Goal: Task Accomplishment & Management: Manage account settings

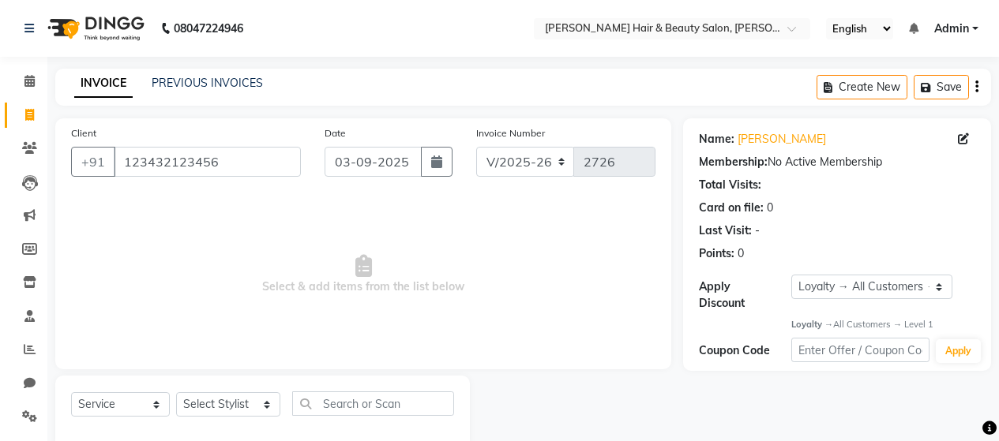
select select "7927"
select select "service"
select select "1: Object"
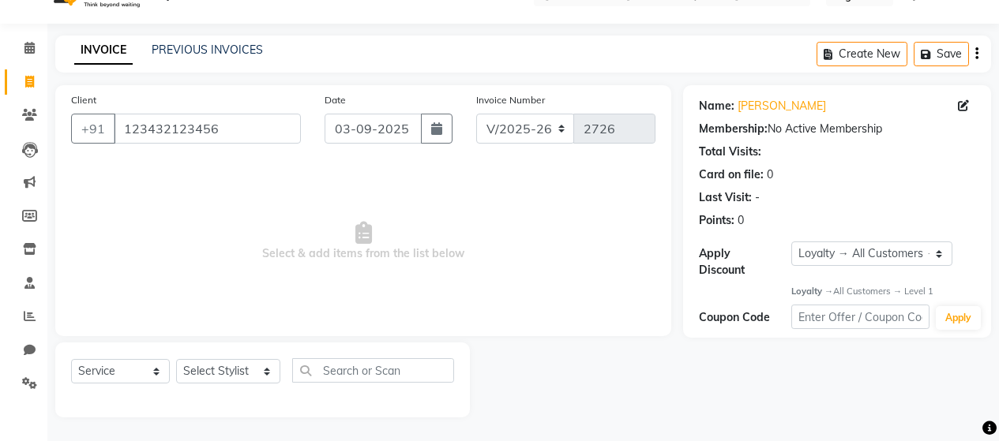
click at [237, 370] on select "Select Stylist [PERSON_NAME] Zibral [PERSON_NAME] [PERSON_NAME] [PERSON_NAME] […" at bounding box center [228, 371] width 104 height 24
select select "72239"
click at [176, 359] on select "Select Stylist [PERSON_NAME] Zibral [PERSON_NAME] [PERSON_NAME] [PERSON_NAME] […" at bounding box center [228, 371] width 104 height 24
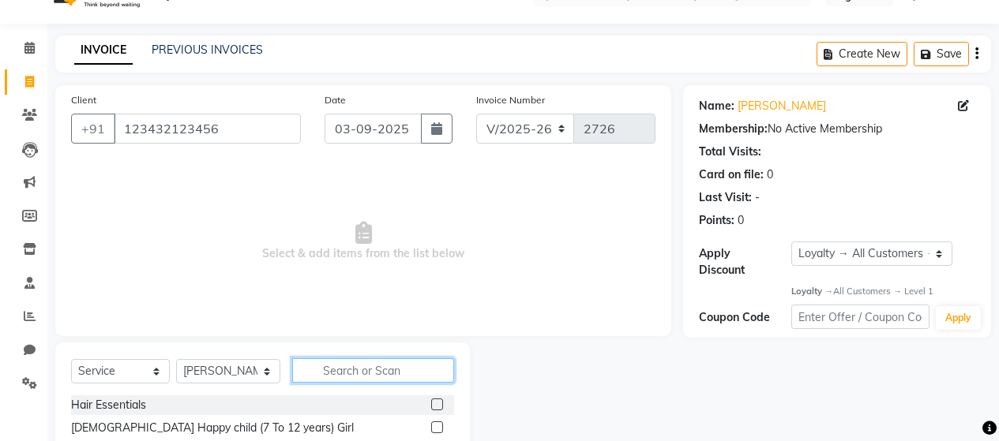
click at [355, 368] on input "text" at bounding box center [373, 371] width 162 height 24
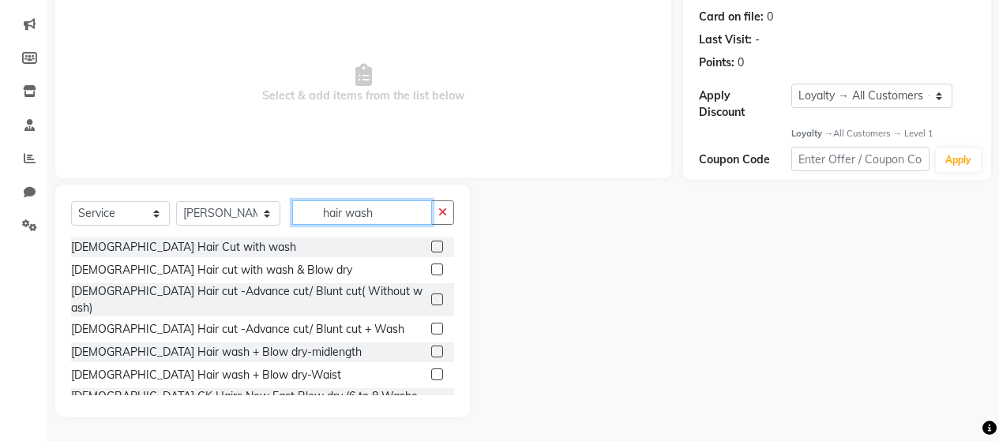
scroll to position [158, 0]
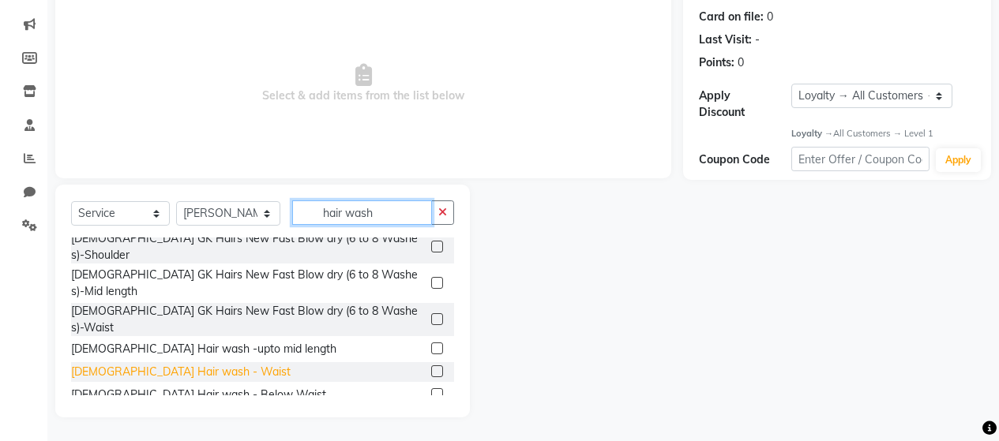
type input "hair wash"
click at [186, 364] on div "[DEMOGRAPHIC_DATA] Hair wash - Waist" at bounding box center [181, 372] width 220 height 17
checkbox input "false"
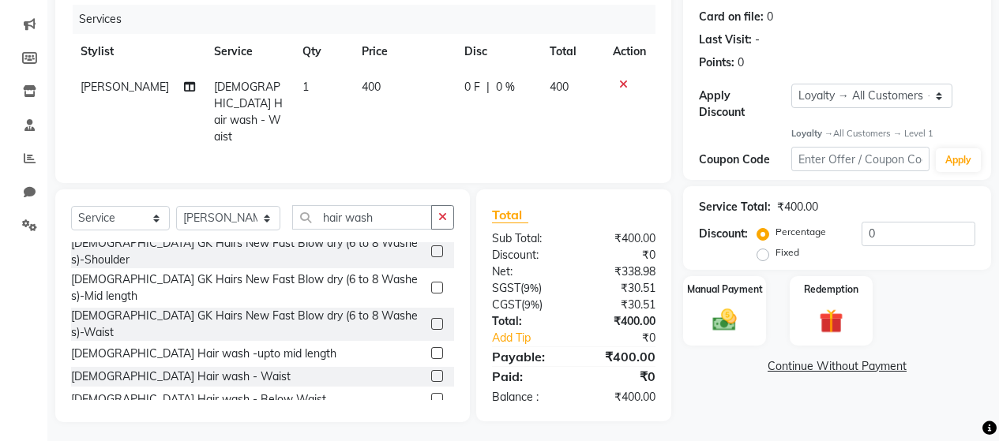
click at [362, 84] on span "400" at bounding box center [371, 87] width 19 height 14
select select "72239"
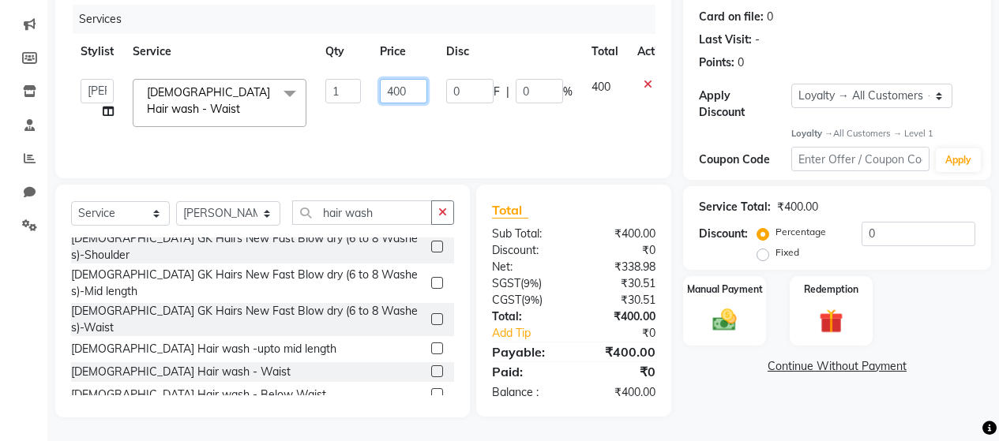
click at [395, 89] on input "400" at bounding box center [403, 91] width 47 height 24
type input "00"
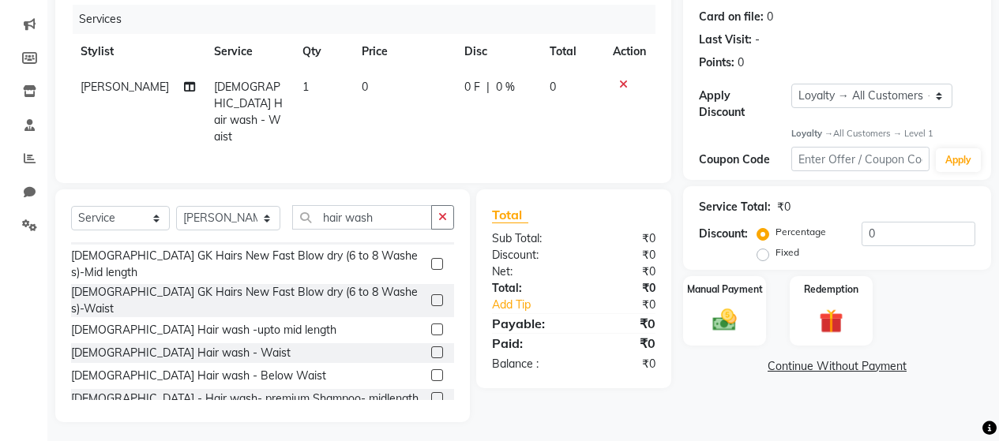
scroll to position [189, 0]
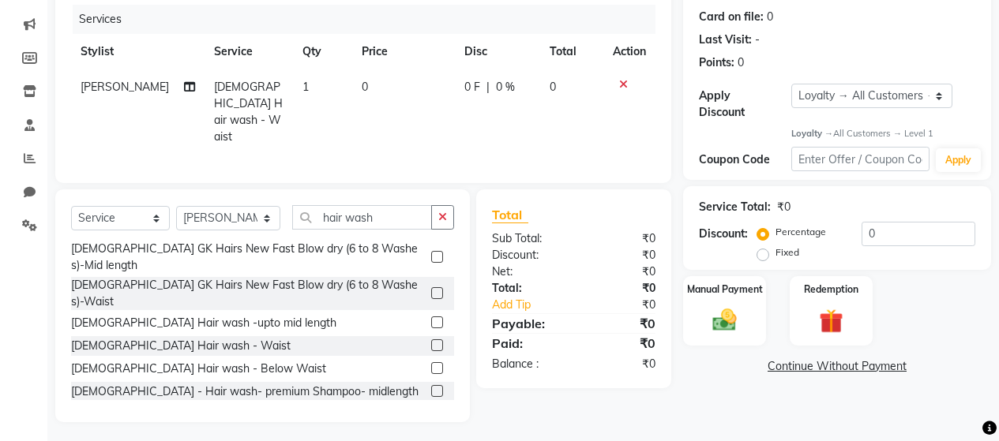
click at [431, 317] on label at bounding box center [437, 323] width 12 height 12
click at [431, 318] on input "checkbox" at bounding box center [436, 323] width 10 height 10
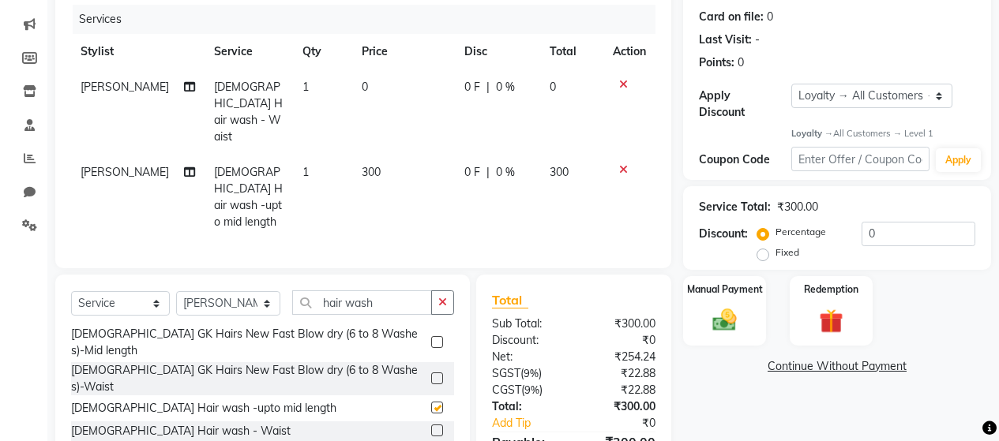
checkbox input "false"
click at [624, 83] on icon at bounding box center [623, 84] width 9 height 11
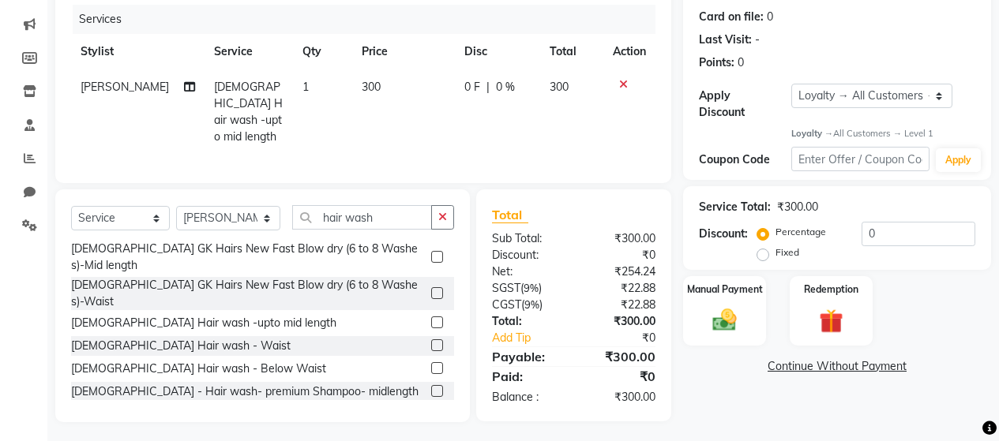
click at [362, 86] on span "300" at bounding box center [371, 87] width 19 height 14
select select "72239"
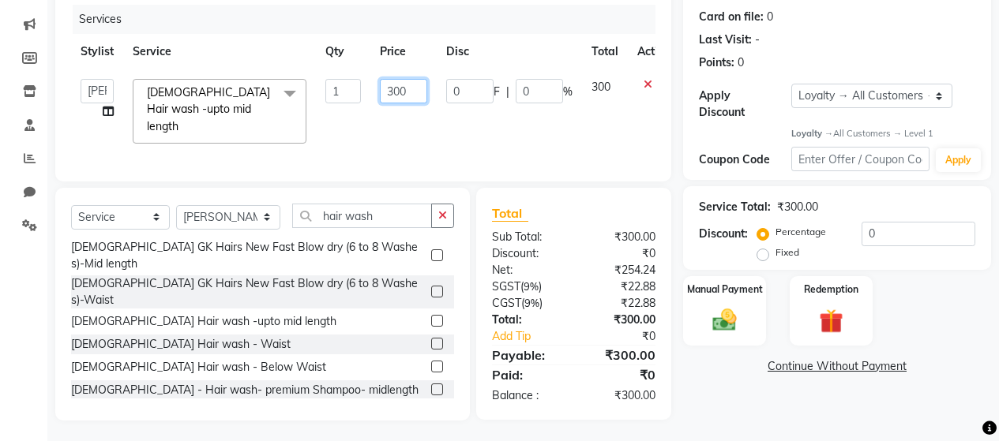
click at [387, 92] on input "300" at bounding box center [403, 91] width 47 height 24
type input "500"
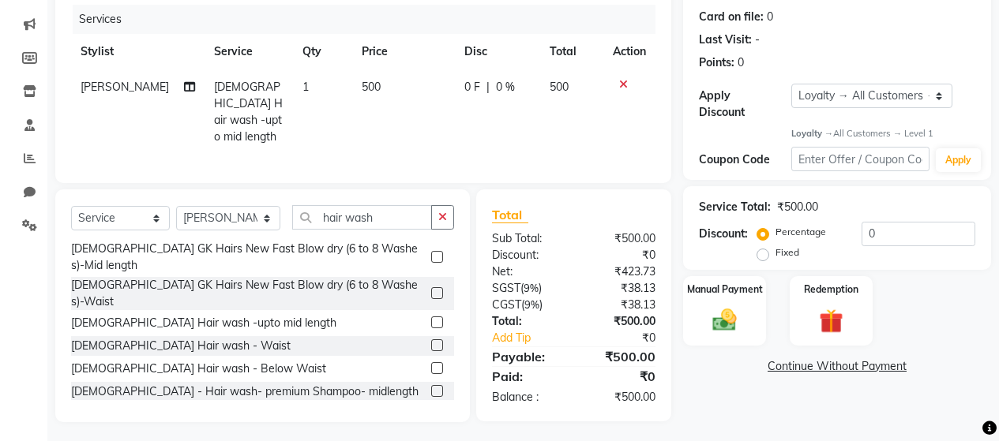
click at [436, 171] on div "Client +91 123432123456 Date 03-09-2025 Invoice Number V/2025 V/2025-26 2726 Se…" at bounding box center [363, 55] width 616 height 256
click at [345, 212] on input "hair wash" at bounding box center [362, 217] width 140 height 24
drag, startPoint x: 389, startPoint y: 211, endPoint x: 293, endPoint y: 195, distance: 96.9
click at [293, 195] on div "Select Service Product Membership Package Voucher Prepaid Gift Card Select Styl…" at bounding box center [262, 306] width 415 height 233
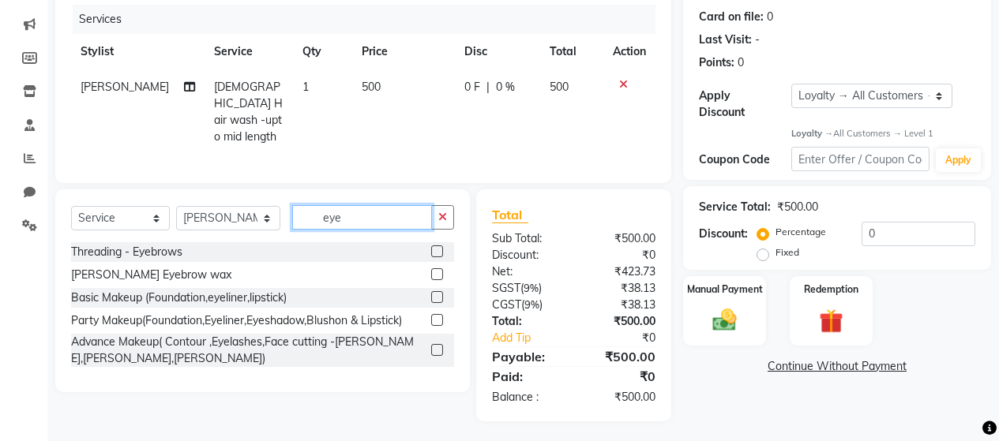
scroll to position [0, 0]
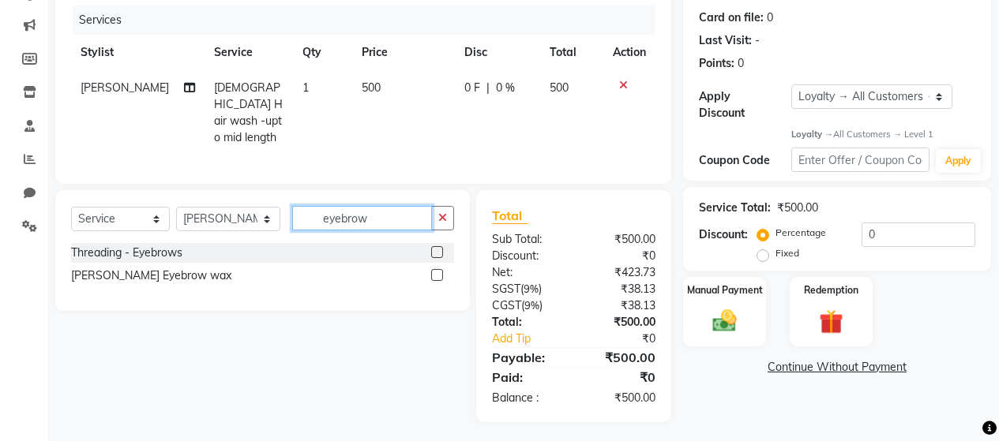
type input "eyebrow"
click at [437, 251] on label at bounding box center [437, 252] width 12 height 12
click at [437, 251] on input "checkbox" at bounding box center [436, 253] width 10 height 10
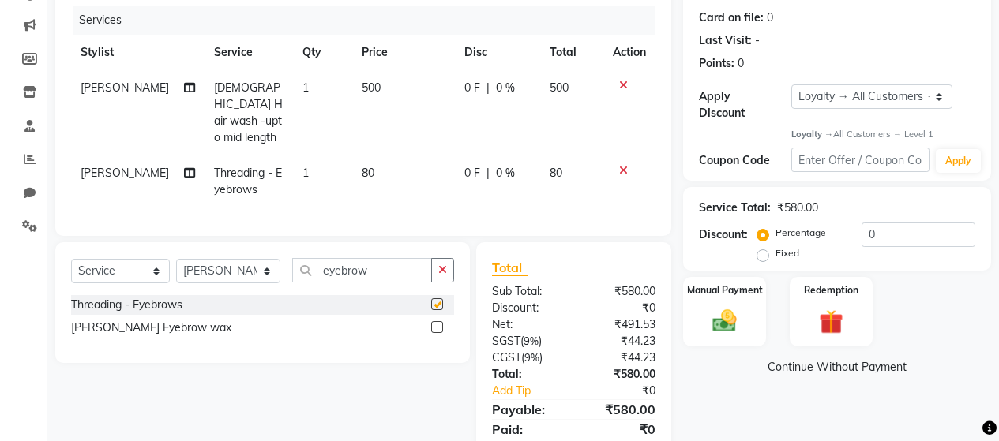
checkbox input "false"
click at [362, 166] on span "80" at bounding box center [368, 173] width 13 height 14
select select "72239"
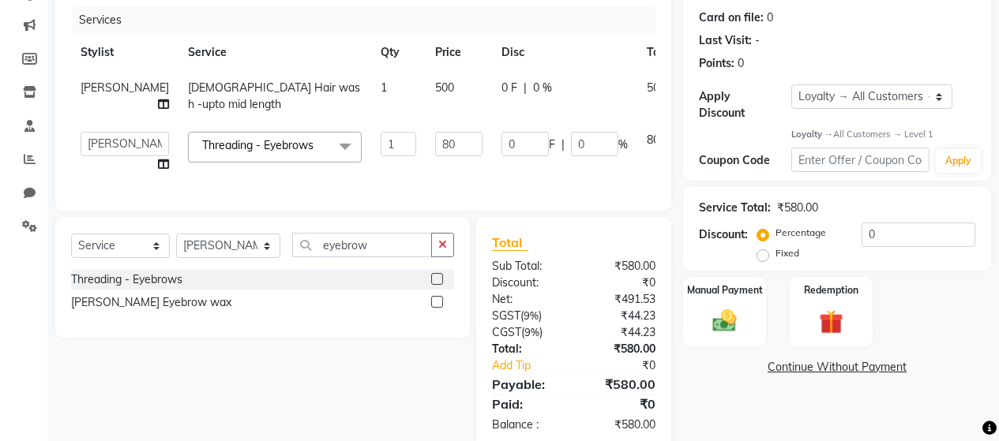
click at [381, 154] on input "1" at bounding box center [399, 144] width 36 height 24
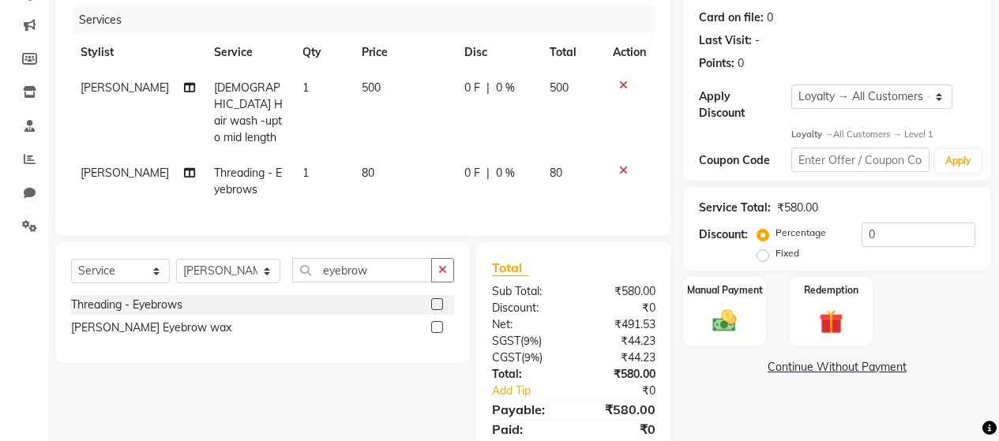
drag, startPoint x: 415, startPoint y: 163, endPoint x: 393, endPoint y: 156, distance: 23.2
drag, startPoint x: 361, startPoint y: 152, endPoint x: 348, endPoint y: 153, distance: 12.7
click at [362, 166] on span "80" at bounding box center [368, 173] width 13 height 14
select select "72239"
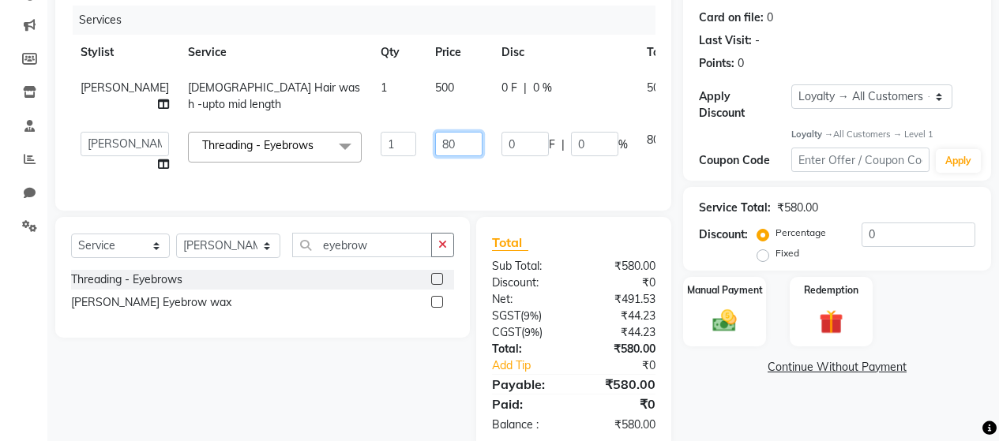
click at [435, 156] on input "80" at bounding box center [458, 144] width 47 height 24
type input "8"
type input "100"
click at [513, 182] on td "0 F | 0 %" at bounding box center [564, 152] width 145 height 60
select select "72239"
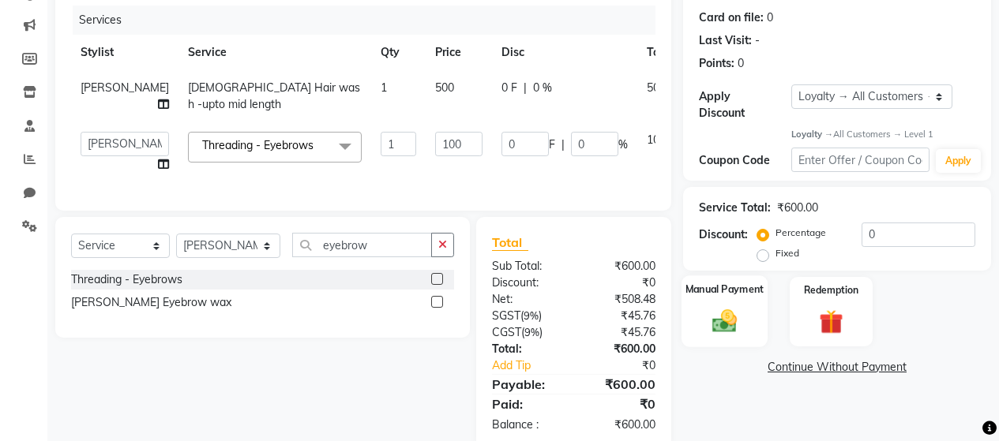
click at [753, 299] on div "Manual Payment" at bounding box center [725, 312] width 86 height 72
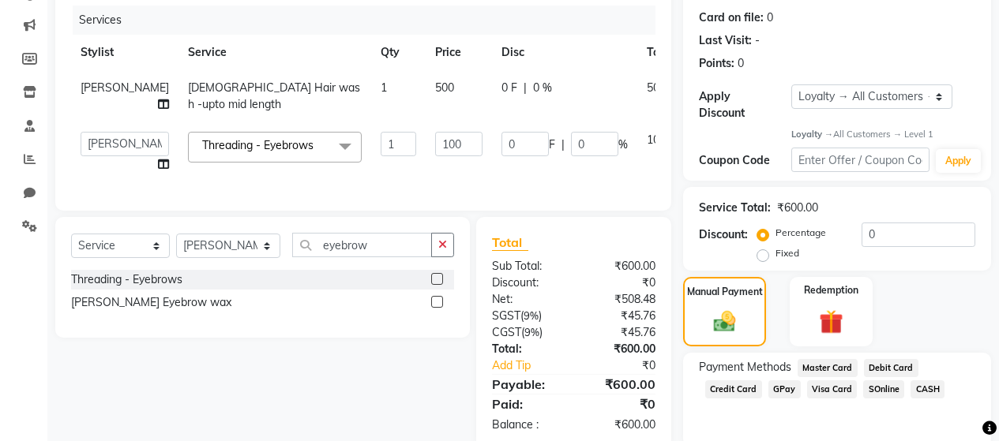
click at [923, 381] on span "CASH" at bounding box center [928, 390] width 34 height 18
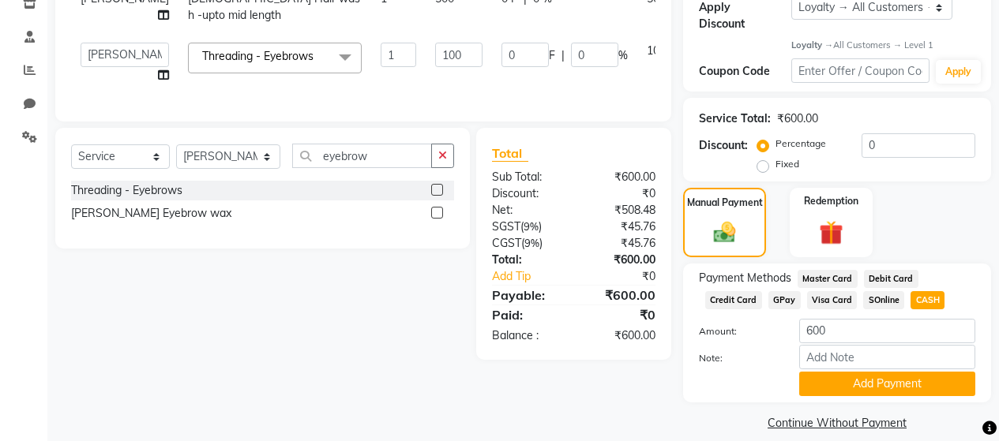
scroll to position [284, 0]
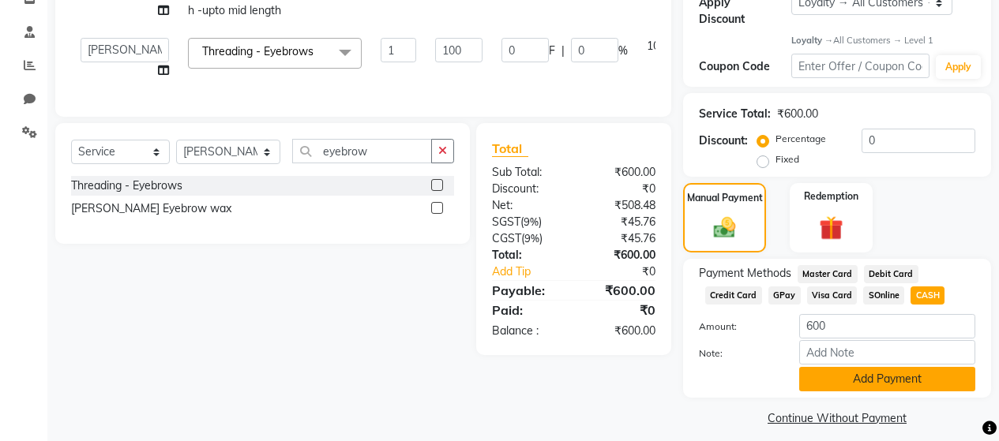
click at [896, 367] on button "Add Payment" at bounding box center [887, 379] width 176 height 24
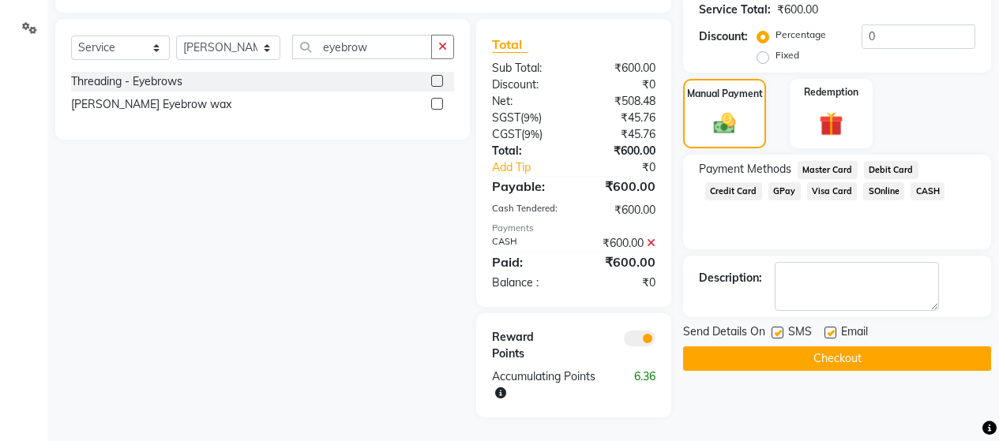
scroll to position [417, 0]
click at [778, 327] on label at bounding box center [778, 333] width 12 height 12
click at [778, 329] on input "checkbox" at bounding box center [777, 334] width 10 height 10
checkbox input "false"
click at [832, 327] on div at bounding box center [830, 335] width 10 height 17
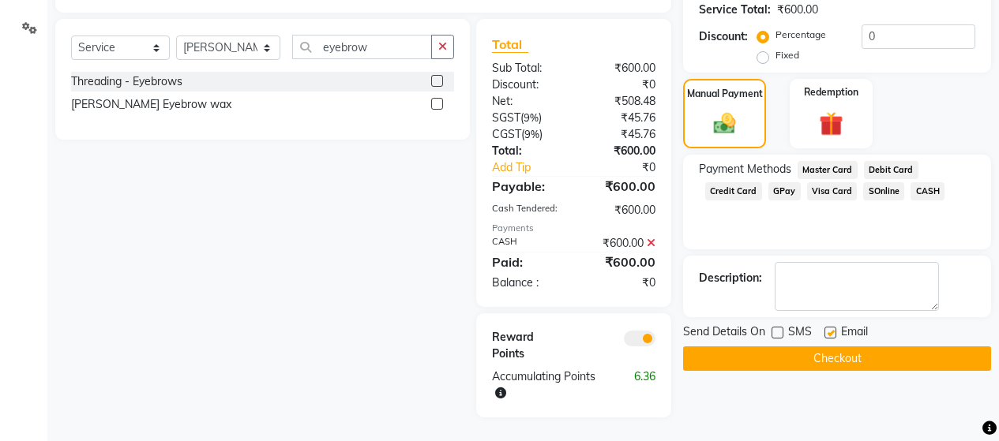
click at [832, 327] on label at bounding box center [831, 333] width 12 height 12
click at [832, 329] on input "checkbox" at bounding box center [830, 334] width 10 height 10
checkbox input "false"
click at [828, 347] on button "Checkout" at bounding box center [837, 359] width 308 height 24
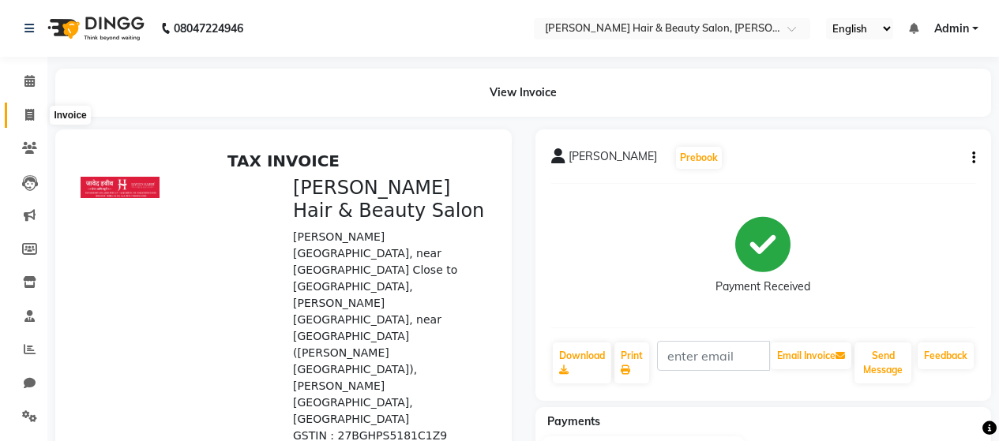
click at [33, 113] on icon at bounding box center [29, 115] width 9 height 12
select select "service"
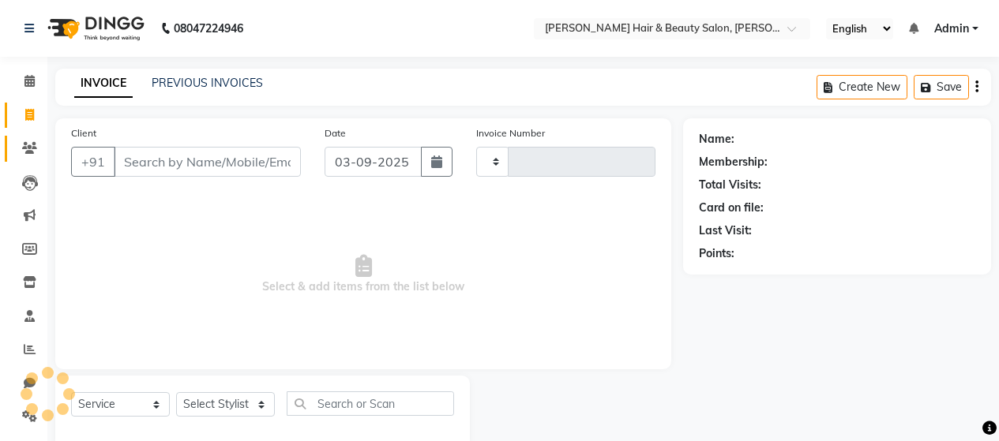
scroll to position [33, 0]
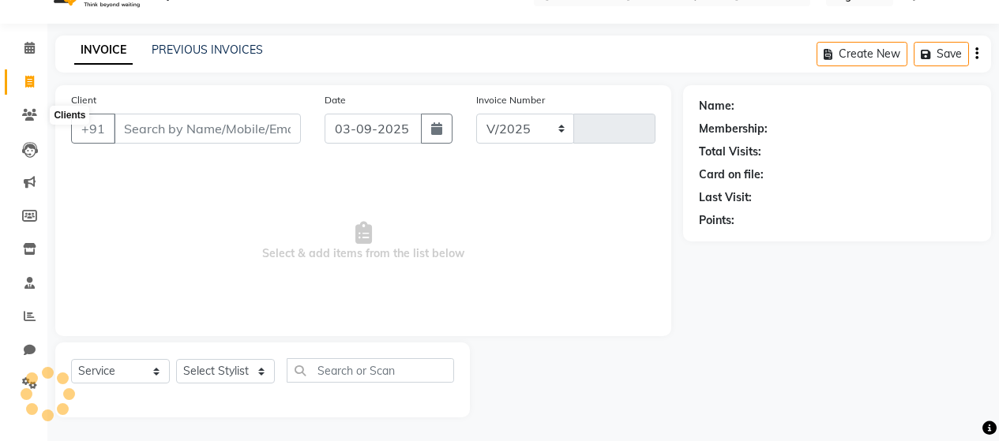
select select "7927"
type input "2727"
click at [246, 127] on input "Client" at bounding box center [207, 129] width 187 height 30
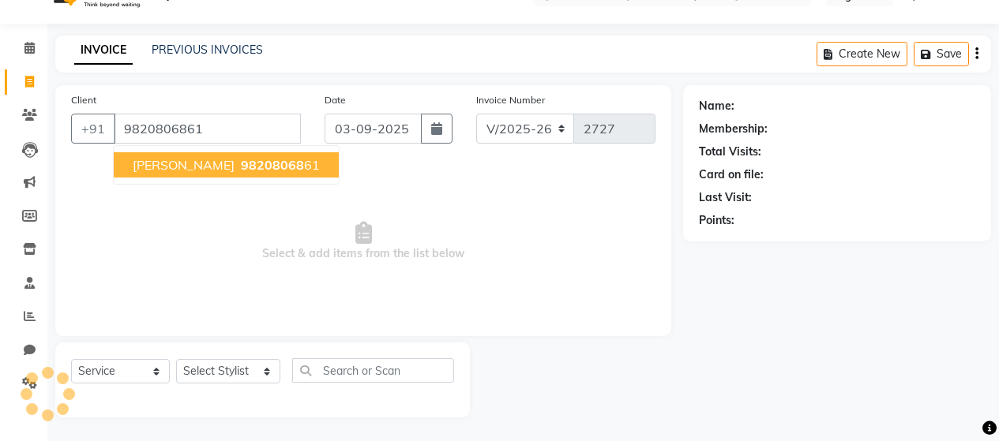
type input "9820806861"
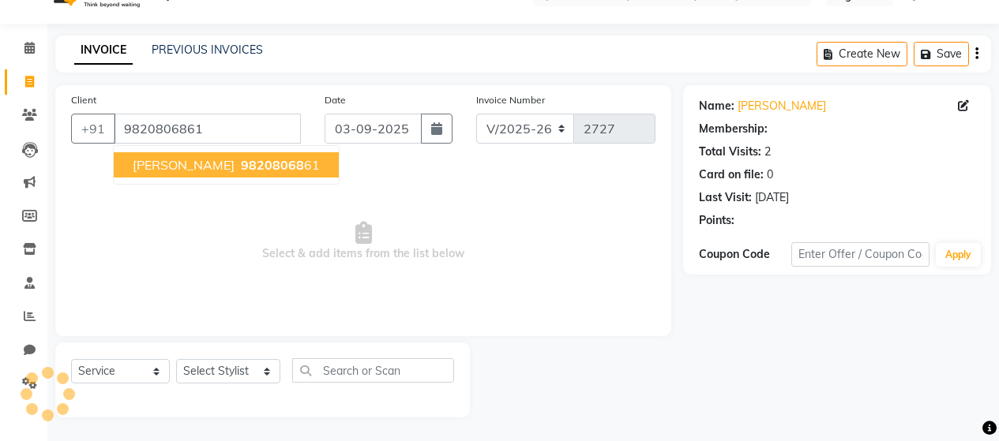
select select "1: Object"
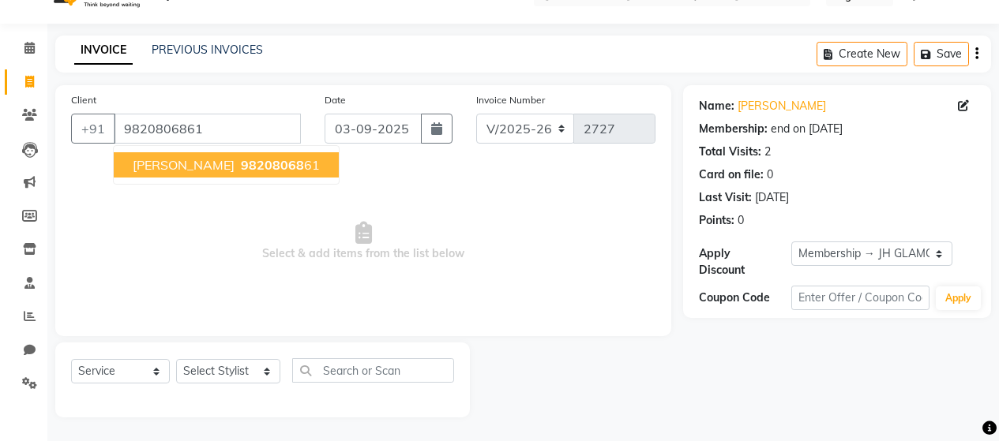
click at [225, 171] on span "Surendra Khaire" at bounding box center [184, 165] width 102 height 16
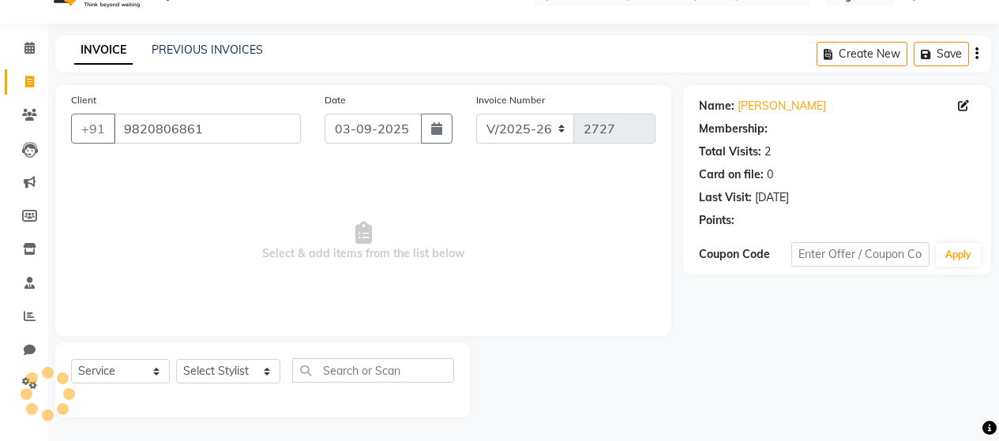
select select "1: Object"
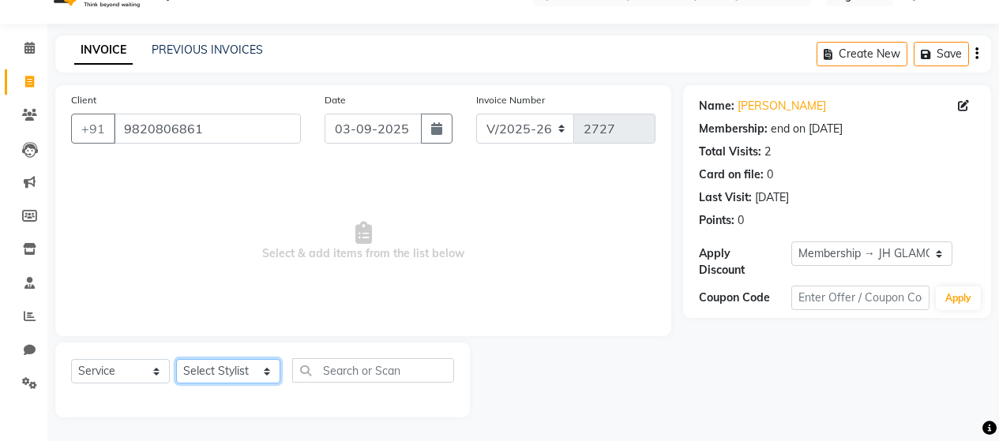
click at [234, 366] on select "Select Stylist [PERSON_NAME] Zibral [PERSON_NAME] [PERSON_NAME] [PERSON_NAME] […" at bounding box center [228, 371] width 104 height 24
select select "72245"
click at [176, 359] on select "Select Stylist [PERSON_NAME] Zibral [PERSON_NAME] [PERSON_NAME] [PERSON_NAME] […" at bounding box center [228, 371] width 104 height 24
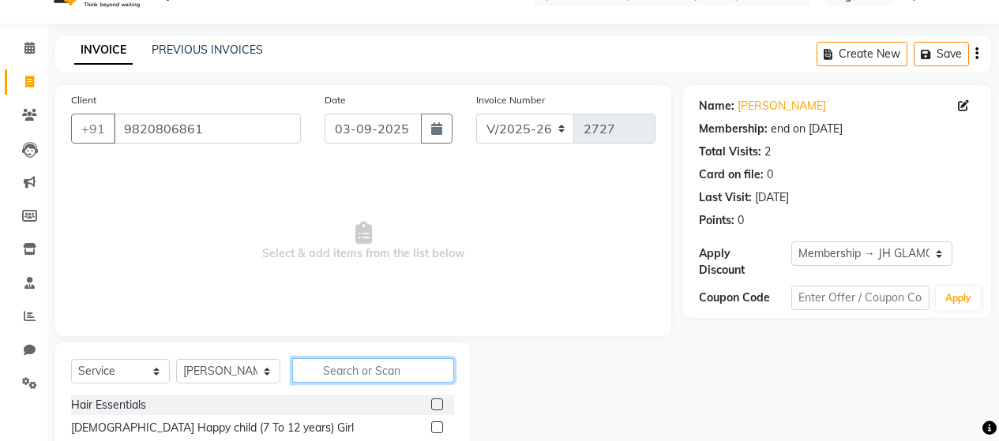
click at [323, 376] on input "text" at bounding box center [373, 371] width 162 height 24
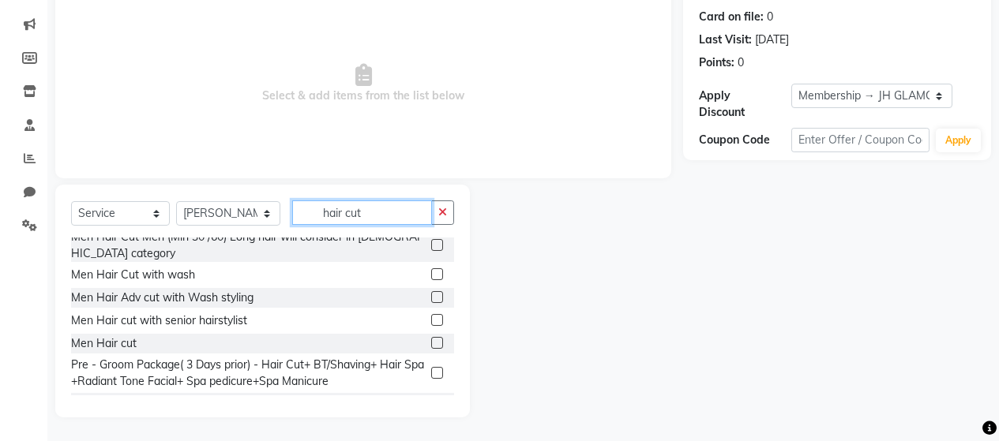
scroll to position [316, 0]
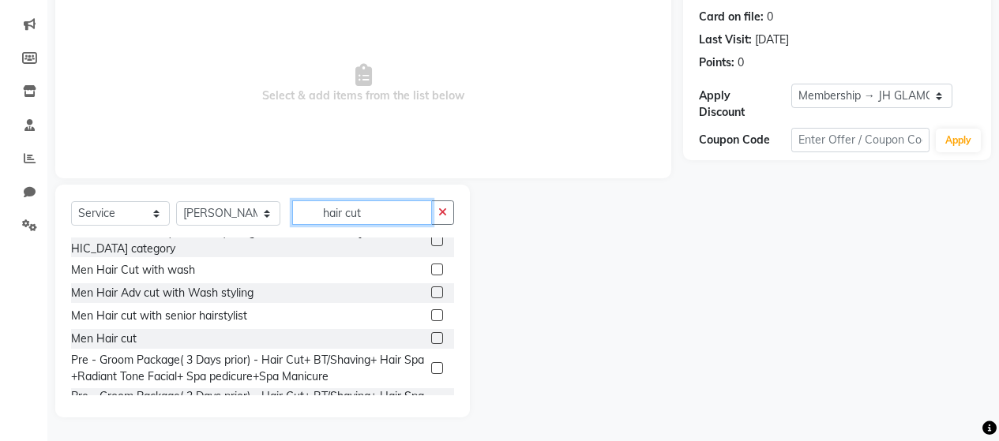
type input "hair cut"
click at [431, 332] on label at bounding box center [437, 338] width 12 height 12
click at [431, 334] on input "checkbox" at bounding box center [436, 339] width 10 height 10
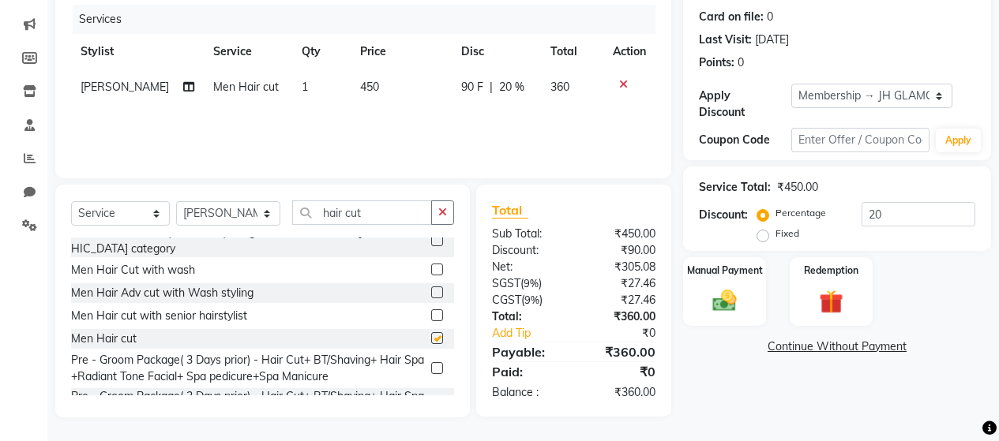
checkbox input "false"
click at [734, 287] on img at bounding box center [724, 301] width 40 height 28
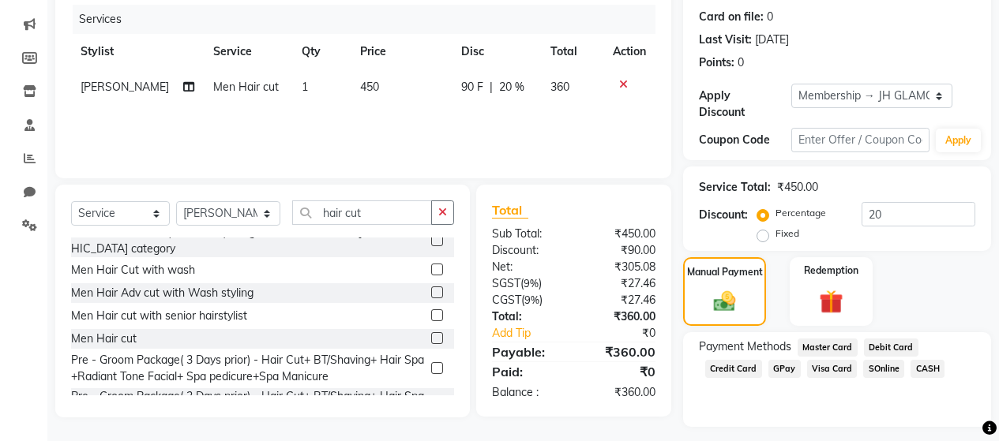
click at [782, 360] on span "GPay" at bounding box center [784, 369] width 32 height 18
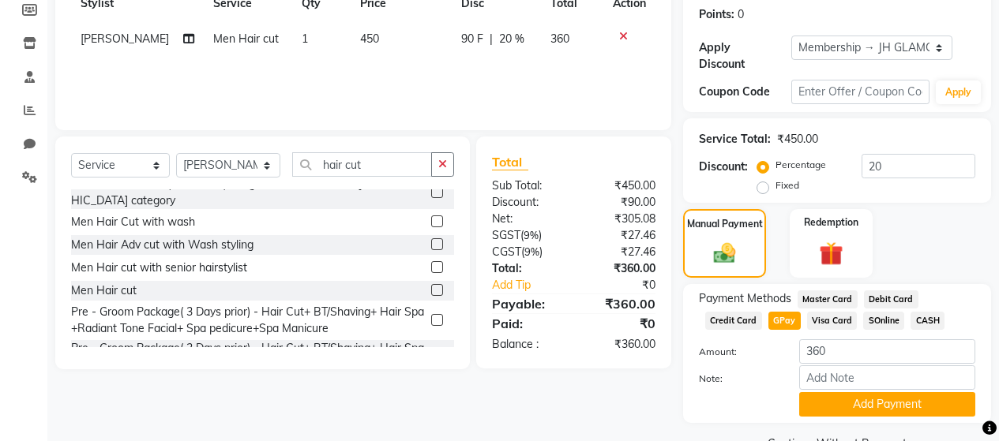
scroll to position [265, 0]
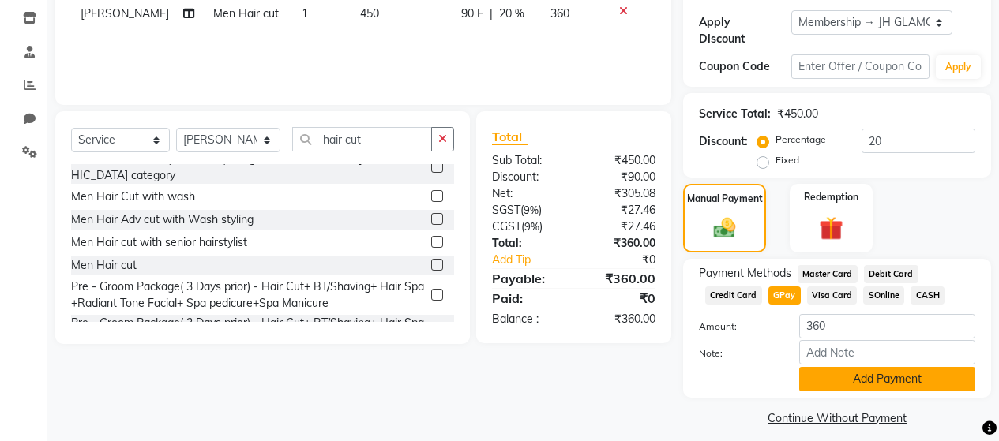
click at [864, 367] on button "Add Payment" at bounding box center [887, 379] width 176 height 24
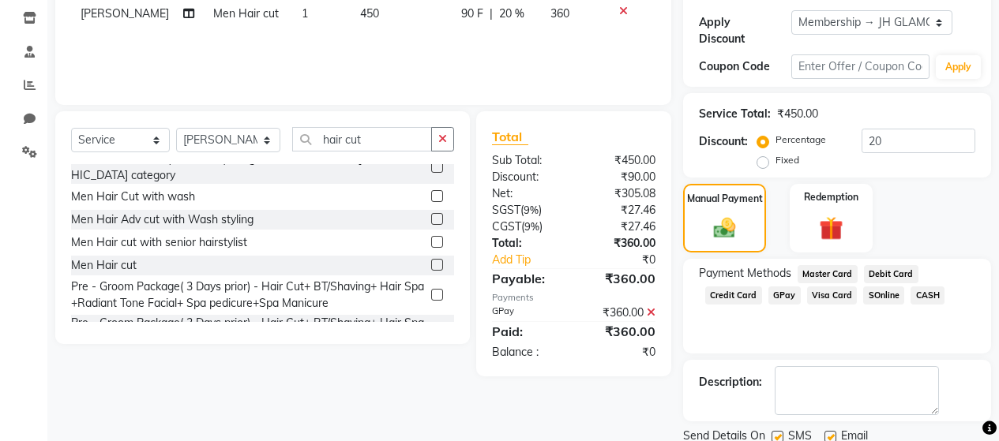
scroll to position [310, 0]
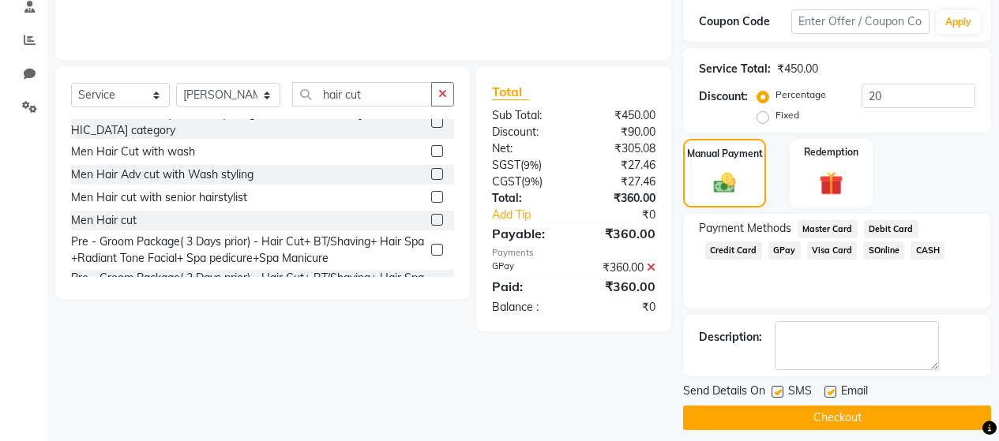
click at [780, 386] on label at bounding box center [778, 392] width 12 height 12
click at [780, 388] on input "checkbox" at bounding box center [777, 393] width 10 height 10
checkbox input "false"
click at [831, 386] on label at bounding box center [831, 392] width 12 height 12
click at [831, 388] on input "checkbox" at bounding box center [830, 393] width 10 height 10
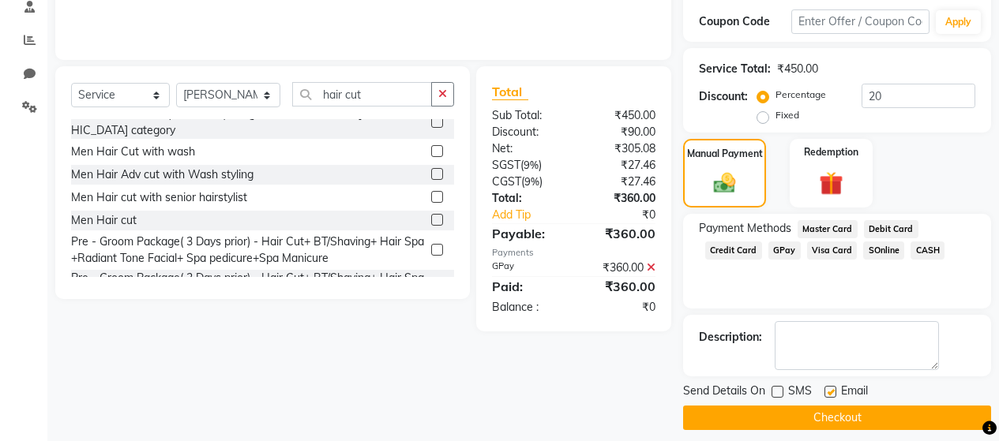
checkbox input "false"
click at [843, 407] on button "Checkout" at bounding box center [837, 418] width 308 height 24
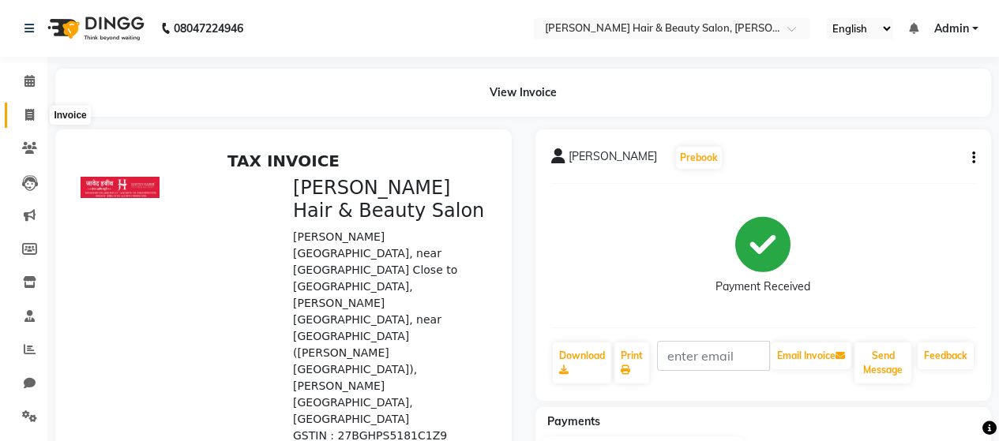
click at [31, 115] on icon at bounding box center [29, 115] width 9 height 12
select select "service"
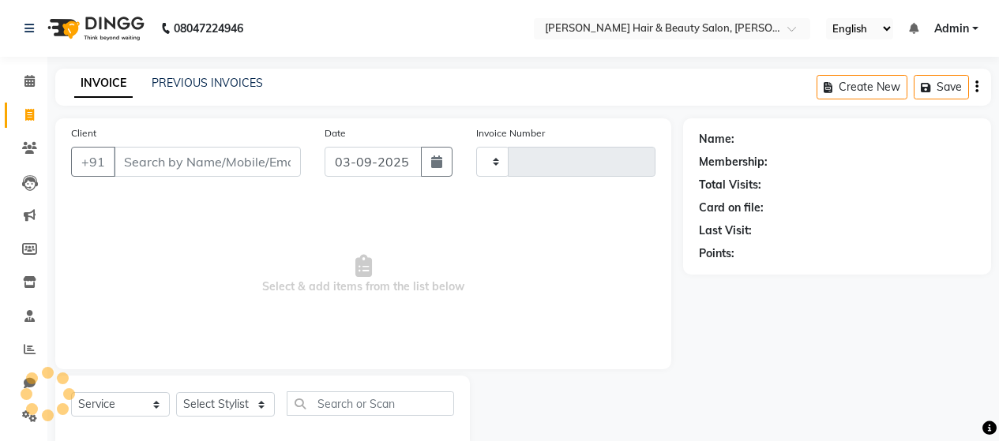
scroll to position [33, 0]
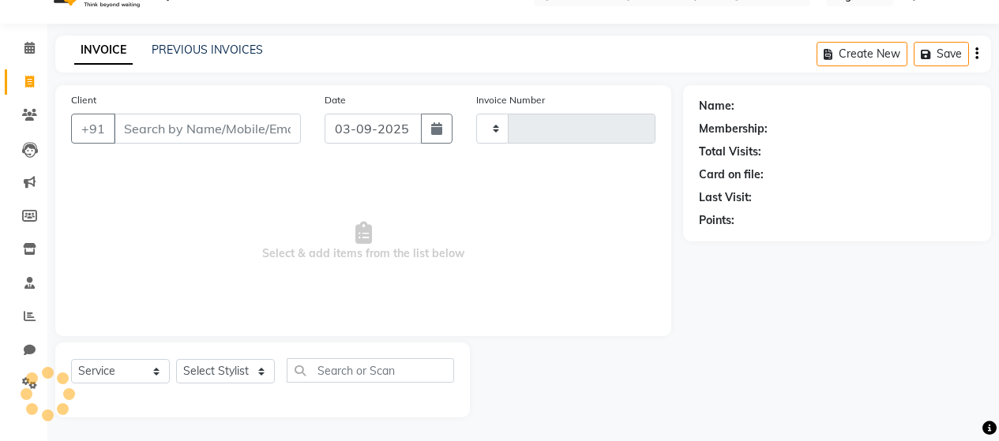
type input "2728"
select select "7927"
click at [272, 130] on input "Client" at bounding box center [207, 129] width 187 height 30
drag, startPoint x: 272, startPoint y: 130, endPoint x: 277, endPoint y: 141, distance: 12.4
click at [277, 141] on input "Client" at bounding box center [207, 129] width 187 height 30
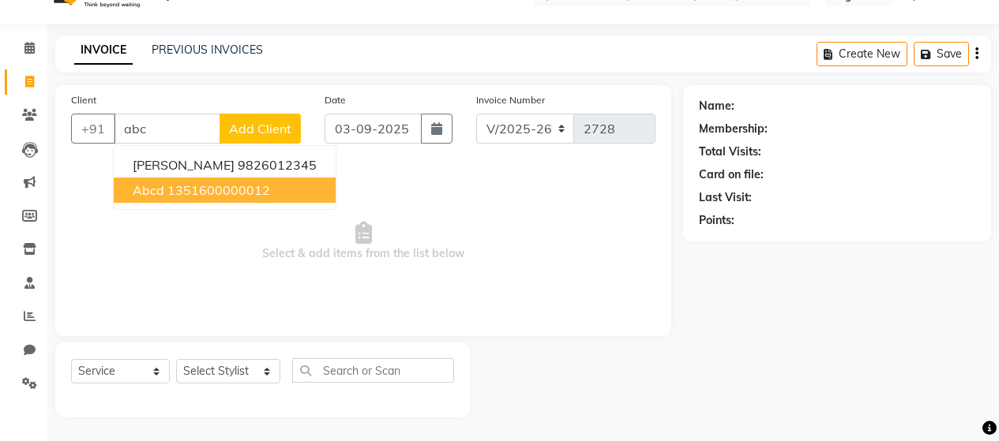
click at [226, 186] on ngb-highlight "1351600000012" at bounding box center [218, 190] width 103 height 16
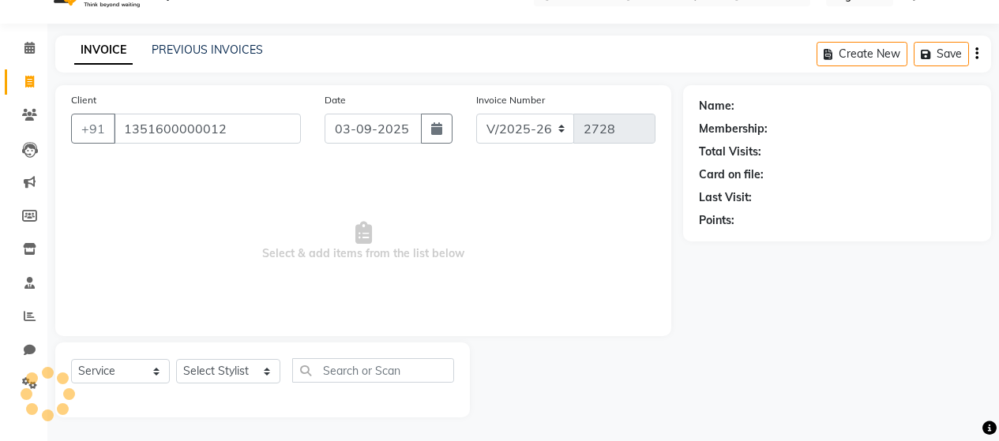
type input "1351600000012"
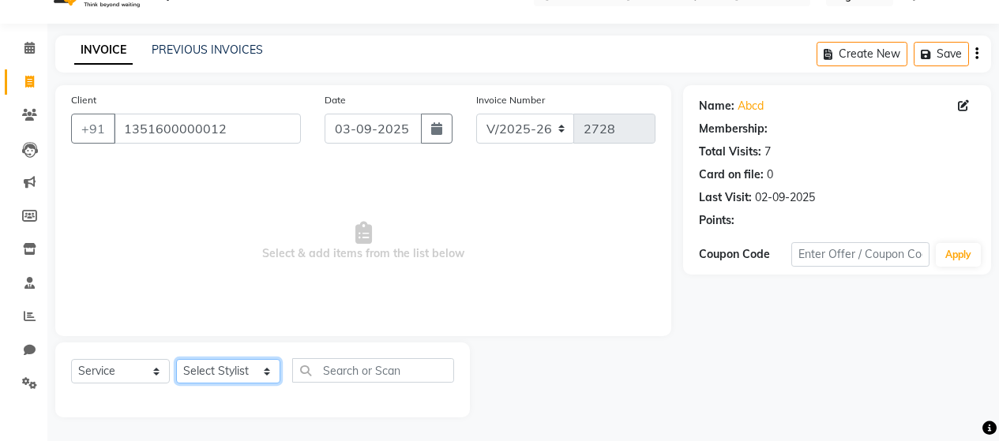
click at [226, 369] on select "Select Stylist [PERSON_NAME] Zibral [PERSON_NAME] [PERSON_NAME] [PERSON_NAME] […" at bounding box center [228, 371] width 104 height 24
select select "1: Object"
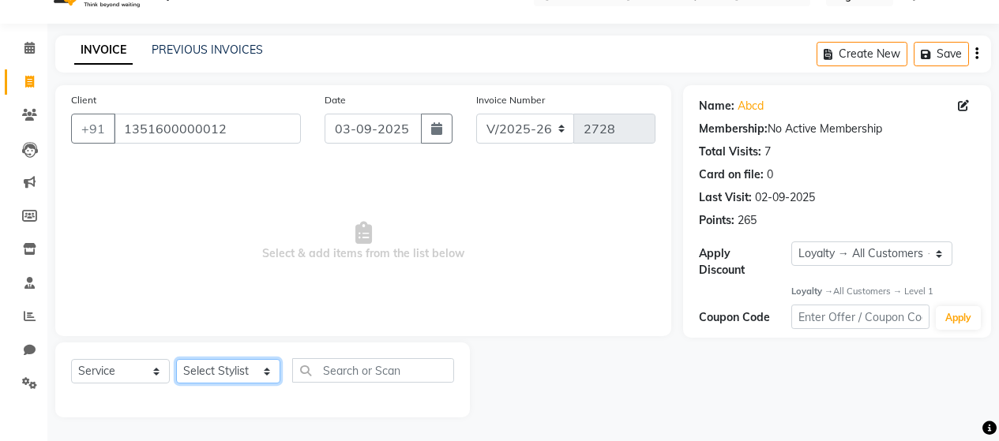
select select "72239"
click at [176, 359] on select "Select Stylist [PERSON_NAME] Zibral [PERSON_NAME] [PERSON_NAME] [PERSON_NAME] […" at bounding box center [228, 371] width 104 height 24
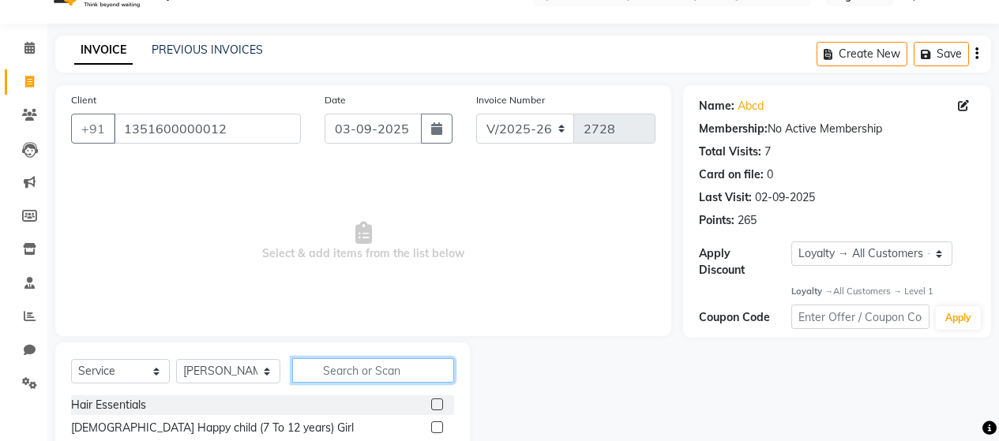
click at [336, 368] on input "text" at bounding box center [373, 371] width 162 height 24
type input "blow dry"
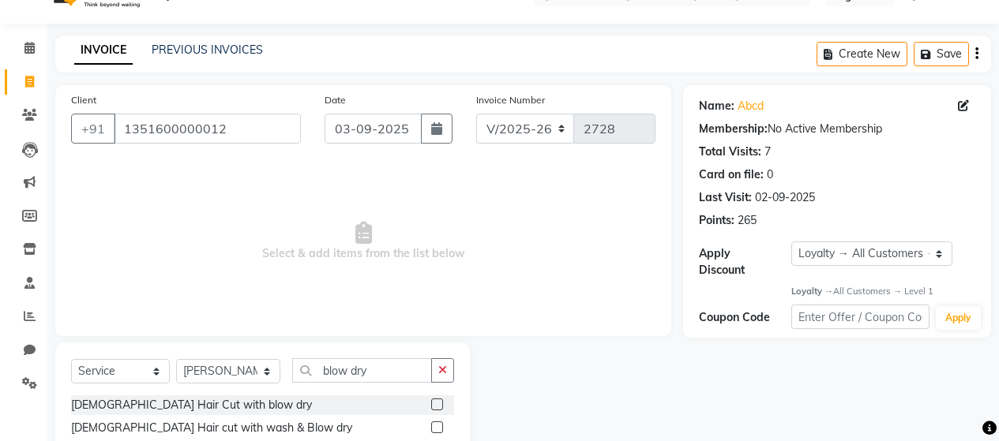
click at [326, 384] on div "Select Service Product Membership Package Voucher Prepaid Gift Card Select Styl…" at bounding box center [262, 377] width 383 height 37
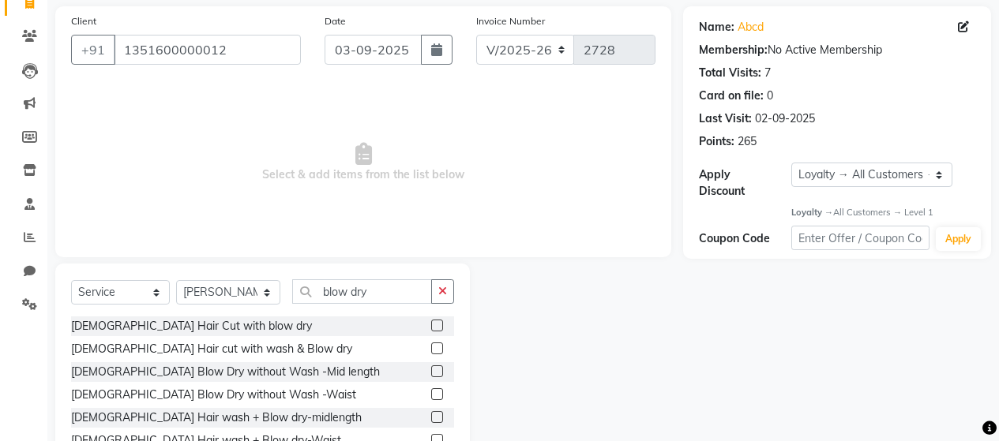
click at [431, 326] on label at bounding box center [437, 326] width 12 height 12
click at [431, 326] on input "checkbox" at bounding box center [436, 326] width 10 height 10
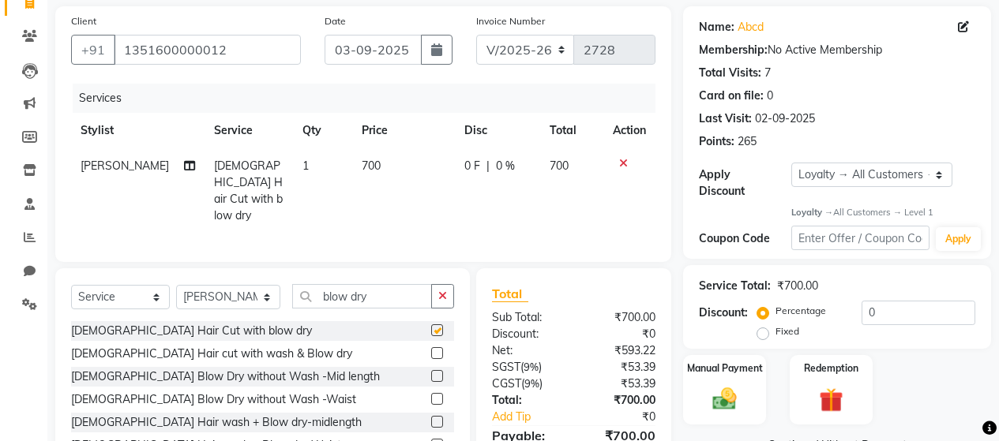
checkbox input "false"
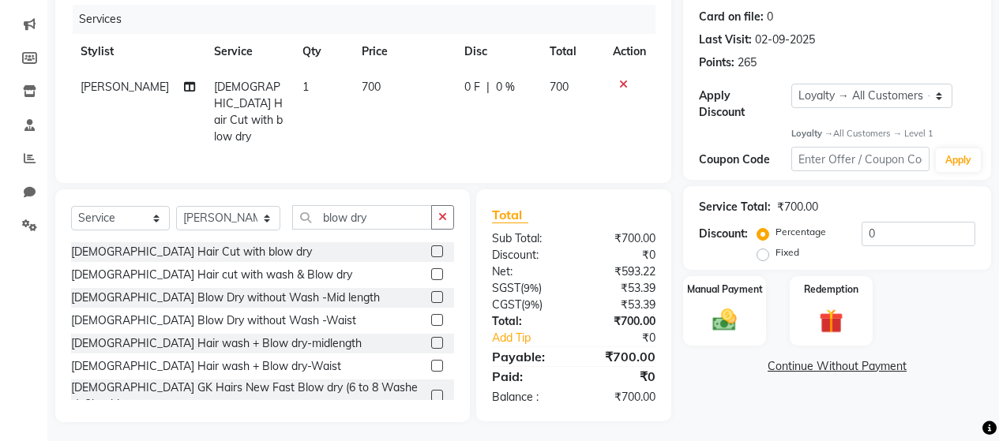
click at [362, 84] on span "700" at bounding box center [371, 87] width 19 height 14
select select "72239"
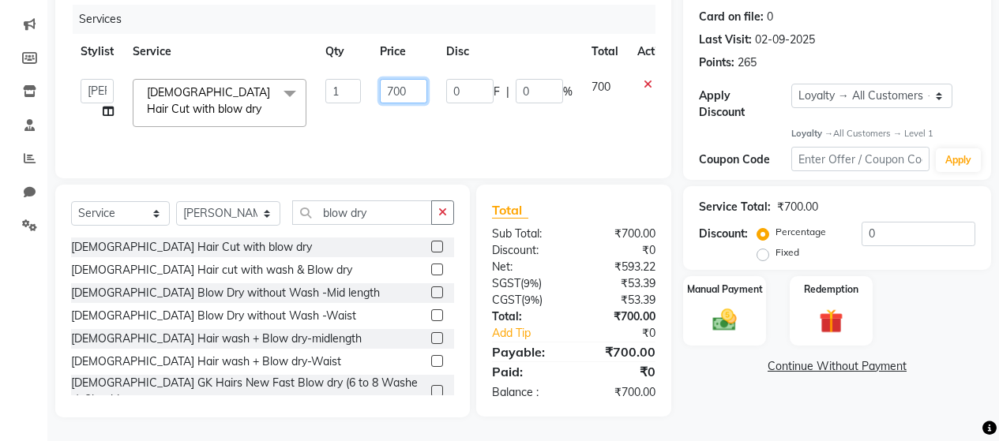
drag, startPoint x: 410, startPoint y: 88, endPoint x: 385, endPoint y: 89, distance: 24.5
click at [385, 89] on input "700" at bounding box center [403, 91] width 47 height 24
type input "650"
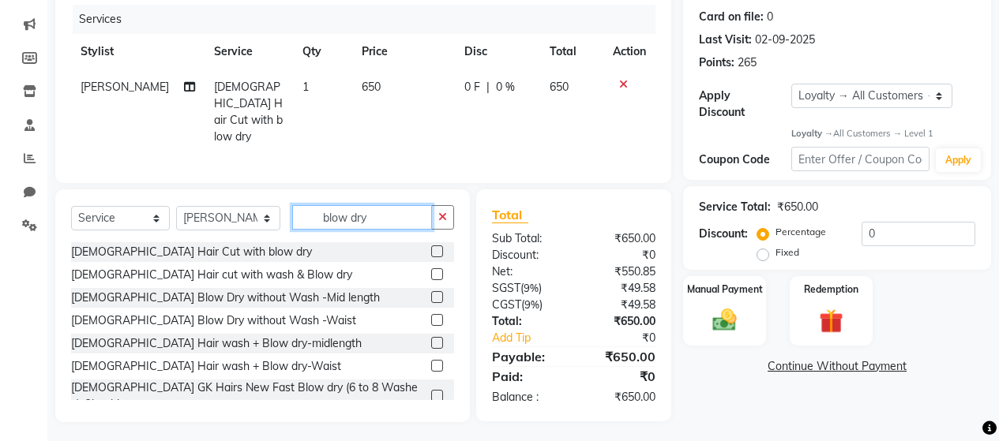
drag, startPoint x: 388, startPoint y: 212, endPoint x: 295, endPoint y: 211, distance: 93.2
click at [295, 211] on input "blow dry" at bounding box center [362, 217] width 140 height 24
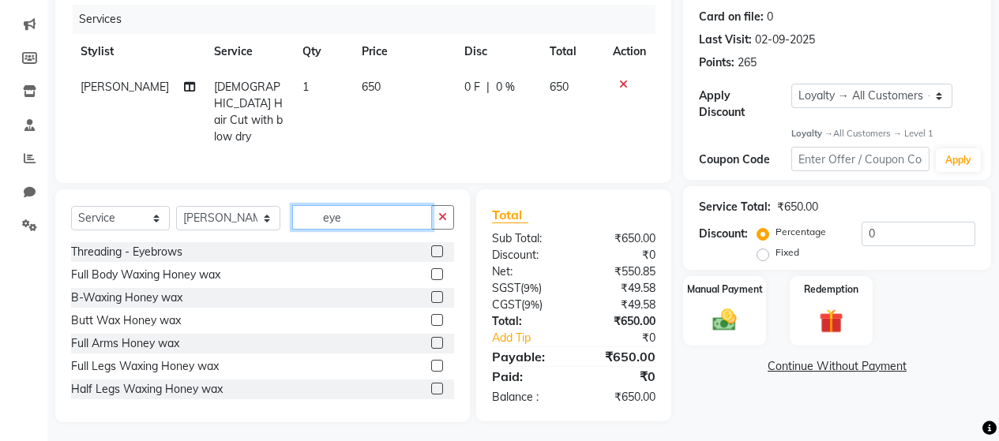
scroll to position [190, 0]
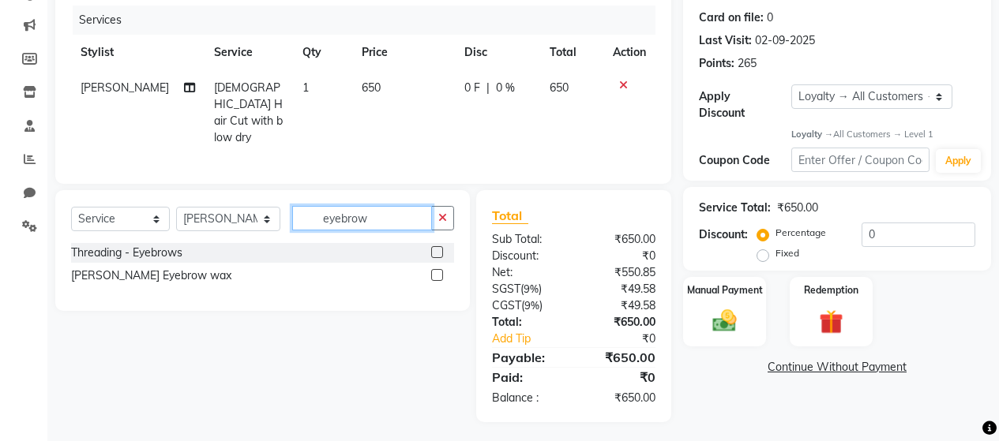
type input "eyebrow"
click at [437, 251] on label at bounding box center [437, 252] width 12 height 12
click at [437, 251] on input "checkbox" at bounding box center [436, 253] width 10 height 10
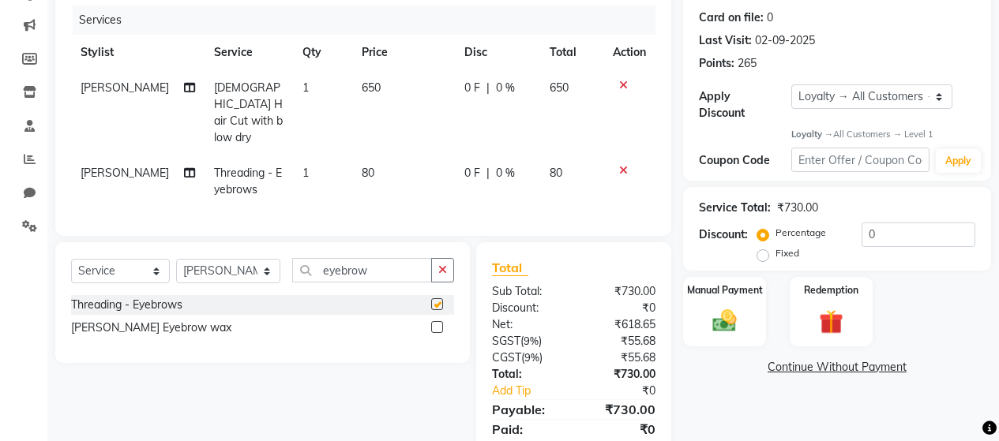
checkbox input "false"
click at [362, 166] on span "80" at bounding box center [368, 173] width 13 height 14
select select "72239"
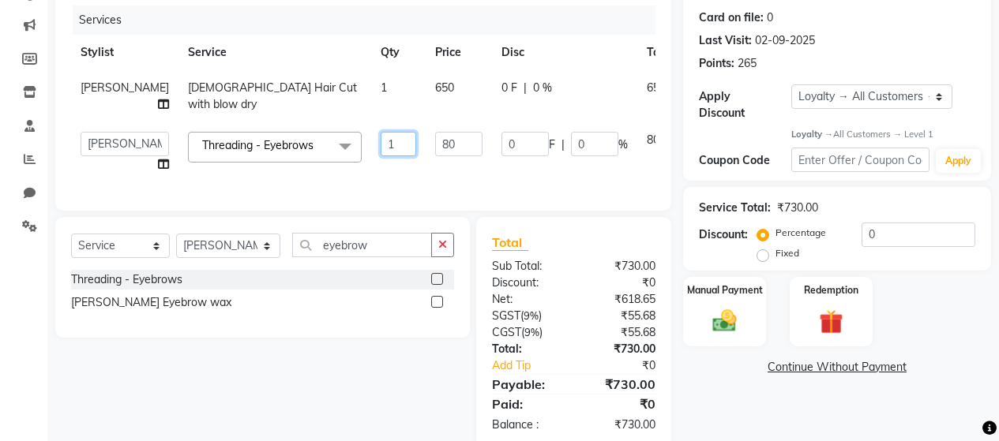
click at [381, 152] on input "1" at bounding box center [399, 144] width 36 height 24
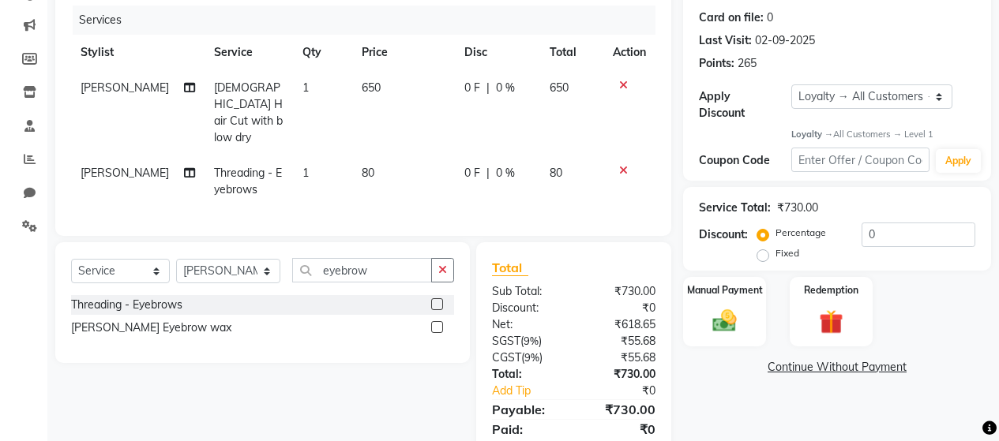
click at [396, 160] on td "80" at bounding box center [403, 182] width 103 height 52
select select "72239"
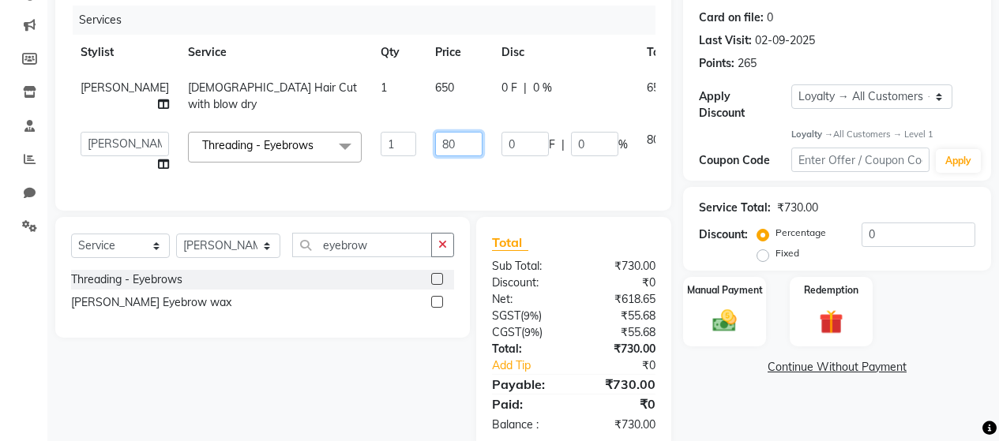
drag, startPoint x: 410, startPoint y: 163, endPoint x: 391, endPoint y: 163, distance: 19.0
click at [435, 156] on input "80" at bounding box center [458, 144] width 47 height 24
type input "100"
click at [608, 192] on div "Services Stylist Service Qty Price Disc Total Action Arti Jaiswar Female Hair C…" at bounding box center [363, 101] width 584 height 190
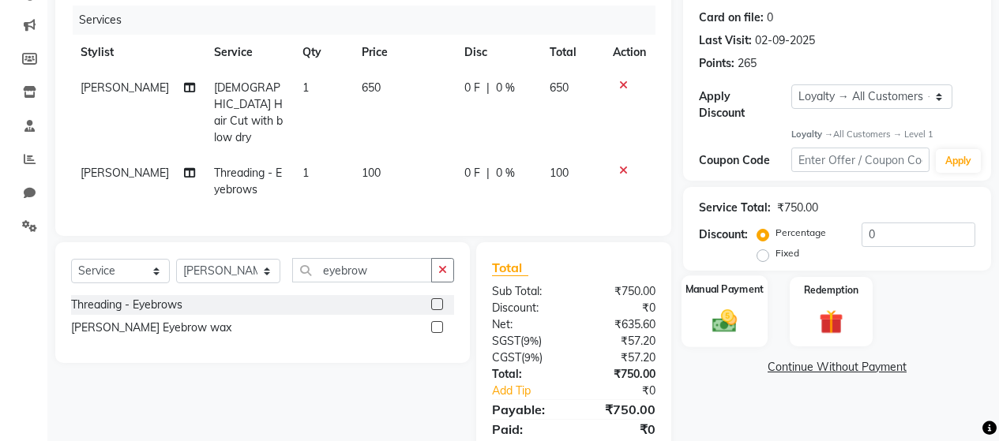
click at [734, 307] on img at bounding box center [724, 321] width 40 height 28
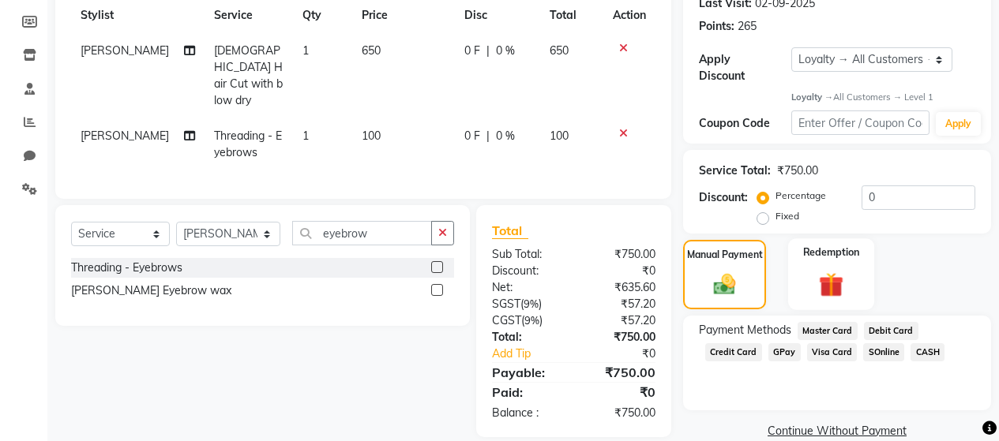
scroll to position [242, 0]
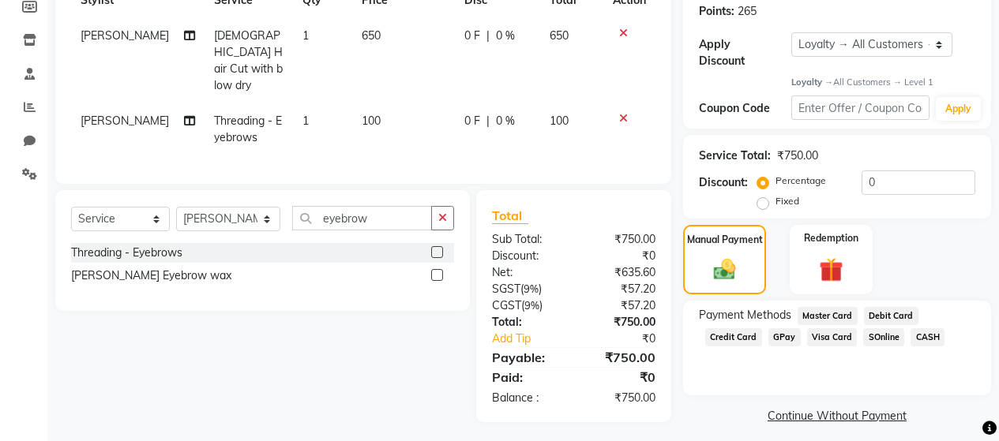
click at [786, 329] on span "GPay" at bounding box center [784, 338] width 32 height 18
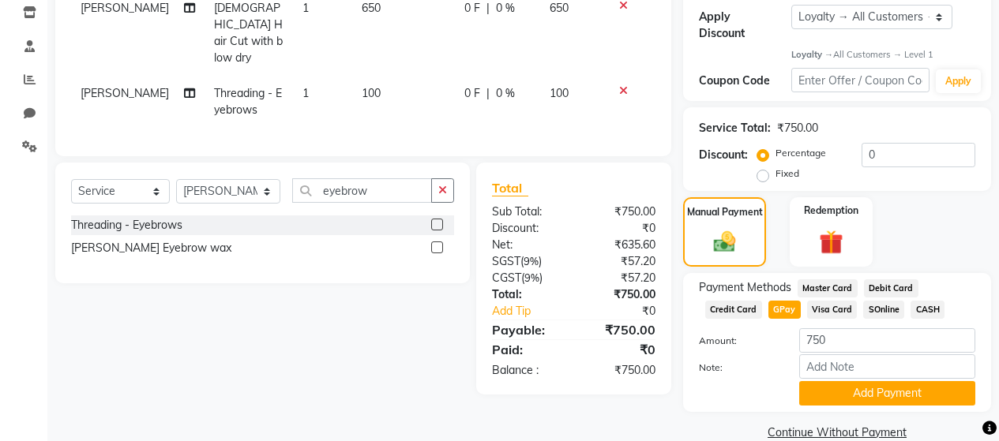
scroll to position [284, 0]
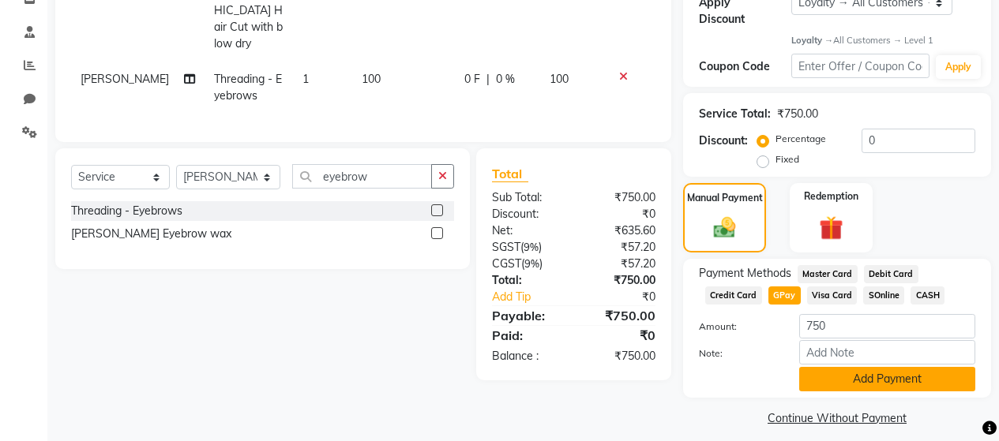
click at [873, 367] on button "Add Payment" at bounding box center [887, 379] width 176 height 24
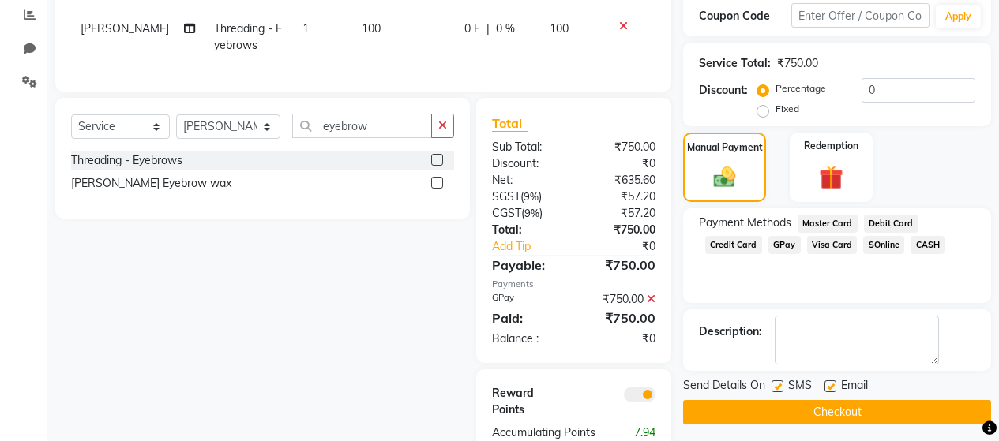
scroll to position [386, 0]
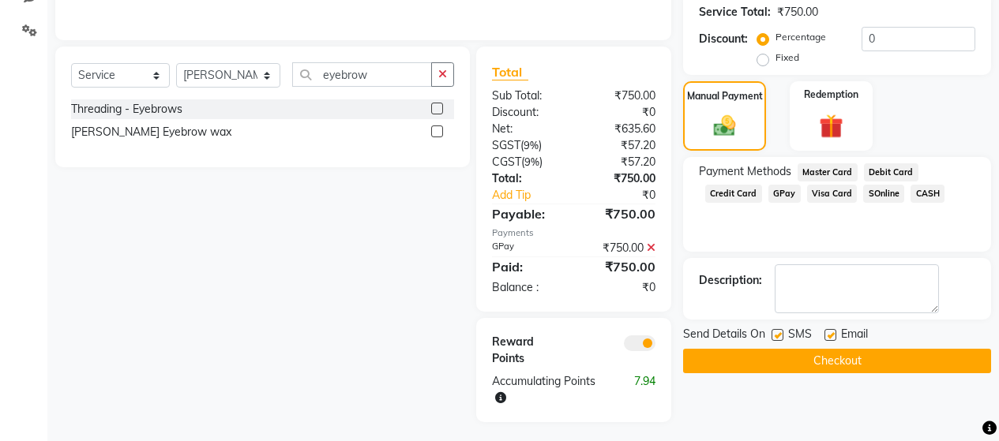
click at [781, 329] on label at bounding box center [778, 335] width 12 height 12
click at [781, 331] on input "checkbox" at bounding box center [777, 336] width 10 height 10
checkbox input "false"
click at [831, 329] on label at bounding box center [831, 335] width 12 height 12
click at [831, 331] on input "checkbox" at bounding box center [830, 336] width 10 height 10
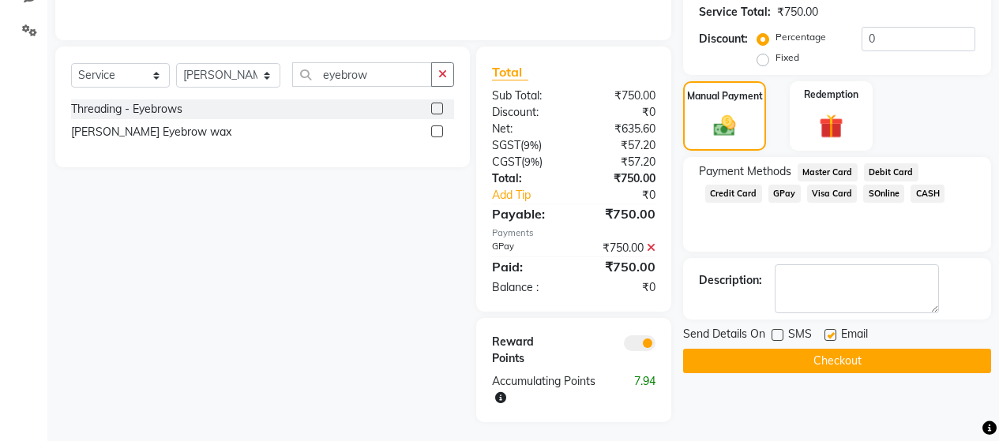
checkbox input "false"
click at [836, 349] on button "Checkout" at bounding box center [837, 361] width 308 height 24
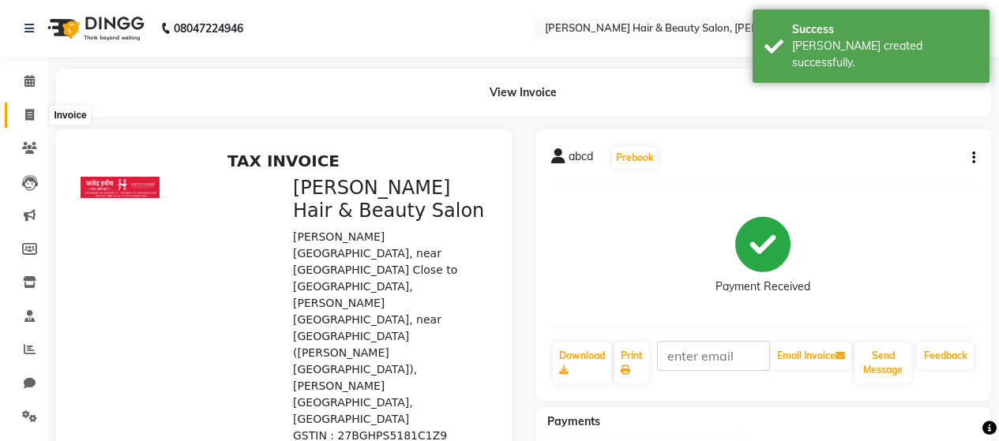
click at [32, 111] on icon at bounding box center [29, 115] width 9 height 12
select select "service"
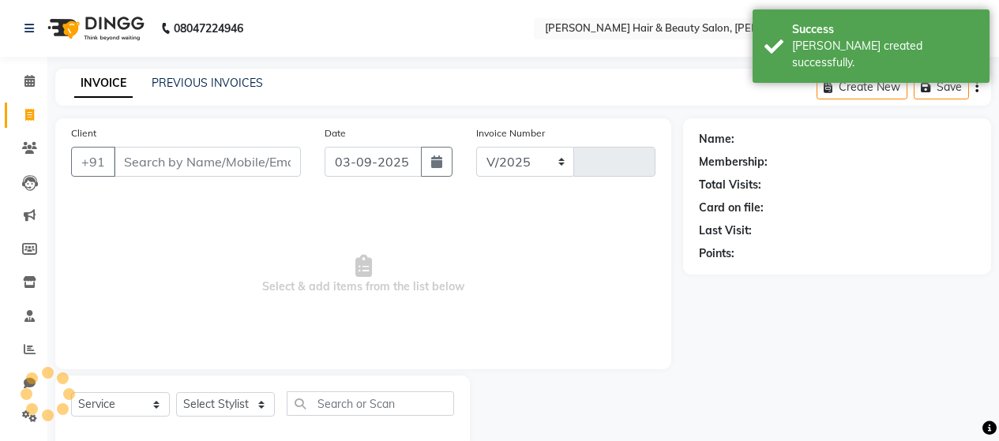
scroll to position [33, 0]
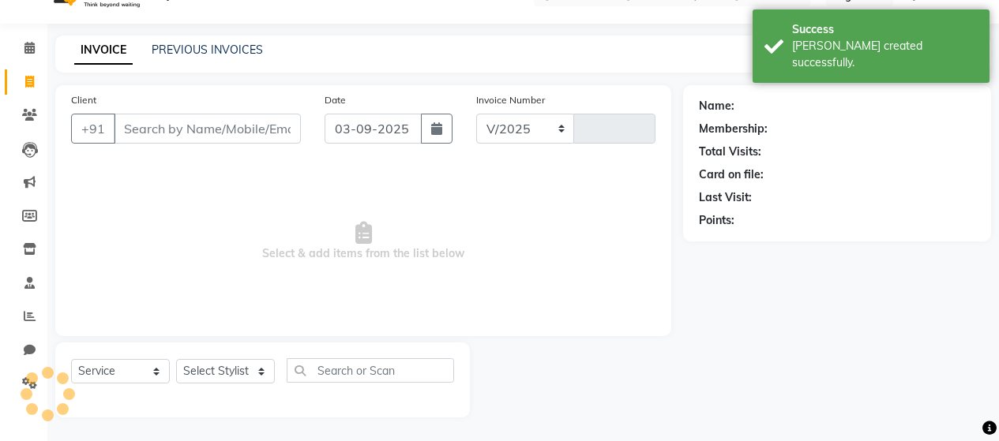
select select "7927"
type input "2729"
click at [237, 123] on input "Client" at bounding box center [207, 129] width 187 height 30
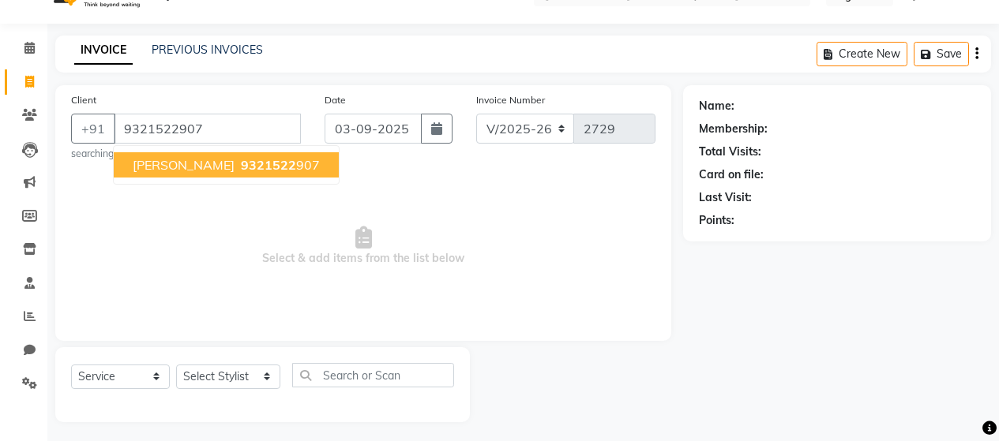
type input "9321522907"
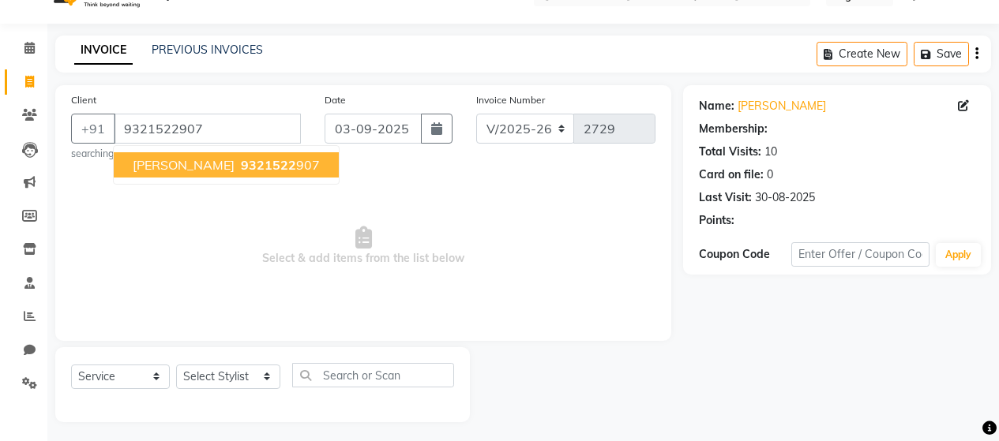
select select "1: Object"
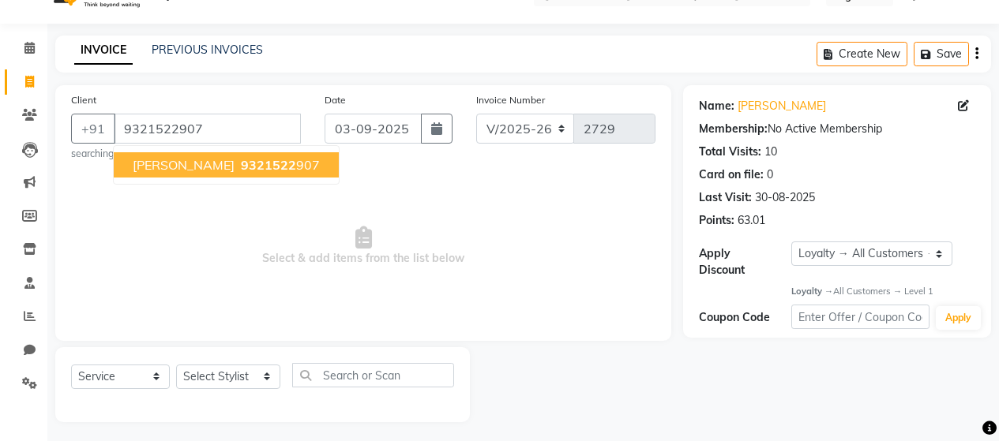
click at [246, 168] on span "9321522" at bounding box center [268, 165] width 55 height 16
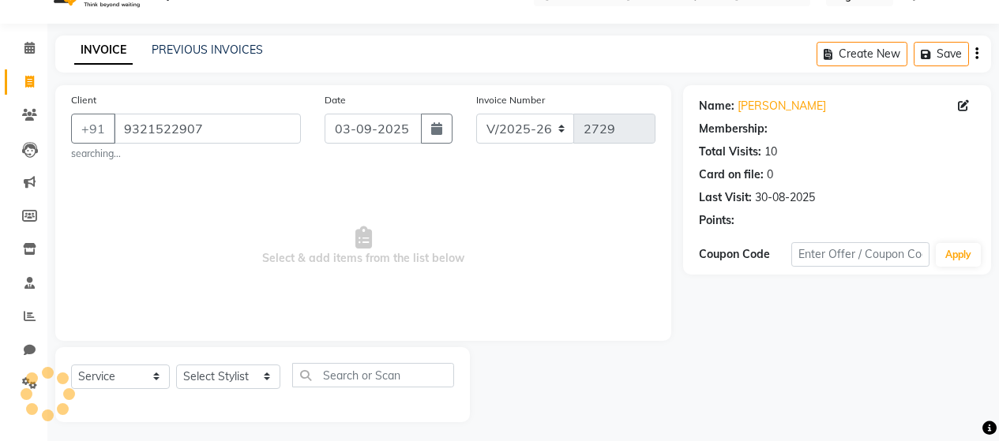
select select "1: Object"
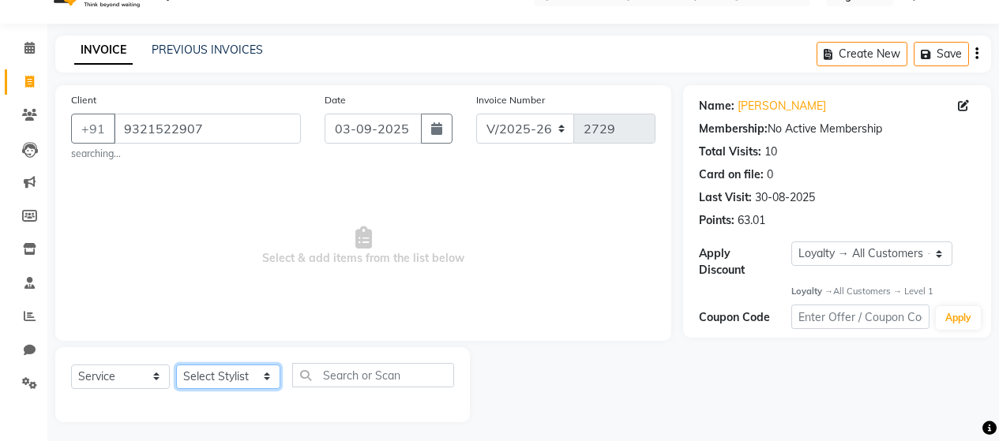
click at [261, 377] on select "Select Stylist [PERSON_NAME] Zibral [PERSON_NAME] [PERSON_NAME] [PERSON_NAME] […" at bounding box center [228, 377] width 104 height 24
select select "72246"
click at [176, 365] on select "Select Stylist [PERSON_NAME] Zibral [PERSON_NAME] [PERSON_NAME] [PERSON_NAME] […" at bounding box center [228, 377] width 104 height 24
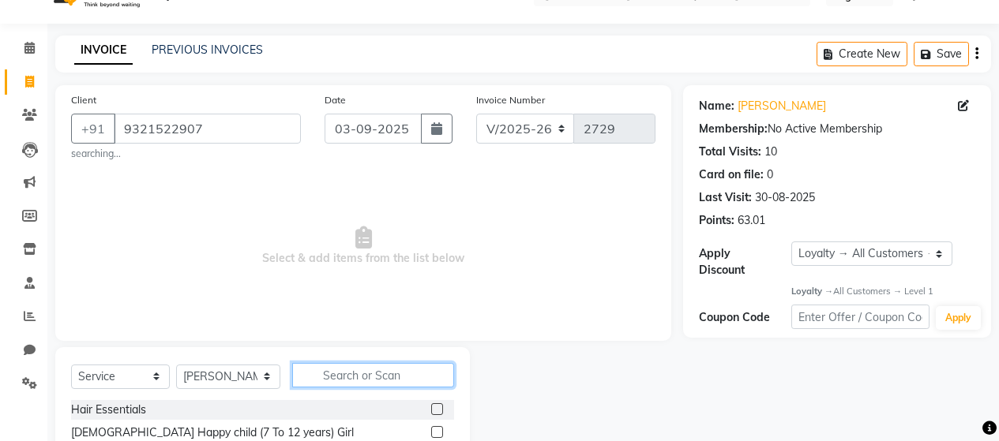
click at [338, 365] on input "text" at bounding box center [373, 375] width 162 height 24
type input "hair wash"
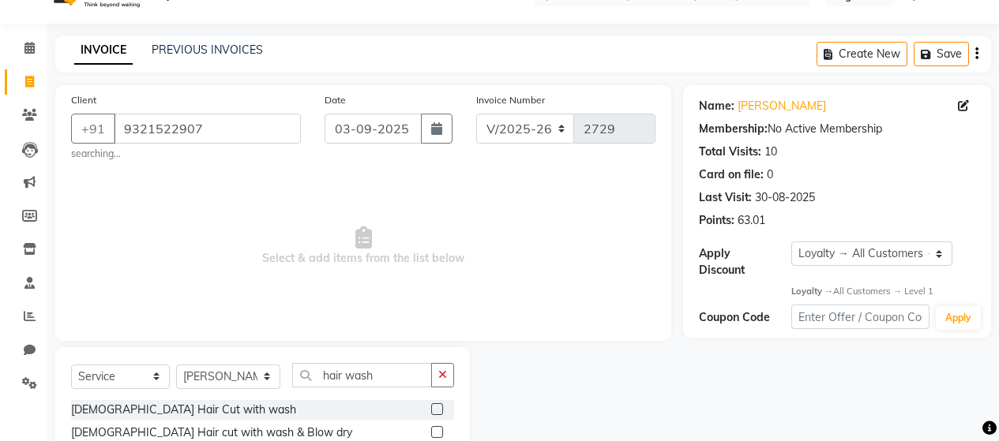
click at [431, 432] on label at bounding box center [437, 432] width 12 height 12
click at [431, 432] on input "checkbox" at bounding box center [436, 433] width 10 height 10
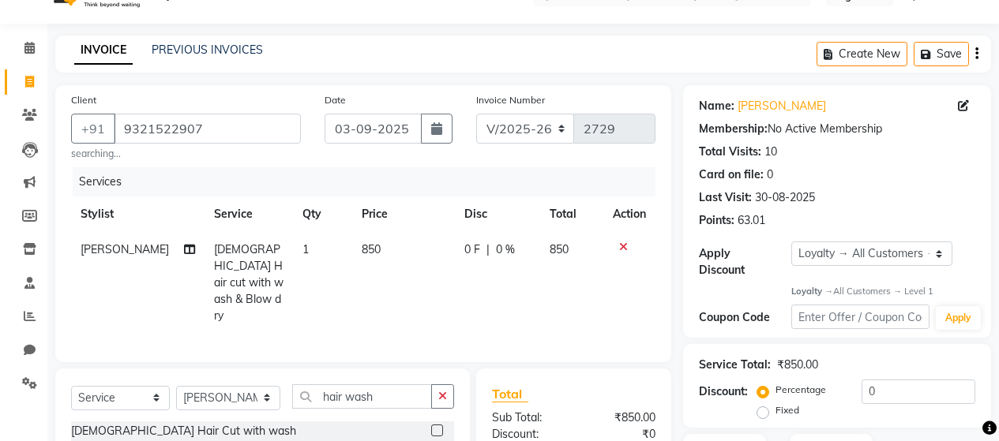
checkbox input "false"
click at [362, 245] on span "850" at bounding box center [371, 249] width 19 height 14
select select "72246"
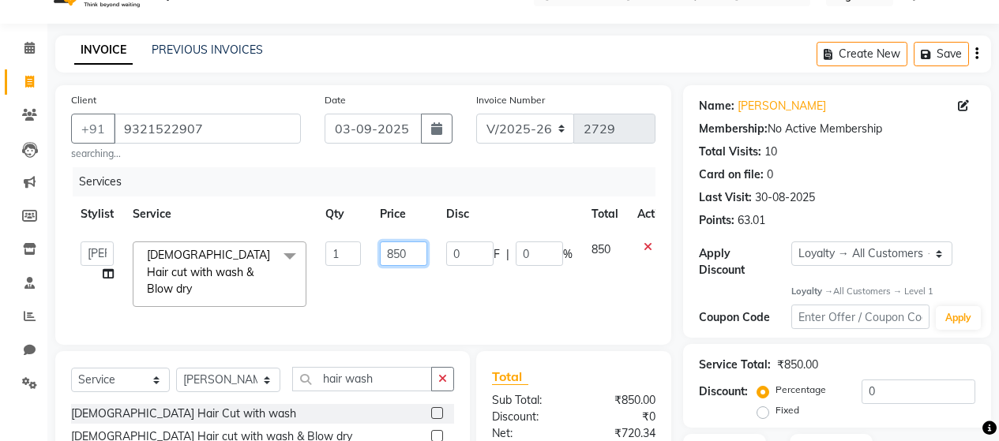
click at [394, 252] on input "850" at bounding box center [403, 254] width 47 height 24
type input "950"
click at [497, 302] on div "Services Stylist Service Qty Price Disc Total Action Alim Salmani Altaf Zibral …" at bounding box center [363, 247] width 584 height 161
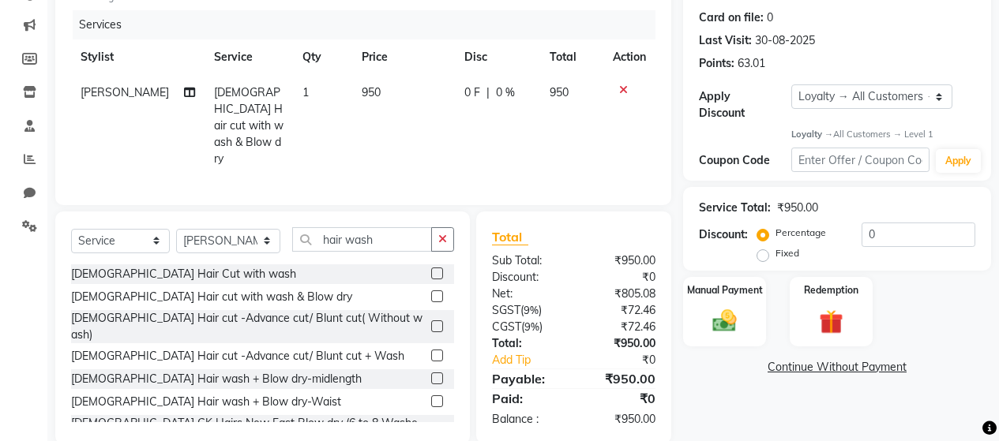
scroll to position [191, 0]
click at [739, 306] on img at bounding box center [724, 320] width 40 height 28
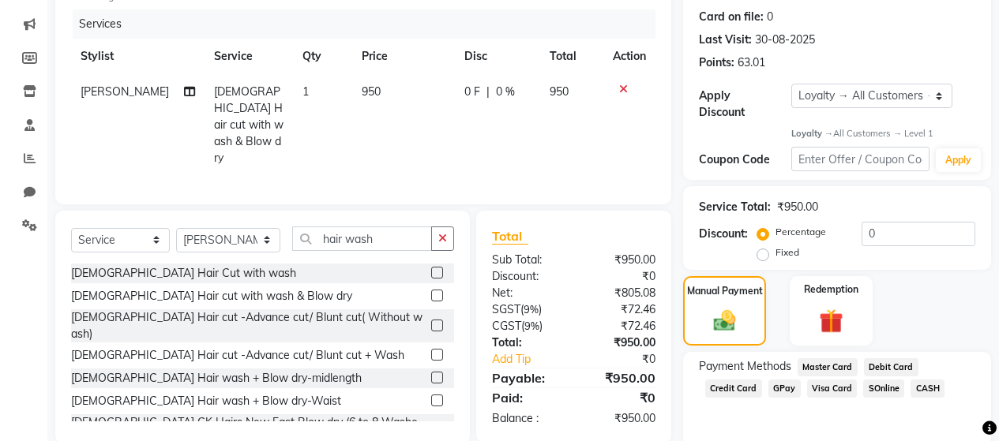
click at [923, 380] on span "CASH" at bounding box center [928, 389] width 34 height 18
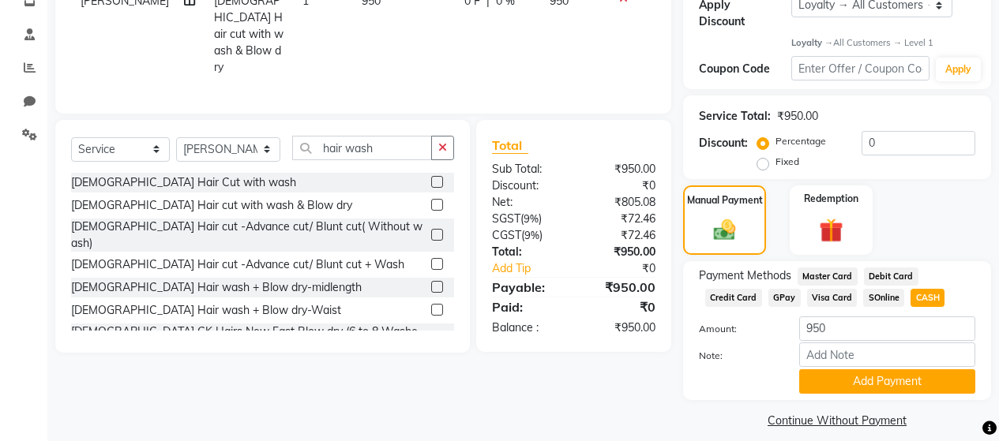
scroll to position [284, 0]
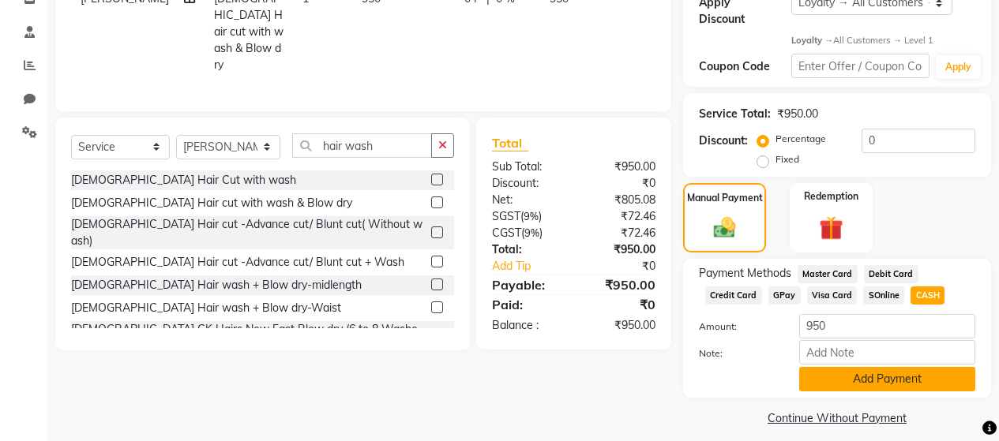
click at [877, 370] on button "Add Payment" at bounding box center [887, 379] width 176 height 24
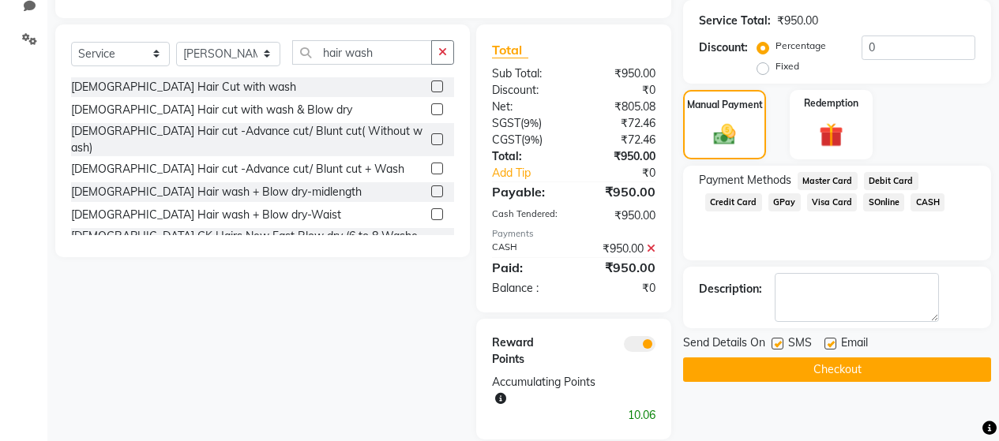
scroll to position [378, 0]
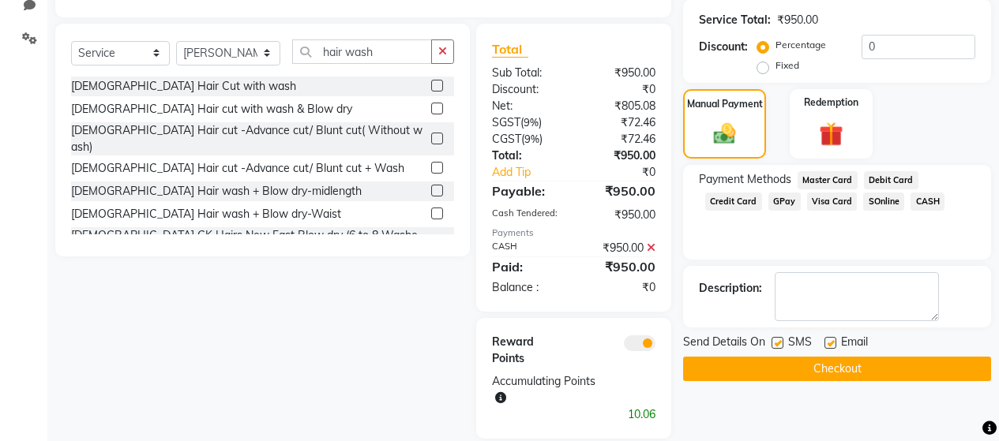
click at [778, 337] on label at bounding box center [778, 343] width 12 height 12
click at [778, 339] on input "checkbox" at bounding box center [777, 344] width 10 height 10
checkbox input "false"
click at [833, 337] on label at bounding box center [831, 343] width 12 height 12
click at [833, 339] on input "checkbox" at bounding box center [830, 344] width 10 height 10
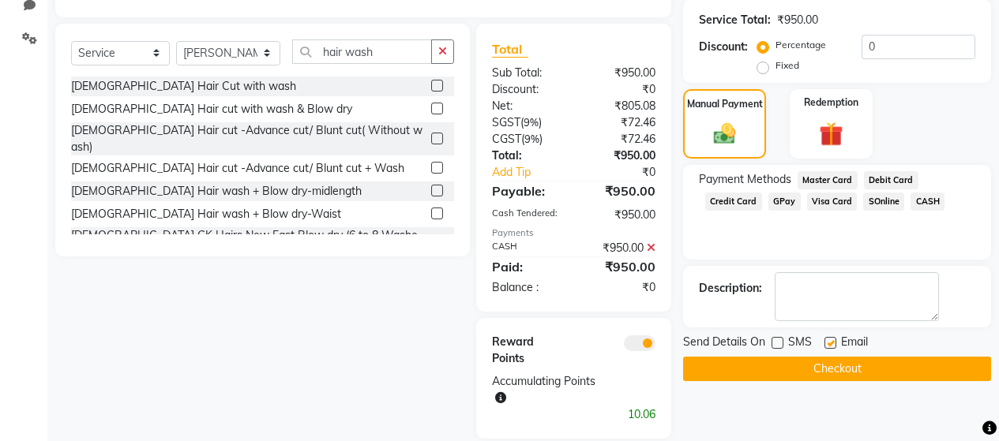
checkbox input "false"
click at [845, 357] on button "Checkout" at bounding box center [837, 369] width 308 height 24
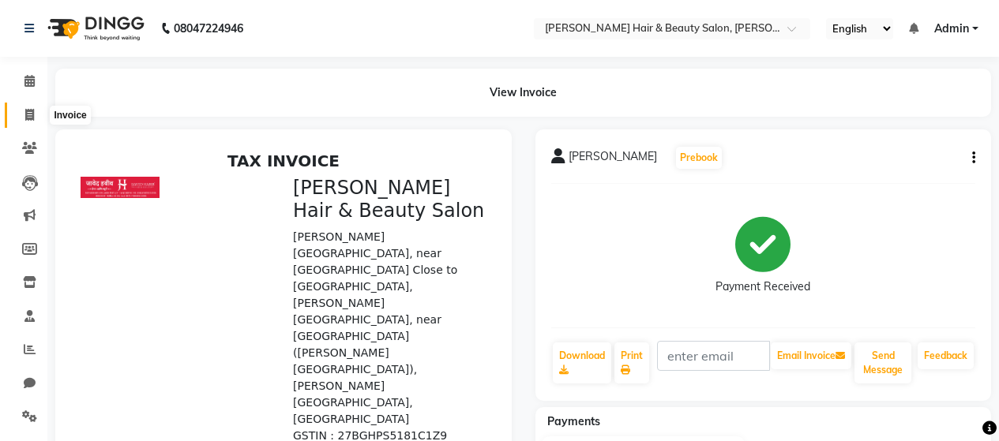
click at [32, 117] on icon at bounding box center [29, 115] width 9 height 12
select select "service"
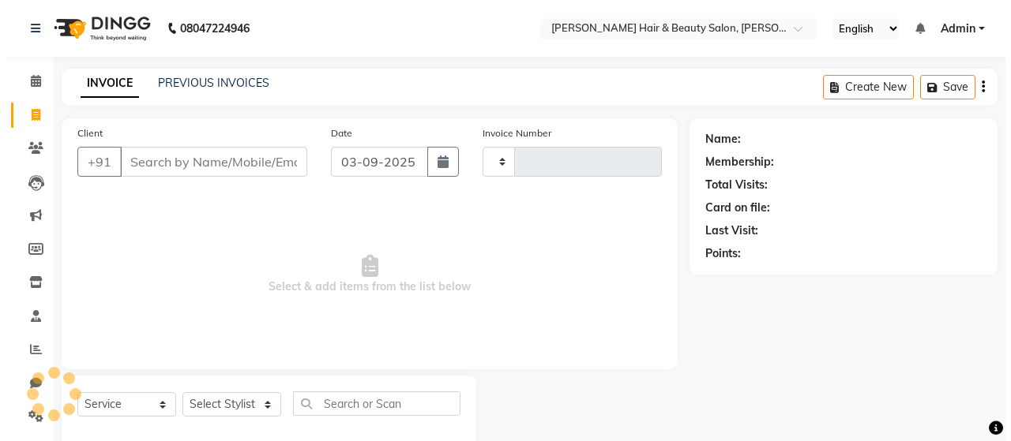
scroll to position [33, 0]
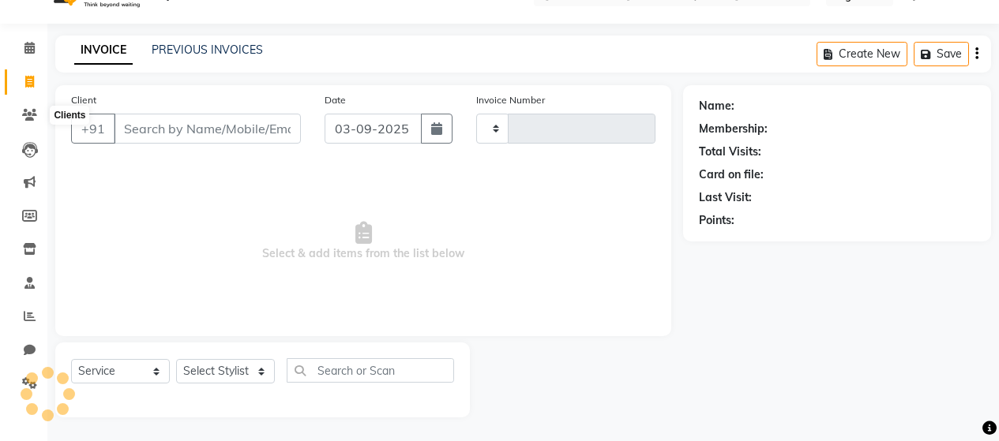
type input "2730"
select select "7927"
click at [158, 132] on input "Client" at bounding box center [207, 129] width 187 height 30
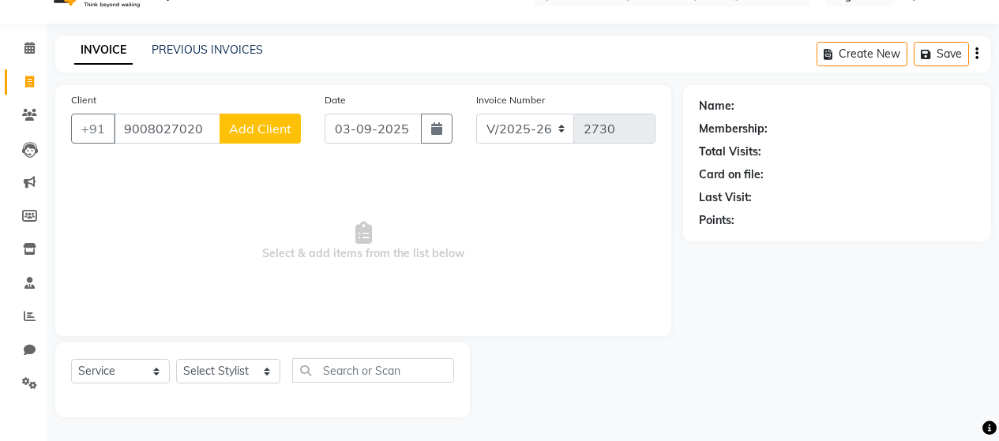
type input "9008027020"
click at [259, 130] on span "Add Client" at bounding box center [260, 129] width 62 height 16
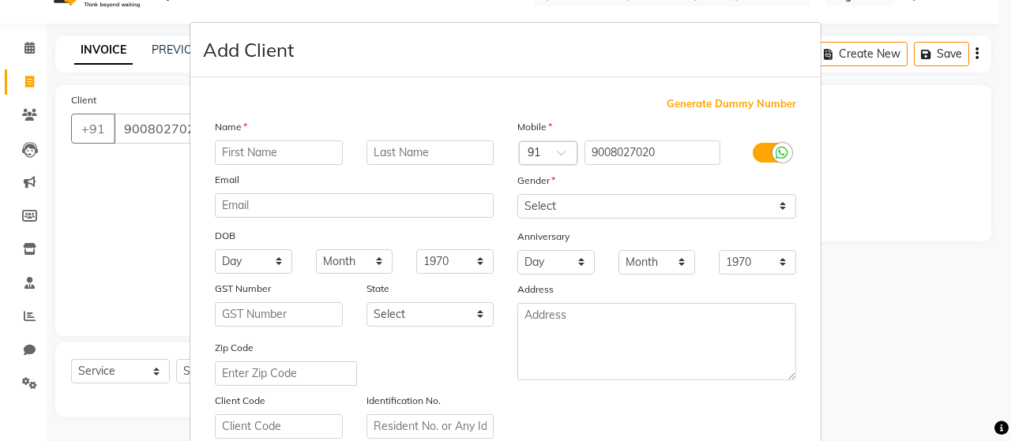
click at [298, 151] on input "text" at bounding box center [279, 153] width 128 height 24
type input "Megha"
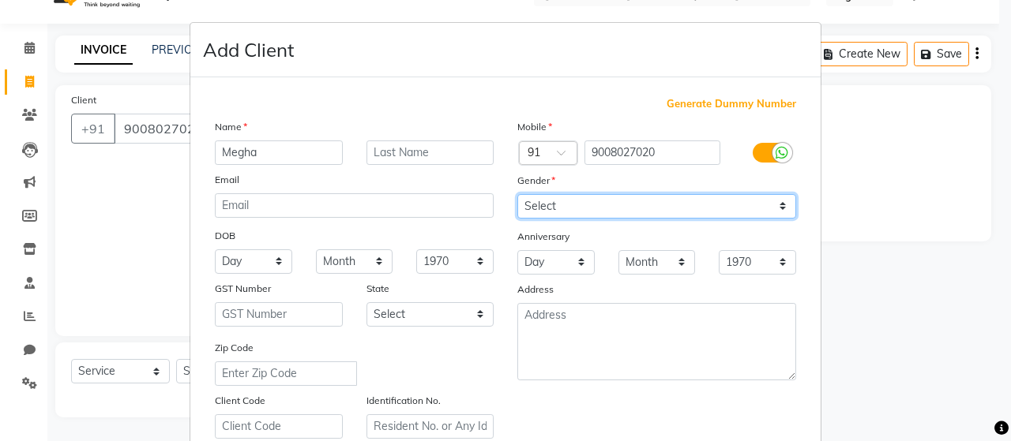
click at [605, 205] on select "Select [DEMOGRAPHIC_DATA] [DEMOGRAPHIC_DATA] Other Prefer Not To Say" at bounding box center [656, 206] width 279 height 24
select select "[DEMOGRAPHIC_DATA]"
click at [517, 194] on select "Select [DEMOGRAPHIC_DATA] [DEMOGRAPHIC_DATA] Other Prefer Not To Say" at bounding box center [656, 206] width 279 height 24
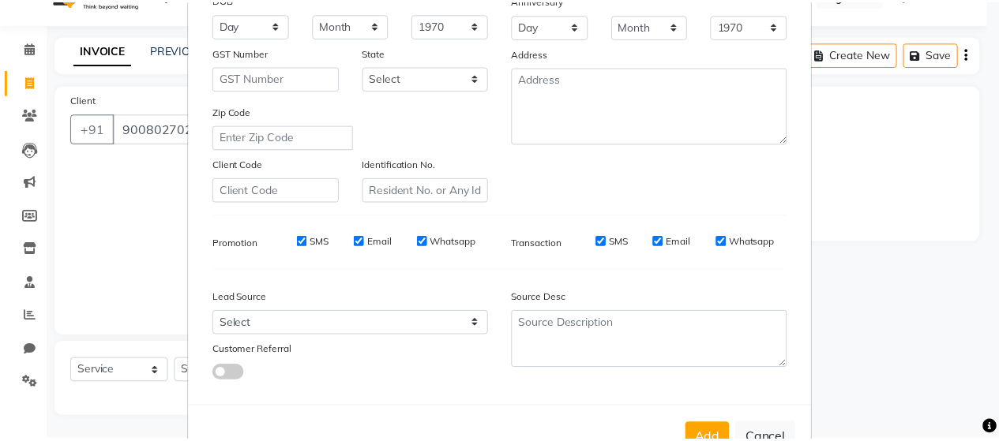
scroll to position [287, 0]
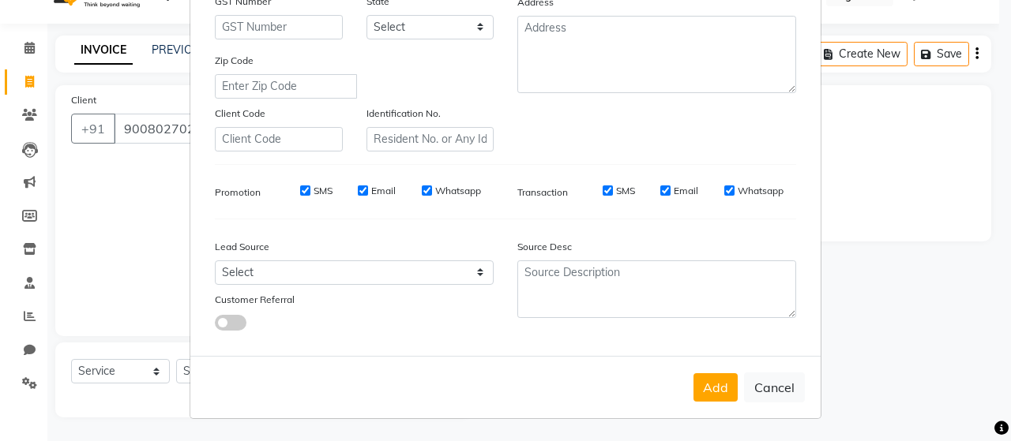
click at [300, 188] on input "SMS" at bounding box center [305, 191] width 10 height 10
checkbox input "false"
click at [358, 188] on input "Email" at bounding box center [363, 191] width 10 height 10
checkbox input "false"
click at [422, 191] on input "Whatsapp" at bounding box center [427, 191] width 10 height 10
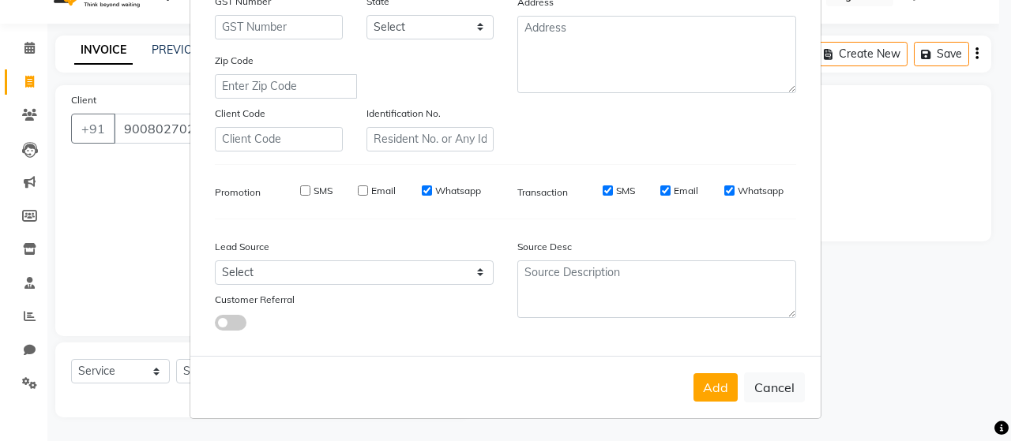
checkbox input "false"
click at [603, 192] on input "SMS" at bounding box center [608, 191] width 10 height 10
checkbox input "false"
click at [660, 192] on input "Email" at bounding box center [665, 191] width 10 height 10
checkbox input "false"
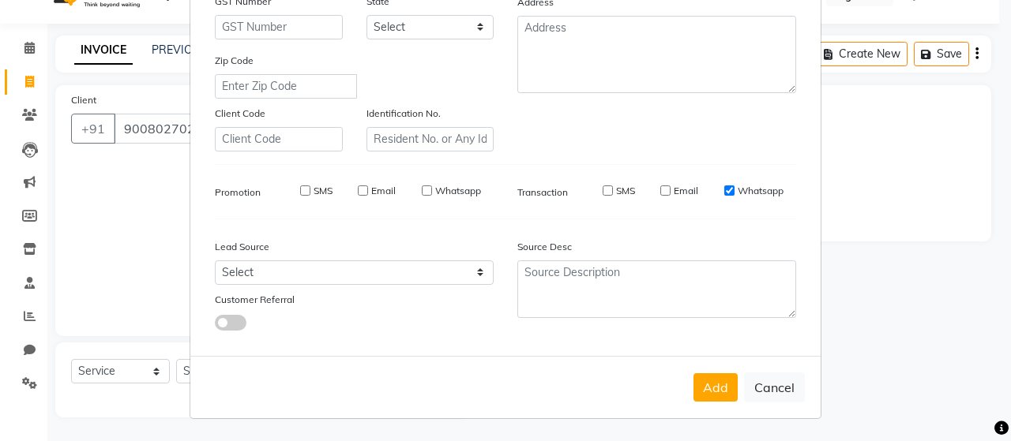
click at [724, 188] on input "Whatsapp" at bounding box center [729, 191] width 10 height 10
checkbox input "false"
click at [710, 389] on button "Add" at bounding box center [715, 388] width 44 height 28
select select
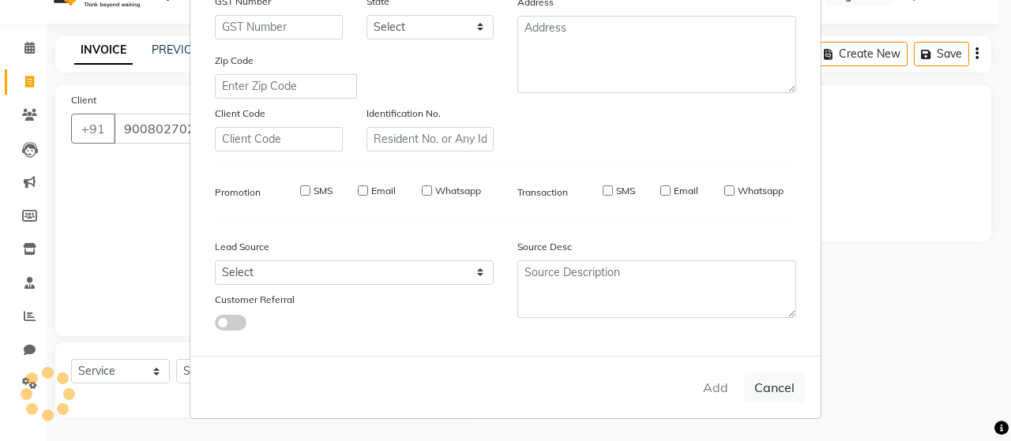
select select
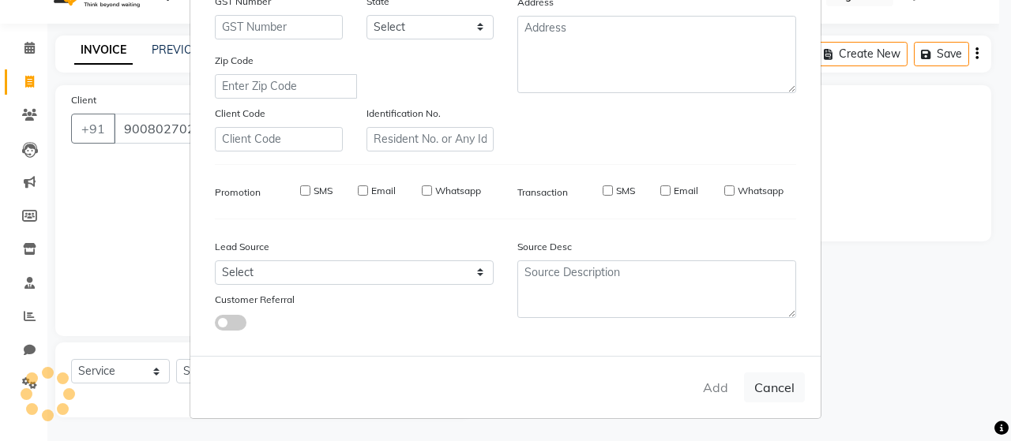
checkbox input "false"
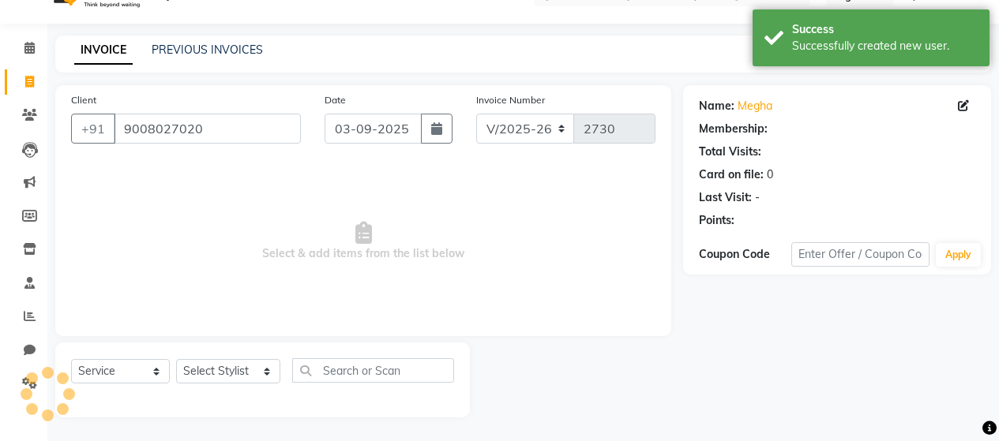
select select "1: Object"
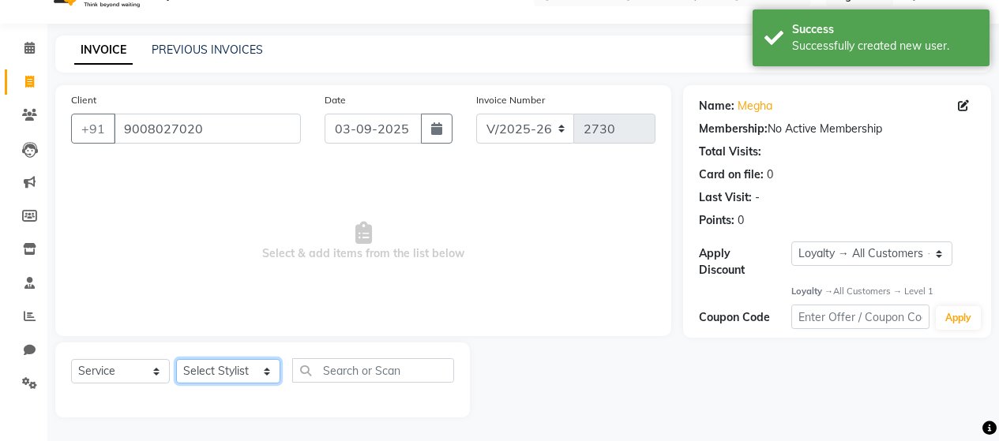
click at [249, 369] on select "Select Stylist [PERSON_NAME] Zibral [PERSON_NAME] [PERSON_NAME] [PERSON_NAME] […" at bounding box center [228, 371] width 104 height 24
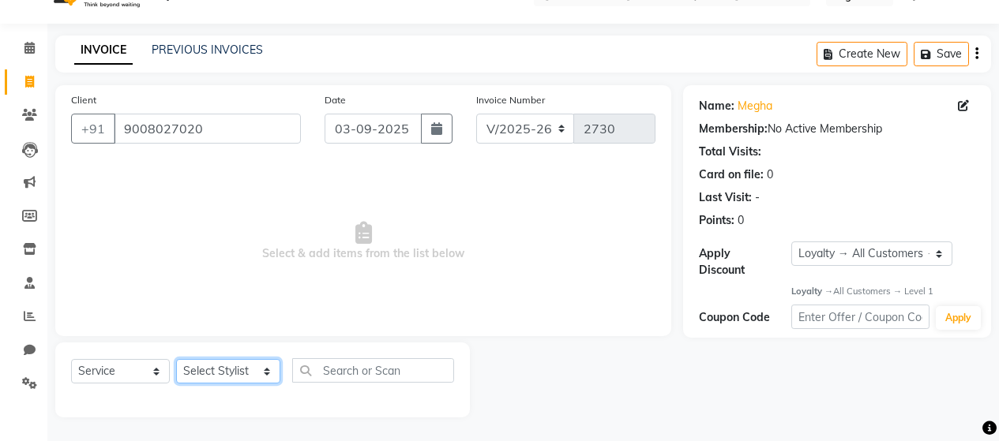
select select "72244"
click at [176, 359] on select "Select Stylist [PERSON_NAME] Zibral [PERSON_NAME] [PERSON_NAME] [PERSON_NAME] […" at bounding box center [228, 371] width 104 height 24
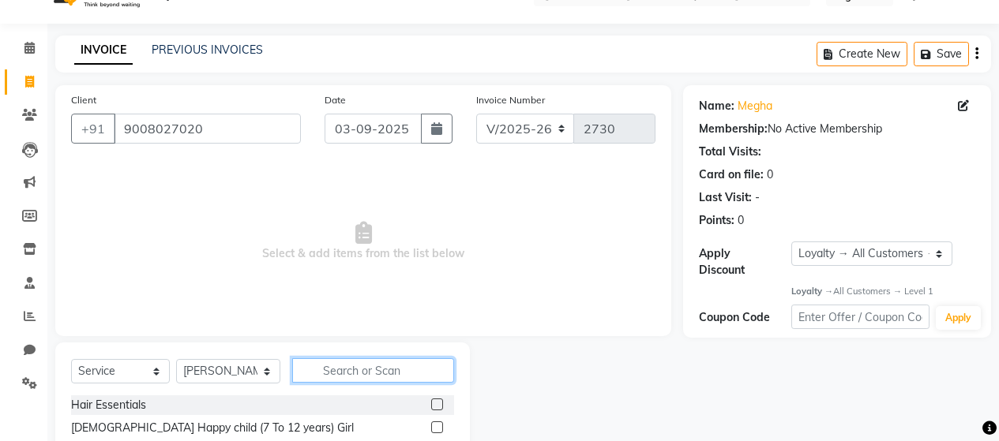
click at [362, 366] on input "text" at bounding box center [373, 371] width 162 height 24
type input "hair cut"
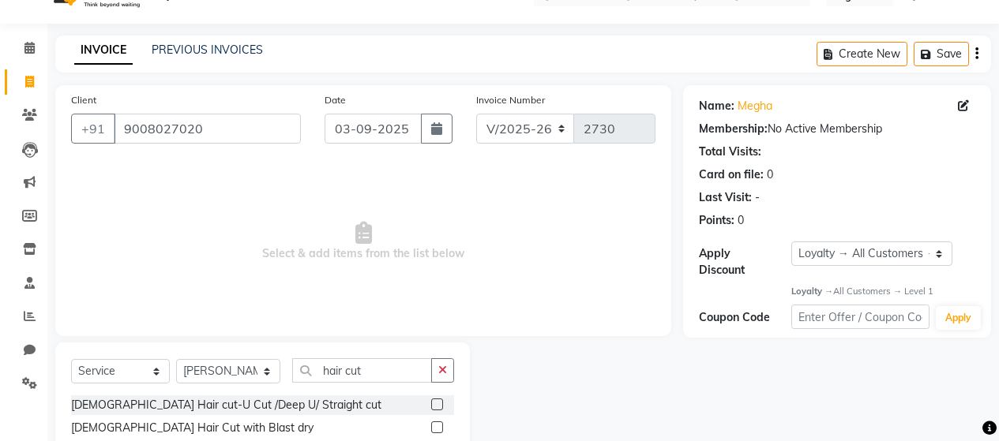
click at [431, 425] on label at bounding box center [437, 428] width 12 height 12
click at [431, 425] on input "checkbox" at bounding box center [436, 428] width 10 height 10
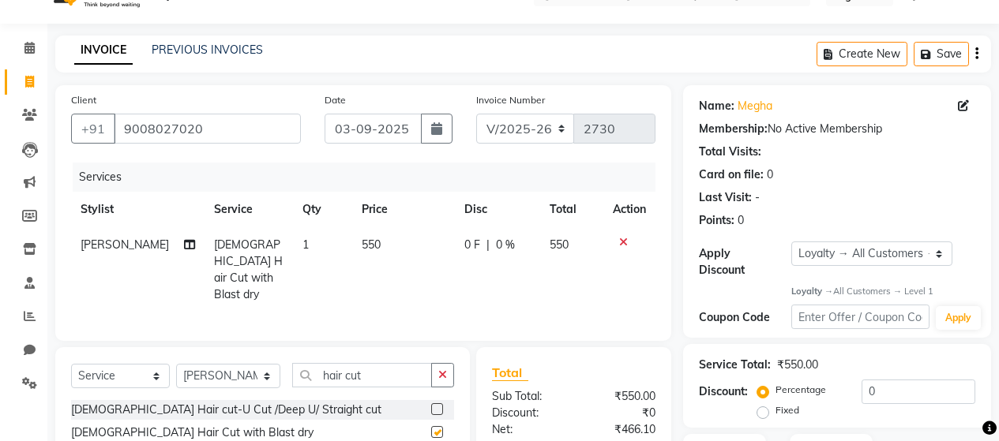
checkbox input "false"
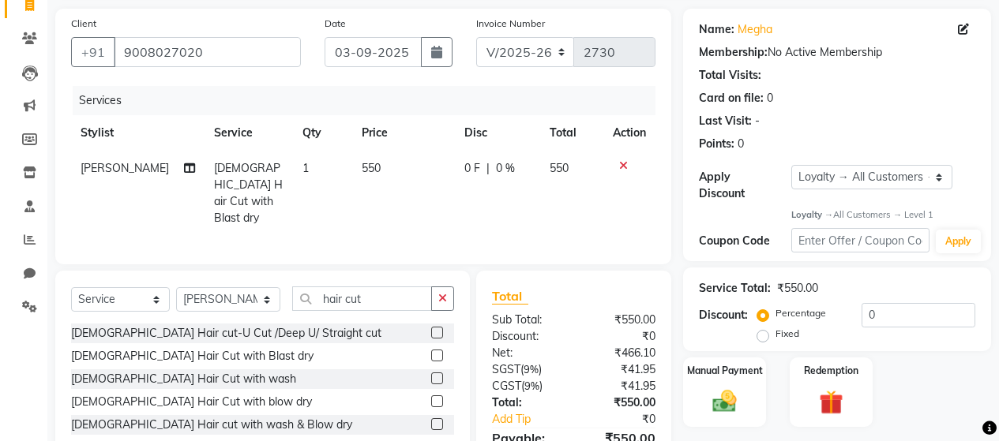
scroll to position [191, 0]
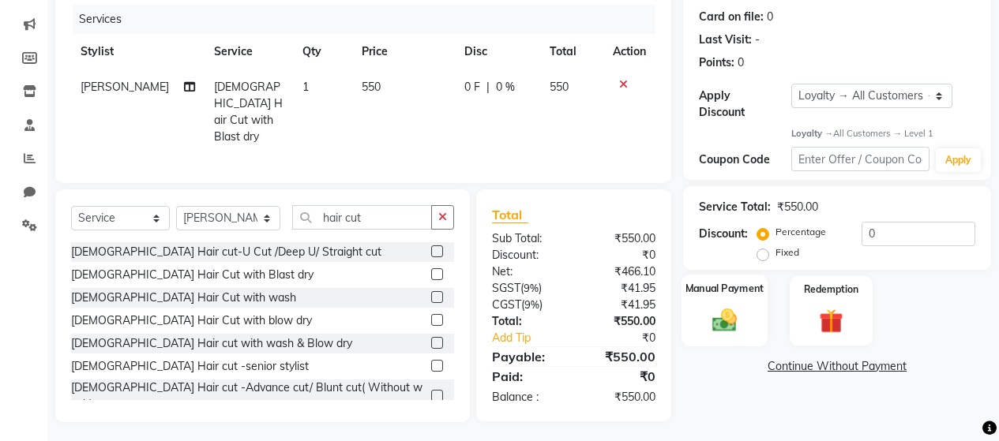
click at [727, 306] on img at bounding box center [724, 320] width 40 height 28
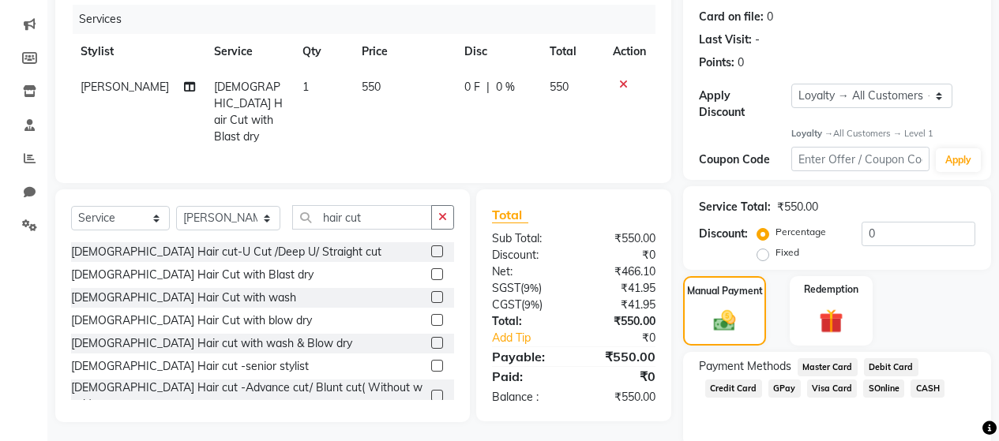
click at [931, 380] on span "CASH" at bounding box center [928, 389] width 34 height 18
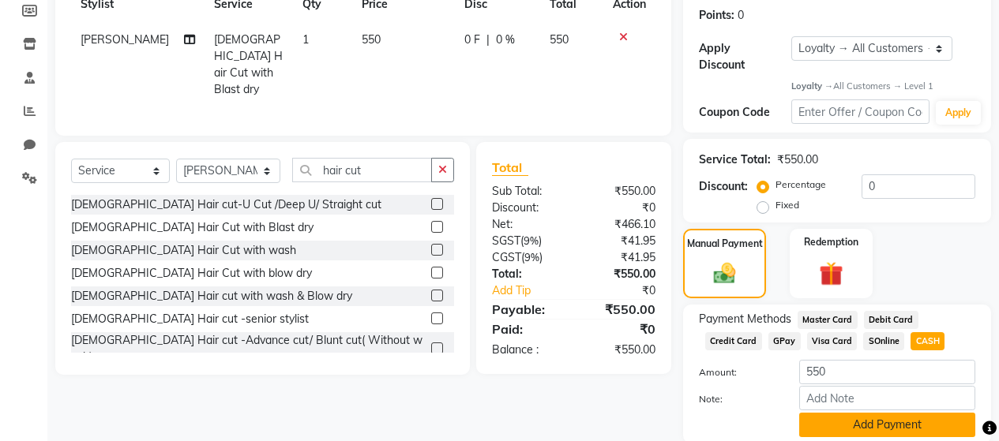
scroll to position [284, 0]
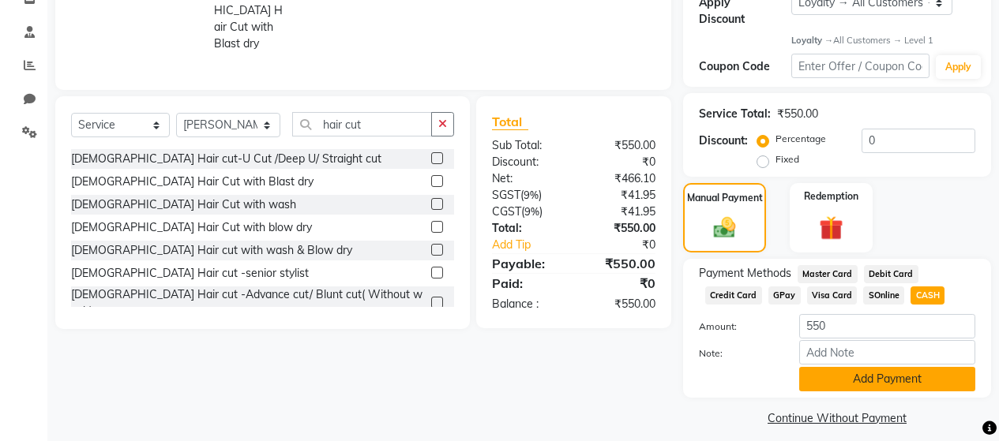
click at [857, 370] on button "Add Payment" at bounding box center [887, 379] width 176 height 24
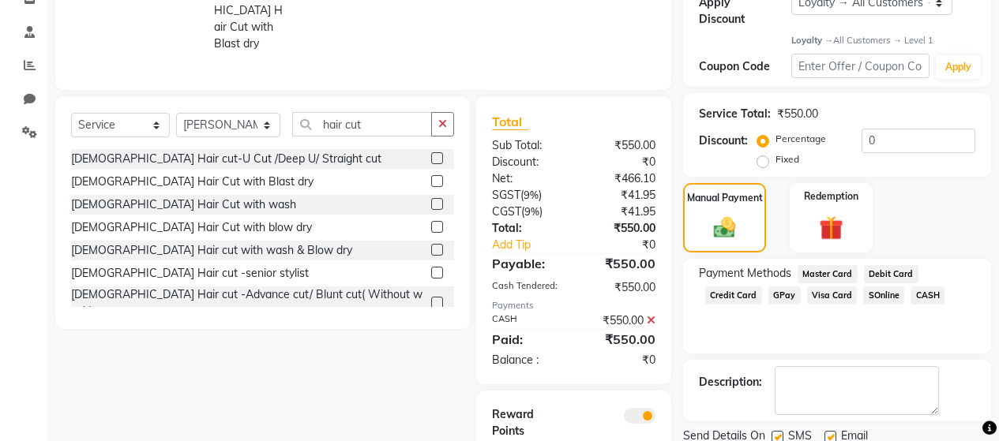
scroll to position [357, 0]
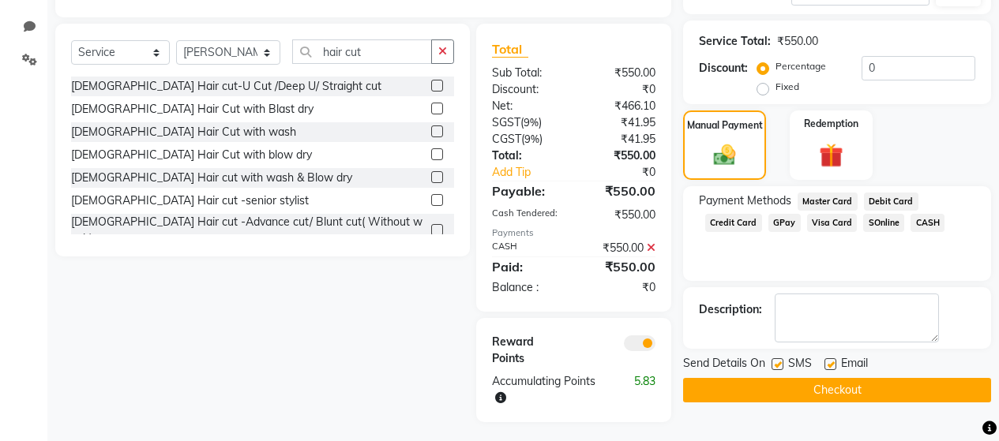
click at [778, 359] on label at bounding box center [778, 365] width 12 height 12
click at [778, 360] on input "checkbox" at bounding box center [777, 365] width 10 height 10
checkbox input "false"
click at [832, 359] on label at bounding box center [831, 365] width 12 height 12
click at [832, 360] on input "checkbox" at bounding box center [830, 365] width 10 height 10
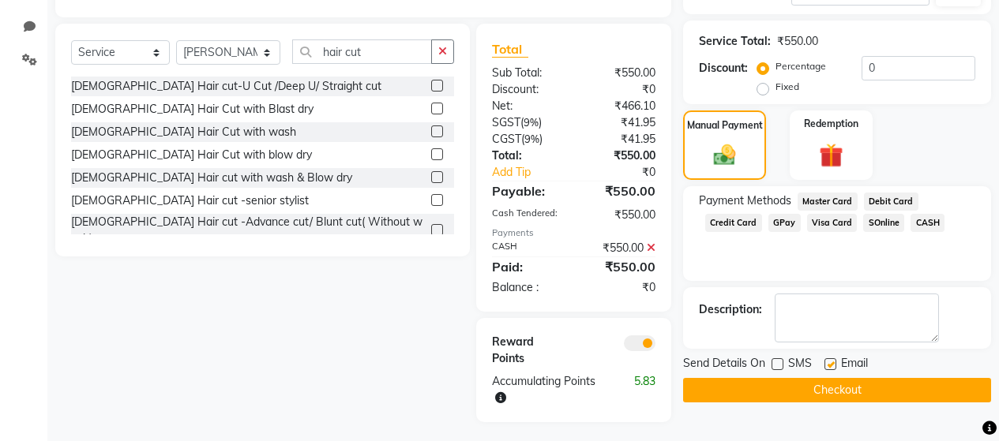
checkbox input "false"
click at [855, 381] on button "Checkout" at bounding box center [837, 390] width 308 height 24
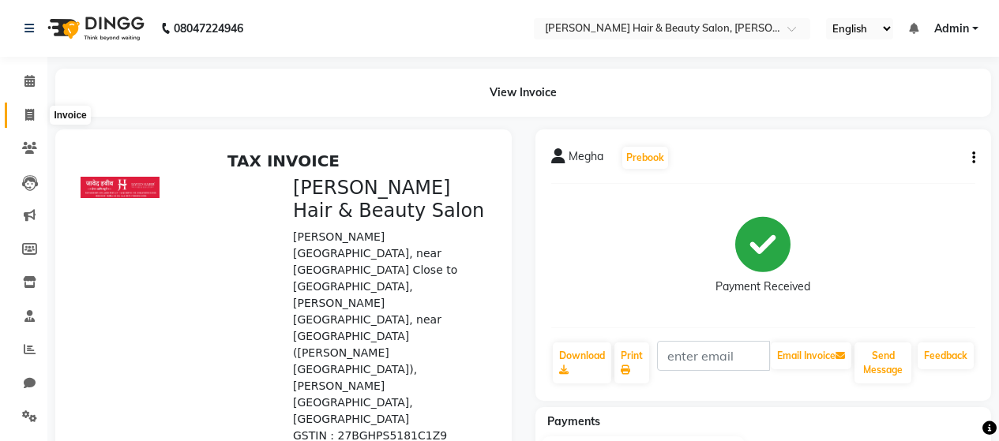
click at [28, 113] on icon at bounding box center [29, 115] width 9 height 12
select select "service"
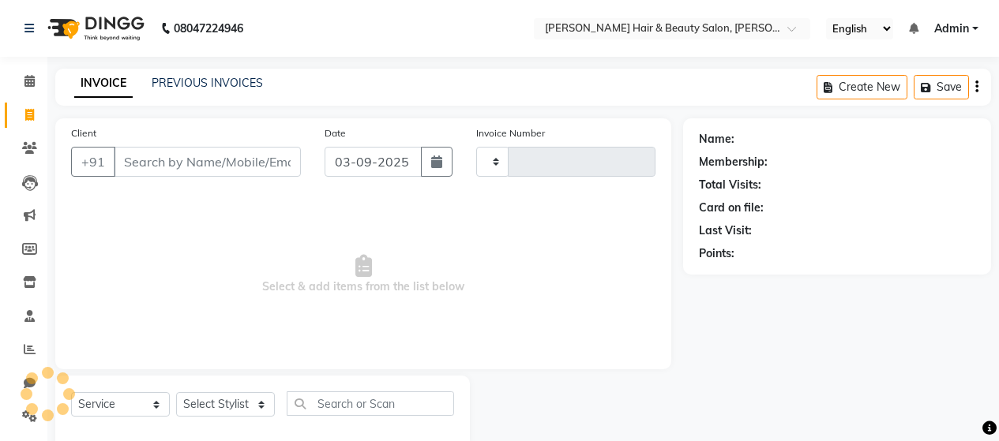
scroll to position [33, 0]
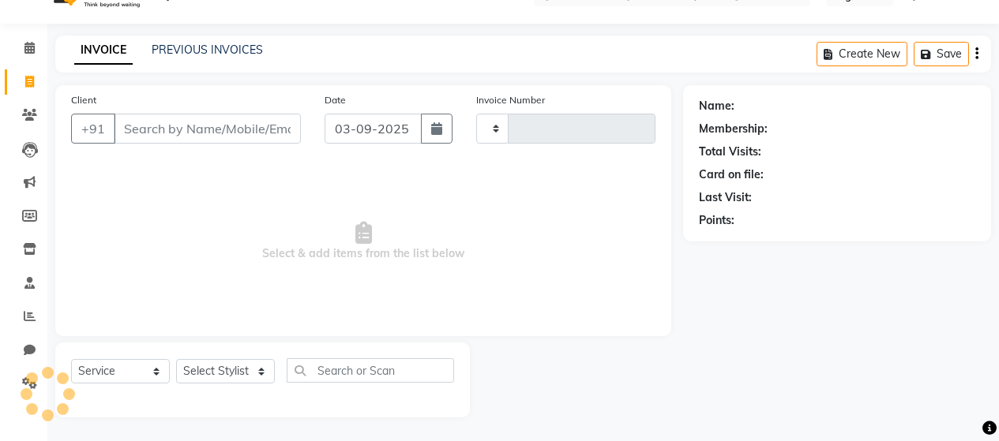
click at [180, 129] on input "Client" at bounding box center [207, 129] width 187 height 30
type input "2731"
select select "7927"
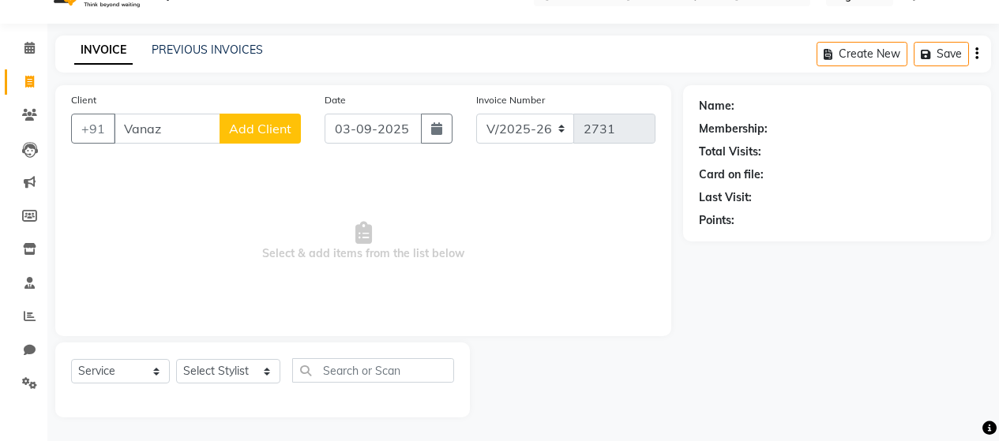
click at [169, 131] on input "Vanaz" at bounding box center [167, 129] width 107 height 30
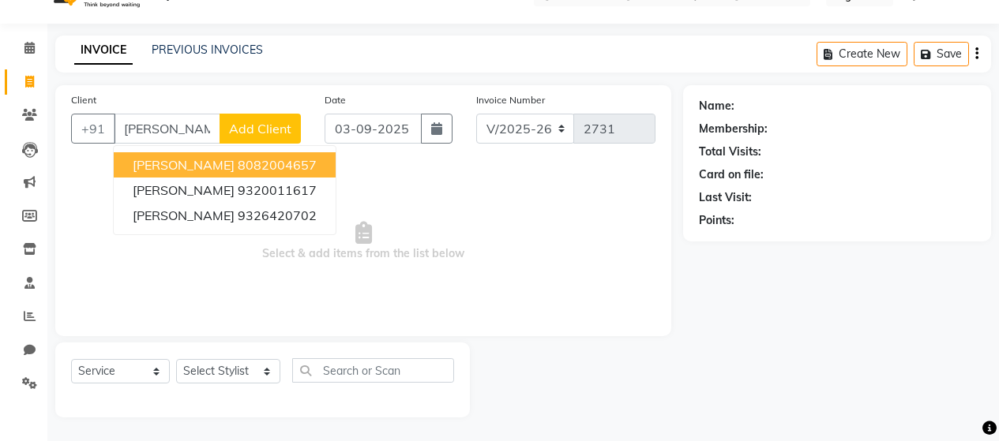
click at [238, 161] on ngb-highlight "8082004657" at bounding box center [277, 165] width 79 height 16
type input "8082004657"
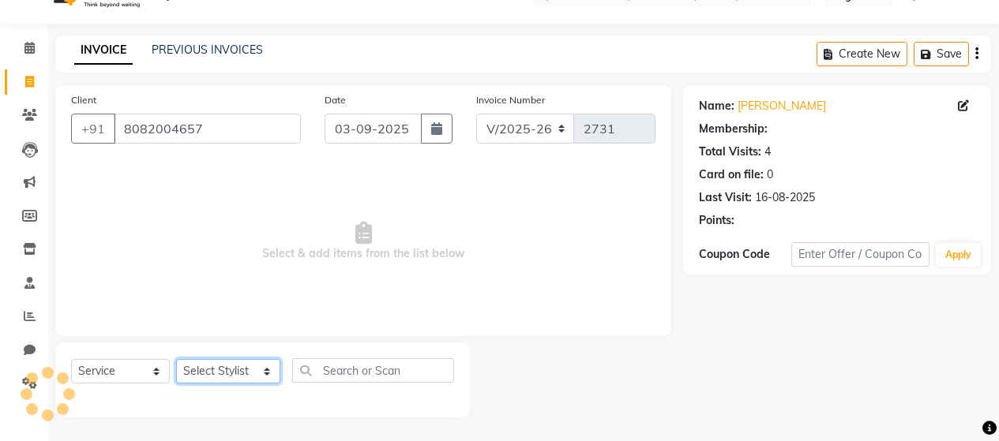
click at [246, 376] on select "Select Stylist [PERSON_NAME] Zibral [PERSON_NAME] [PERSON_NAME] [PERSON_NAME] […" at bounding box center [228, 371] width 104 height 24
select select "1: Object"
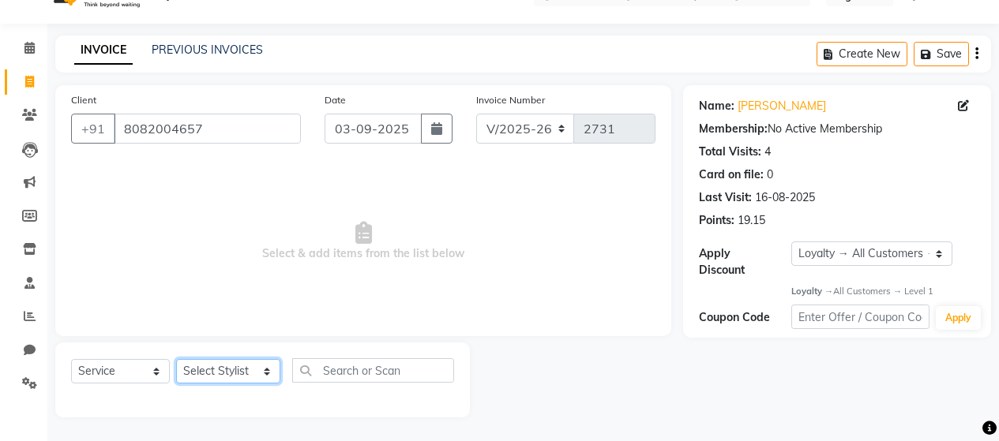
select select "72248"
click at [176, 359] on select "Select Stylist [PERSON_NAME] Zibral [PERSON_NAME] [PERSON_NAME] [PERSON_NAME] […" at bounding box center [228, 371] width 104 height 24
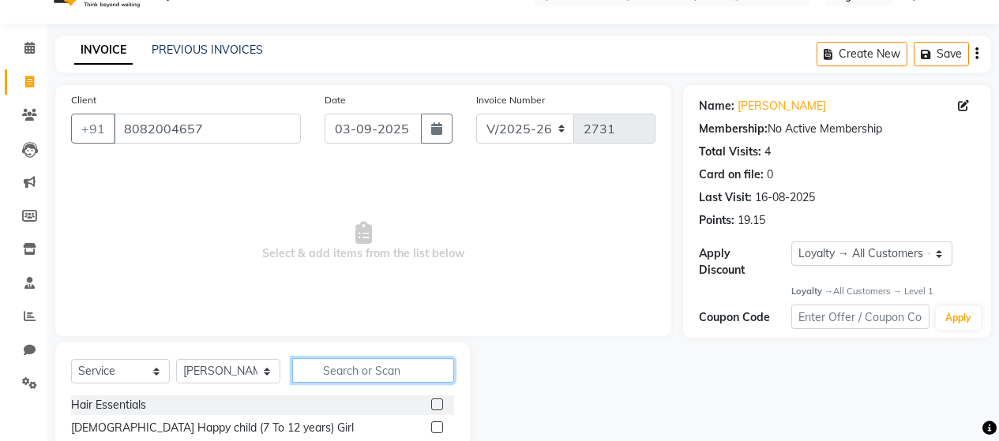
click at [333, 371] on input "text" at bounding box center [373, 371] width 162 height 24
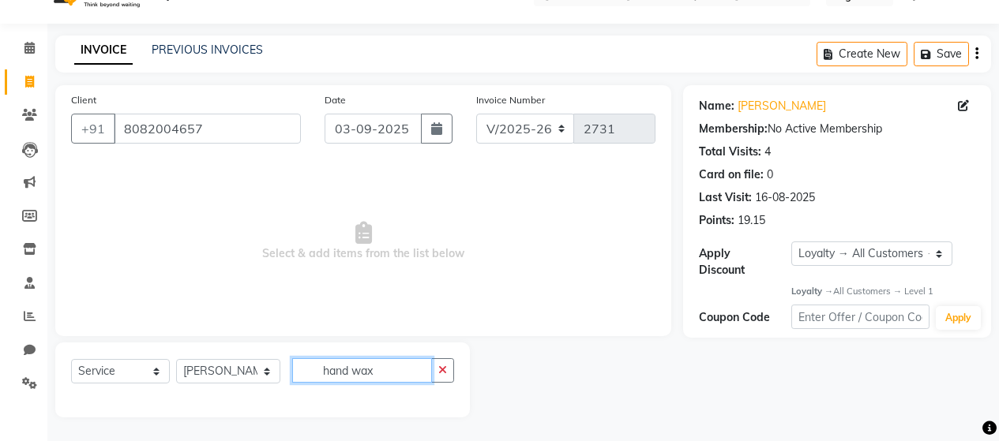
drag, startPoint x: 381, startPoint y: 372, endPoint x: 302, endPoint y: 359, distance: 80.1
click at [302, 359] on input "hand wax" at bounding box center [362, 371] width 140 height 24
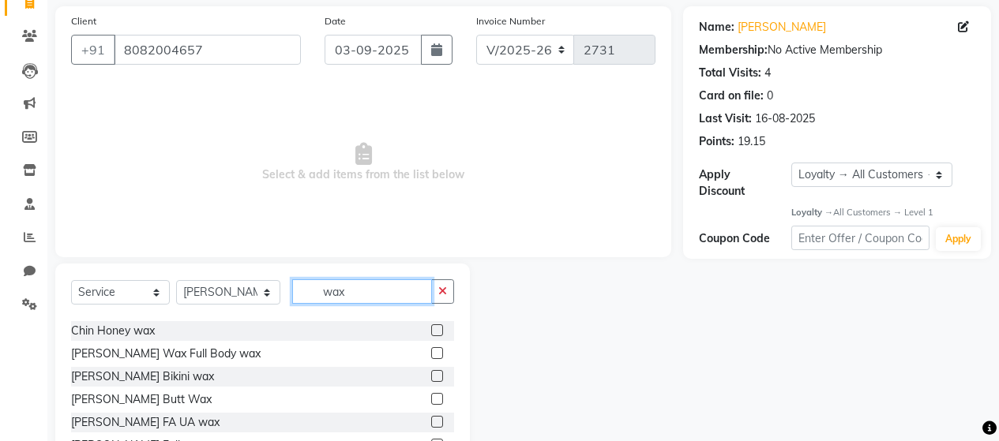
scroll to position [395, 0]
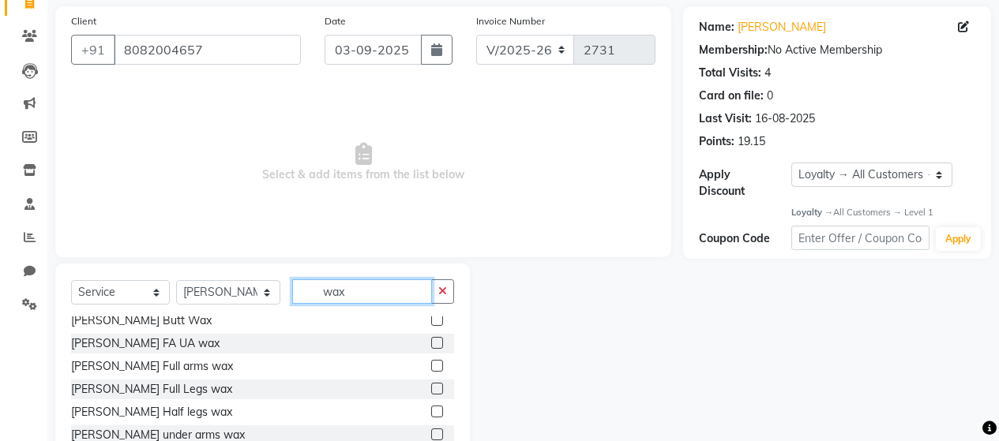
type input "wax"
click at [431, 392] on label at bounding box center [437, 389] width 12 height 12
click at [431, 392] on input "checkbox" at bounding box center [436, 390] width 10 height 10
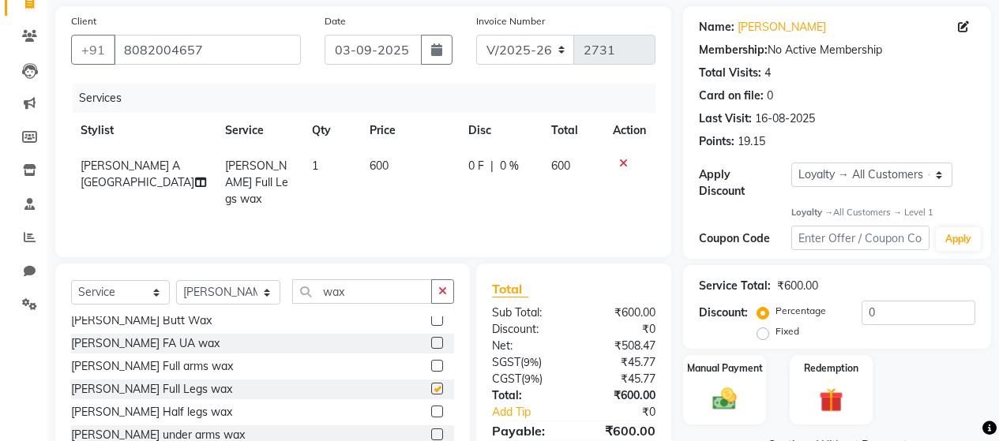
checkbox input "false"
drag, startPoint x: 349, startPoint y: 291, endPoint x: 314, endPoint y: 291, distance: 35.5
click at [315, 291] on input "wax" at bounding box center [362, 292] width 140 height 24
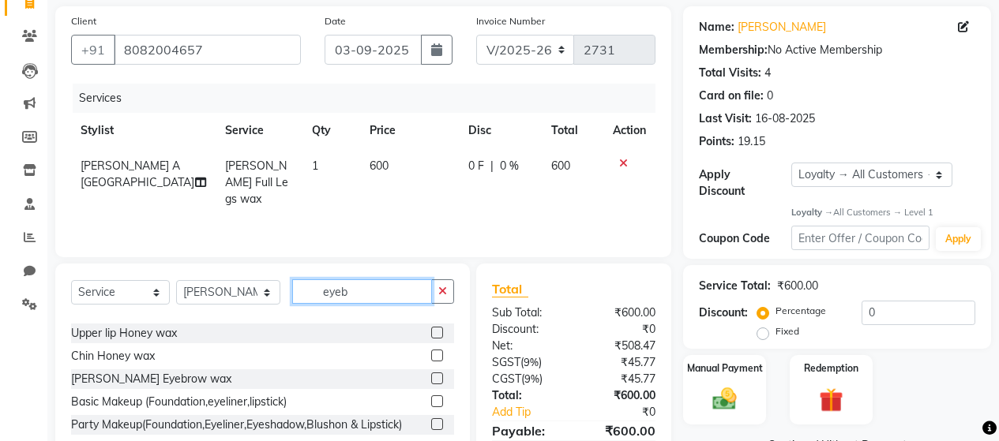
scroll to position [0, 0]
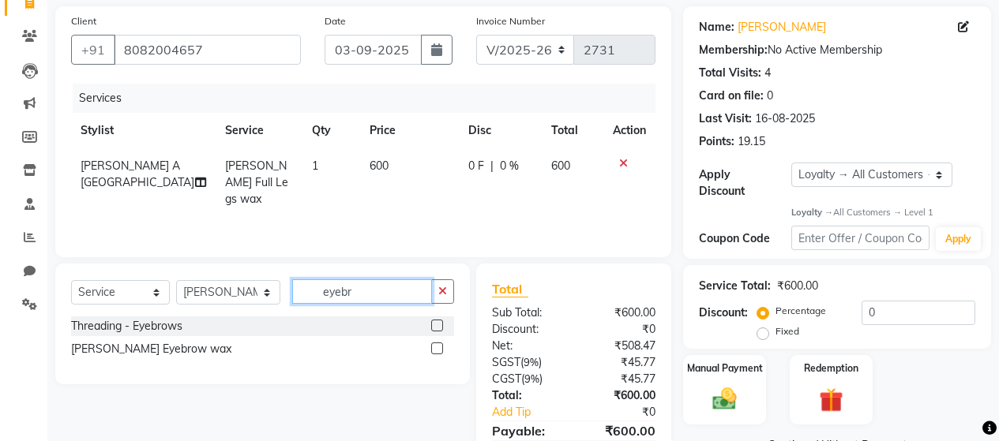
type input "eyebr"
click at [438, 325] on label at bounding box center [437, 326] width 12 height 12
click at [438, 325] on input "checkbox" at bounding box center [436, 326] width 10 height 10
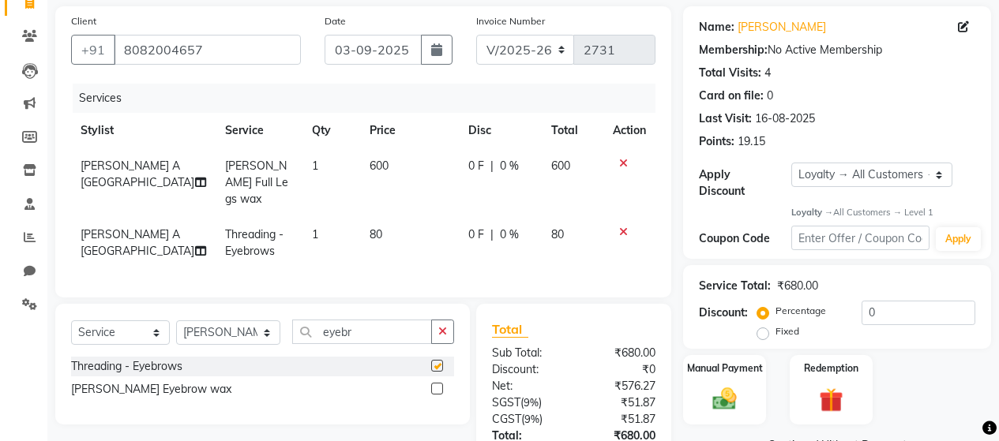
checkbox input "false"
click at [370, 227] on span "80" at bounding box center [376, 234] width 13 height 14
select select "72248"
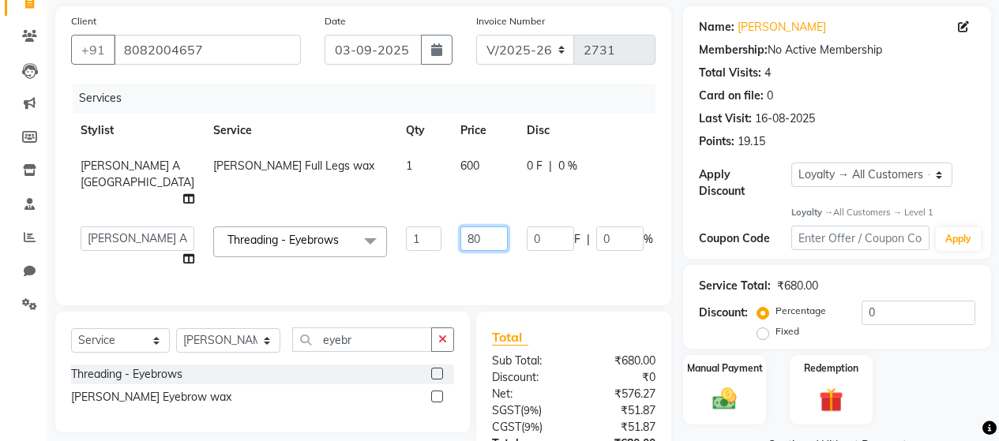
drag, startPoint x: 409, startPoint y: 239, endPoint x: 377, endPoint y: 239, distance: 32.4
click at [451, 239] on td "80" at bounding box center [484, 247] width 66 height 60
type input "100"
click at [632, 307] on div "Client +91 8082004657 Date 03-09-2025 Invoice Number V/2025 V/2025-26 2731 Serv…" at bounding box center [363, 275] width 640 height 538
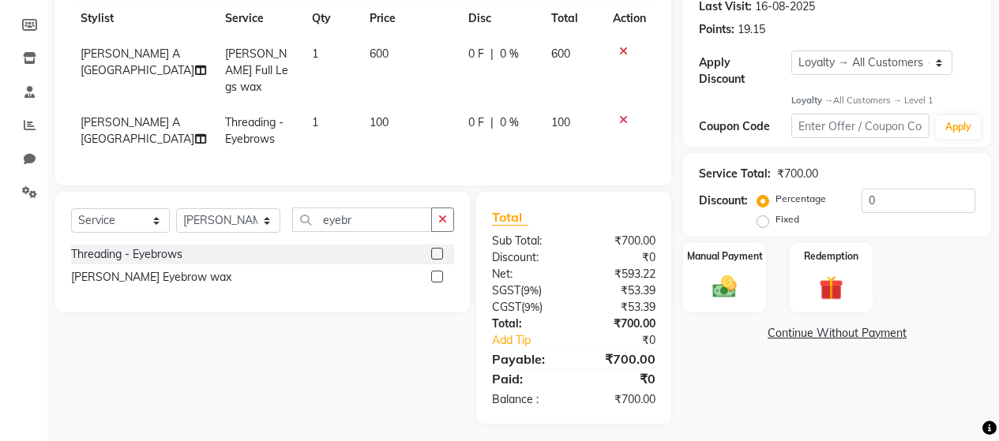
scroll to position [226, 0]
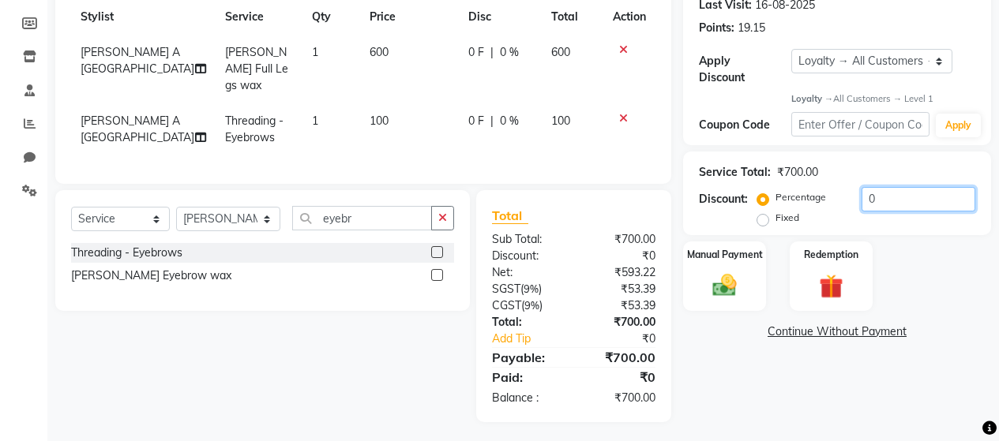
click at [868, 189] on input "0" at bounding box center [919, 199] width 114 height 24
type input "20"
click at [714, 247] on label "Manual Payment" at bounding box center [725, 254] width 79 height 15
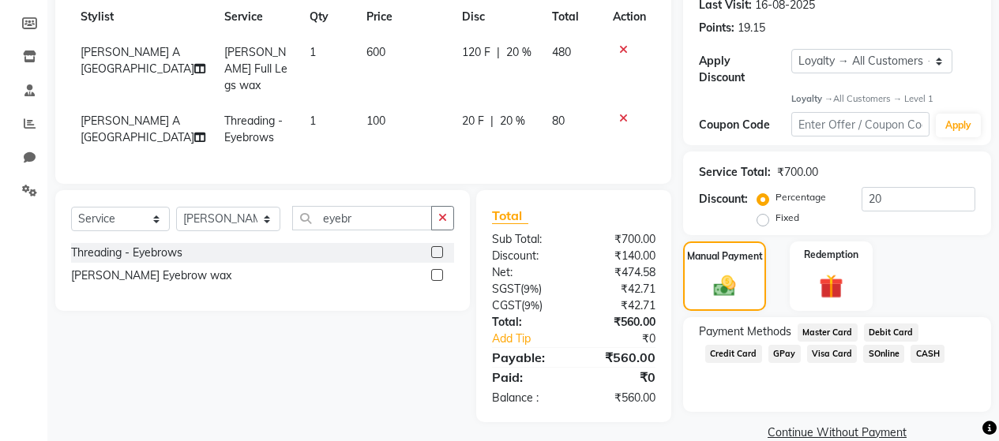
click at [927, 345] on span "CASH" at bounding box center [928, 354] width 34 height 18
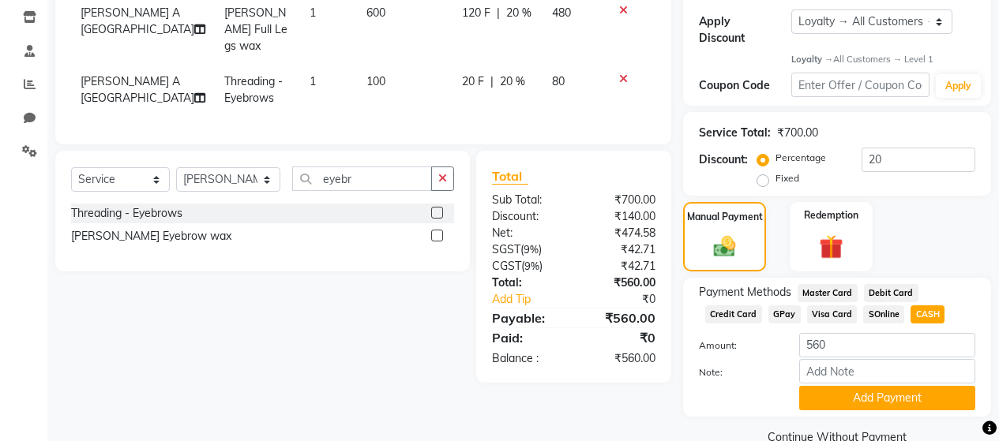
scroll to position [284, 0]
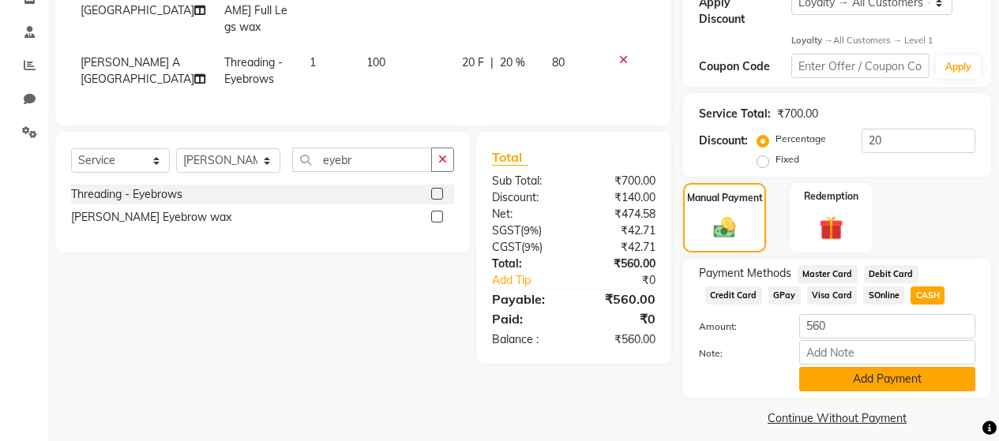
click at [888, 367] on button "Add Payment" at bounding box center [887, 379] width 176 height 24
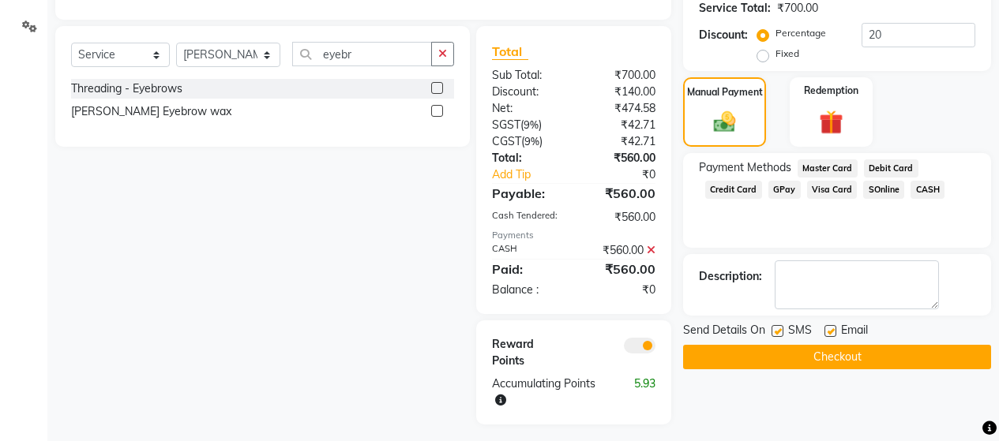
scroll to position [393, 0]
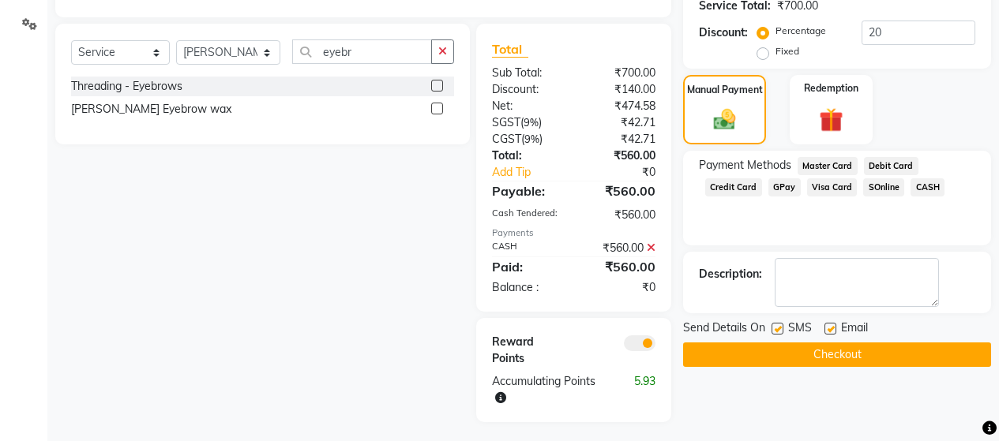
click at [773, 323] on label at bounding box center [778, 329] width 12 height 12
click at [773, 325] on input "checkbox" at bounding box center [777, 330] width 10 height 10
checkbox input "false"
click at [826, 323] on label at bounding box center [831, 329] width 12 height 12
click at [826, 325] on input "checkbox" at bounding box center [830, 330] width 10 height 10
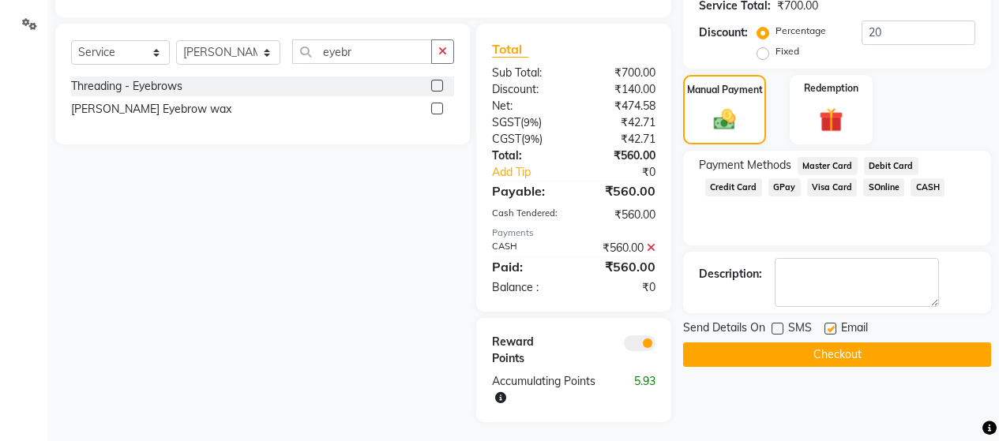
checkbox input "false"
click at [836, 343] on button "Checkout" at bounding box center [837, 355] width 308 height 24
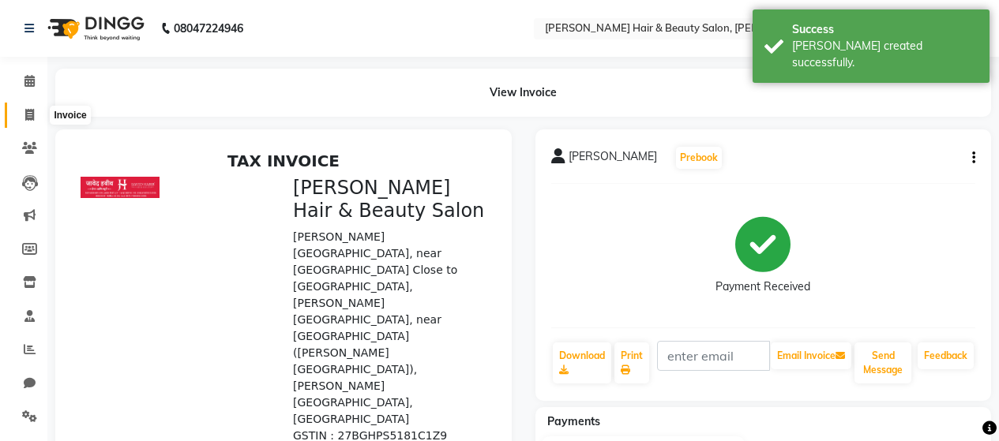
click at [28, 118] on icon at bounding box center [29, 115] width 9 height 12
select select "service"
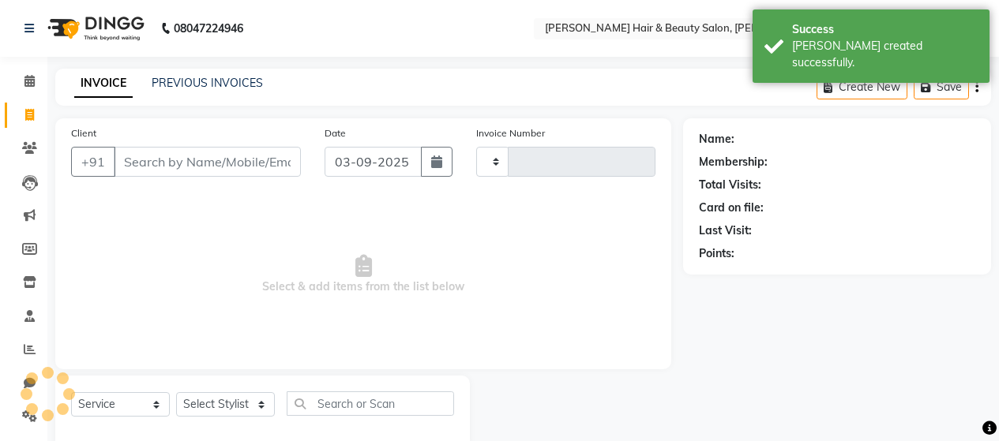
scroll to position [33, 0]
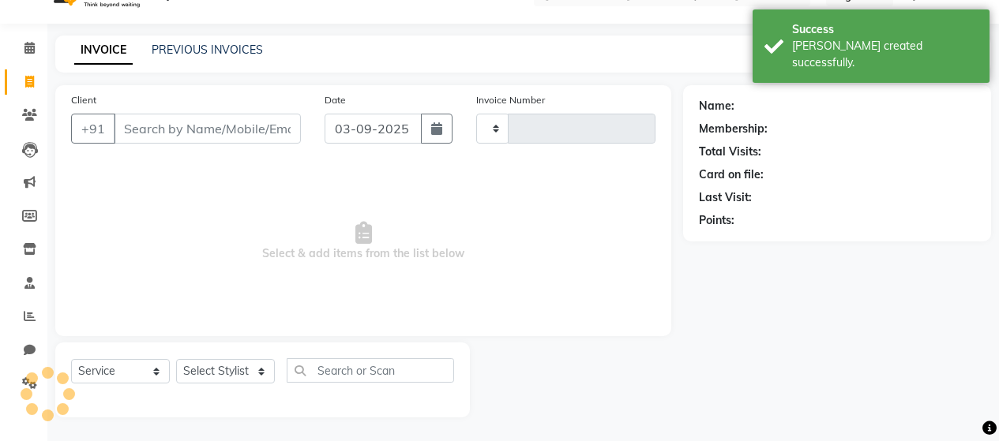
type input "2732"
select select "7927"
click at [169, 130] on input "Client" at bounding box center [207, 129] width 187 height 30
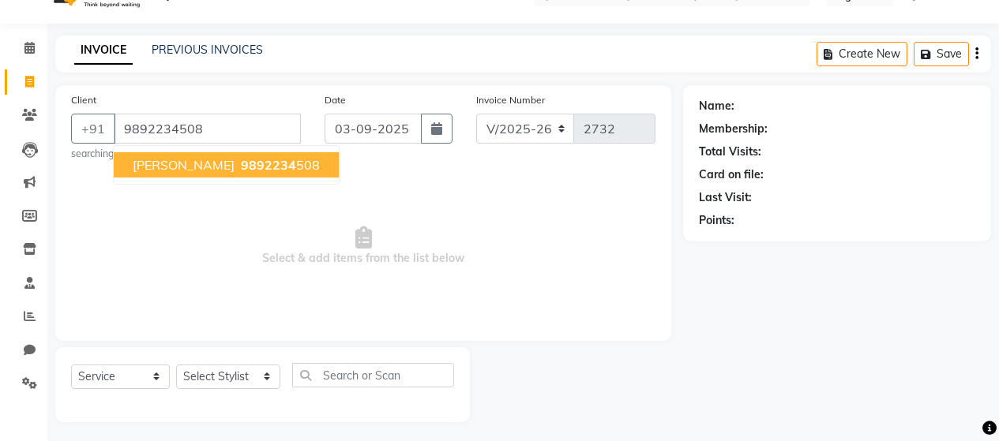
type input "9892234508"
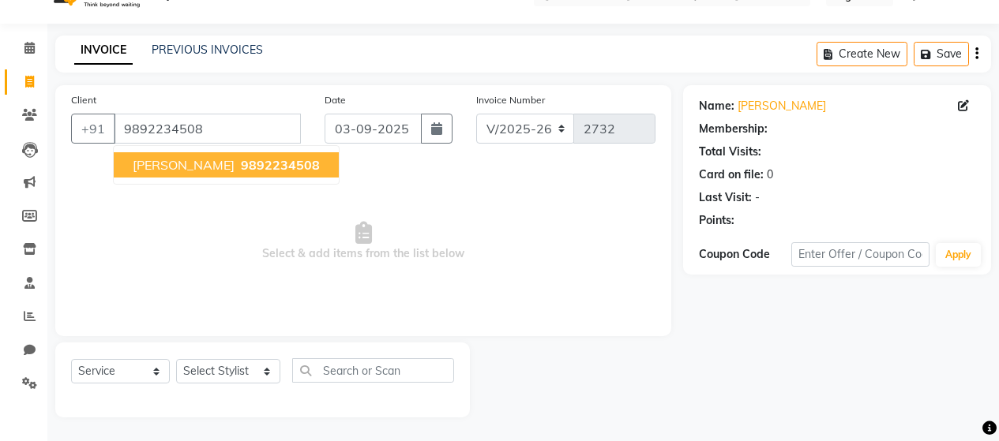
select select "1: Object"
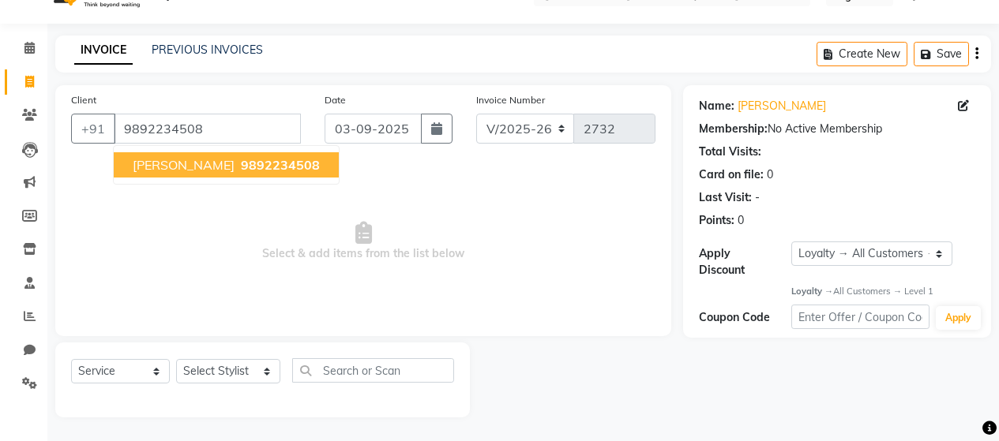
click at [186, 162] on span "Sakshi Rane" at bounding box center [184, 165] width 102 height 16
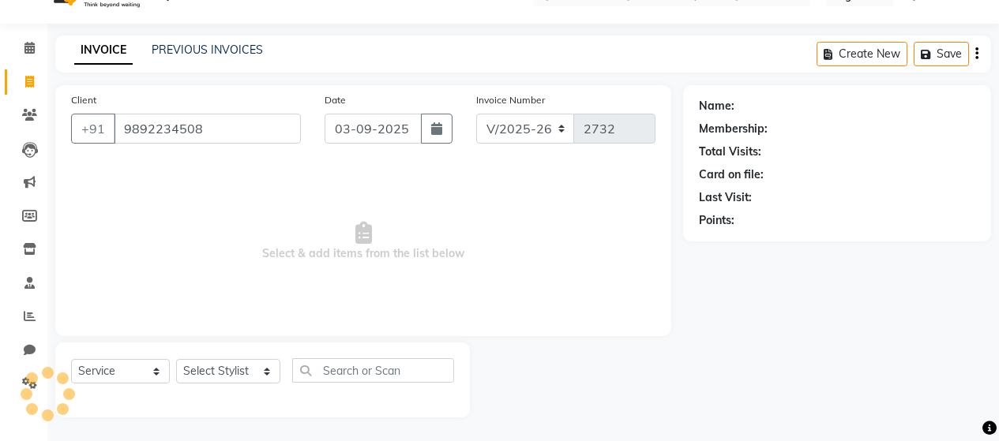
select select "1: Object"
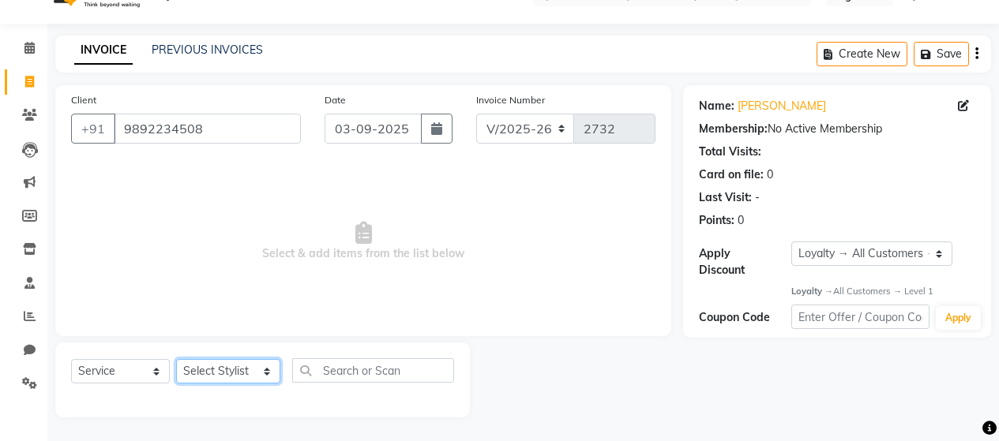
click at [237, 375] on select "Select Stylist [PERSON_NAME] Zibral [PERSON_NAME] [PERSON_NAME] [PERSON_NAME] […" at bounding box center [228, 371] width 104 height 24
select select "86784"
click at [176, 359] on select "Select Stylist [PERSON_NAME] Zibral [PERSON_NAME] [PERSON_NAME] [PERSON_NAME] […" at bounding box center [228, 371] width 104 height 24
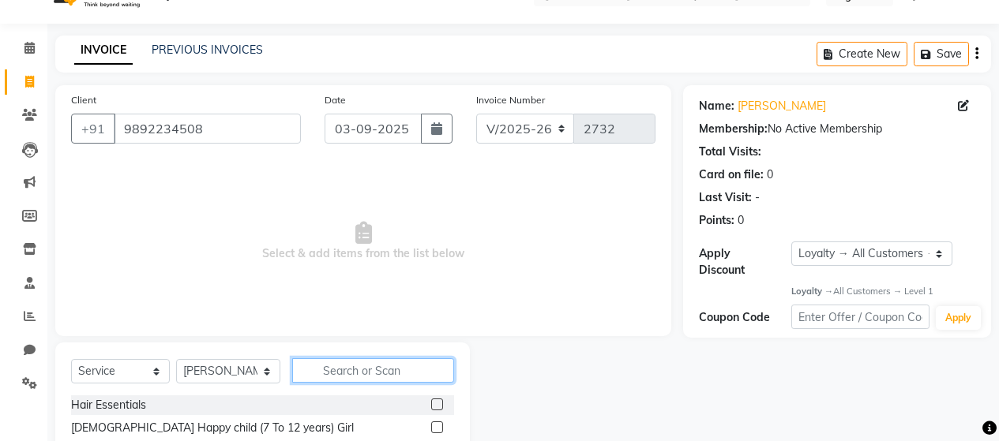
click at [334, 370] on input "text" at bounding box center [373, 371] width 162 height 24
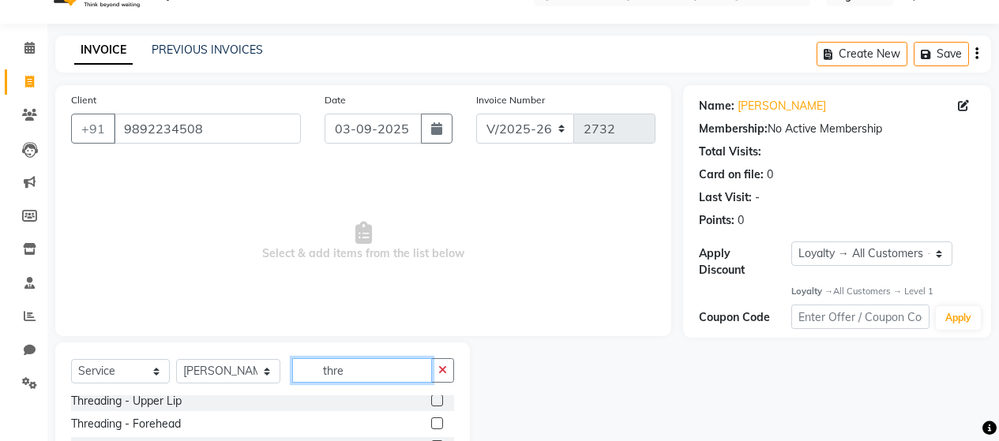
scroll to position [0, 0]
type input "thre"
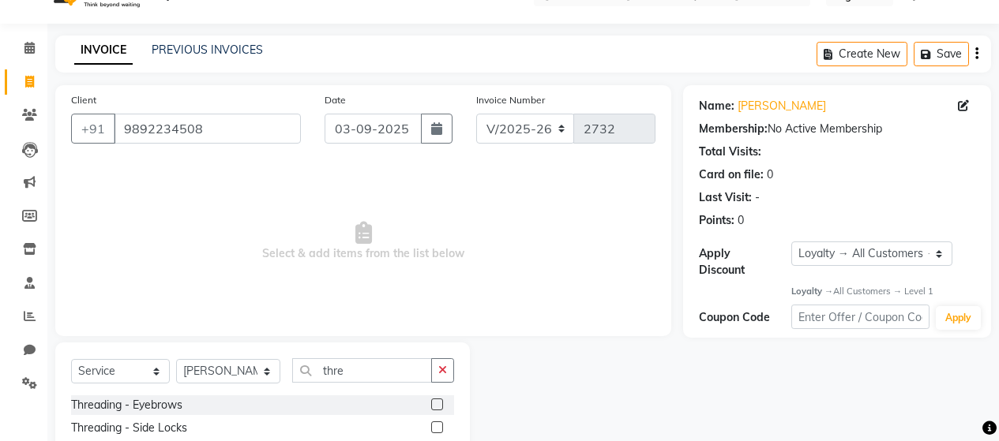
click at [431, 404] on label at bounding box center [437, 405] width 12 height 12
click at [431, 404] on input "checkbox" at bounding box center [436, 405] width 10 height 10
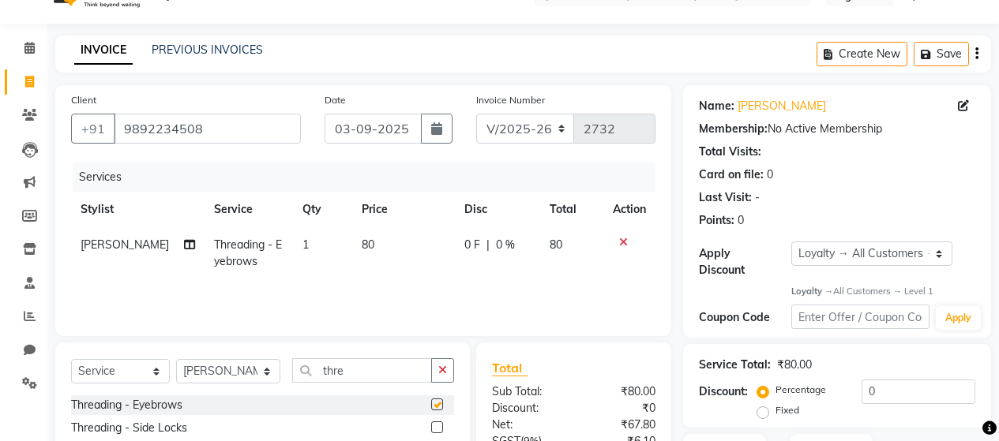
checkbox input "false"
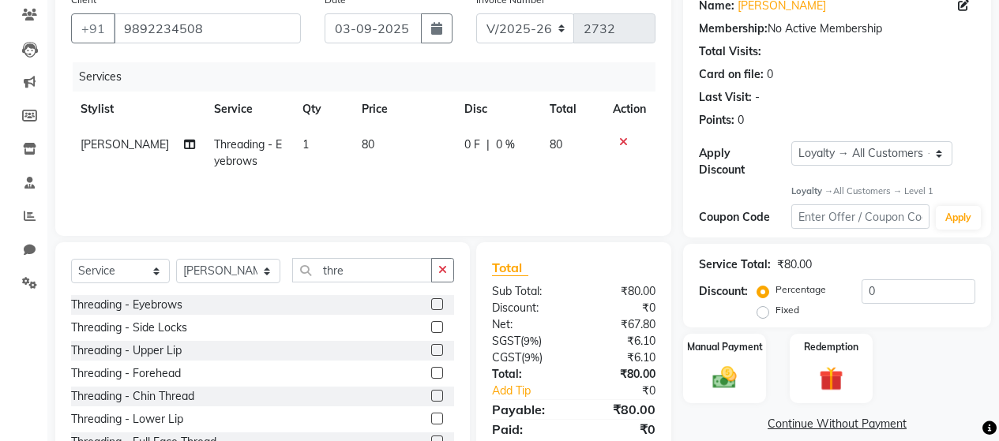
scroll to position [136, 0]
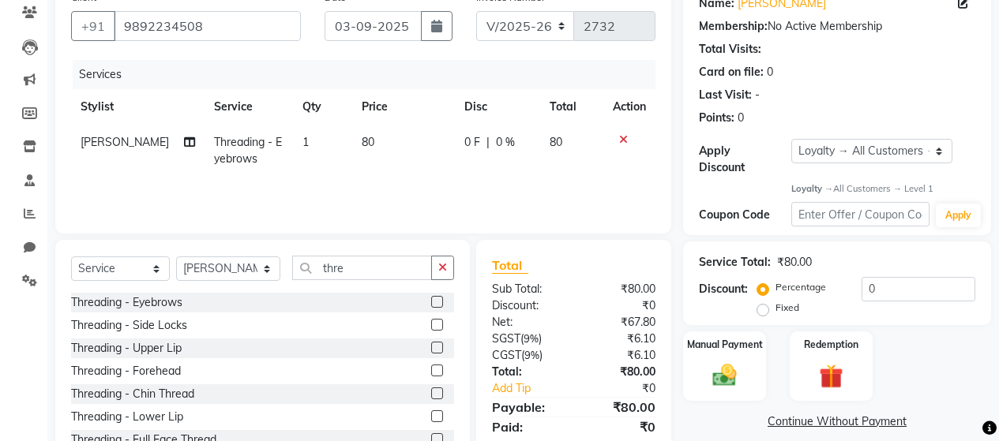
click at [431, 347] on label at bounding box center [437, 348] width 12 height 12
click at [431, 347] on input "checkbox" at bounding box center [436, 349] width 10 height 10
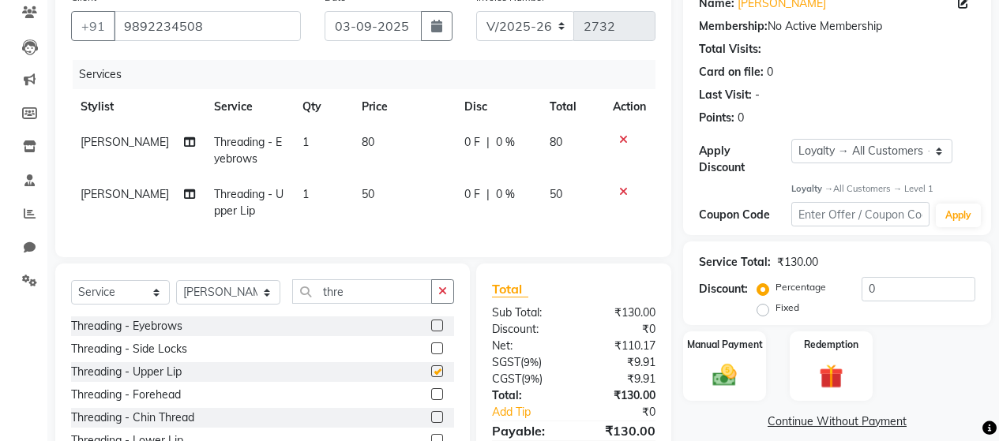
checkbox input "false"
click at [362, 138] on span "80" at bounding box center [368, 142] width 13 height 14
select select "86784"
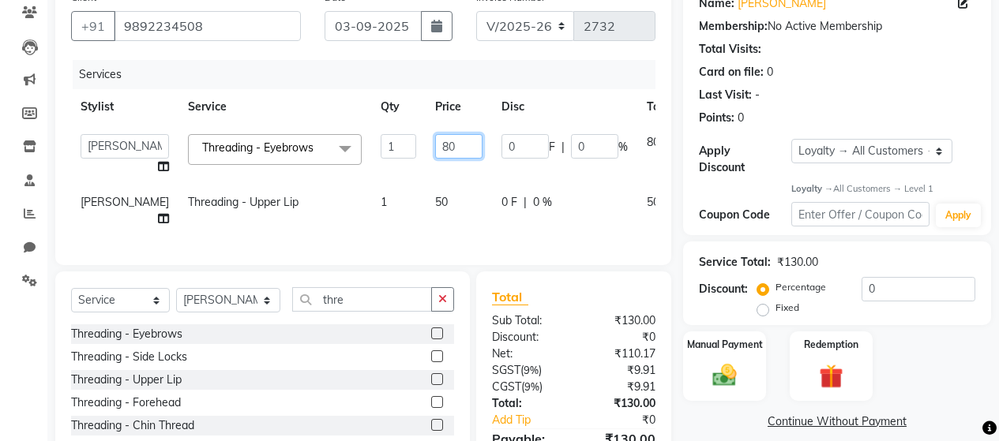
drag, startPoint x: 411, startPoint y: 148, endPoint x: 382, endPoint y: 145, distance: 29.3
click at [435, 145] on input "80" at bounding box center [458, 146] width 47 height 24
type input "100"
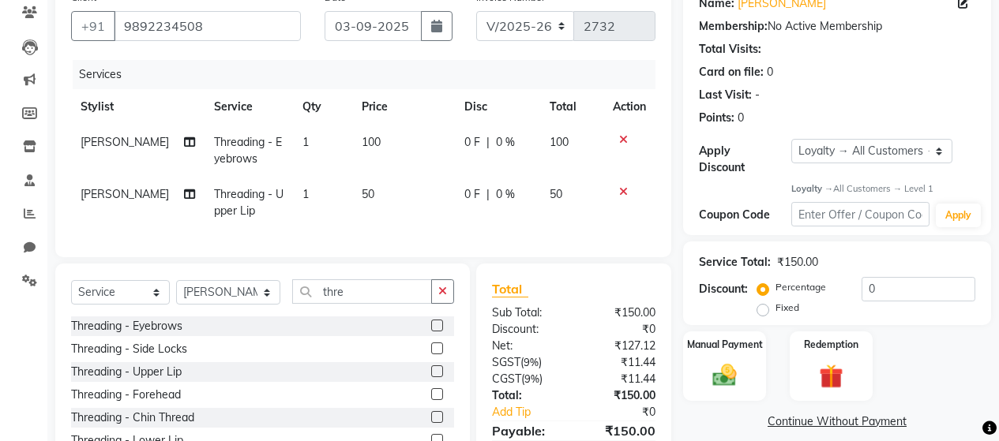
click at [386, 200] on td "50" at bounding box center [403, 203] width 103 height 52
select select "86784"
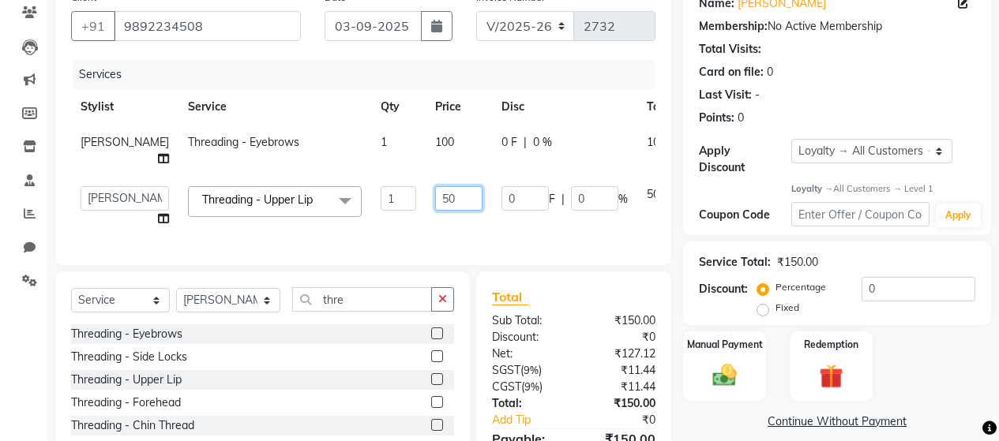
click at [435, 211] on input "50" at bounding box center [458, 198] width 47 height 24
drag, startPoint x: 403, startPoint y: 216, endPoint x: 382, endPoint y: 218, distance: 20.7
click at [435, 211] on input "50" at bounding box center [458, 198] width 47 height 24
type input "70"
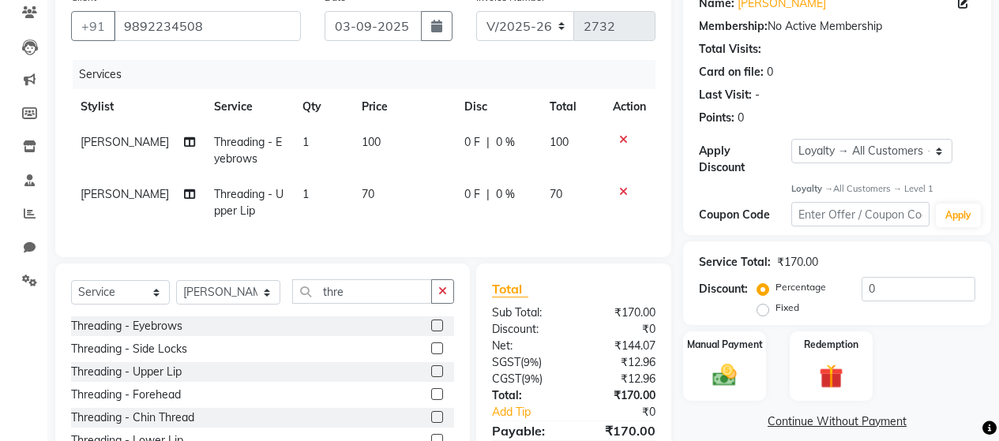
click at [453, 254] on div "Client +91 9892234508 Date 03-09-2025 Invoice Number V/2025 V/2025-26 2732 Serv…" at bounding box center [363, 120] width 616 height 275
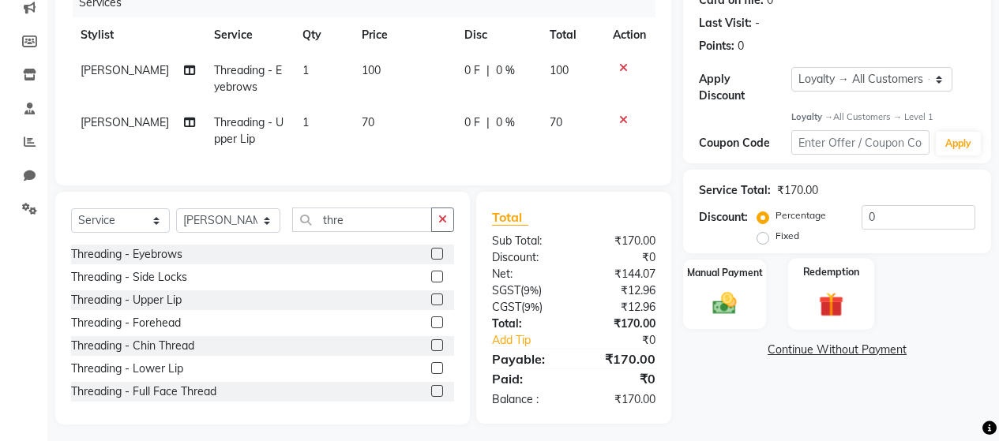
scroll to position [227, 0]
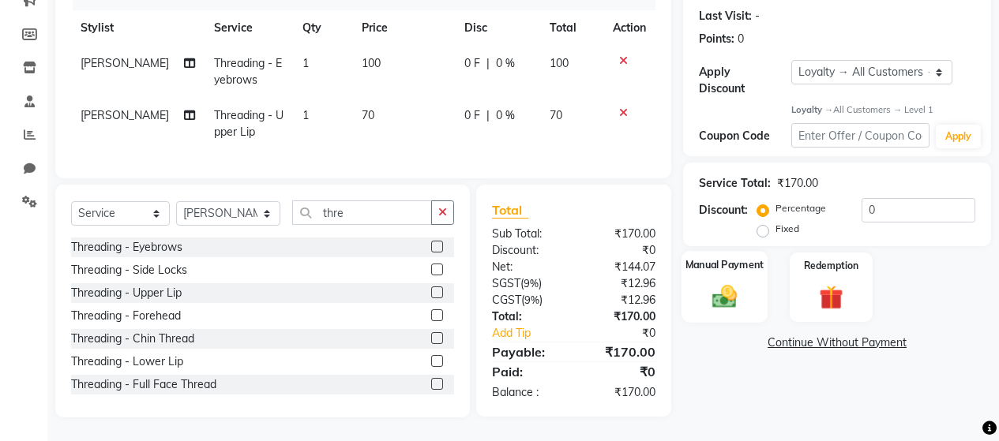
click at [746, 265] on div "Manual Payment" at bounding box center [725, 288] width 86 height 72
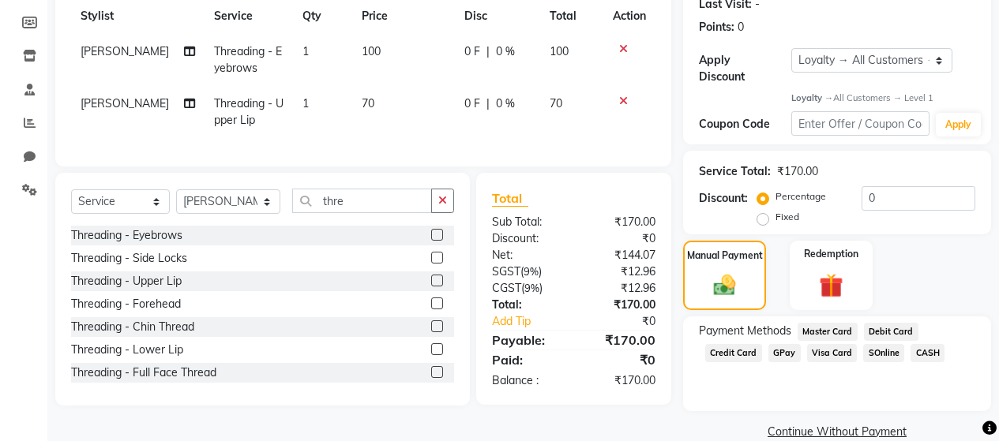
click at [785, 344] on span "GPay" at bounding box center [784, 353] width 32 height 18
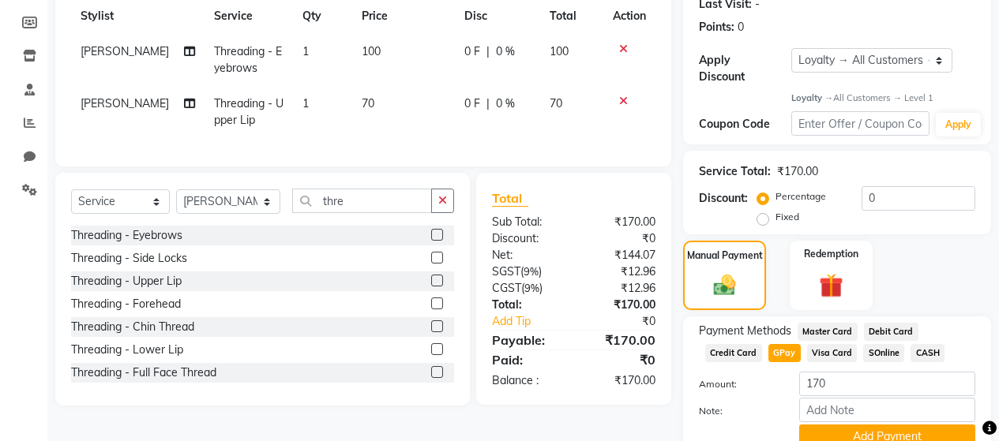
scroll to position [284, 0]
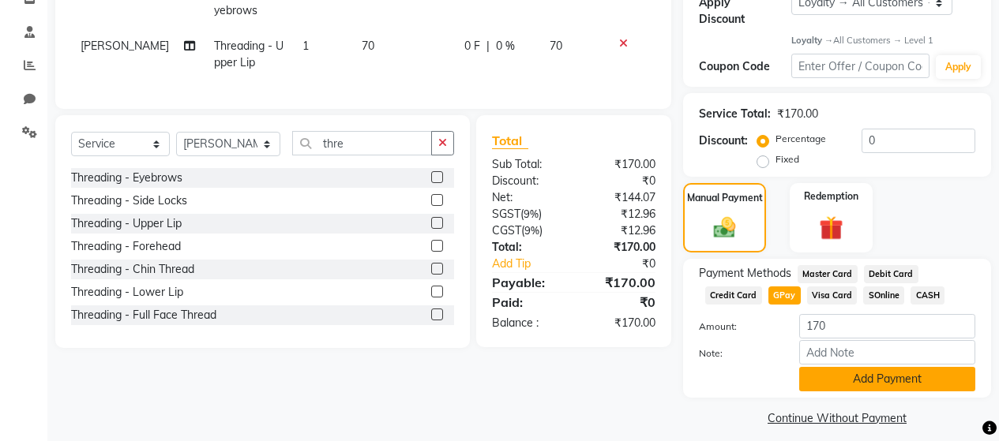
click at [878, 370] on button "Add Payment" at bounding box center [887, 379] width 176 height 24
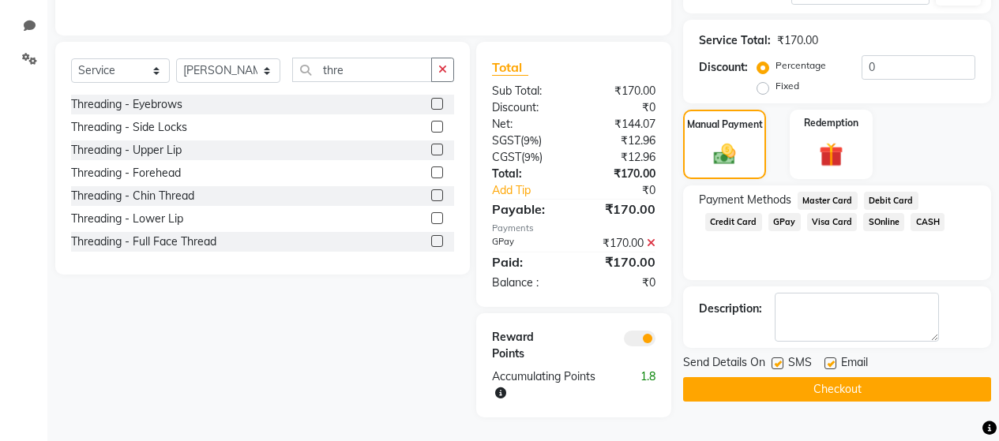
scroll to position [370, 0]
click at [781, 358] on label at bounding box center [778, 364] width 12 height 12
click at [781, 359] on input "checkbox" at bounding box center [777, 364] width 10 height 10
checkbox input "false"
click at [835, 358] on label at bounding box center [831, 364] width 12 height 12
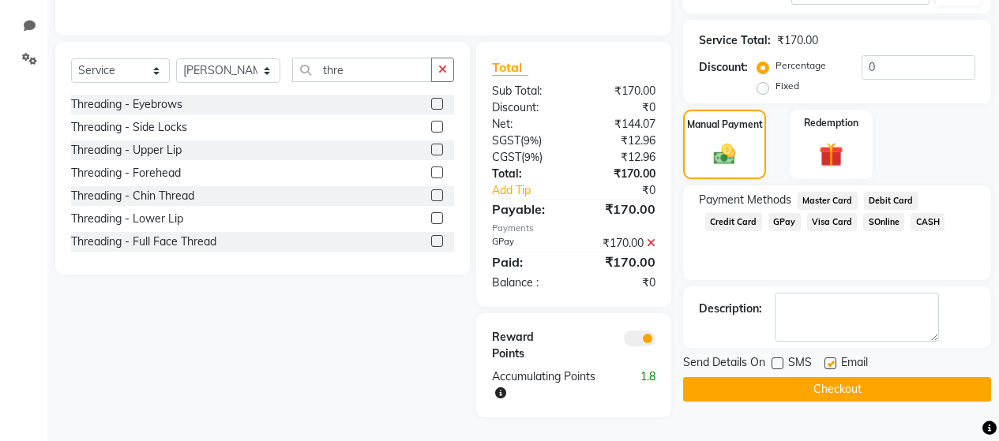
click at [835, 359] on input "checkbox" at bounding box center [830, 364] width 10 height 10
checkbox input "false"
click at [832, 378] on button "Checkout" at bounding box center [837, 390] width 308 height 24
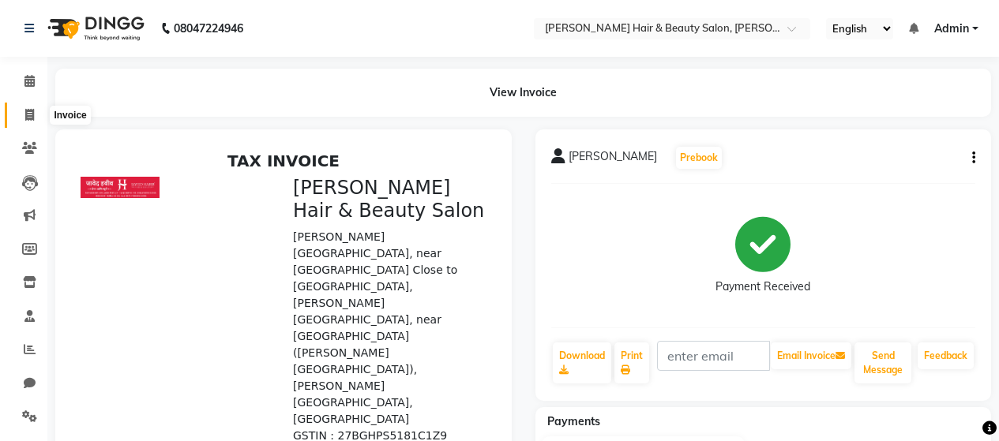
click at [29, 114] on icon at bounding box center [29, 115] width 9 height 12
select select "service"
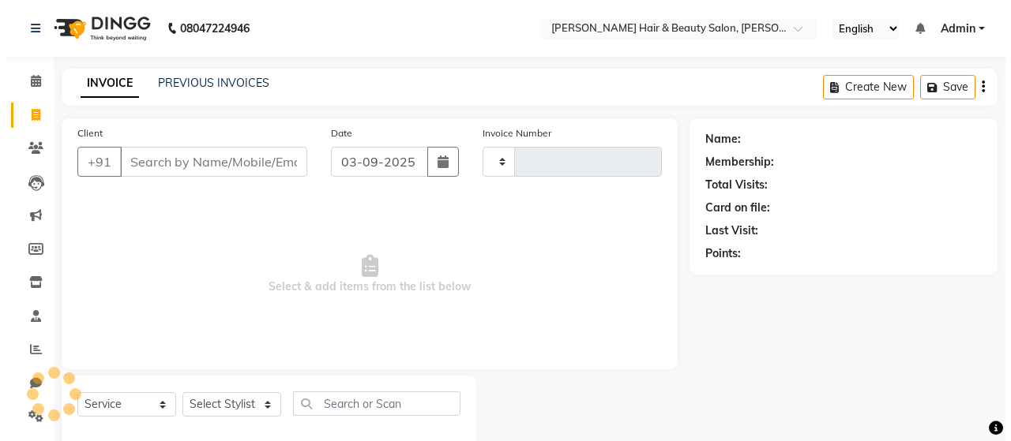
scroll to position [33, 0]
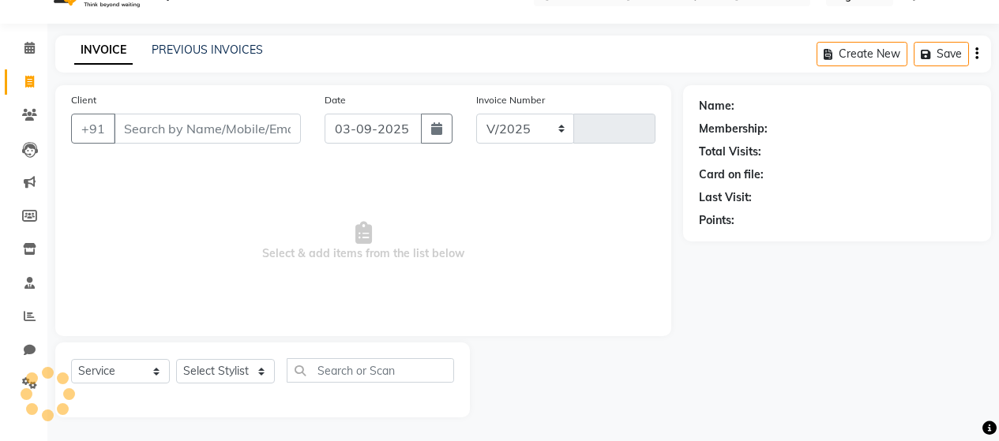
select select "7927"
type input "2733"
click at [239, 123] on input "Client" at bounding box center [207, 129] width 187 height 30
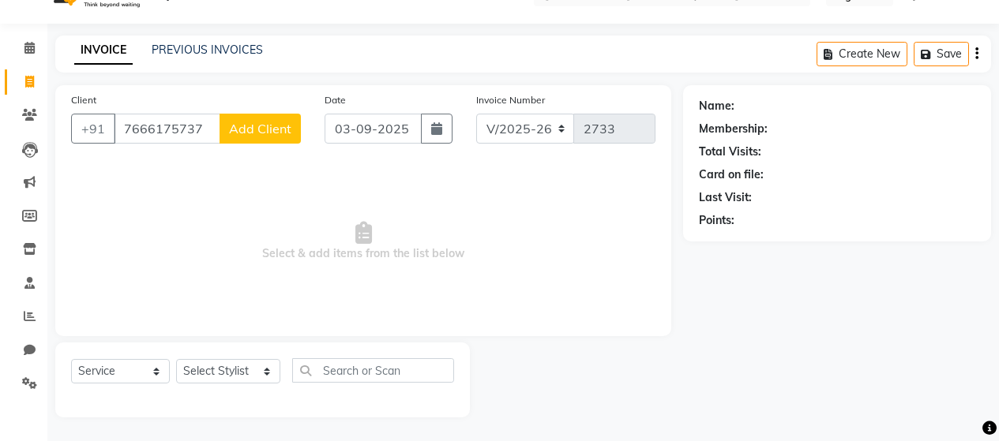
type input "7666175737"
click at [259, 131] on span "Add Client" at bounding box center [260, 129] width 62 height 16
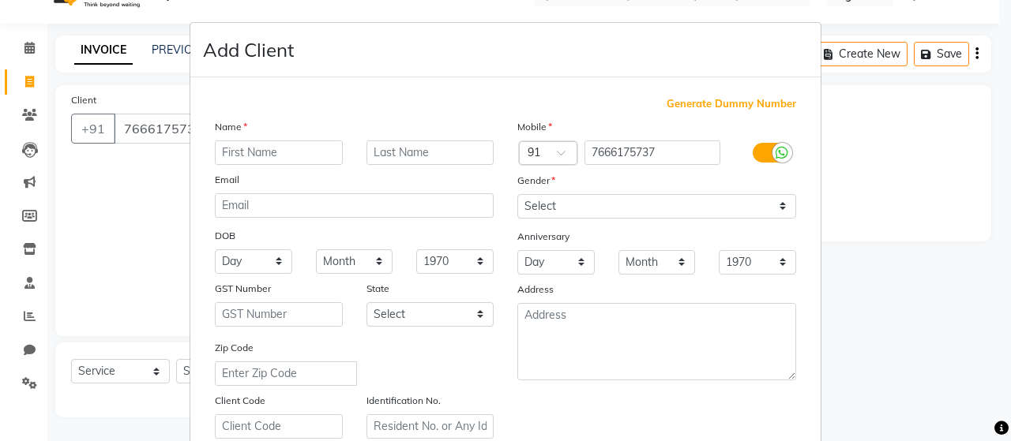
click at [276, 155] on input "text" at bounding box center [279, 153] width 128 height 24
type input "[PERSON_NAME]"
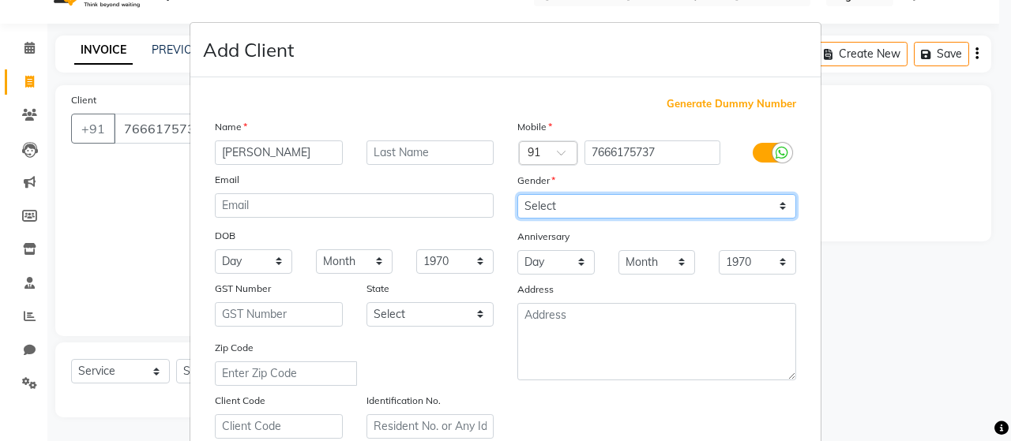
click at [576, 204] on select "Select [DEMOGRAPHIC_DATA] [DEMOGRAPHIC_DATA] Other Prefer Not To Say" at bounding box center [656, 206] width 279 height 24
select select "[DEMOGRAPHIC_DATA]"
click at [517, 194] on select "Select [DEMOGRAPHIC_DATA] [DEMOGRAPHIC_DATA] Other Prefer Not To Say" at bounding box center [656, 206] width 279 height 24
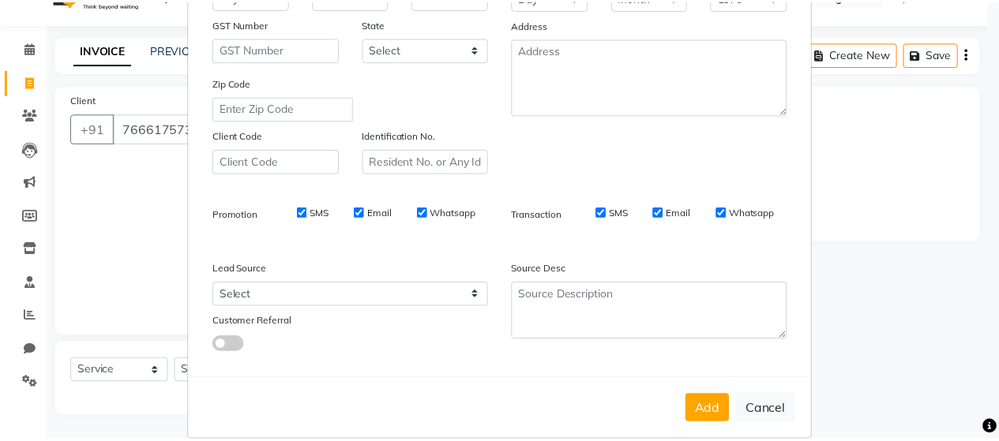
scroll to position [287, 0]
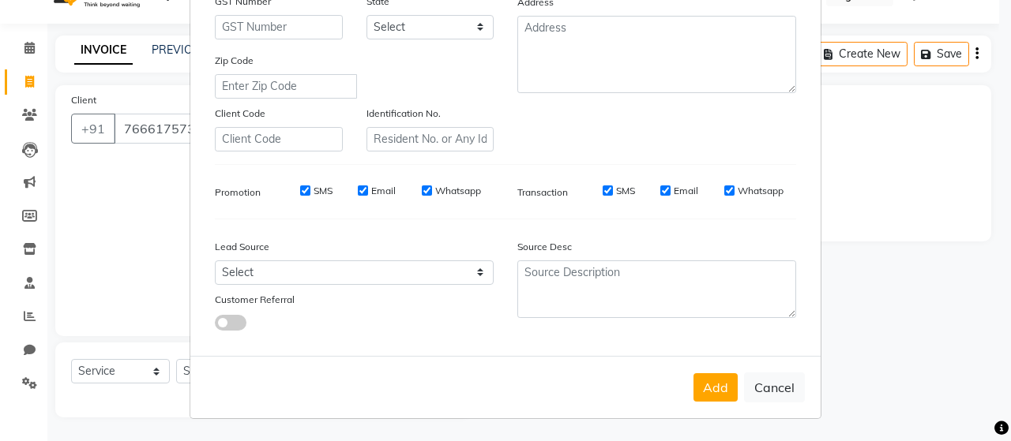
click at [300, 191] on input "SMS" at bounding box center [305, 191] width 10 height 10
checkbox input "false"
click at [358, 190] on input "Email" at bounding box center [363, 191] width 10 height 10
checkbox input "false"
click at [422, 193] on input "Whatsapp" at bounding box center [427, 191] width 10 height 10
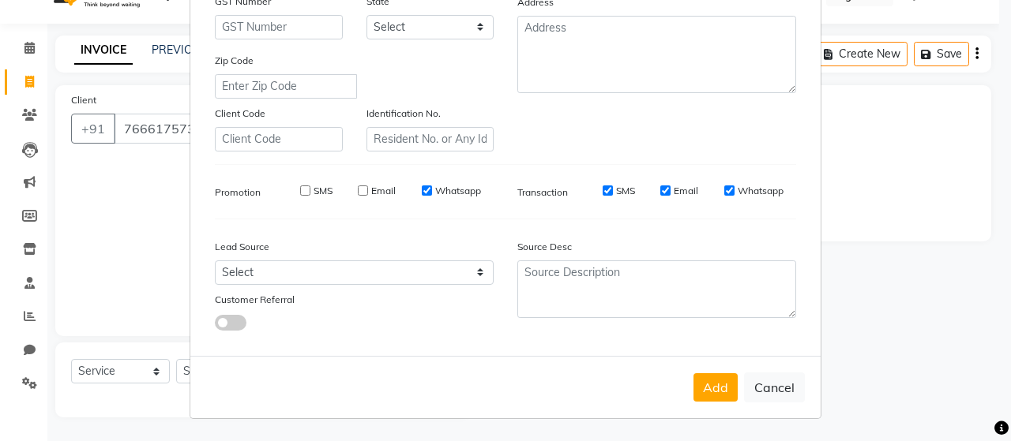
checkbox input "false"
click at [603, 192] on input "SMS" at bounding box center [608, 191] width 10 height 10
checkbox input "false"
click at [660, 193] on input "Email" at bounding box center [665, 191] width 10 height 10
checkbox input "false"
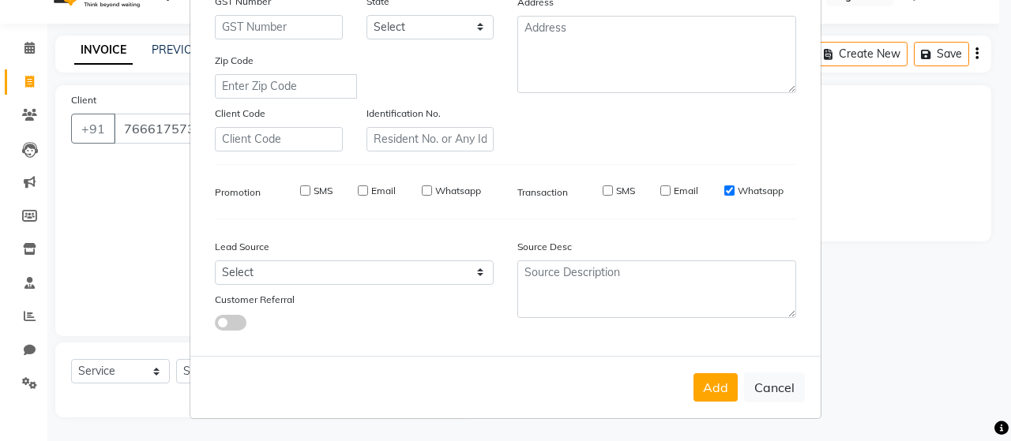
click at [724, 188] on input "Whatsapp" at bounding box center [729, 191] width 10 height 10
checkbox input "false"
click at [712, 392] on button "Add" at bounding box center [715, 388] width 44 height 28
select select
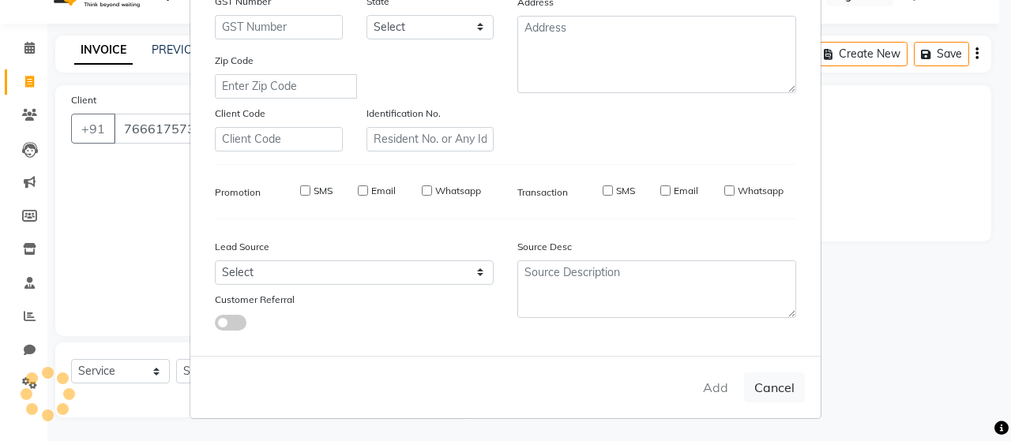
select select
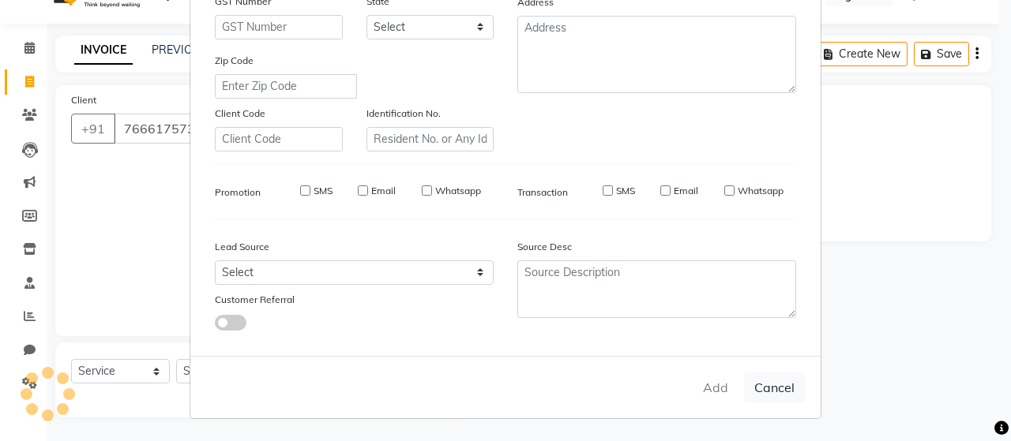
checkbox input "false"
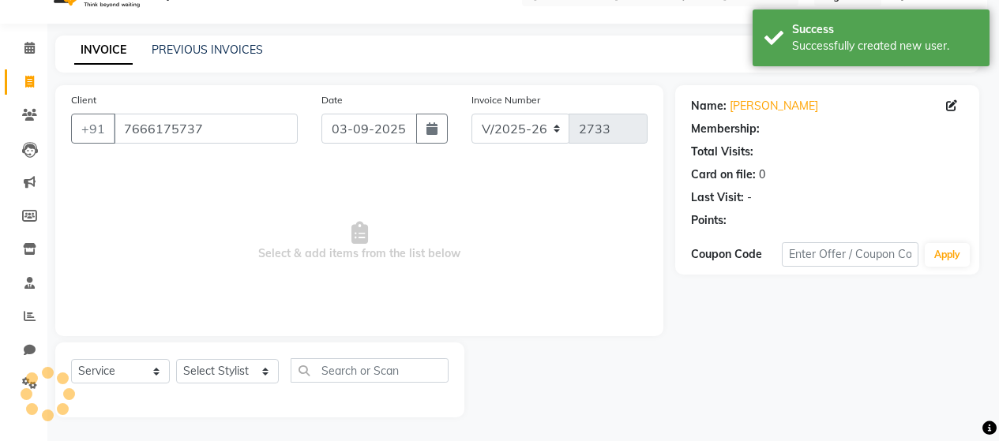
select select "1: Object"
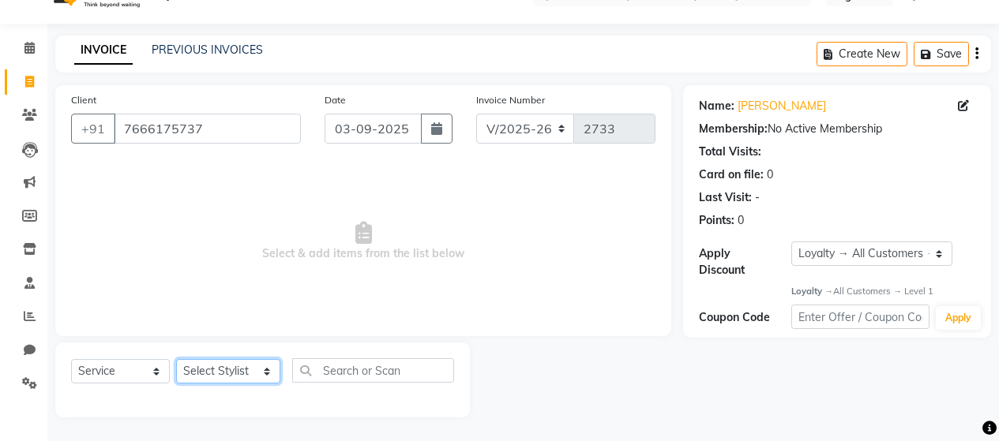
click at [243, 366] on select "Select Stylist [PERSON_NAME] Zibral [PERSON_NAME] [PERSON_NAME] [PERSON_NAME] […" at bounding box center [228, 371] width 104 height 24
select select "72242"
click at [176, 359] on select "Select Stylist [PERSON_NAME] Zibral [PERSON_NAME] [PERSON_NAME] [PERSON_NAME] […" at bounding box center [228, 371] width 104 height 24
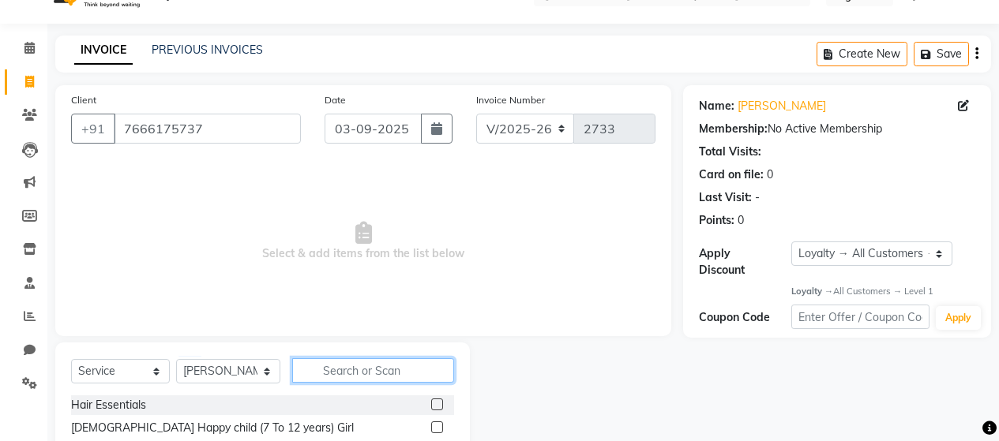
click at [332, 373] on input "text" at bounding box center [373, 371] width 162 height 24
click at [352, 369] on input "text" at bounding box center [373, 371] width 162 height 24
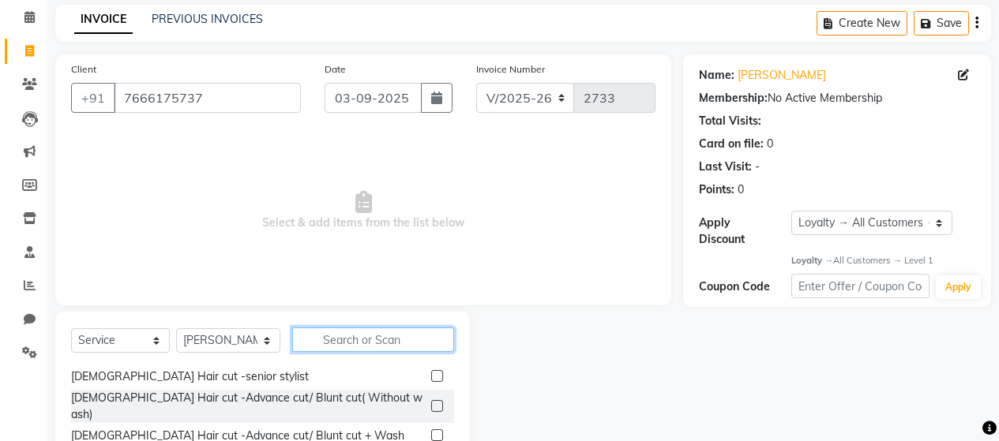
scroll to position [33, 0]
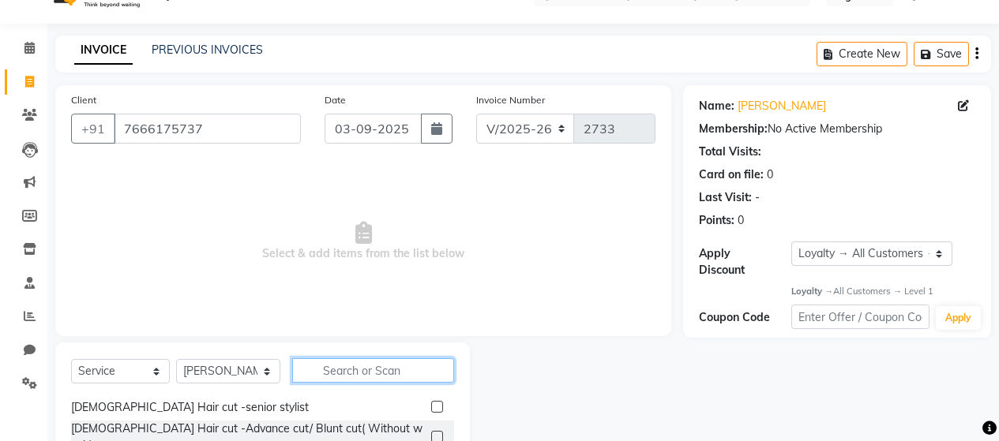
click at [364, 365] on input "text" at bounding box center [373, 371] width 162 height 24
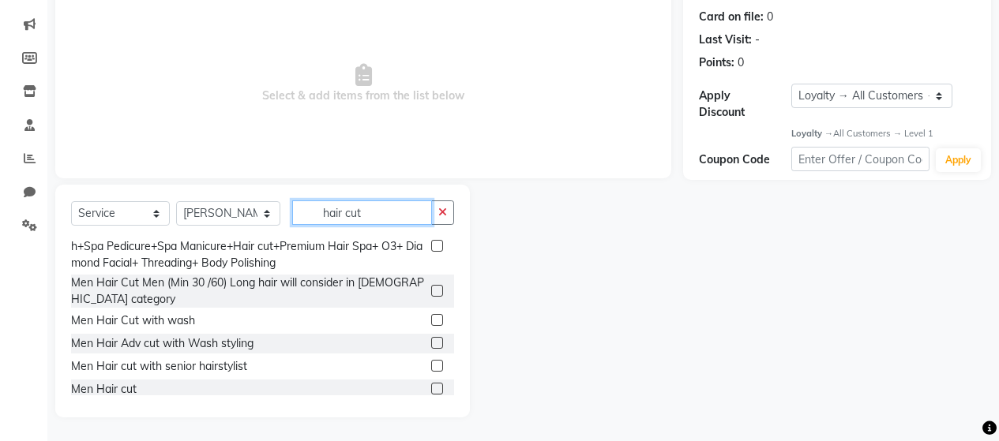
scroll to position [270, 0]
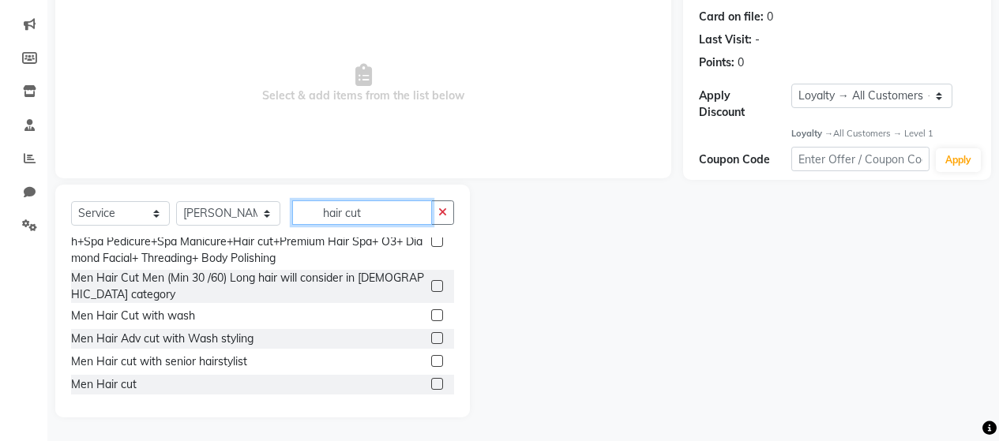
type input "hair cut"
click at [431, 378] on label at bounding box center [437, 384] width 12 height 12
click at [431, 380] on input "checkbox" at bounding box center [436, 385] width 10 height 10
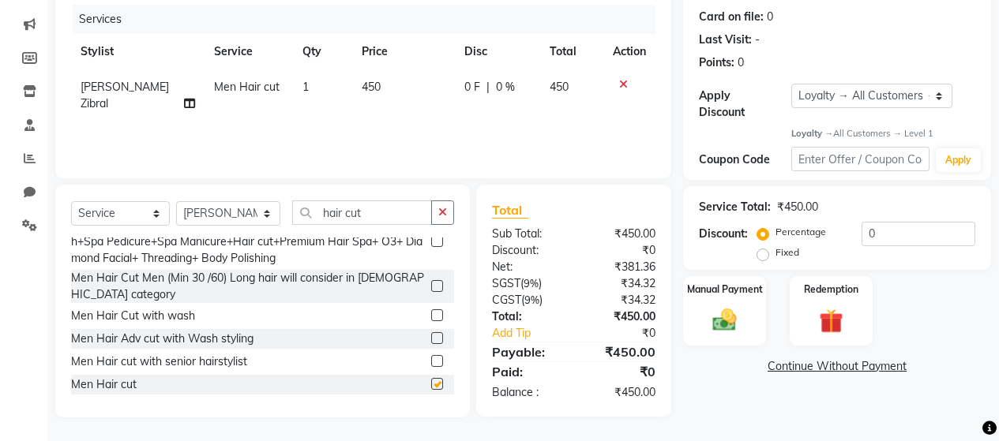
checkbox input "false"
click at [716, 287] on div "Manual Payment" at bounding box center [725, 312] width 86 height 72
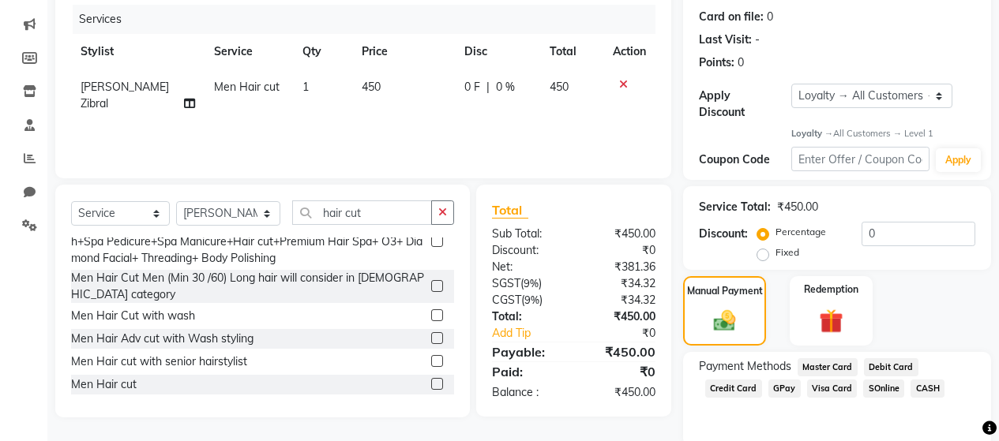
click at [779, 380] on span "GPay" at bounding box center [784, 389] width 32 height 18
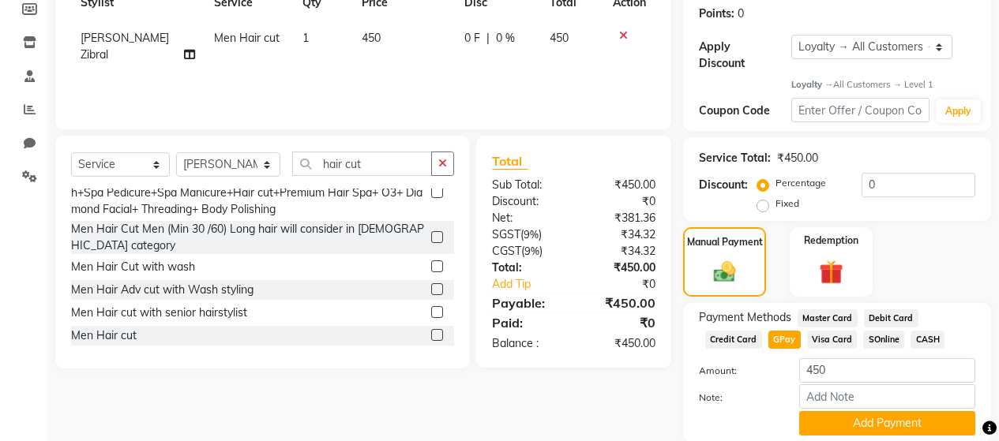
scroll to position [284, 0]
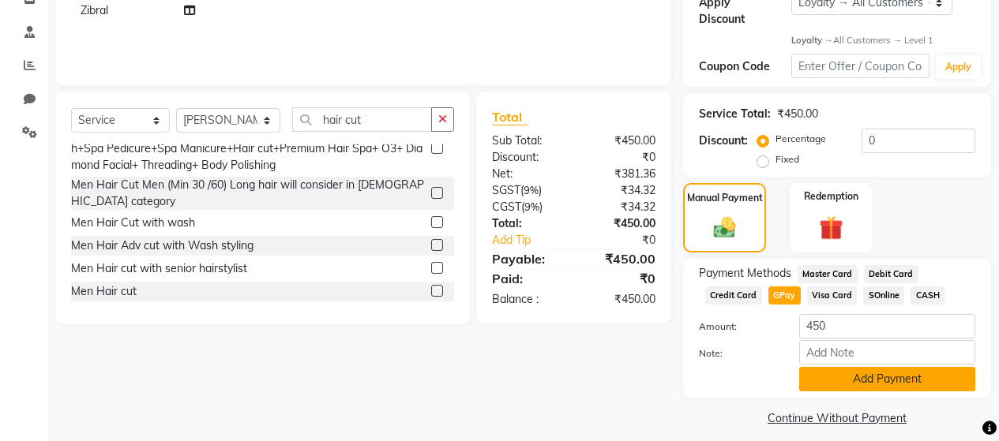
click at [848, 367] on button "Add Payment" at bounding box center [887, 379] width 176 height 24
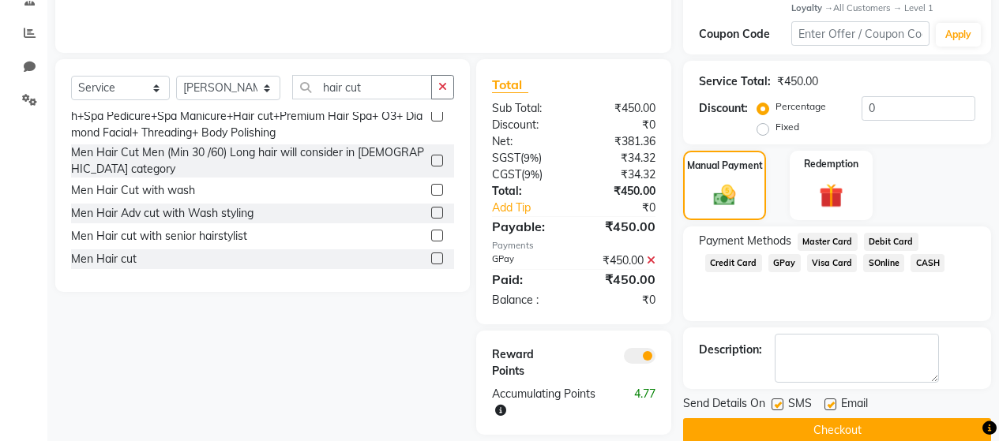
scroll to position [334, 0]
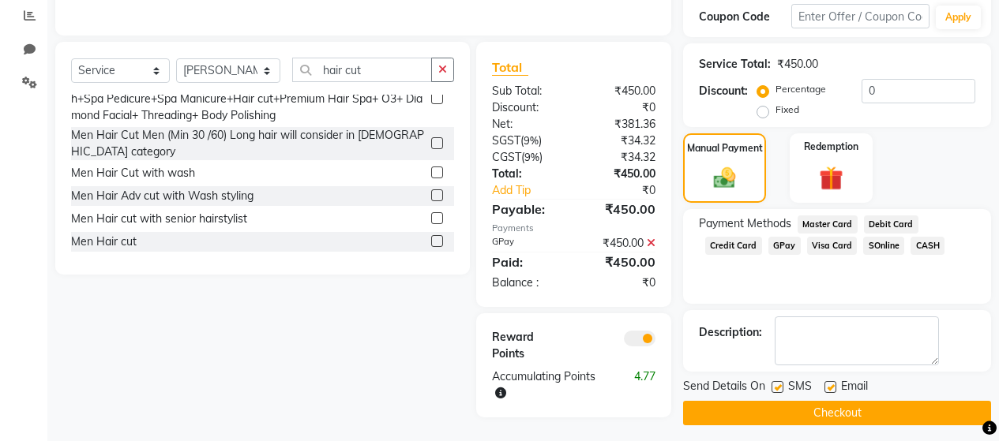
click at [779, 381] on label at bounding box center [778, 387] width 12 height 12
click at [779, 383] on input "checkbox" at bounding box center [777, 388] width 10 height 10
checkbox input "false"
click at [833, 381] on label at bounding box center [831, 387] width 12 height 12
click at [833, 383] on input "checkbox" at bounding box center [830, 388] width 10 height 10
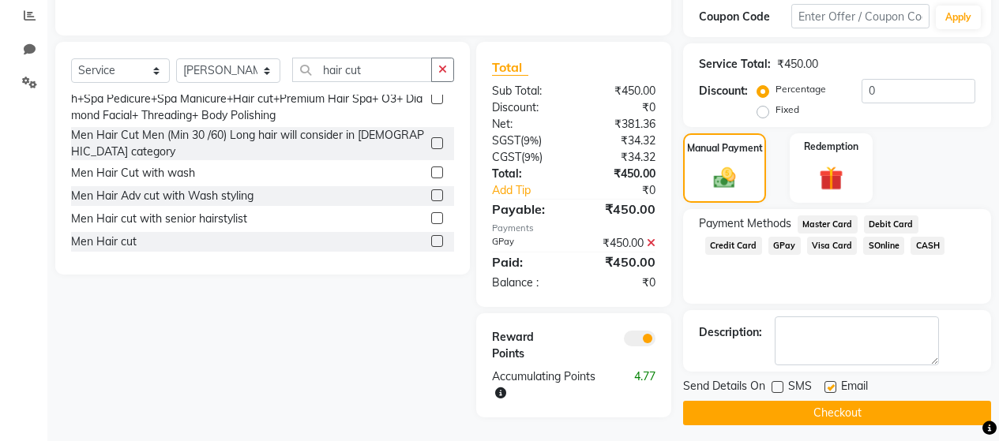
checkbox input "false"
click at [835, 404] on button "Checkout" at bounding box center [837, 413] width 308 height 24
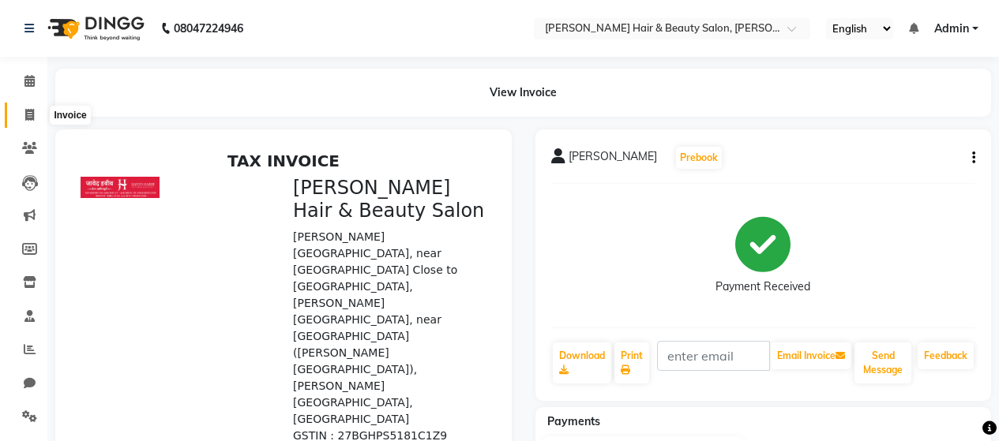
click at [29, 112] on icon at bounding box center [29, 115] width 9 height 12
select select "service"
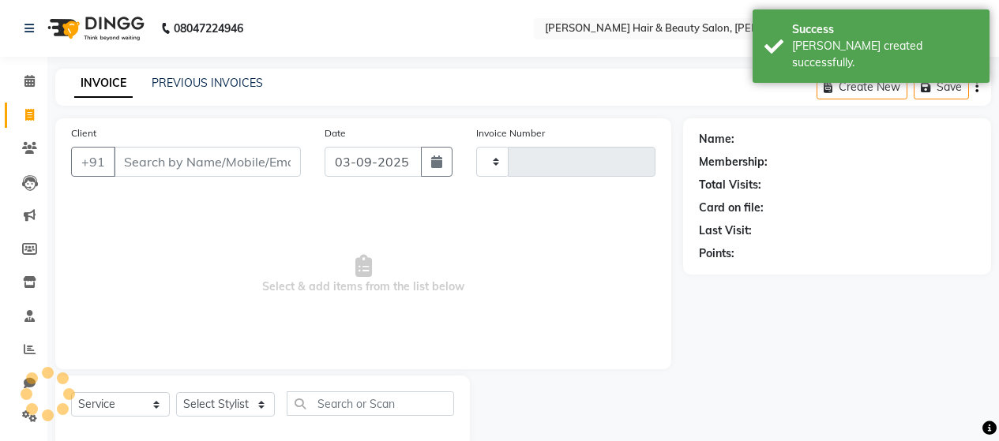
scroll to position [33, 0]
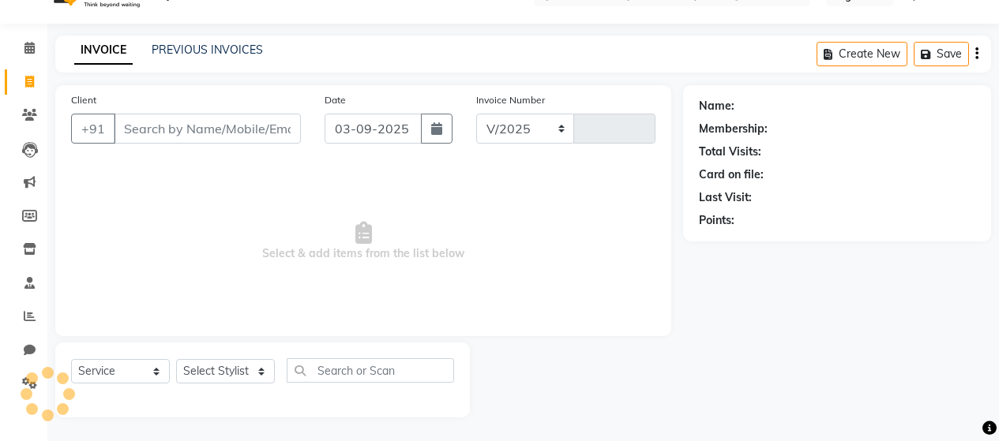
select select "7927"
type input "2734"
click at [209, 128] on input "Client" at bounding box center [207, 129] width 187 height 30
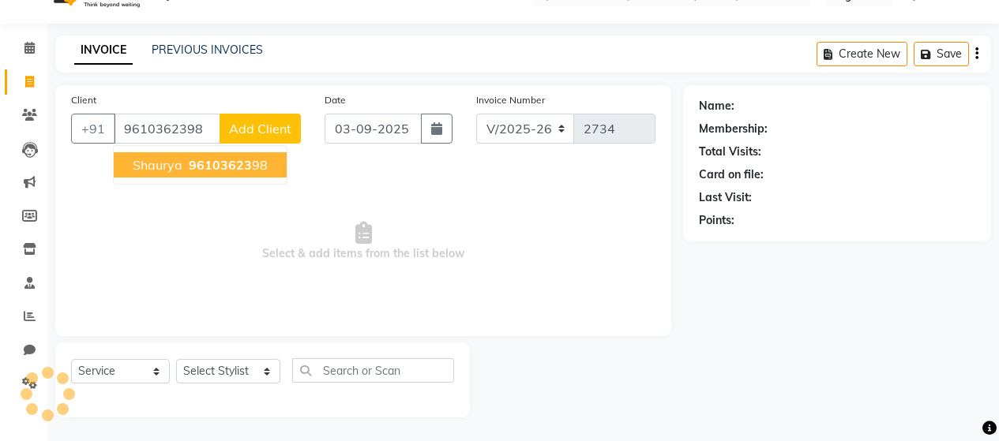
type input "9610362398"
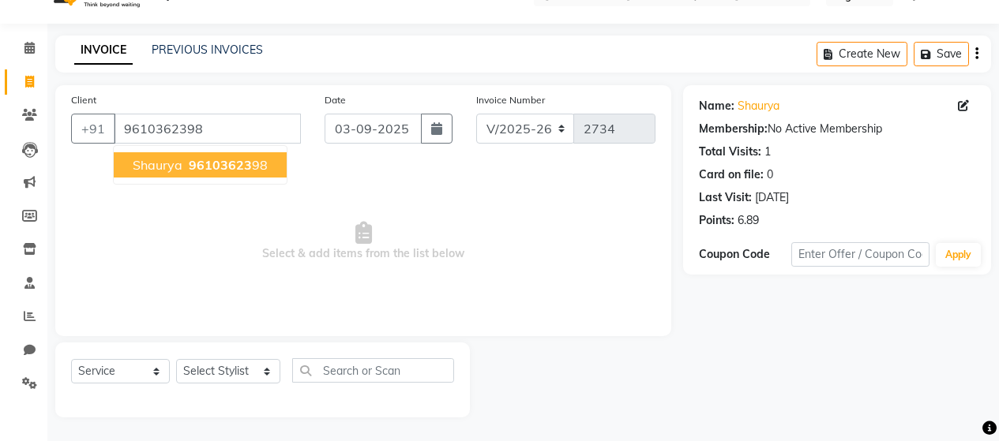
click at [186, 164] on ngb-highlight "96103623 98" at bounding box center [227, 165] width 82 height 16
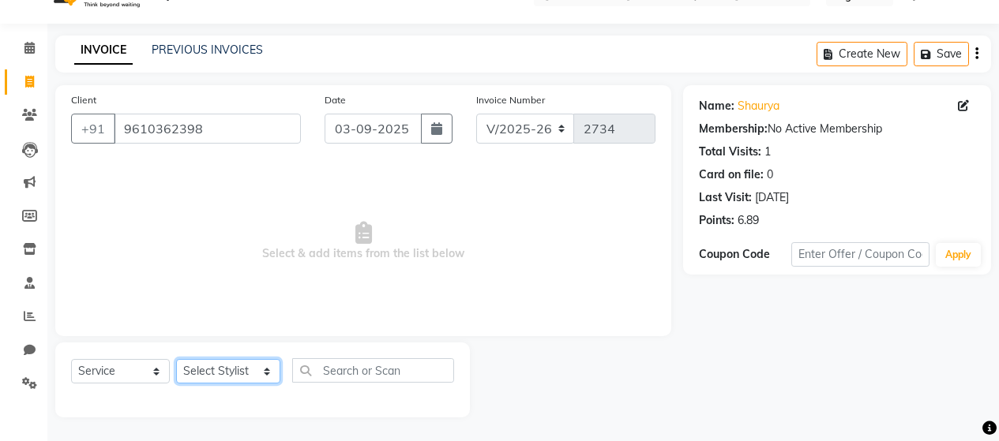
click at [237, 371] on select "Select Stylist [PERSON_NAME] Zibral [PERSON_NAME] [PERSON_NAME] [PERSON_NAME] […" at bounding box center [228, 371] width 104 height 24
select select "74422"
click at [176, 359] on select "Select Stylist [PERSON_NAME] Zibral [PERSON_NAME] [PERSON_NAME] [PERSON_NAME] […" at bounding box center [228, 371] width 104 height 24
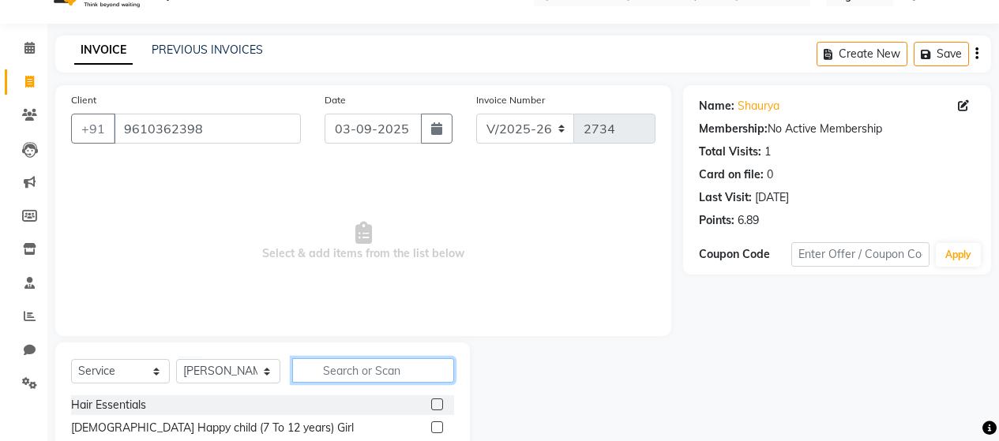
click at [334, 364] on input "text" at bounding box center [373, 371] width 162 height 24
type input "beard"
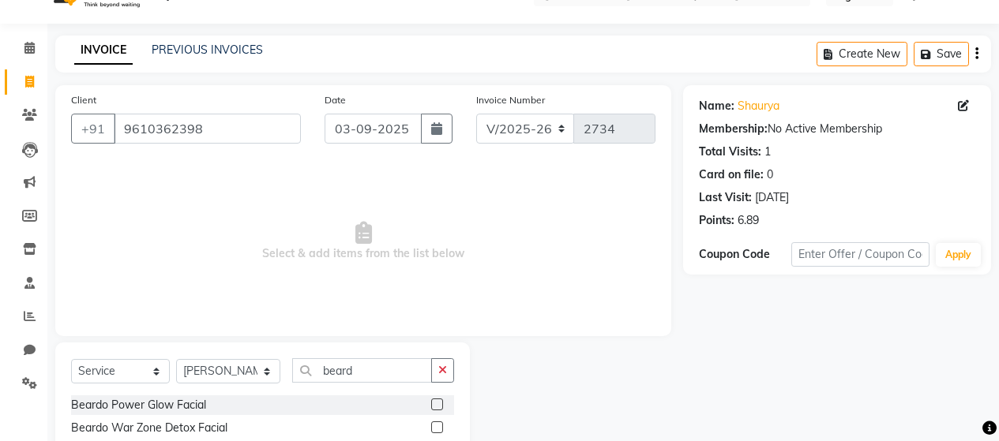
click at [327, 408] on div "Beardo Power Glow Facial" at bounding box center [262, 406] width 383 height 20
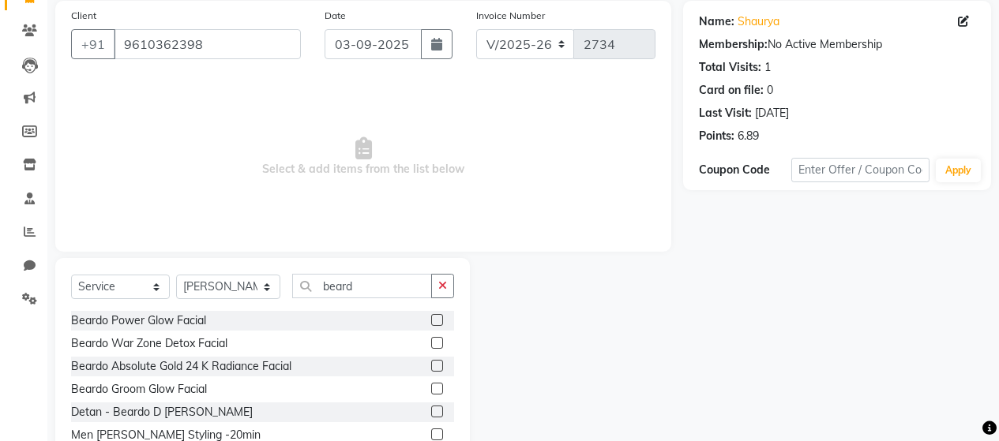
scroll to position [124, 0]
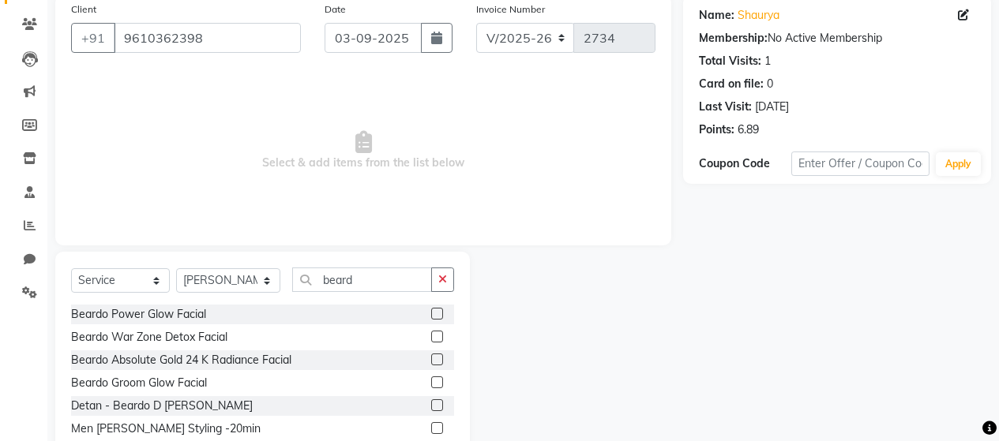
click at [431, 429] on label at bounding box center [437, 429] width 12 height 12
click at [431, 429] on input "checkbox" at bounding box center [436, 429] width 10 height 10
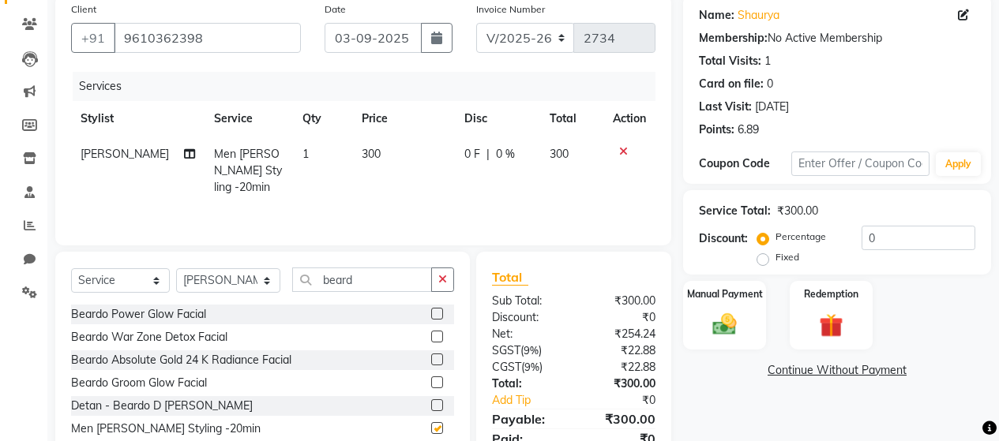
checkbox input "false"
click at [725, 315] on img at bounding box center [724, 324] width 40 height 28
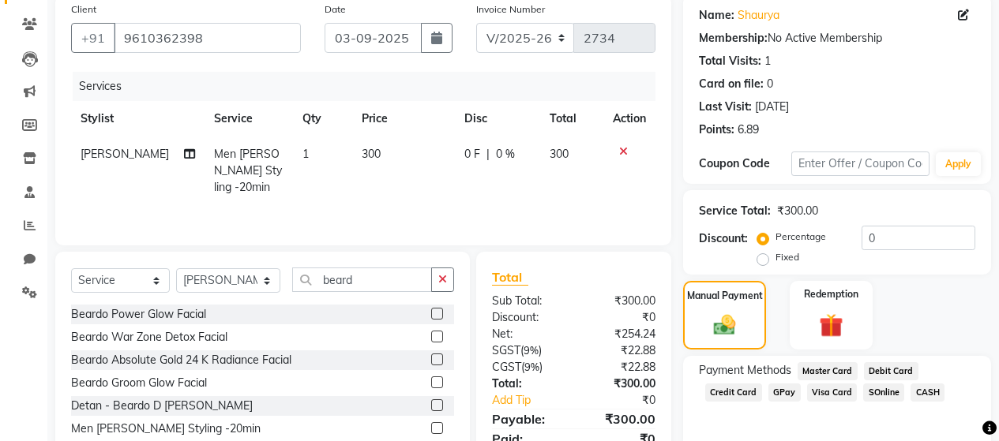
click at [787, 395] on span "GPay" at bounding box center [784, 393] width 32 height 18
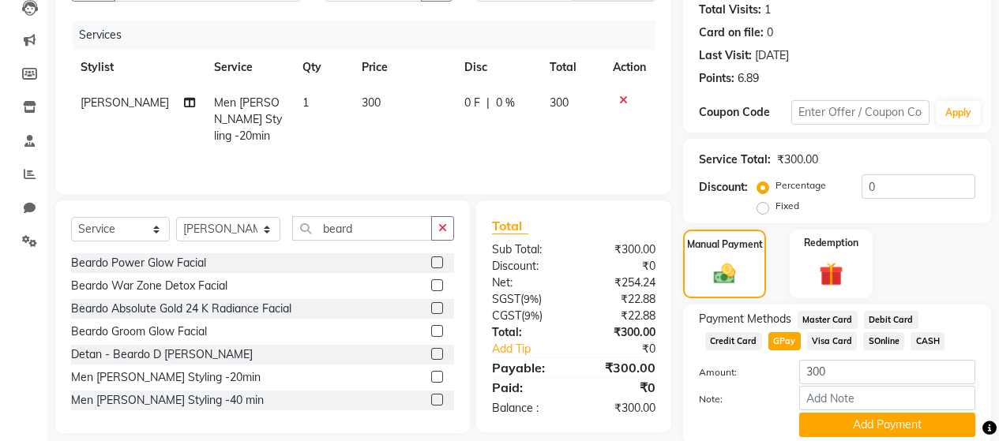
scroll to position [203, 0]
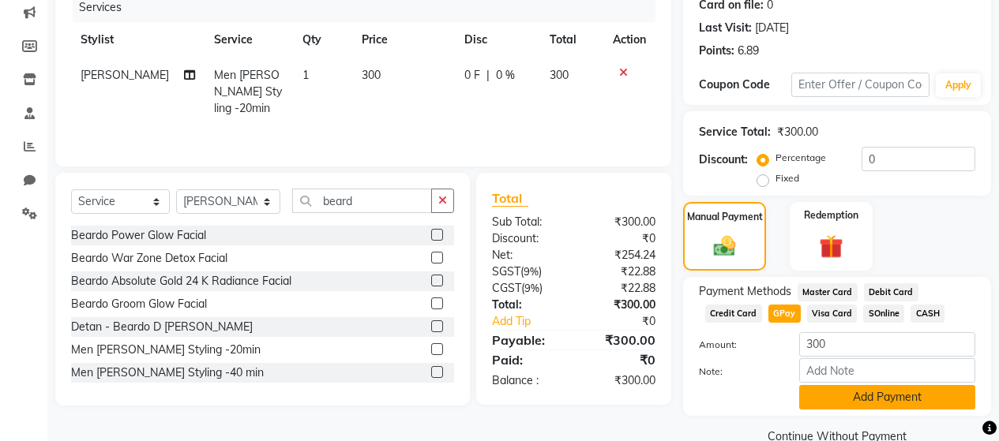
click at [860, 397] on button "Add Payment" at bounding box center [887, 397] width 176 height 24
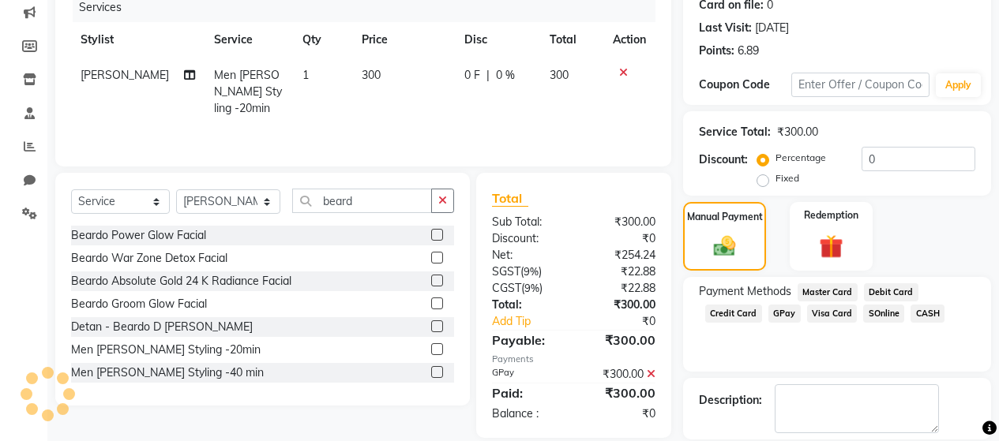
scroll to position [279, 0]
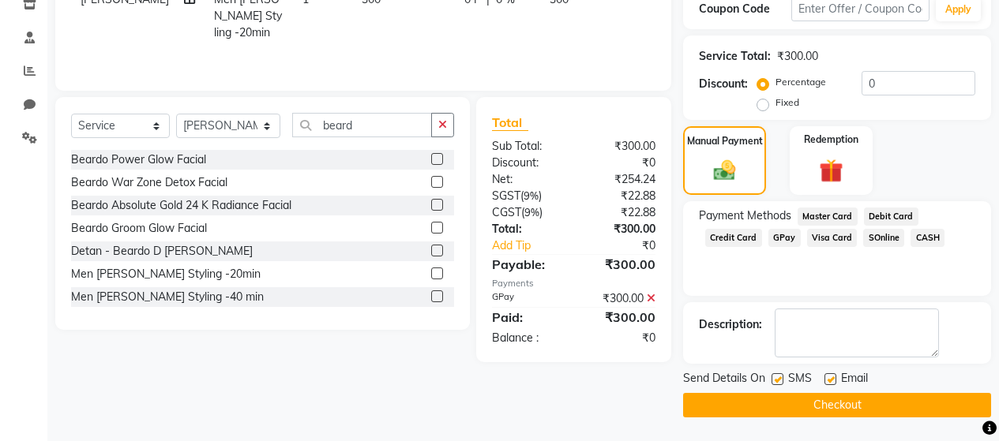
drag, startPoint x: 778, startPoint y: 379, endPoint x: 792, endPoint y: 378, distance: 14.2
click at [779, 378] on label at bounding box center [778, 380] width 12 height 12
click at [779, 378] on input "checkbox" at bounding box center [777, 380] width 10 height 10
checkbox input "false"
click at [834, 376] on label at bounding box center [831, 380] width 12 height 12
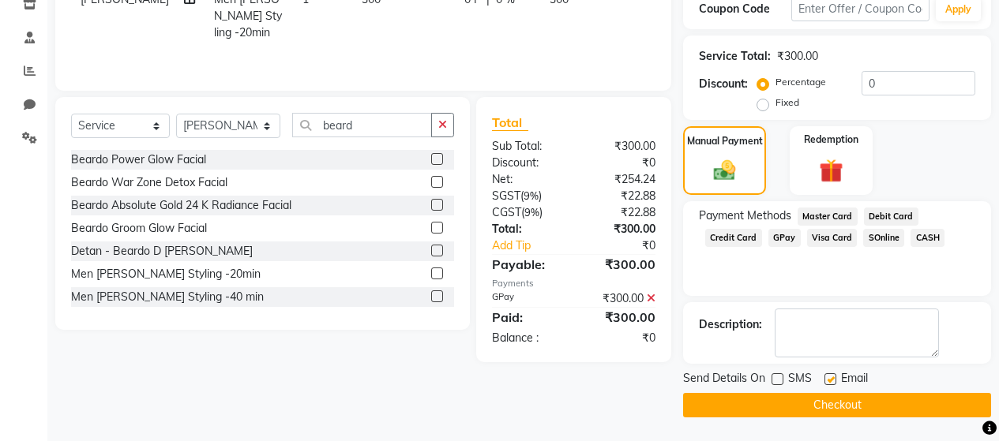
click at [834, 376] on input "checkbox" at bounding box center [830, 380] width 10 height 10
checkbox input "false"
click at [839, 408] on button "Checkout" at bounding box center [837, 405] width 308 height 24
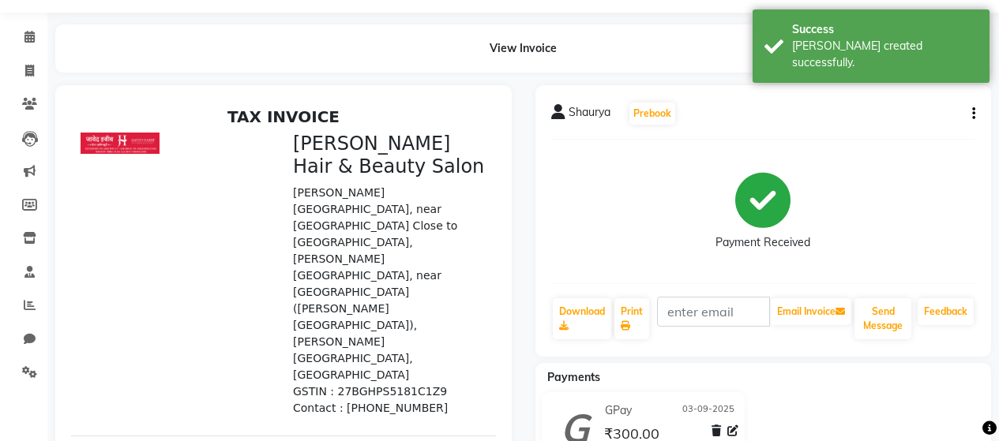
scroll to position [31, 0]
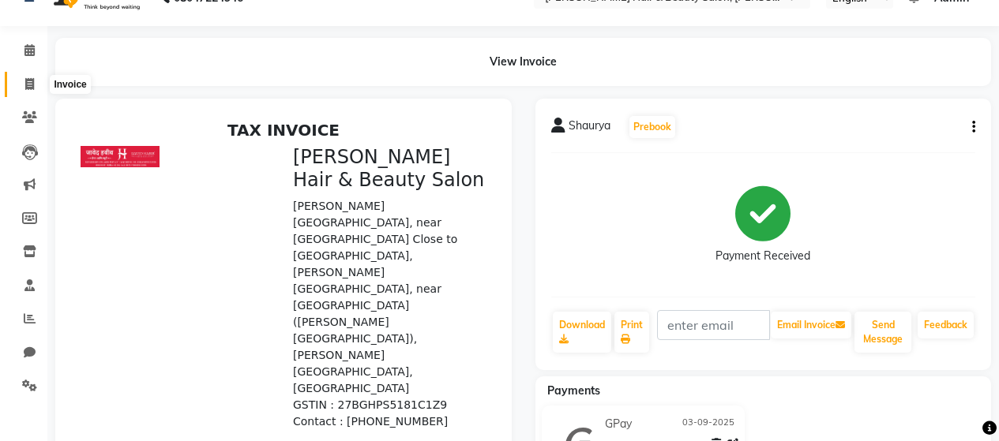
click at [28, 87] on icon at bounding box center [29, 84] width 9 height 12
select select "service"
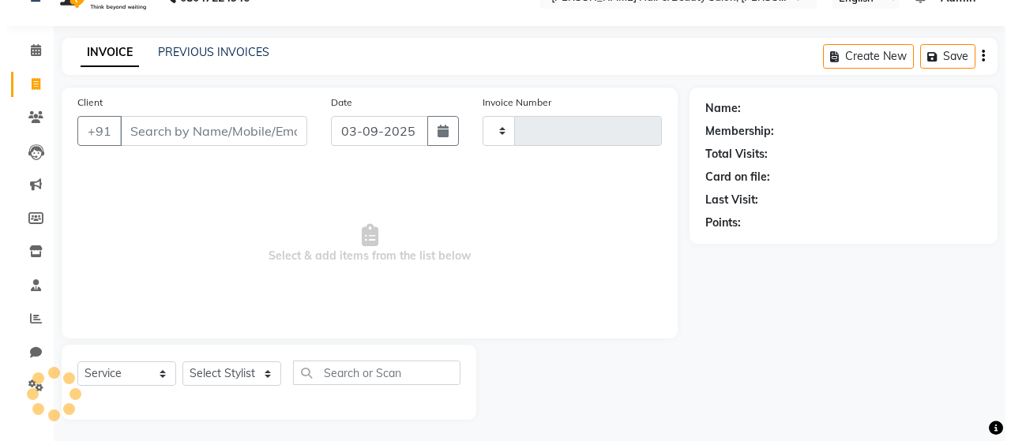
scroll to position [33, 0]
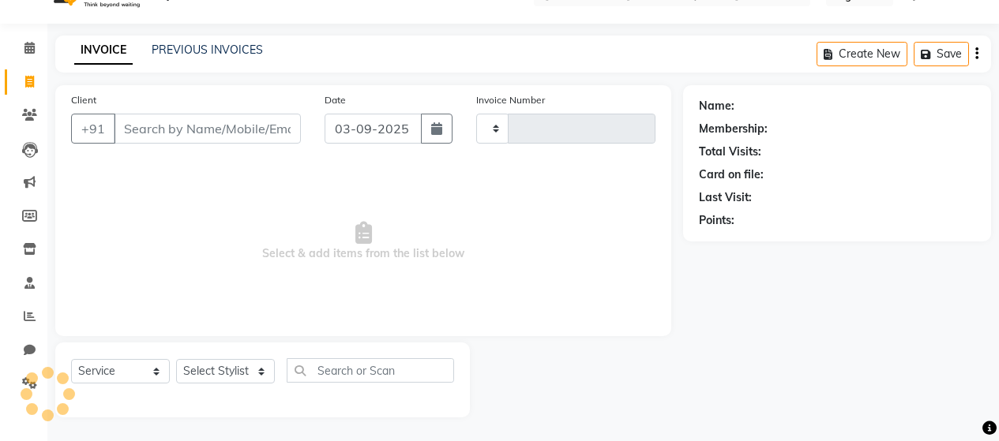
type input "2735"
select select "7927"
click at [210, 131] on input "Client" at bounding box center [207, 129] width 187 height 30
click at [248, 133] on input "Client" at bounding box center [207, 129] width 187 height 30
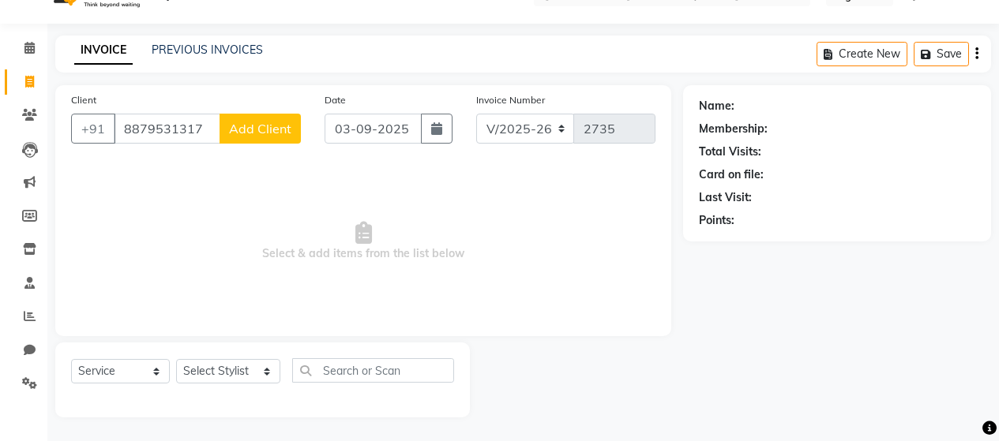
type input "8879531317"
click at [272, 126] on span "Add Client" at bounding box center [260, 129] width 62 height 16
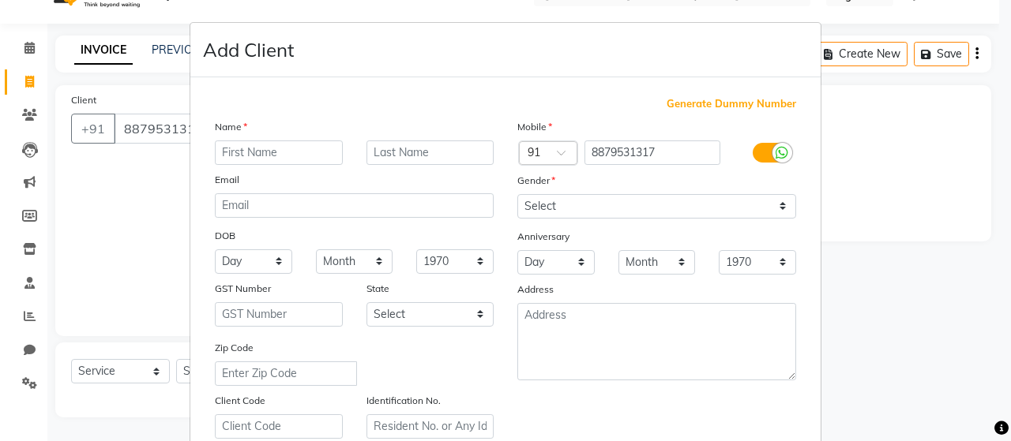
click at [249, 160] on input "text" at bounding box center [279, 153] width 128 height 24
type input "[PERSON_NAME]"
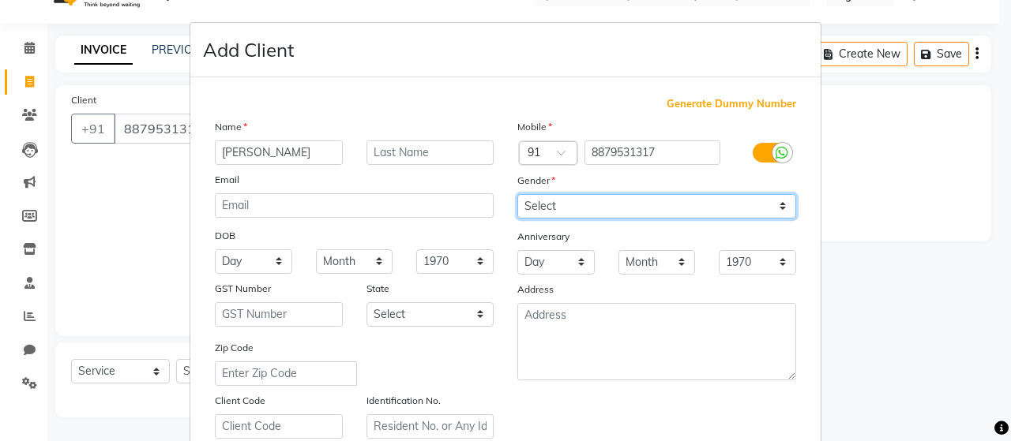
click at [580, 208] on select "Select [DEMOGRAPHIC_DATA] [DEMOGRAPHIC_DATA] Other Prefer Not To Say" at bounding box center [656, 206] width 279 height 24
select select "[DEMOGRAPHIC_DATA]"
click at [517, 194] on select "Select [DEMOGRAPHIC_DATA] [DEMOGRAPHIC_DATA] Other Prefer Not To Say" at bounding box center [656, 206] width 279 height 24
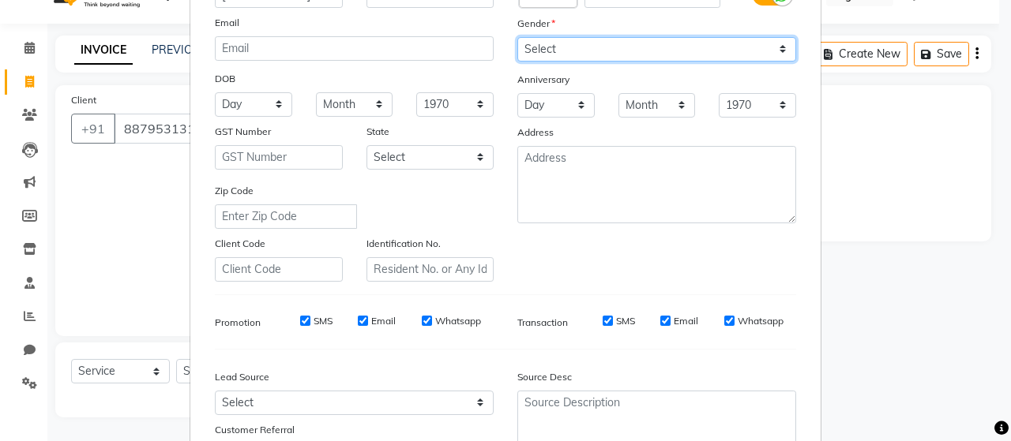
scroll to position [158, 0]
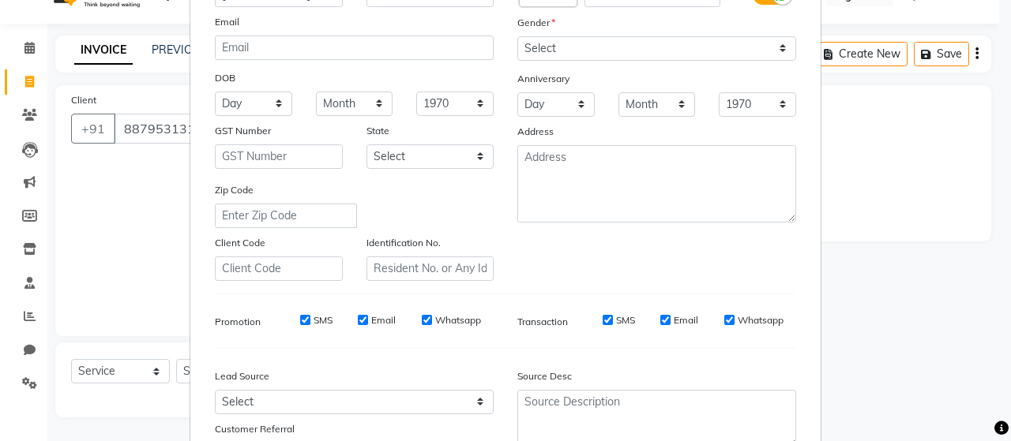
click at [300, 322] on input "SMS" at bounding box center [305, 320] width 10 height 10
checkbox input "false"
click at [358, 323] on input "Email" at bounding box center [363, 320] width 10 height 10
checkbox input "false"
click at [422, 321] on input "Whatsapp" at bounding box center [427, 320] width 10 height 10
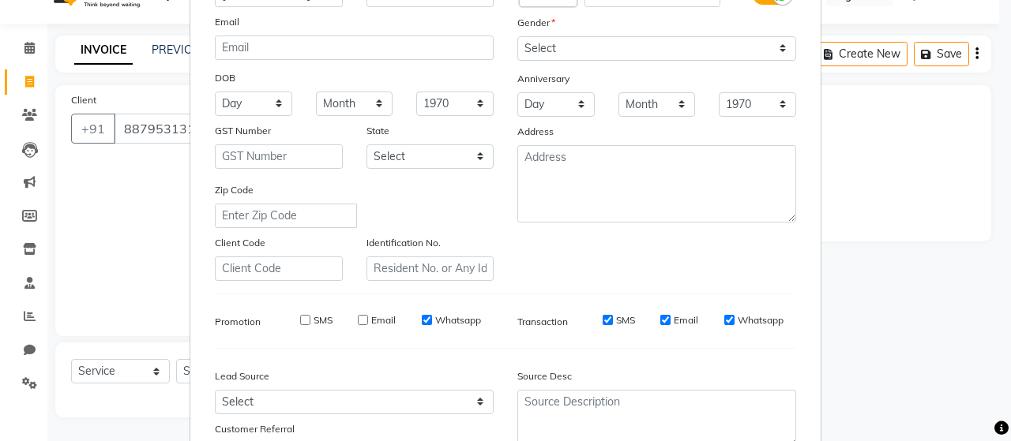
checkbox input "false"
click at [603, 324] on input "SMS" at bounding box center [608, 320] width 10 height 10
checkbox input "false"
click at [660, 321] on input "Email" at bounding box center [665, 320] width 10 height 10
checkbox input "false"
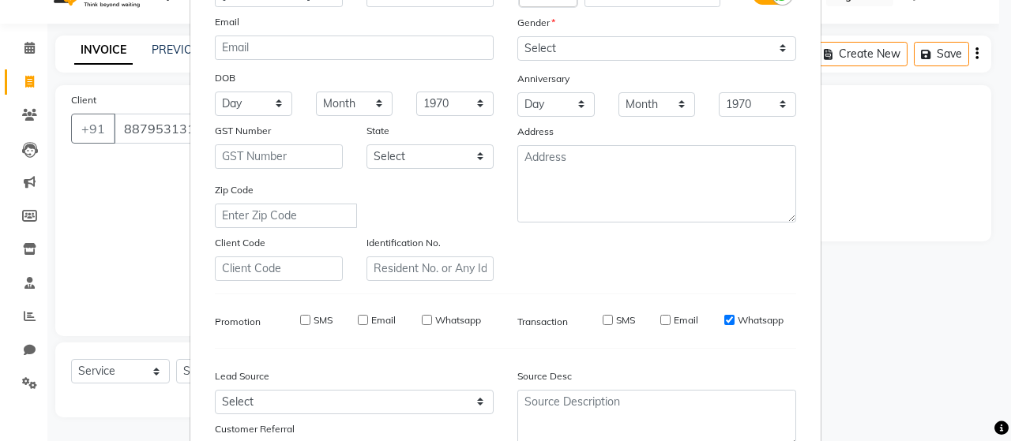
click at [727, 321] on input "Whatsapp" at bounding box center [729, 320] width 10 height 10
checkbox input "false"
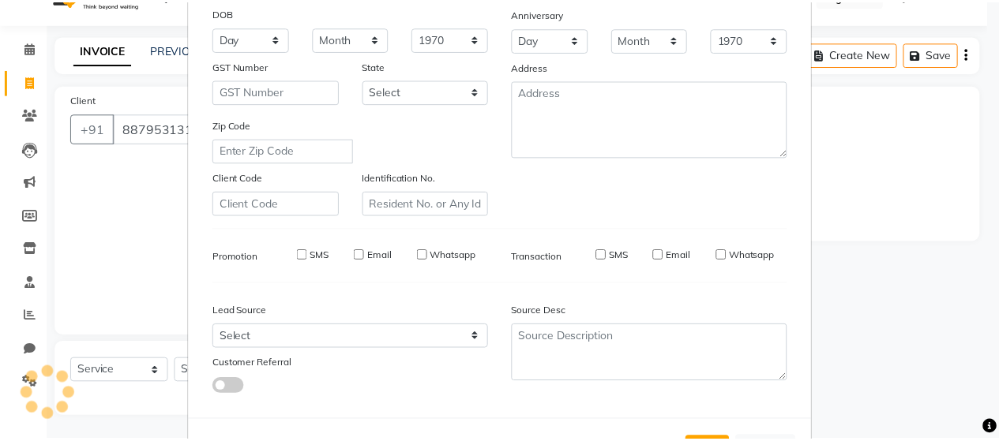
scroll to position [287, 0]
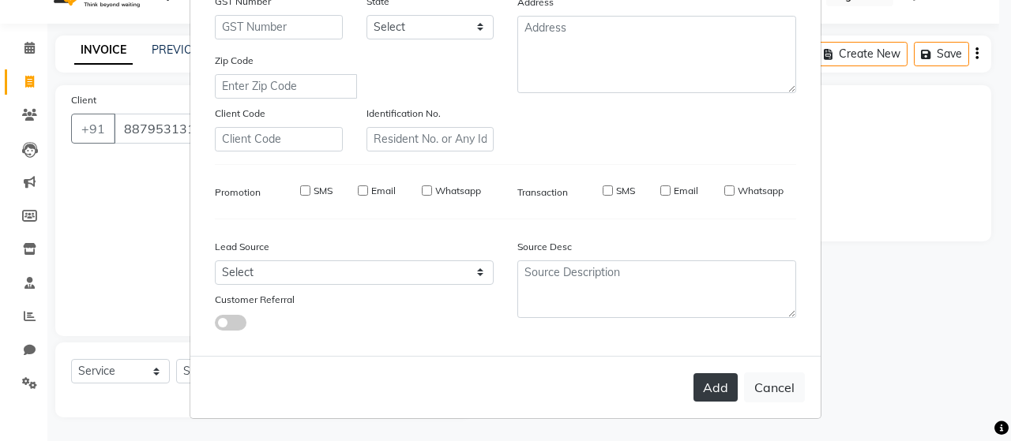
click at [711, 389] on button "Add" at bounding box center [715, 388] width 44 height 28
select select
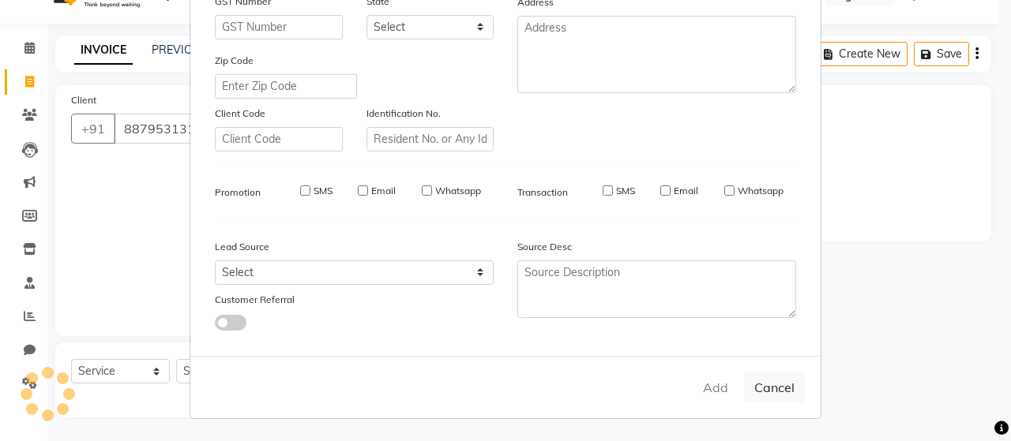
select select
checkbox input "false"
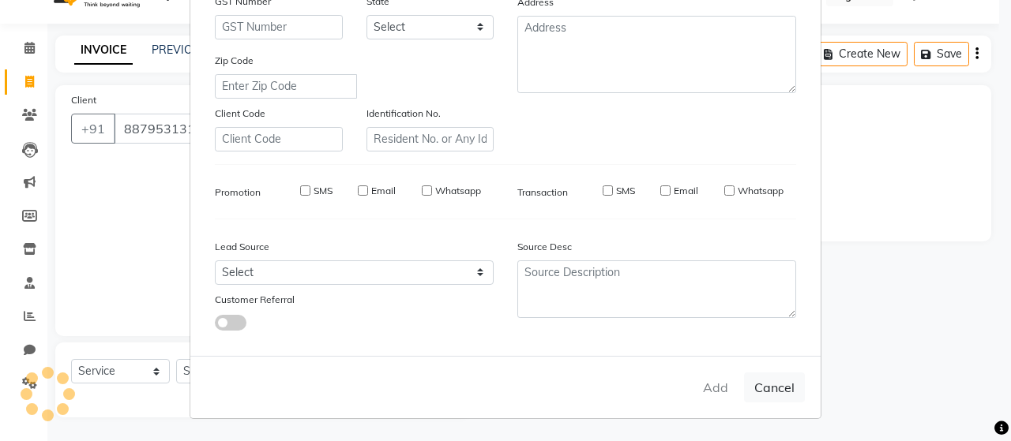
checkbox input "false"
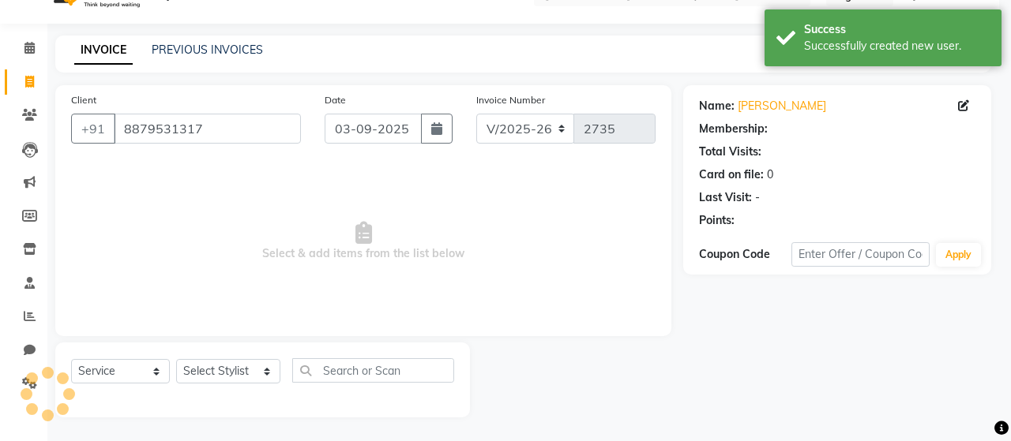
select select "1: Object"
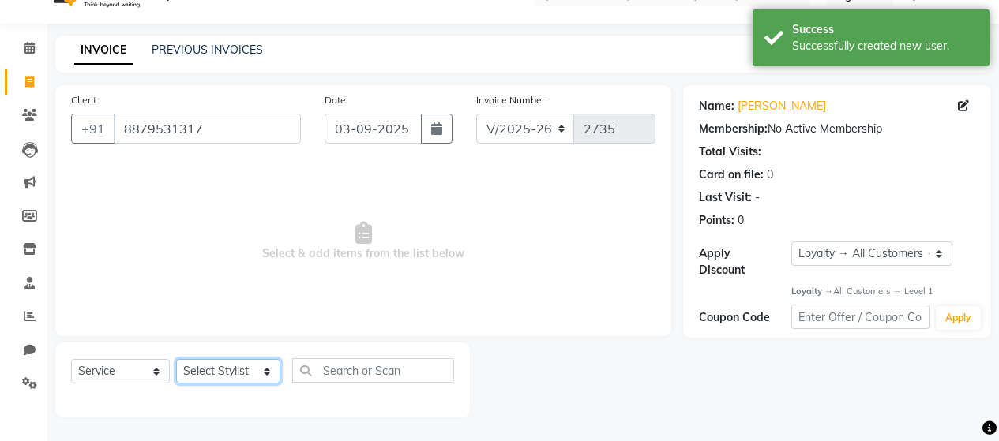
click at [216, 368] on select "Select Stylist [PERSON_NAME] Zibral [PERSON_NAME] [PERSON_NAME] [PERSON_NAME] […" at bounding box center [228, 371] width 104 height 24
select select "72242"
click at [176, 359] on select "Select Stylist [PERSON_NAME] Zibral [PERSON_NAME] [PERSON_NAME] [PERSON_NAME] […" at bounding box center [228, 371] width 104 height 24
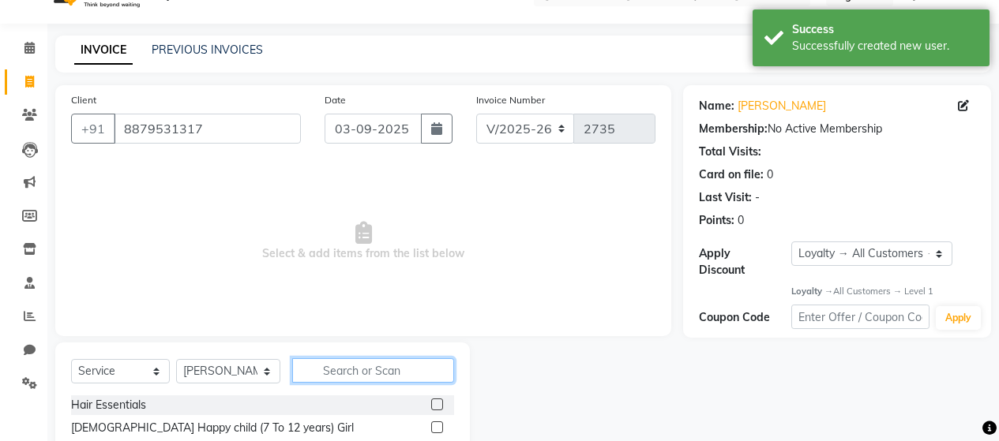
click at [335, 374] on input "text" at bounding box center [373, 371] width 162 height 24
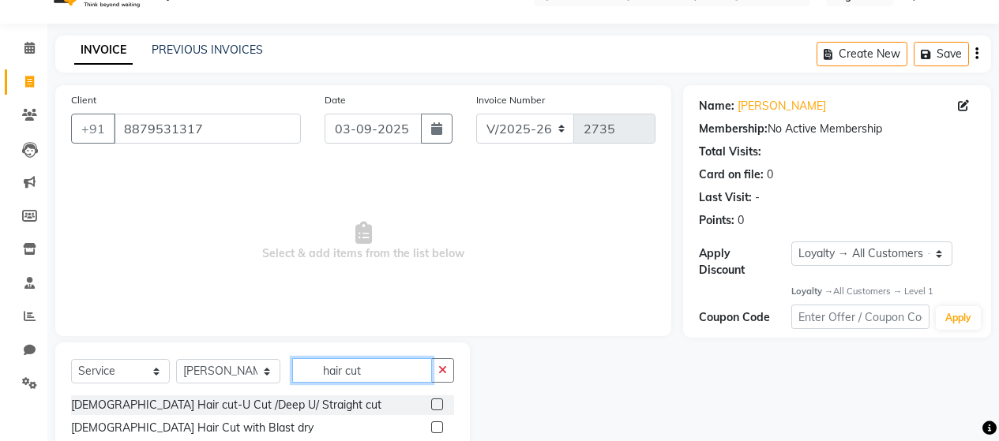
type input "hair cut"
click at [431, 426] on label at bounding box center [437, 428] width 12 height 12
click at [431, 426] on input "checkbox" at bounding box center [436, 428] width 10 height 10
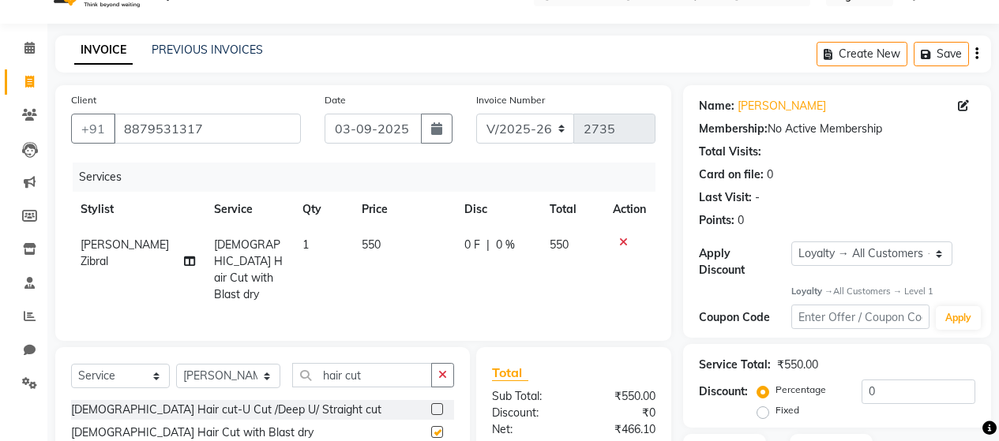
checkbox input "false"
click at [302, 243] on span "1" at bounding box center [305, 245] width 6 height 14
select select "72242"
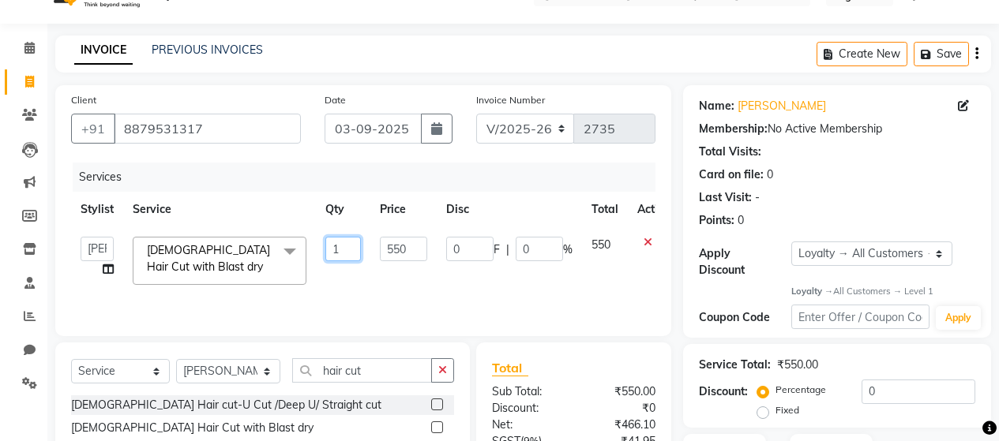
click at [344, 250] on input "1" at bounding box center [343, 249] width 36 height 24
type input "3"
click at [488, 182] on div "Services" at bounding box center [370, 177] width 595 height 29
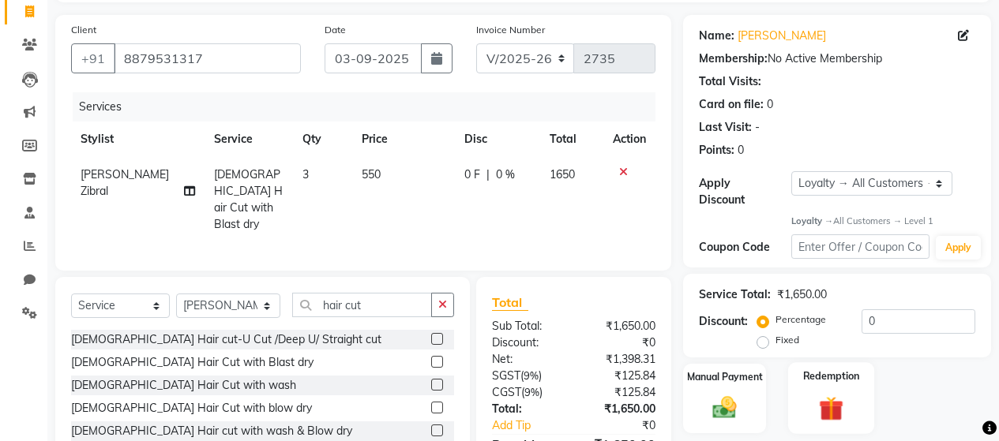
scroll to position [191, 0]
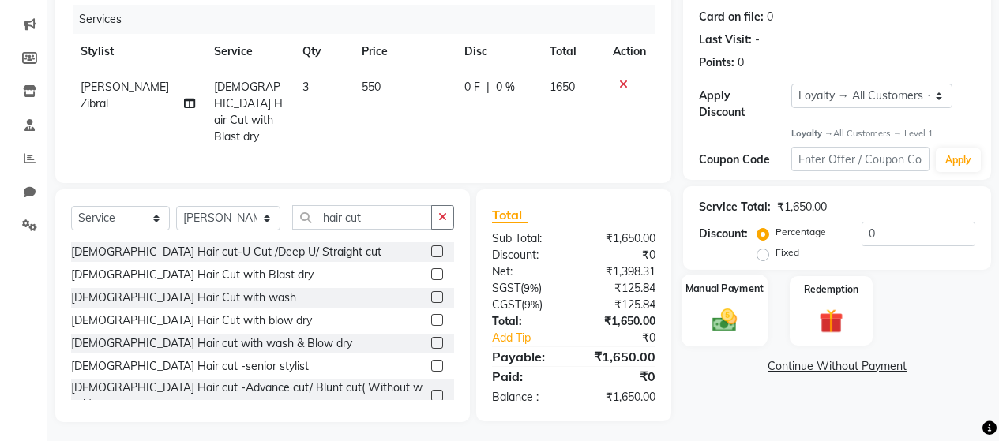
click at [718, 306] on img at bounding box center [724, 320] width 40 height 28
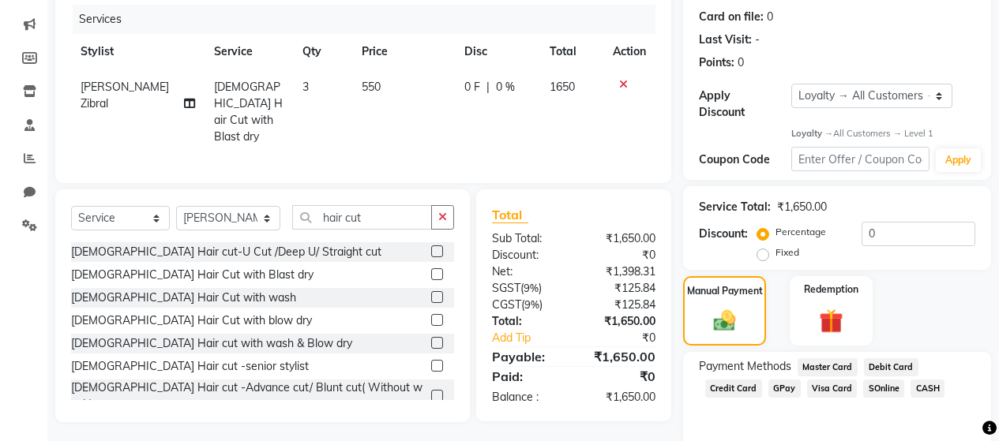
click at [786, 380] on span "GPay" at bounding box center [784, 389] width 32 height 18
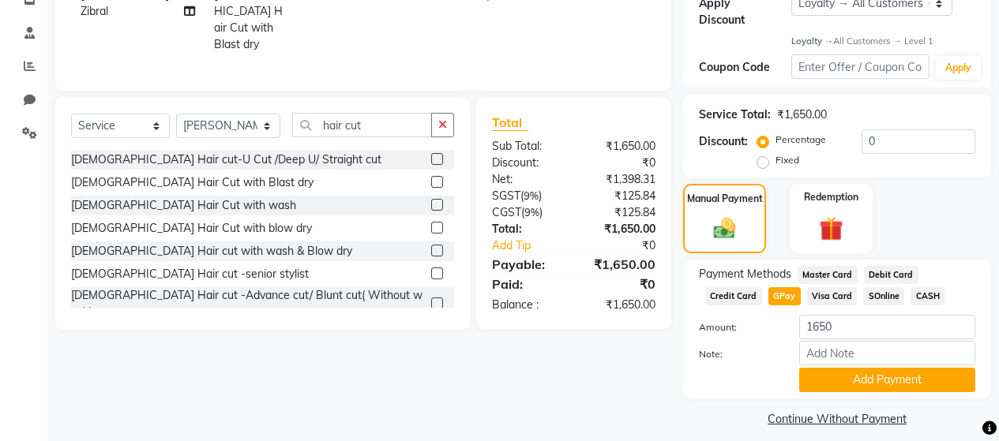
scroll to position [284, 0]
click at [884, 367] on button "Add Payment" at bounding box center [887, 379] width 176 height 24
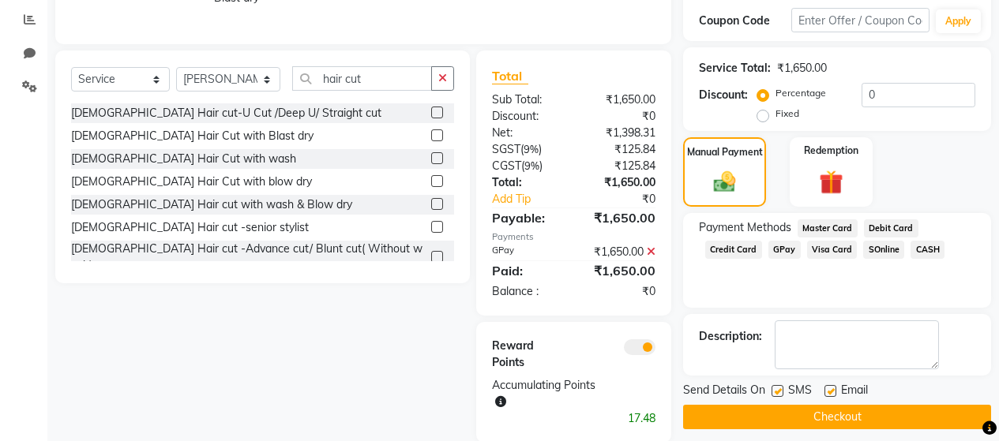
scroll to position [351, 0]
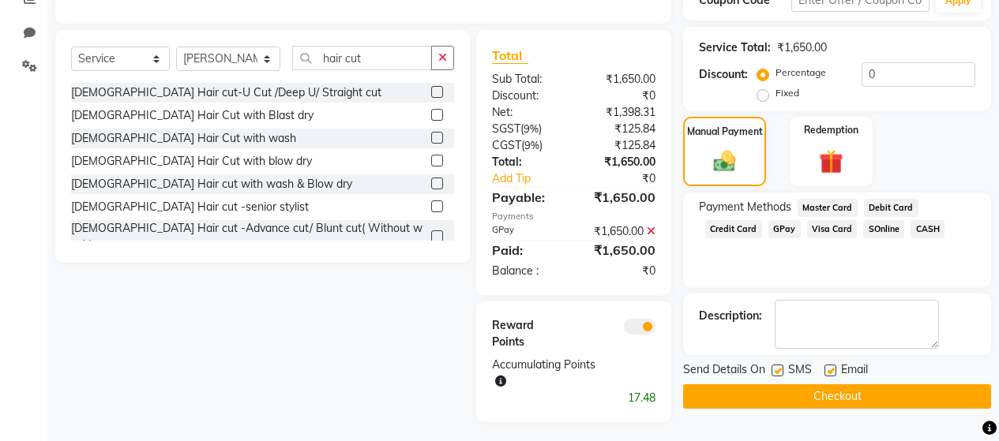
click at [773, 365] on label at bounding box center [778, 371] width 12 height 12
click at [773, 366] on input "checkbox" at bounding box center [777, 371] width 10 height 10
checkbox input "false"
click at [829, 365] on label at bounding box center [831, 371] width 12 height 12
click at [829, 366] on input "checkbox" at bounding box center [830, 371] width 10 height 10
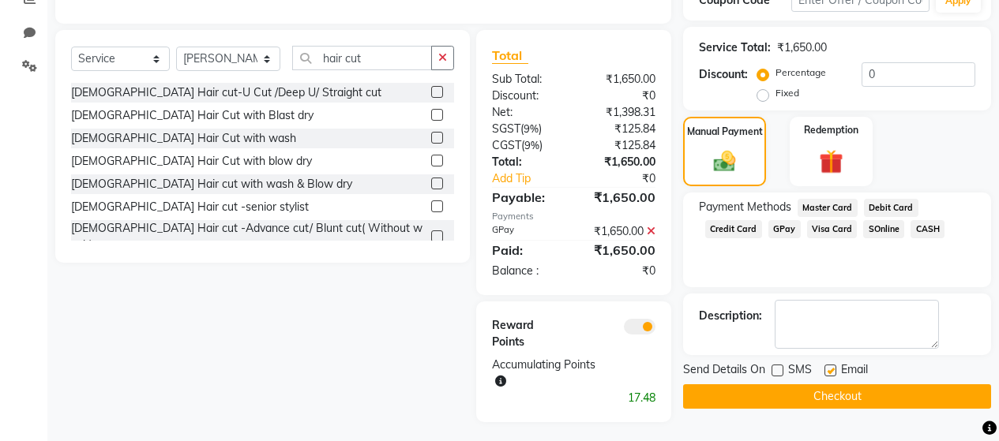
checkbox input "false"
click at [844, 386] on button "Checkout" at bounding box center [837, 397] width 308 height 24
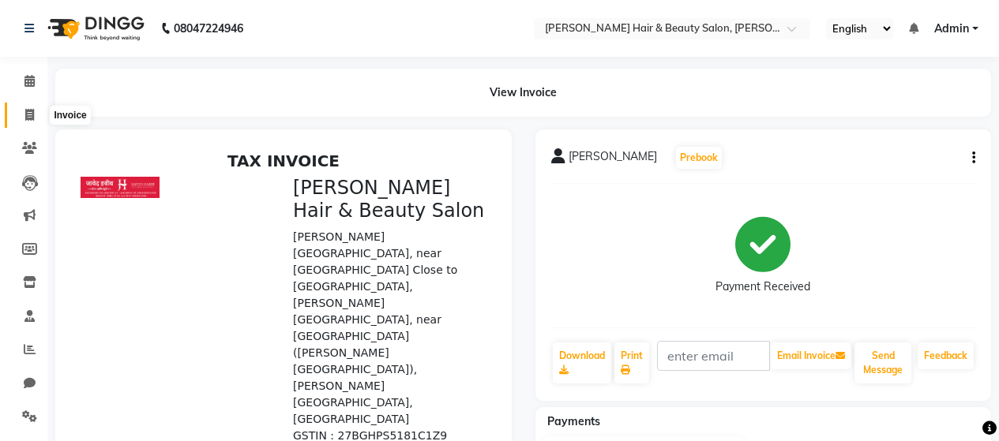
click at [28, 113] on icon at bounding box center [29, 115] width 9 height 12
select select "service"
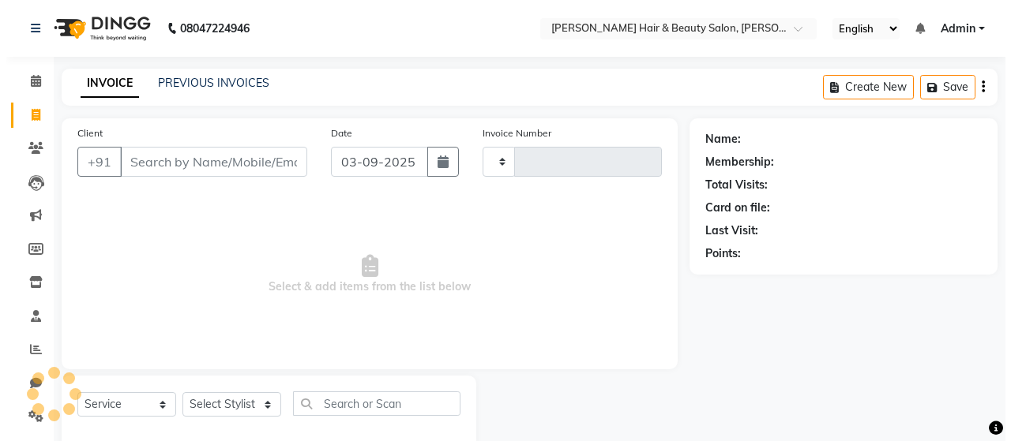
scroll to position [33, 0]
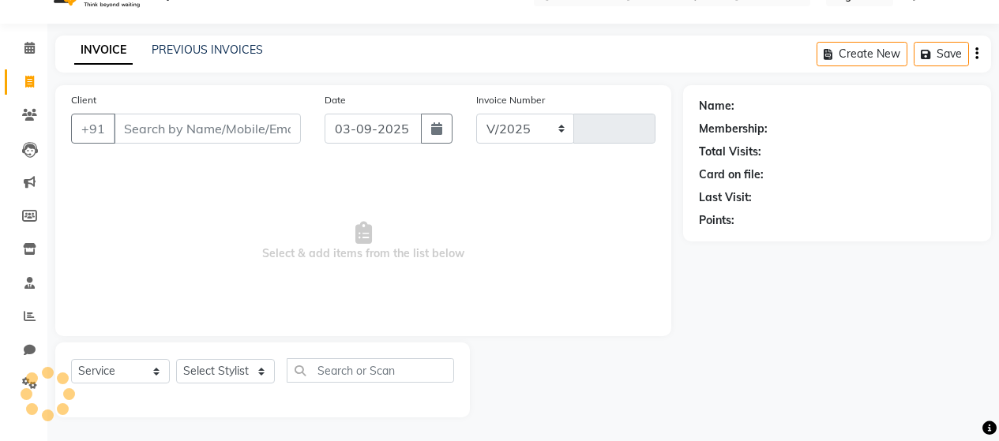
select select "7927"
type input "2736"
click at [240, 126] on input "Client" at bounding box center [207, 129] width 187 height 30
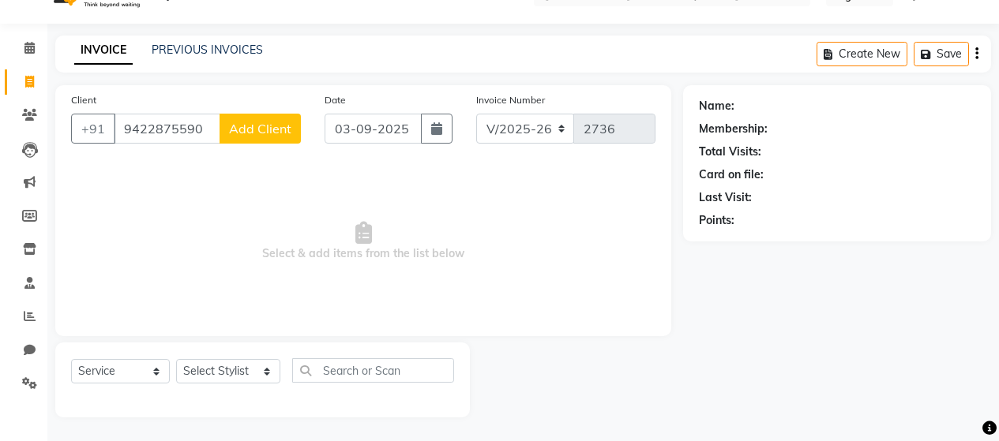
type input "9422875590"
click at [274, 126] on span "Add Client" at bounding box center [260, 129] width 62 height 16
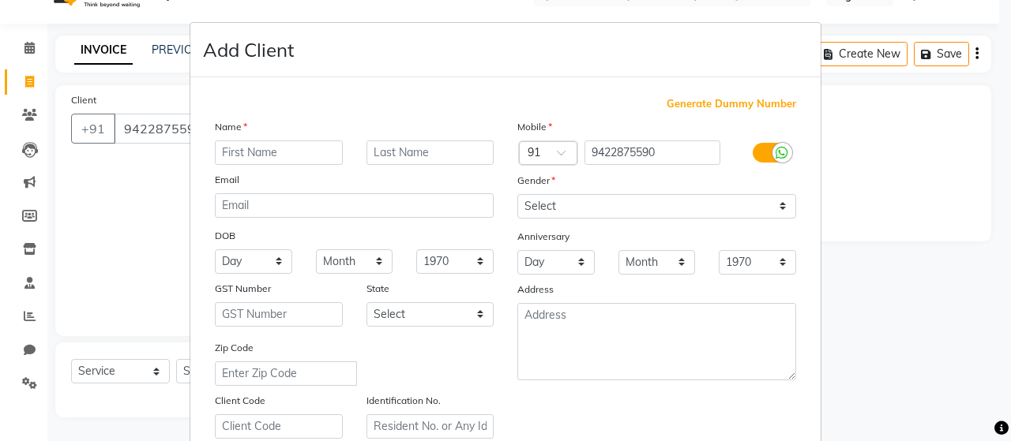
click at [277, 150] on input "text" at bounding box center [279, 153] width 128 height 24
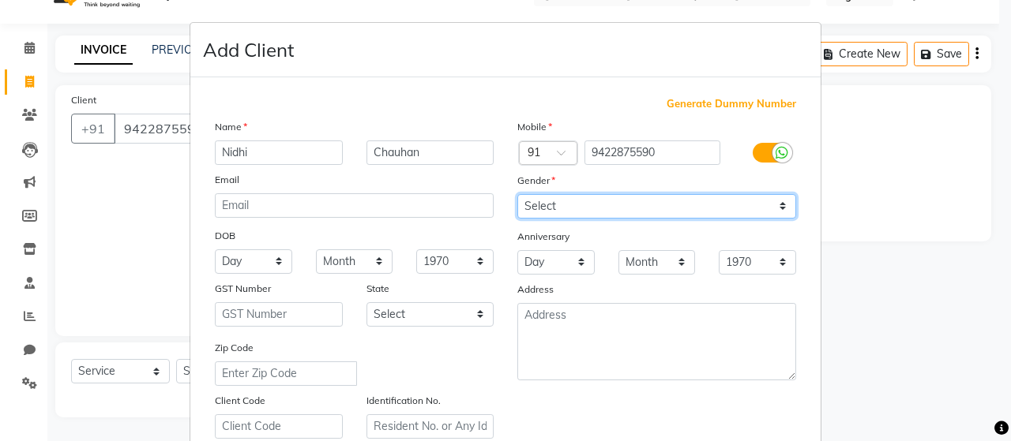
click at [582, 207] on select "Select [DEMOGRAPHIC_DATA] [DEMOGRAPHIC_DATA] Other Prefer Not To Say" at bounding box center [656, 206] width 279 height 24
click at [517, 194] on select "Select [DEMOGRAPHIC_DATA] [DEMOGRAPHIC_DATA] Other Prefer Not To Say" at bounding box center [656, 206] width 279 height 24
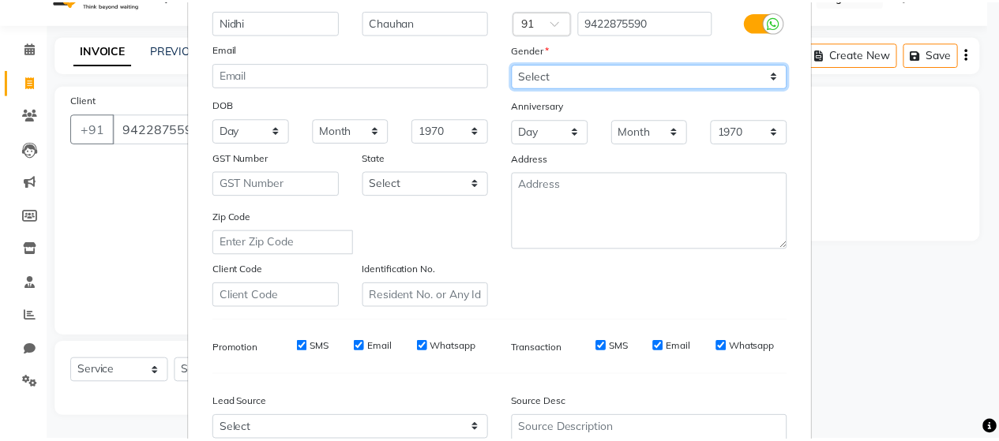
scroll to position [287, 0]
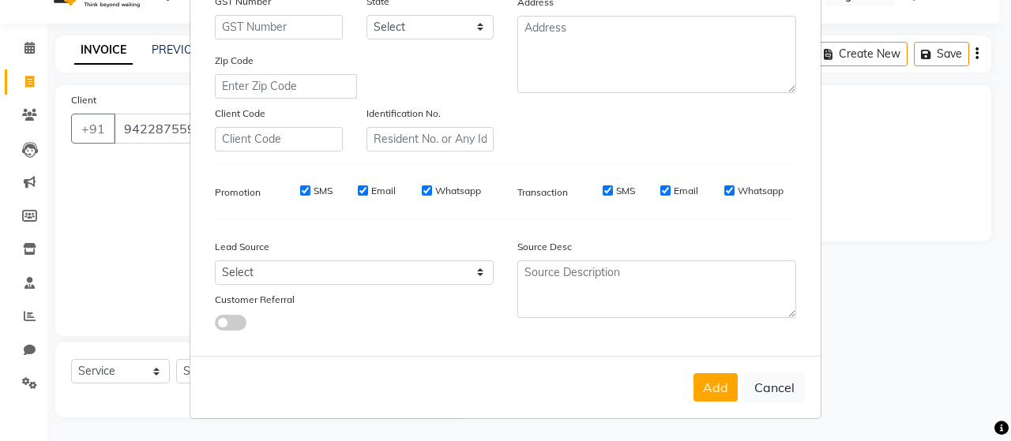
click at [300, 192] on input "SMS" at bounding box center [305, 191] width 10 height 10
click at [358, 192] on input "Email" at bounding box center [363, 191] width 10 height 10
click at [422, 189] on input "Whatsapp" at bounding box center [427, 191] width 10 height 10
click at [603, 195] on input "SMS" at bounding box center [608, 191] width 10 height 10
click at [664, 190] on input "Email" at bounding box center [665, 191] width 10 height 10
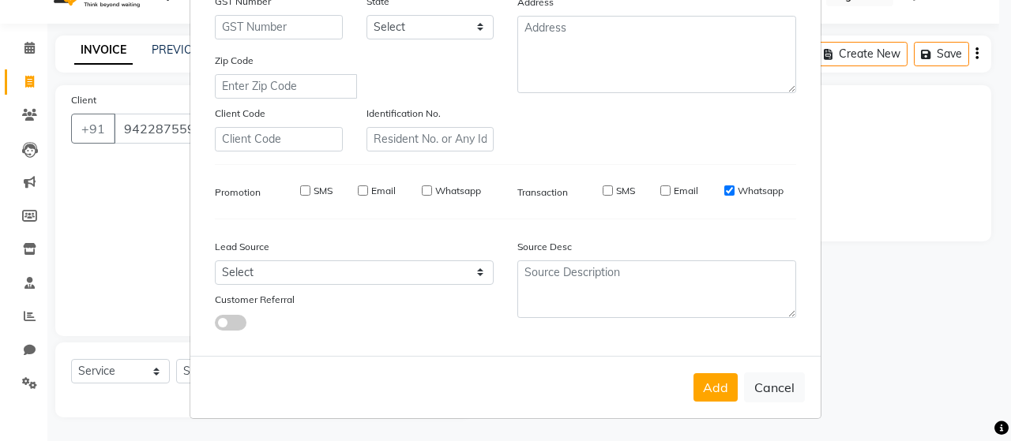
click at [724, 190] on input "Whatsapp" at bounding box center [729, 191] width 10 height 10
click at [706, 384] on button "Add" at bounding box center [715, 388] width 44 height 28
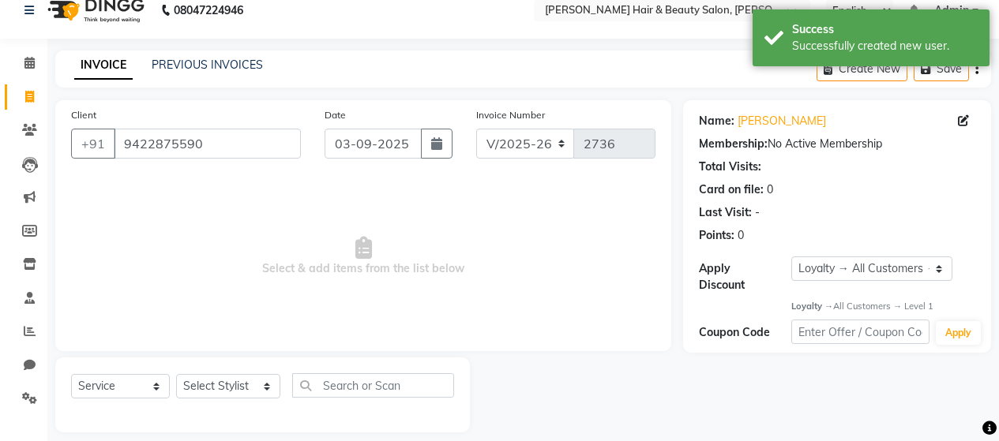
scroll to position [33, 0]
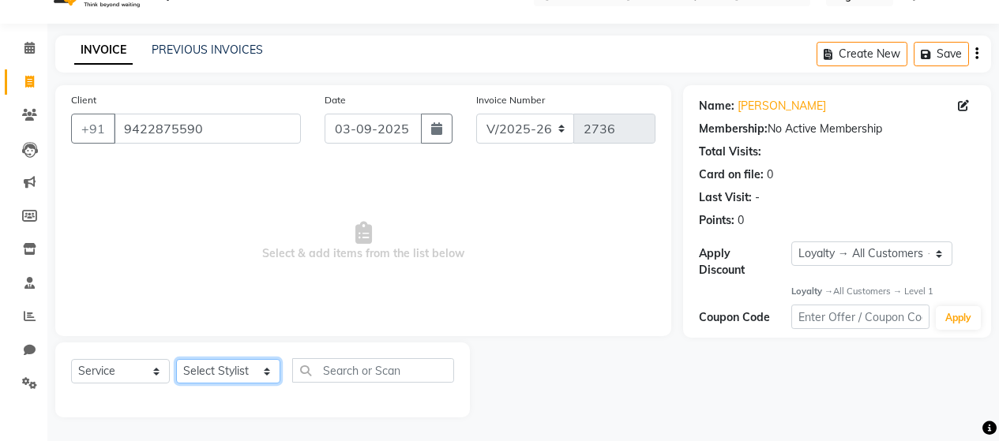
click at [261, 372] on select "Select Stylist [PERSON_NAME] Zibral [PERSON_NAME] [PERSON_NAME] [PERSON_NAME] […" at bounding box center [228, 371] width 104 height 24
click at [176, 359] on select "Select Stylist [PERSON_NAME] Zibral [PERSON_NAME] [PERSON_NAME] [PERSON_NAME] […" at bounding box center [228, 371] width 104 height 24
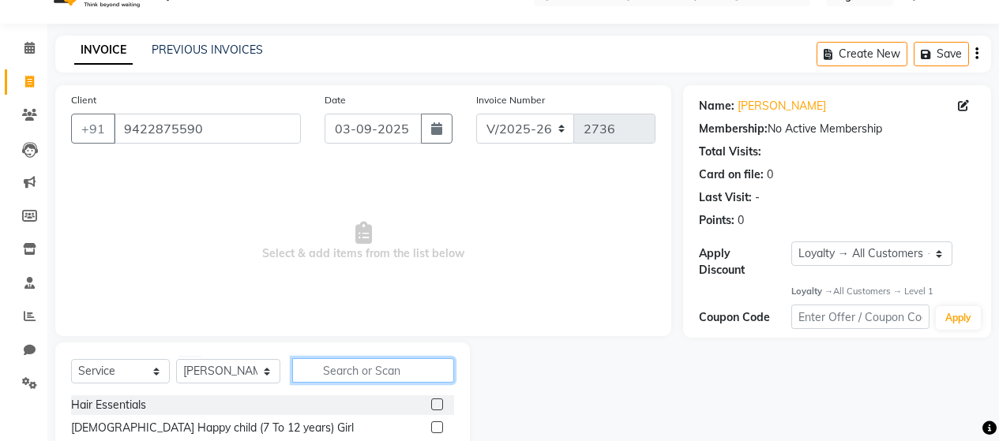
click at [336, 370] on input "text" at bounding box center [373, 371] width 162 height 24
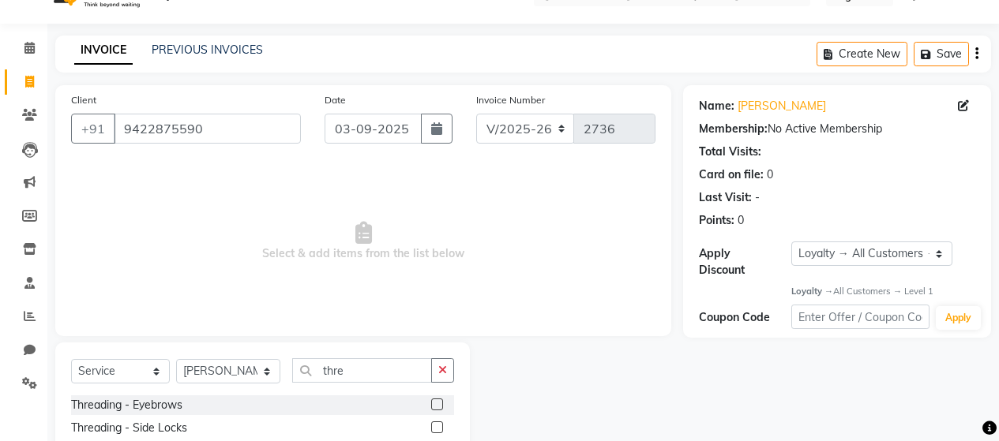
click at [431, 399] on label at bounding box center [437, 405] width 12 height 12
click at [431, 400] on input "checkbox" at bounding box center [436, 405] width 10 height 10
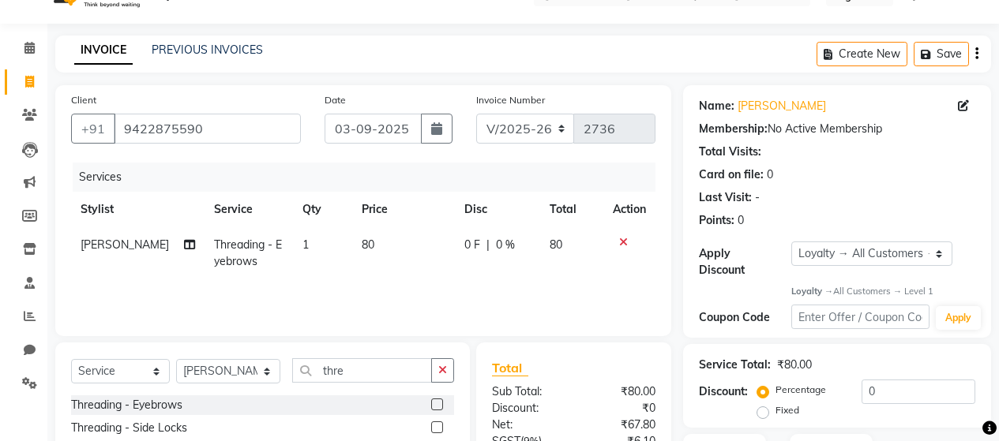
click at [362, 244] on span "80" at bounding box center [368, 245] width 13 height 14
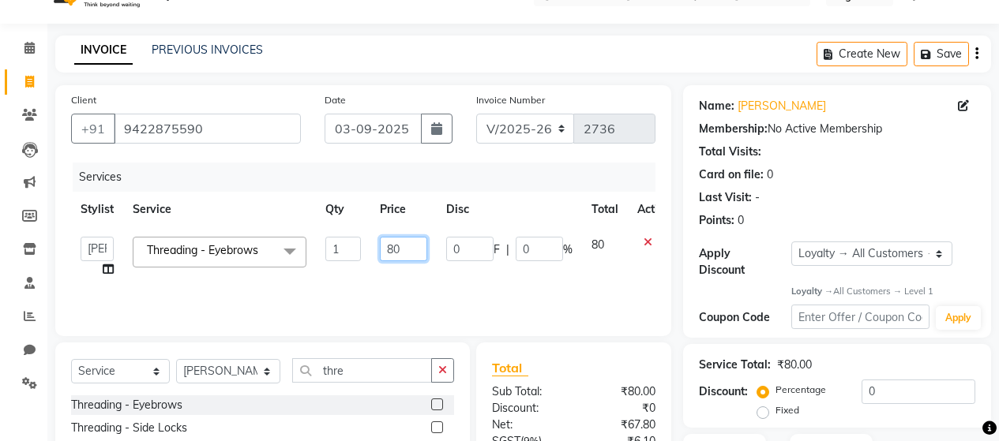
drag, startPoint x: 404, startPoint y: 243, endPoint x: 381, endPoint y: 244, distance: 22.9
click at [381, 244] on input "80" at bounding box center [403, 249] width 47 height 24
click at [636, 288] on div "Services Stylist Service Qty Price Disc Total Action Alim Salmani Altaf Zibral …" at bounding box center [363, 242] width 584 height 158
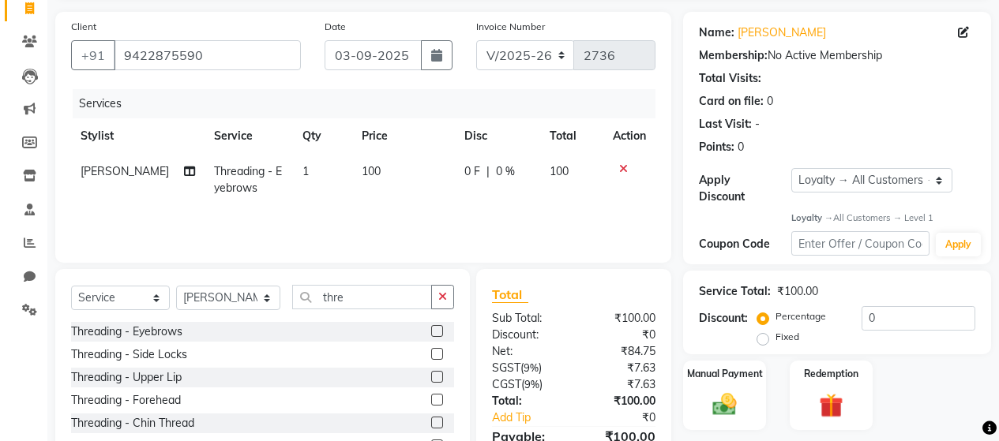
scroll to position [191, 0]
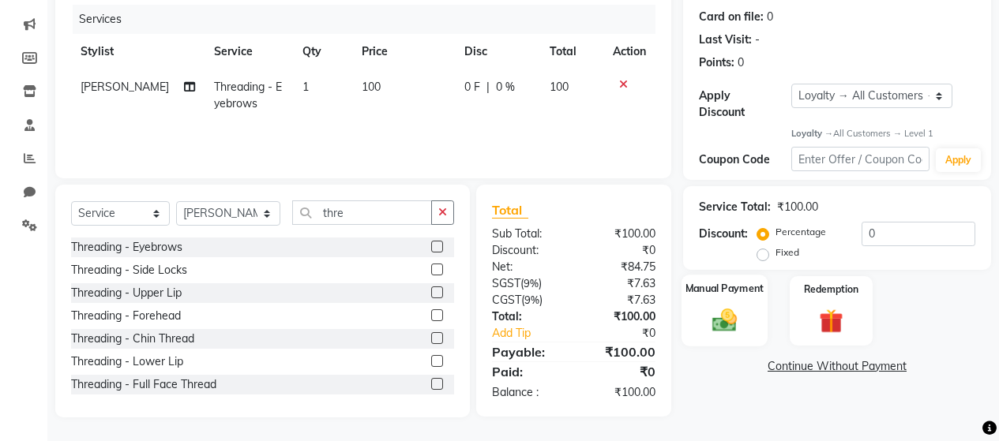
click at [734, 308] on img at bounding box center [724, 320] width 40 height 28
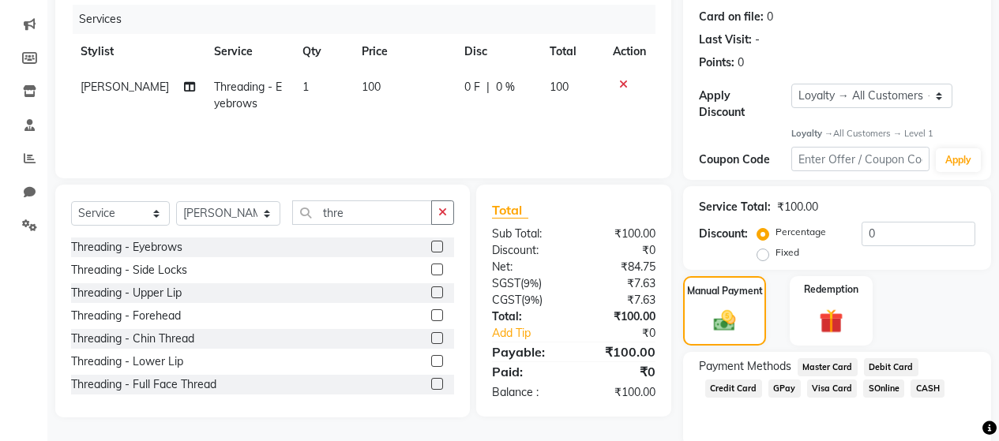
click at [779, 380] on span "GPay" at bounding box center [784, 389] width 32 height 18
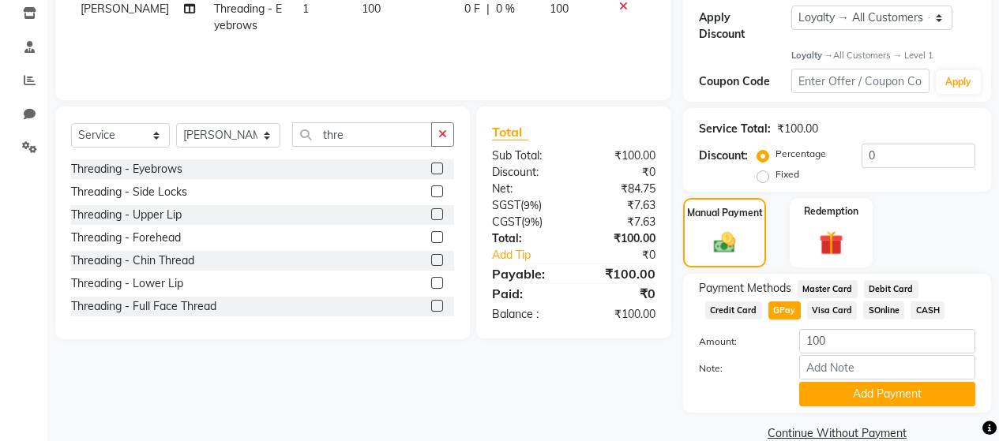
scroll to position [284, 0]
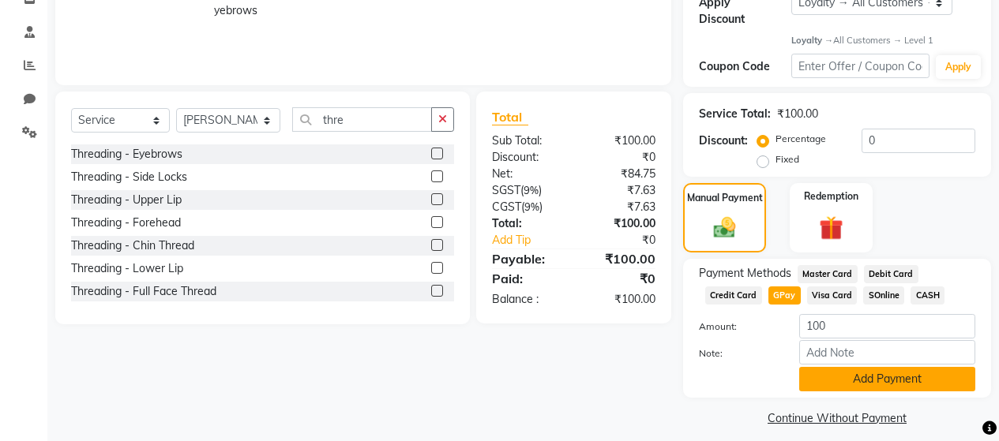
click at [853, 367] on button "Add Payment" at bounding box center [887, 379] width 176 height 24
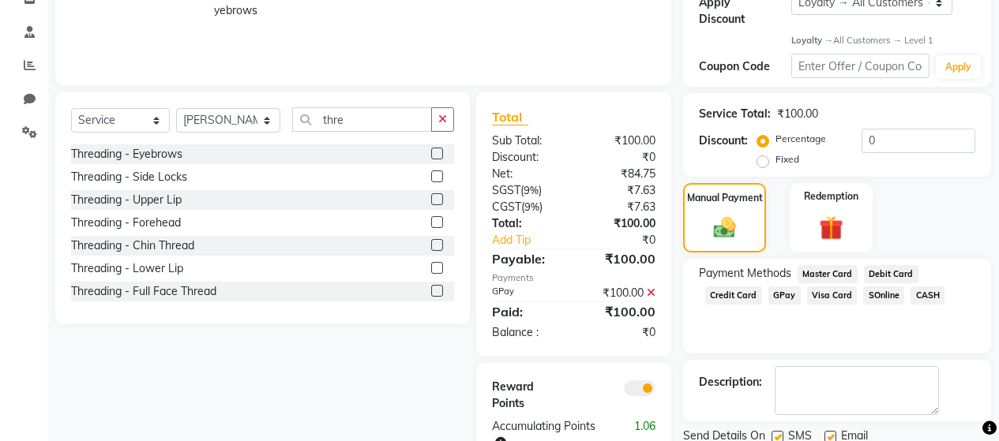
click at [777, 431] on label at bounding box center [778, 437] width 12 height 12
click at [777, 433] on input "checkbox" at bounding box center [777, 438] width 10 height 10
click at [832, 431] on label at bounding box center [831, 437] width 12 height 12
click at [832, 433] on input "checkbox" at bounding box center [830, 438] width 10 height 10
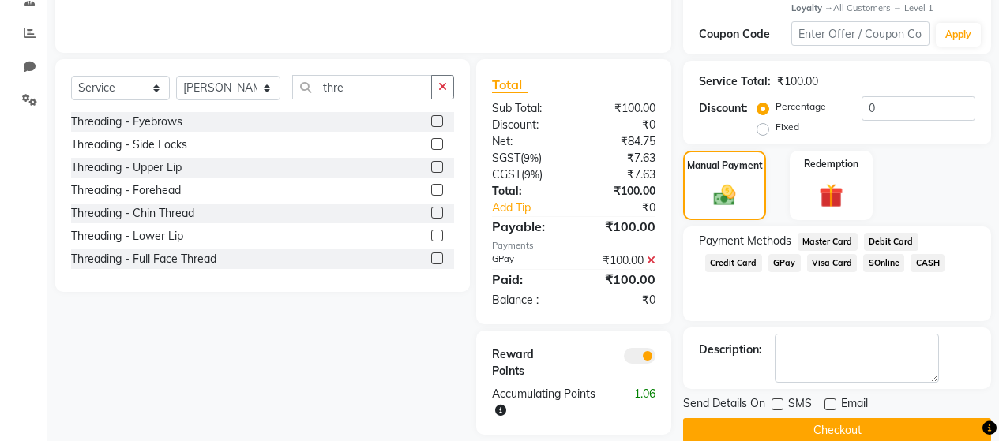
scroll to position [334, 0]
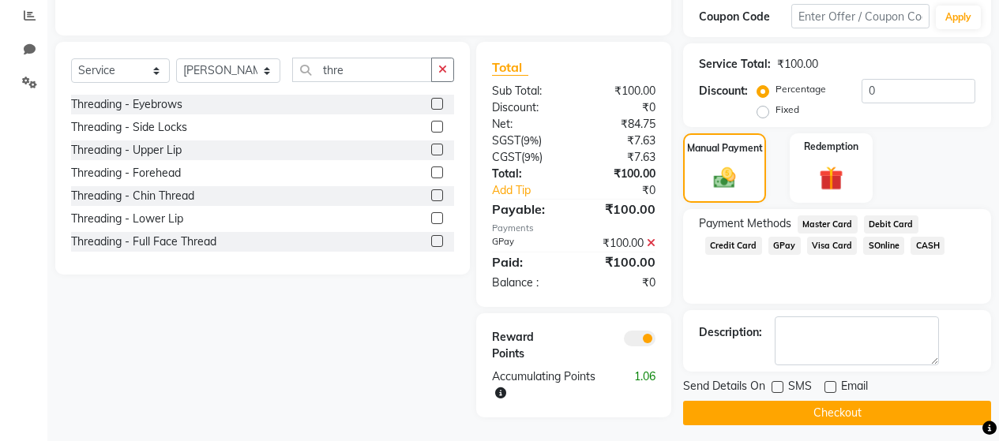
click at [849, 401] on button "Checkout" at bounding box center [837, 413] width 308 height 24
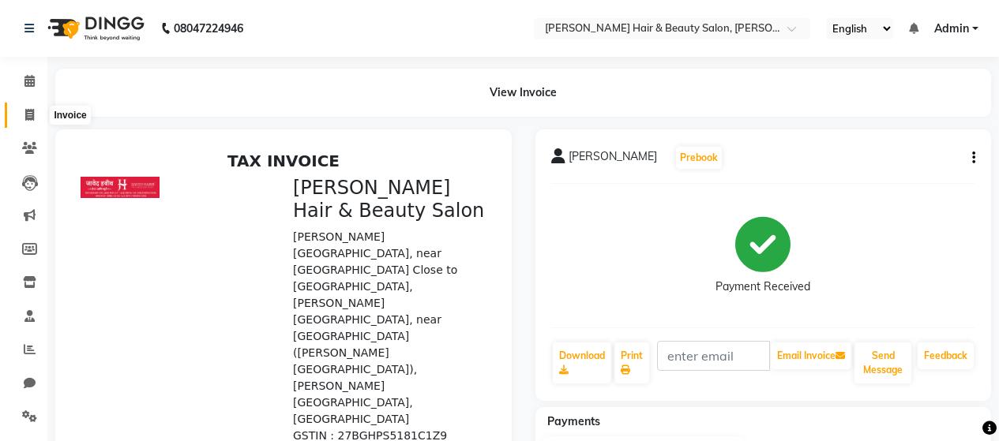
click at [30, 112] on icon at bounding box center [29, 115] width 9 height 12
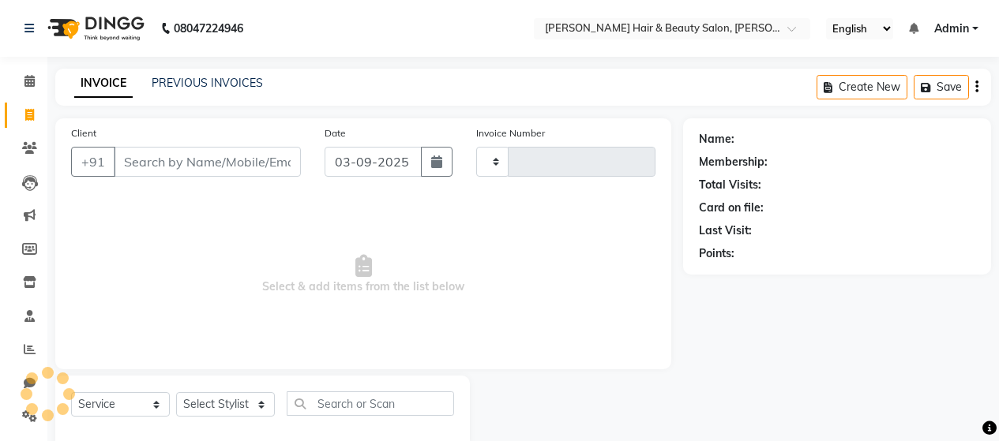
scroll to position [33, 0]
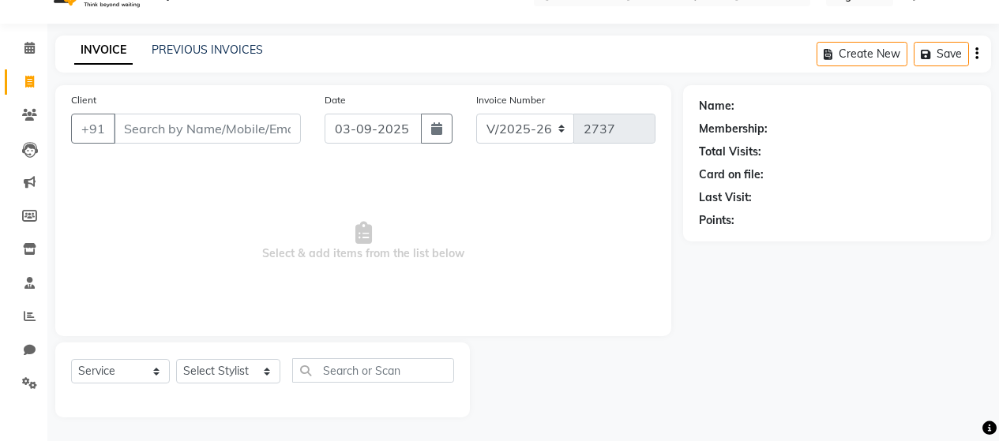
click at [145, 135] on input "Client" at bounding box center [207, 129] width 187 height 30
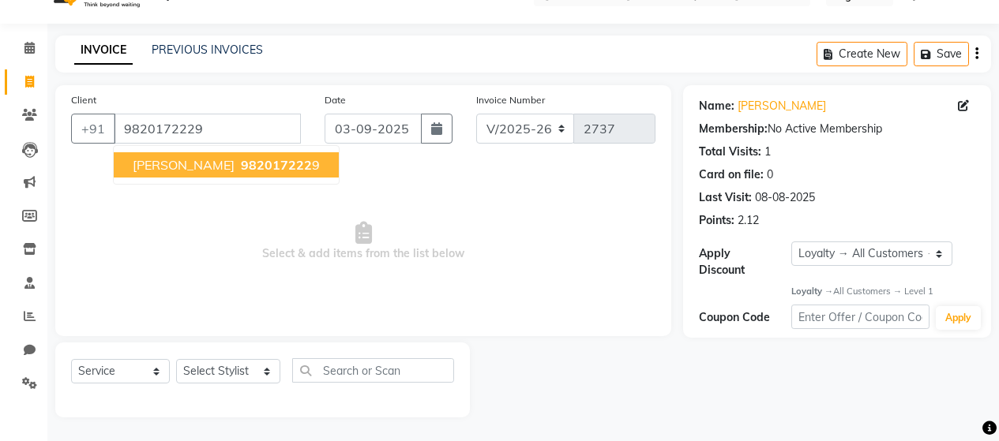
click at [241, 168] on span "982017222" at bounding box center [276, 165] width 71 height 16
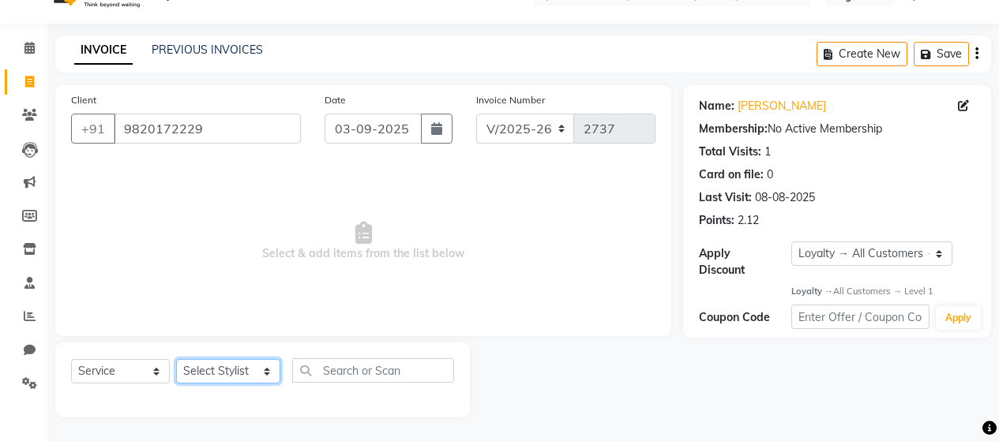
click at [232, 368] on select "Select Stylist [PERSON_NAME] Zibral [PERSON_NAME] [PERSON_NAME] [PERSON_NAME] […" at bounding box center [228, 371] width 104 height 24
click at [176, 359] on select "Select Stylist [PERSON_NAME] Zibral [PERSON_NAME] [PERSON_NAME] [PERSON_NAME] […" at bounding box center [228, 371] width 104 height 24
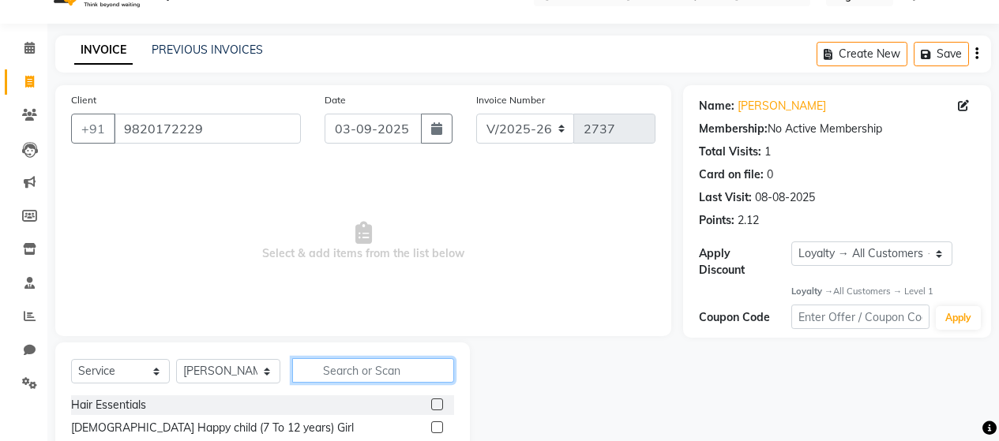
click at [350, 375] on input "text" at bounding box center [373, 371] width 162 height 24
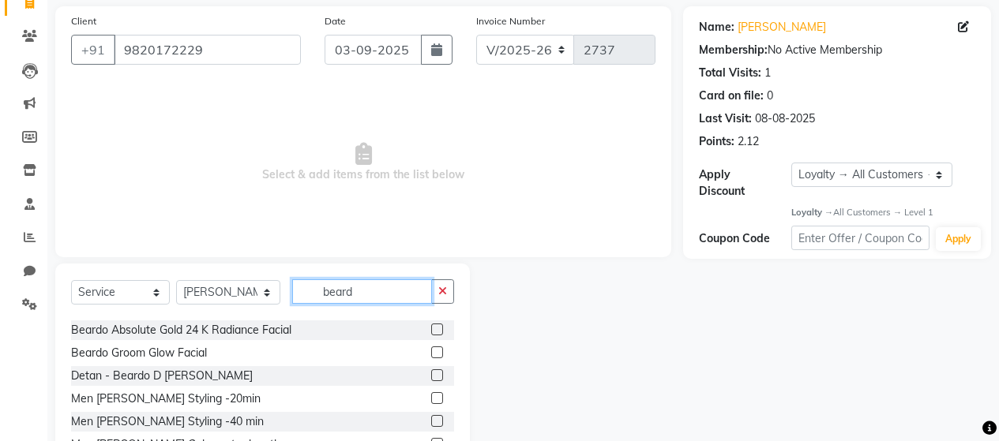
scroll to position [79, 0]
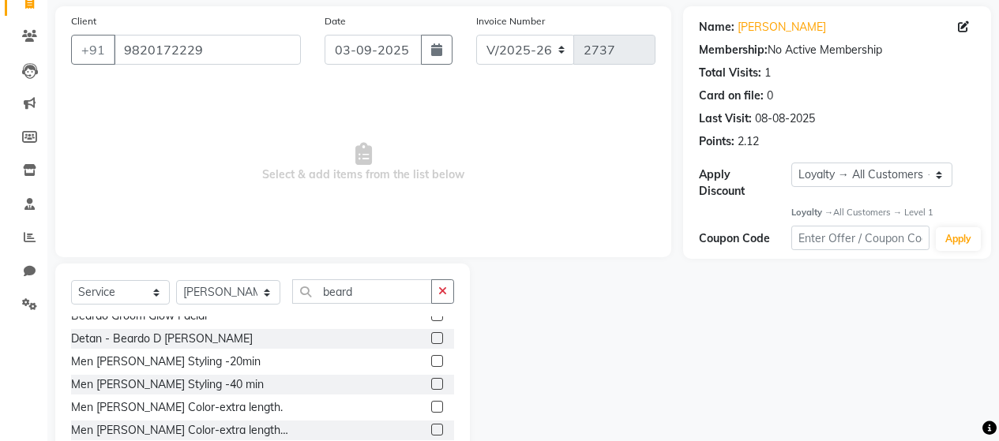
click at [431, 359] on label at bounding box center [437, 361] width 12 height 12
click at [431, 359] on input "checkbox" at bounding box center [436, 362] width 10 height 10
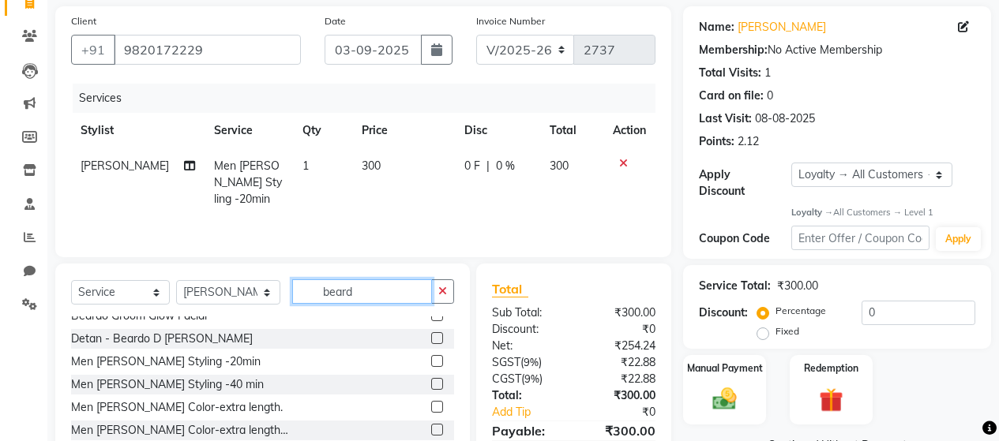
drag, startPoint x: 354, startPoint y: 293, endPoint x: 306, endPoint y: 290, distance: 48.3
click at [306, 290] on input "beard" at bounding box center [362, 292] width 140 height 24
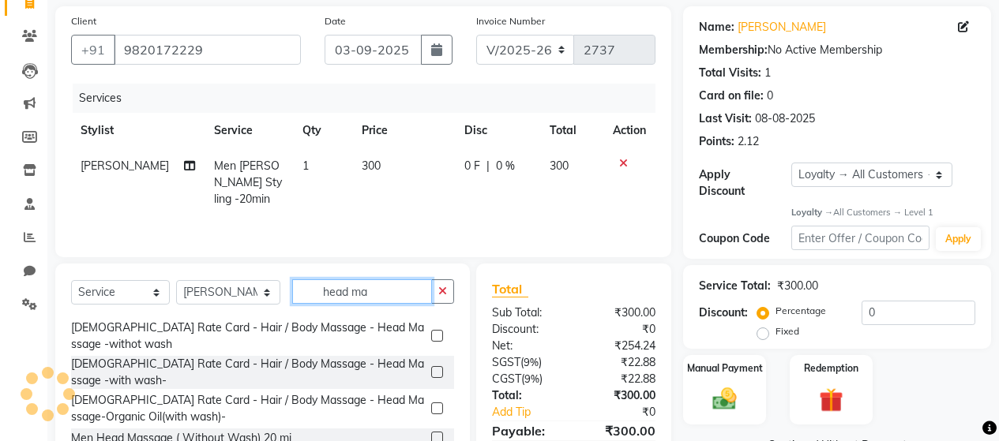
scroll to position [0, 0]
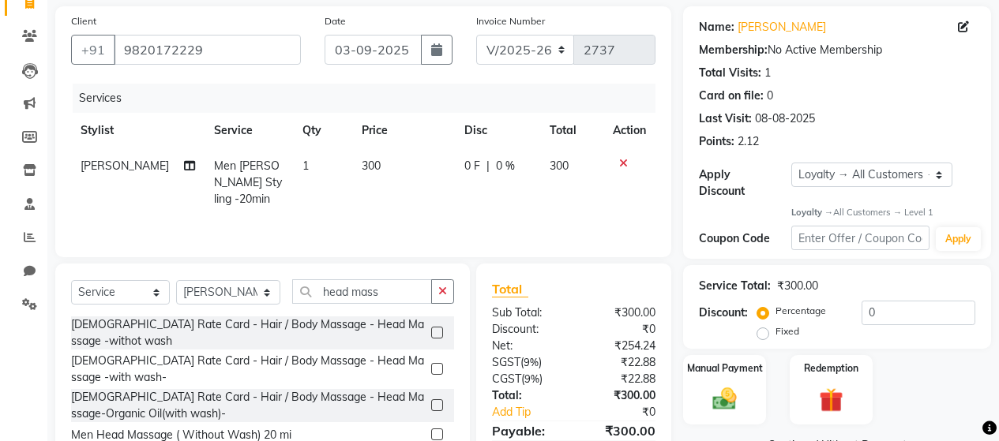
click at [431, 434] on label at bounding box center [437, 435] width 12 height 12
click at [431, 434] on input "checkbox" at bounding box center [436, 435] width 10 height 10
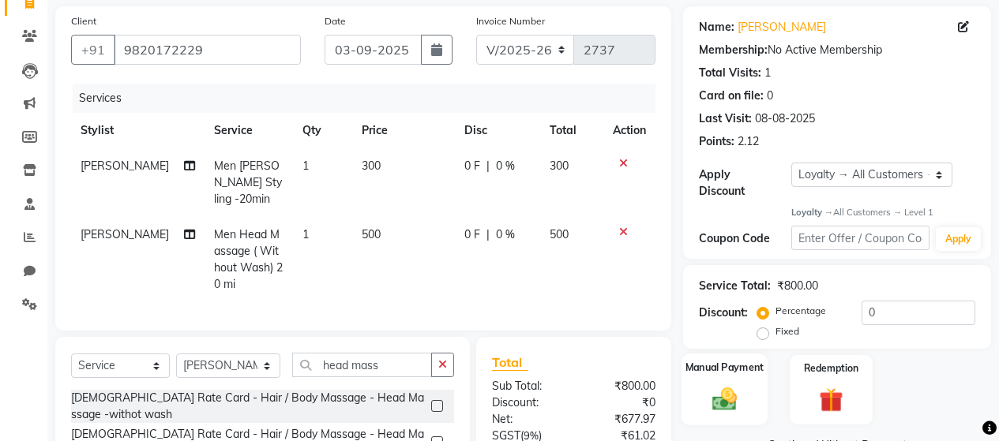
click at [738, 371] on div "Manual Payment" at bounding box center [725, 391] width 86 height 72
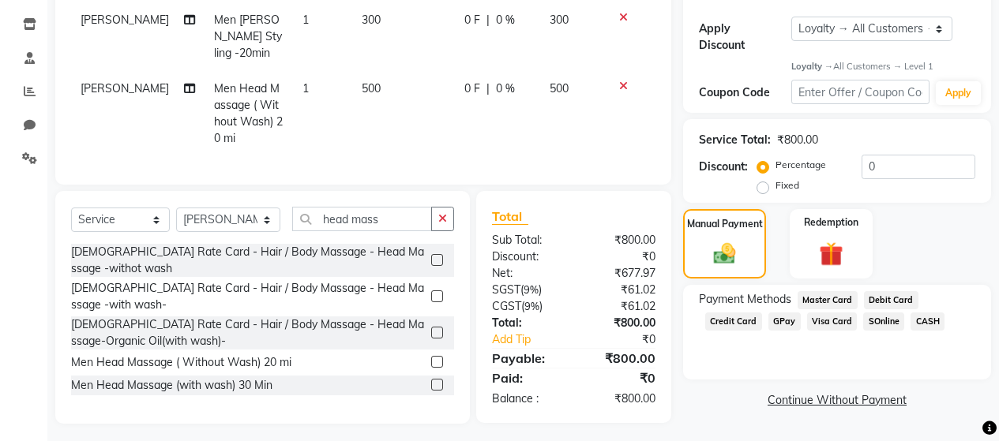
scroll to position [260, 0]
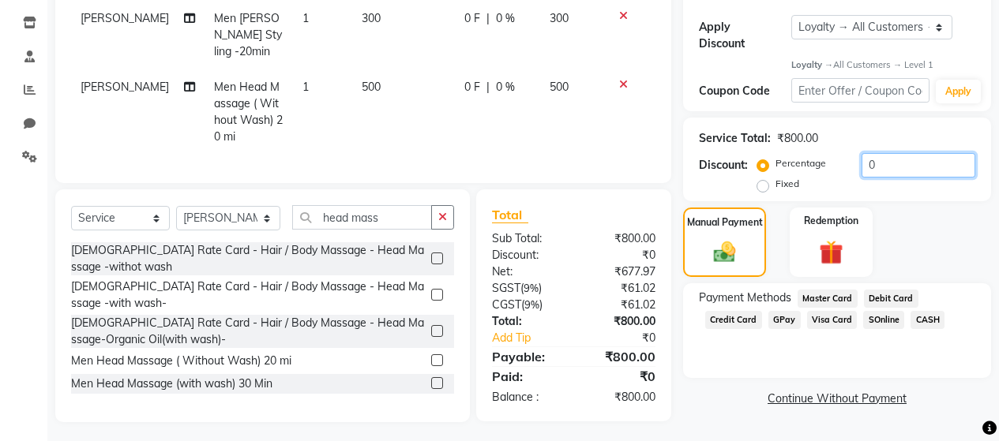
click at [866, 154] on input "0" at bounding box center [919, 165] width 114 height 24
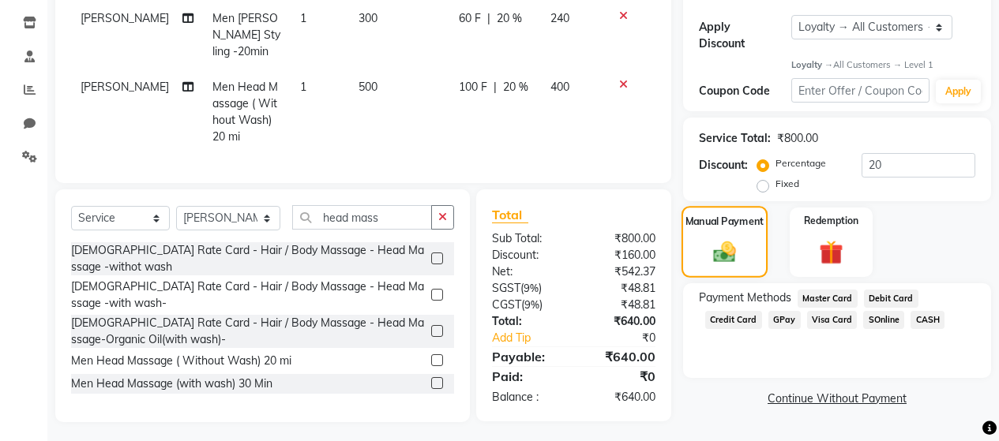
click at [735, 218] on div "Manual Payment" at bounding box center [725, 243] width 86 height 72
click at [789, 311] on span "GPay" at bounding box center [784, 320] width 32 height 18
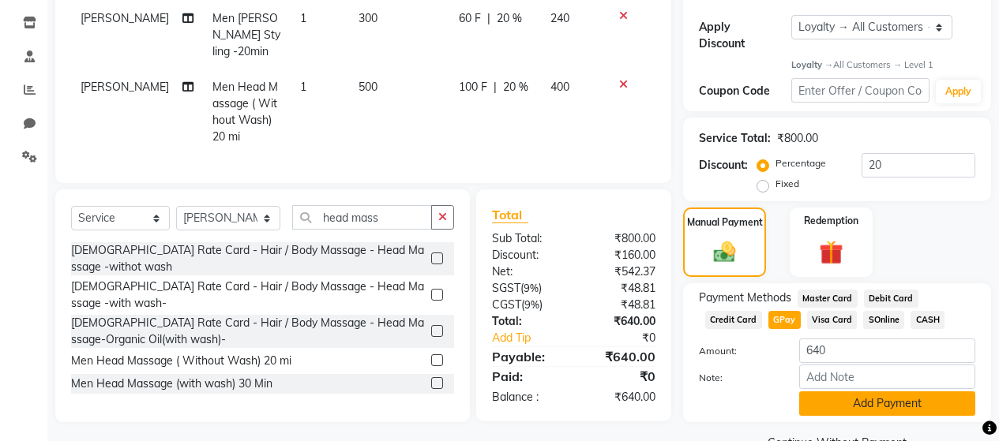
click at [882, 392] on button "Add Payment" at bounding box center [887, 404] width 176 height 24
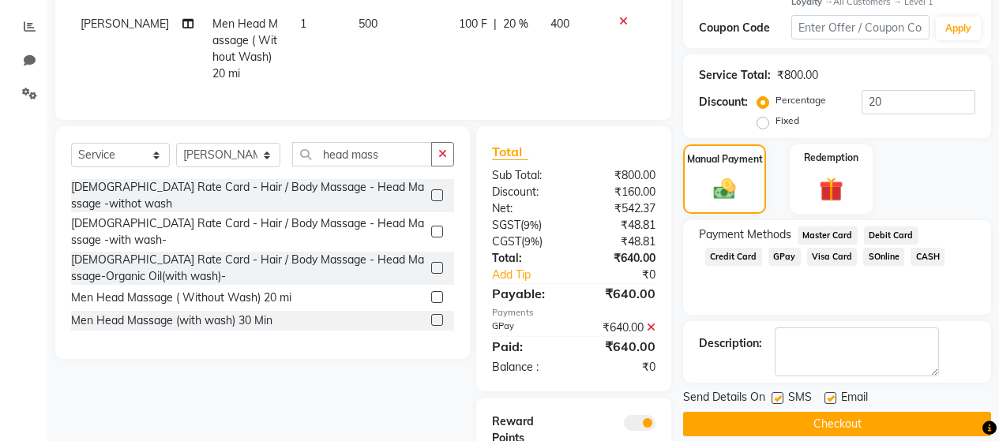
scroll to position [403, 0]
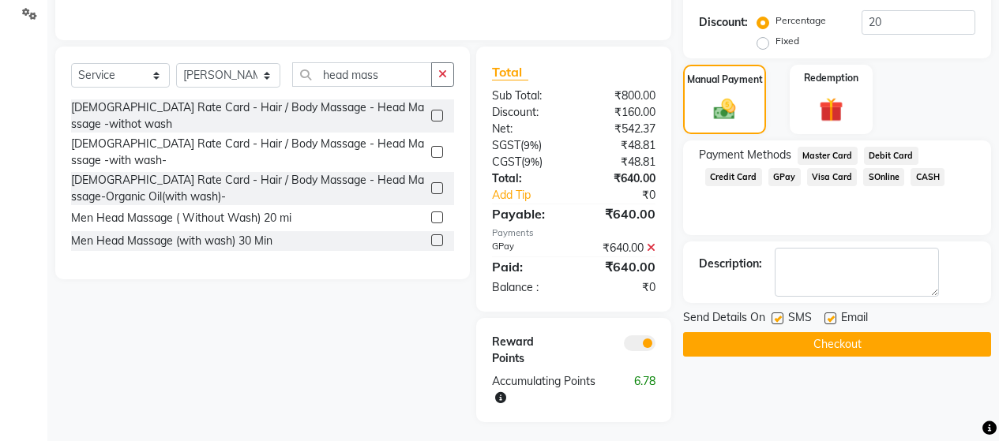
click at [779, 313] on label at bounding box center [778, 319] width 12 height 12
click at [779, 314] on input "checkbox" at bounding box center [777, 319] width 10 height 10
click at [832, 313] on label at bounding box center [831, 319] width 12 height 12
click at [832, 314] on input "checkbox" at bounding box center [830, 319] width 10 height 10
click at [844, 332] on button "Checkout" at bounding box center [837, 344] width 308 height 24
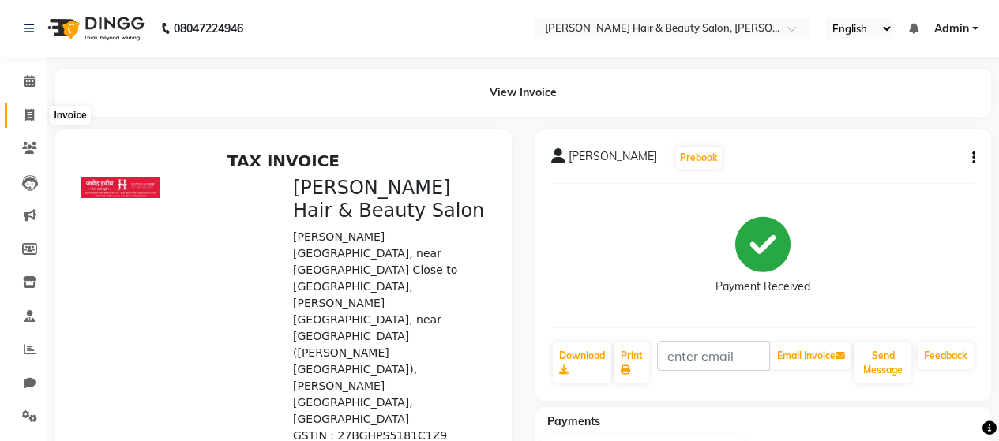
click at [29, 109] on icon at bounding box center [29, 115] width 9 height 12
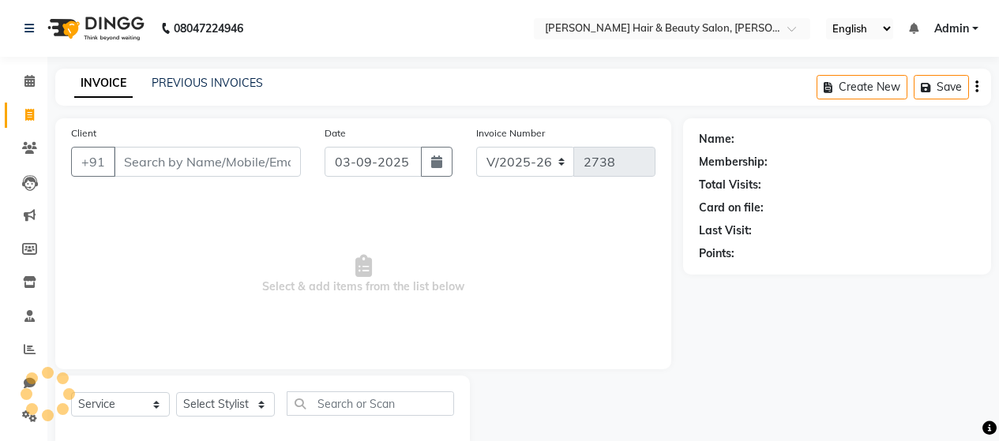
scroll to position [33, 0]
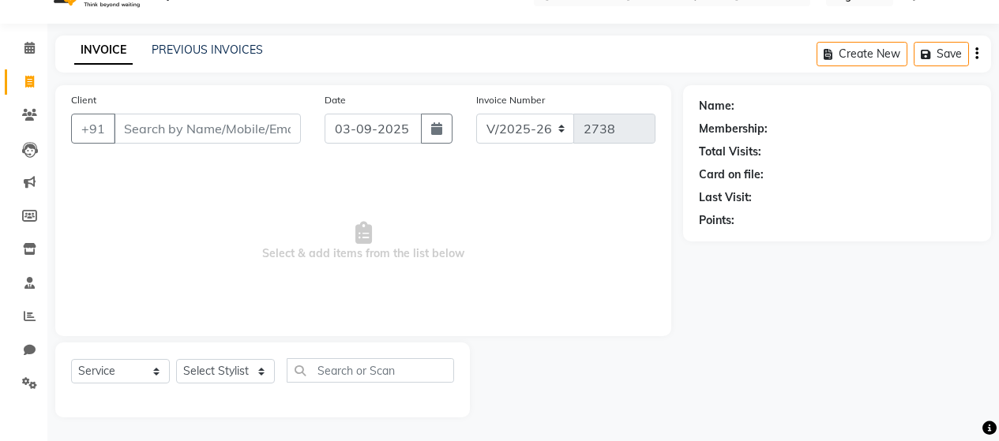
click at [218, 131] on input "Client" at bounding box center [207, 129] width 187 height 30
click at [143, 125] on input "Client" at bounding box center [207, 129] width 187 height 30
paste input "9702121153"
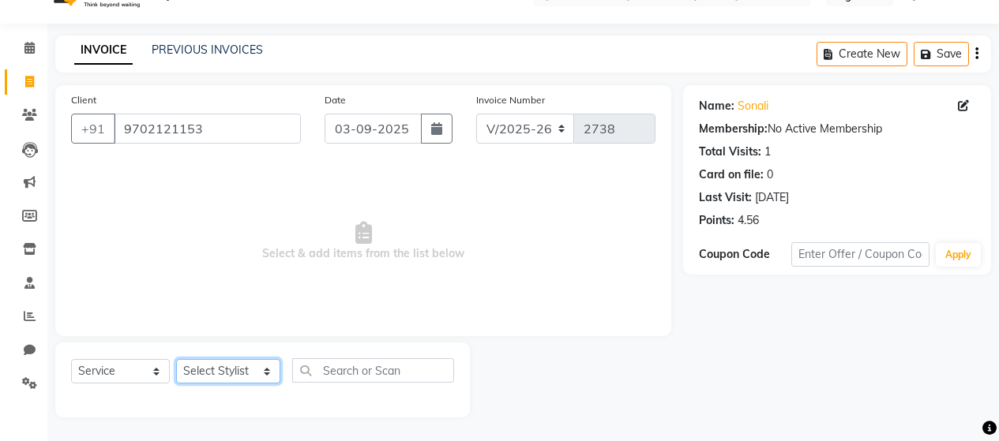
click at [233, 364] on select "Select Stylist [PERSON_NAME] Zibral [PERSON_NAME] [PERSON_NAME] [PERSON_NAME] […" at bounding box center [228, 371] width 104 height 24
click at [176, 359] on select "Select Stylist [PERSON_NAME] Zibral [PERSON_NAME] [PERSON_NAME] [PERSON_NAME] […" at bounding box center [228, 371] width 104 height 24
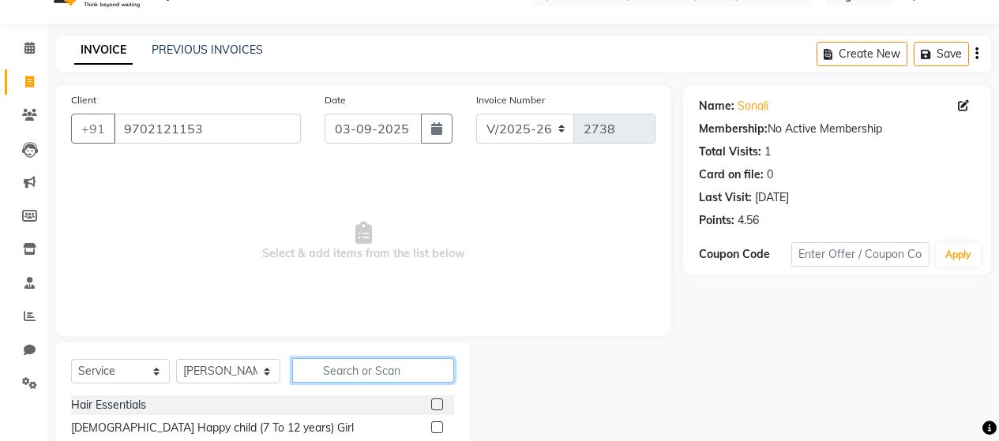
click at [321, 373] on input "text" at bounding box center [373, 371] width 162 height 24
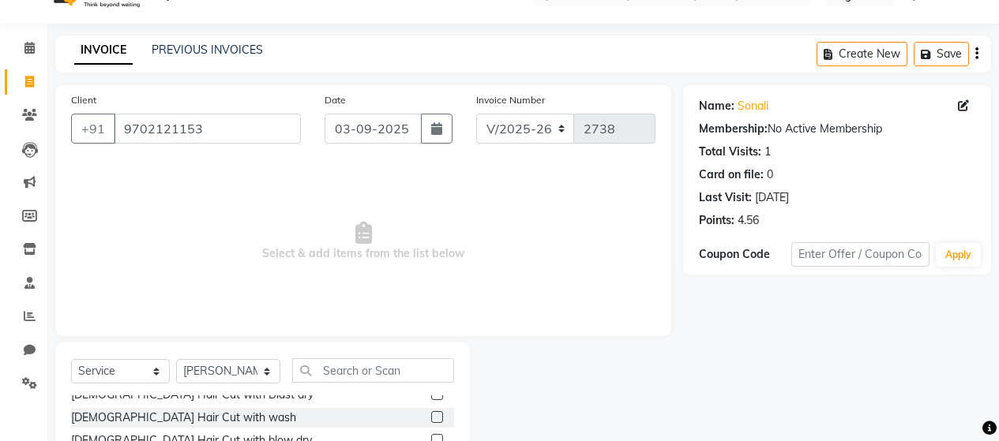
click at [431, 435] on label at bounding box center [437, 440] width 12 height 12
click at [431, 436] on input "checkbox" at bounding box center [436, 441] width 10 height 10
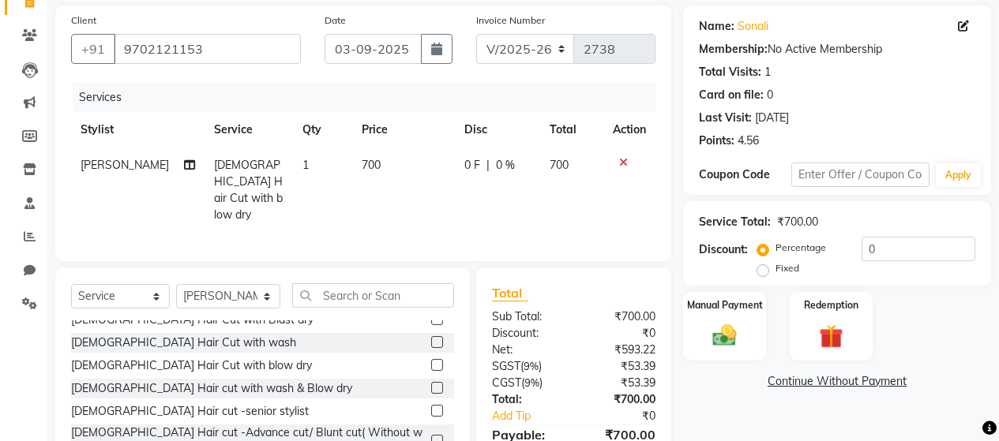
scroll to position [124, 0]
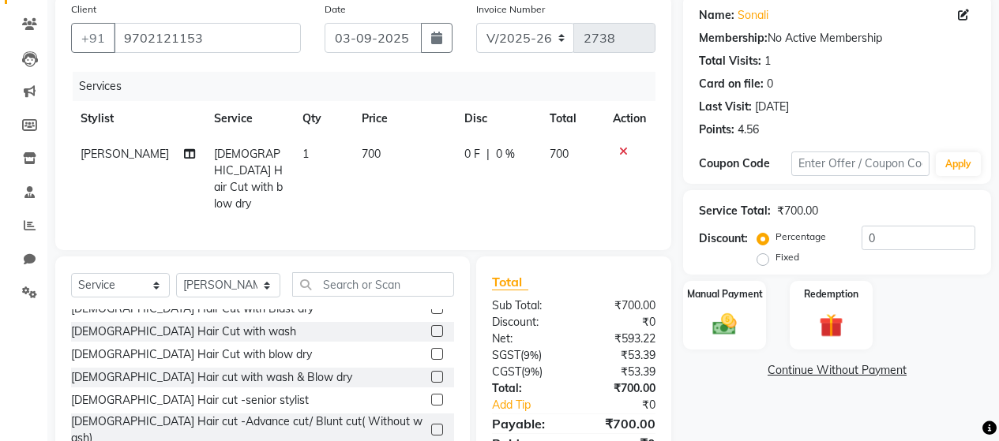
click at [431, 373] on label at bounding box center [437, 377] width 12 height 12
click at [431, 373] on input "checkbox" at bounding box center [436, 378] width 10 height 10
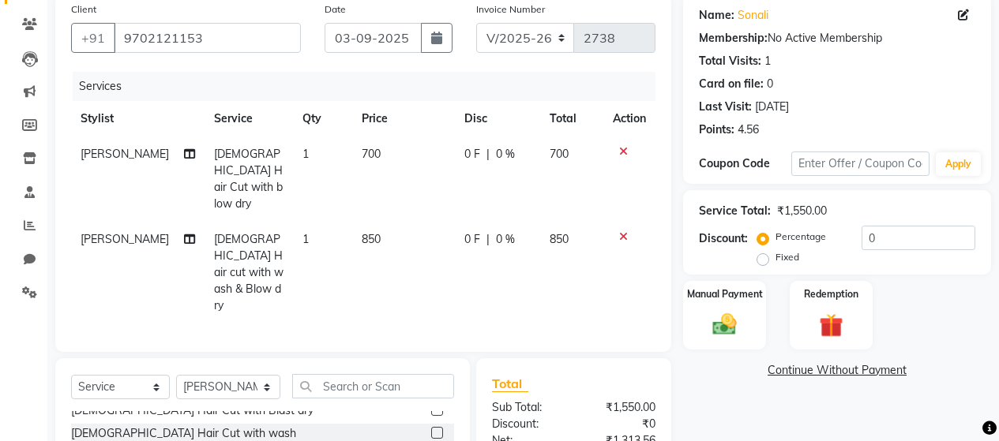
click at [622, 149] on icon at bounding box center [623, 151] width 9 height 11
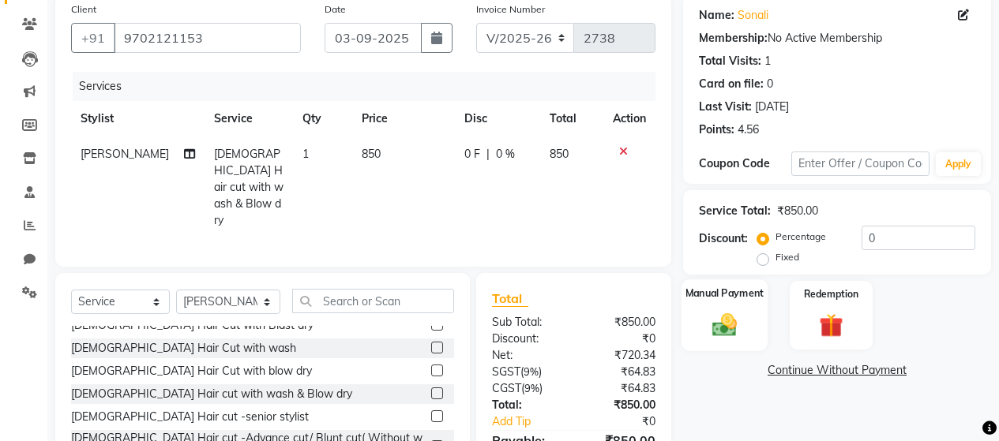
click at [714, 324] on img at bounding box center [724, 324] width 40 height 28
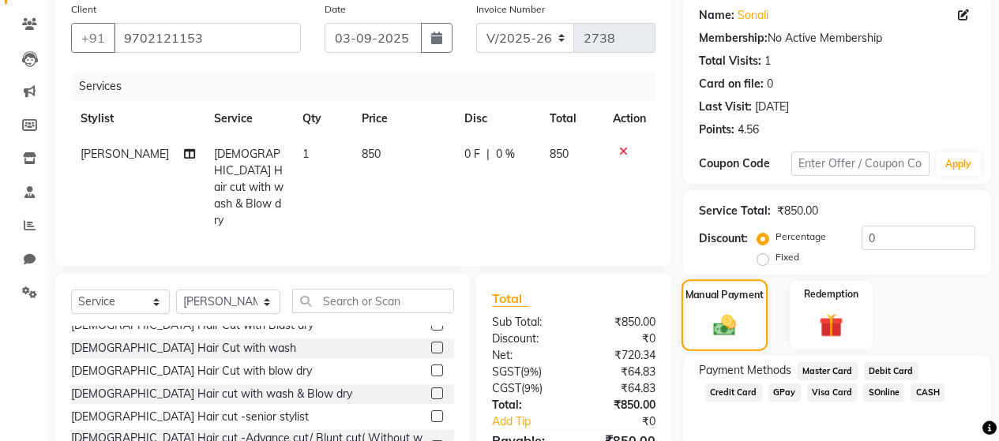
scroll to position [191, 0]
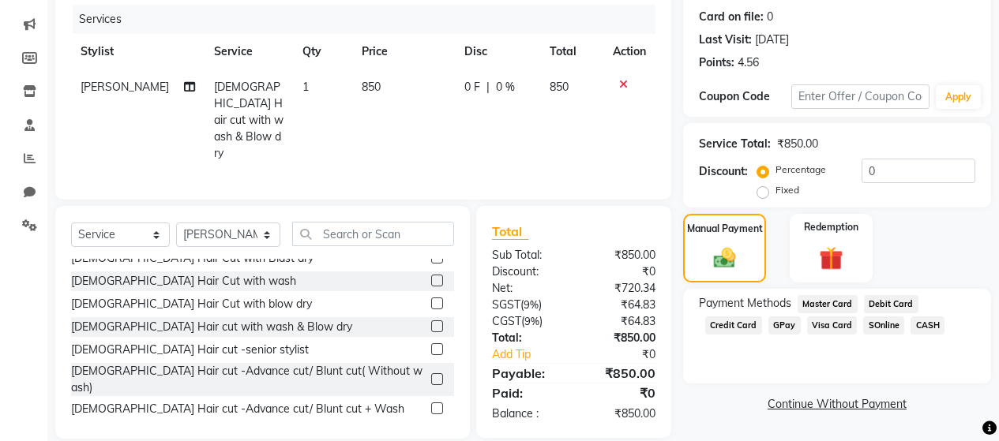
click at [779, 328] on span "GPay" at bounding box center [784, 326] width 32 height 18
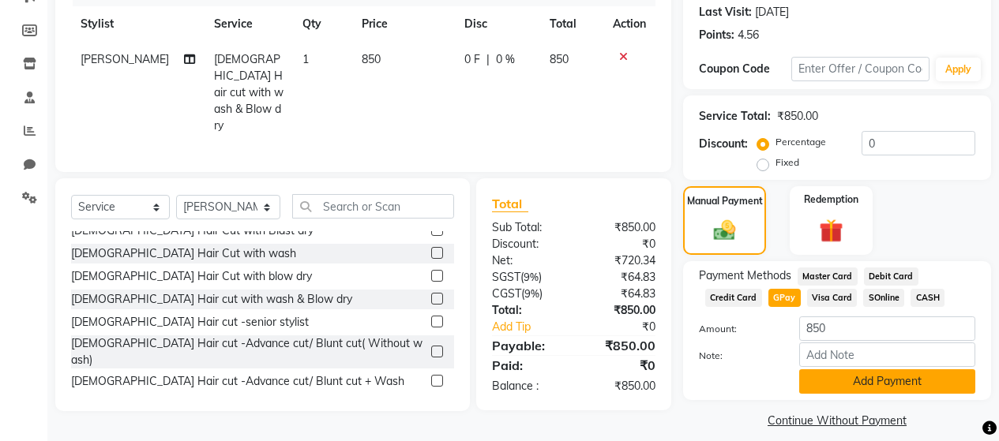
scroll to position [234, 0]
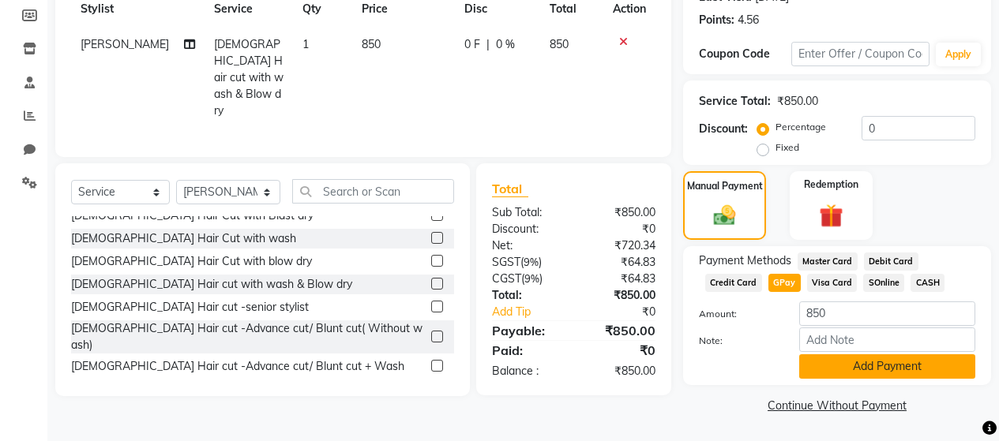
click at [870, 370] on button "Add Payment" at bounding box center [887, 367] width 176 height 24
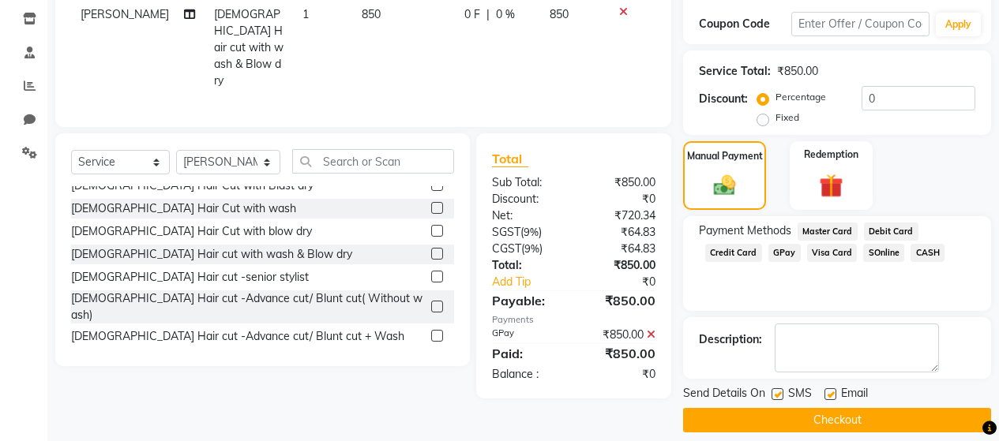
scroll to position [279, 0]
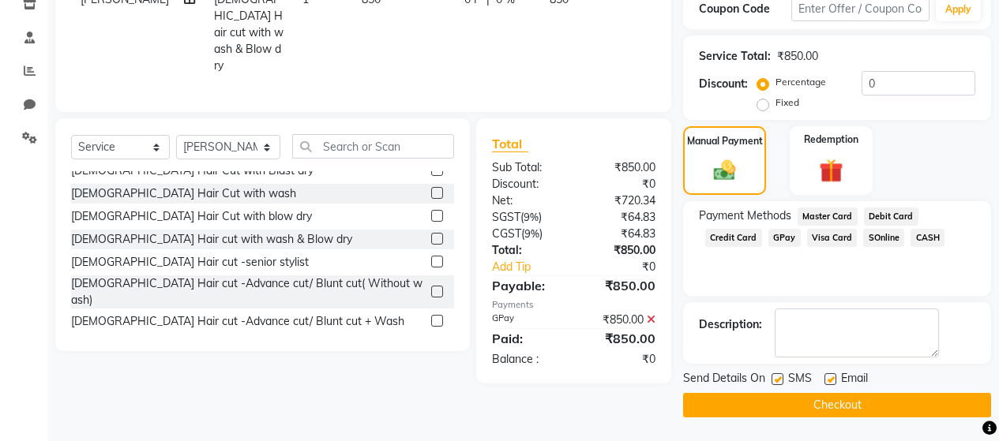
click at [783, 382] on label at bounding box center [778, 380] width 12 height 12
click at [782, 382] on input "checkbox" at bounding box center [777, 380] width 10 height 10
click at [832, 381] on label at bounding box center [831, 380] width 12 height 12
click at [832, 381] on input "checkbox" at bounding box center [830, 380] width 10 height 10
click at [829, 400] on button "Checkout" at bounding box center [837, 405] width 308 height 24
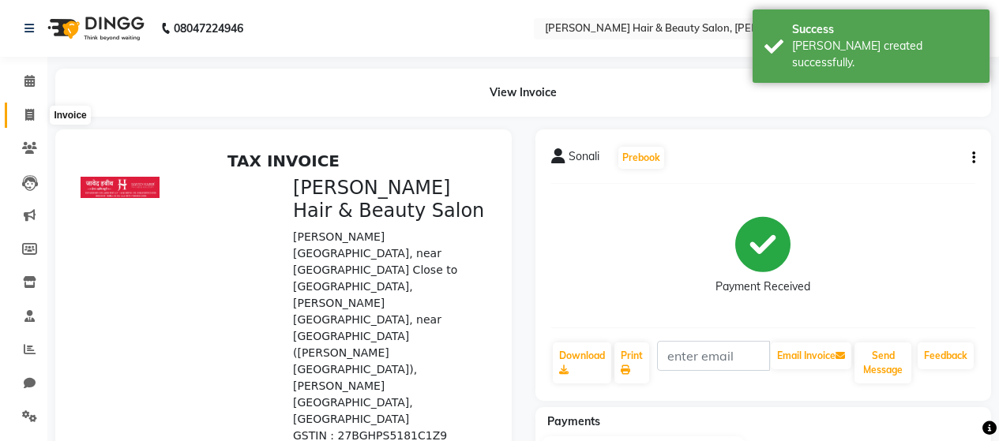
click at [22, 113] on span at bounding box center [30, 116] width 28 height 18
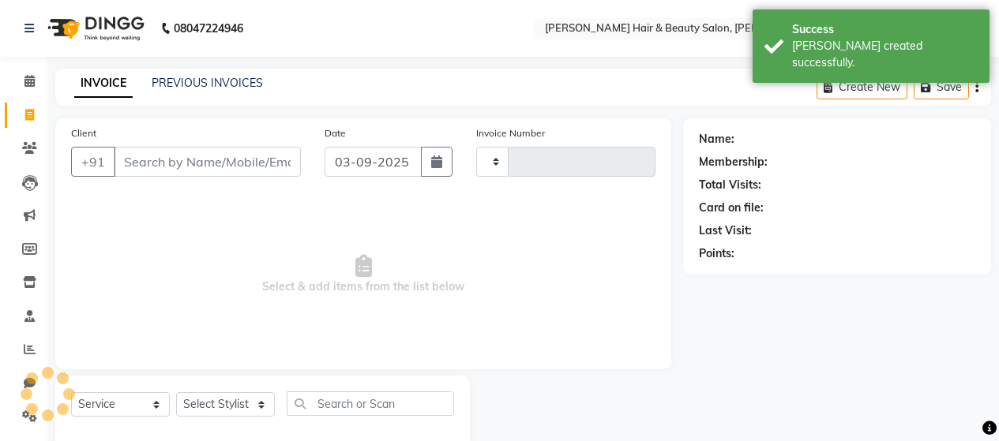
scroll to position [33, 0]
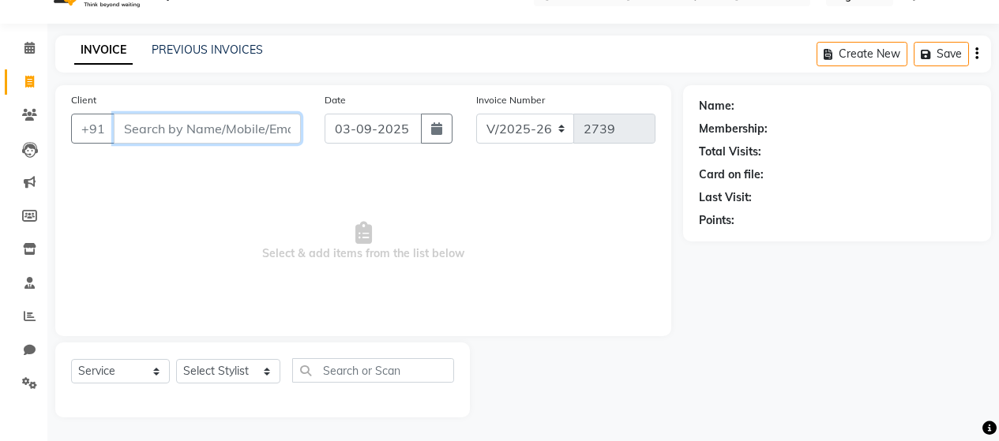
click at [203, 125] on input "Client" at bounding box center [207, 129] width 187 height 30
paste input "9930835464"
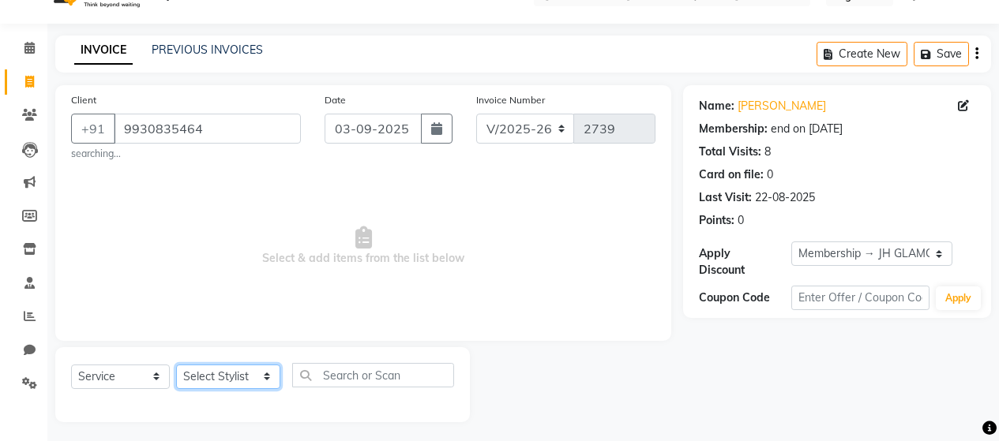
click at [212, 381] on select "Select Stylist [PERSON_NAME] Zibral [PERSON_NAME] [PERSON_NAME] [PERSON_NAME] […" at bounding box center [228, 377] width 104 height 24
click at [176, 365] on select "Select Stylist [PERSON_NAME] Zibral [PERSON_NAME] [PERSON_NAME] [PERSON_NAME] […" at bounding box center [228, 377] width 104 height 24
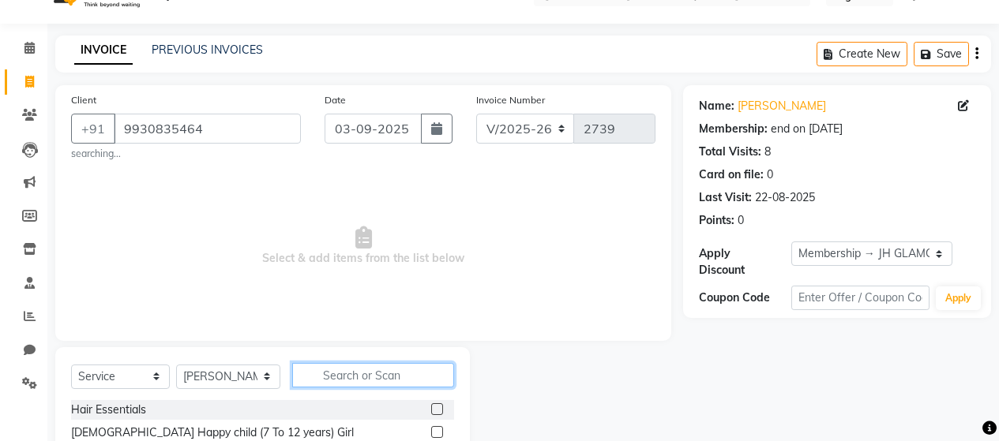
click at [332, 378] on input "text" at bounding box center [373, 375] width 162 height 24
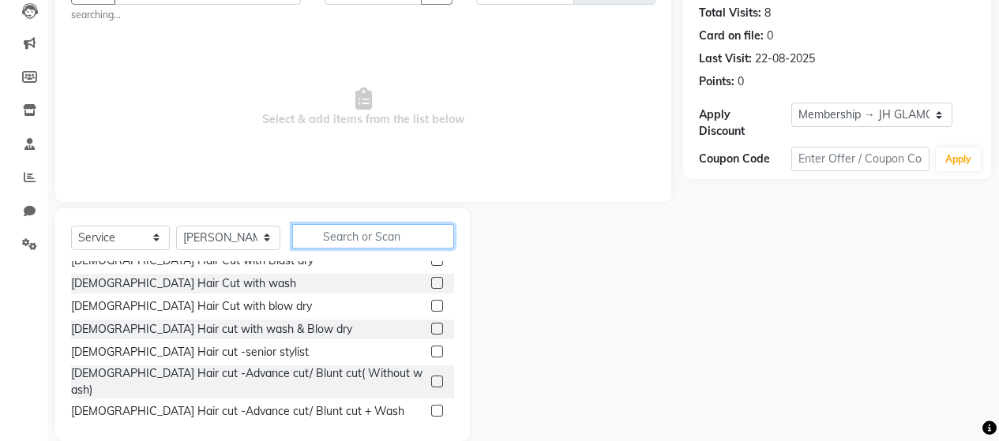
scroll to position [195, 0]
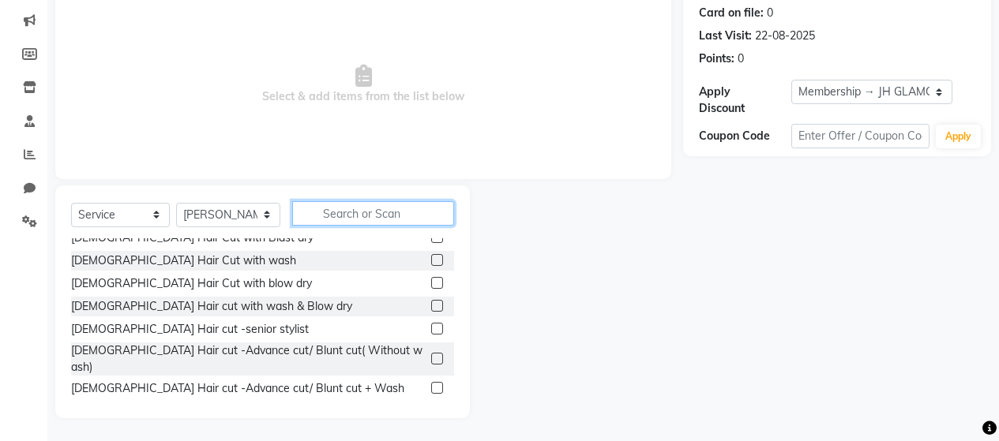
click at [363, 211] on input "text" at bounding box center [373, 213] width 162 height 24
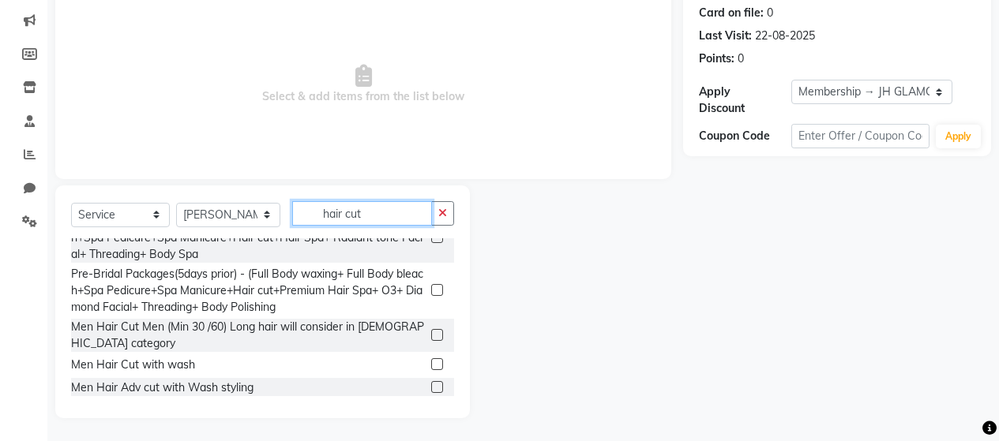
scroll to position [270, 0]
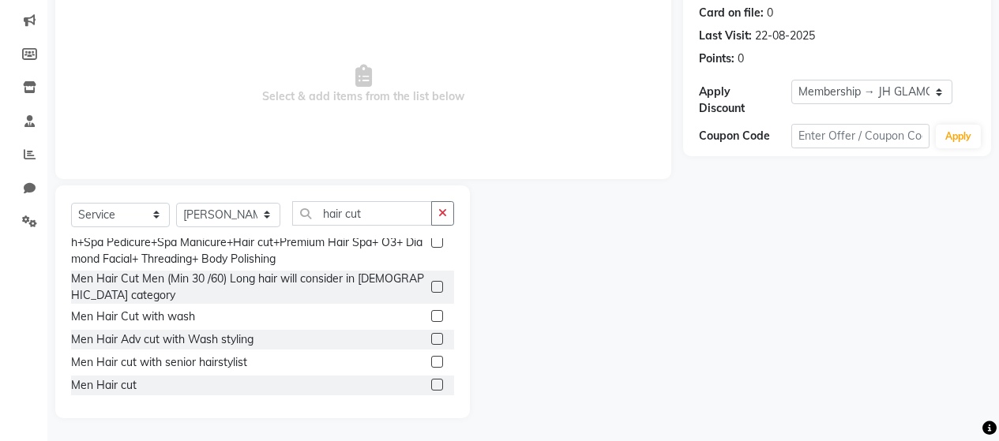
click at [431, 379] on label at bounding box center [437, 385] width 12 height 12
click at [431, 381] on input "checkbox" at bounding box center [436, 386] width 10 height 10
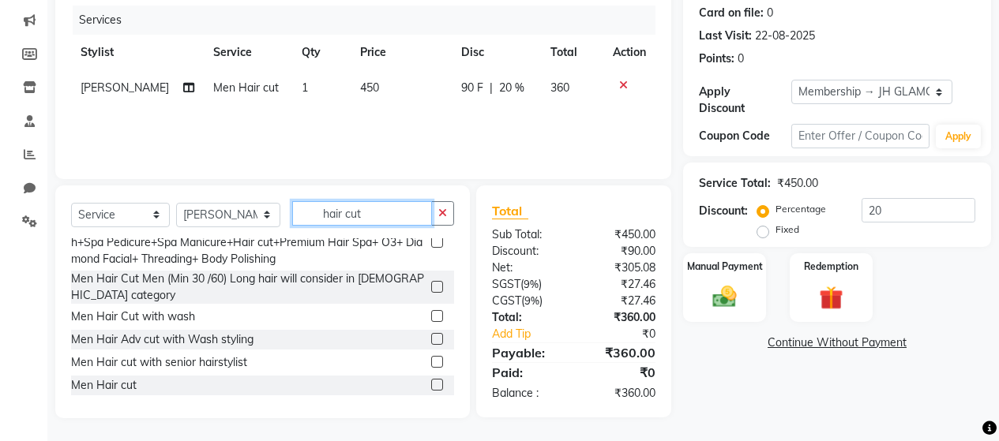
drag, startPoint x: 376, startPoint y: 209, endPoint x: 297, endPoint y: 211, distance: 79.0
click at [297, 211] on input "hair cut" at bounding box center [362, 213] width 140 height 24
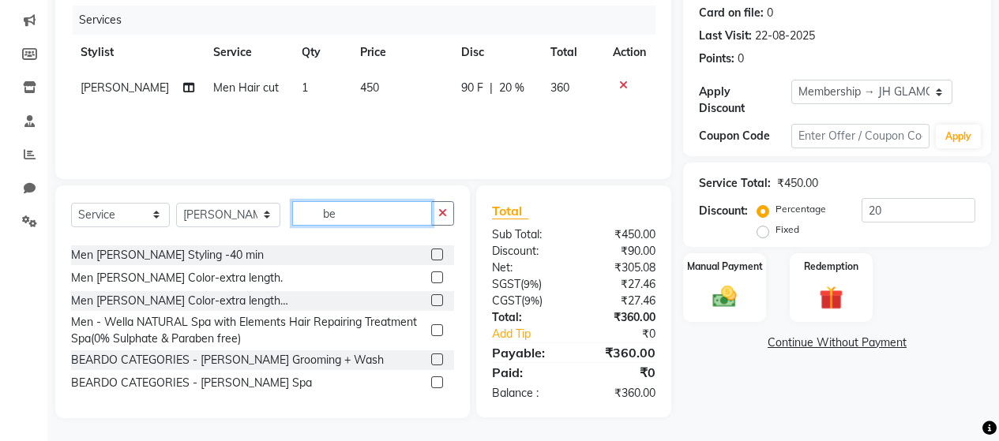
scroll to position [0, 0]
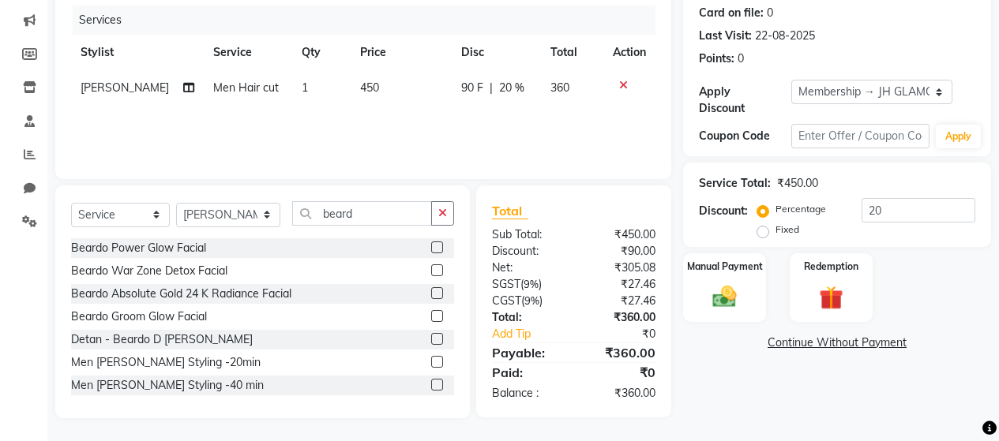
click at [431, 361] on div at bounding box center [442, 363] width 23 height 20
click at [431, 360] on label at bounding box center [437, 362] width 12 height 12
click at [431, 360] on input "checkbox" at bounding box center [436, 363] width 10 height 10
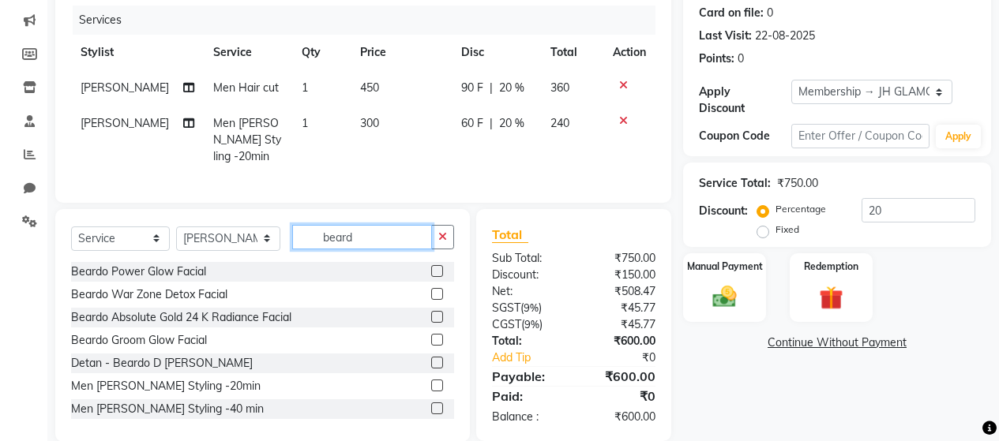
drag, startPoint x: 359, startPoint y: 236, endPoint x: 299, endPoint y: 231, distance: 59.4
click at [299, 231] on input "beard" at bounding box center [362, 237] width 140 height 24
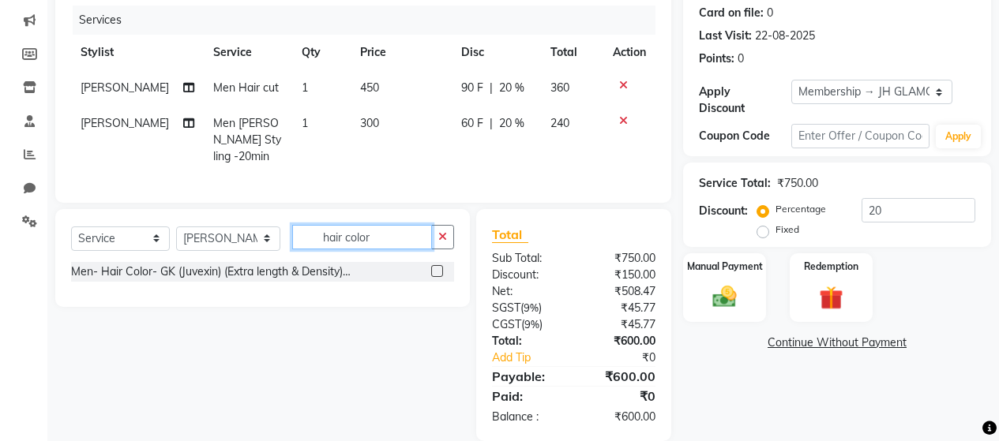
drag, startPoint x: 377, startPoint y: 235, endPoint x: 286, endPoint y: 216, distance: 92.6
click at [286, 216] on div "Select Service Product Membership Package Voucher Prepaid Gift Card Select Styl…" at bounding box center [262, 258] width 415 height 98
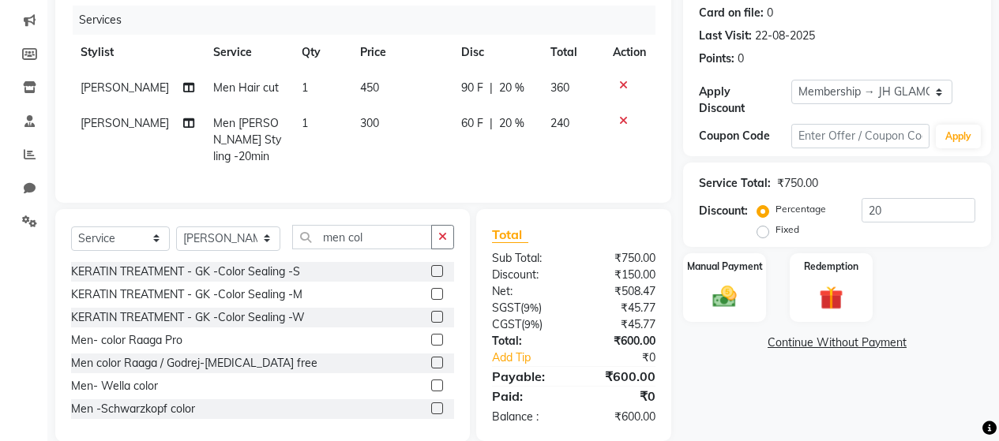
click at [431, 359] on label at bounding box center [437, 363] width 12 height 12
click at [431, 359] on input "checkbox" at bounding box center [436, 364] width 10 height 10
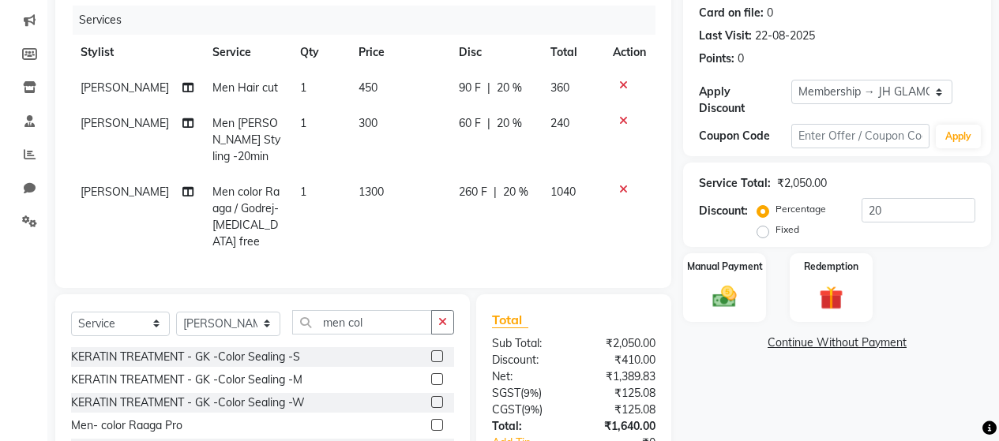
click at [501, 87] on span "20 %" at bounding box center [509, 88] width 25 height 17
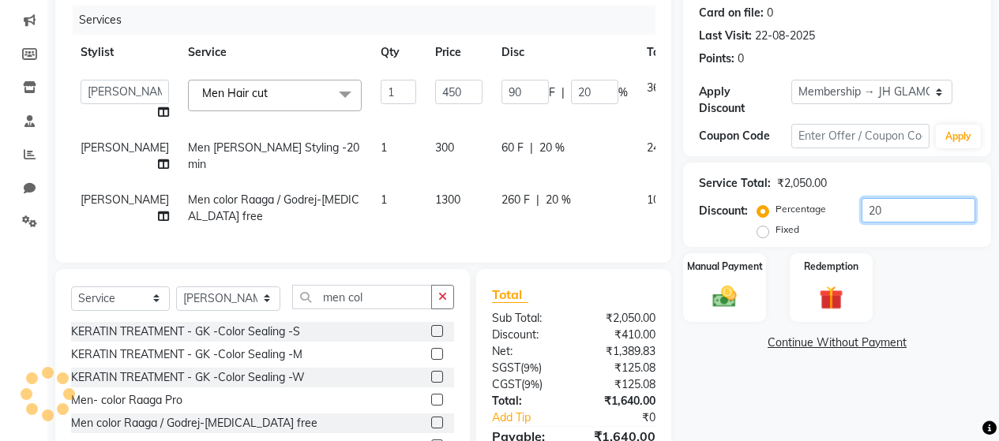
drag, startPoint x: 866, startPoint y: 201, endPoint x: 903, endPoint y: 193, distance: 37.2
click at [903, 198] on input "20" at bounding box center [919, 210] width 114 height 24
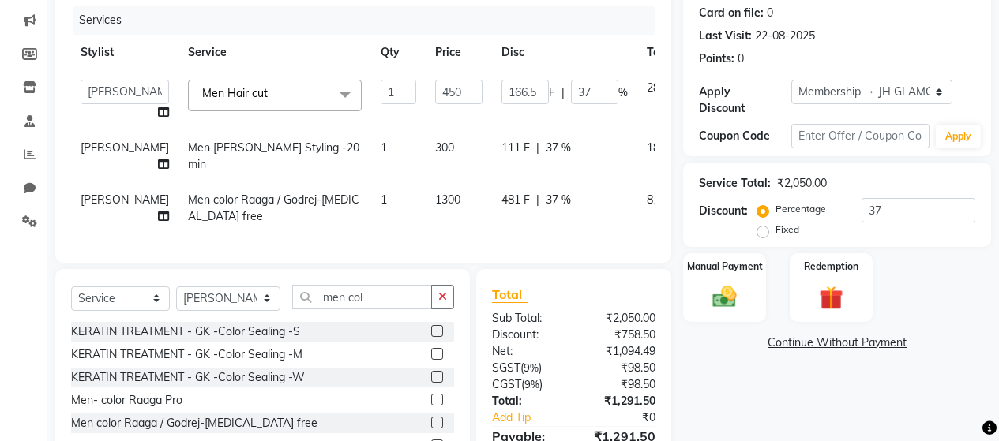
click at [943, 254] on div "Manual Payment Redemption" at bounding box center [837, 288] width 332 height 69
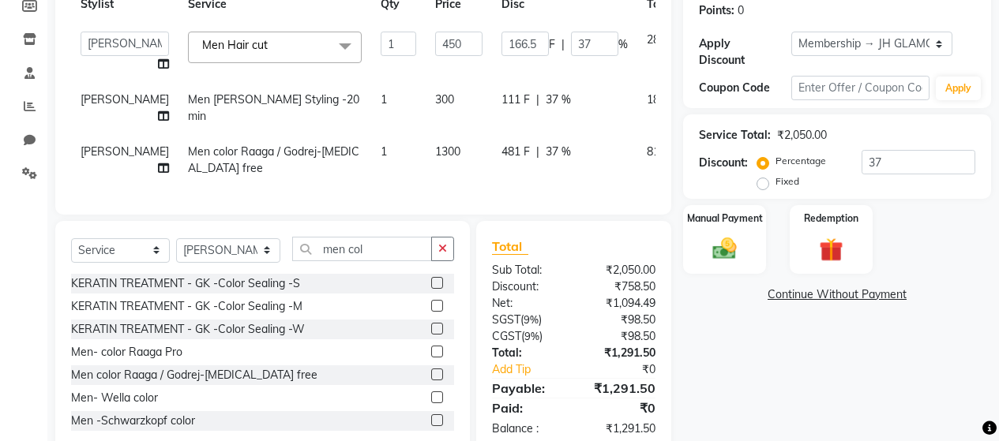
scroll to position [325, 0]
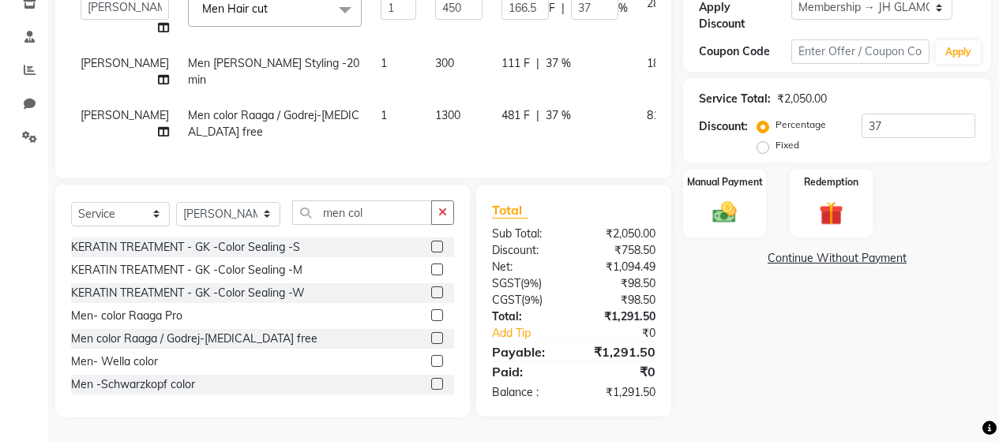
click at [845, 342] on div "Name: Vikesh Gupta Membership: end on 08-01-2027 Total Visits: 8 Card on file: …" at bounding box center [843, 128] width 320 height 579
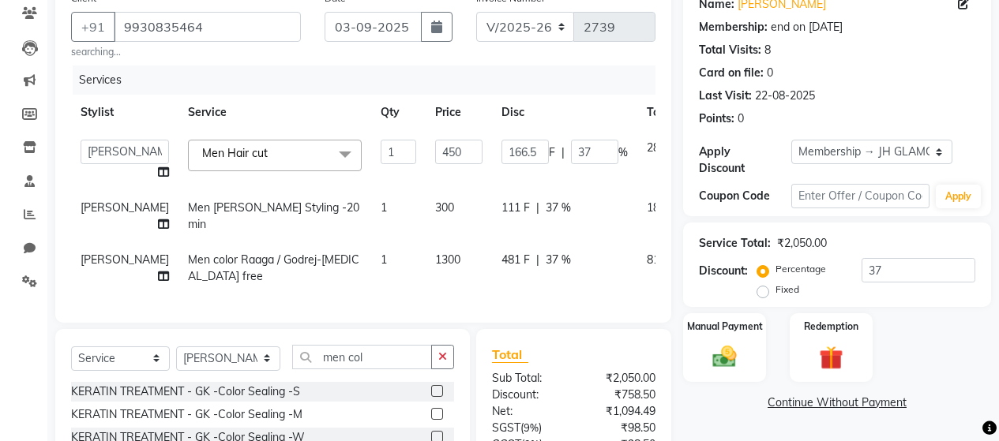
scroll to position [88, 0]
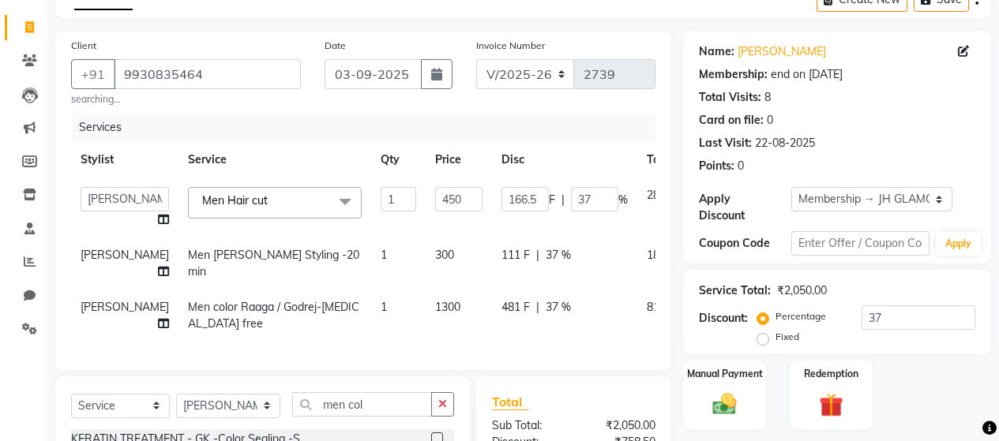
click at [371, 342] on td "1" at bounding box center [398, 316] width 54 height 52
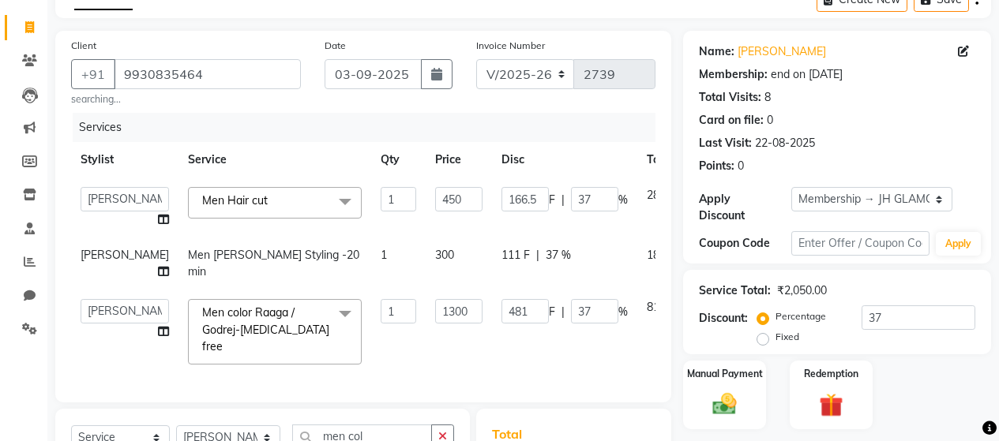
click at [426, 355] on td "1300" at bounding box center [459, 332] width 66 height 84
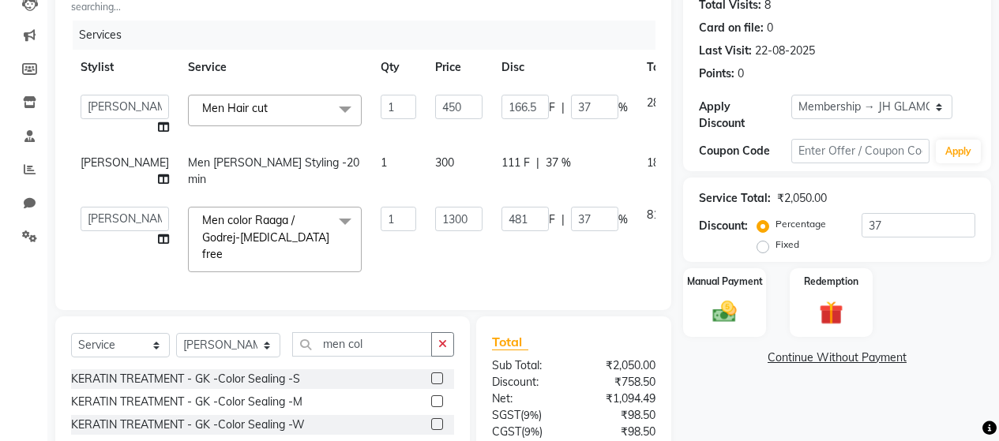
scroll to position [165, 0]
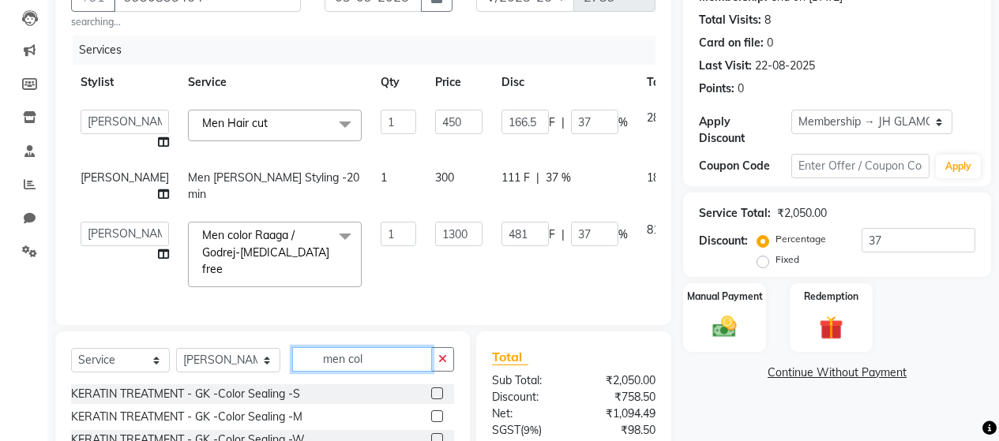
drag, startPoint x: 368, startPoint y: 371, endPoint x: 310, endPoint y: 370, distance: 57.7
click at [310, 370] on input "men col" at bounding box center [362, 359] width 140 height 24
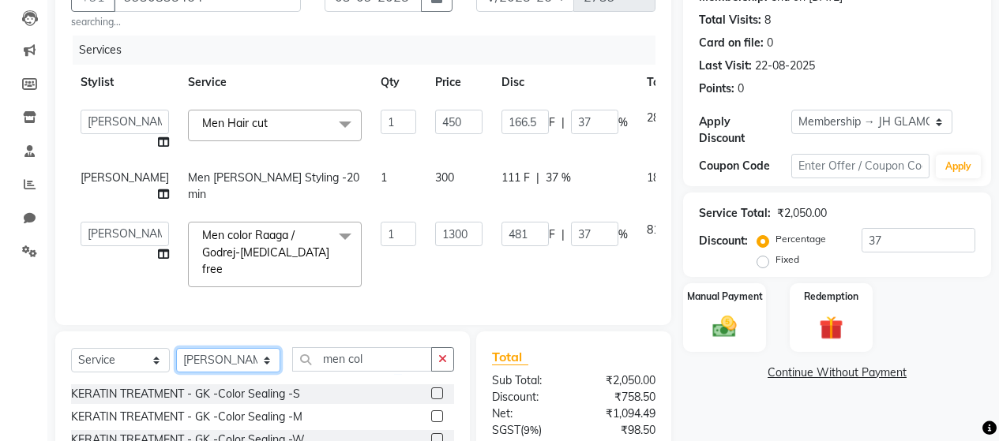
click at [266, 373] on select "Select Stylist [PERSON_NAME] Zibral [PERSON_NAME] [PERSON_NAME] [PERSON_NAME] […" at bounding box center [228, 360] width 104 height 24
click at [176, 359] on select "Select Stylist [PERSON_NAME] Zibral [PERSON_NAME] [PERSON_NAME] [PERSON_NAME] […" at bounding box center [228, 360] width 104 height 24
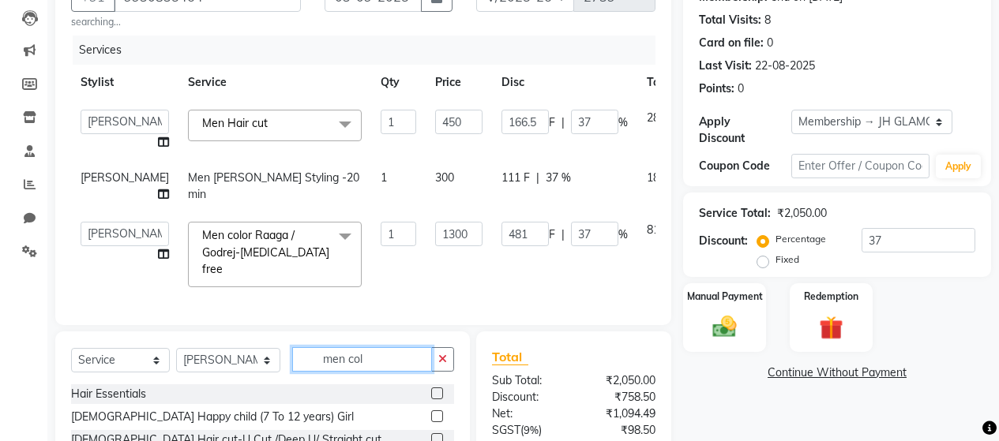
click at [375, 368] on input "men col" at bounding box center [362, 359] width 140 height 24
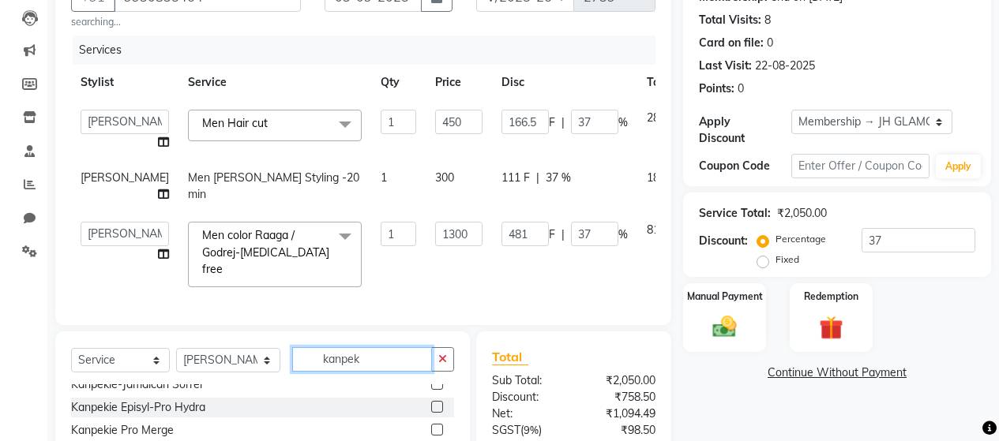
scroll to position [79, 0]
drag, startPoint x: 938, startPoint y: 273, endPoint x: 873, endPoint y: 377, distance: 122.1
drag, startPoint x: 873, startPoint y: 377, endPoint x: 751, endPoint y: 393, distance: 123.4
drag, startPoint x: 751, startPoint y: 393, endPoint x: 1000, endPoint y: 396, distance: 248.8
click at [997, 396] on div "Name: Vikesh Gupta Membership: end on 08-01-2027 Total Visits: 8 Card on file: …" at bounding box center [843, 258] width 320 height 611
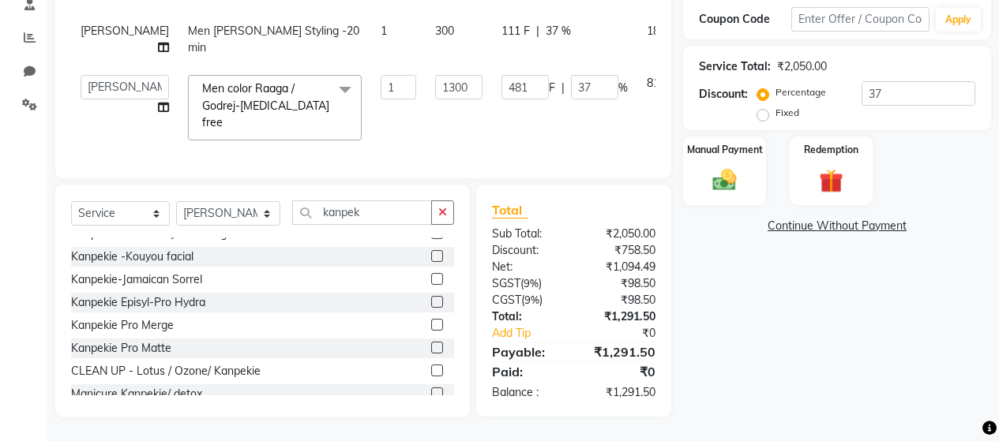
scroll to position [0, 0]
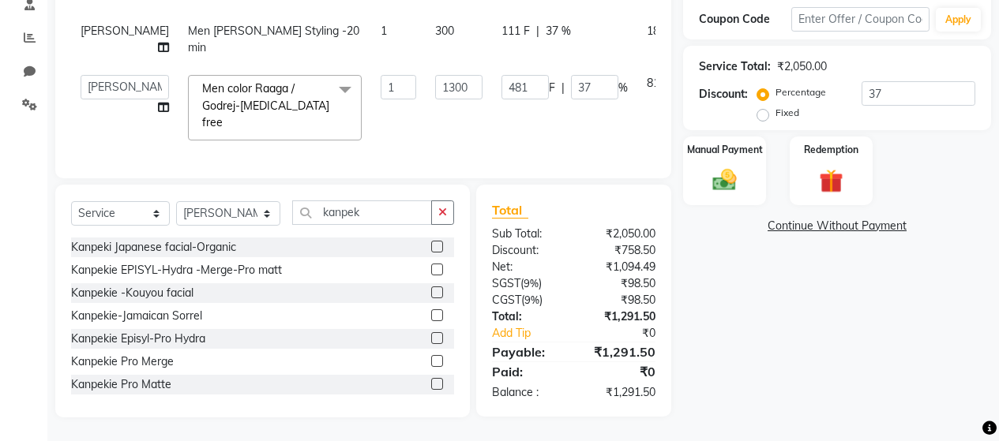
click at [431, 316] on label at bounding box center [437, 316] width 12 height 12
click at [431, 316] on input "checkbox" at bounding box center [436, 316] width 10 height 10
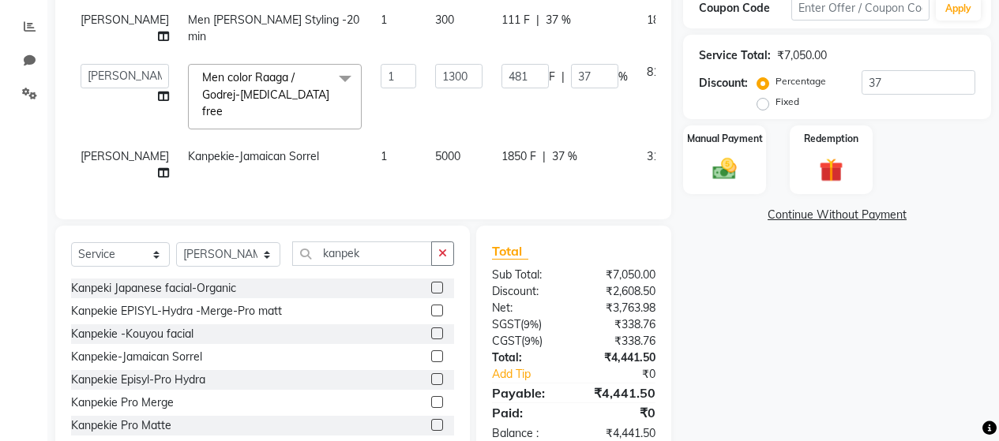
click at [684, 181] on td at bounding box center [710, 165] width 52 height 52
click at [552, 156] on span "37 %" at bounding box center [564, 156] width 25 height 17
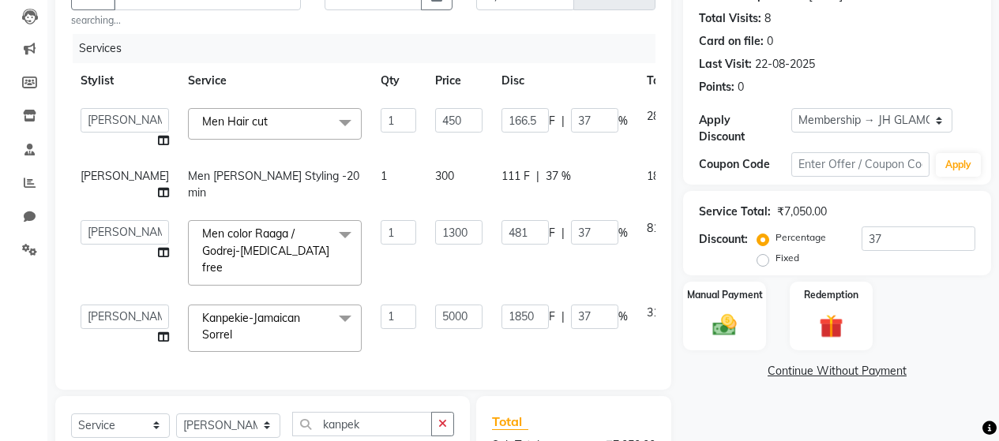
scroll to position [165, 0]
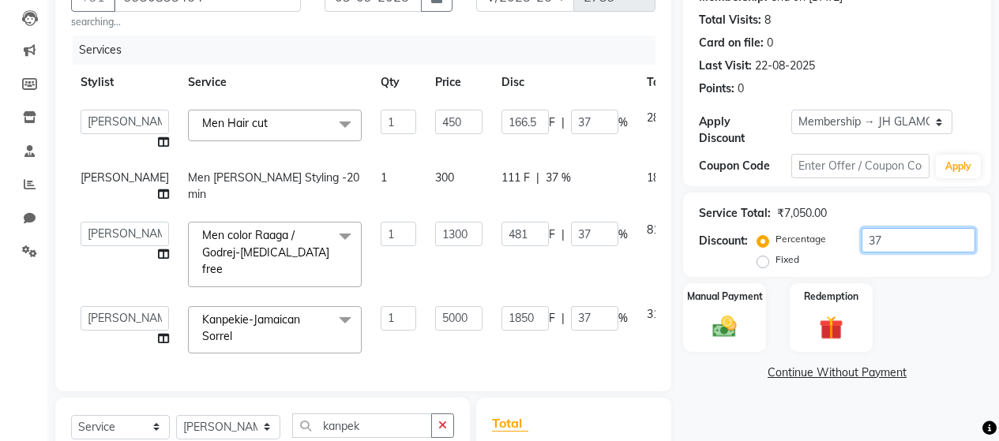
drag, startPoint x: 894, startPoint y: 226, endPoint x: 852, endPoint y: 227, distance: 41.9
click at [852, 228] on div "Percentage Fixed 37" at bounding box center [868, 249] width 215 height 43
click at [696, 365] on link "Continue Without Payment" at bounding box center [837, 373] width 302 height 17
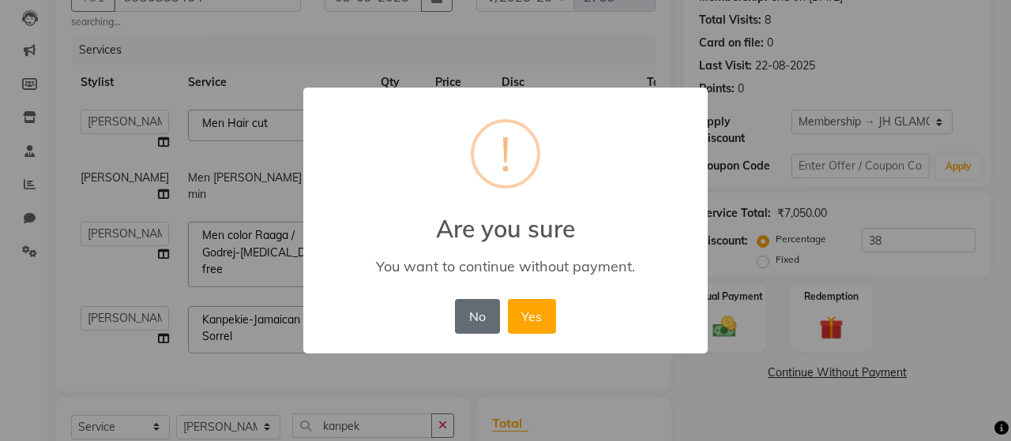
click at [483, 320] on button "No" at bounding box center [477, 316] width 44 height 35
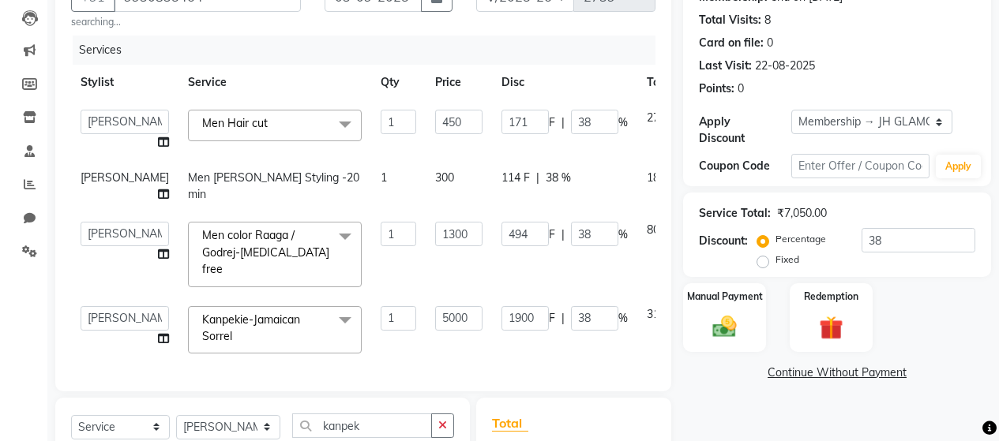
click at [932, 261] on div "Service Total: ₹7,050.00 Discount: Percentage Fixed 38" at bounding box center [837, 235] width 308 height 85
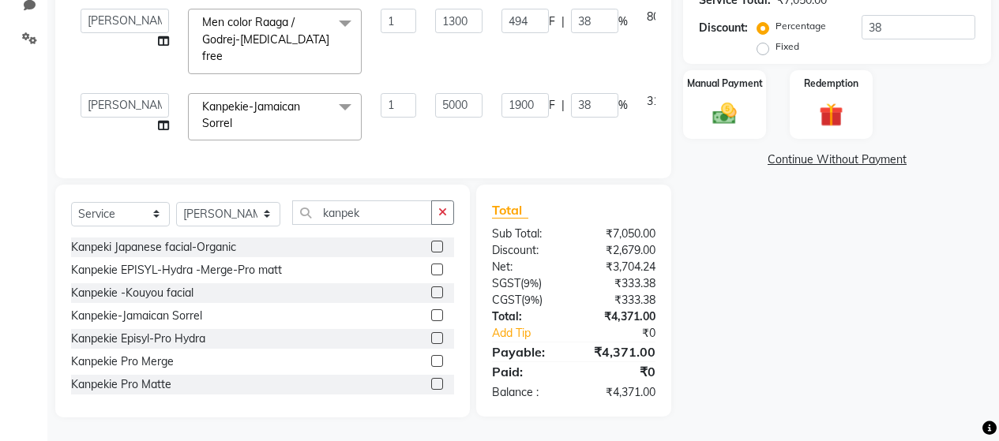
scroll to position [390, 0]
click at [571, 93] on input "38" at bounding box center [594, 105] width 47 height 24
click at [637, 115] on td "3100" at bounding box center [660, 117] width 46 height 67
drag, startPoint x: 540, startPoint y: 94, endPoint x: 524, endPoint y: 92, distance: 16.0
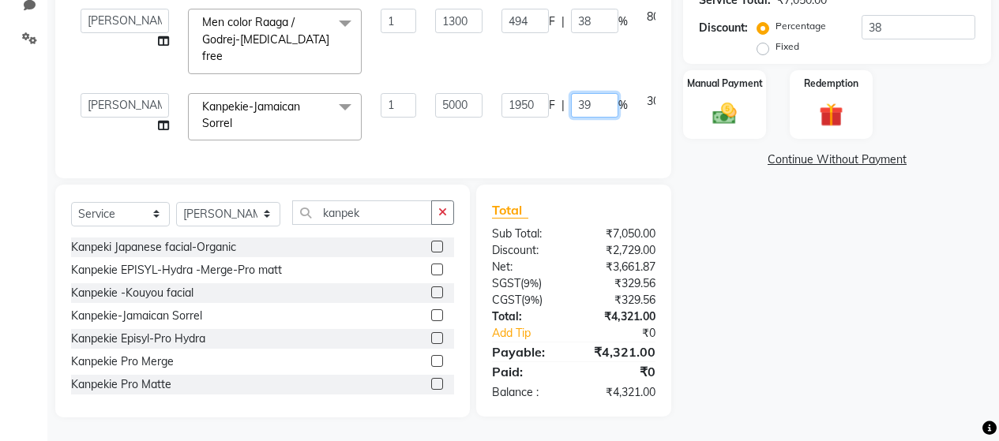
click at [571, 93] on input "39" at bounding box center [594, 105] width 47 height 24
click at [637, 126] on td "3050" at bounding box center [660, 117] width 46 height 67
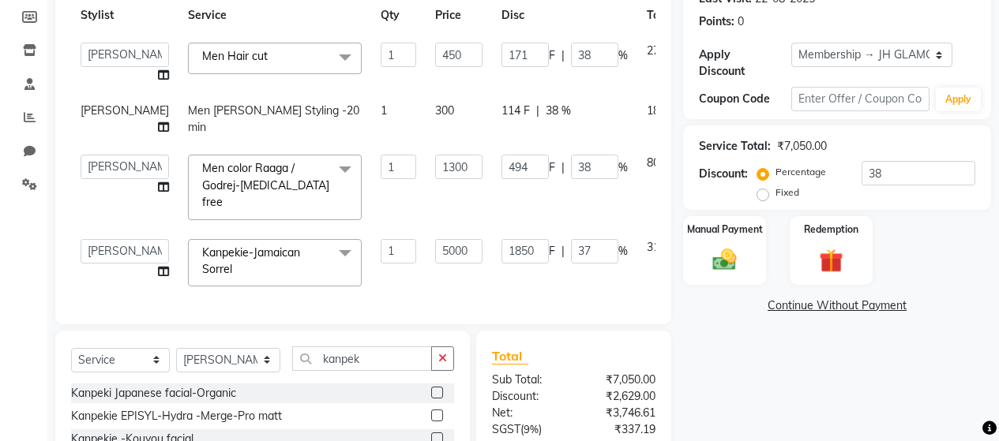
scroll to position [153, 0]
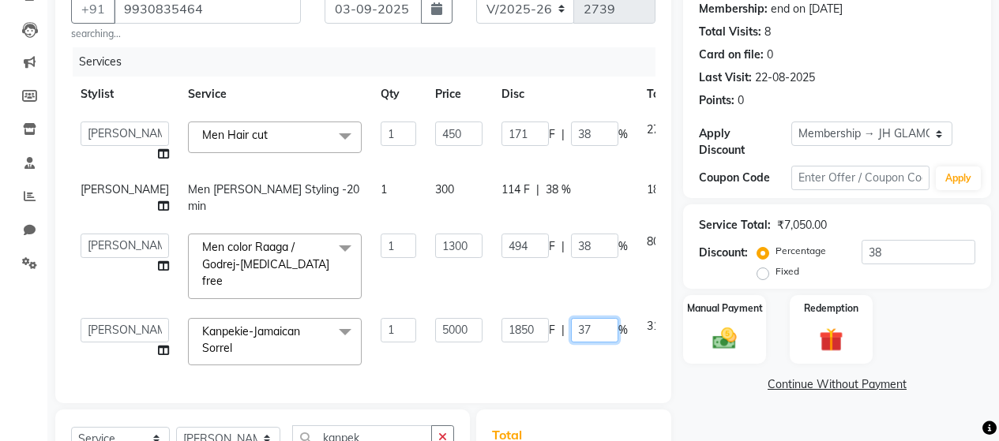
click at [571, 329] on input "37" at bounding box center [594, 330] width 47 height 24
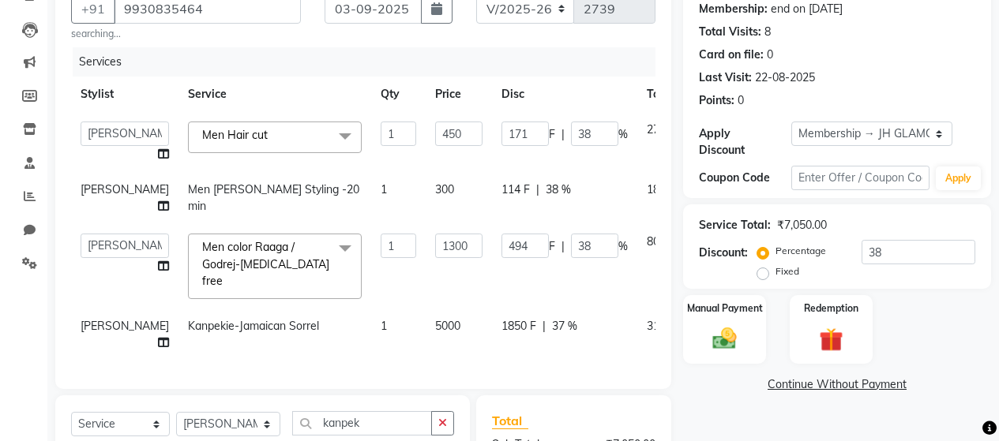
click at [501, 321] on span "1850 F" at bounding box center [518, 326] width 35 height 17
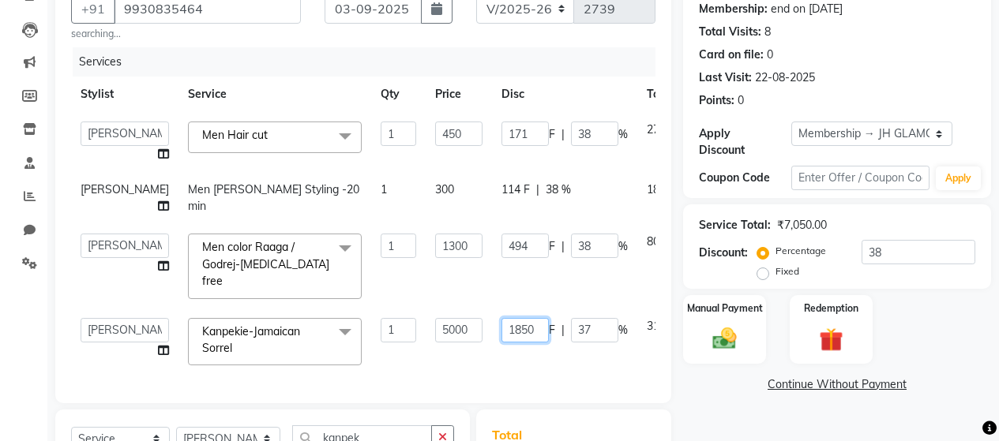
click at [501, 329] on input "1850" at bounding box center [524, 330] width 47 height 24
click at [543, 373] on td "1800 F | 37 %" at bounding box center [564, 342] width 145 height 67
drag, startPoint x: 479, startPoint y: 261, endPoint x: 449, endPoint y: 263, distance: 30.1
click at [501, 258] on input "494" at bounding box center [524, 246] width 47 height 24
click at [492, 287] on td "468 F | 38 %" at bounding box center [564, 266] width 145 height 84
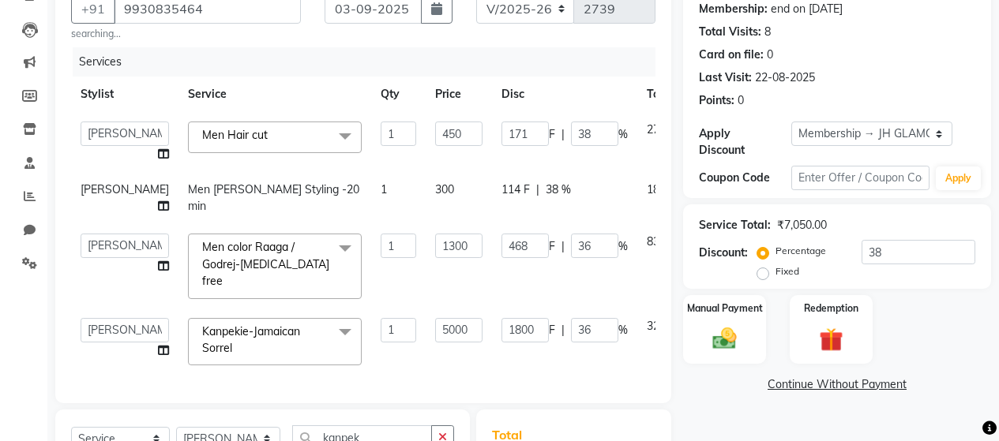
click at [501, 186] on span "114 F" at bounding box center [515, 190] width 28 height 17
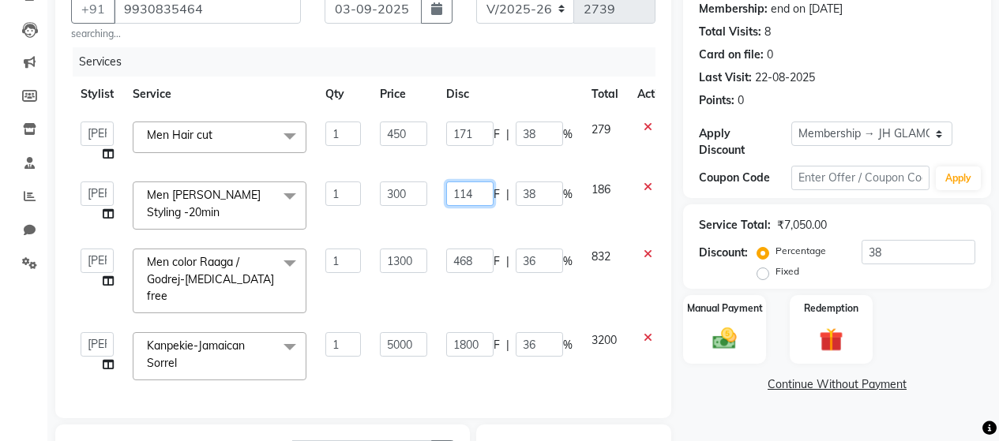
click at [474, 200] on input "114" at bounding box center [469, 194] width 47 height 24
click at [478, 130] on input "171" at bounding box center [469, 134] width 47 height 24
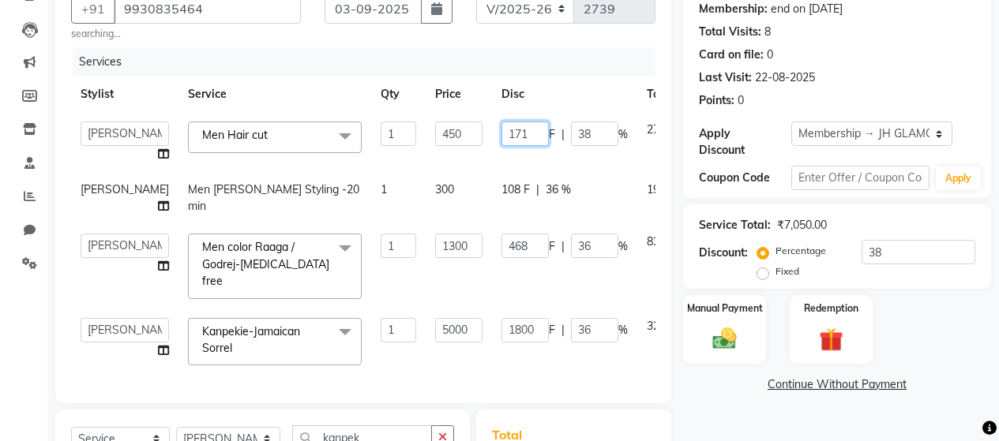
drag, startPoint x: 476, startPoint y: 133, endPoint x: 454, endPoint y: 133, distance: 22.1
click at [501, 133] on input "171" at bounding box center [524, 134] width 47 height 24
click at [507, 224] on td "108 F | 36 %" at bounding box center [564, 198] width 145 height 52
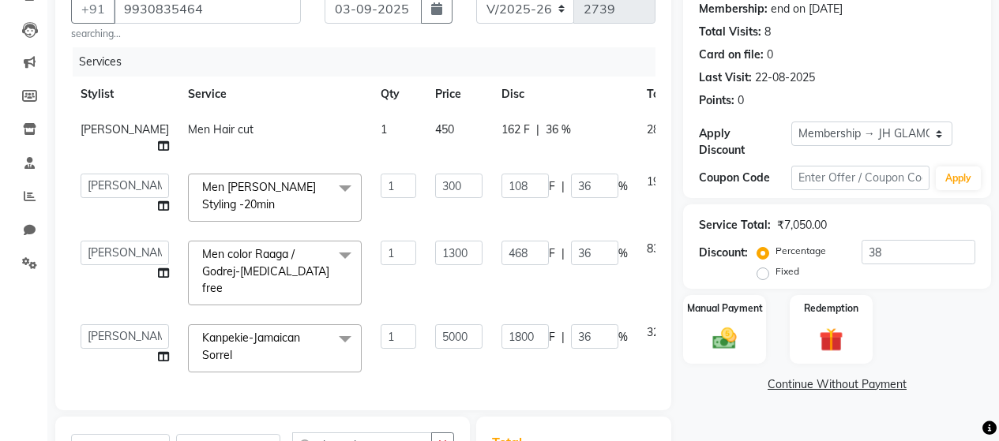
scroll to position [397, 0]
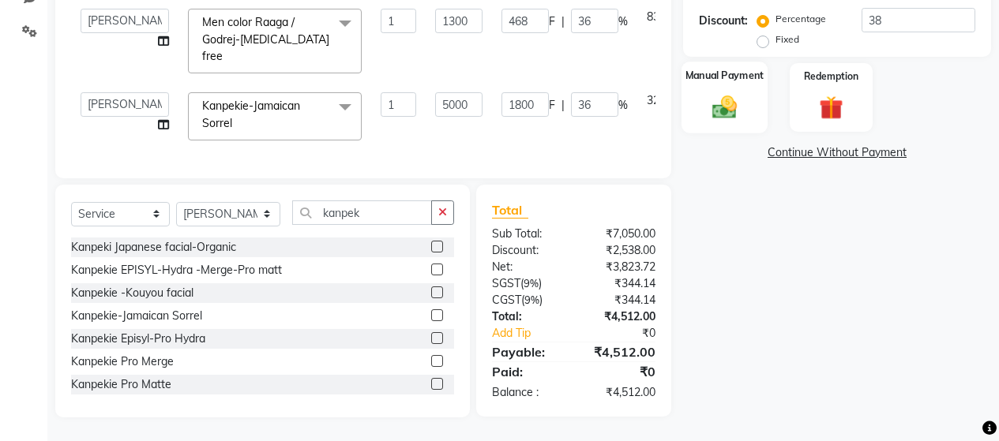
click at [715, 92] on img at bounding box center [724, 106] width 40 height 28
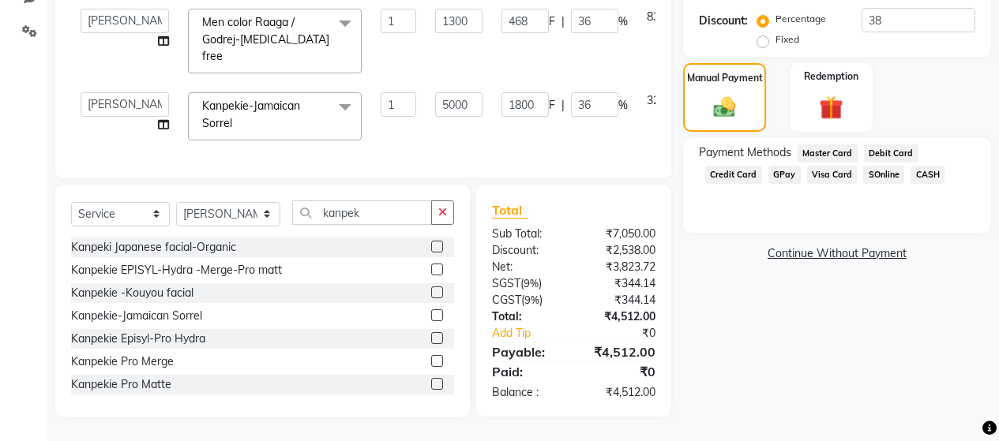
click at [786, 166] on span "GPay" at bounding box center [784, 175] width 32 height 18
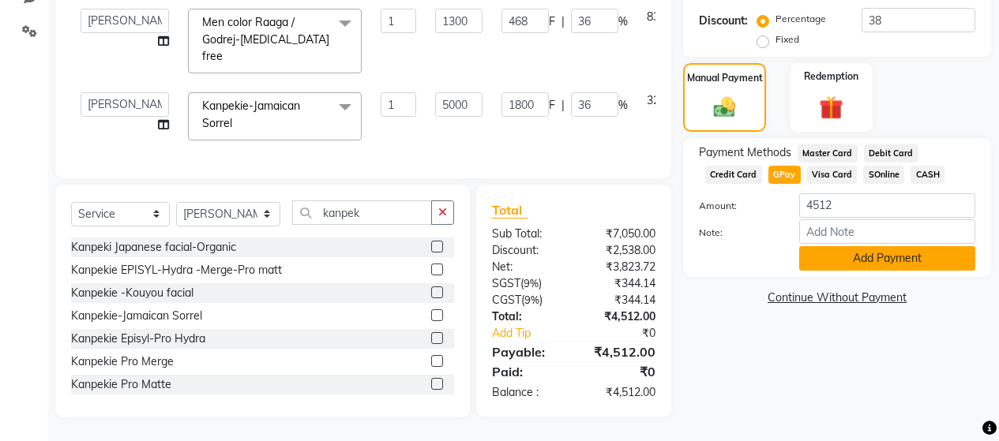
click at [900, 246] on button "Add Payment" at bounding box center [887, 258] width 176 height 24
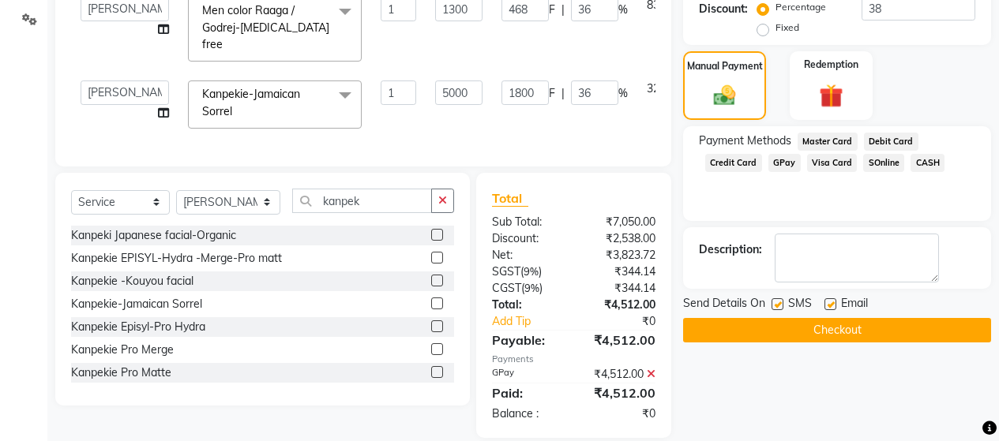
click at [779, 299] on label at bounding box center [778, 305] width 12 height 12
click at [779, 300] on input "checkbox" at bounding box center [777, 305] width 10 height 10
click at [832, 299] on label at bounding box center [831, 305] width 12 height 12
click at [832, 300] on input "checkbox" at bounding box center [830, 305] width 10 height 10
click at [848, 320] on button "Checkout" at bounding box center [837, 330] width 308 height 24
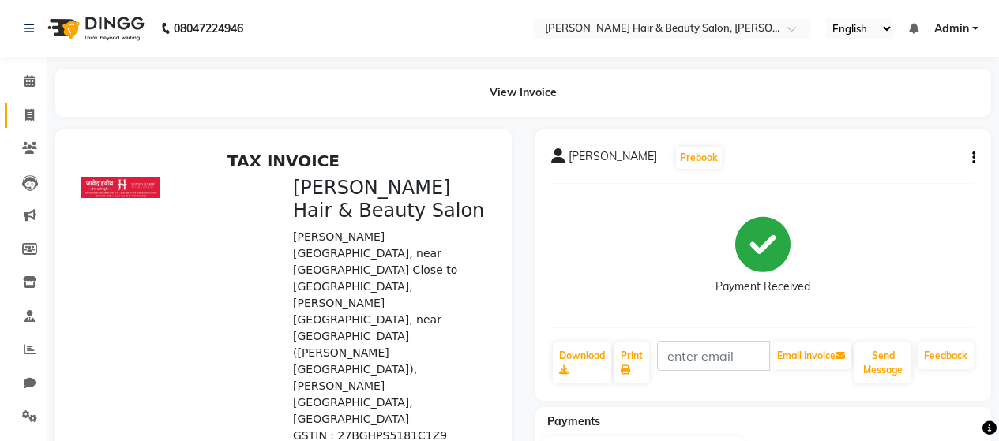
click at [28, 119] on icon at bounding box center [29, 115] width 9 height 12
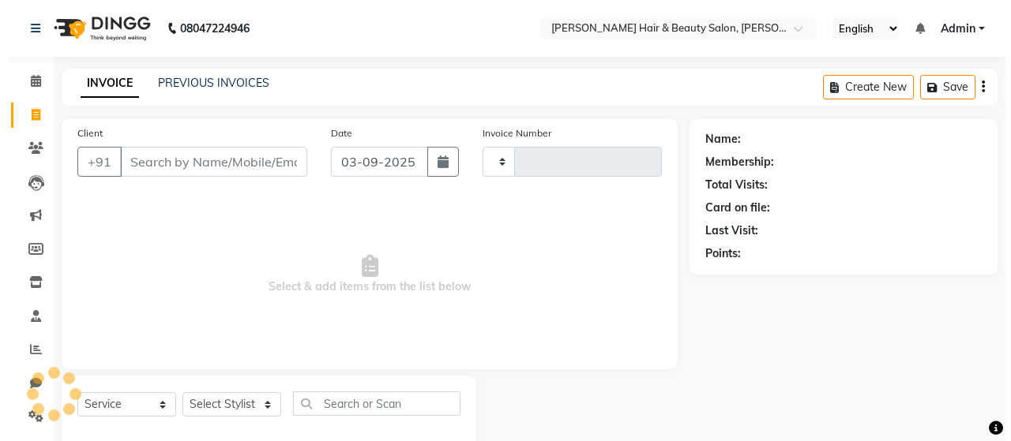
scroll to position [33, 0]
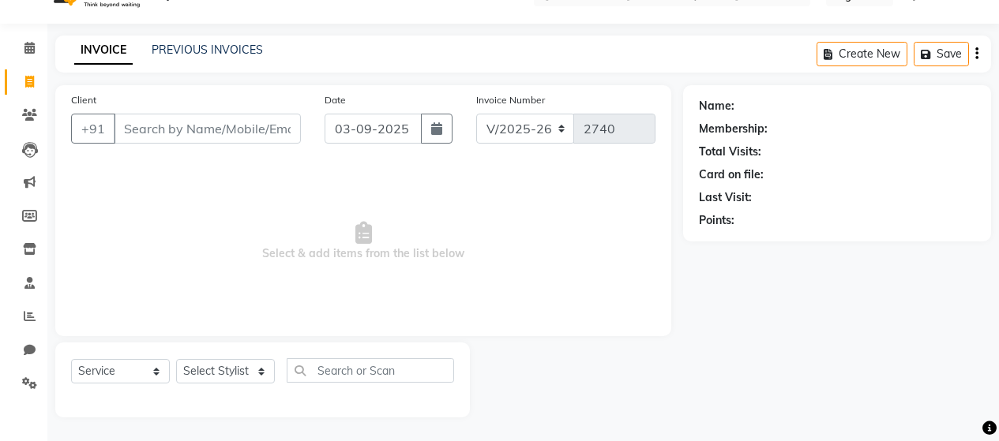
click at [153, 127] on input "Client" at bounding box center [207, 129] width 187 height 30
click at [262, 126] on span "Add Client" at bounding box center [260, 129] width 62 height 16
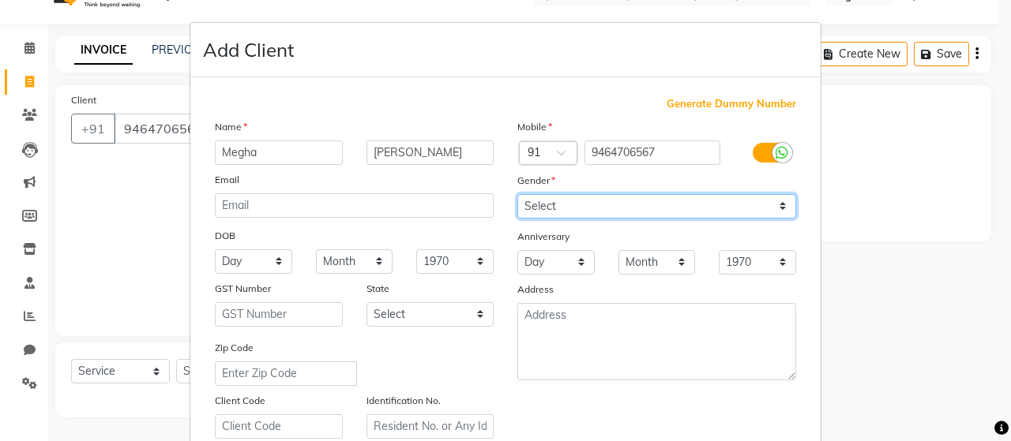
click at [614, 205] on select "Select [DEMOGRAPHIC_DATA] [DEMOGRAPHIC_DATA] Other Prefer Not To Say" at bounding box center [656, 206] width 279 height 24
click at [517, 194] on select "Select [DEMOGRAPHIC_DATA] [DEMOGRAPHIC_DATA] Other Prefer Not To Say" at bounding box center [656, 206] width 279 height 24
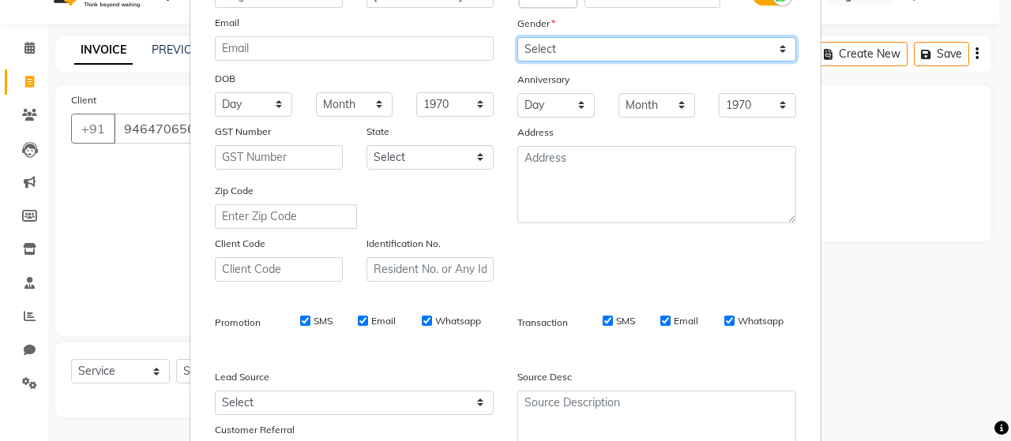
scroll to position [158, 0]
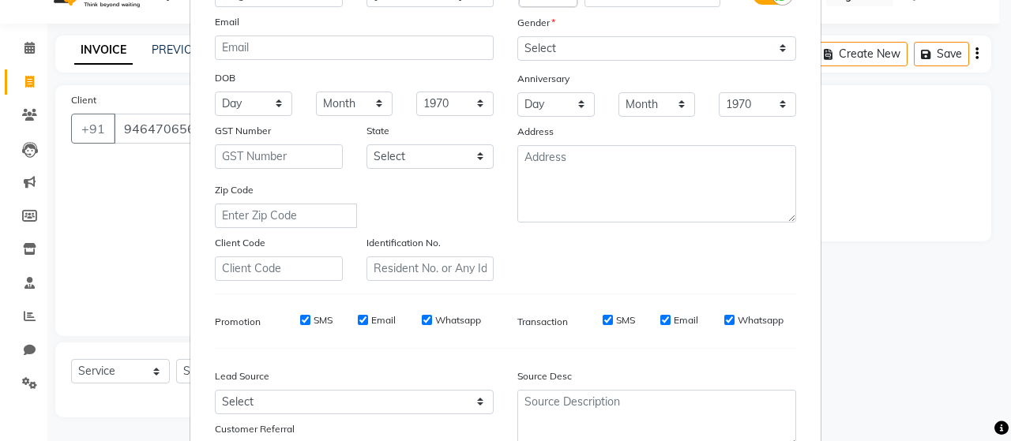
click at [300, 322] on input "SMS" at bounding box center [305, 320] width 10 height 10
click at [360, 318] on input "Email" at bounding box center [363, 320] width 10 height 10
click at [423, 317] on input "Whatsapp" at bounding box center [427, 320] width 10 height 10
click at [604, 320] on input "SMS" at bounding box center [608, 320] width 10 height 10
click at [660, 322] on input "Email" at bounding box center [665, 320] width 10 height 10
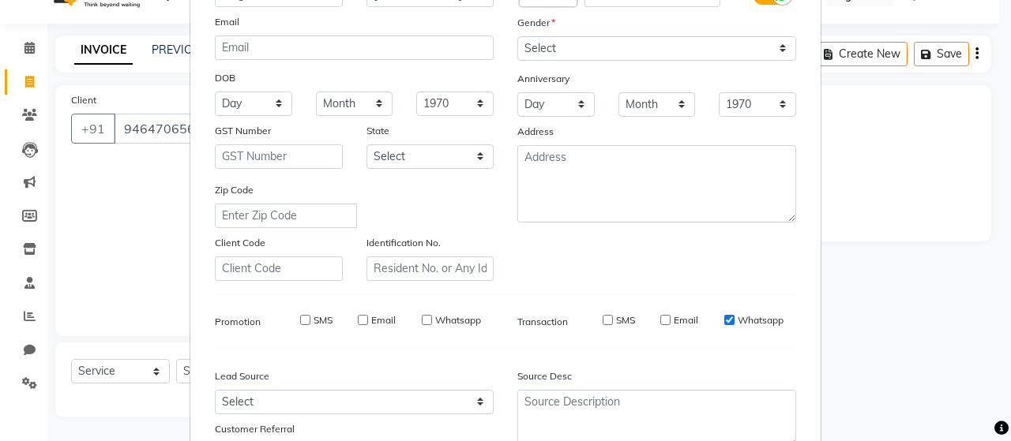
click at [724, 321] on input "Whatsapp" at bounding box center [729, 320] width 10 height 10
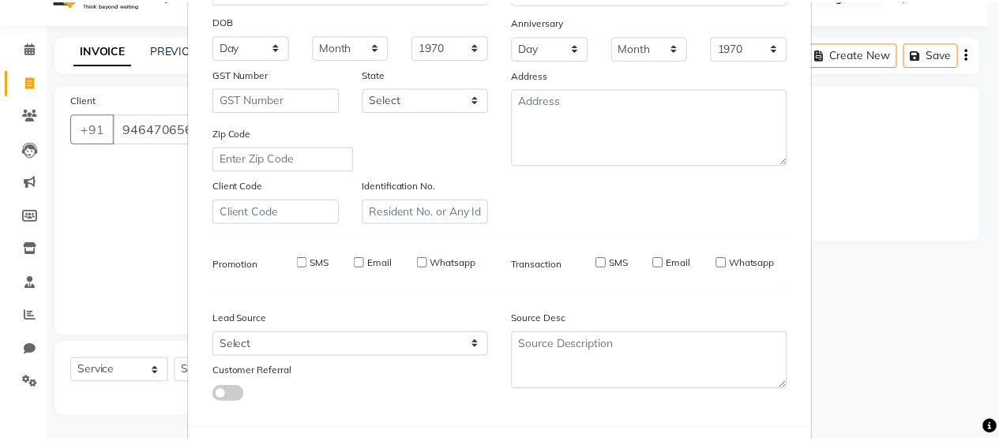
scroll to position [287, 0]
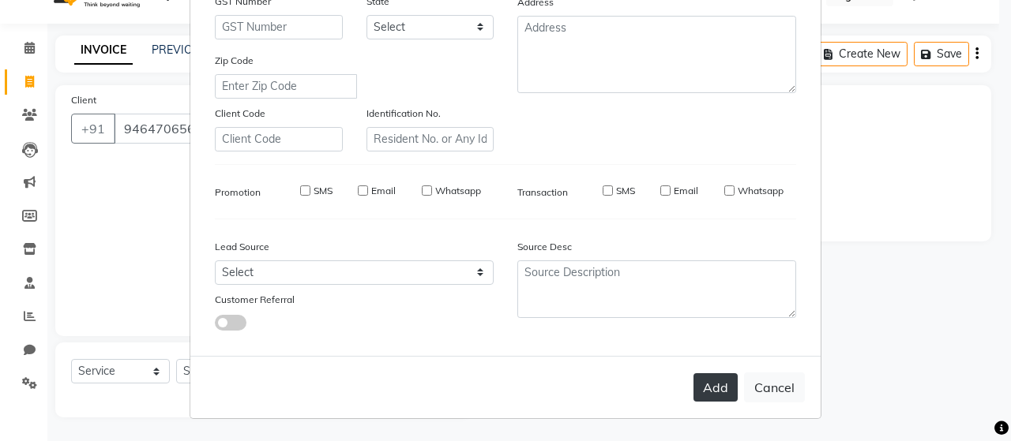
click at [712, 392] on button "Add" at bounding box center [715, 388] width 44 height 28
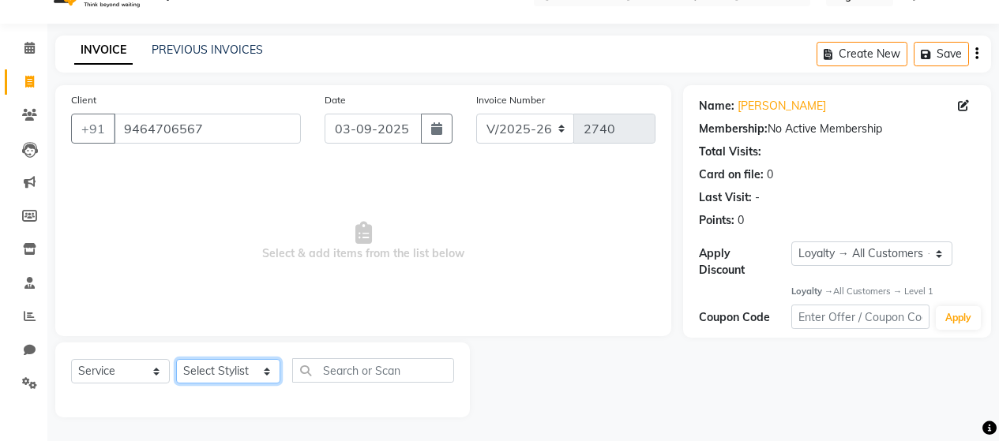
click at [216, 371] on select "Select Stylist [PERSON_NAME] Zibral [PERSON_NAME] [PERSON_NAME] [PERSON_NAME] […" at bounding box center [228, 371] width 104 height 24
click at [176, 359] on select "Select Stylist [PERSON_NAME] Zibral [PERSON_NAME] [PERSON_NAME] [PERSON_NAME] […" at bounding box center [228, 371] width 104 height 24
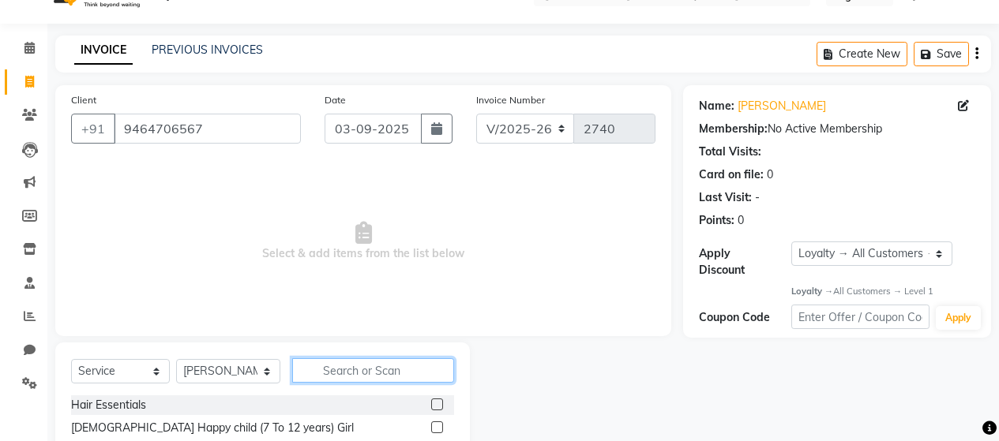
click at [355, 374] on input "text" at bounding box center [373, 371] width 162 height 24
click at [173, 251] on span "Select & add items from the list below" at bounding box center [363, 242] width 584 height 158
click at [376, 374] on input "text" at bounding box center [373, 371] width 162 height 24
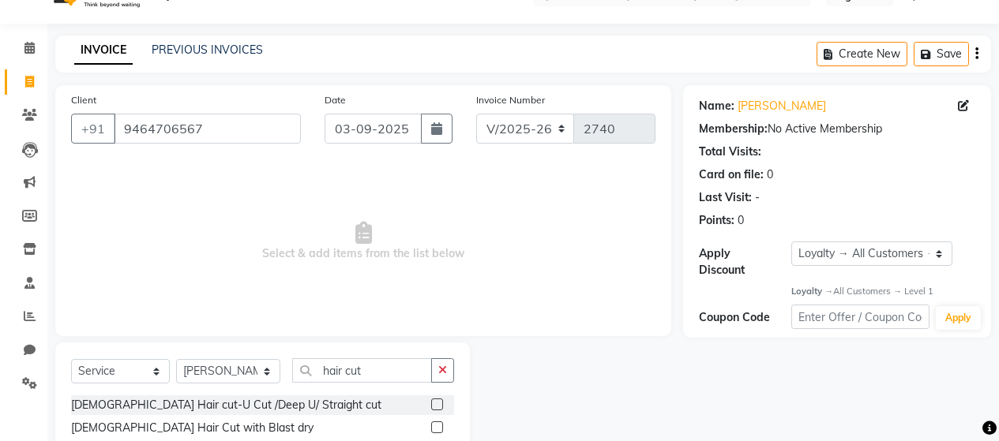
click at [380, 396] on div "[DEMOGRAPHIC_DATA] Hair cut-U Cut /Deep U/ Straight cut" at bounding box center [262, 406] width 383 height 20
click at [431, 428] on label at bounding box center [437, 428] width 12 height 12
click at [431, 428] on input "checkbox" at bounding box center [436, 428] width 10 height 10
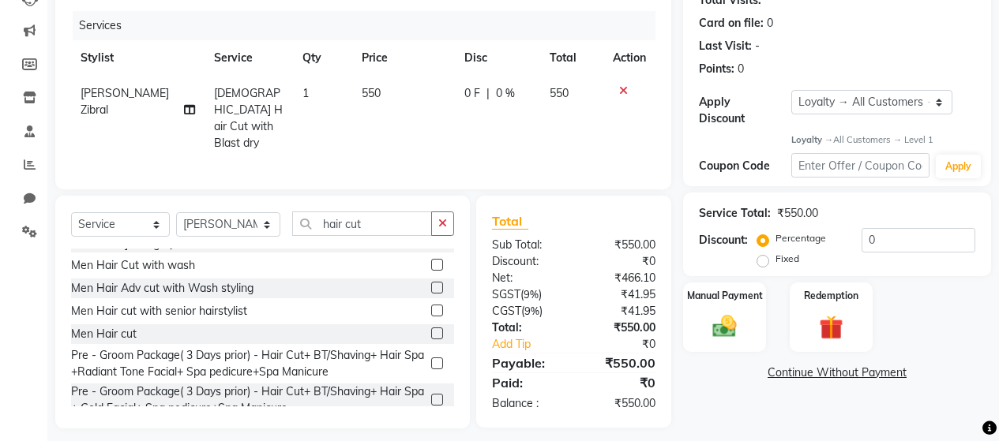
scroll to position [191, 0]
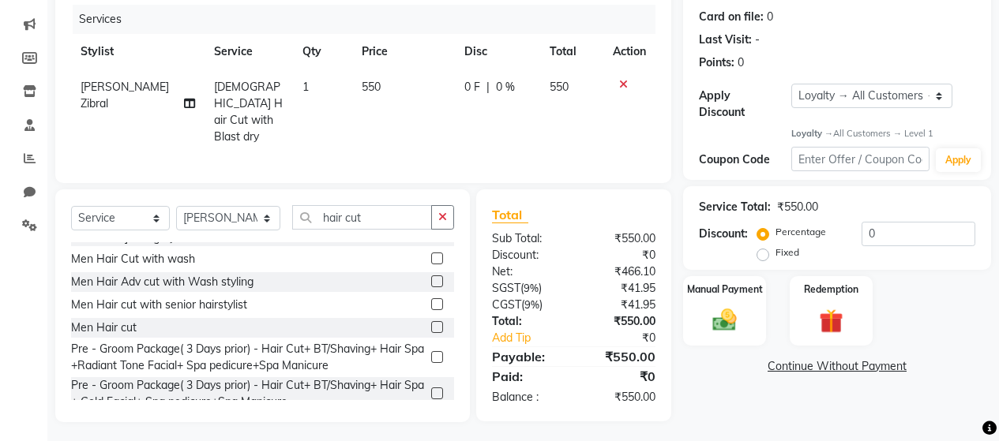
click at [431, 321] on label at bounding box center [437, 327] width 12 height 12
click at [431, 323] on input "checkbox" at bounding box center [436, 328] width 10 height 10
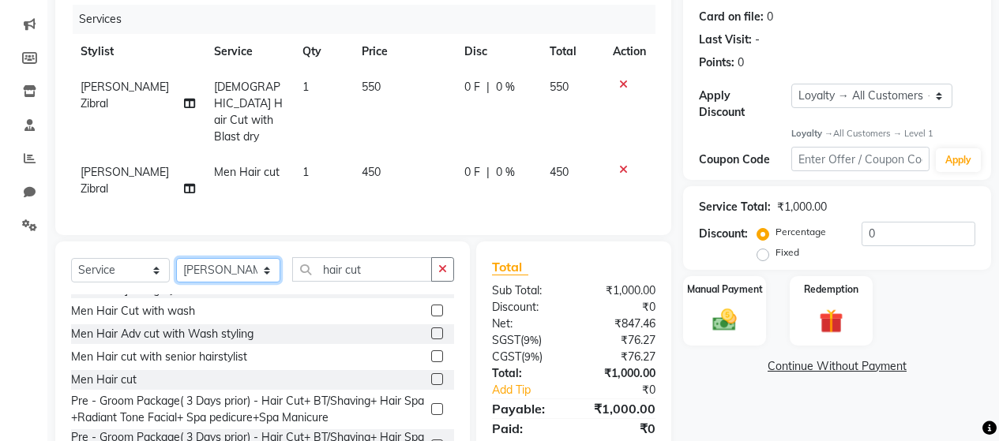
click at [258, 258] on select "Select Stylist [PERSON_NAME] Zibral [PERSON_NAME] [PERSON_NAME] [PERSON_NAME] […" at bounding box center [228, 270] width 104 height 24
click at [176, 258] on select "Select Stylist [PERSON_NAME] Zibral [PERSON_NAME] [PERSON_NAME] [PERSON_NAME] […" at bounding box center [228, 270] width 104 height 24
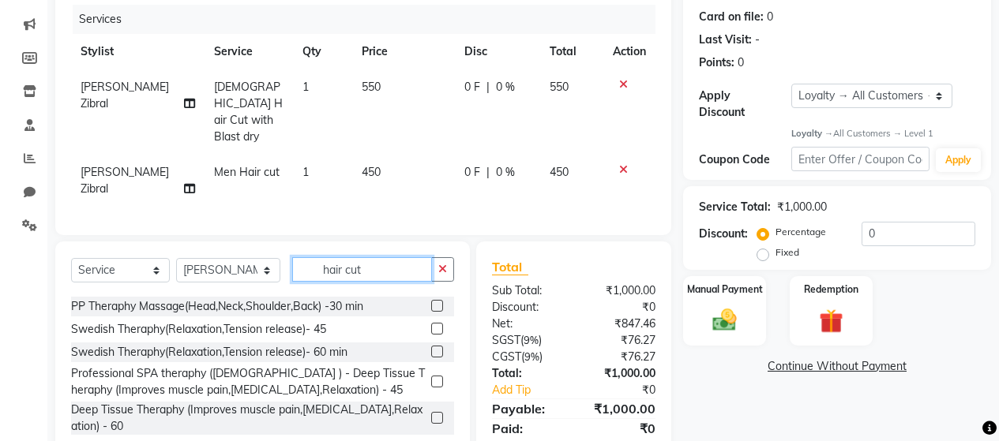
drag, startPoint x: 366, startPoint y: 249, endPoint x: 282, endPoint y: 235, distance: 85.6
click at [282, 242] on div "Select Service Product Membership Package Voucher Prepaid Gift Card Select Styl…" at bounding box center [262, 358] width 415 height 233
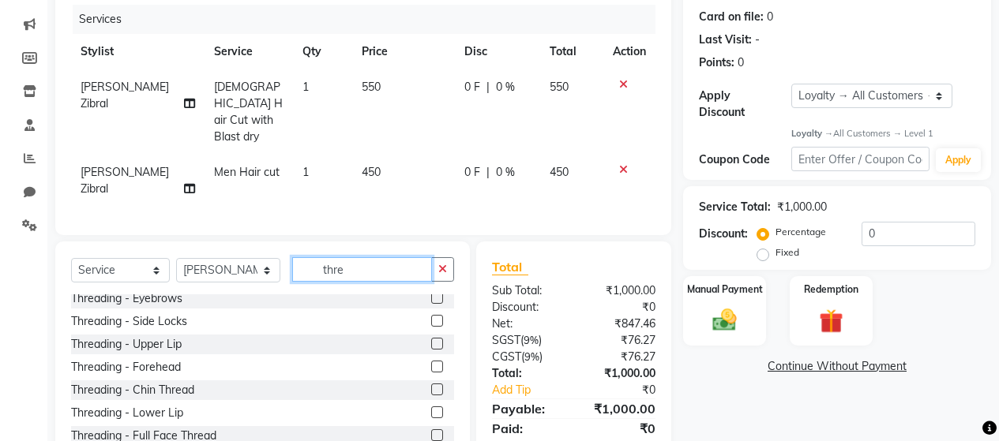
scroll to position [0, 0]
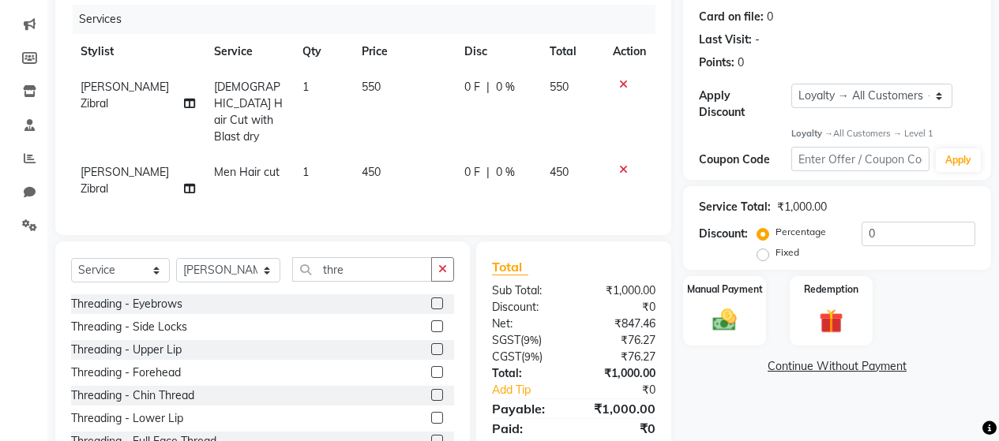
click at [431, 298] on label at bounding box center [437, 304] width 12 height 12
click at [431, 299] on input "checkbox" at bounding box center [436, 304] width 10 height 10
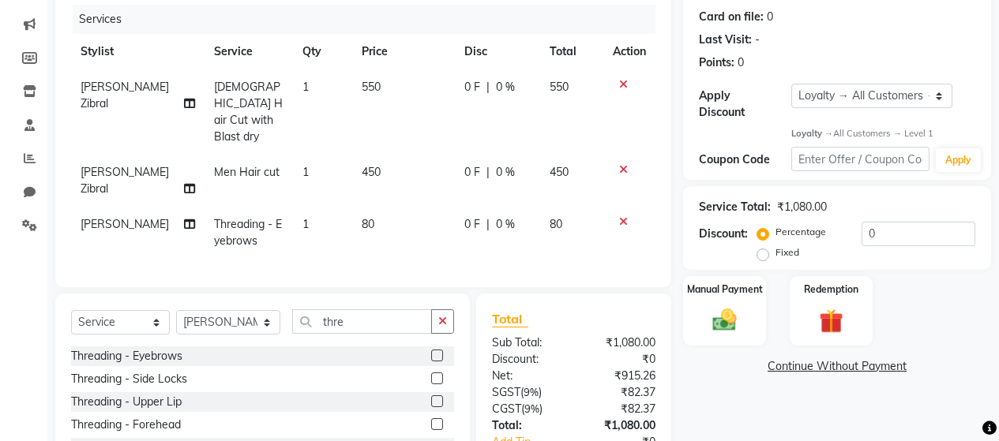
click at [362, 217] on span "80" at bounding box center [368, 224] width 13 height 14
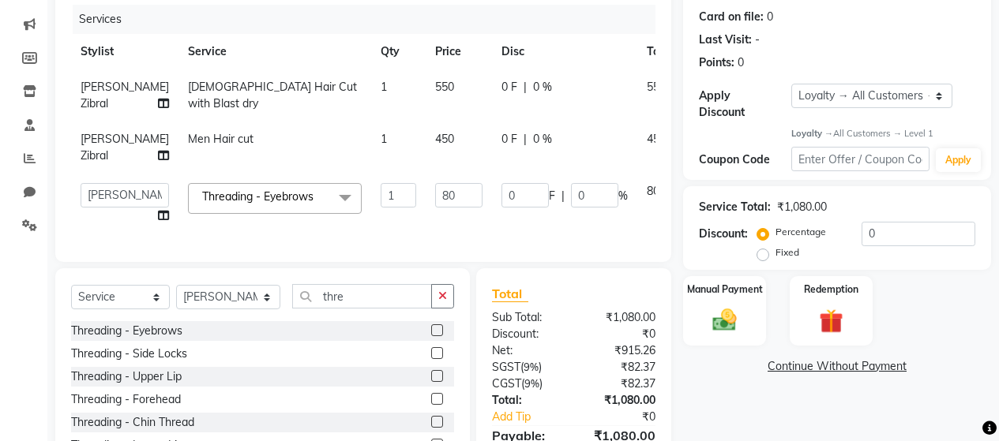
click at [371, 174] on td "1" at bounding box center [398, 148] width 54 height 52
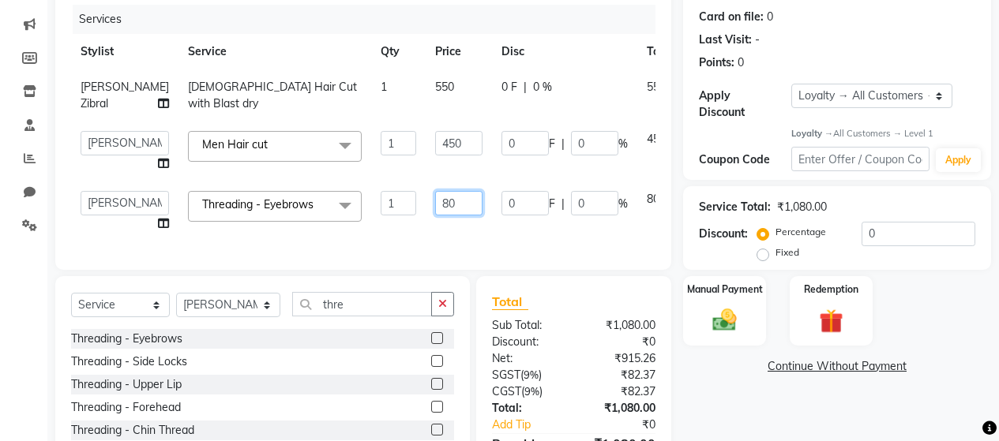
drag, startPoint x: 404, startPoint y: 218, endPoint x: 381, endPoint y: 217, distance: 22.9
click at [435, 216] on input "80" at bounding box center [458, 203] width 47 height 24
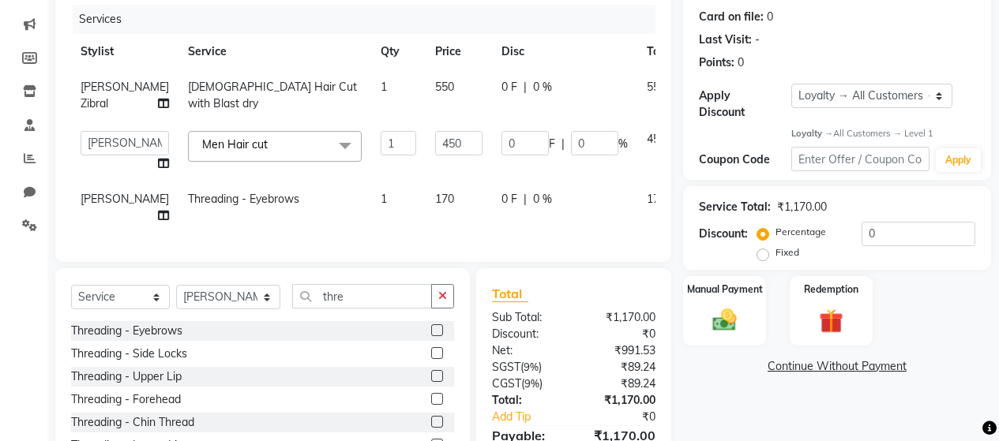
click at [426, 234] on td "170" at bounding box center [459, 208] width 66 height 52
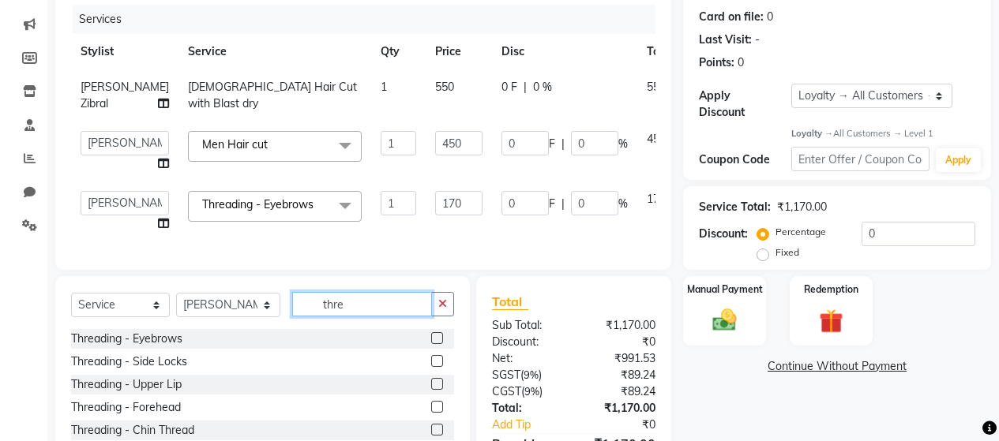
drag, startPoint x: 362, startPoint y: 332, endPoint x: 252, endPoint y: 333, distance: 109.8
click at [252, 329] on div "Select Service Product Membership Package Voucher Prepaid Gift Card Select Styl…" at bounding box center [262, 310] width 383 height 37
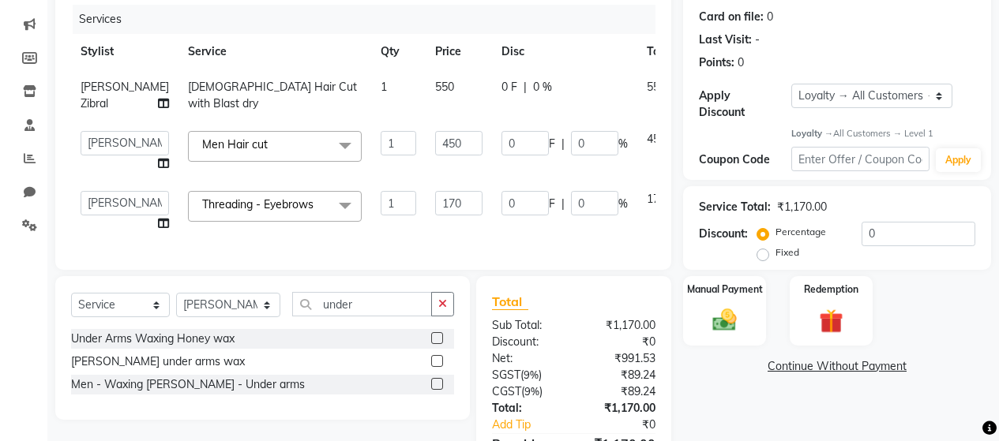
click at [439, 344] on label at bounding box center [437, 338] width 12 height 12
click at [439, 344] on input "checkbox" at bounding box center [436, 339] width 10 height 10
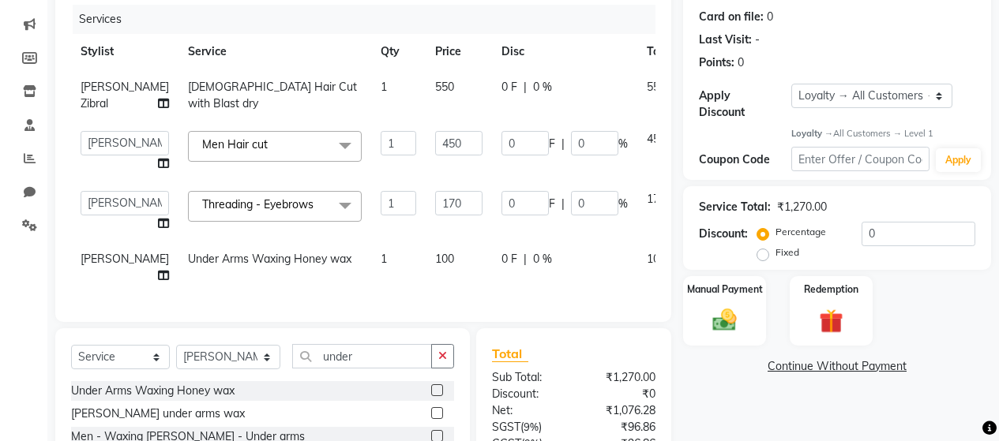
click at [435, 266] on span "100" at bounding box center [444, 259] width 19 height 14
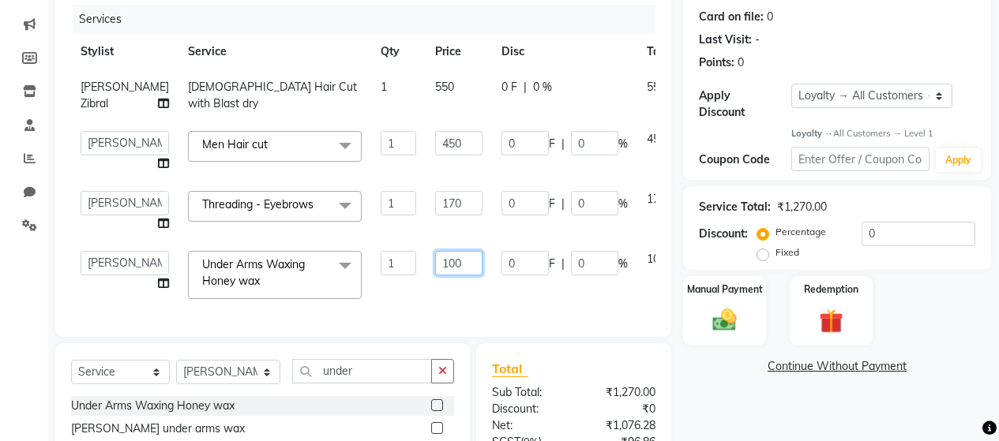
click at [435, 271] on input "100" at bounding box center [458, 263] width 47 height 24
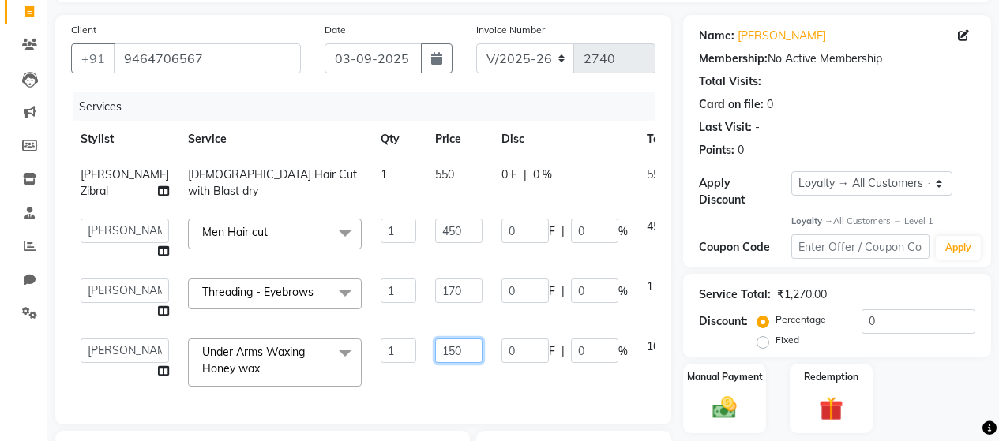
scroll to position [62, 0]
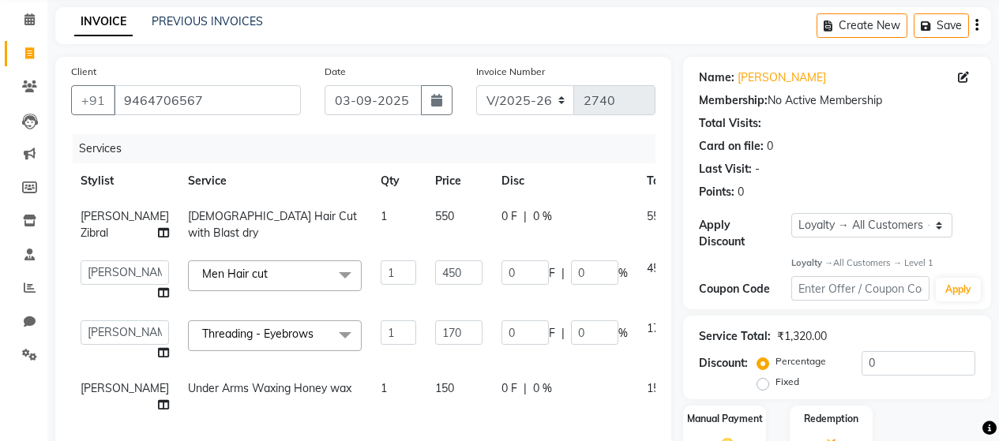
click at [492, 251] on td "0 F | 0 %" at bounding box center [564, 225] width 145 height 52
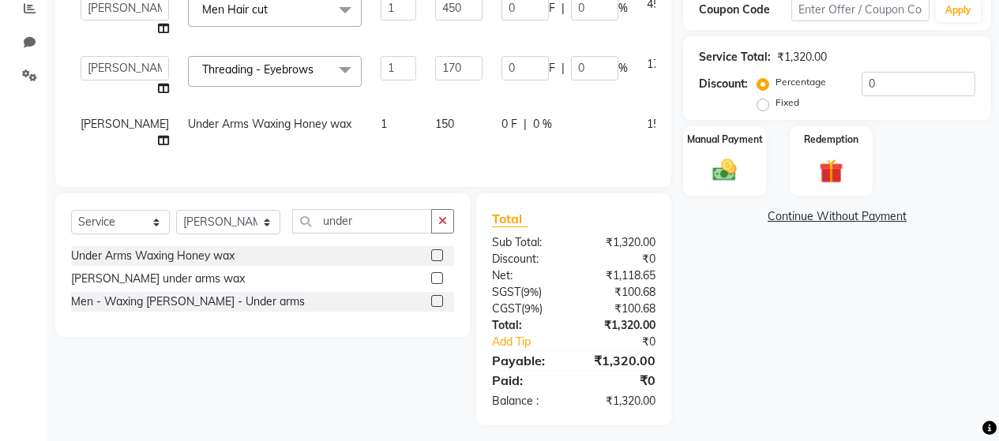
scroll to position [378, 0]
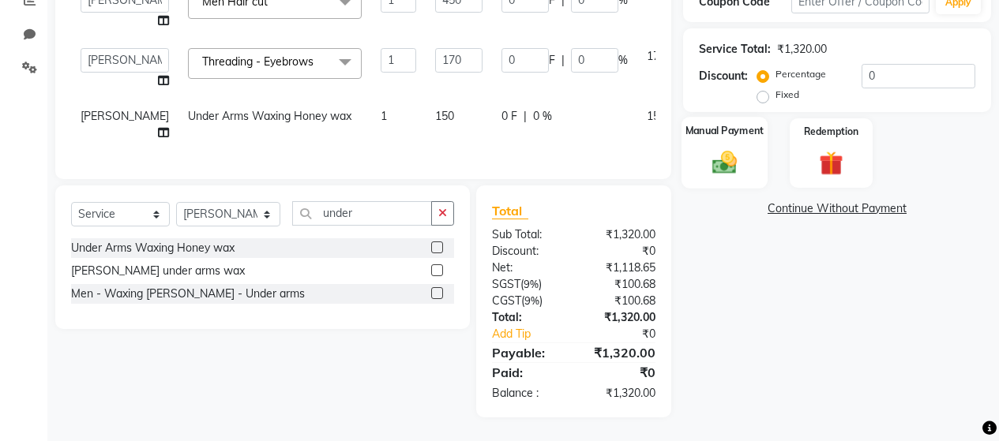
click at [719, 148] on img at bounding box center [724, 162] width 40 height 28
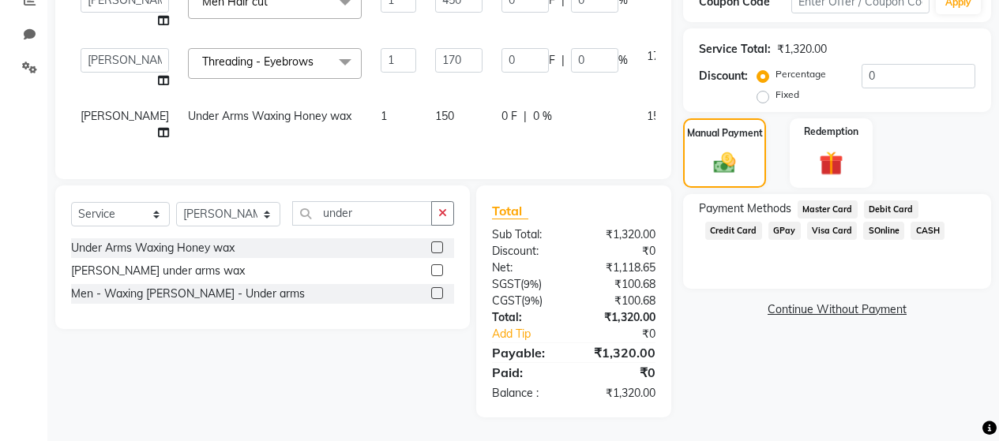
click at [785, 222] on span "GPay" at bounding box center [784, 231] width 32 height 18
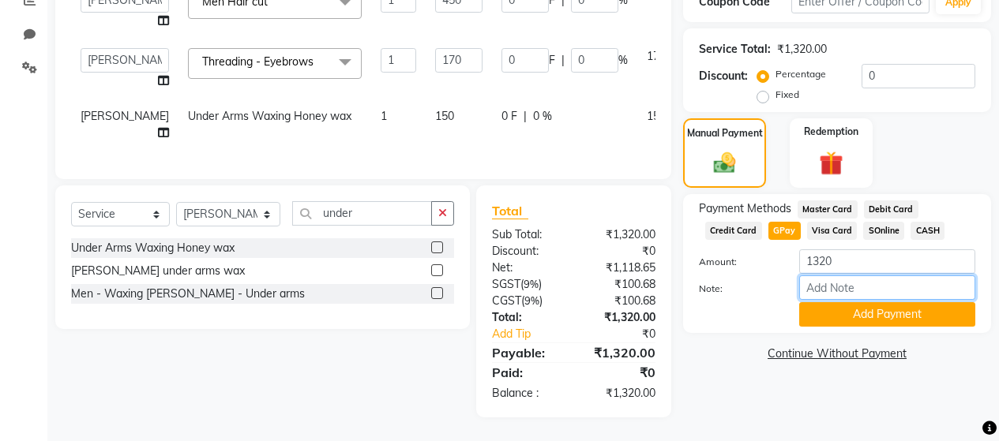
click at [861, 276] on input "Note:" at bounding box center [887, 288] width 176 height 24
click at [870, 302] on button "Add Payment" at bounding box center [887, 314] width 176 height 24
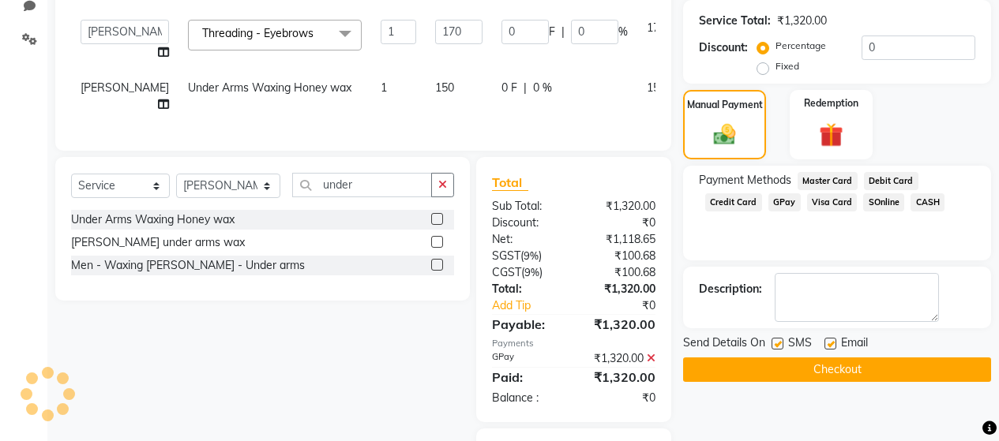
click at [776, 338] on label at bounding box center [778, 344] width 12 height 12
click at [776, 340] on input "checkbox" at bounding box center [777, 345] width 10 height 10
click at [832, 338] on label at bounding box center [831, 344] width 12 height 12
click at [832, 340] on input "checkbox" at bounding box center [830, 345] width 10 height 10
click at [842, 358] on button "Checkout" at bounding box center [837, 370] width 308 height 24
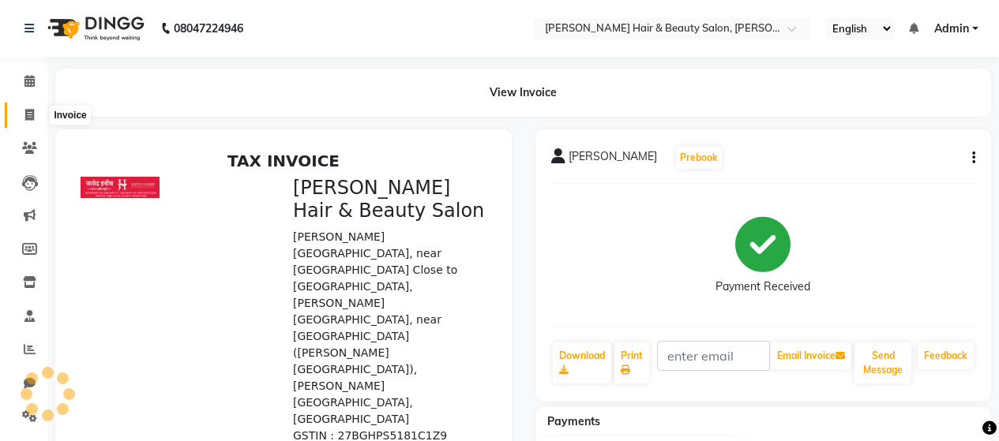
click at [27, 110] on icon at bounding box center [29, 115] width 9 height 12
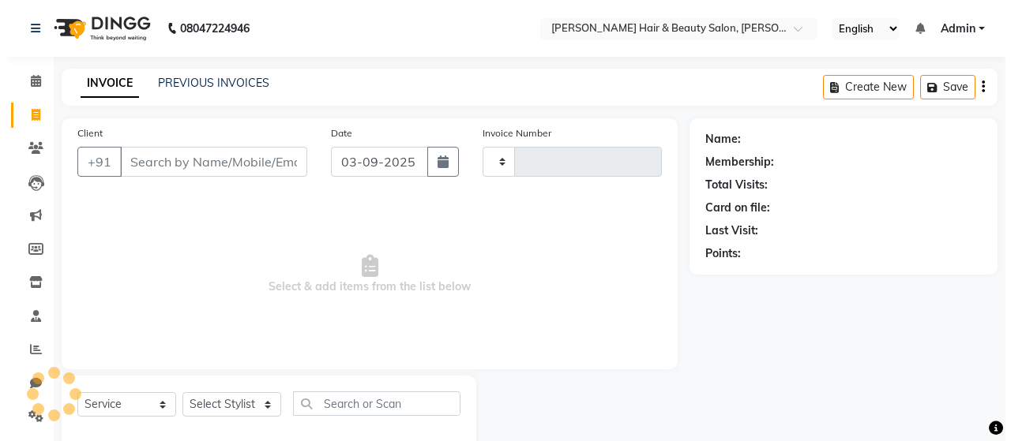
scroll to position [33, 0]
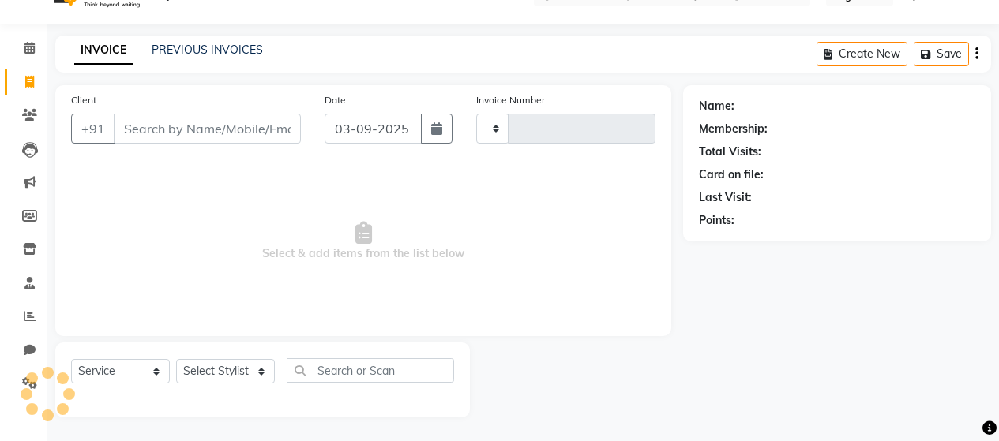
click at [204, 124] on input "Client" at bounding box center [207, 129] width 187 height 30
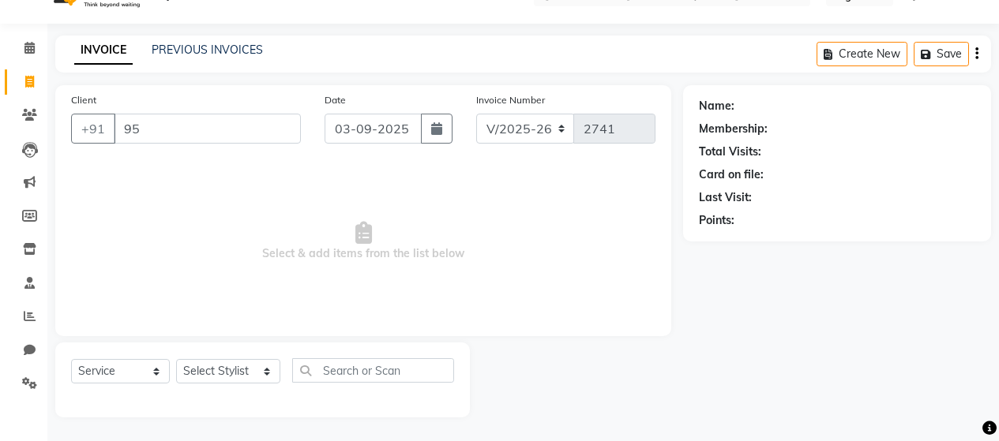
click at [165, 133] on input "95" at bounding box center [207, 129] width 187 height 30
click at [274, 125] on span "Add Client" at bounding box center [260, 129] width 62 height 16
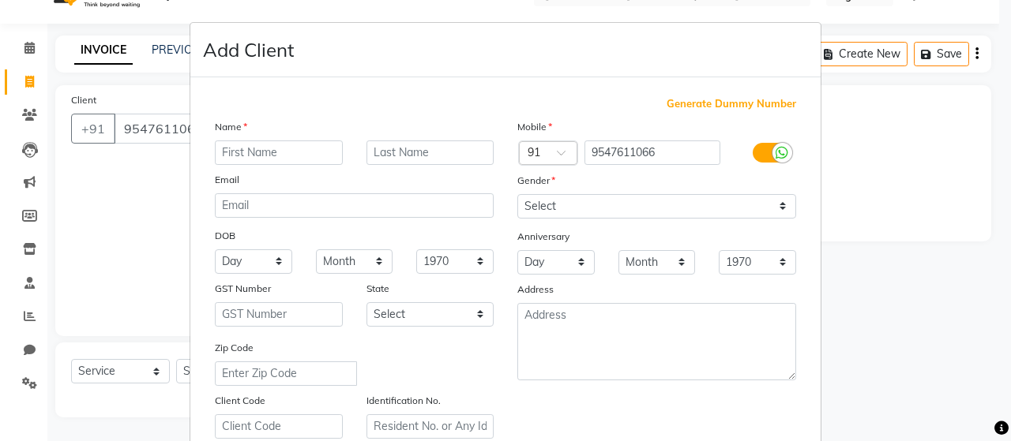
click at [254, 157] on input "text" at bounding box center [279, 153] width 128 height 24
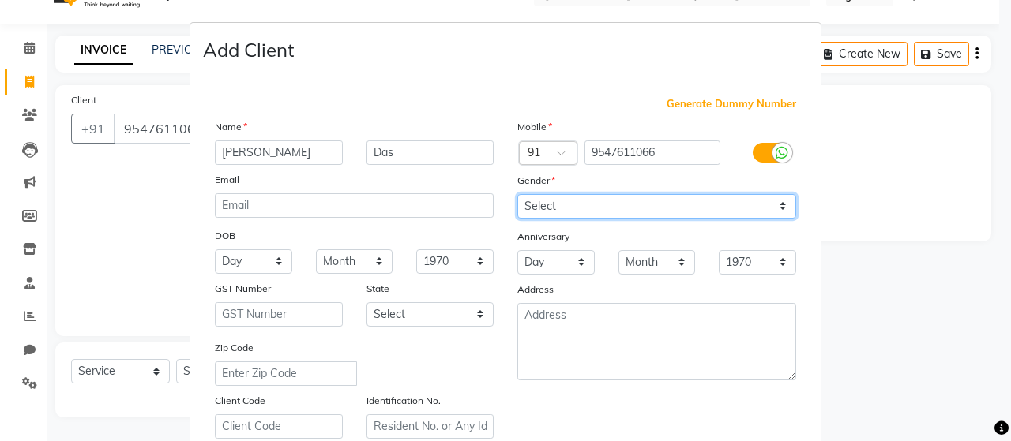
click at [550, 208] on select "Select [DEMOGRAPHIC_DATA] [DEMOGRAPHIC_DATA] Other Prefer Not To Say" at bounding box center [656, 206] width 279 height 24
click at [517, 194] on select "Select [DEMOGRAPHIC_DATA] [DEMOGRAPHIC_DATA] Other Prefer Not To Say" at bounding box center [656, 206] width 279 height 24
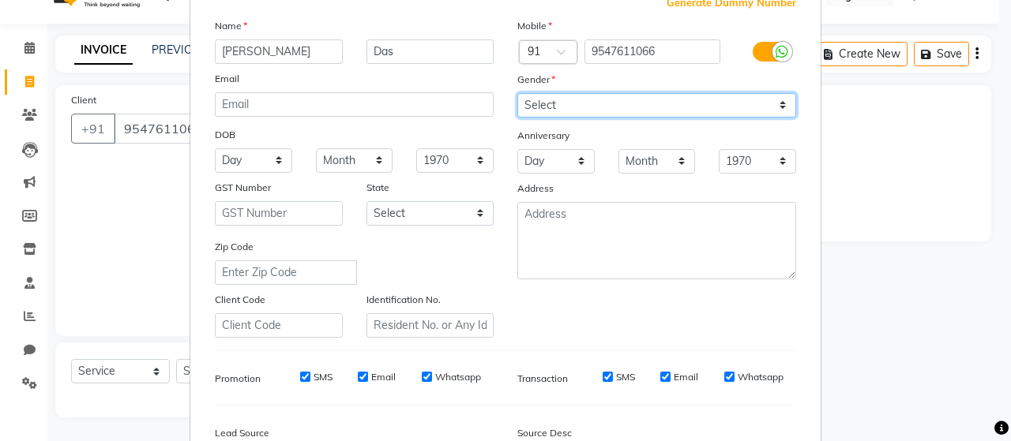
scroll to position [237, 0]
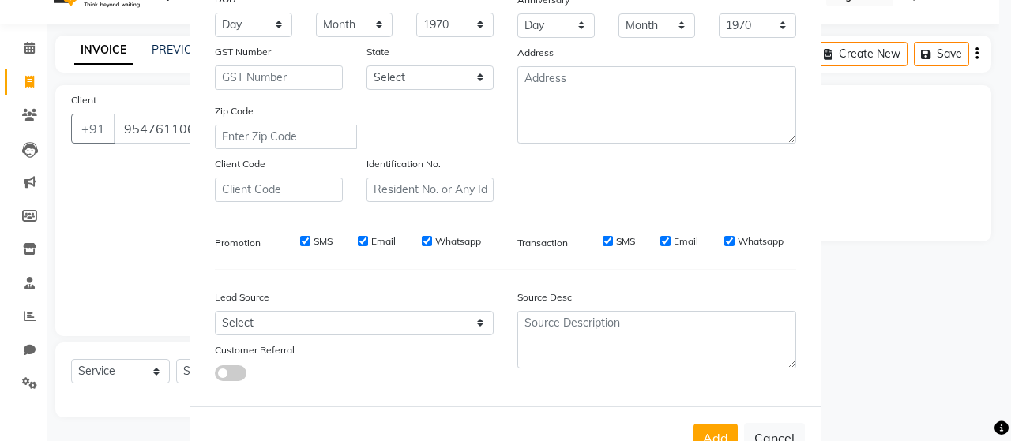
click at [314, 239] on label "SMS" at bounding box center [323, 242] width 19 height 14
click at [308, 239] on input "SMS" at bounding box center [305, 241] width 10 height 10
click at [362, 241] on input "Email" at bounding box center [363, 241] width 10 height 10
click at [437, 242] on label "Whatsapp" at bounding box center [458, 242] width 46 height 14
click at [432, 242] on input "Whatsapp" at bounding box center [427, 241] width 10 height 10
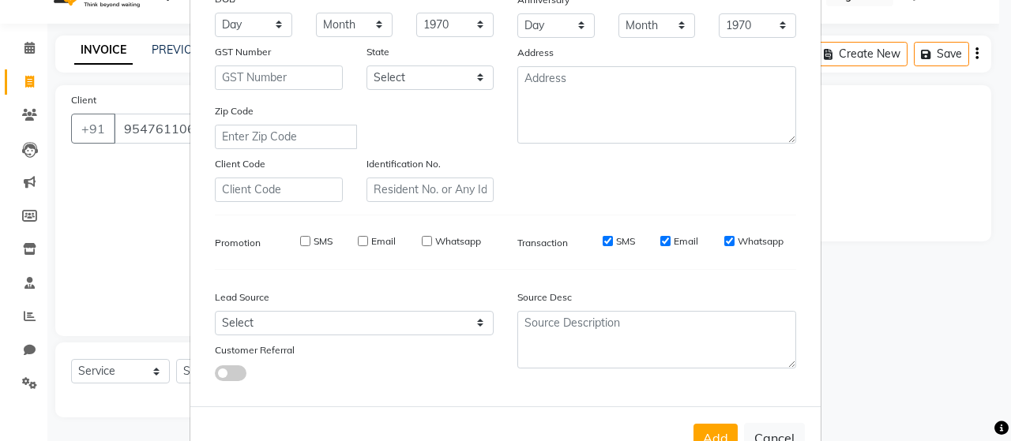
click at [620, 239] on label "SMS" at bounding box center [625, 242] width 19 height 14
click at [613, 239] on input "SMS" at bounding box center [608, 241] width 10 height 10
click at [681, 242] on label "Email" at bounding box center [686, 242] width 24 height 14
click at [671, 242] on input "Email" at bounding box center [665, 241] width 10 height 10
click at [746, 242] on label "Whatsapp" at bounding box center [761, 242] width 46 height 14
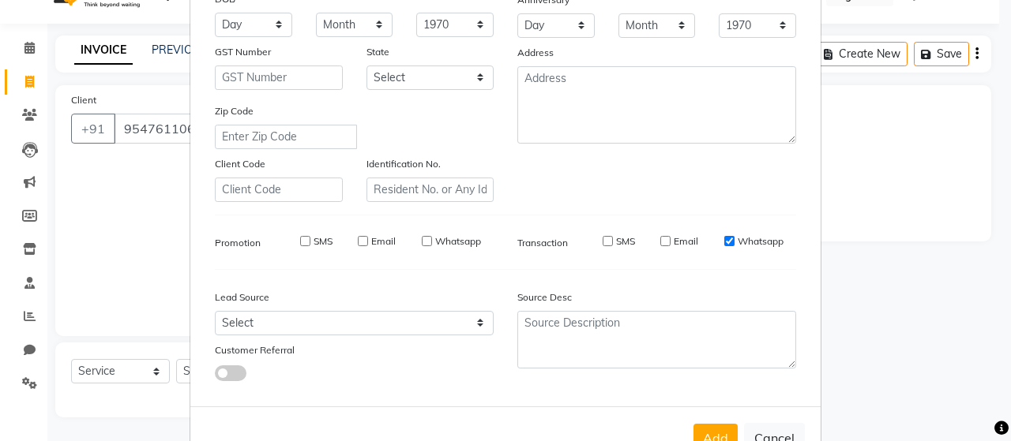
click at [734, 242] on input "Whatsapp" at bounding box center [729, 241] width 10 height 10
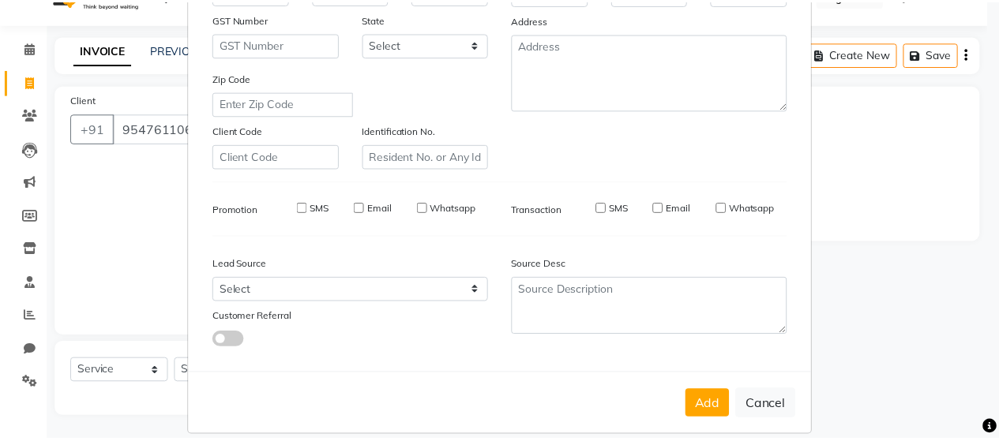
scroll to position [287, 0]
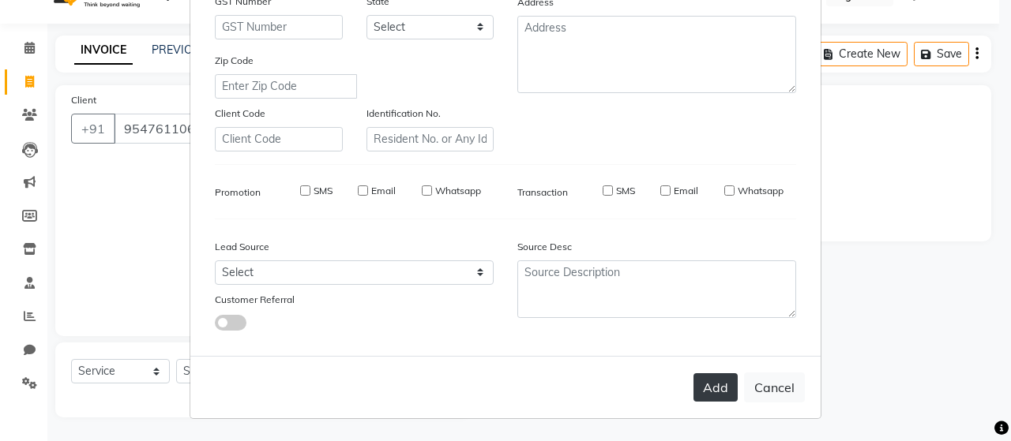
click at [711, 388] on button "Add" at bounding box center [715, 388] width 44 height 28
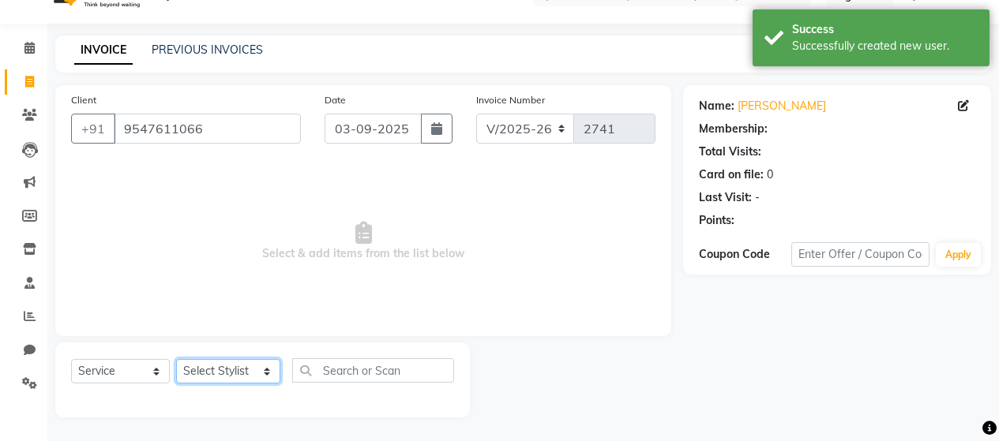
click at [225, 366] on select "Select Stylist [PERSON_NAME] Zibral [PERSON_NAME] [PERSON_NAME] [PERSON_NAME] […" at bounding box center [228, 371] width 104 height 24
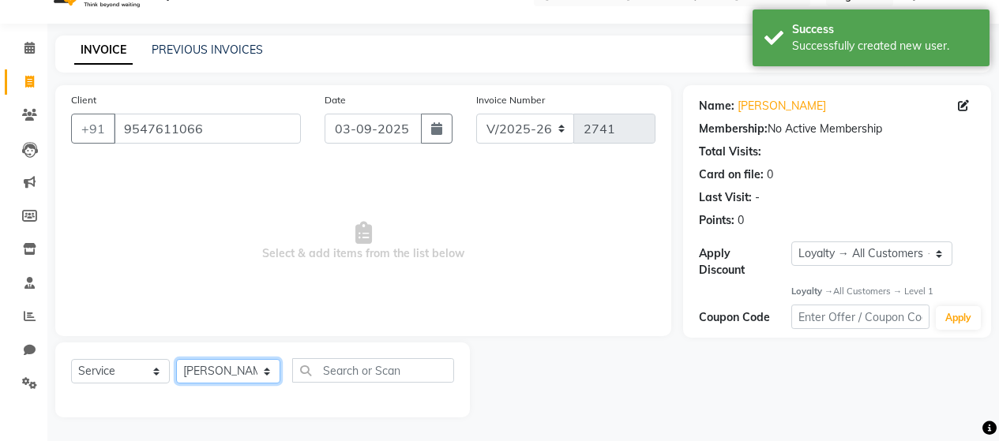
click at [176, 359] on select "Select Stylist [PERSON_NAME] Zibral [PERSON_NAME] [PERSON_NAME] [PERSON_NAME] […" at bounding box center [228, 371] width 104 height 24
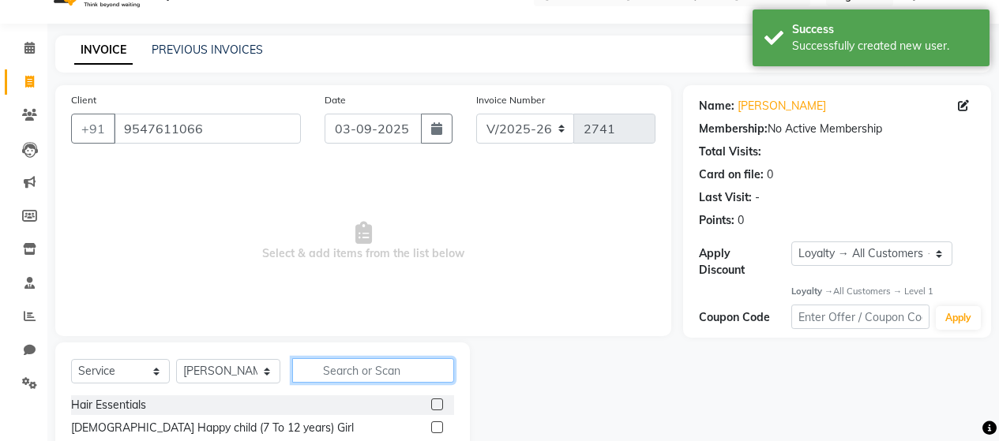
click at [347, 374] on input "text" at bounding box center [373, 371] width 162 height 24
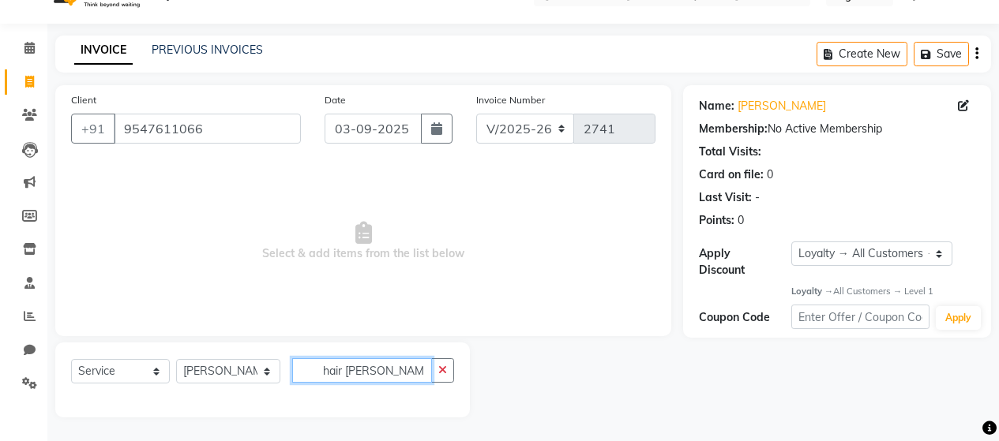
scroll to position [0, 0]
drag, startPoint x: 375, startPoint y: 367, endPoint x: 261, endPoint y: 375, distance: 114.0
click at [261, 375] on div "Select Service Product Membership Package Voucher Prepaid Gift Card Select Styl…" at bounding box center [262, 377] width 383 height 37
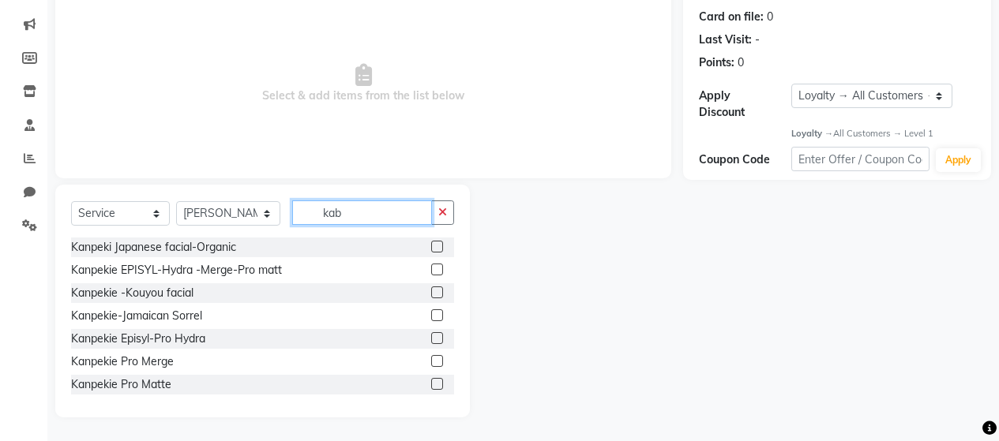
scroll to position [33, 0]
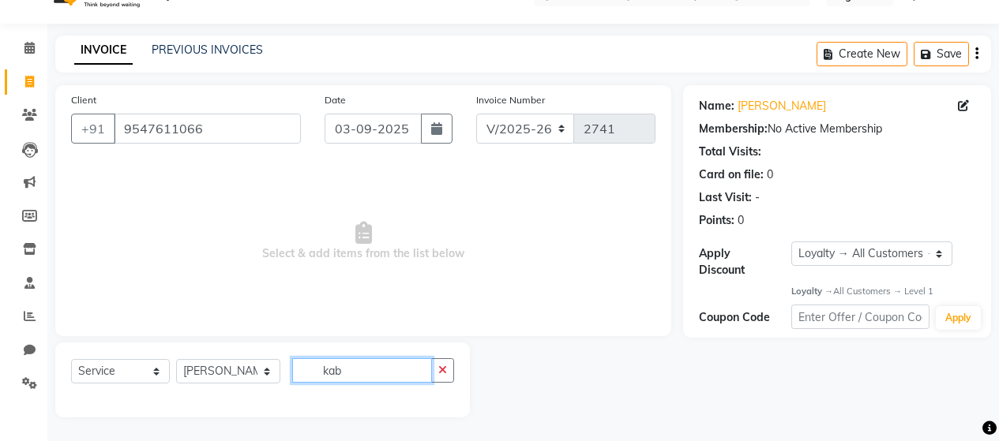
drag, startPoint x: 381, startPoint y: 376, endPoint x: 204, endPoint y: 392, distance: 177.6
click at [221, 381] on div "Select Service Product Membership Package Voucher Prepaid Gift Card Select Styl…" at bounding box center [262, 377] width 383 height 37
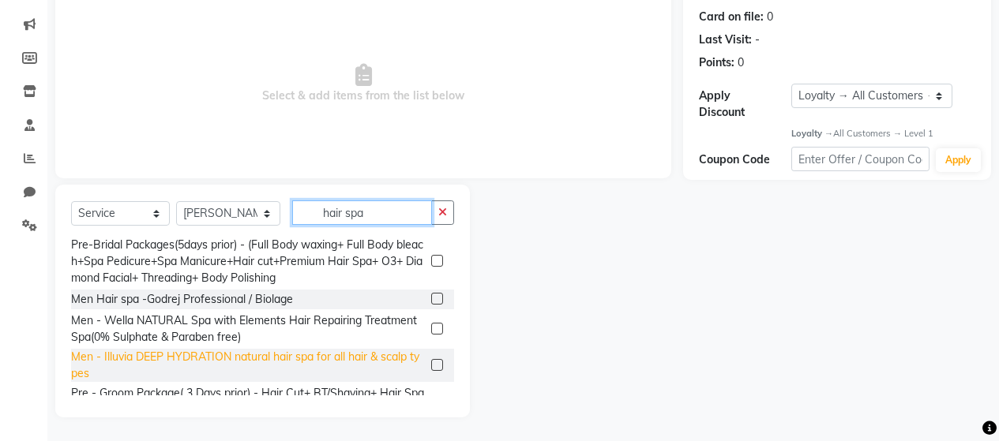
scroll to position [299, 0]
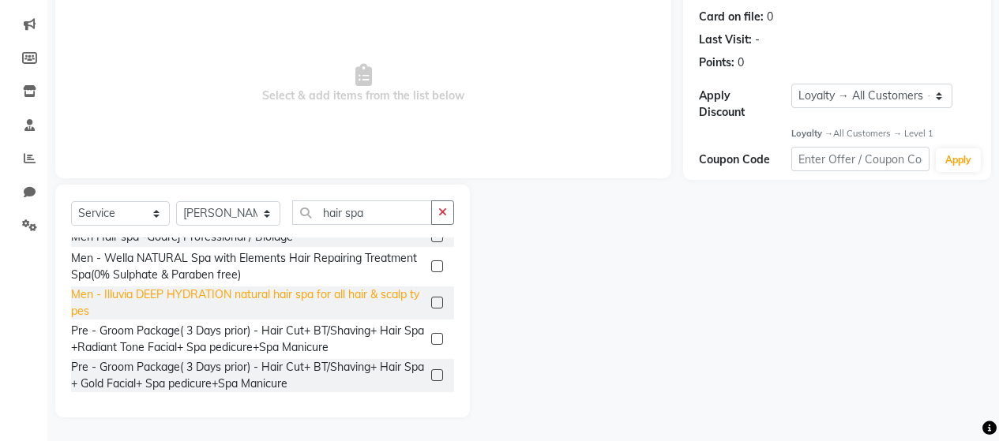
click at [185, 295] on div "Men - Illuvia DEEP HYDRATION natural hair spa for all hair & scalp types" at bounding box center [248, 303] width 354 height 33
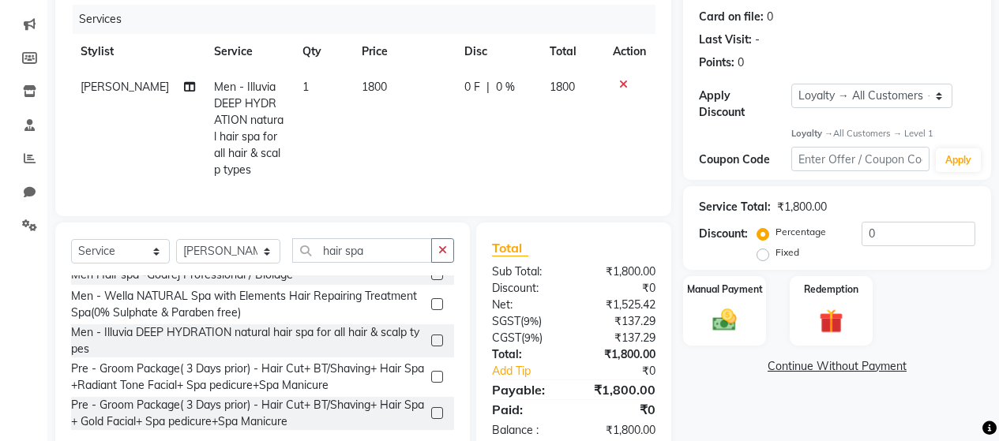
click at [362, 87] on span "1800" at bounding box center [374, 87] width 25 height 14
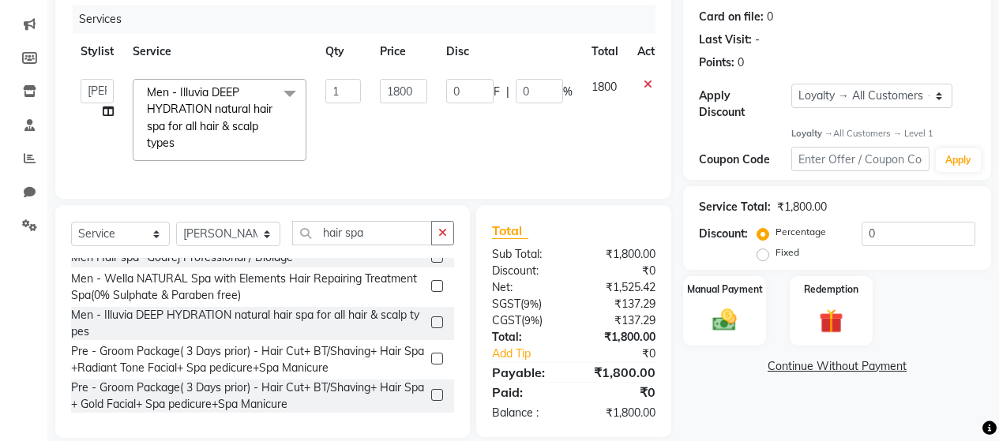
click at [362, 87] on td "1" at bounding box center [343, 119] width 54 height 101
drag, startPoint x: 419, startPoint y: 91, endPoint x: 369, endPoint y: 99, distance: 51.2
click at [377, 96] on td "1800" at bounding box center [403, 119] width 66 height 101
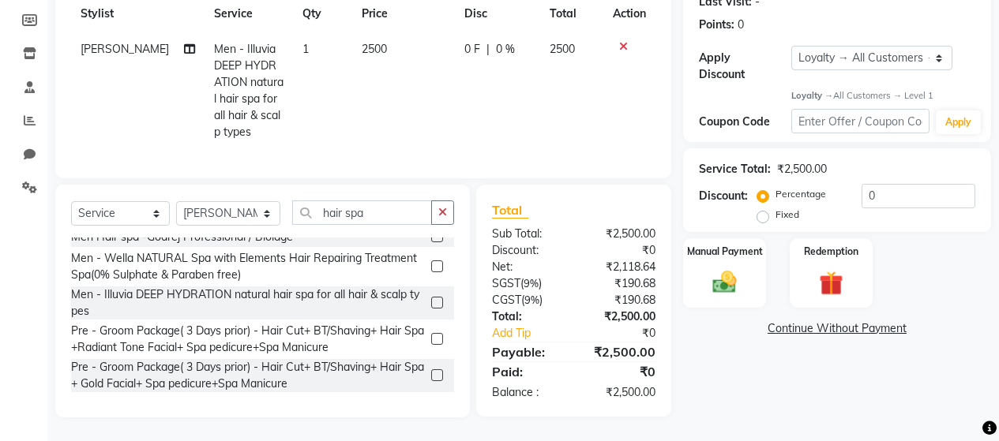
scroll to position [241, 0]
click at [736, 269] on img at bounding box center [724, 283] width 40 height 28
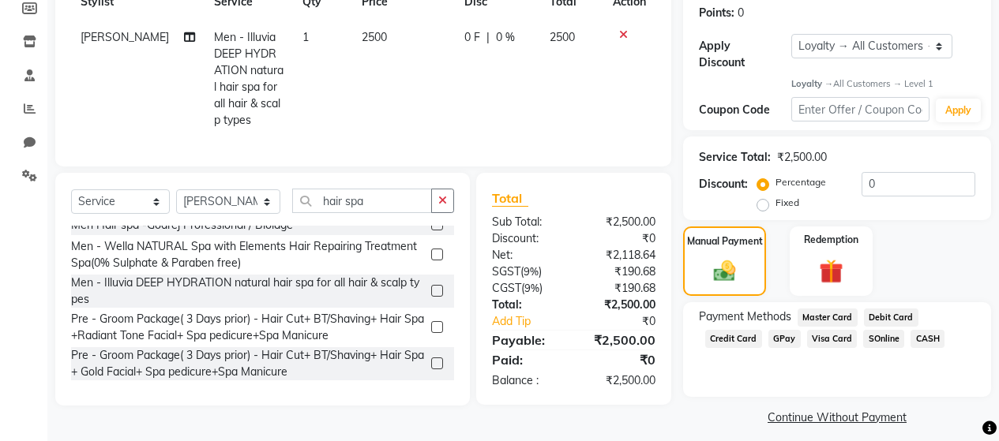
click at [783, 330] on span "GPay" at bounding box center [784, 339] width 32 height 18
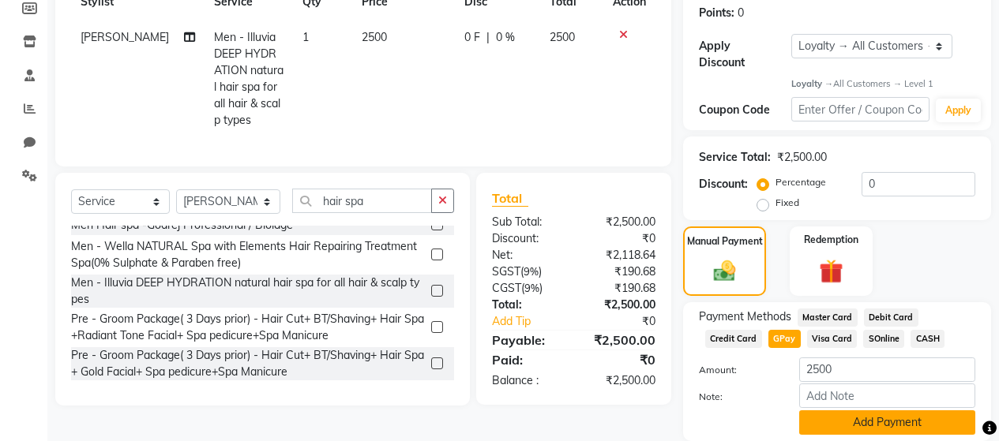
click at [874, 411] on button "Add Payment" at bounding box center [887, 423] width 176 height 24
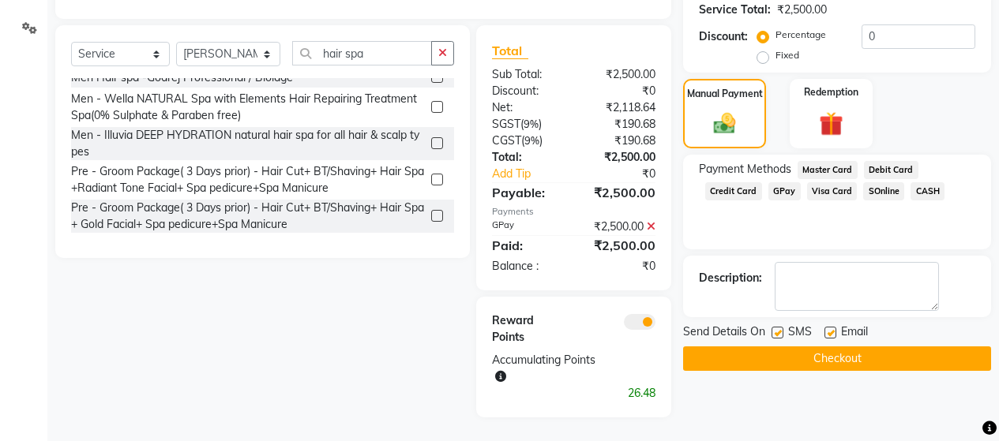
scroll to position [400, 0]
click at [775, 327] on label at bounding box center [778, 333] width 12 height 12
click at [775, 329] on input "checkbox" at bounding box center [777, 334] width 10 height 10
click at [830, 327] on label at bounding box center [831, 333] width 12 height 12
click at [830, 329] on input "checkbox" at bounding box center [830, 334] width 10 height 10
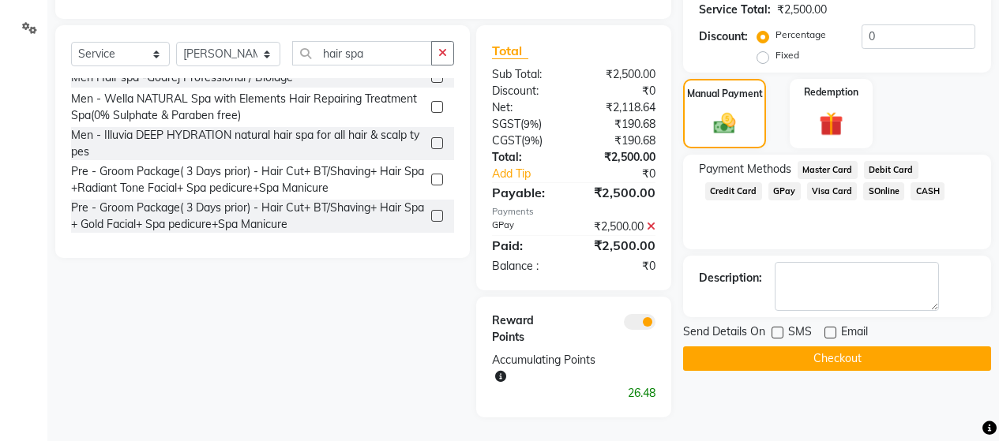
click at [832, 347] on button "Checkout" at bounding box center [837, 359] width 308 height 24
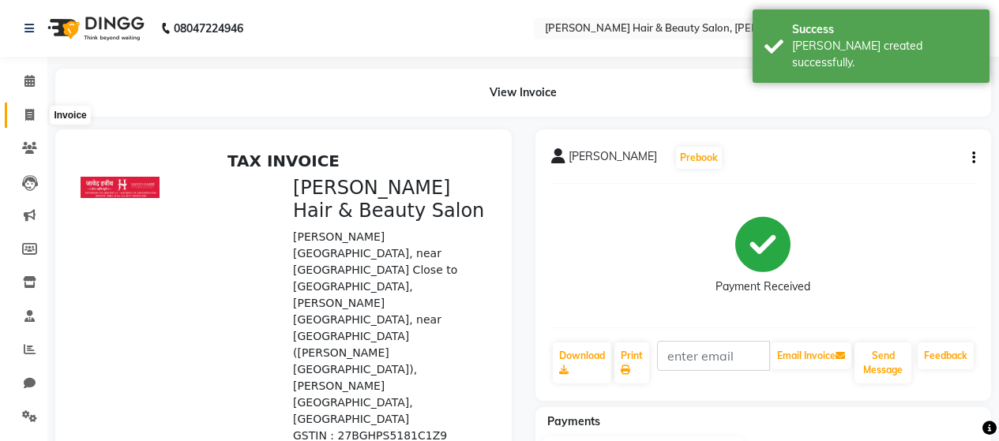
click at [27, 119] on icon at bounding box center [29, 115] width 9 height 12
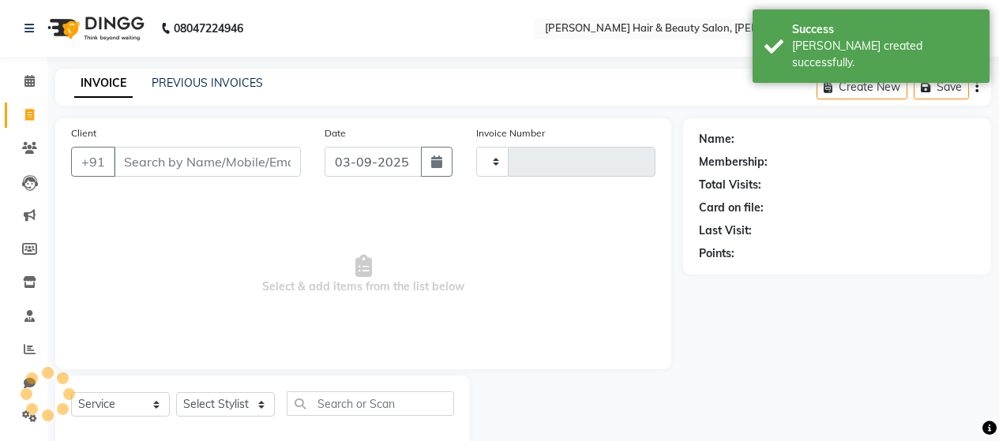
scroll to position [33, 0]
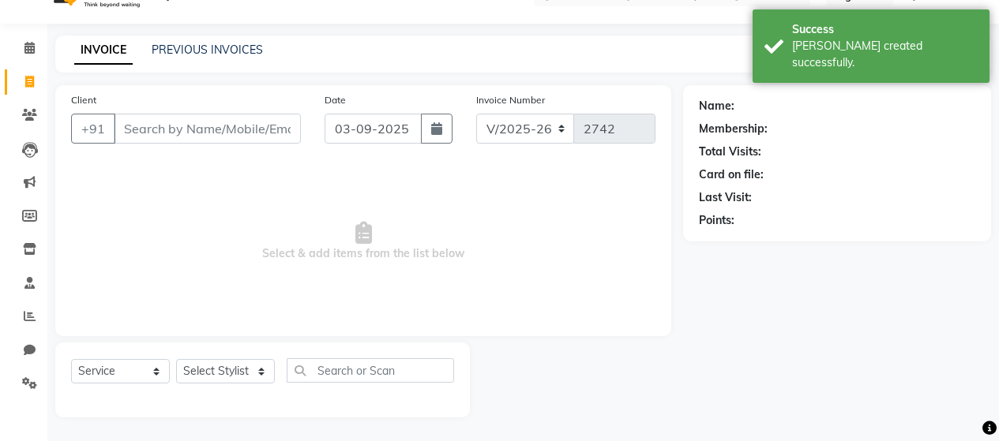
click at [167, 129] on input "Client" at bounding box center [207, 129] width 187 height 30
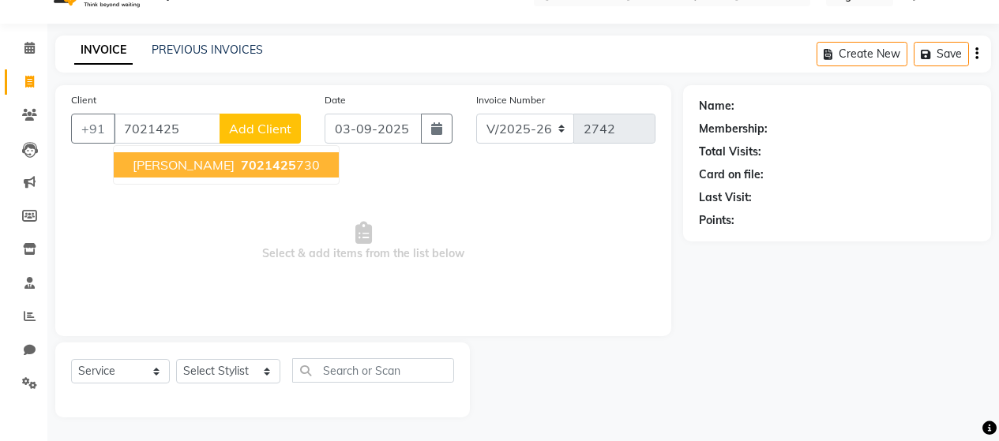
click at [224, 167] on span "Swapnali Kesarkar" at bounding box center [184, 165] width 102 height 16
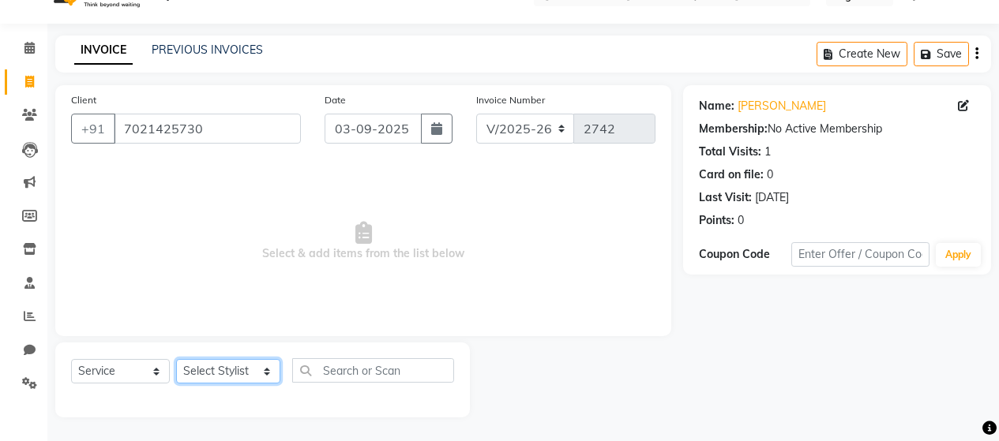
click at [216, 370] on select "Select Stylist [PERSON_NAME] Zibral [PERSON_NAME] [PERSON_NAME] [PERSON_NAME] […" at bounding box center [228, 371] width 104 height 24
click at [176, 359] on select "Select Stylist [PERSON_NAME] Zibral [PERSON_NAME] [PERSON_NAME] [PERSON_NAME] […" at bounding box center [228, 371] width 104 height 24
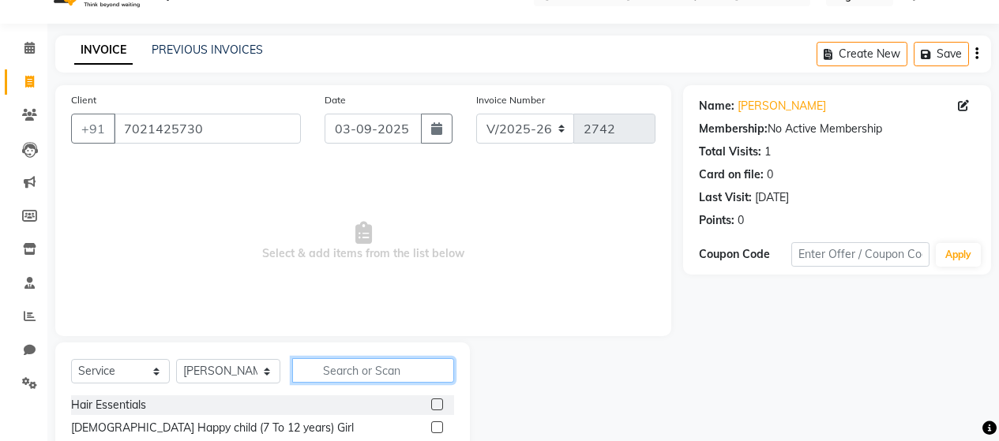
drag, startPoint x: 352, startPoint y: 370, endPoint x: 234, endPoint y: 412, distance: 125.6
click at [354, 370] on input "text" at bounding box center [373, 371] width 162 height 24
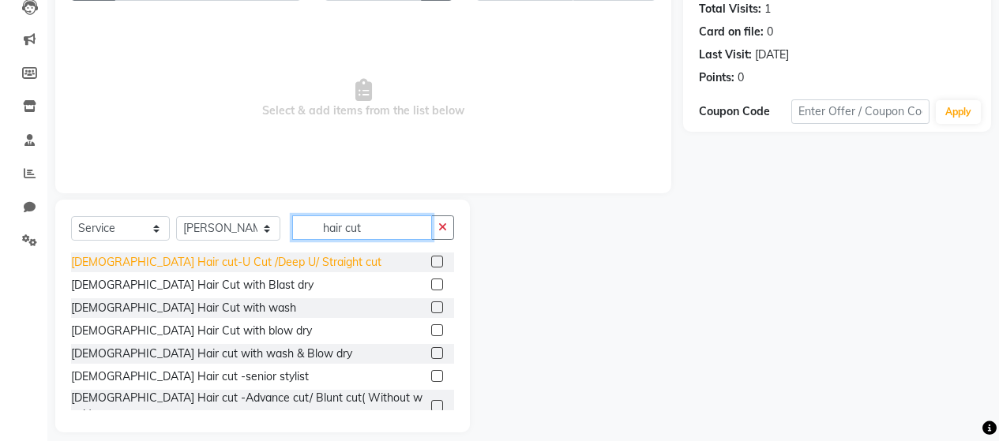
scroll to position [191, 0]
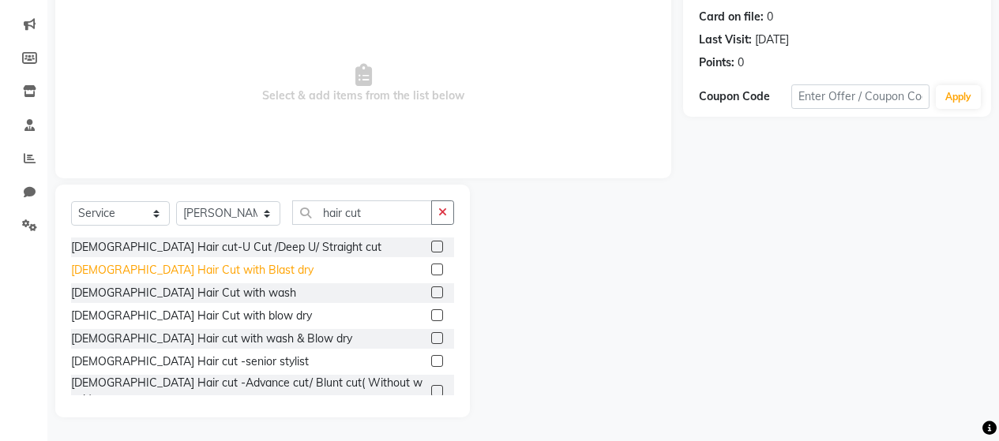
click at [206, 275] on div "[DEMOGRAPHIC_DATA] Hair Cut with Blast dry" at bounding box center [192, 270] width 242 height 17
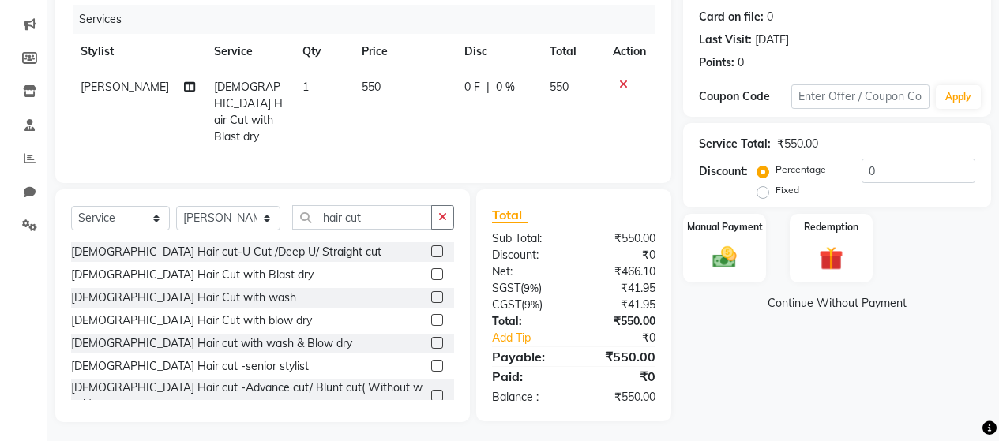
click at [362, 84] on span "550" at bounding box center [371, 87] width 19 height 14
click at [397, 90] on td "550" at bounding box center [403, 111] width 103 height 85
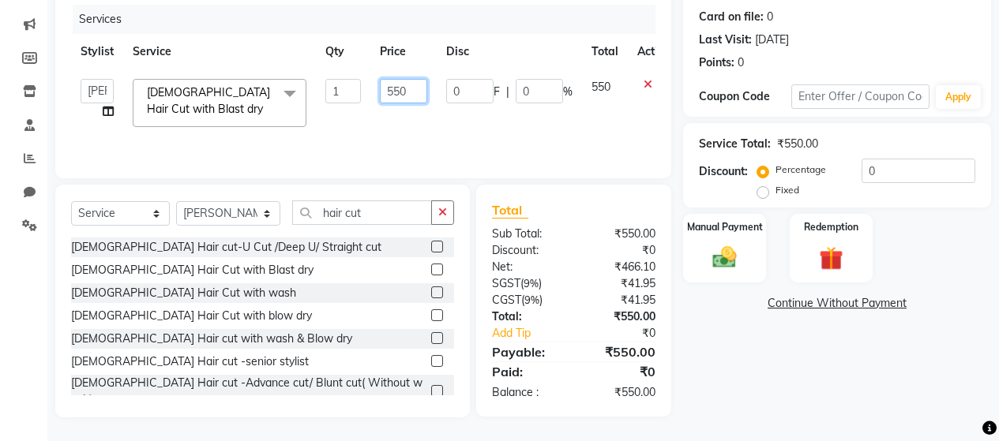
click at [408, 90] on input "550" at bounding box center [403, 91] width 47 height 24
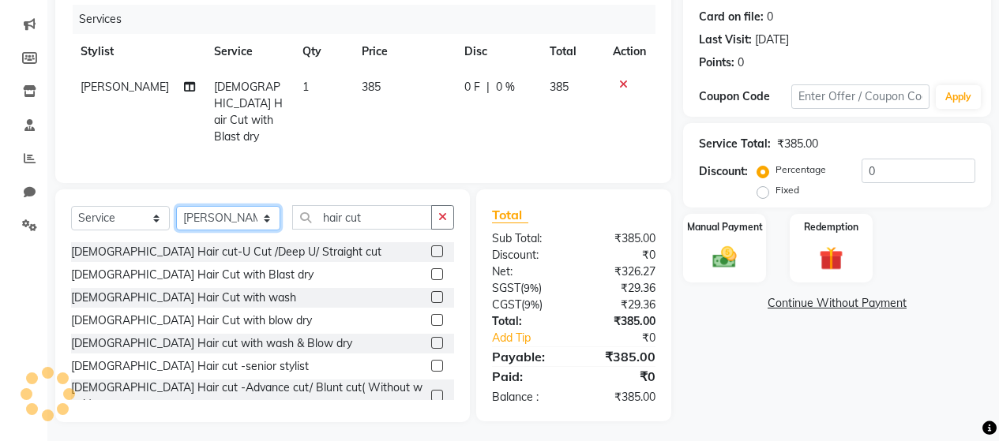
click at [240, 213] on select "Select Stylist [PERSON_NAME] Zibral [PERSON_NAME] [PERSON_NAME] [PERSON_NAME] […" at bounding box center [228, 218] width 104 height 24
drag, startPoint x: 240, startPoint y: 213, endPoint x: 355, endPoint y: 220, distance: 115.5
click at [240, 212] on select "Select Stylist [PERSON_NAME] Zibral [PERSON_NAME] [PERSON_NAME] [PERSON_NAME] […" at bounding box center [228, 218] width 104 height 24
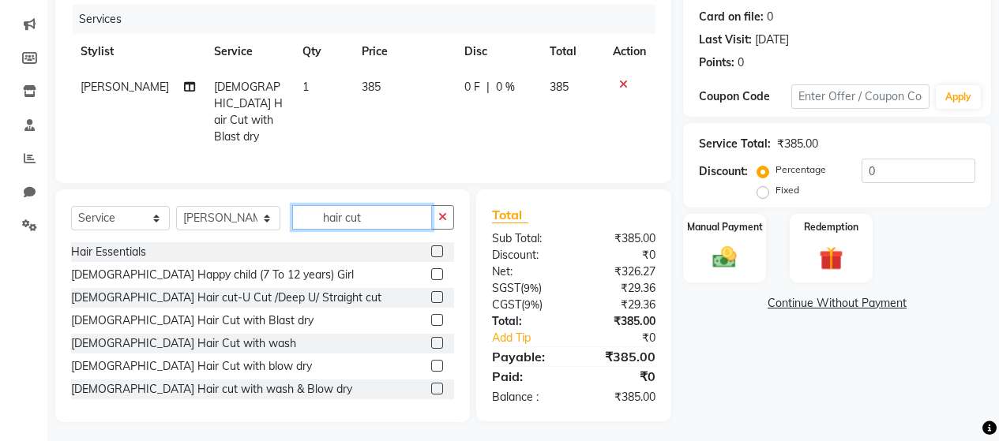
drag, startPoint x: 370, startPoint y: 214, endPoint x: 254, endPoint y: 257, distance: 123.7
click at [276, 218] on div "Select Service Product Membership Package Voucher Prepaid Gift Card Select Styl…" at bounding box center [262, 223] width 383 height 37
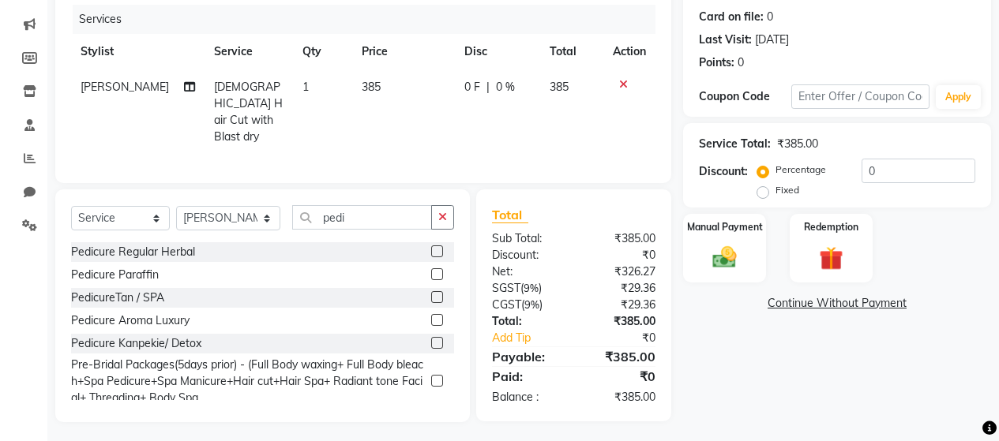
click at [183, 247] on div "Pedicure Regular Herbal" at bounding box center [133, 252] width 124 height 17
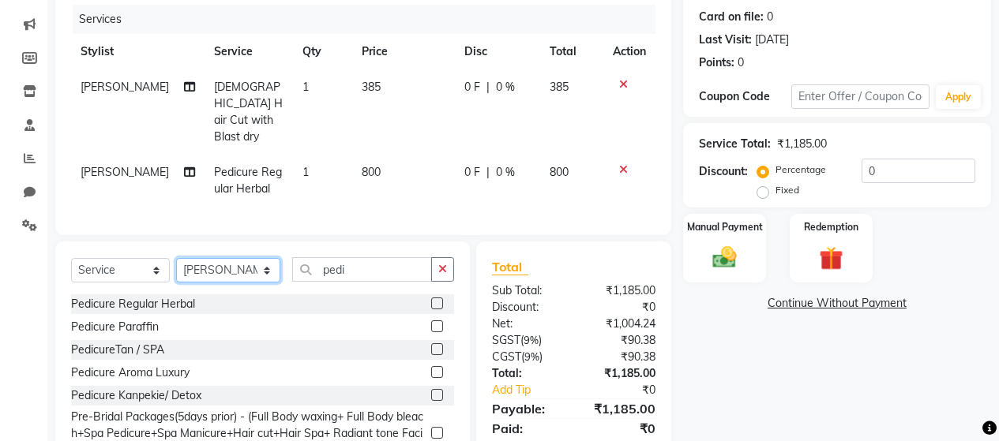
click at [239, 264] on select "Select Stylist [PERSON_NAME] Zibral [PERSON_NAME] [PERSON_NAME] [PERSON_NAME] […" at bounding box center [228, 270] width 104 height 24
click at [176, 258] on select "Select Stylist [PERSON_NAME] Zibral [PERSON_NAME] [PERSON_NAME] [PERSON_NAME] […" at bounding box center [228, 270] width 104 height 24
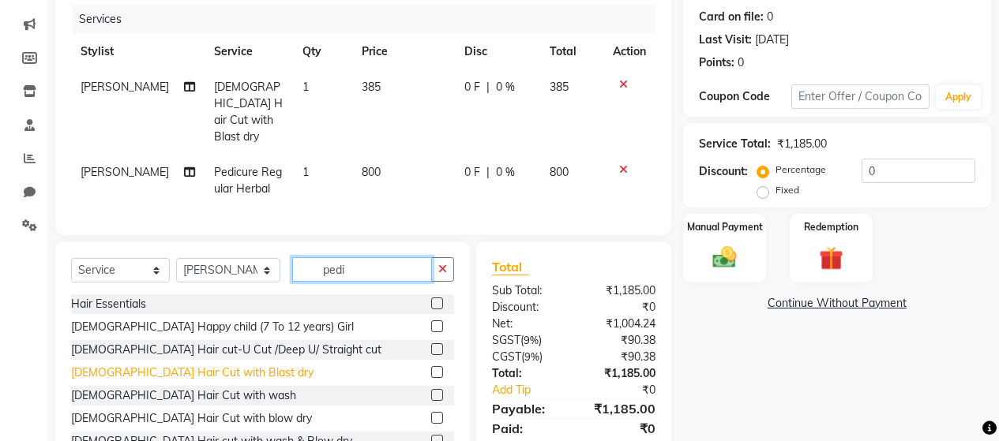
drag, startPoint x: 352, startPoint y: 260, endPoint x: 175, endPoint y: 369, distance: 208.5
click at [252, 280] on div "Select Service Product Membership Package Voucher Prepaid Gift Card Select Styl…" at bounding box center [262, 275] width 383 height 37
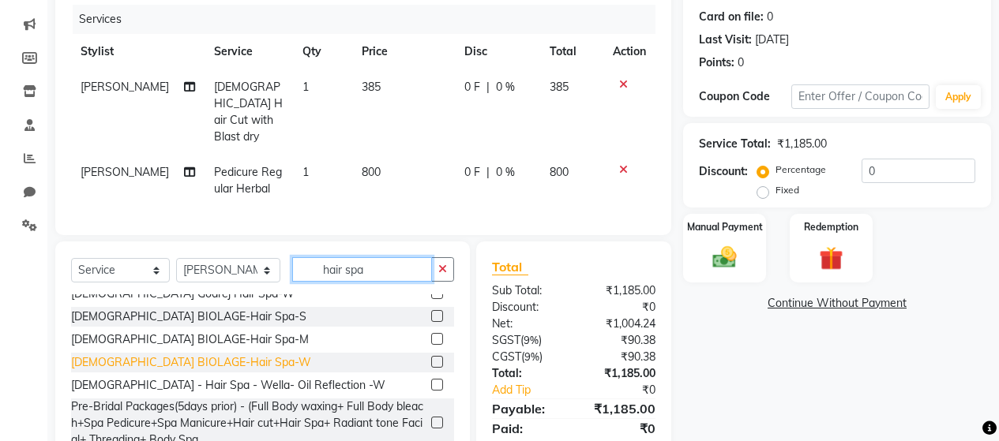
scroll to position [0, 0]
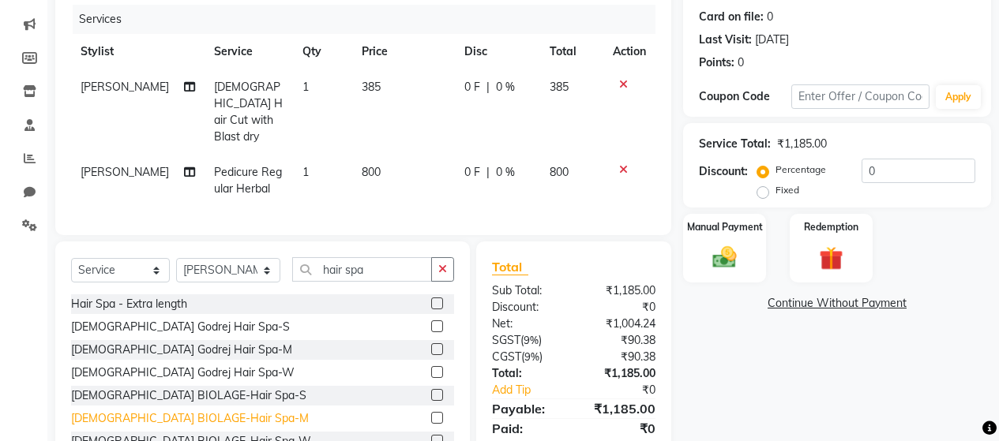
click at [206, 411] on div "[DEMOGRAPHIC_DATA] BIOLAGE-Hair Spa-M" at bounding box center [190, 419] width 238 height 17
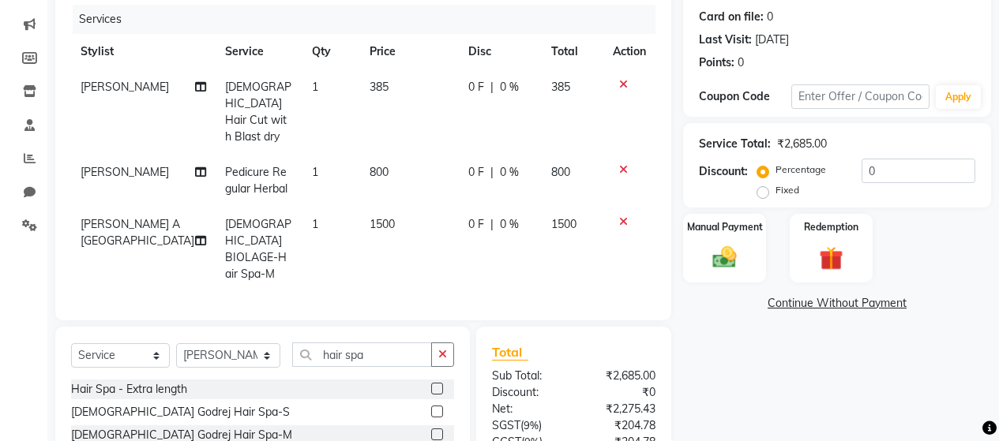
click at [375, 217] on span "1500" at bounding box center [382, 224] width 25 height 14
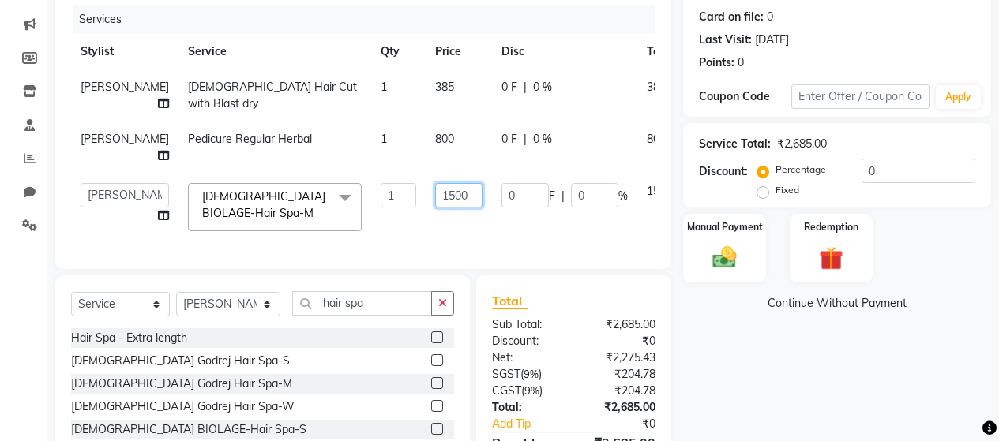
click at [435, 208] on input "1500" at bounding box center [458, 195] width 47 height 24
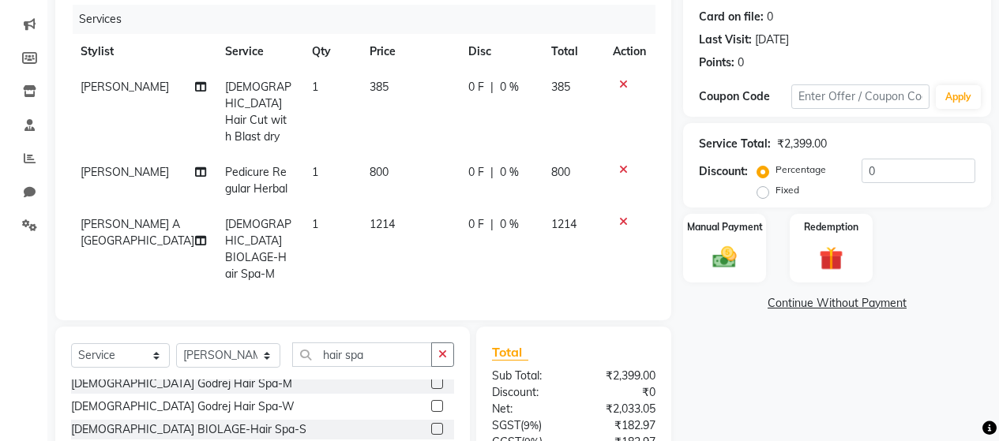
scroll to position [79, 0]
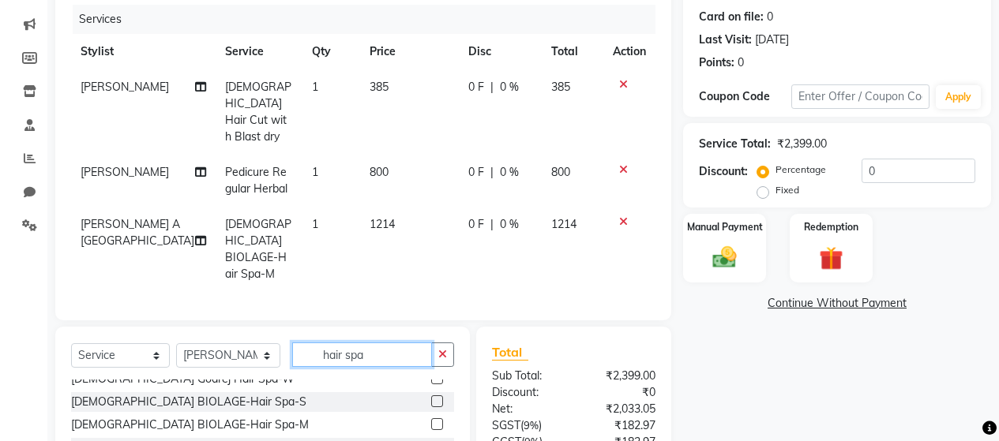
drag, startPoint x: 378, startPoint y: 335, endPoint x: 230, endPoint y: 395, distance: 159.4
click at [258, 343] on div "Select Service Product Membership Package Voucher Prepaid Gift Card Select Styl…" at bounding box center [262, 361] width 383 height 37
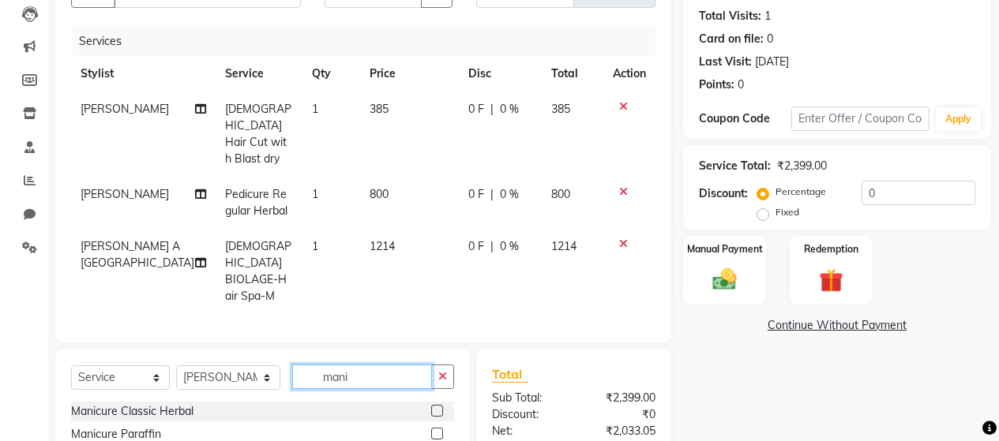
scroll to position [237, 0]
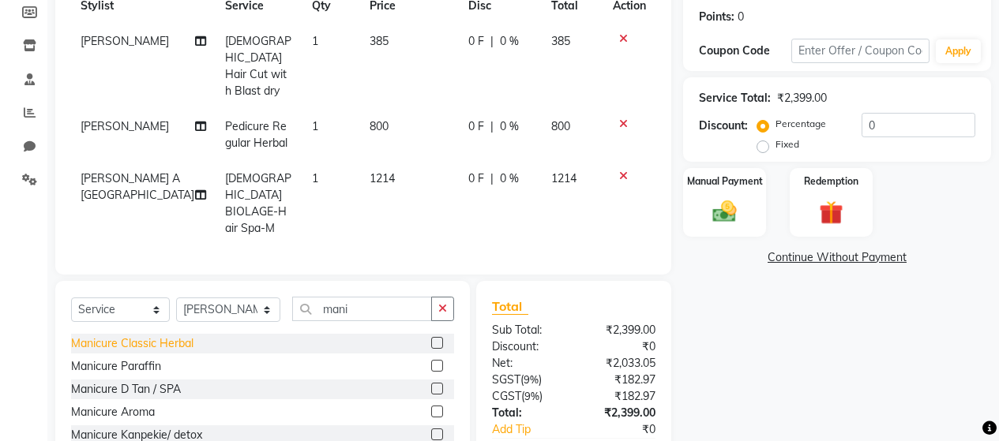
click at [180, 336] on div "Manicure Classic Herbal" at bounding box center [132, 344] width 122 height 17
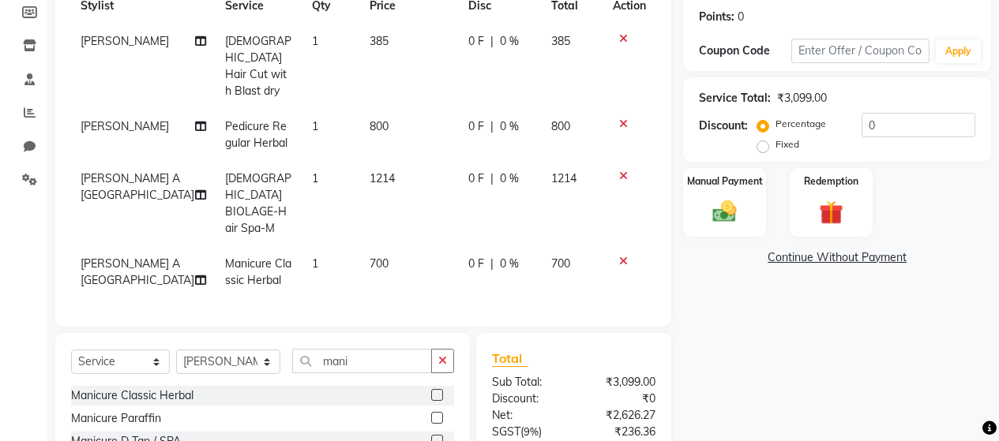
click at [370, 257] on span "700" at bounding box center [379, 264] width 19 height 14
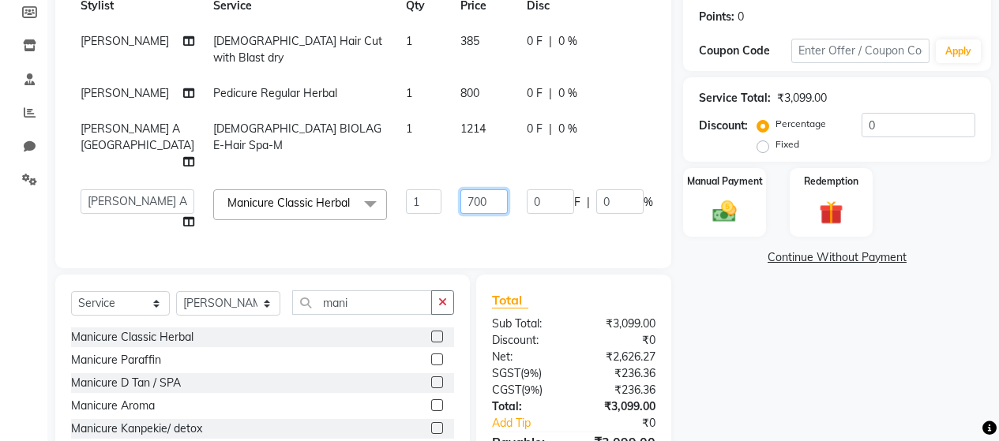
click at [460, 214] on input "700" at bounding box center [483, 202] width 47 height 24
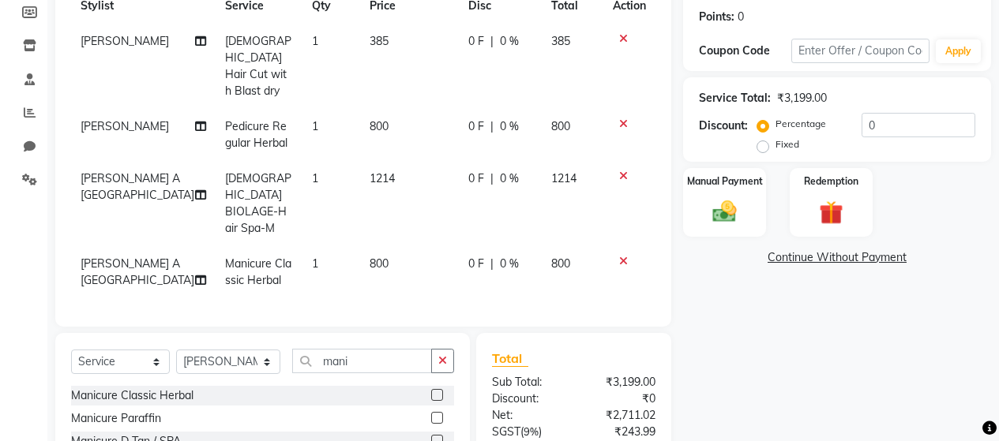
click at [500, 256] on span "0 %" at bounding box center [509, 264] width 19 height 17
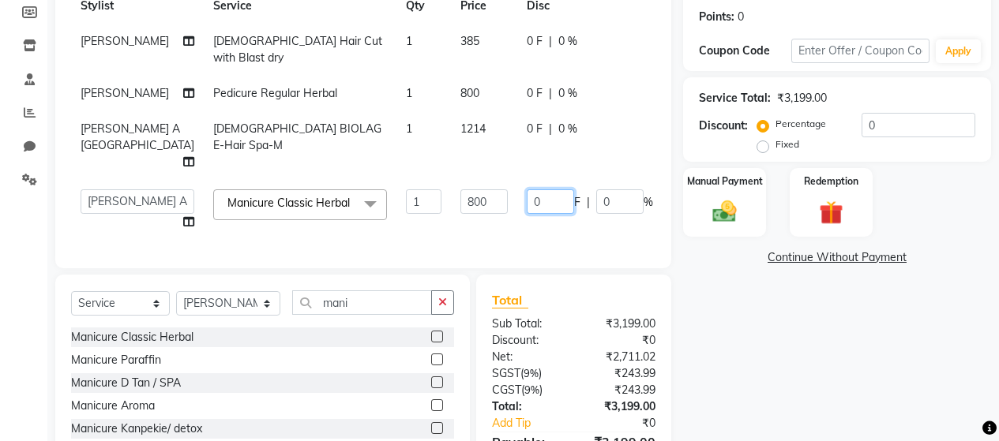
click at [527, 214] on input "0" at bounding box center [550, 202] width 47 height 24
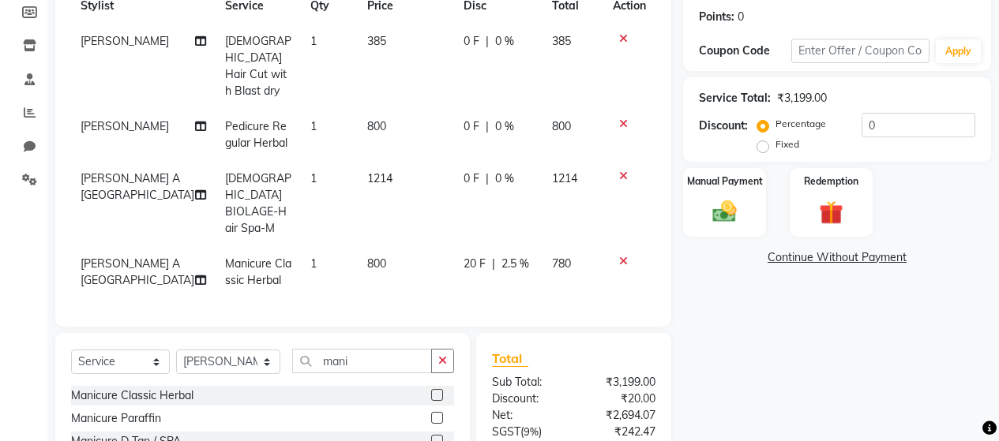
click at [508, 256] on span "2.5 %" at bounding box center [515, 264] width 28 height 17
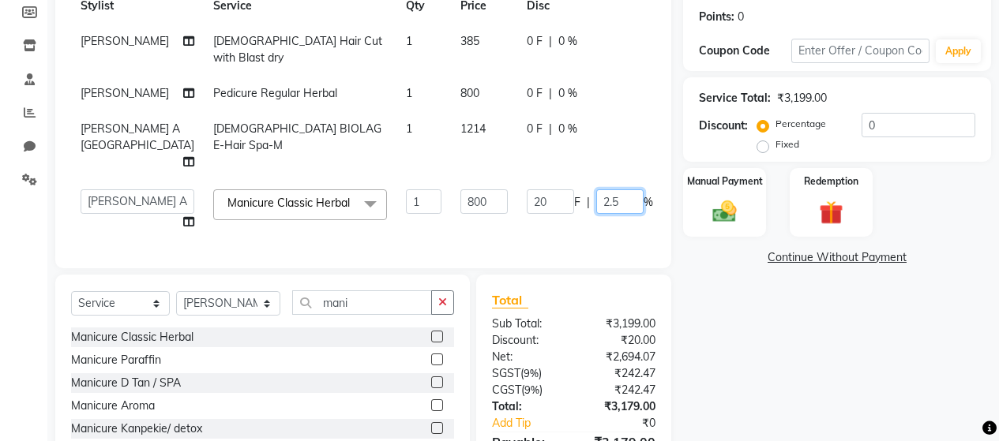
click at [596, 214] on input "2.5" at bounding box center [619, 202] width 47 height 24
click at [558, 236] on tr "Alim Salmani Altaf Zibral Ankush Thakur Arti Jaiswar Ashfak Ganesh Shetty Jaysh…" at bounding box center [415, 210] width 689 height 60
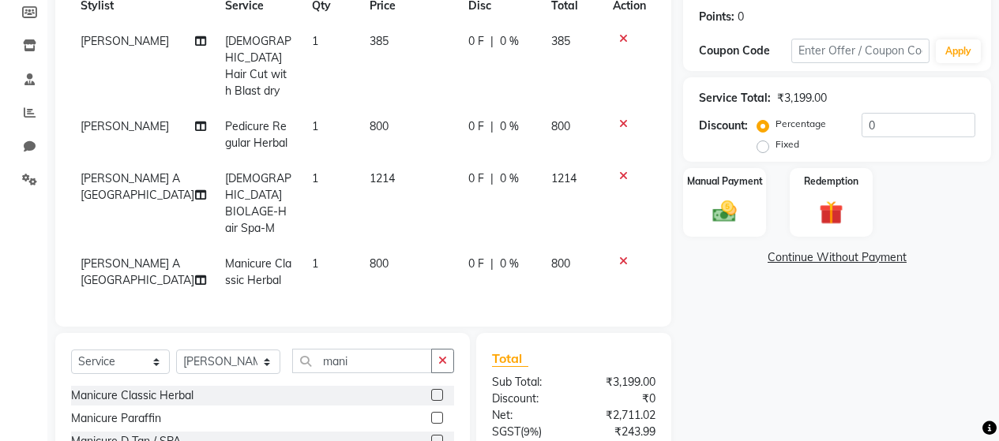
click at [500, 256] on span "0 %" at bounding box center [509, 264] width 19 height 17
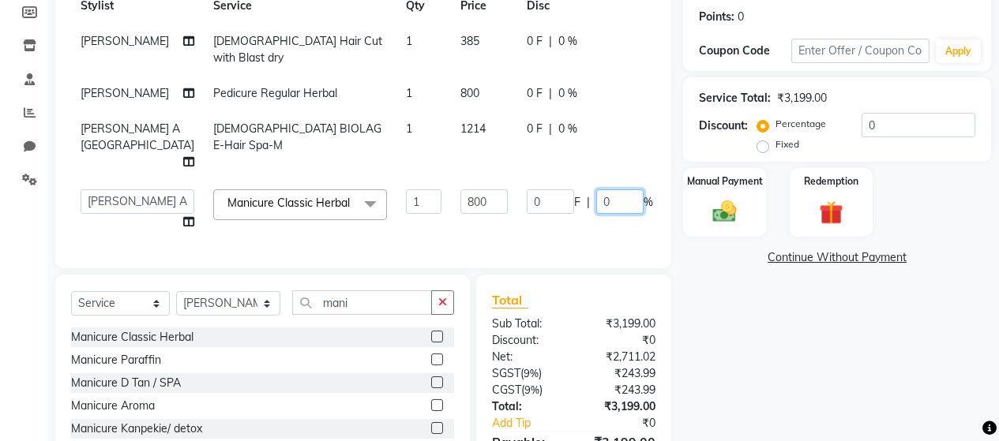
click at [596, 214] on input "0" at bounding box center [619, 202] width 47 height 24
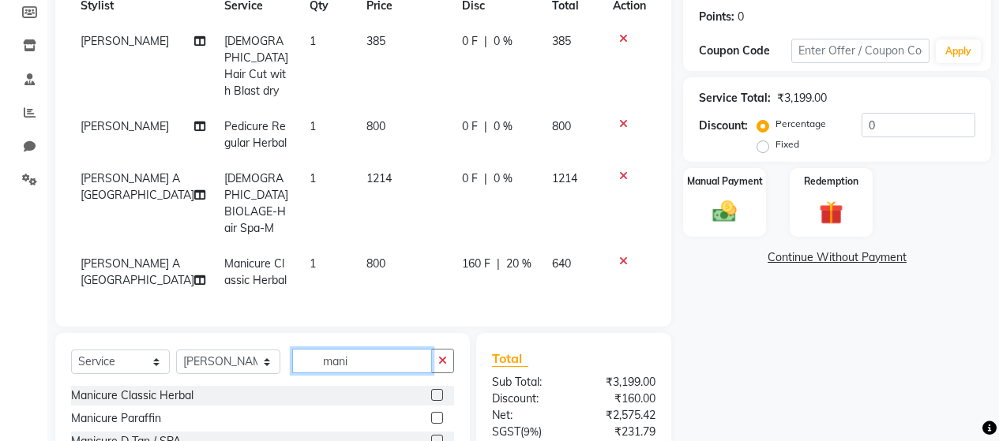
drag, startPoint x: 362, startPoint y: 341, endPoint x: 233, endPoint y: 344, distance: 129.5
click at [237, 349] on div "Select Service Product Membership Package Voucher Prepaid Gift Card Select Styl…" at bounding box center [262, 367] width 383 height 37
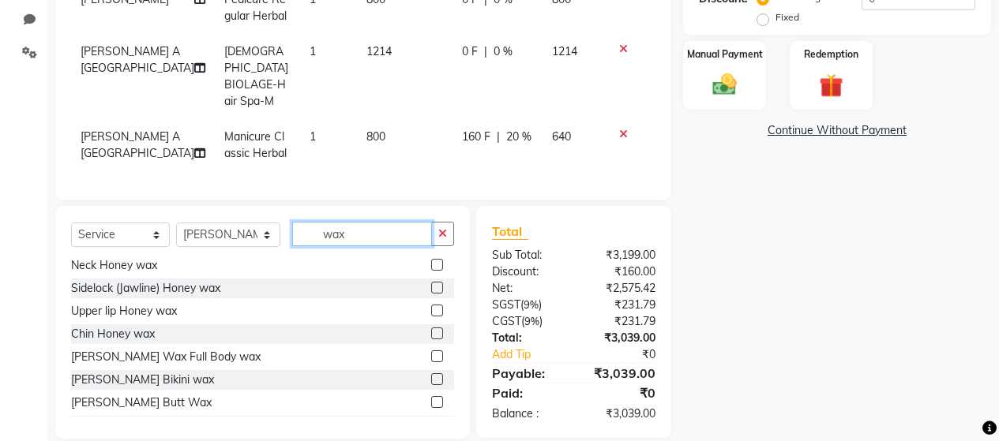
scroll to position [334, 0]
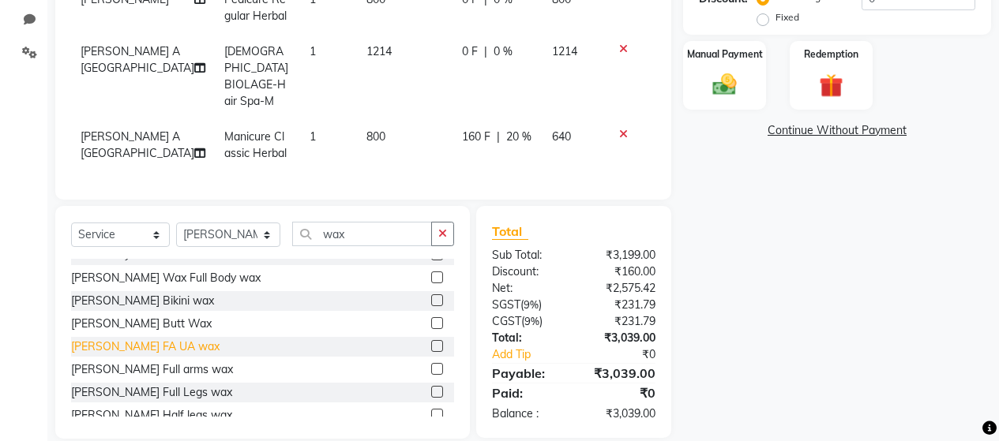
click at [144, 339] on div "[PERSON_NAME] FA UA wax" at bounding box center [145, 347] width 148 height 17
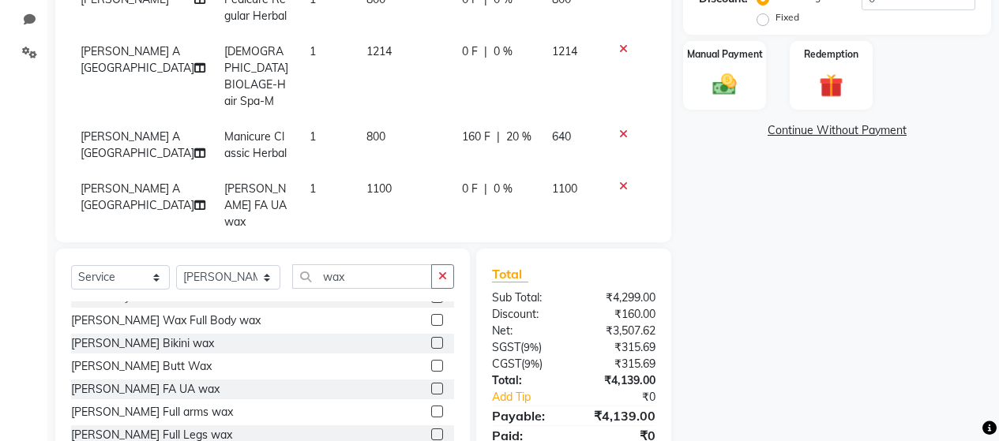
click at [366, 182] on span "1100" at bounding box center [378, 189] width 25 height 14
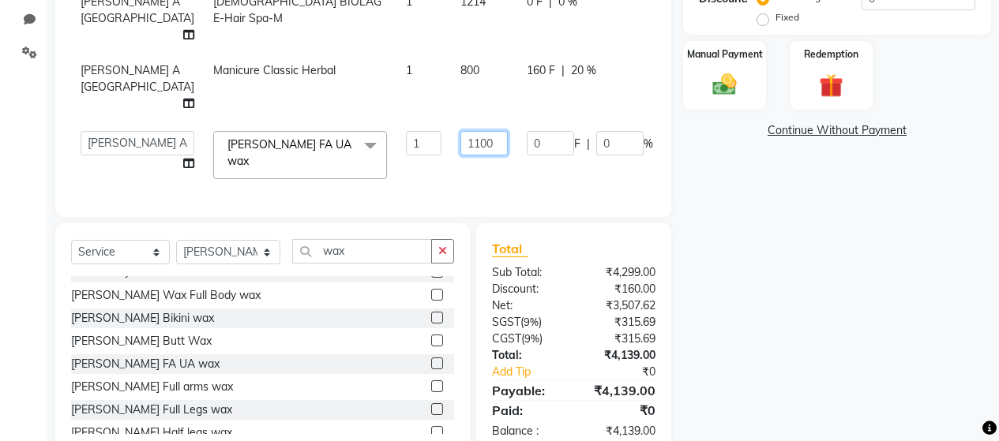
click at [460, 141] on input "1100" at bounding box center [483, 143] width 47 height 24
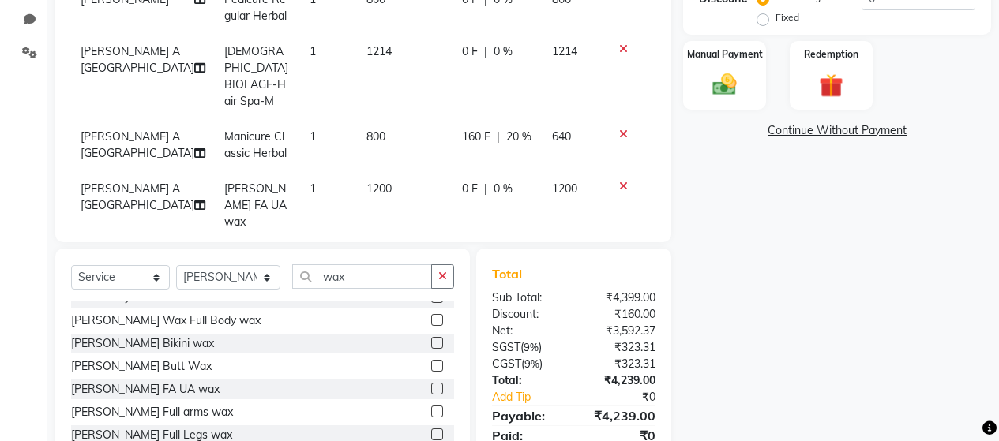
click at [496, 181] on span "0 %" at bounding box center [503, 189] width 19 height 17
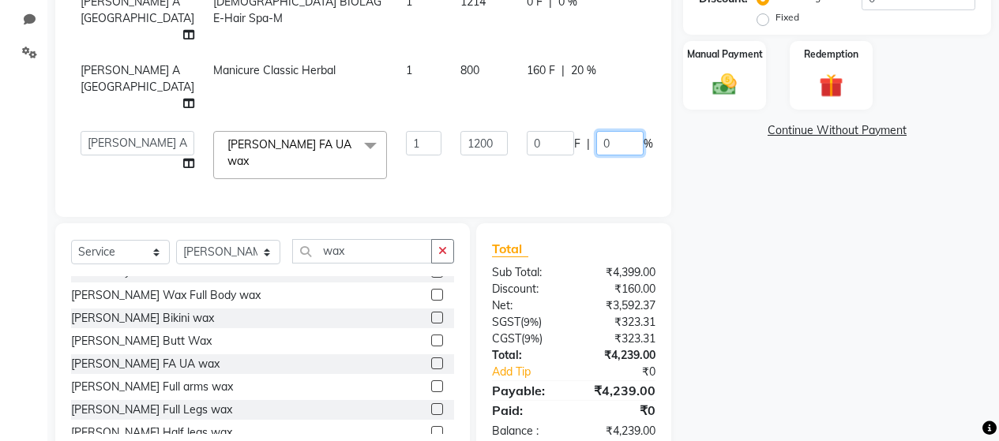
click at [596, 143] on input "0" at bounding box center [619, 143] width 47 height 24
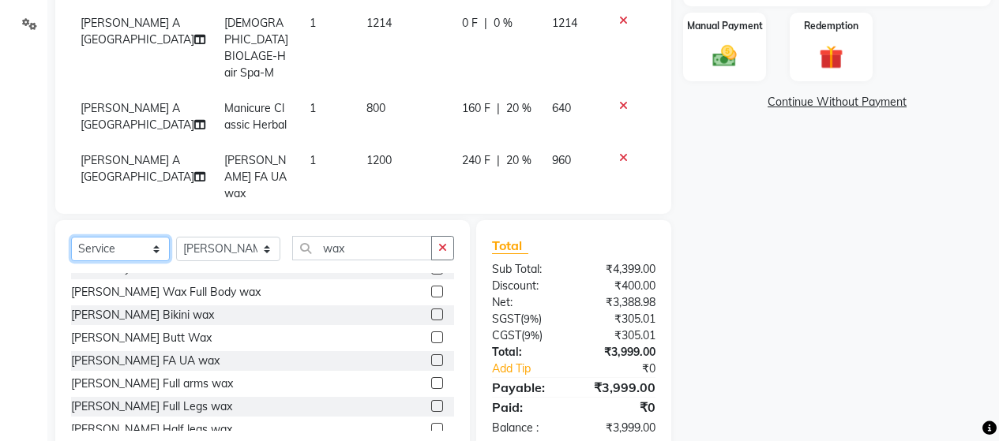
scroll to position [416, 0]
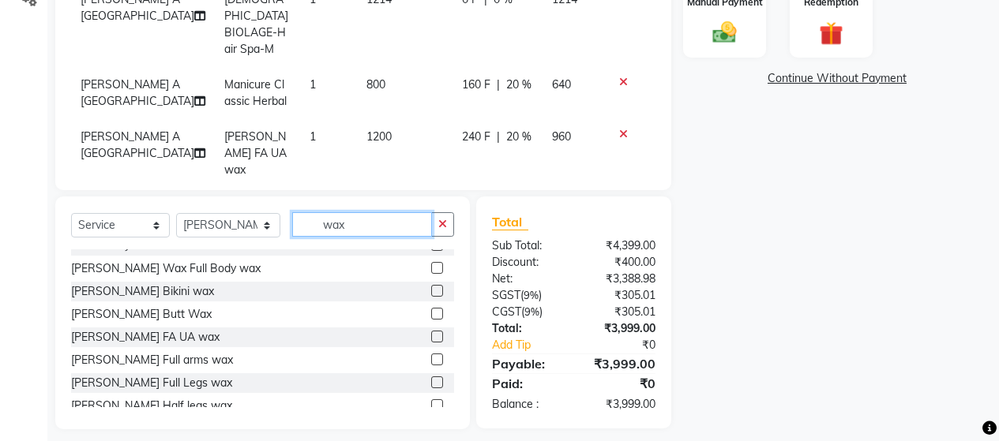
drag, startPoint x: 363, startPoint y: 214, endPoint x: 283, endPoint y: 220, distance: 80.7
click at [284, 219] on div "Select Service Product Membership Package Voucher Prepaid Gift Card Select Styl…" at bounding box center [262, 230] width 383 height 37
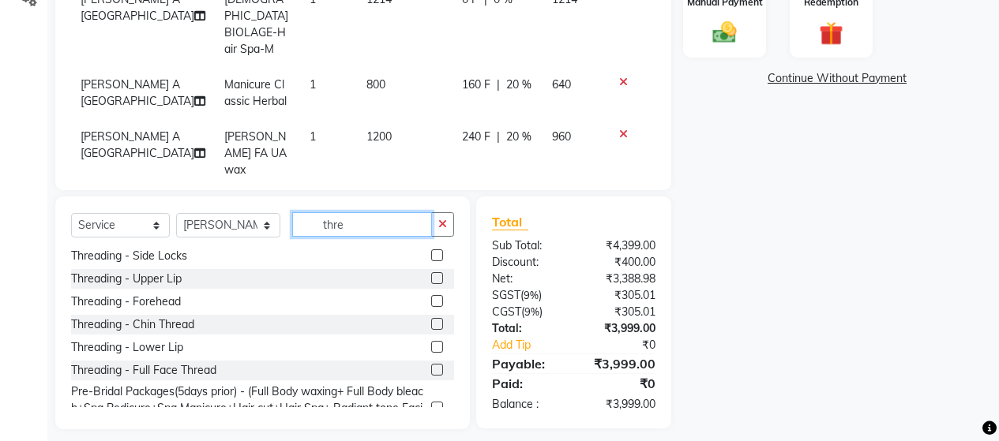
scroll to position [0, 0]
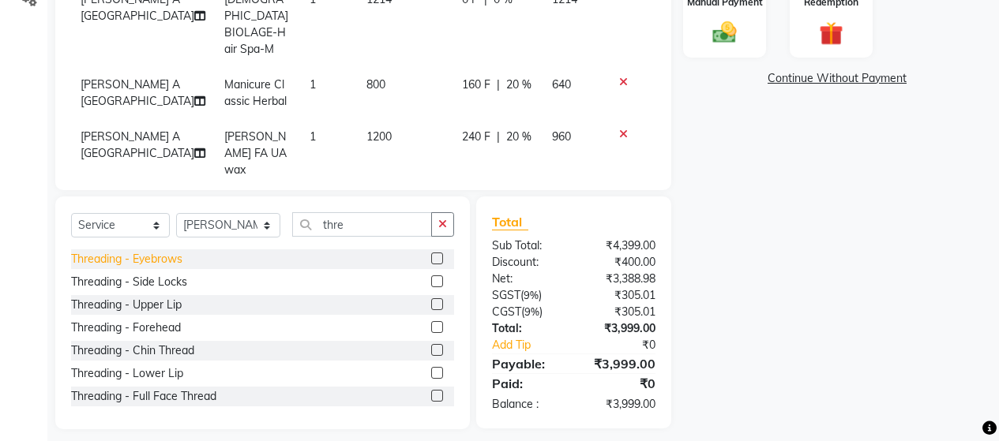
click at [177, 251] on div "Threading - Eyebrows" at bounding box center [126, 259] width 111 height 17
click at [366, 198] on span "80" at bounding box center [372, 205] width 13 height 14
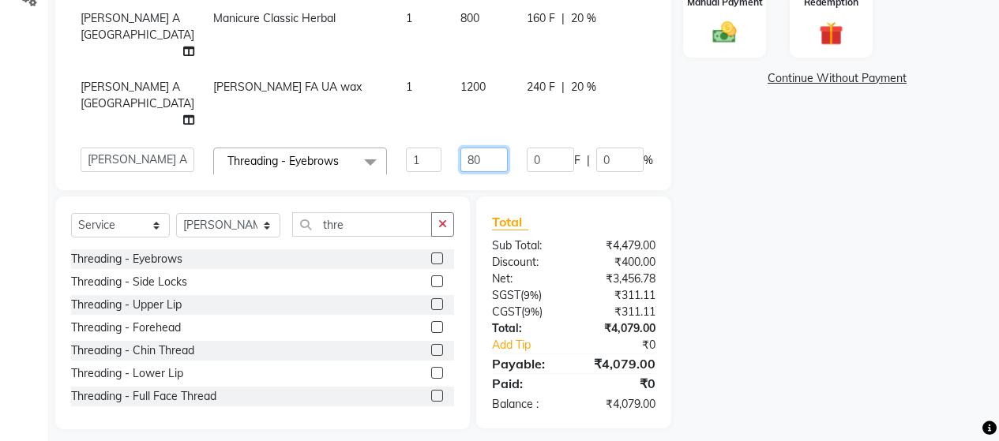
click at [460, 148] on input "80" at bounding box center [483, 160] width 47 height 24
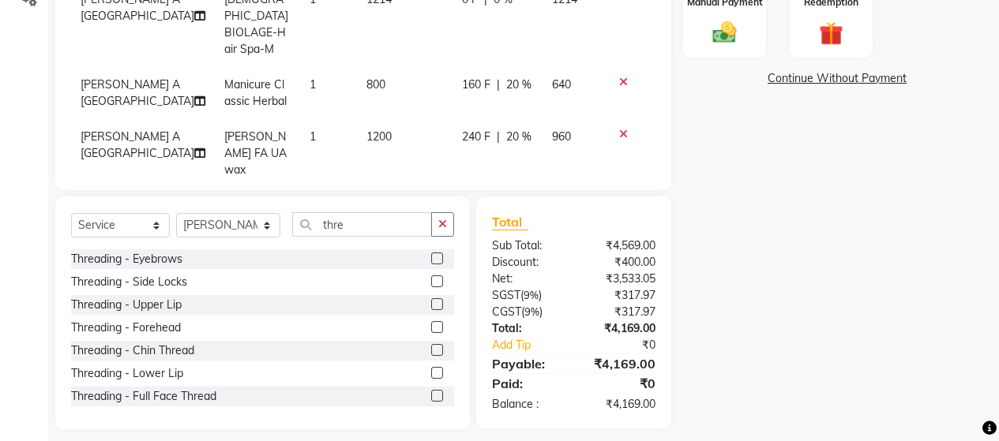
click at [494, 197] on span "0 %" at bounding box center [503, 205] width 19 height 17
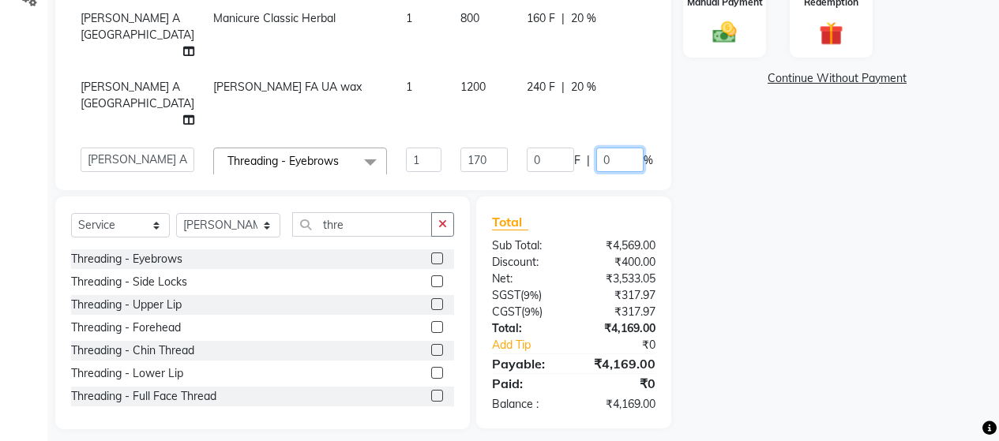
click at [596, 148] on input "0" at bounding box center [619, 160] width 47 height 24
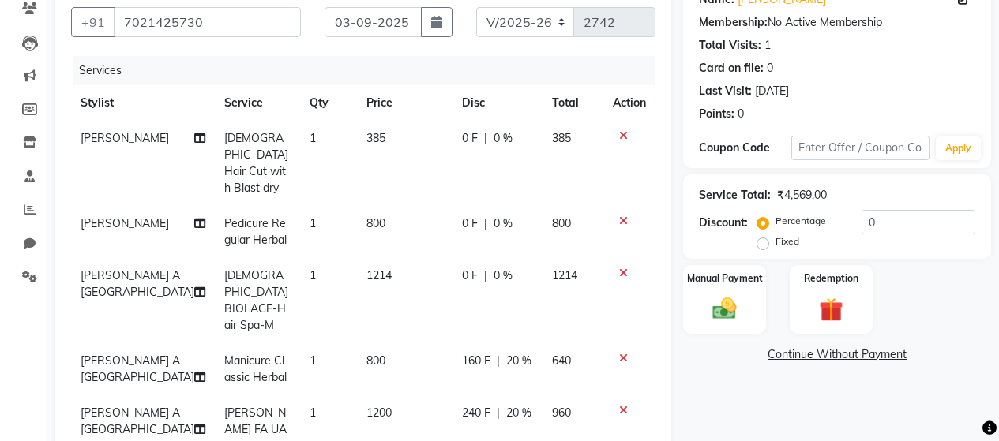
scroll to position [112, 0]
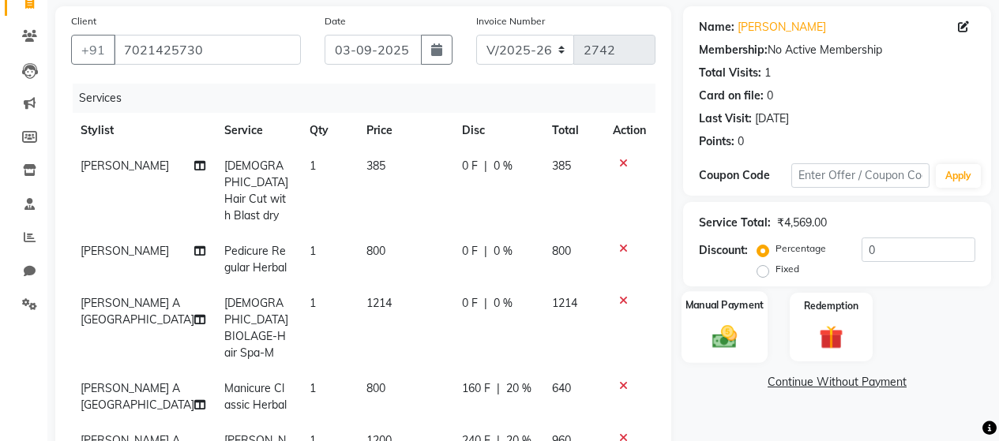
click at [721, 310] on label "Manual Payment" at bounding box center [725, 305] width 79 height 15
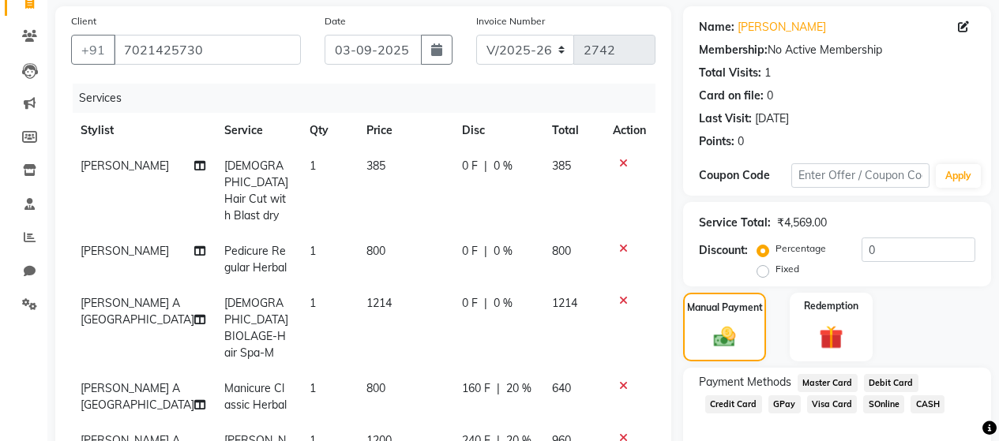
click at [777, 402] on span "GPay" at bounding box center [784, 405] width 32 height 18
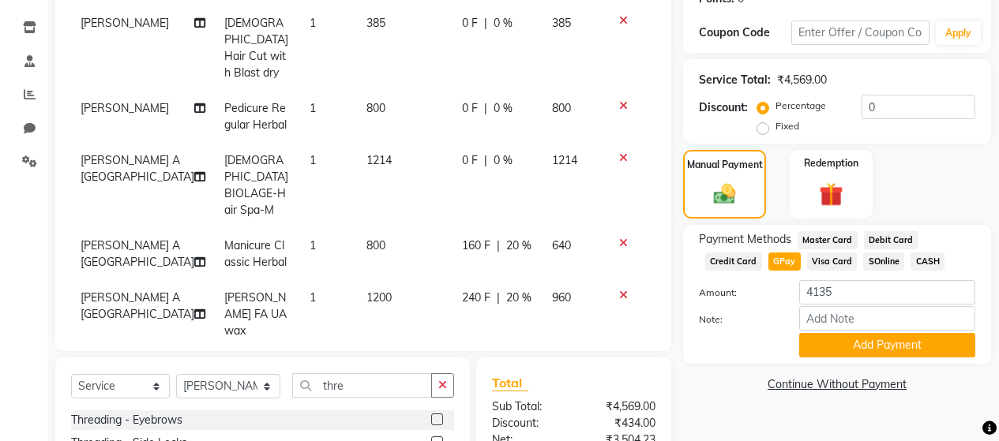
scroll to position [270, 0]
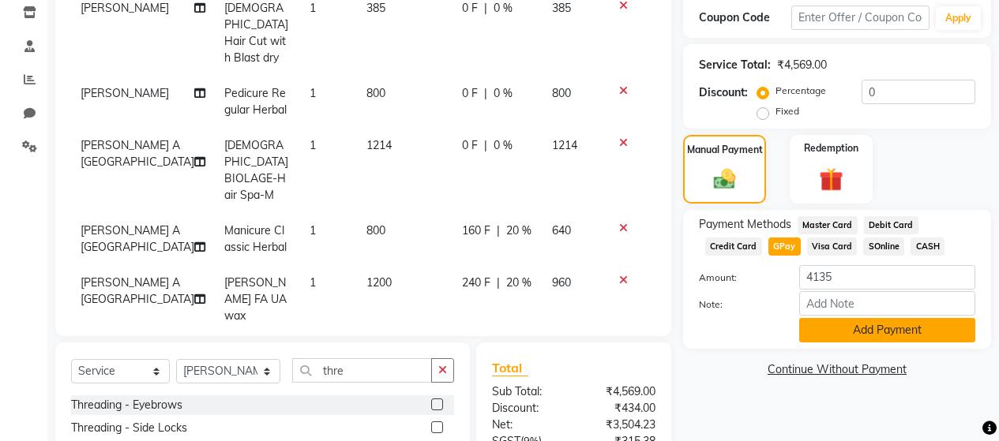
click at [878, 331] on button "Add Payment" at bounding box center [887, 330] width 176 height 24
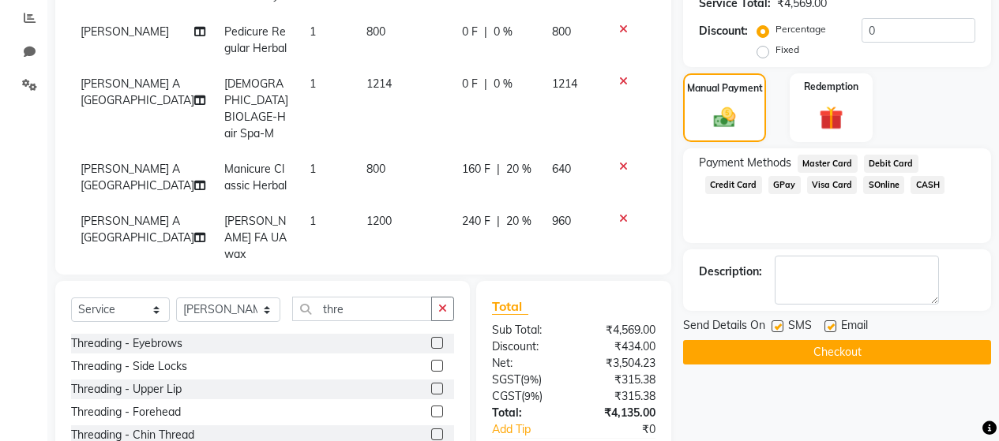
scroll to position [349, 0]
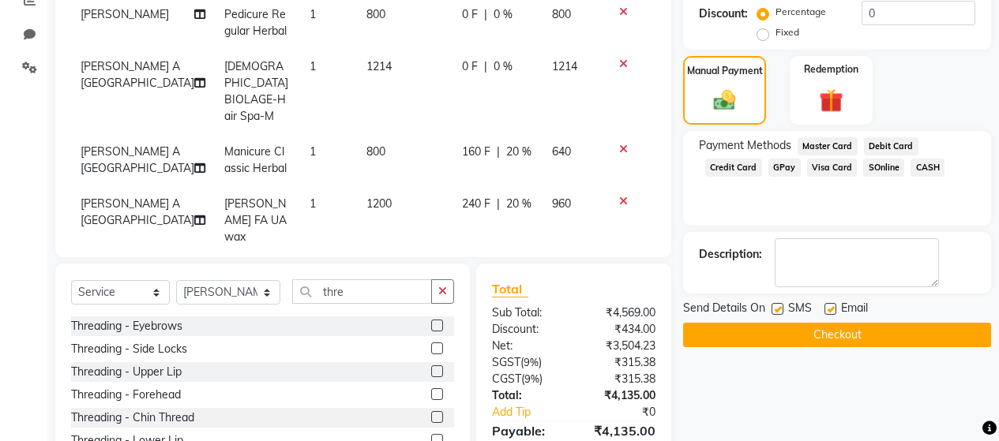
click at [777, 310] on label at bounding box center [778, 309] width 12 height 12
click at [777, 310] on input "checkbox" at bounding box center [777, 310] width 10 height 10
click at [832, 309] on label at bounding box center [831, 309] width 12 height 12
click at [832, 309] on input "checkbox" at bounding box center [830, 310] width 10 height 10
click at [837, 340] on button "Checkout" at bounding box center [837, 335] width 308 height 24
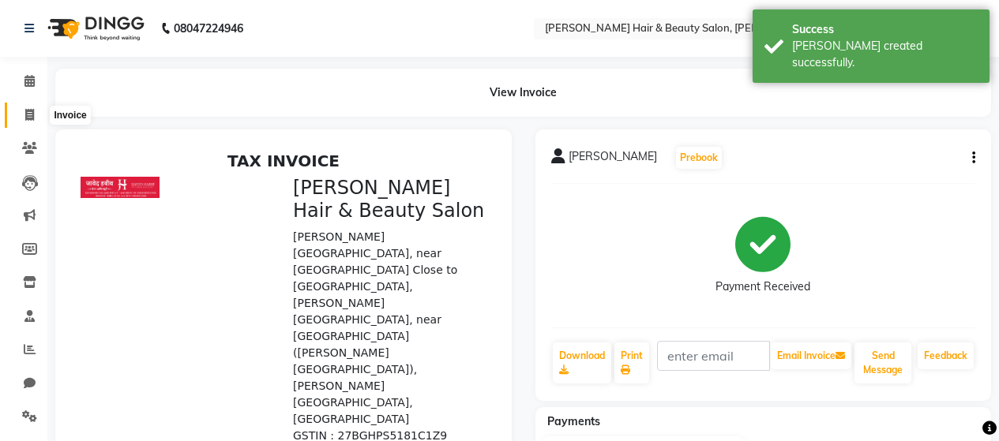
click at [26, 111] on icon at bounding box center [29, 115] width 9 height 12
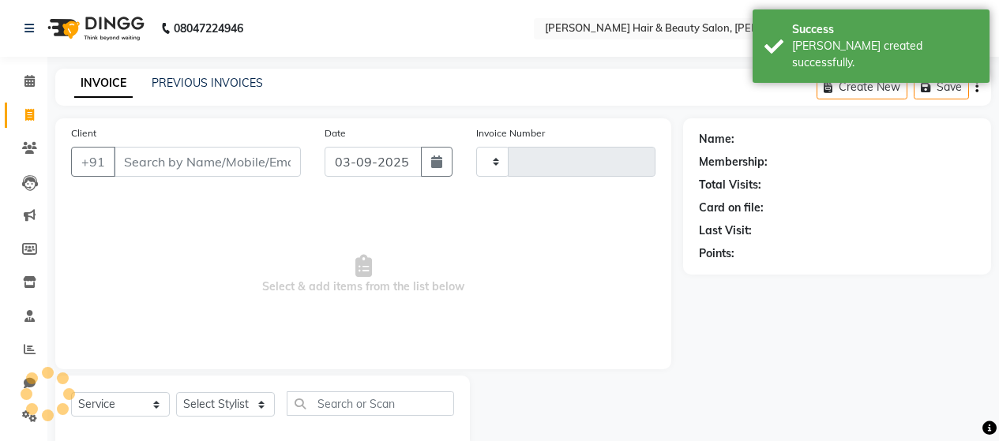
scroll to position [33, 0]
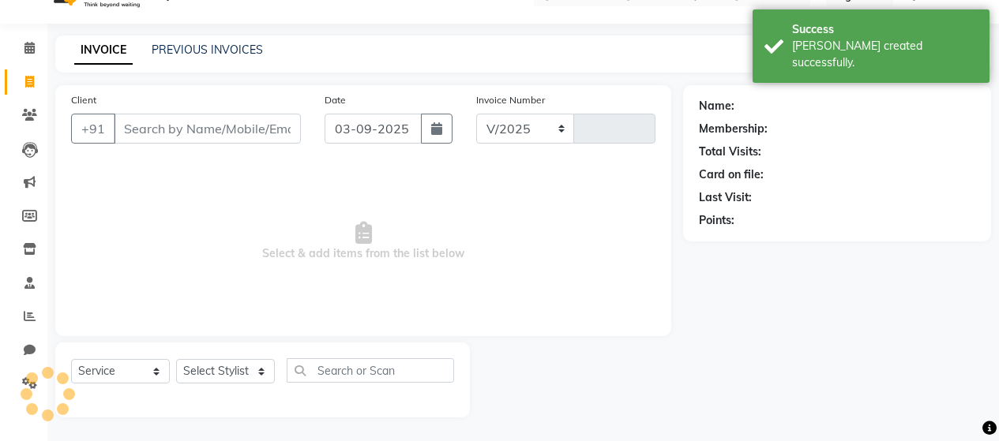
click at [160, 126] on input "Client" at bounding box center [207, 129] width 187 height 30
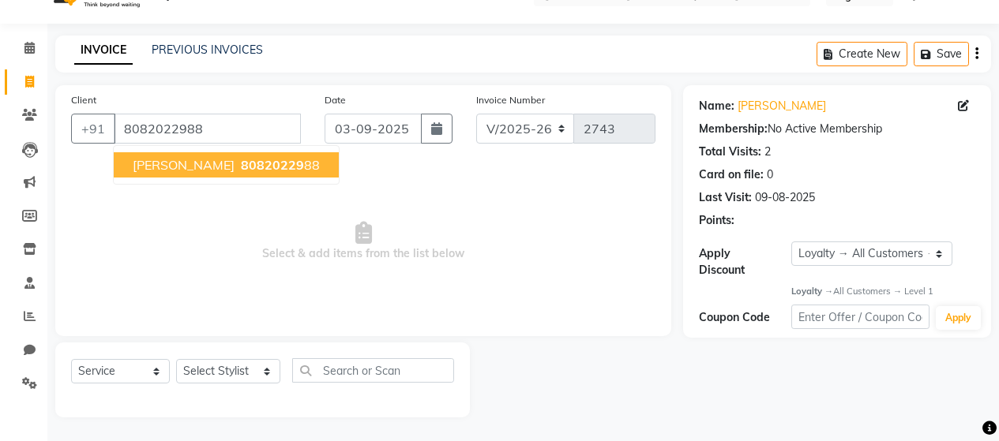
click at [216, 160] on button "Stuti Bagadia 80820229 88" at bounding box center [226, 164] width 225 height 25
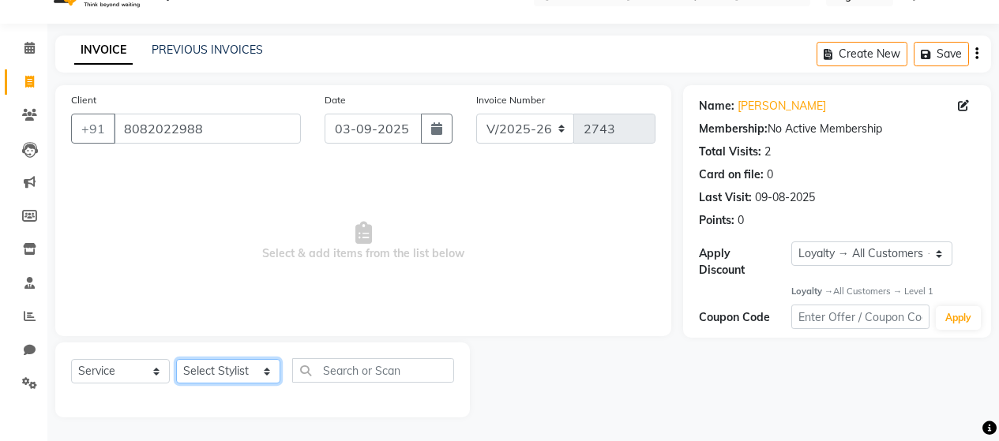
click at [229, 370] on select "Select Stylist [PERSON_NAME] Zibral [PERSON_NAME] [PERSON_NAME] [PERSON_NAME] […" at bounding box center [228, 371] width 104 height 24
click at [176, 359] on select "Select Stylist [PERSON_NAME] Zibral [PERSON_NAME] [PERSON_NAME] [PERSON_NAME] […" at bounding box center [228, 371] width 104 height 24
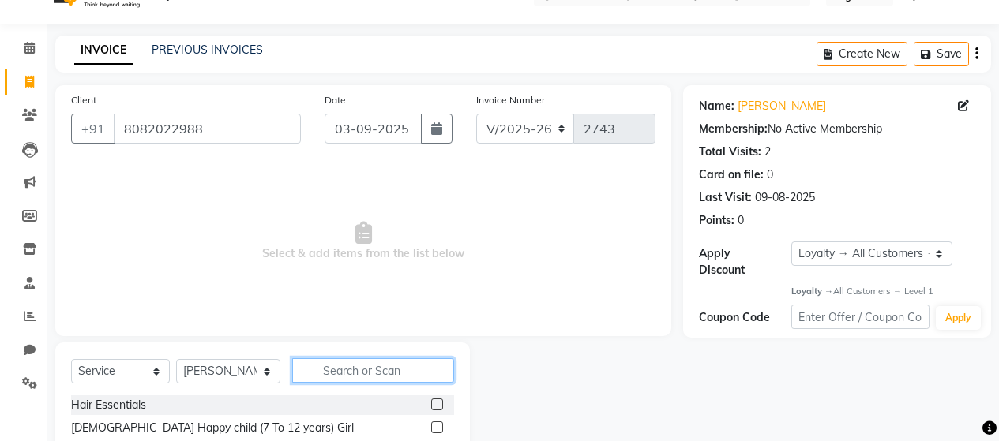
click at [343, 367] on input "text" at bounding box center [373, 371] width 162 height 24
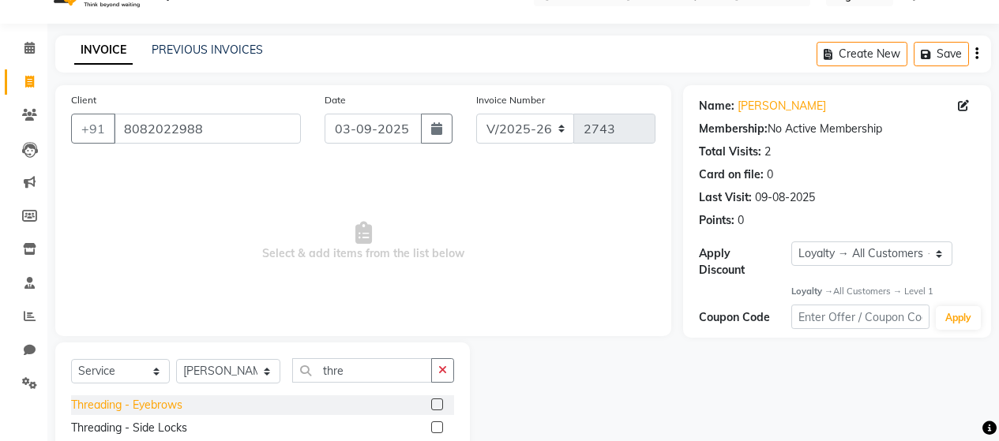
click at [164, 404] on div "Threading - Eyebrows" at bounding box center [126, 405] width 111 height 17
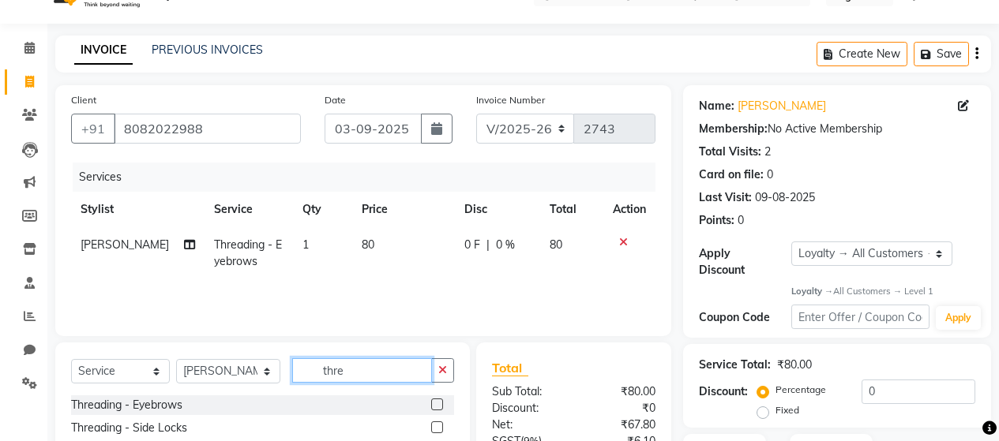
click at [353, 372] on input "thre" at bounding box center [362, 371] width 140 height 24
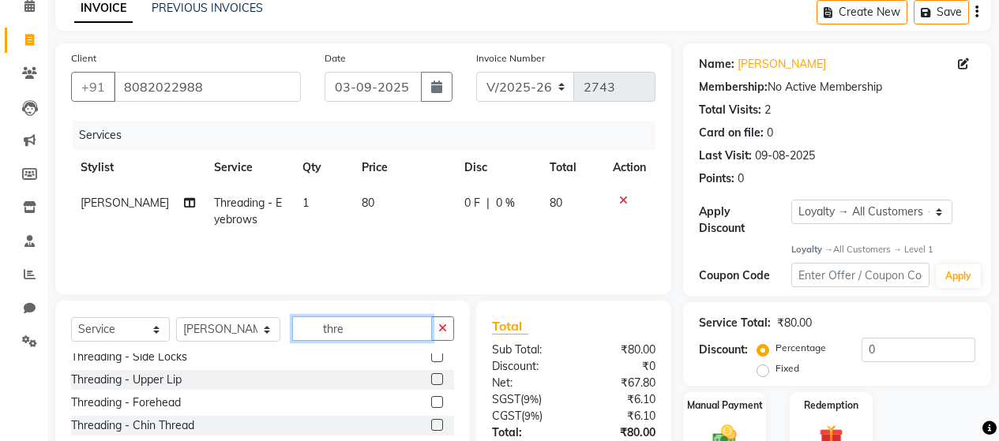
scroll to position [112, 0]
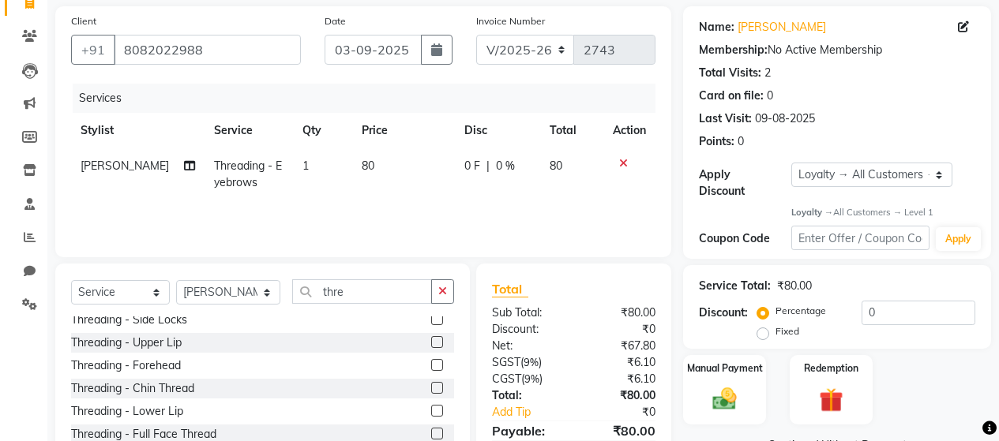
click at [151, 343] on div "Threading - Upper Lip" at bounding box center [126, 343] width 111 height 17
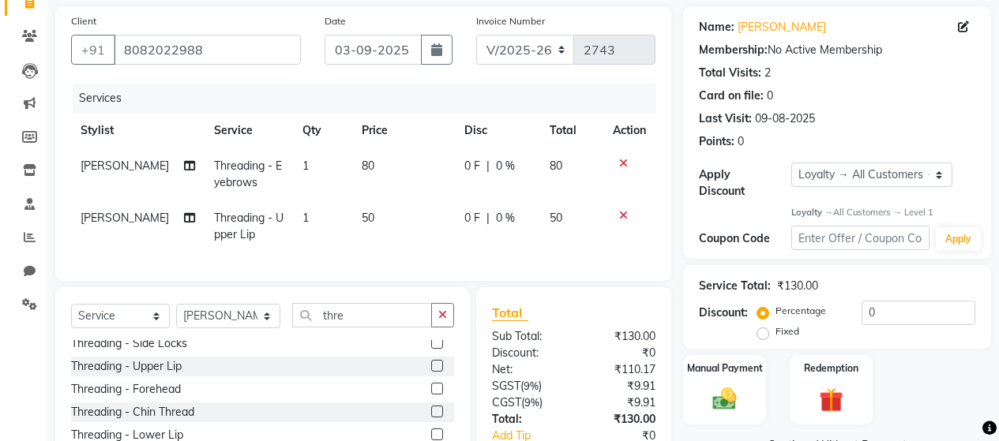
click at [362, 164] on span "80" at bounding box center [368, 166] width 13 height 14
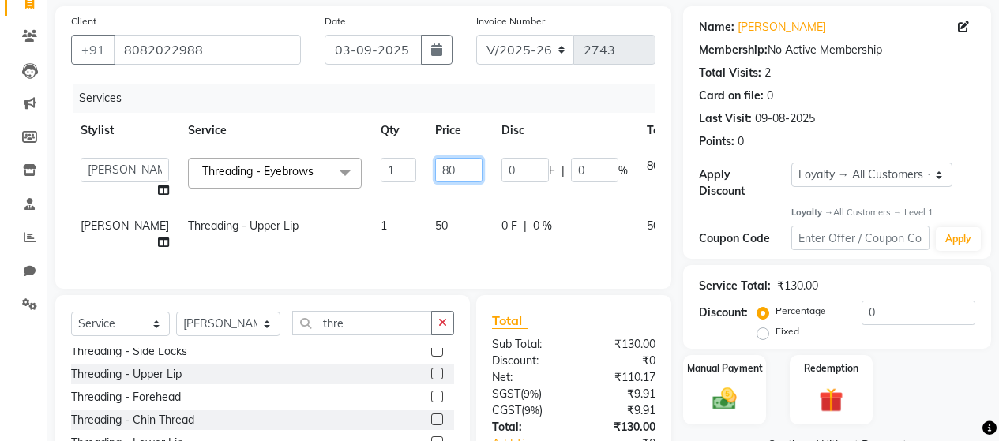
drag, startPoint x: 410, startPoint y: 170, endPoint x: 378, endPoint y: 186, distance: 36.4
click at [435, 172] on input "80" at bounding box center [458, 170] width 47 height 24
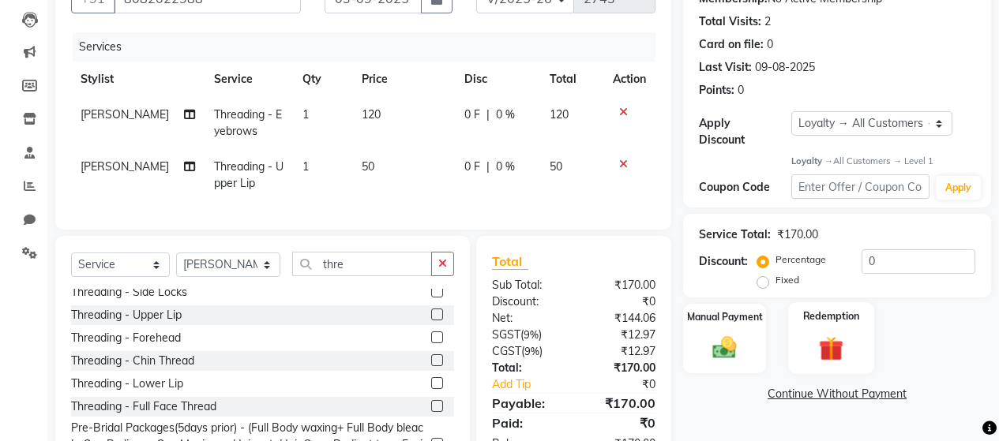
scroll to position [191, 0]
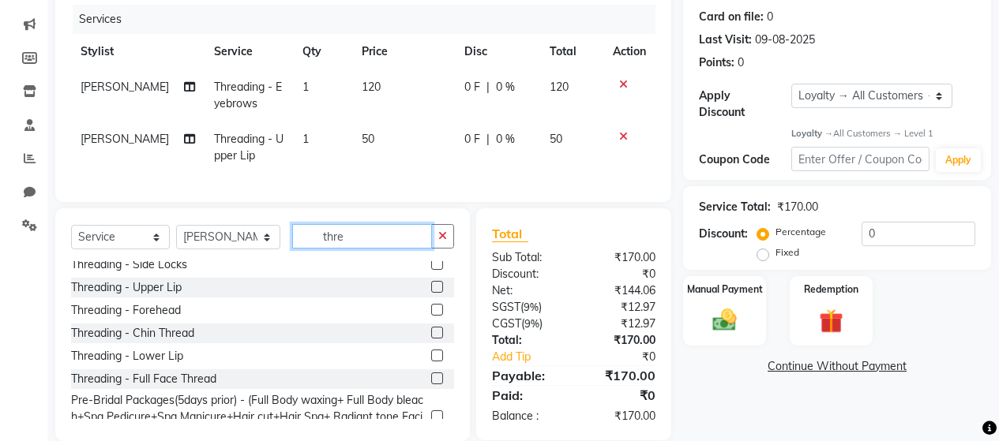
drag, startPoint x: 359, startPoint y: 250, endPoint x: 291, endPoint y: 257, distance: 69.2
click at [299, 249] on input "thre" at bounding box center [362, 236] width 140 height 24
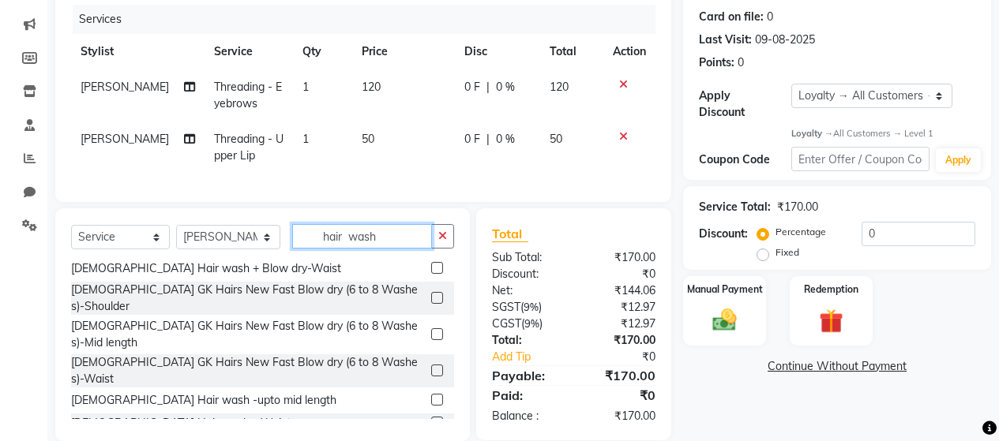
scroll to position [158, 0]
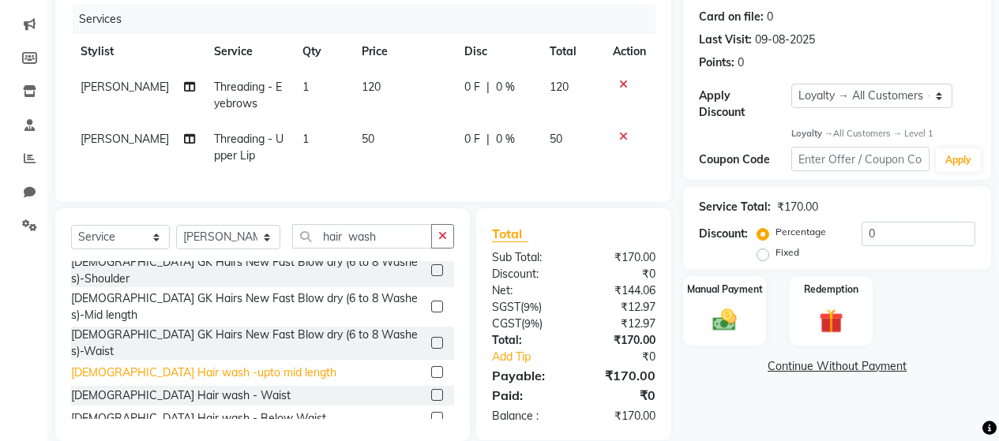
click at [216, 365] on div "[DEMOGRAPHIC_DATA] Hair wash -upto mid length" at bounding box center [203, 373] width 265 height 17
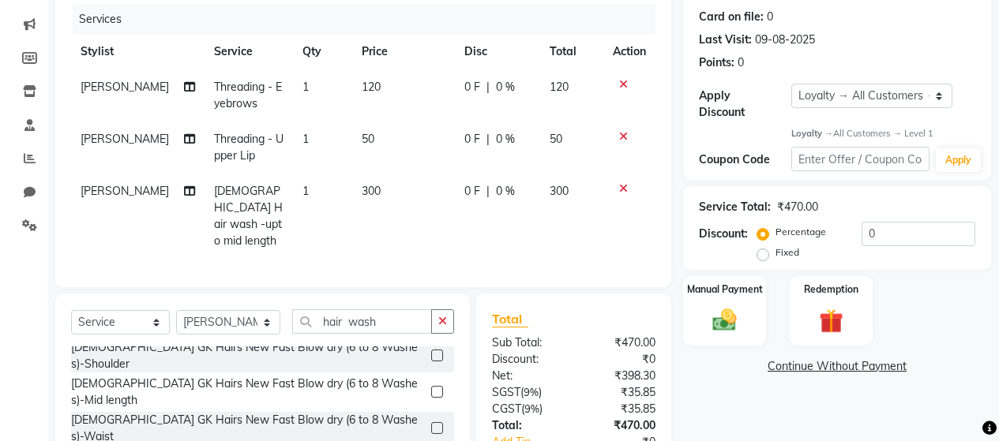
click at [362, 191] on span "300" at bounding box center [371, 191] width 19 height 14
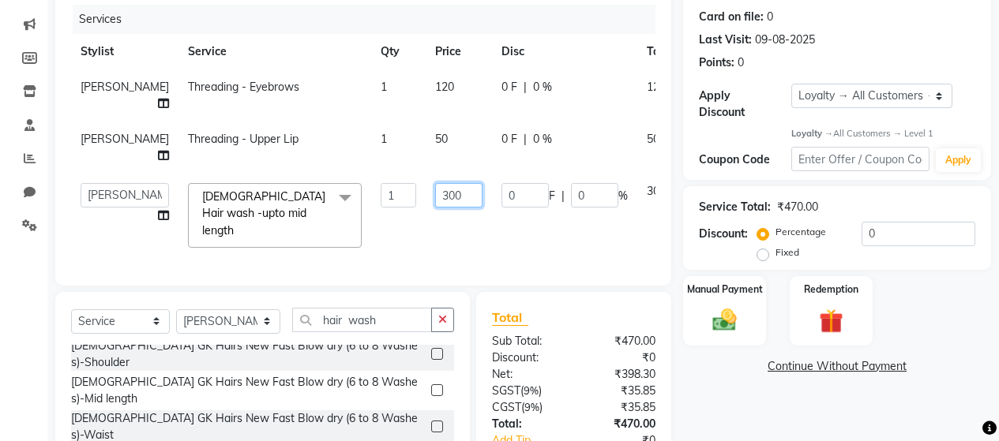
click at [435, 195] on input "300" at bounding box center [458, 195] width 47 height 24
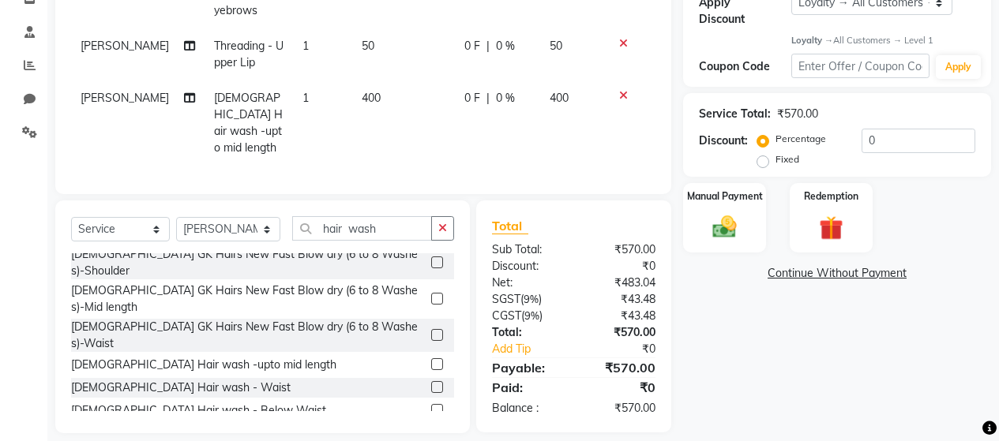
scroll to position [295, 0]
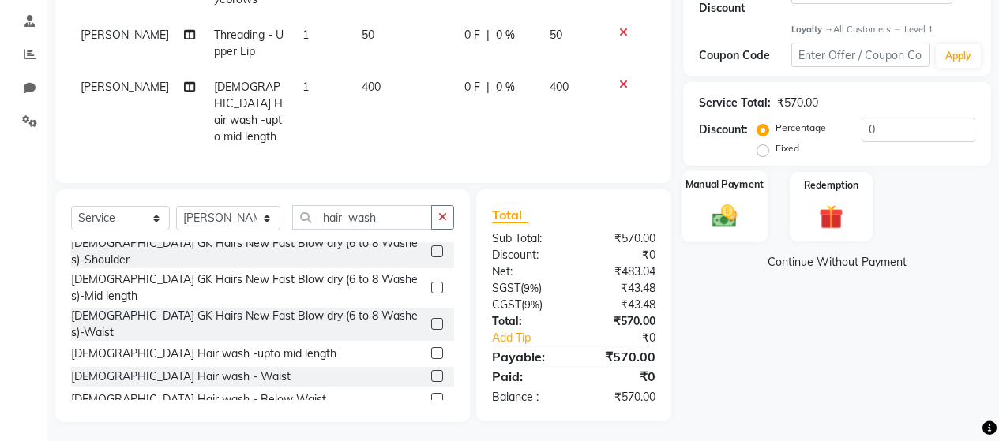
click at [738, 202] on img at bounding box center [724, 216] width 40 height 28
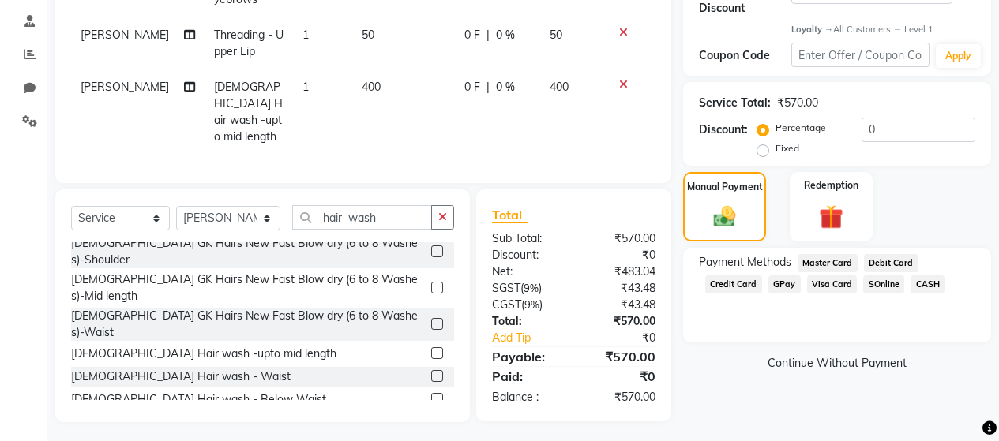
click at [918, 276] on span "CASH" at bounding box center [928, 285] width 34 height 18
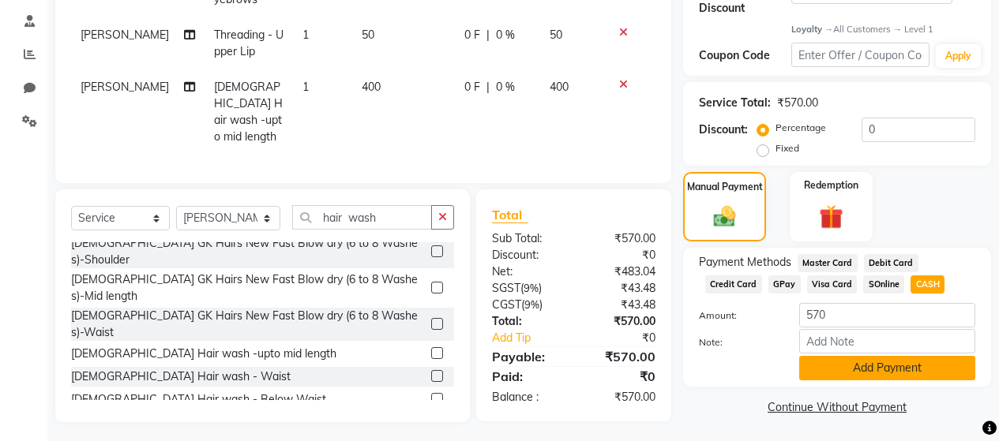
click at [855, 358] on button "Add Payment" at bounding box center [887, 368] width 176 height 24
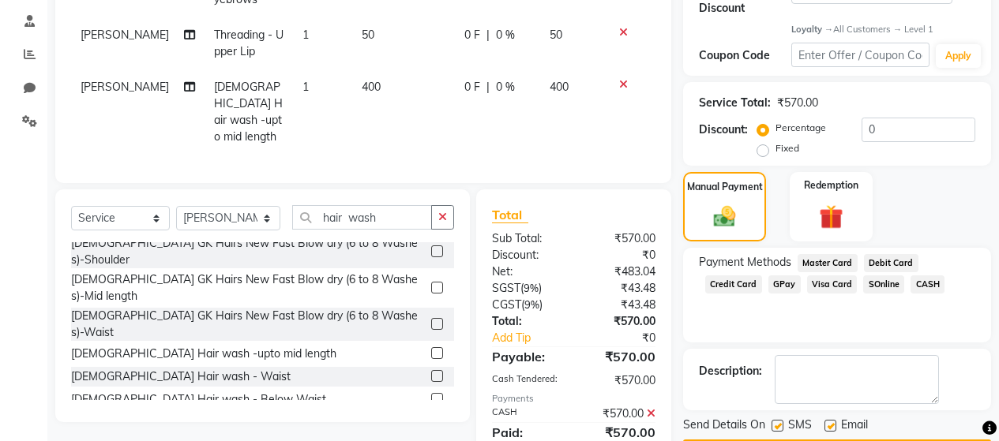
click at [777, 420] on label at bounding box center [778, 426] width 12 height 12
click at [777, 422] on input "checkbox" at bounding box center [777, 427] width 10 height 10
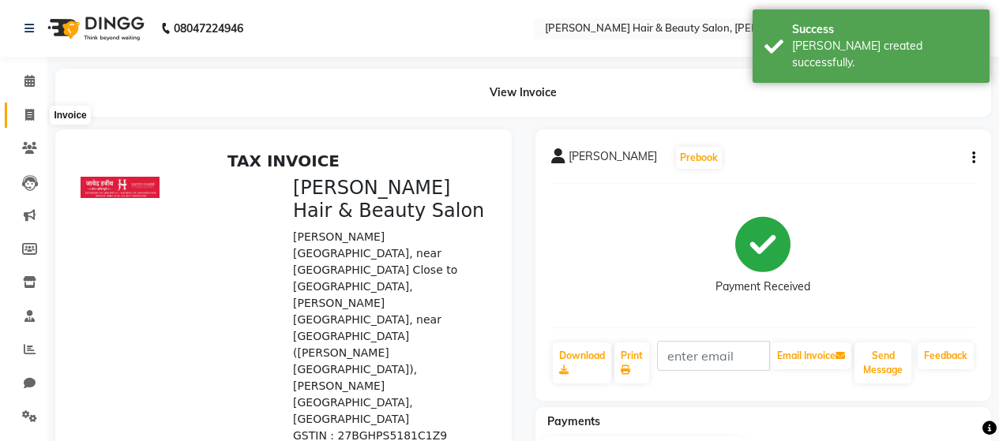
click at [24, 115] on span at bounding box center [30, 116] width 28 height 18
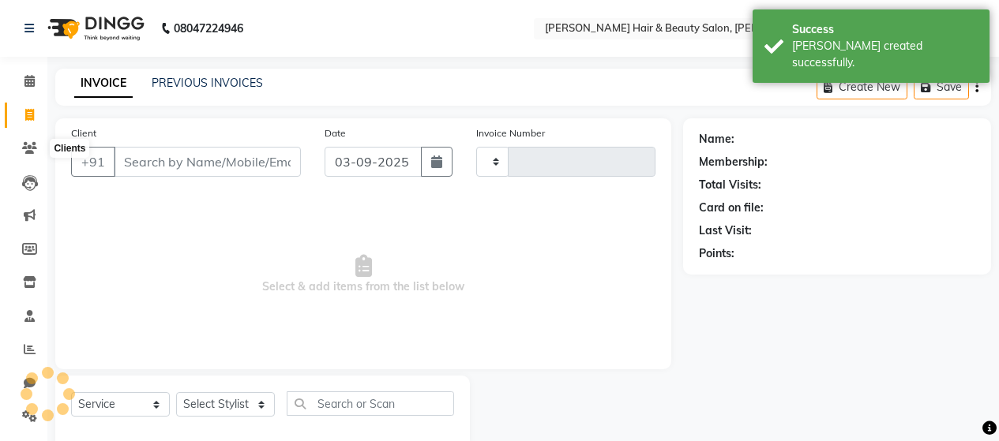
scroll to position [33, 0]
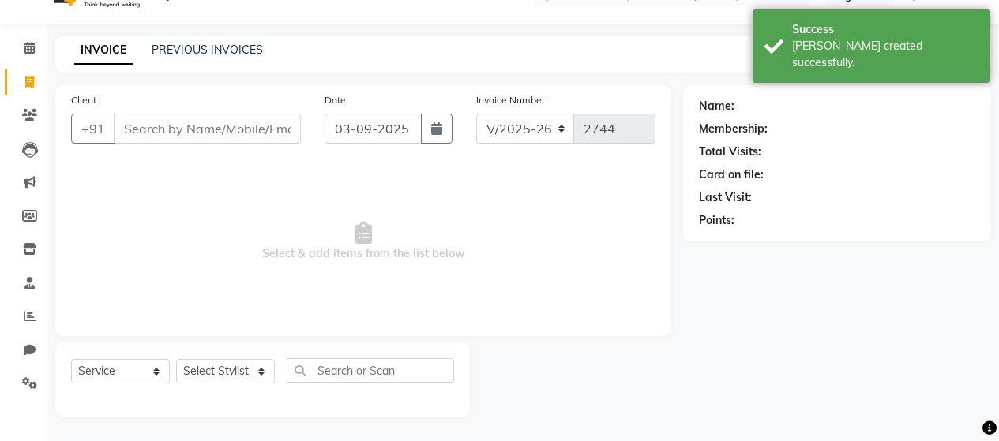
click at [181, 135] on input "Client" at bounding box center [207, 129] width 187 height 30
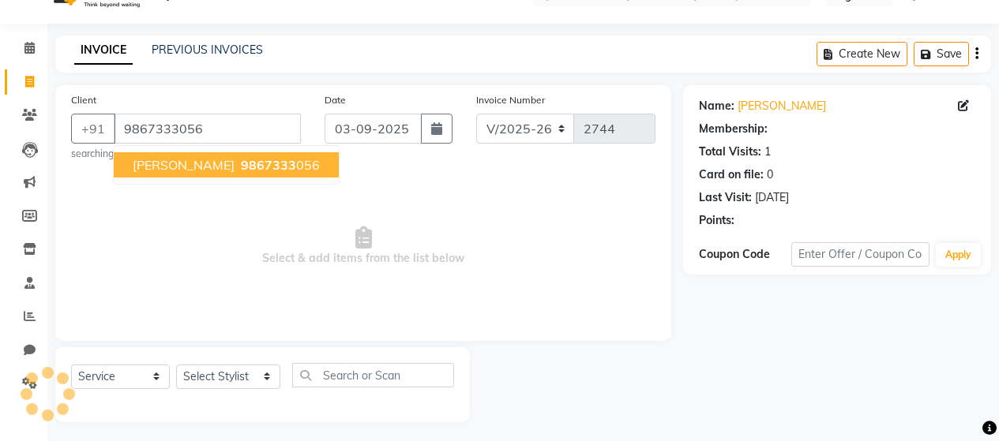
drag, startPoint x: 192, startPoint y: 157, endPoint x: 200, endPoint y: 156, distance: 7.9
click at [194, 157] on span "Vinit Girkar" at bounding box center [184, 165] width 102 height 16
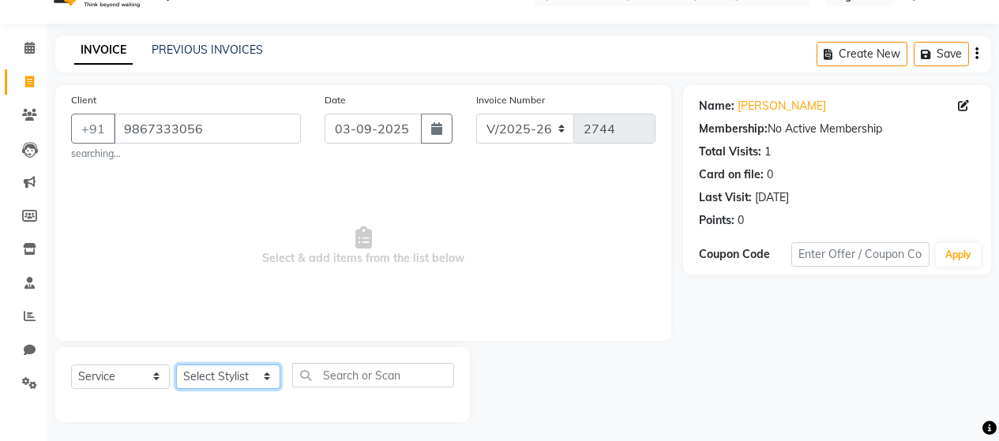
click at [224, 376] on select "Select Stylist [PERSON_NAME] Zibral [PERSON_NAME] [PERSON_NAME] [PERSON_NAME] […" at bounding box center [228, 377] width 104 height 24
click at [176, 365] on select "Select Stylist [PERSON_NAME] Zibral [PERSON_NAME] [PERSON_NAME] [PERSON_NAME] […" at bounding box center [228, 377] width 104 height 24
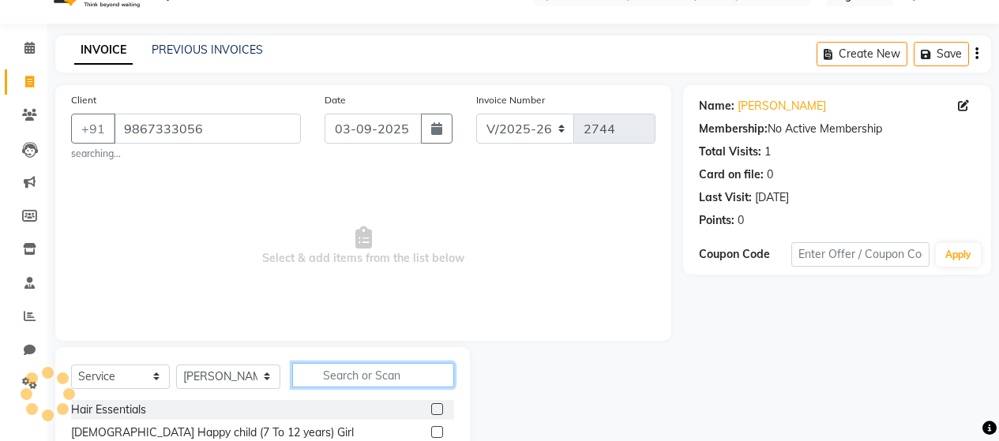
click at [357, 379] on input "text" at bounding box center [373, 375] width 162 height 24
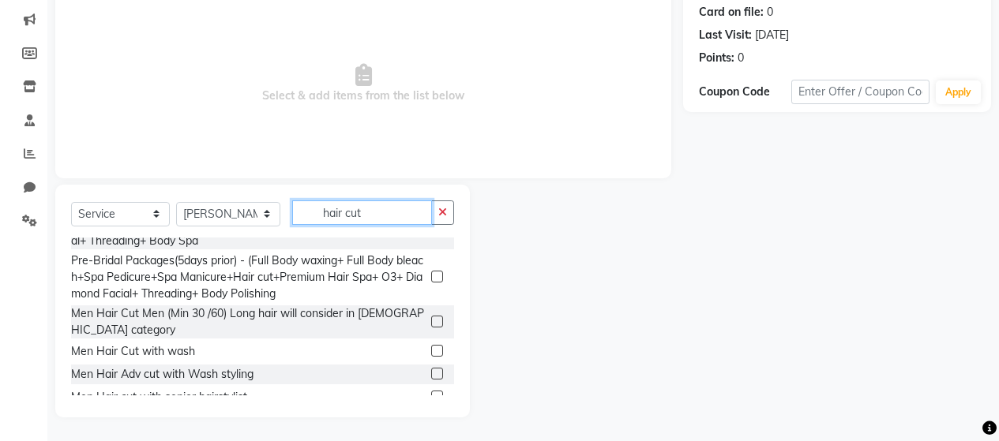
scroll to position [316, 0]
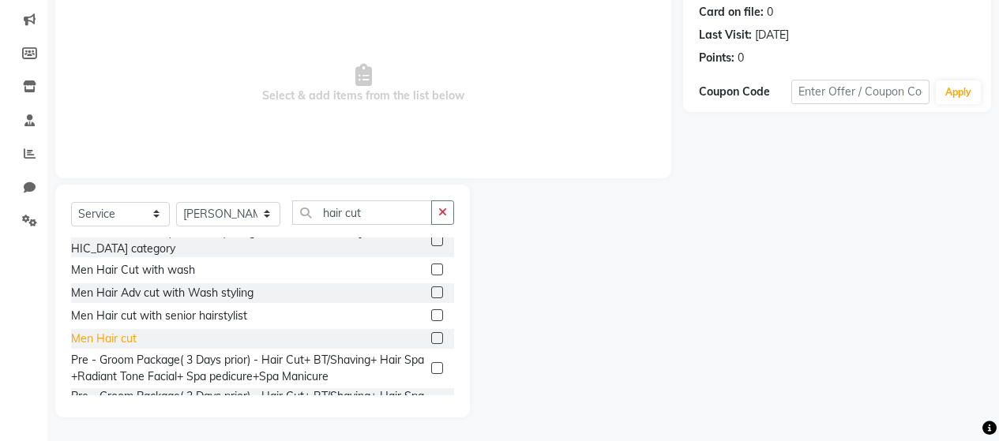
click at [130, 331] on div "Men Hair cut" at bounding box center [104, 339] width 66 height 17
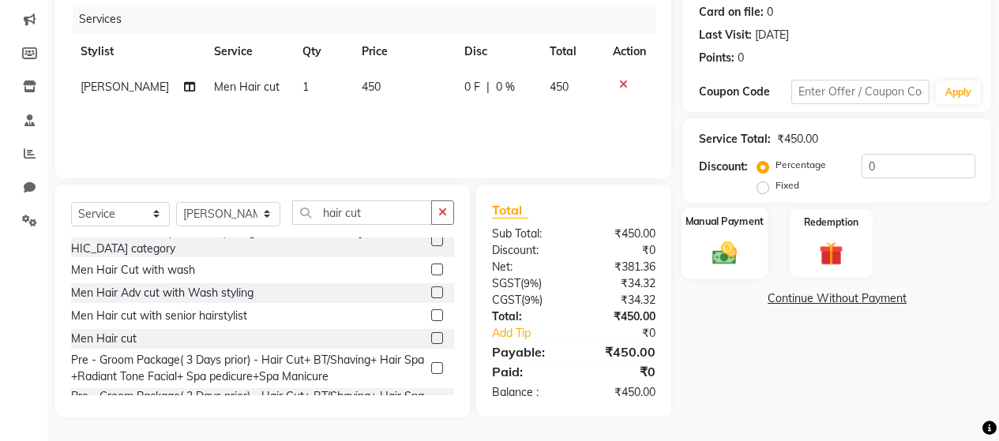
click at [717, 241] on img at bounding box center [724, 253] width 40 height 28
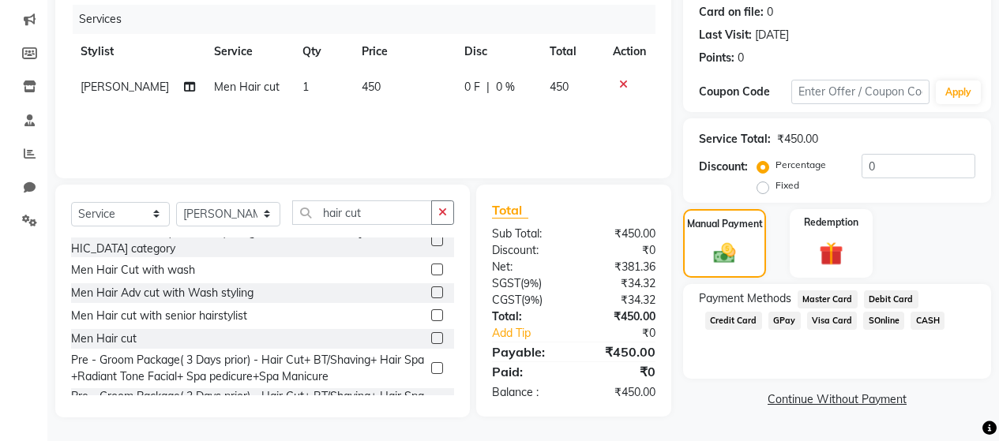
click at [786, 319] on span "GPay" at bounding box center [784, 321] width 32 height 18
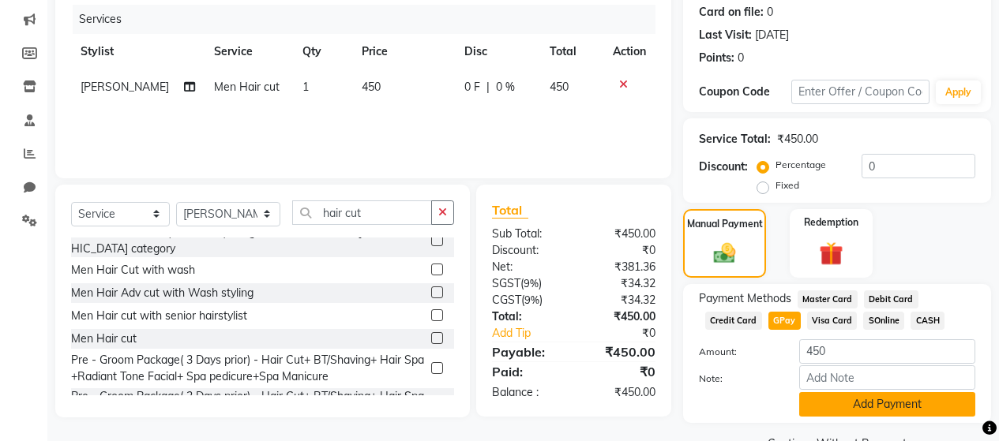
click at [842, 396] on button "Add Payment" at bounding box center [887, 405] width 176 height 24
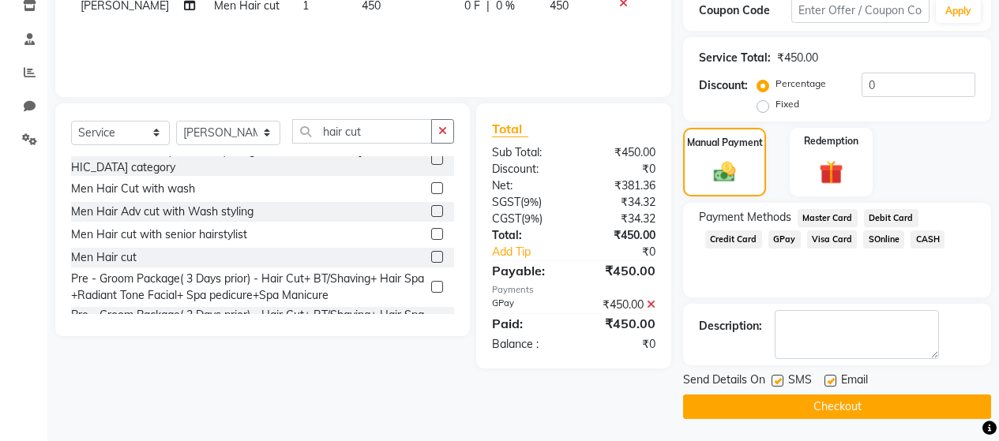
scroll to position [279, 0]
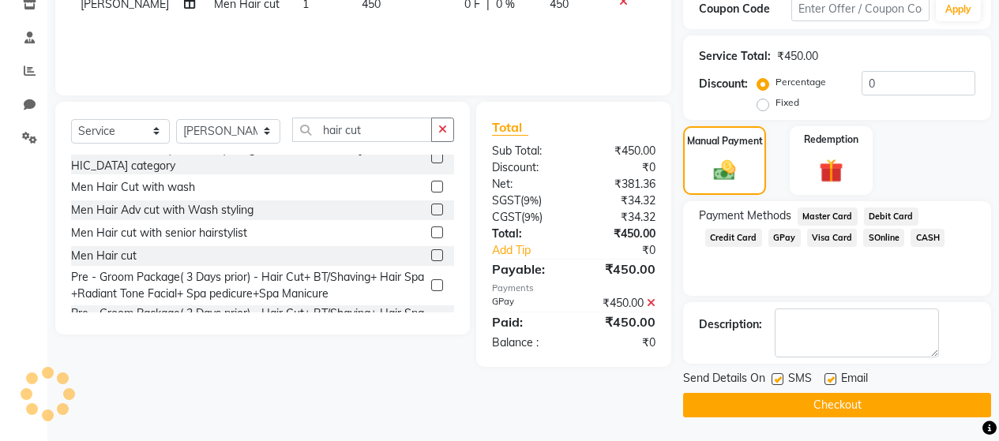
click at [783, 381] on label at bounding box center [778, 380] width 12 height 12
click at [782, 381] on input "checkbox" at bounding box center [777, 380] width 10 height 10
click at [821, 409] on button "Checkout" at bounding box center [837, 405] width 308 height 24
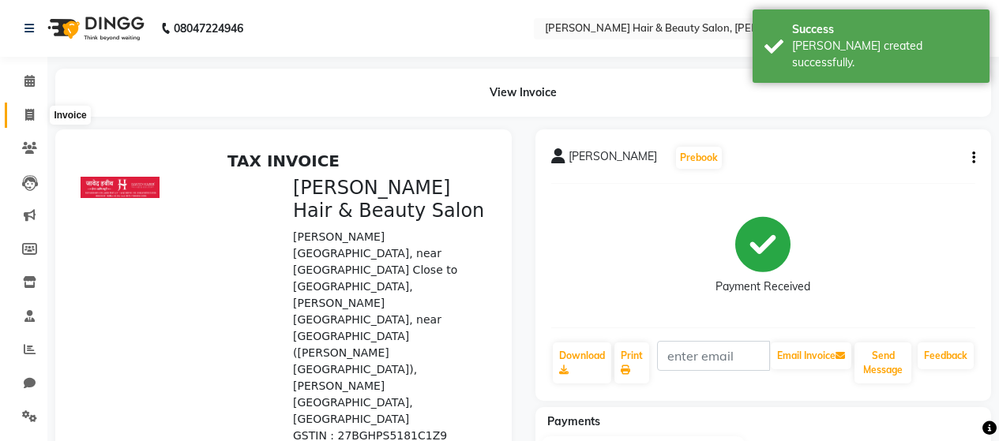
click at [28, 107] on span at bounding box center [30, 116] width 28 height 18
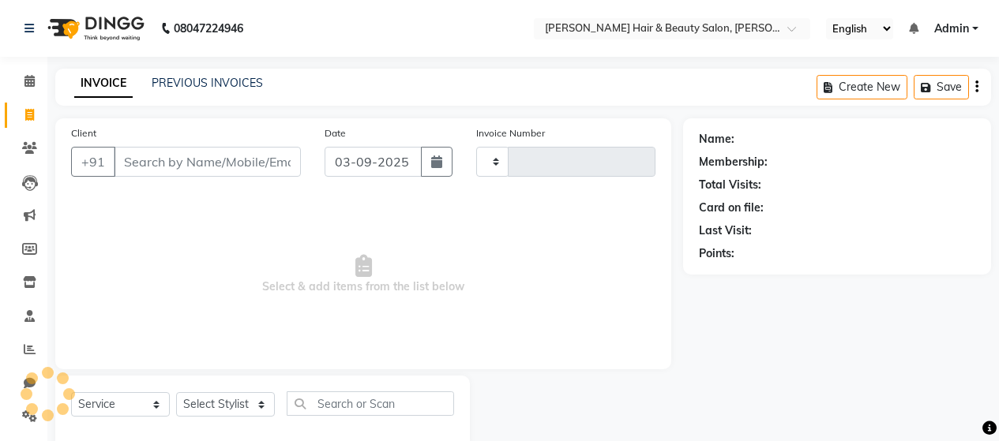
scroll to position [33, 0]
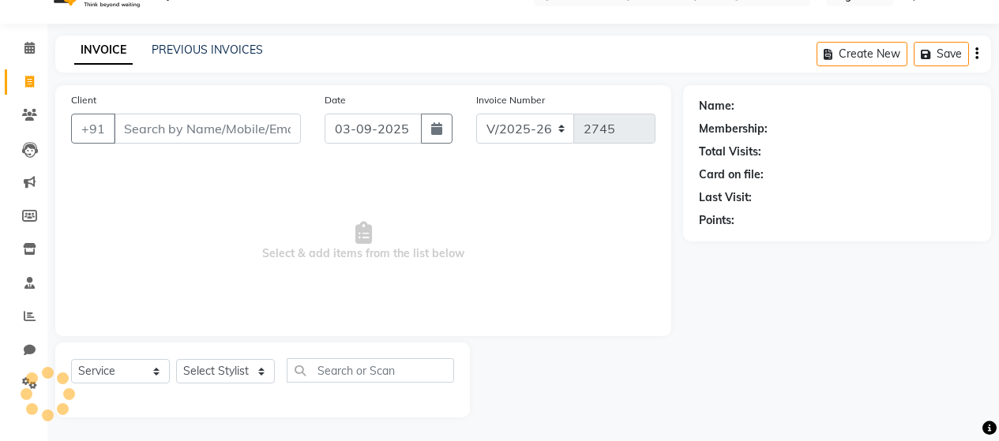
click at [151, 131] on input "Client" at bounding box center [207, 129] width 187 height 30
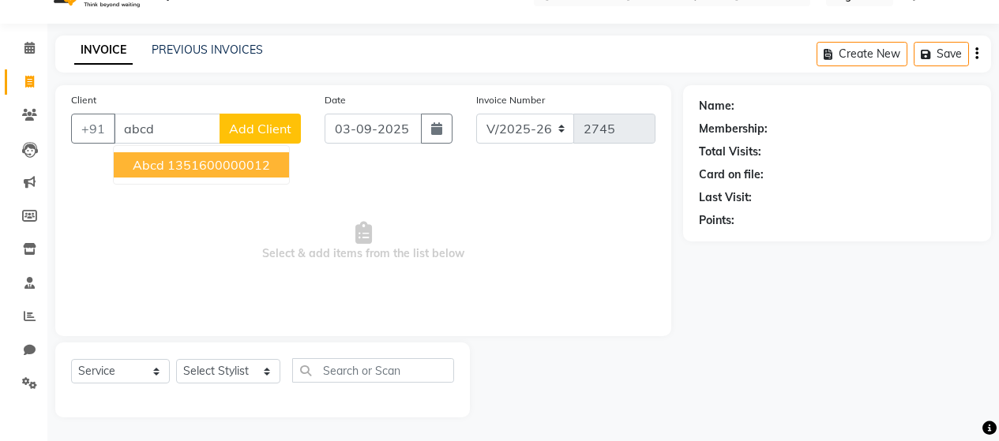
click at [208, 167] on ngb-highlight "1351600000012" at bounding box center [218, 165] width 103 height 16
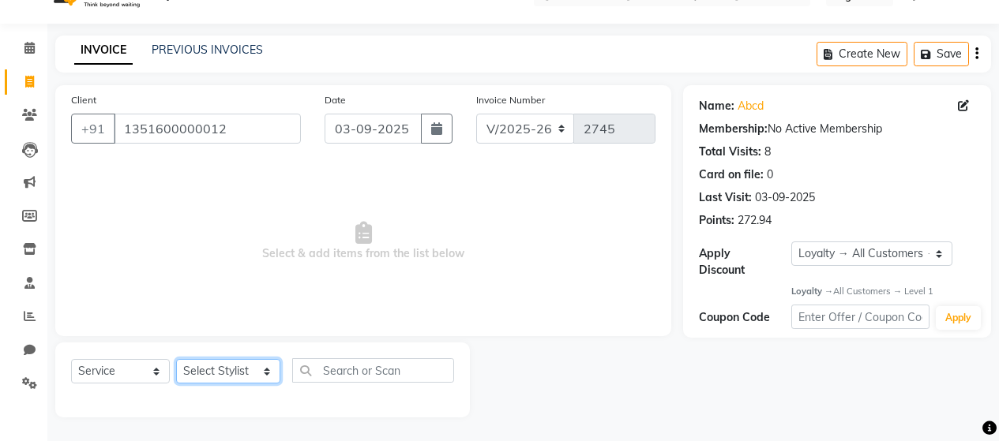
click at [216, 370] on select "Select Stylist [PERSON_NAME] Zibral [PERSON_NAME] [PERSON_NAME] [PERSON_NAME] […" at bounding box center [228, 371] width 104 height 24
click at [176, 359] on select "Select Stylist [PERSON_NAME] Zibral [PERSON_NAME] [PERSON_NAME] [PERSON_NAME] […" at bounding box center [228, 371] width 104 height 24
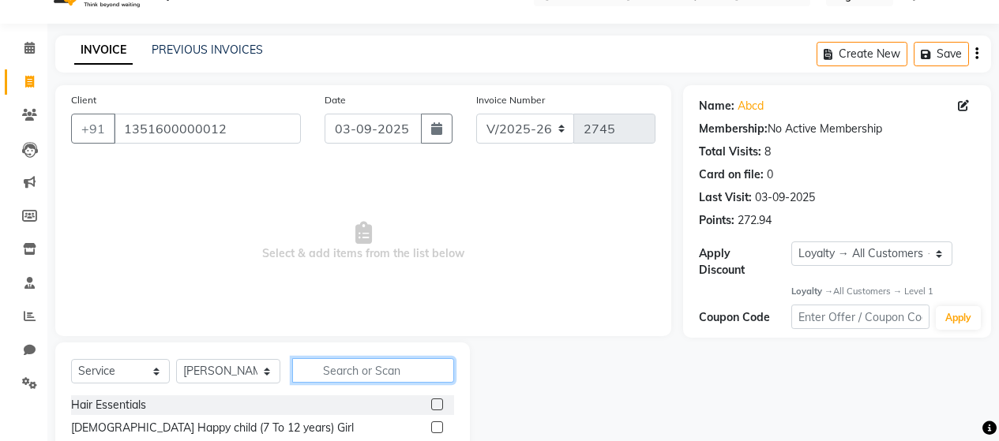
click at [337, 366] on input "text" at bounding box center [373, 371] width 162 height 24
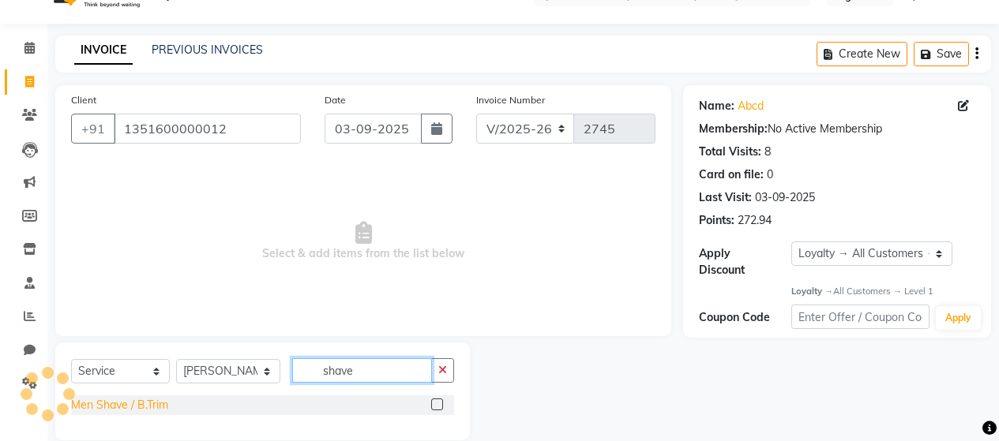
scroll to position [56, 0]
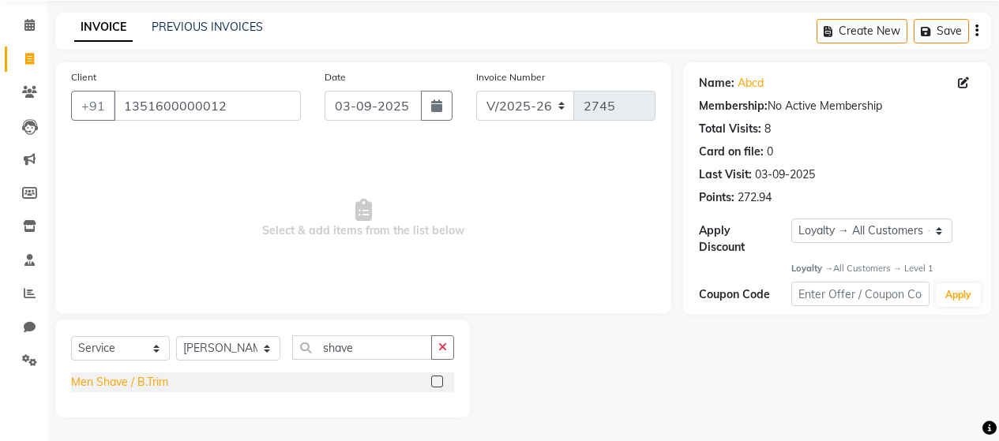
click at [118, 381] on div "Men Shave / B.Trim" at bounding box center [119, 382] width 97 height 17
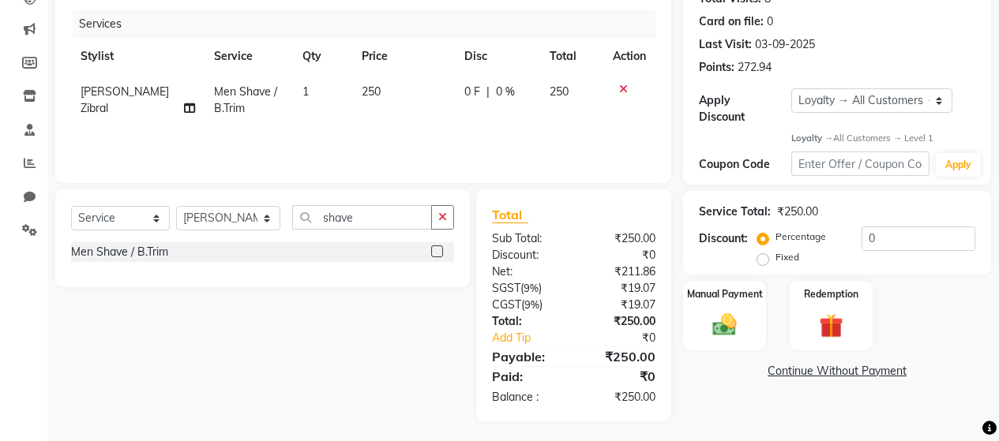
scroll to position [190, 0]
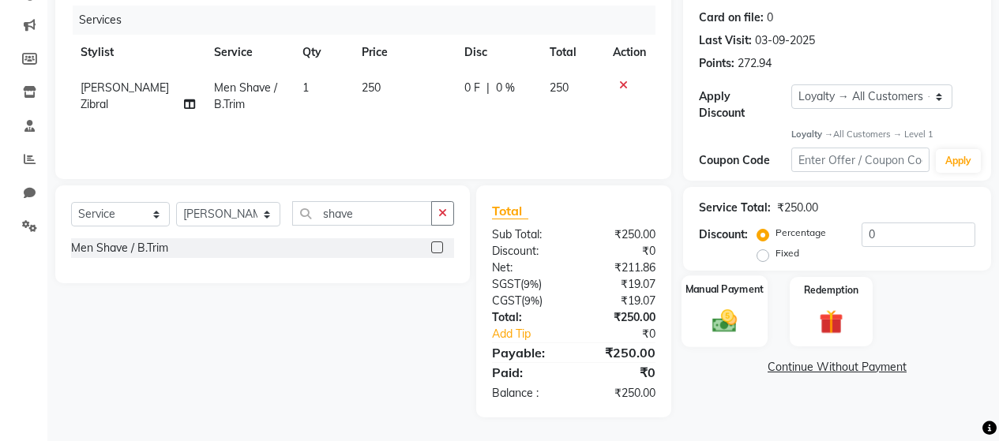
click at [723, 307] on img at bounding box center [724, 321] width 40 height 28
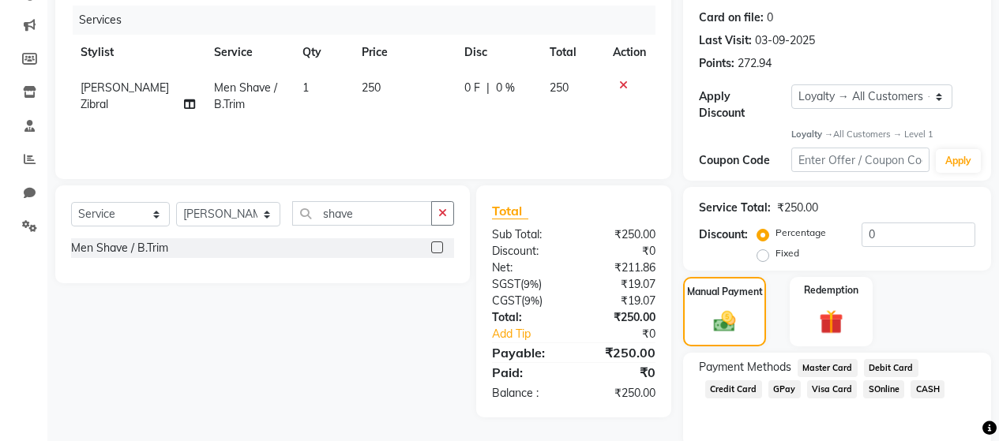
click at [924, 381] on span "CASH" at bounding box center [928, 390] width 34 height 18
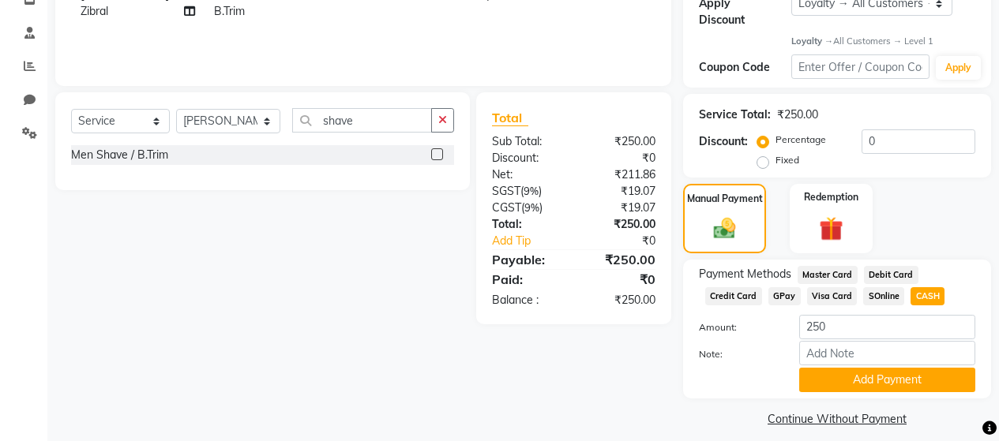
scroll to position [284, 0]
click at [855, 370] on button "Add Payment" at bounding box center [887, 379] width 176 height 24
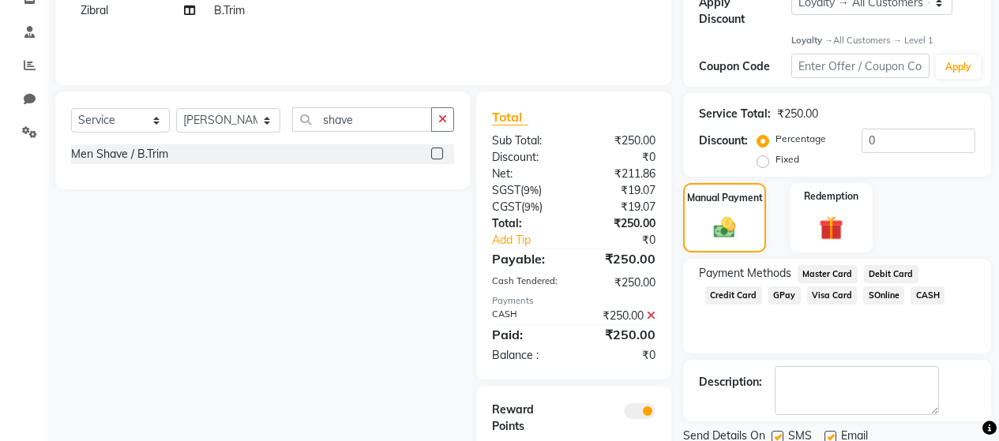
scroll to position [357, 0]
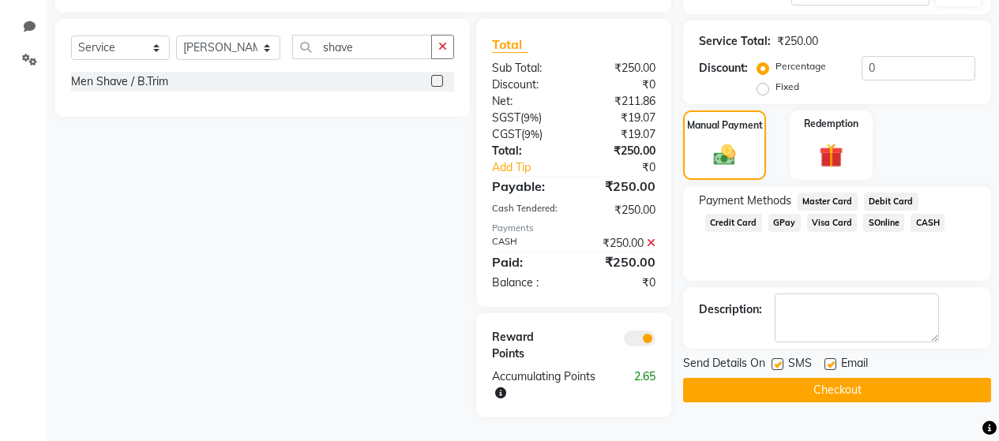
click at [783, 359] on label at bounding box center [778, 365] width 12 height 12
click at [782, 360] on input "checkbox" at bounding box center [777, 365] width 10 height 10
click at [837, 381] on button "Checkout" at bounding box center [837, 390] width 308 height 24
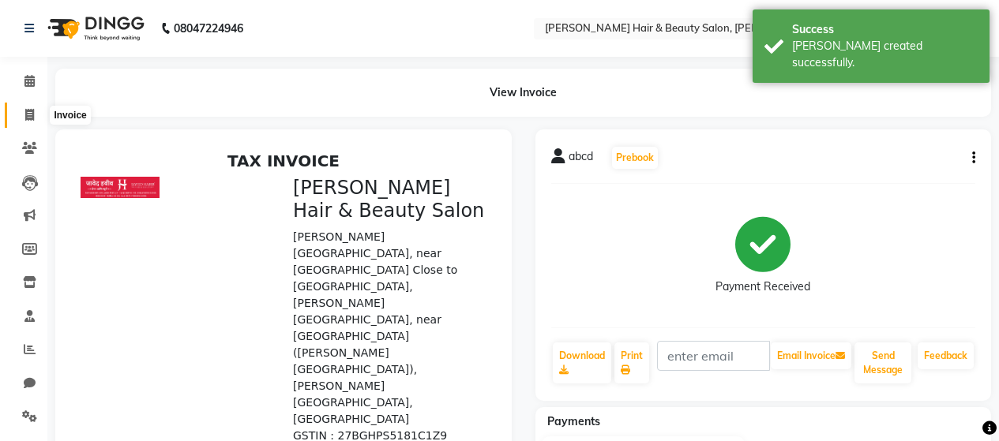
click at [28, 109] on icon at bounding box center [29, 115] width 9 height 12
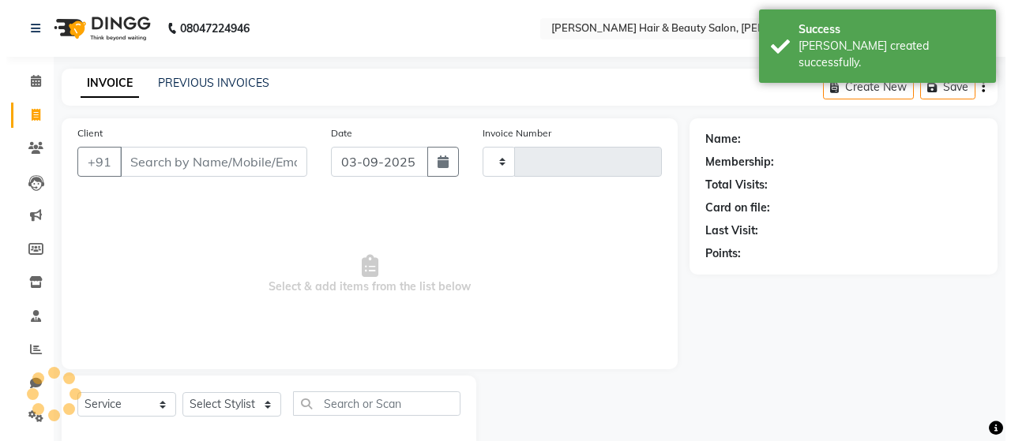
scroll to position [33, 0]
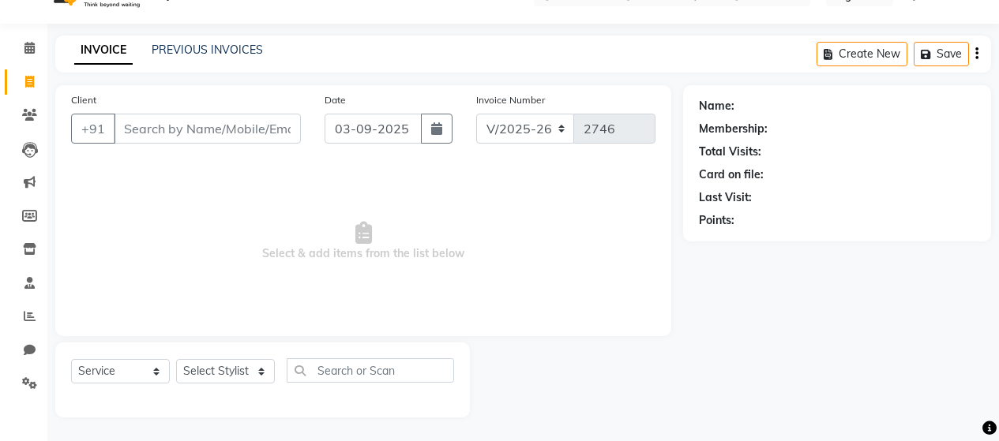
click at [212, 127] on input "Client" at bounding box center [207, 129] width 187 height 30
click at [299, 128] on button "Add Client" at bounding box center [260, 129] width 81 height 30
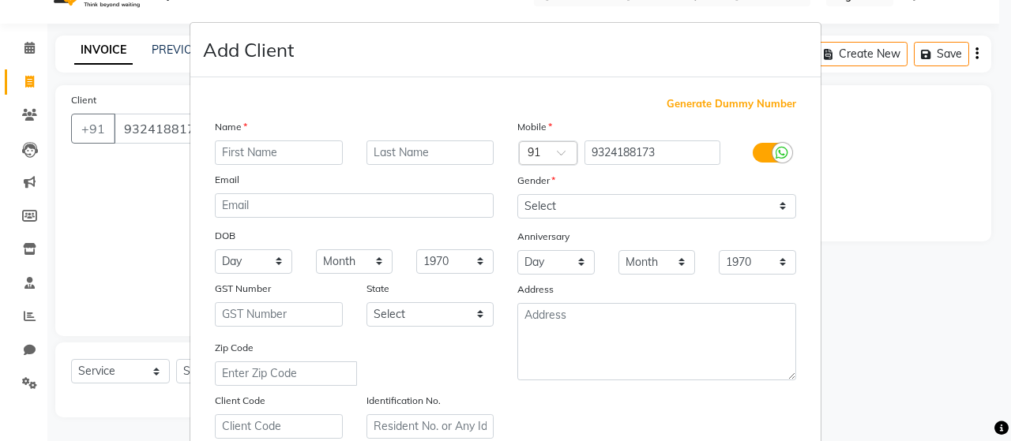
click at [276, 151] on input "text" at bounding box center [279, 153] width 128 height 24
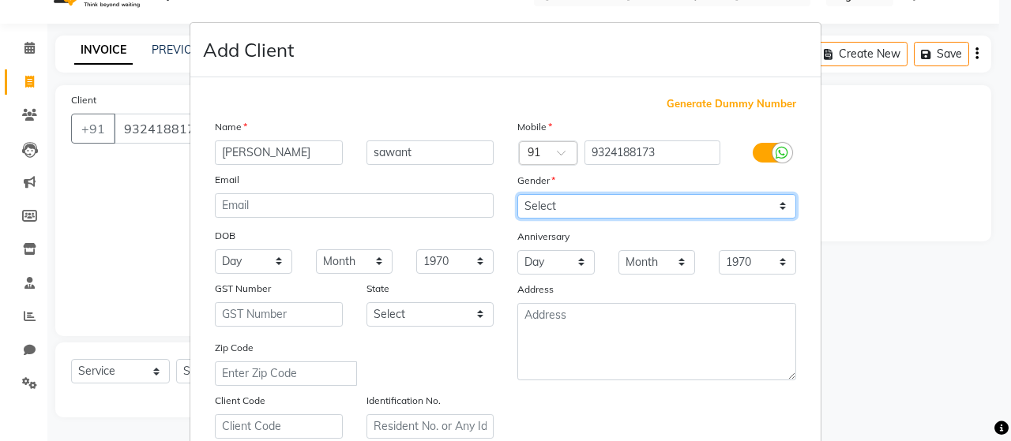
click at [559, 205] on select "Select [DEMOGRAPHIC_DATA] [DEMOGRAPHIC_DATA] Other Prefer Not To Say" at bounding box center [656, 206] width 279 height 24
click at [517, 194] on select "Select [DEMOGRAPHIC_DATA] [DEMOGRAPHIC_DATA] Other Prefer Not To Say" at bounding box center [656, 206] width 279 height 24
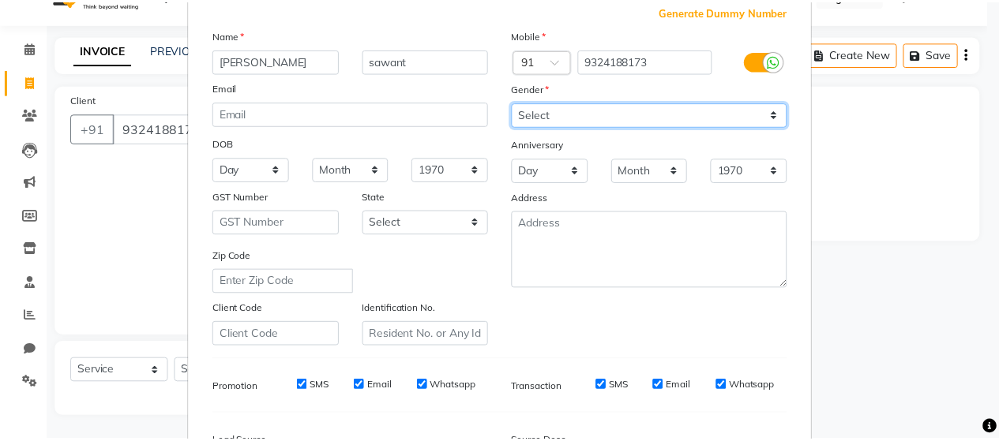
scroll to position [287, 0]
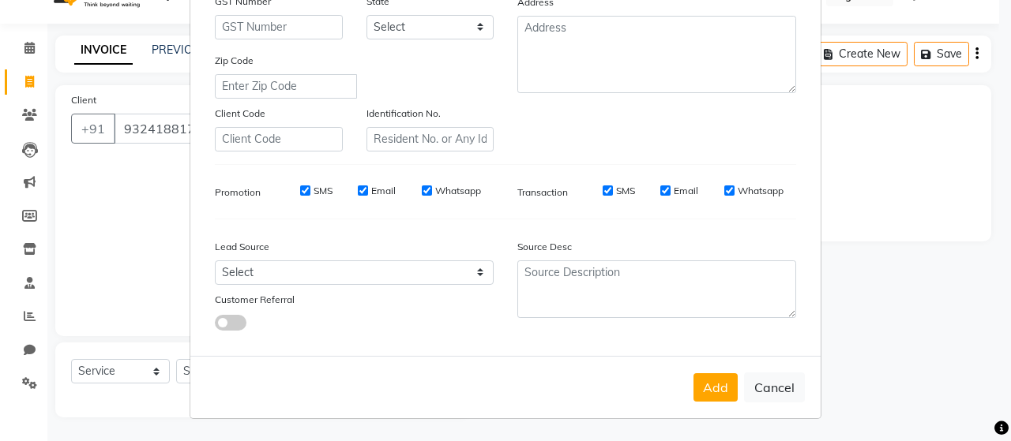
click at [300, 187] on input "SMS" at bounding box center [305, 191] width 10 height 10
click at [371, 191] on label "Email" at bounding box center [383, 191] width 24 height 14
click at [368, 191] on input "Email" at bounding box center [363, 191] width 10 height 10
click at [423, 190] on input "Whatsapp" at bounding box center [427, 191] width 10 height 10
click at [606, 190] on input "SMS" at bounding box center [608, 191] width 10 height 10
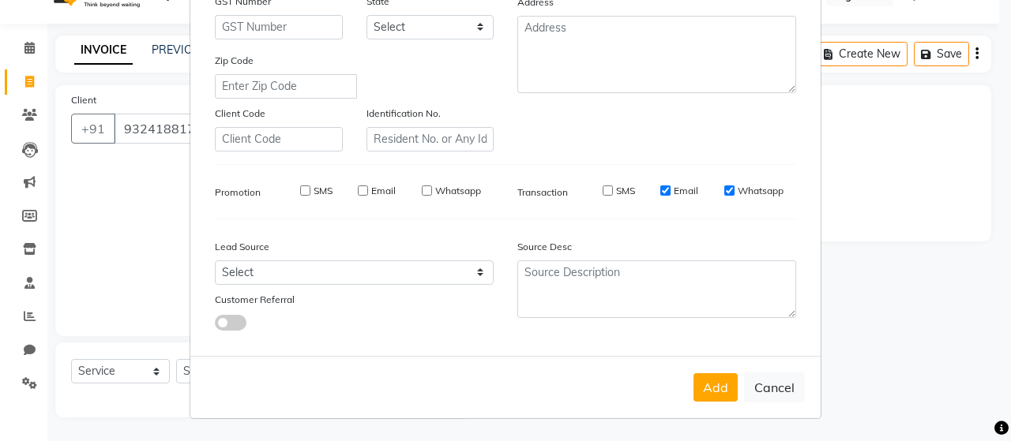
click at [660, 186] on input "Email" at bounding box center [665, 191] width 10 height 10
click at [724, 192] on input "Whatsapp" at bounding box center [729, 191] width 10 height 10
click at [707, 389] on button "Add" at bounding box center [715, 388] width 44 height 28
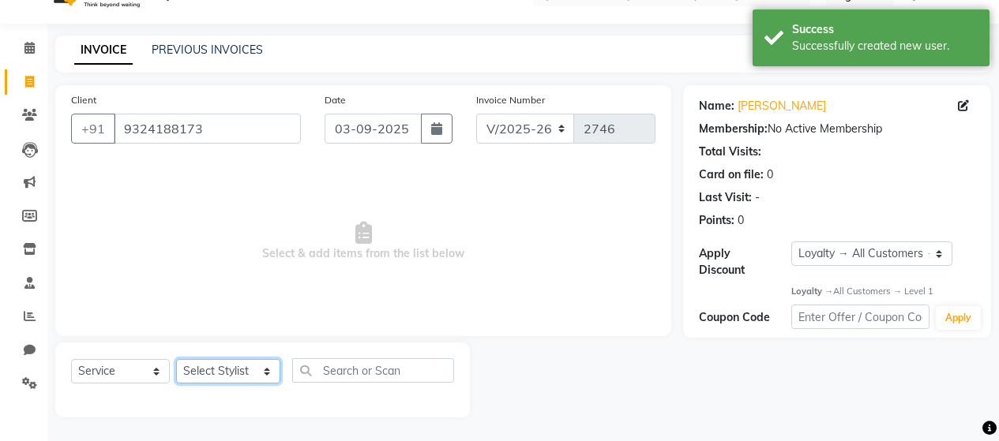
click at [215, 371] on select "Select Stylist [PERSON_NAME] Zibral [PERSON_NAME] [PERSON_NAME] [PERSON_NAME] […" at bounding box center [228, 371] width 104 height 24
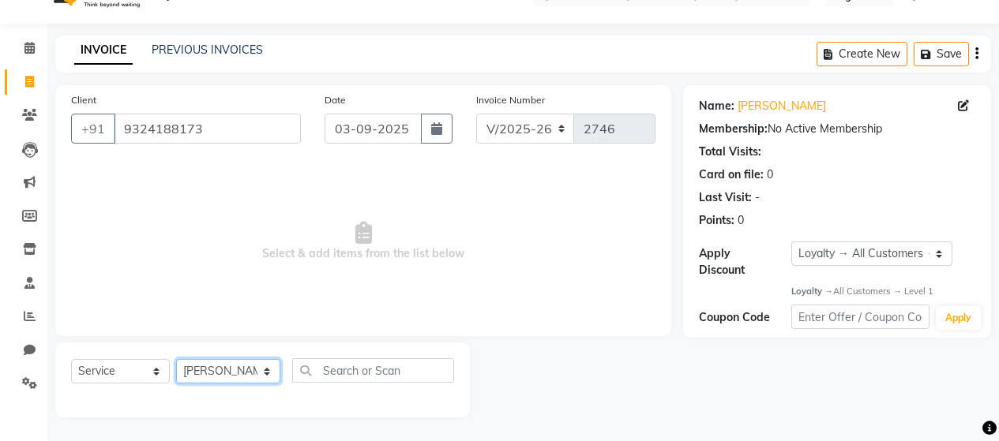
click at [176, 359] on select "Select Stylist [PERSON_NAME] Zibral [PERSON_NAME] [PERSON_NAME] [PERSON_NAME] […" at bounding box center [228, 371] width 104 height 24
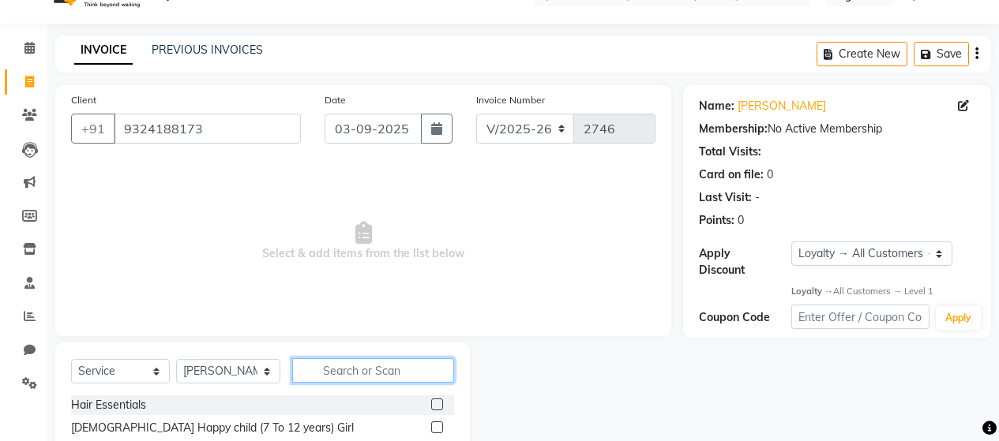
click at [353, 374] on input "text" at bounding box center [373, 371] width 162 height 24
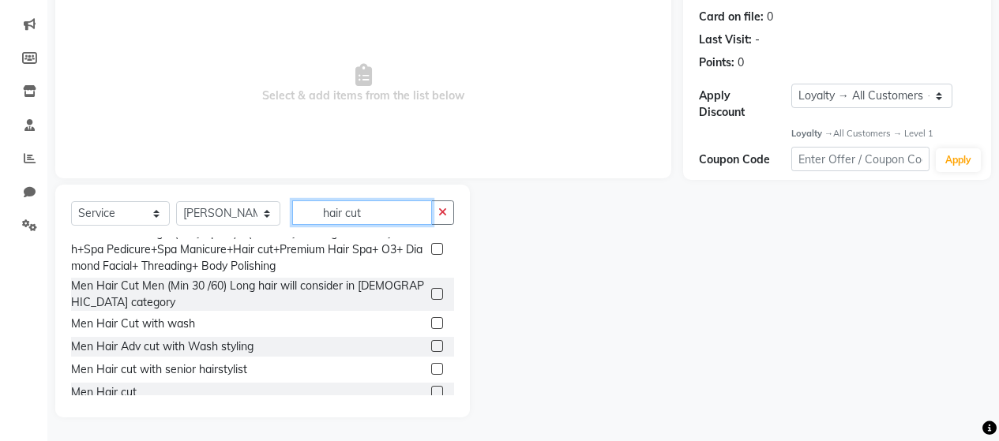
scroll to position [316, 0]
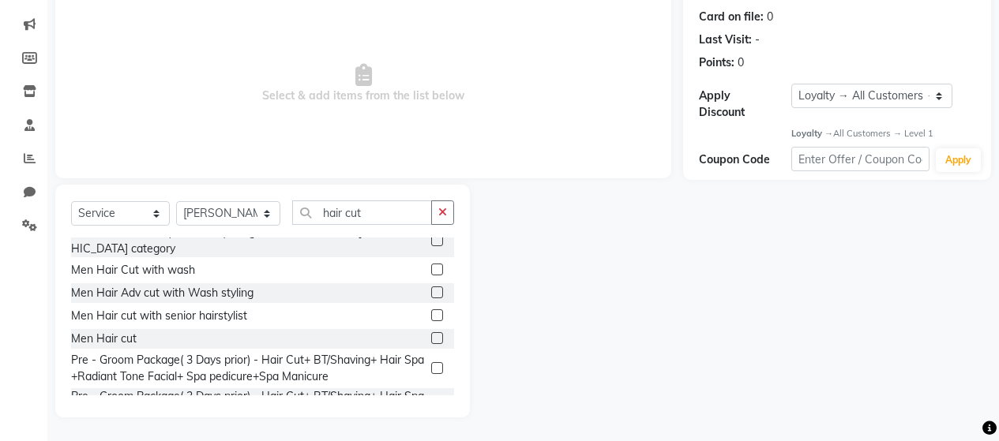
click at [143, 329] on div "Men Hair cut" at bounding box center [262, 339] width 383 height 20
click at [130, 331] on div "Men Hair cut" at bounding box center [104, 339] width 66 height 17
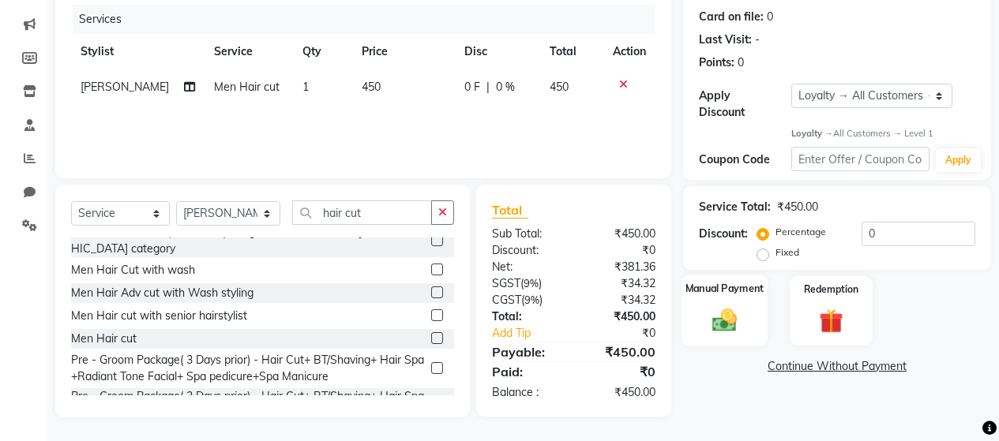
click at [727, 306] on img at bounding box center [724, 320] width 40 height 28
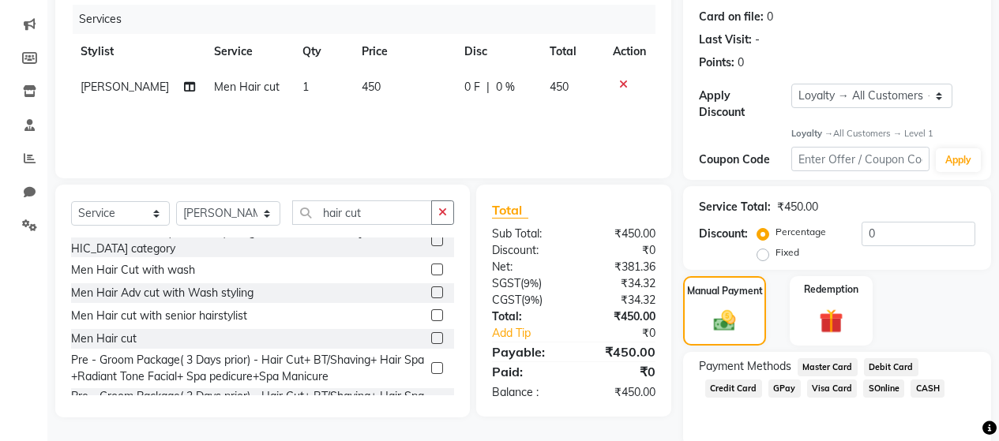
click at [786, 380] on span "GPay" at bounding box center [784, 389] width 32 height 18
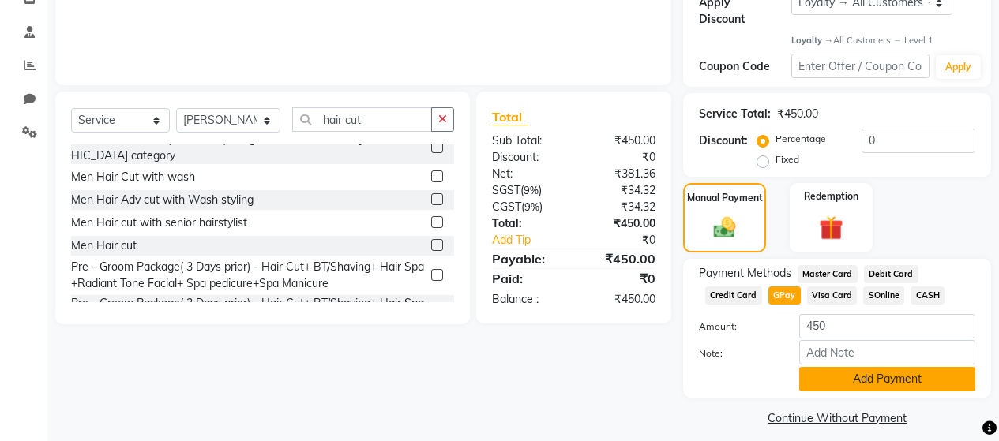
click at [853, 367] on button "Add Payment" at bounding box center [887, 379] width 176 height 24
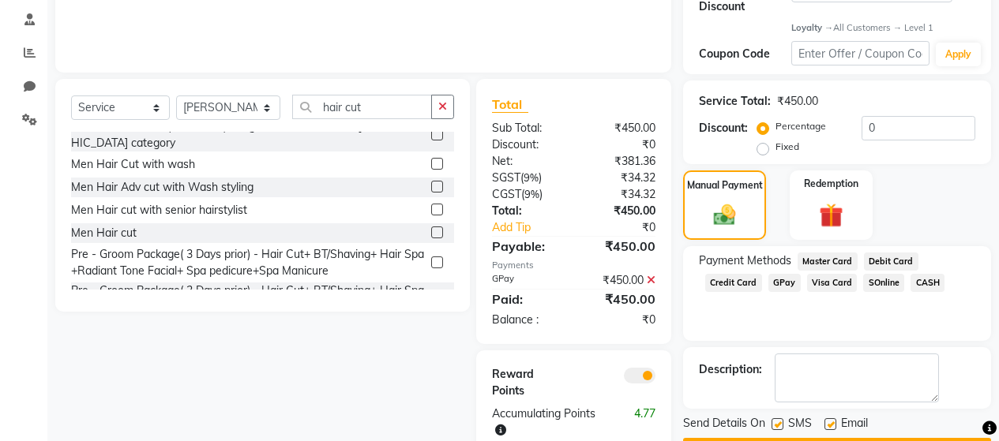
scroll to position [334, 0]
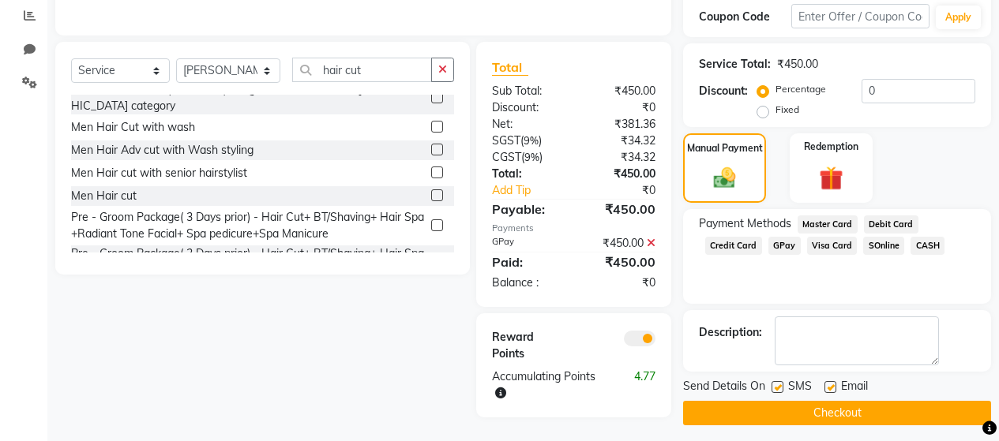
click at [773, 381] on label at bounding box center [778, 387] width 12 height 12
click at [773, 383] on input "checkbox" at bounding box center [777, 388] width 10 height 10
click at [787, 401] on button "Checkout" at bounding box center [837, 413] width 308 height 24
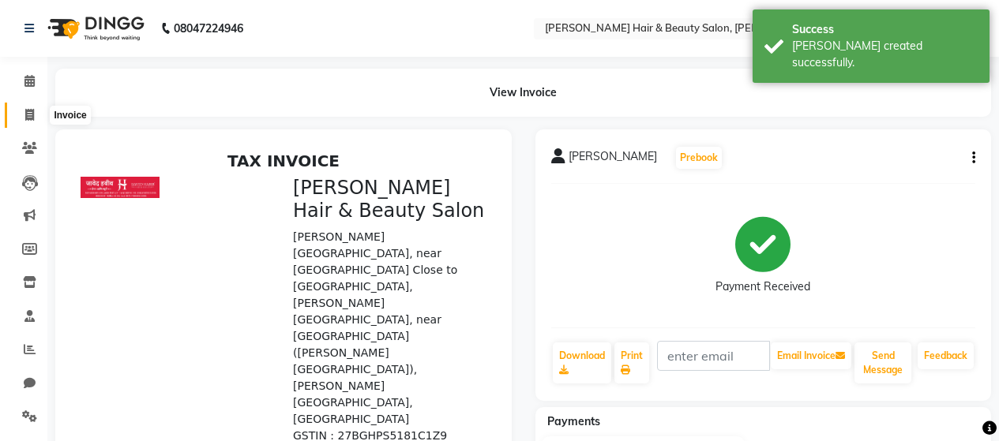
click at [28, 113] on icon at bounding box center [29, 115] width 9 height 12
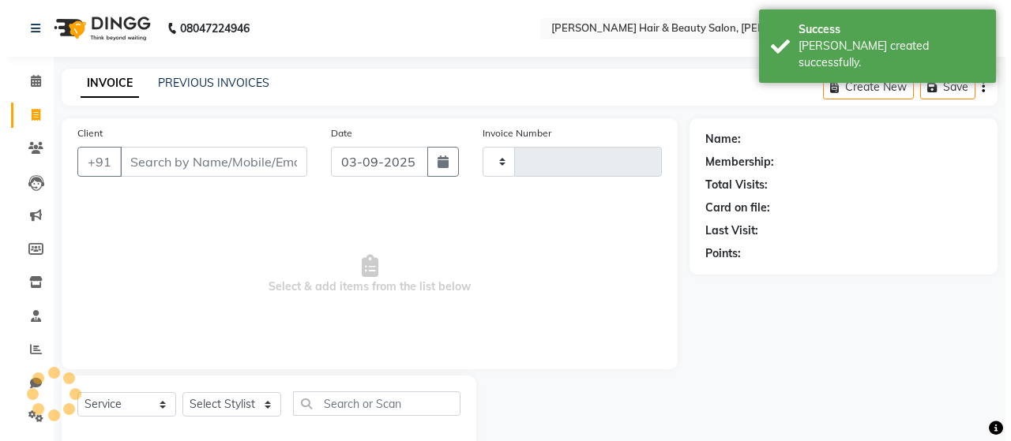
scroll to position [33, 0]
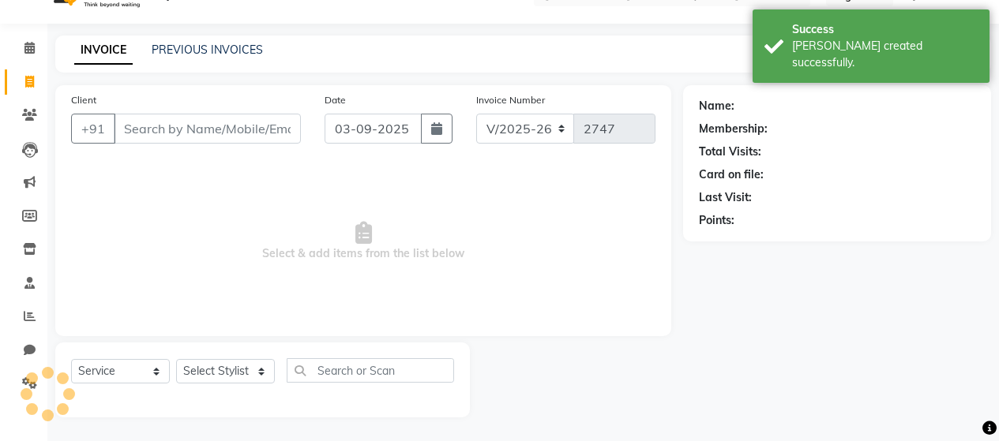
drag, startPoint x: 184, startPoint y: 129, endPoint x: 178, endPoint y: 151, distance: 22.8
click at [184, 129] on input "Client" at bounding box center [207, 129] width 187 height 30
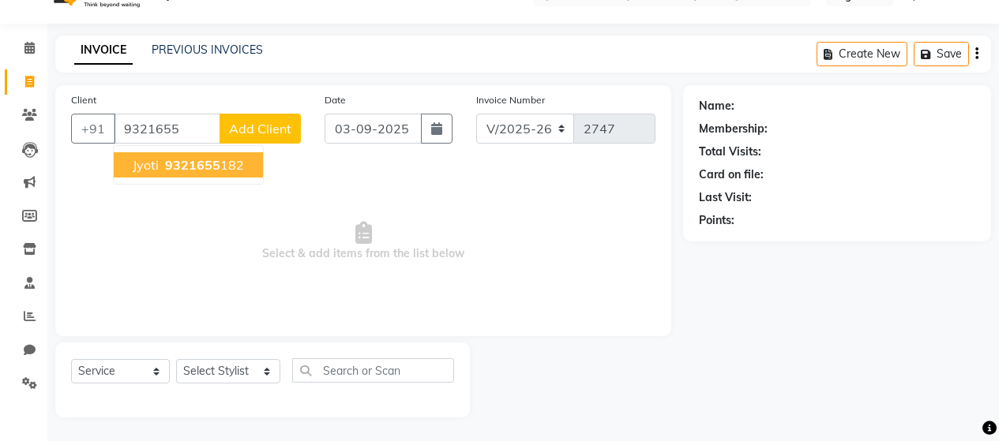
click at [200, 158] on span "9321655" at bounding box center [192, 165] width 55 height 16
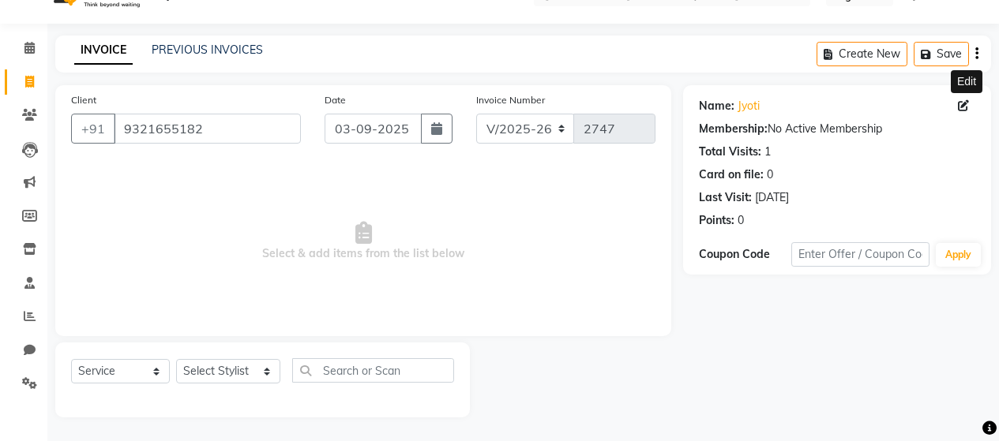
click at [964, 101] on icon at bounding box center [963, 105] width 11 height 11
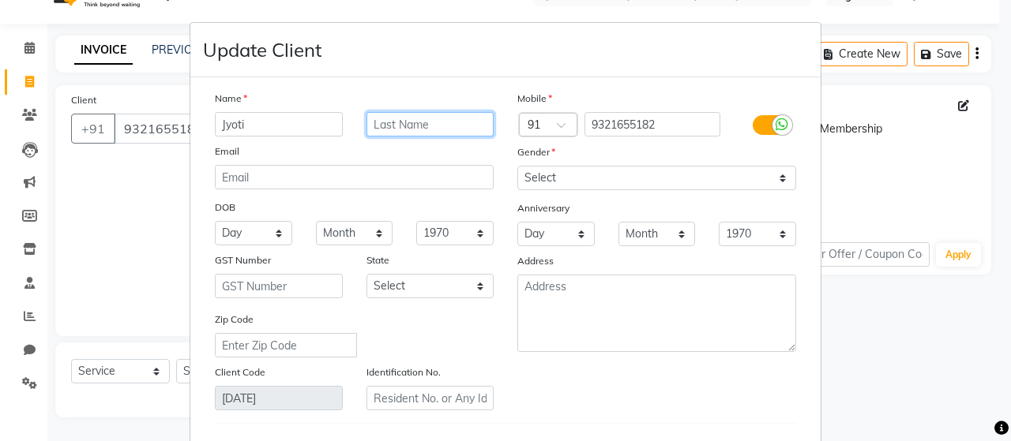
click at [409, 122] on input "text" at bounding box center [430, 124] width 128 height 24
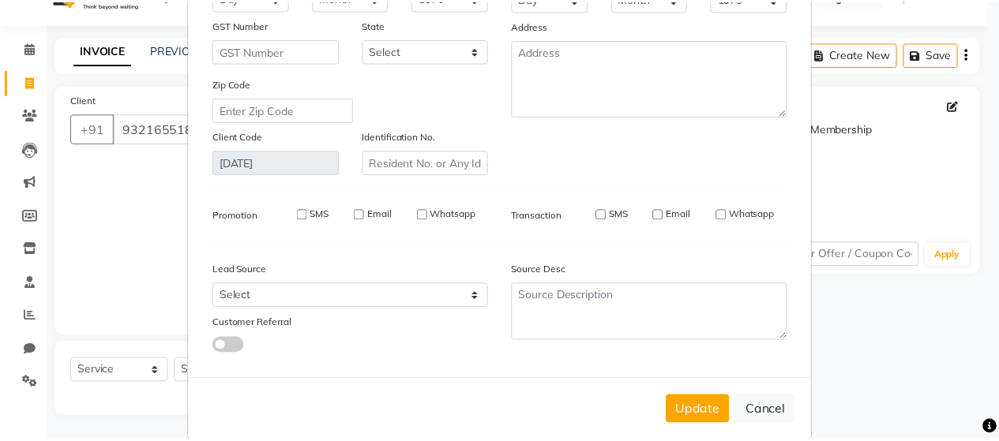
scroll to position [237, 0]
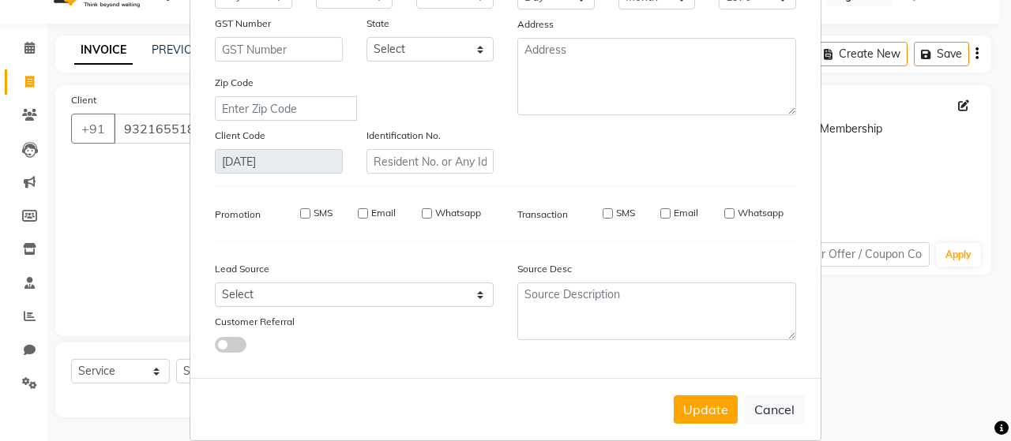
click at [701, 408] on button "Update" at bounding box center [706, 410] width 64 height 28
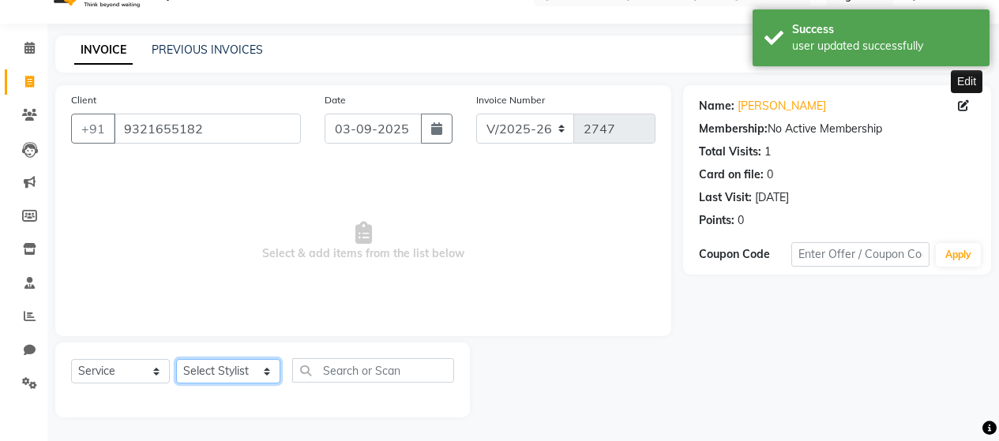
click at [216, 370] on select "Select Stylist [PERSON_NAME] Zibral [PERSON_NAME] [PERSON_NAME] [PERSON_NAME] […" at bounding box center [228, 371] width 104 height 24
click at [176, 359] on select "Select Stylist [PERSON_NAME] Zibral [PERSON_NAME] [PERSON_NAME] [PERSON_NAME] […" at bounding box center [228, 371] width 104 height 24
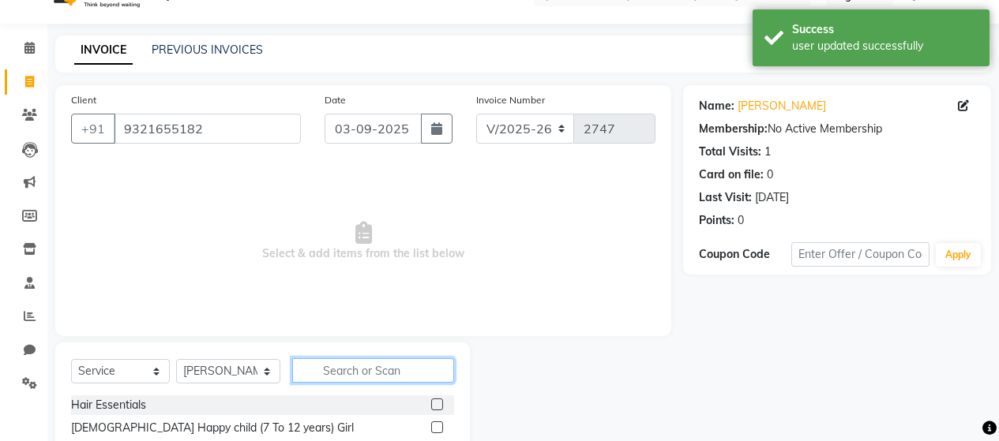
click at [350, 367] on input "text" at bounding box center [373, 371] width 162 height 24
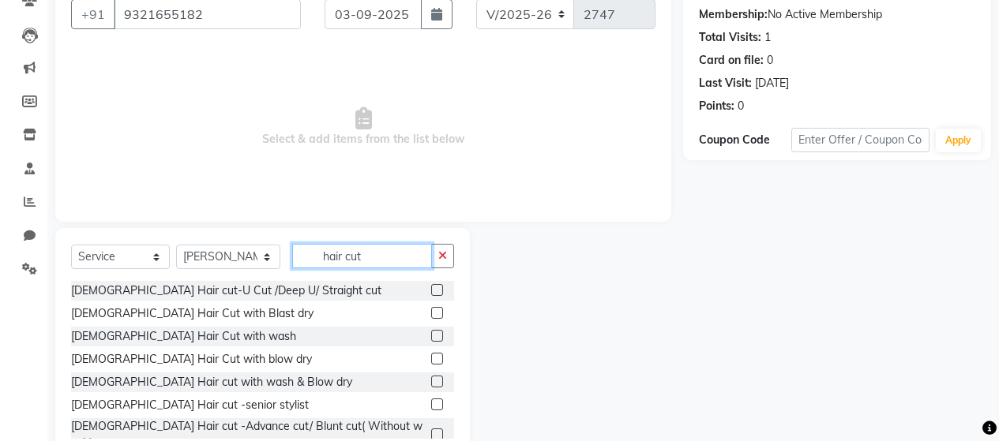
scroll to position [112, 0]
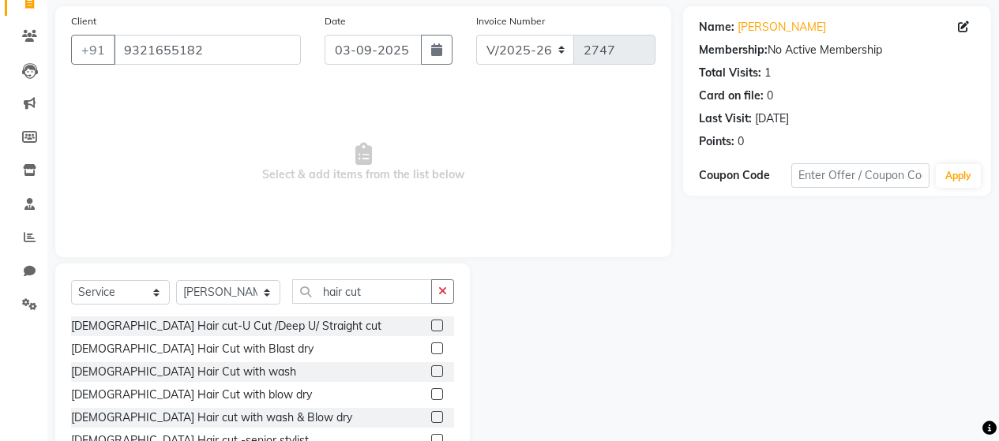
drag, startPoint x: 261, startPoint y: 322, endPoint x: 269, endPoint y: 325, distance: 9.0
click at [261, 323] on div "[DEMOGRAPHIC_DATA] Hair cut-U Cut /Deep U/ Straight cut" at bounding box center [226, 326] width 310 height 17
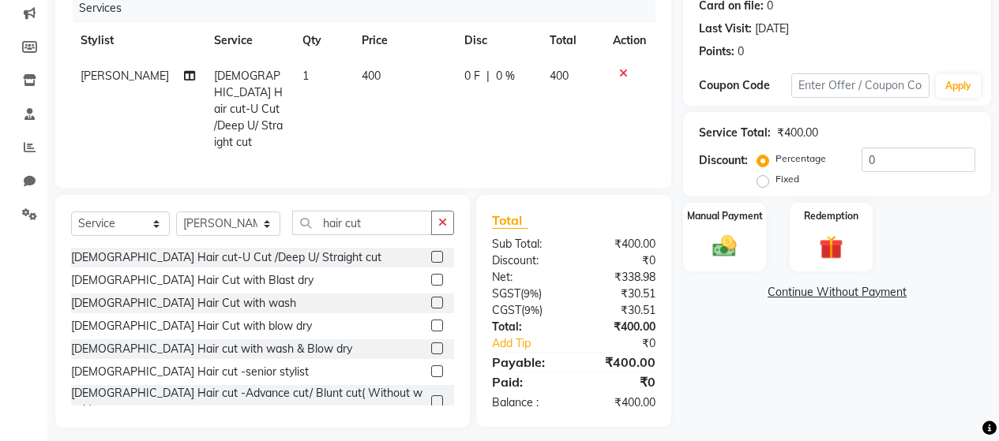
scroll to position [208, 0]
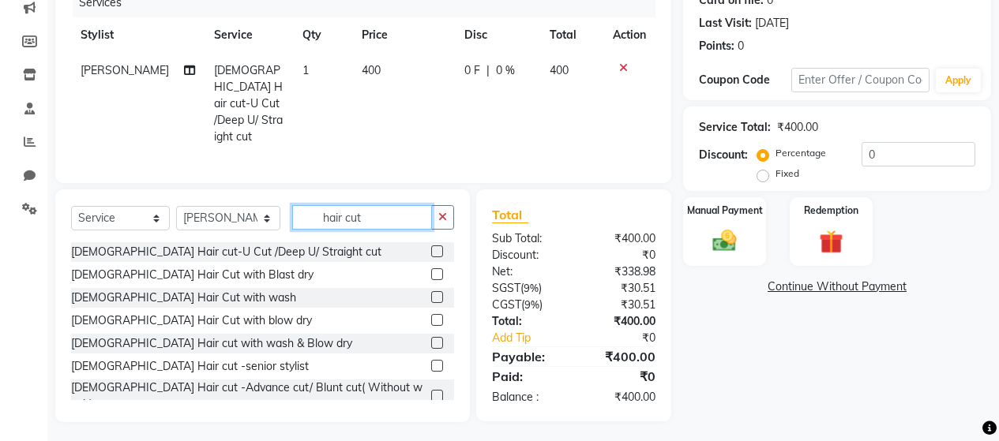
drag, startPoint x: 374, startPoint y: 212, endPoint x: 240, endPoint y: 223, distance: 134.7
click at [243, 223] on div "Select Service Product Membership Package Voucher Prepaid Gift Card Select Styl…" at bounding box center [262, 223] width 383 height 37
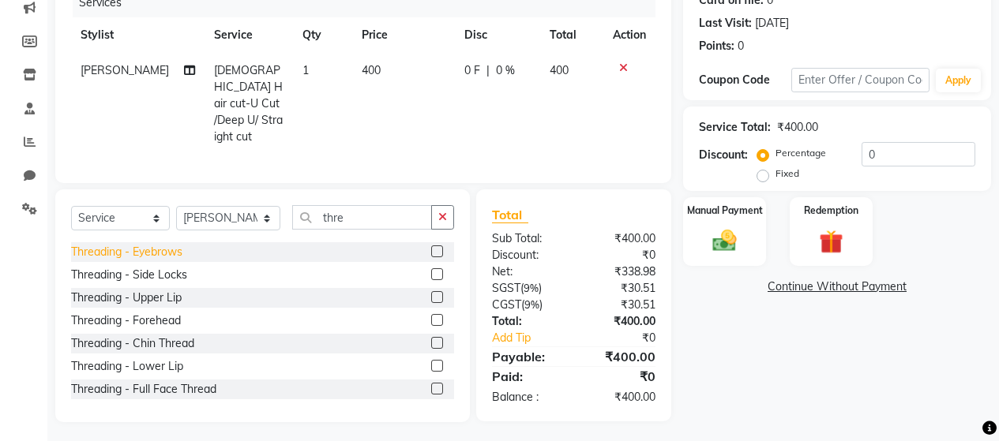
click at [160, 245] on div "Threading - Eyebrows" at bounding box center [126, 252] width 111 height 17
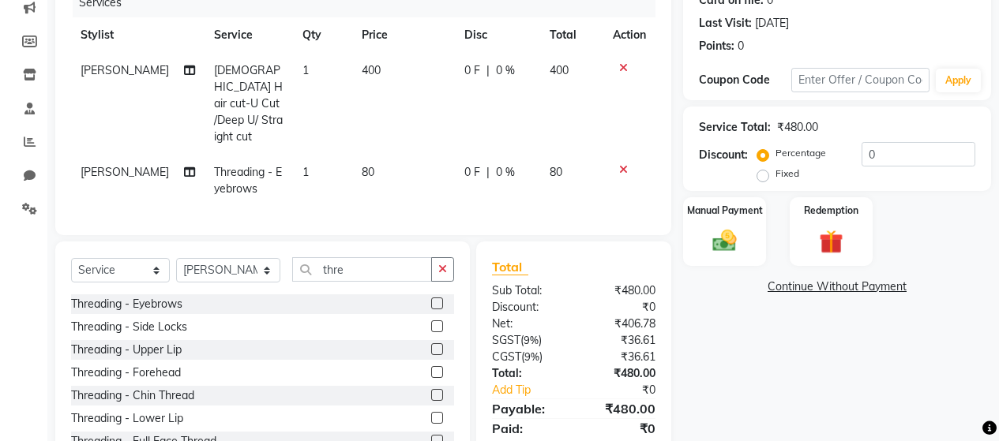
click at [362, 165] on span "80" at bounding box center [368, 172] width 13 height 14
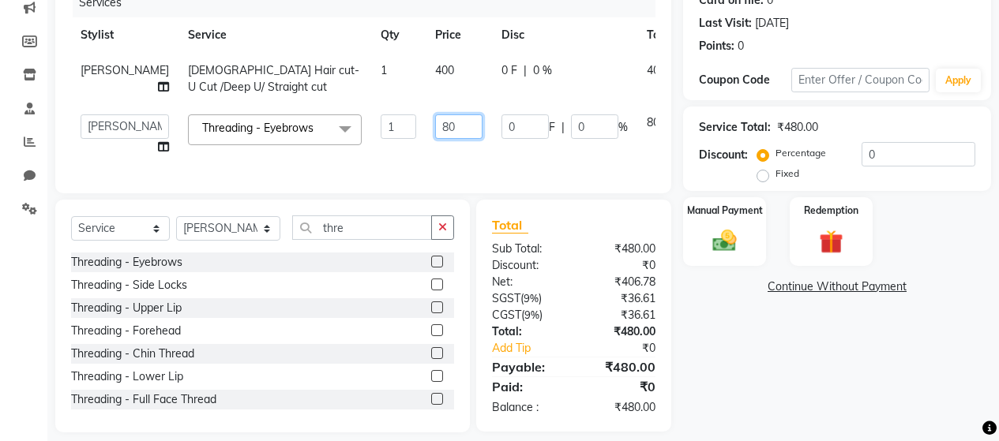
click at [435, 139] on input "80" at bounding box center [458, 127] width 47 height 24
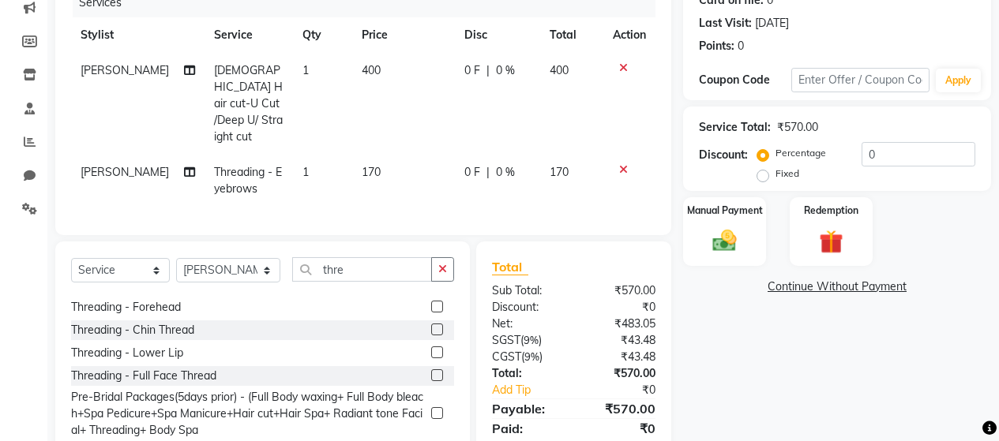
scroll to position [29, 0]
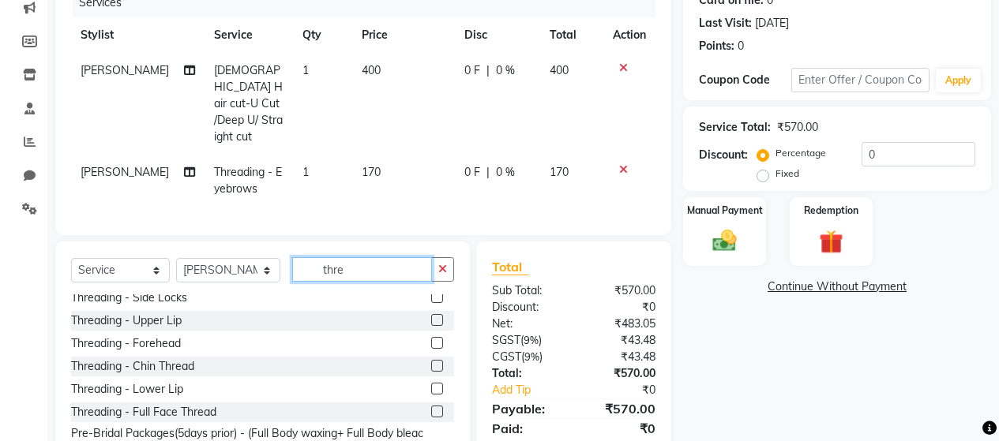
drag, startPoint x: 347, startPoint y: 270, endPoint x: 243, endPoint y: 310, distance: 111.5
click at [256, 280] on div "Select Service Product Membership Package Voucher Prepaid Gift Card Select Styl…" at bounding box center [262, 275] width 383 height 37
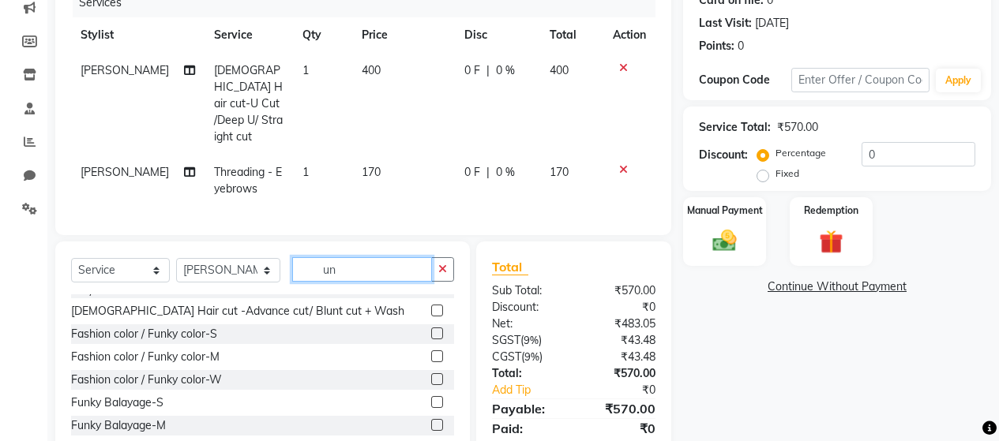
scroll to position [0, 0]
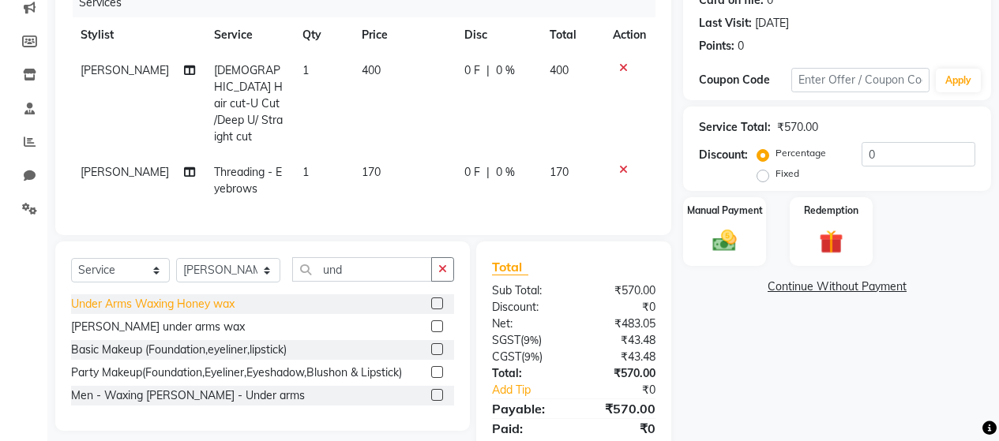
click at [168, 300] on div "Under Arms Waxing Honey wax" at bounding box center [152, 304] width 163 height 17
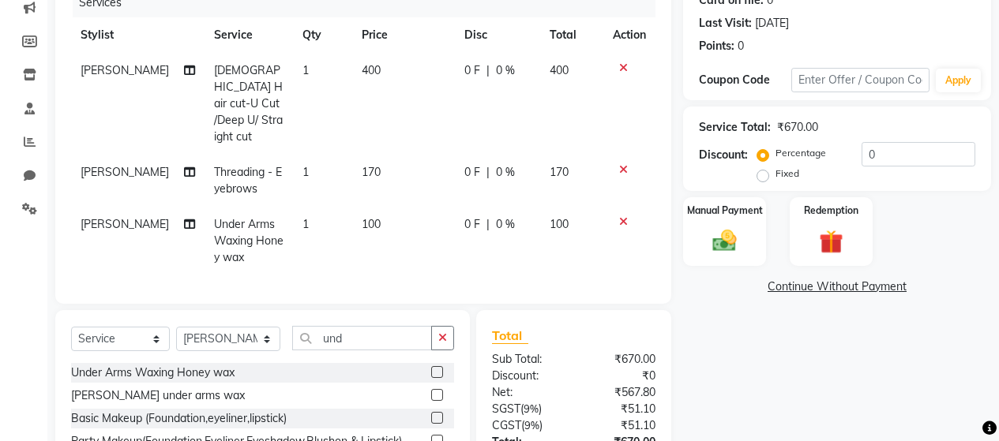
click at [372, 207] on td "100" at bounding box center [403, 241] width 103 height 69
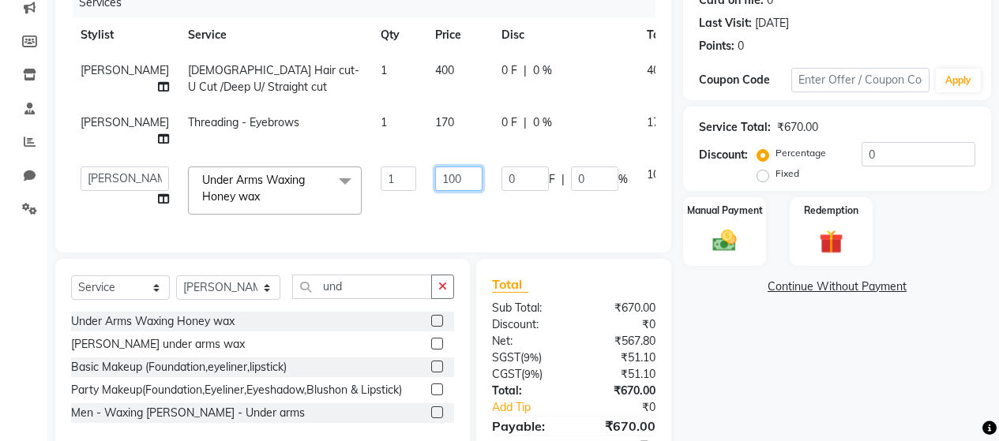
click at [435, 191] on input "100" at bounding box center [458, 179] width 47 height 24
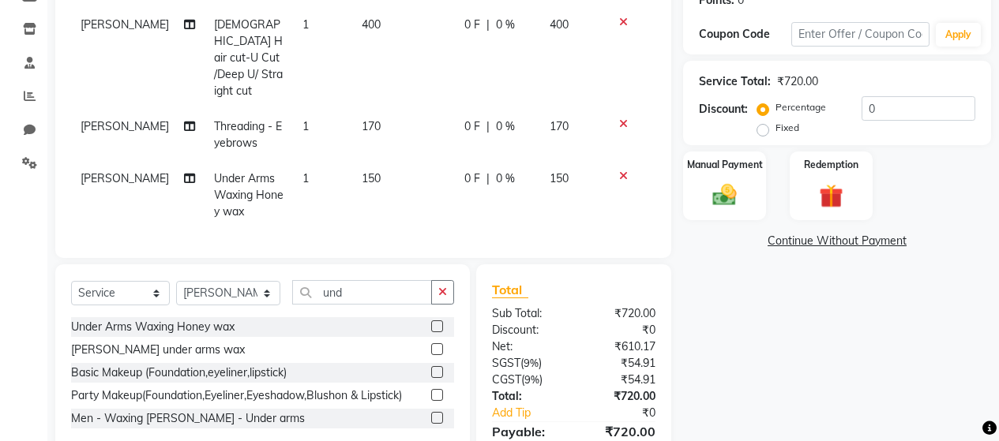
scroll to position [328, 0]
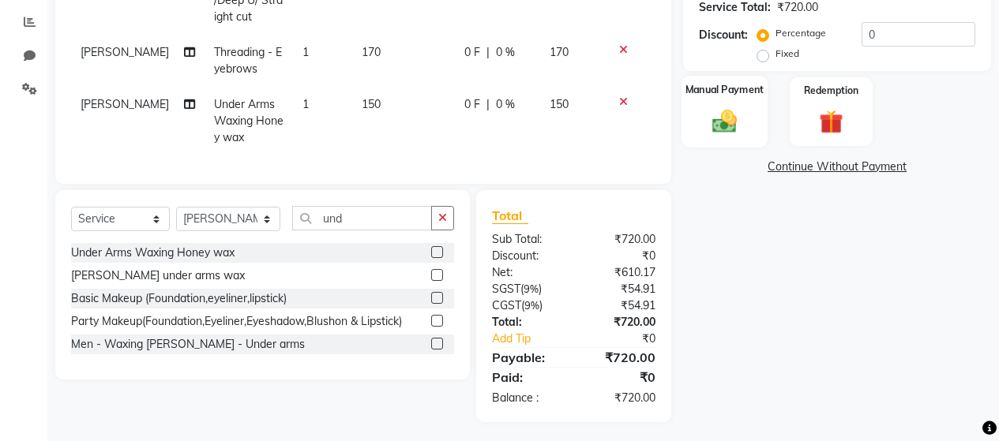
click at [734, 124] on img at bounding box center [724, 121] width 40 height 28
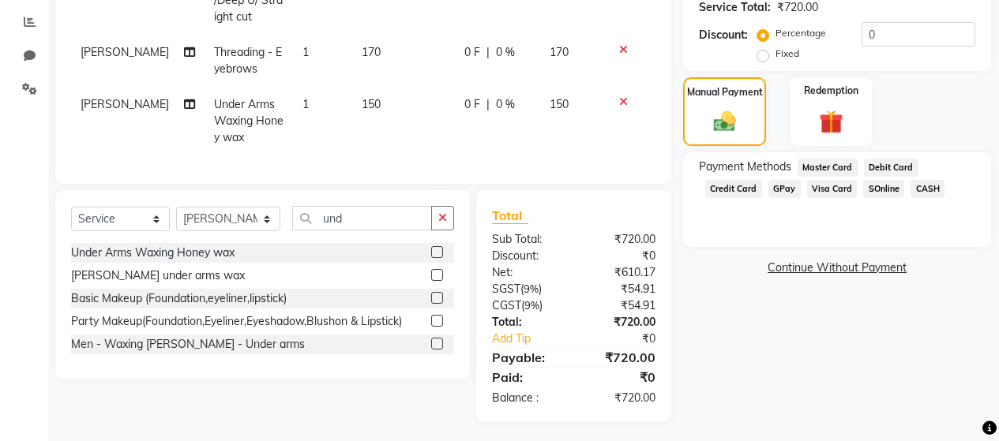
click at [778, 186] on span "GPay" at bounding box center [784, 189] width 32 height 18
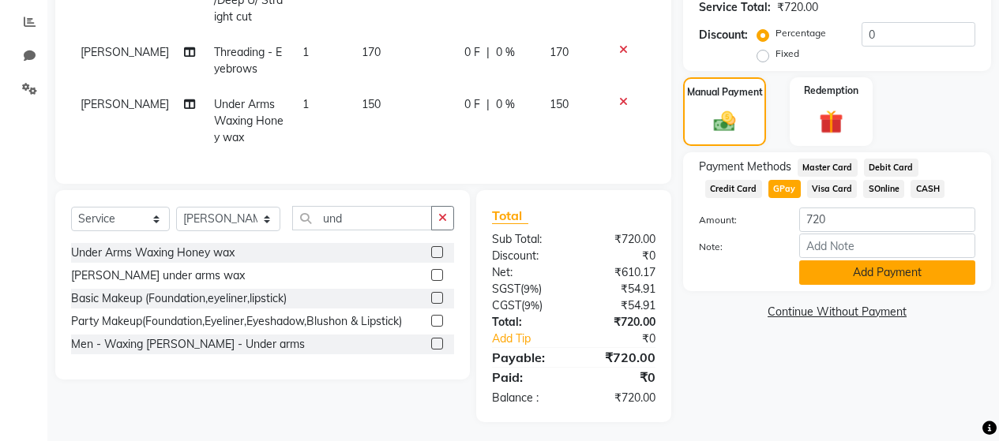
click at [864, 273] on button "Add Payment" at bounding box center [887, 273] width 176 height 24
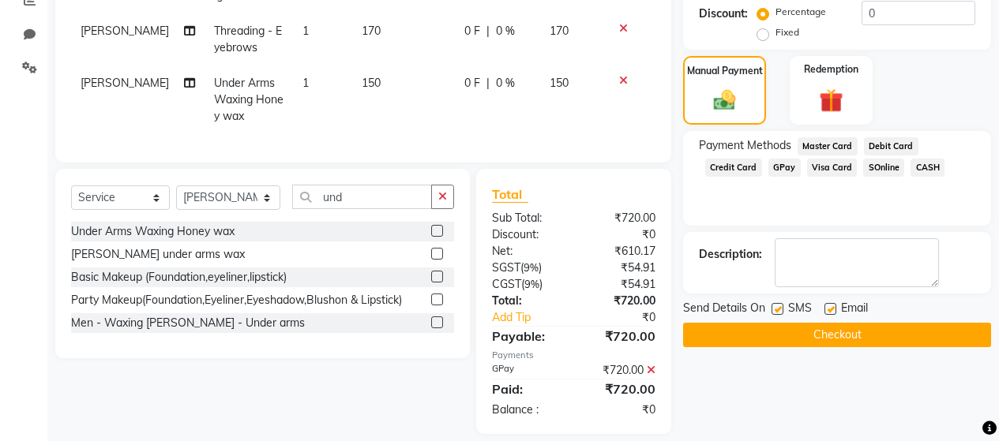
scroll to position [361, 0]
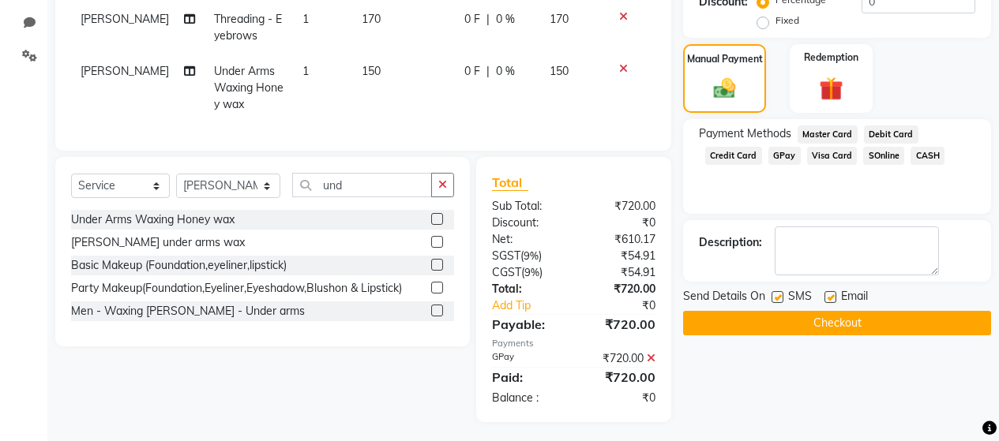
click at [779, 299] on label at bounding box center [778, 297] width 12 height 12
click at [779, 299] on input "checkbox" at bounding box center [777, 298] width 10 height 10
click at [802, 329] on button "Checkout" at bounding box center [837, 323] width 308 height 24
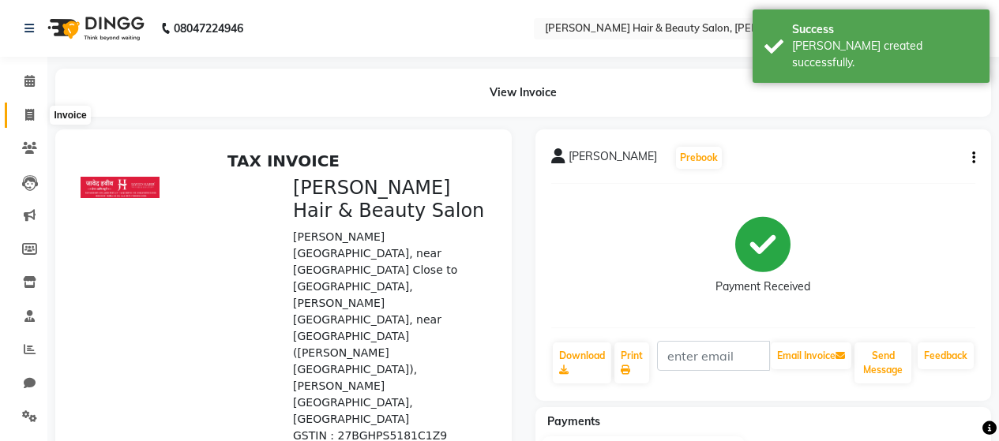
click at [28, 113] on icon at bounding box center [29, 115] width 9 height 12
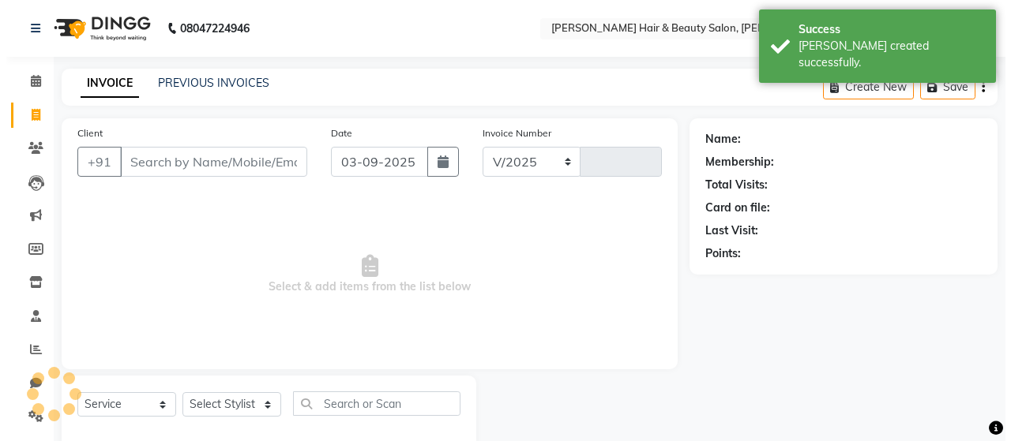
scroll to position [33, 0]
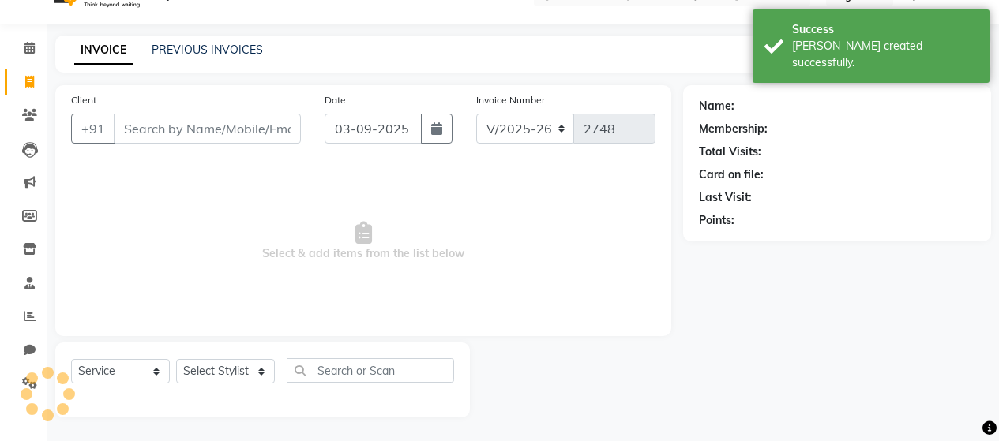
click at [186, 131] on input "Client" at bounding box center [207, 129] width 187 height 30
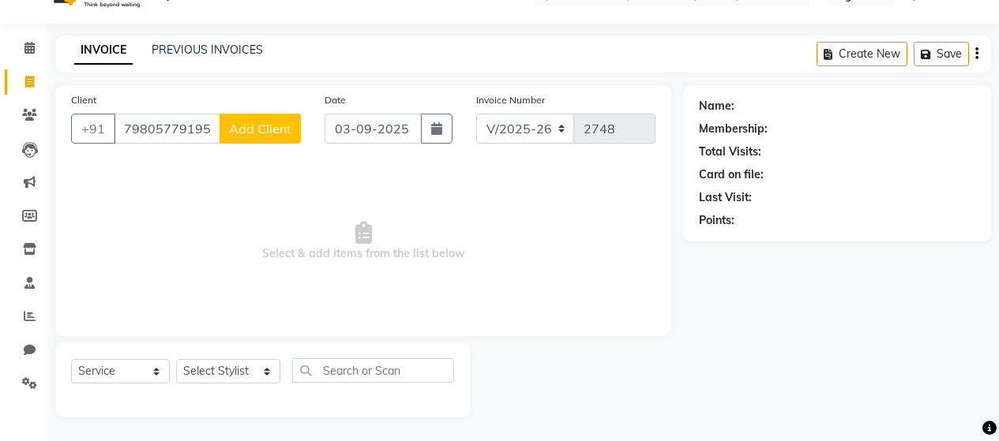
click at [247, 130] on span "Add Client" at bounding box center [260, 129] width 62 height 16
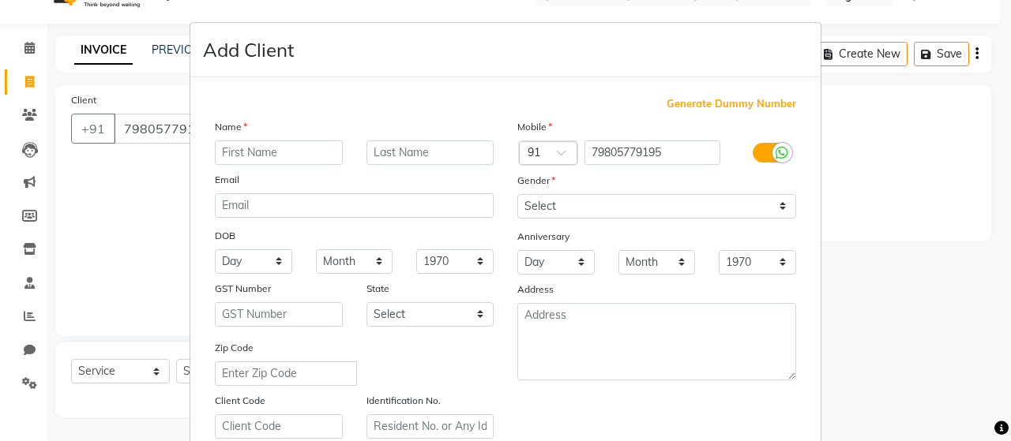
click at [260, 149] on input "text" at bounding box center [279, 153] width 128 height 24
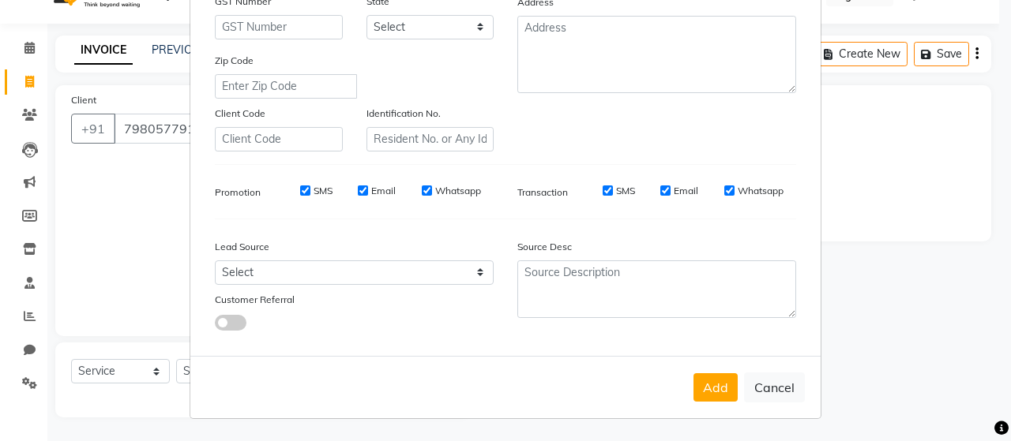
scroll to position [51, 0]
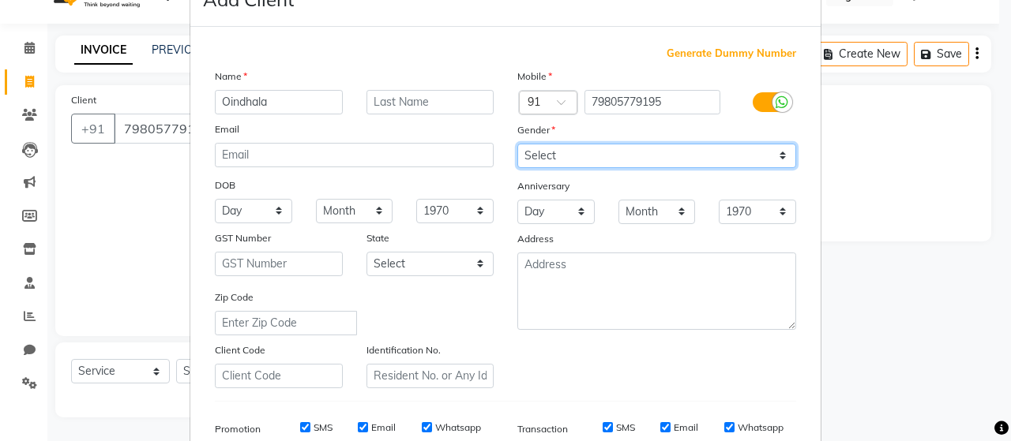
drag, startPoint x: 547, startPoint y: 157, endPoint x: 539, endPoint y: 161, distance: 8.8
click at [547, 157] on select "Select [DEMOGRAPHIC_DATA] [DEMOGRAPHIC_DATA] Other Prefer Not To Say" at bounding box center [656, 156] width 279 height 24
click at [517, 144] on select "Select [DEMOGRAPHIC_DATA] [DEMOGRAPHIC_DATA] Other Prefer Not To Say" at bounding box center [656, 156] width 279 height 24
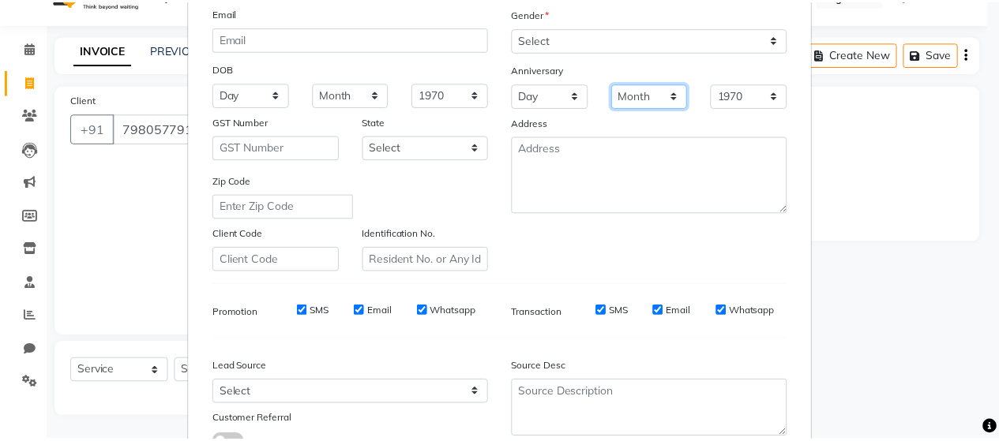
scroll to position [287, 0]
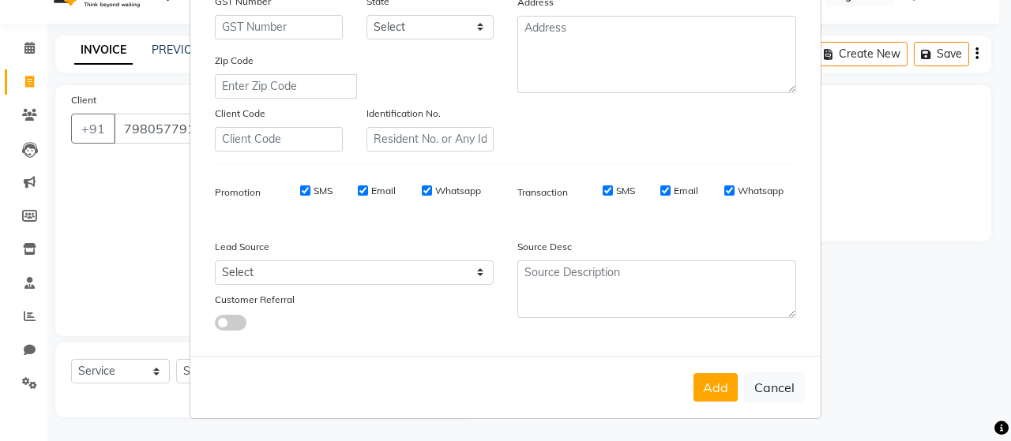
click at [315, 191] on label "SMS" at bounding box center [323, 191] width 19 height 14
click at [310, 191] on input "SMS" at bounding box center [305, 191] width 10 height 10
click at [383, 188] on label "Email" at bounding box center [383, 191] width 24 height 14
click at [368, 188] on input "Email" at bounding box center [363, 191] width 10 height 10
click at [455, 190] on label "Whatsapp" at bounding box center [458, 191] width 46 height 14
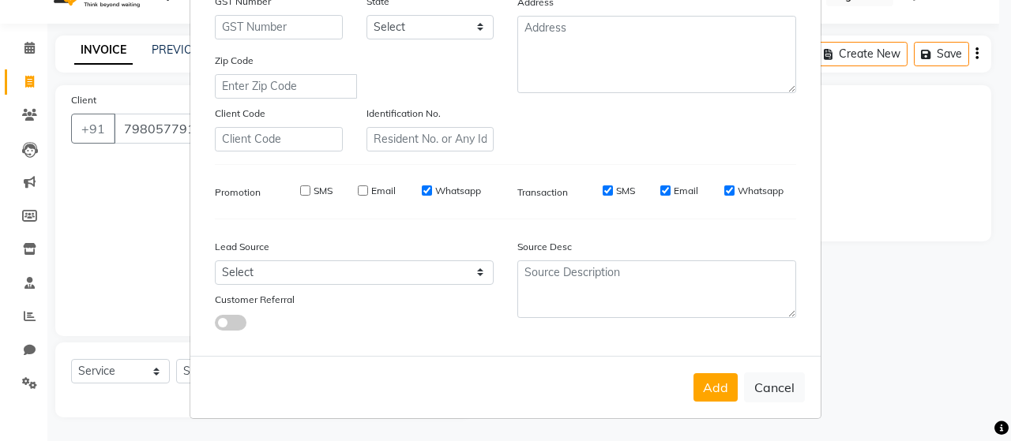
click at [432, 190] on input "Whatsapp" at bounding box center [427, 191] width 10 height 10
click at [621, 193] on label "SMS" at bounding box center [625, 191] width 19 height 14
drag, startPoint x: 678, startPoint y: 190, endPoint x: 687, endPoint y: 190, distance: 9.5
click at [678, 190] on label "Email" at bounding box center [686, 191] width 24 height 14
click at [739, 190] on label "Whatsapp" at bounding box center [761, 191] width 46 height 14
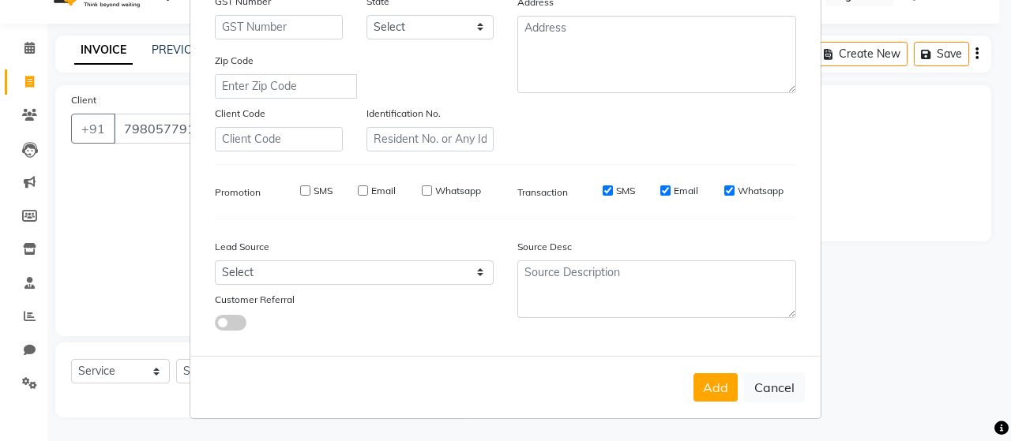
click at [734, 190] on input "Whatsapp" at bounding box center [729, 191] width 10 height 10
click at [605, 190] on input "SMS" at bounding box center [608, 191] width 10 height 10
click at [660, 188] on input "Email" at bounding box center [665, 191] width 10 height 10
click at [303, 189] on input "SMS" at bounding box center [305, 191] width 10 height 10
click at [710, 385] on button "Add" at bounding box center [715, 388] width 44 height 28
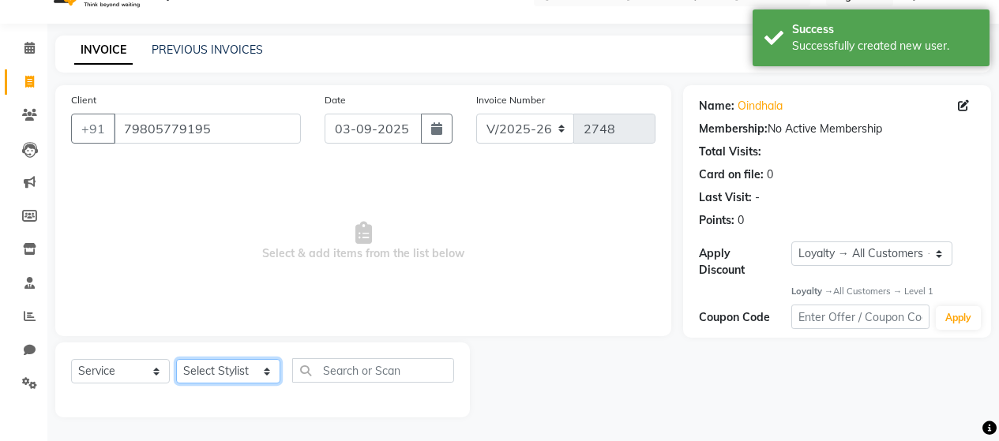
click at [235, 373] on select "Select Stylist [PERSON_NAME] Zibral [PERSON_NAME] [PERSON_NAME] [PERSON_NAME] […" at bounding box center [228, 371] width 104 height 24
click at [176, 359] on select "Select Stylist [PERSON_NAME] Zibral [PERSON_NAME] [PERSON_NAME] [PERSON_NAME] […" at bounding box center [228, 371] width 104 height 24
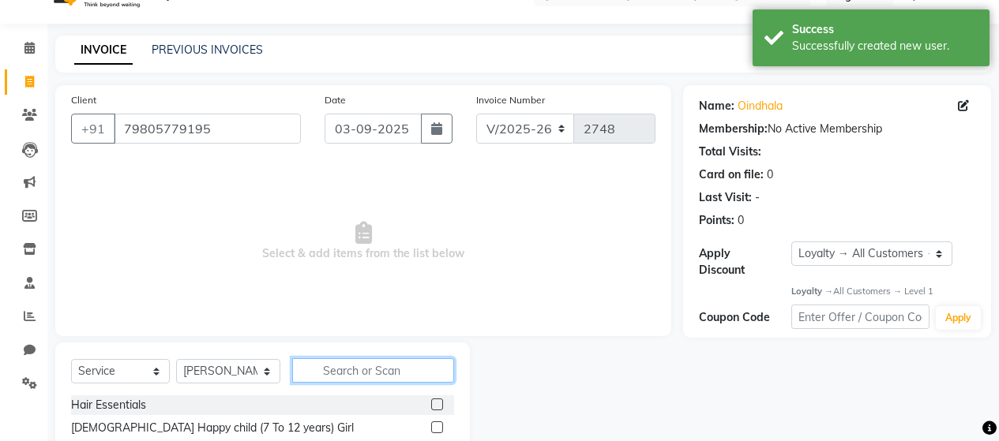
click at [344, 372] on input "text" at bounding box center [373, 371] width 162 height 24
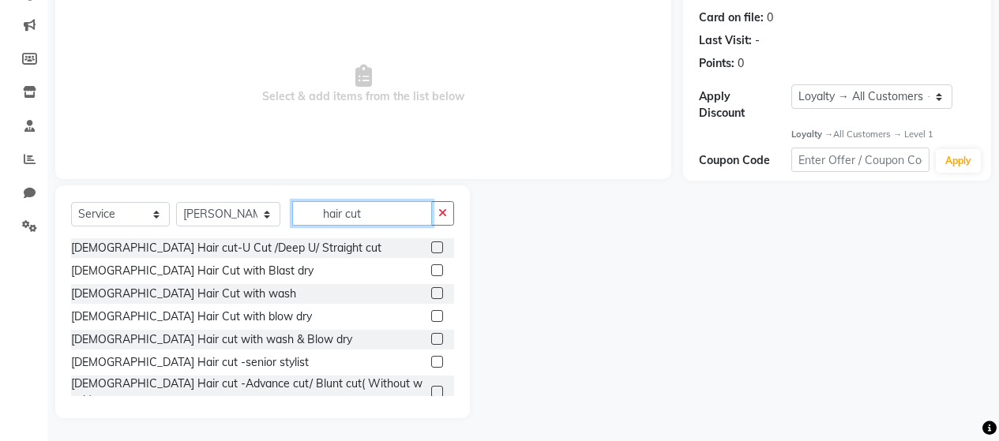
scroll to position [191, 0]
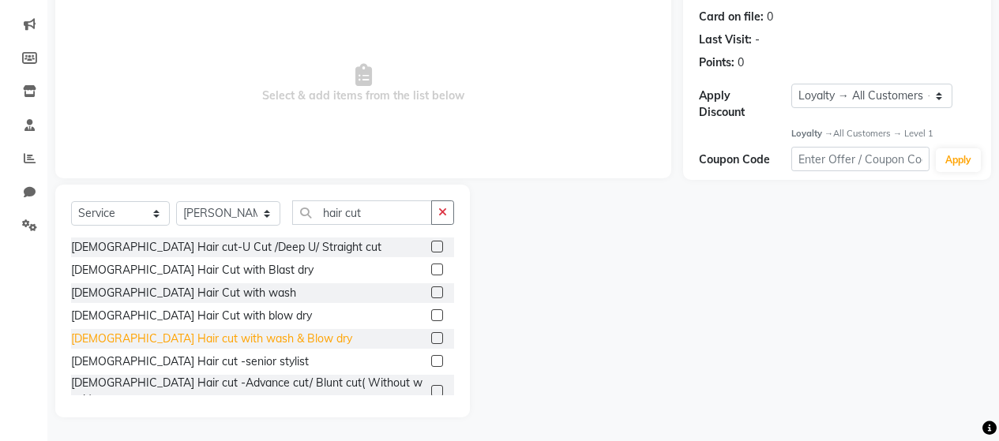
click at [212, 341] on div "[DEMOGRAPHIC_DATA] Hair cut with wash & Blow dry" at bounding box center [211, 339] width 281 height 17
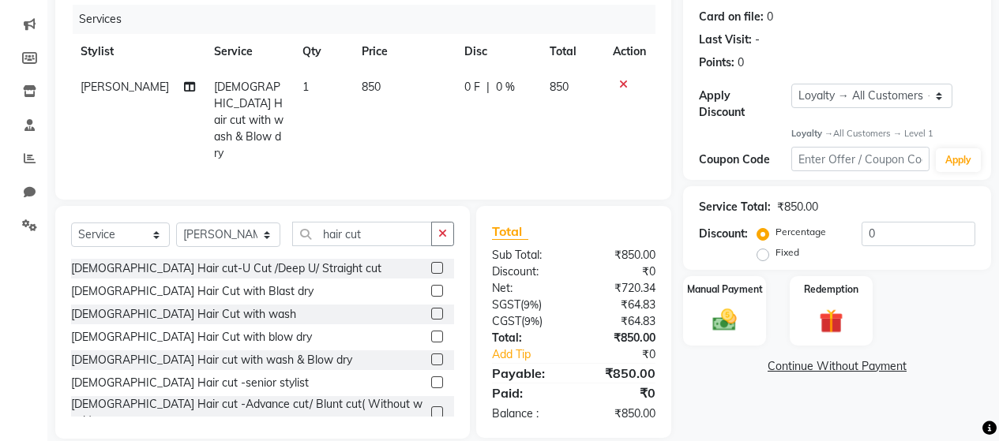
click at [362, 87] on span "850" at bounding box center [371, 87] width 19 height 14
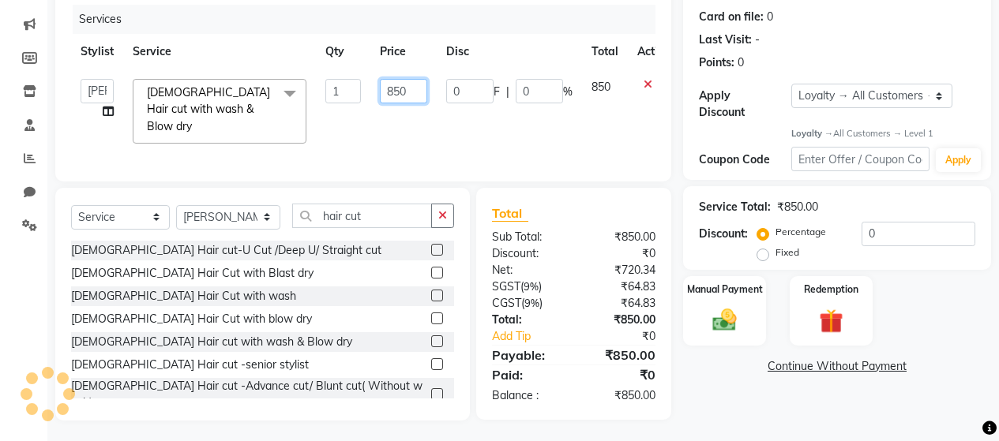
drag, startPoint x: 395, startPoint y: 91, endPoint x: 395, endPoint y: 100, distance: 8.7
click at [395, 90] on input "850" at bounding box center [403, 91] width 47 height 24
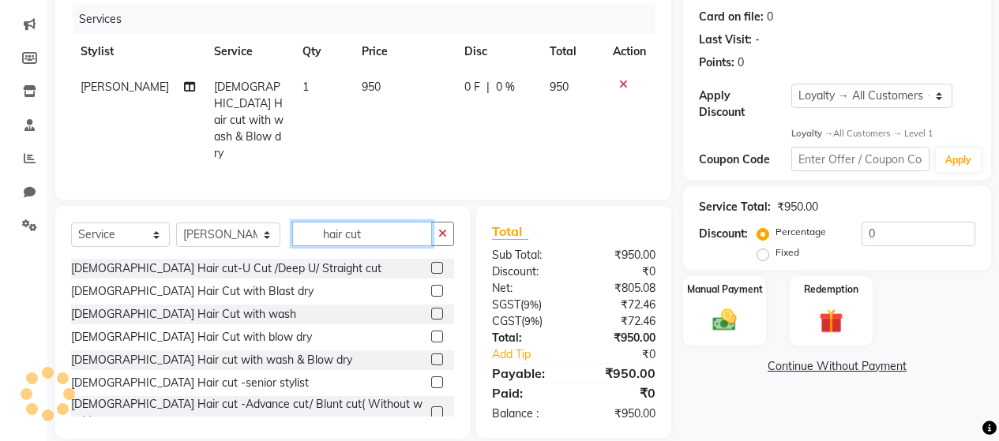
drag, startPoint x: 374, startPoint y: 216, endPoint x: 152, endPoint y: 429, distance: 307.8
click at [236, 227] on div "Select Service Product Membership Package Voucher Prepaid Gift Card Select Styl…" at bounding box center [262, 240] width 383 height 37
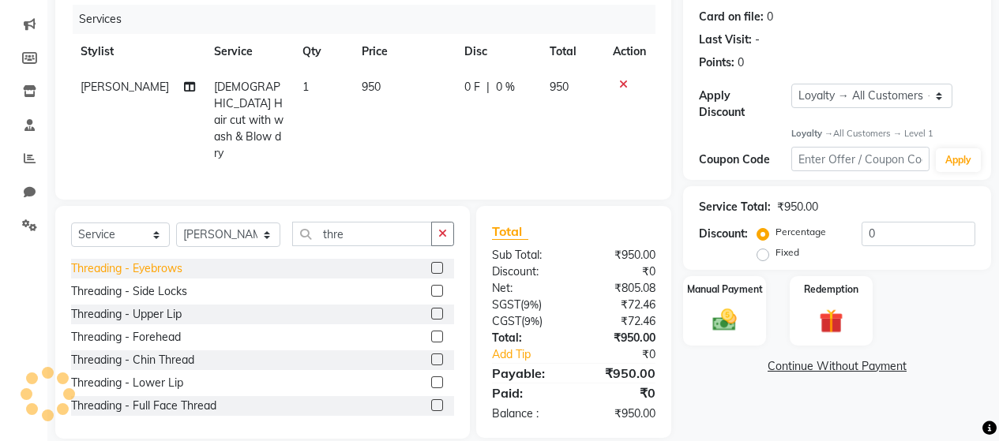
click at [163, 261] on div "Threading - Eyebrows" at bounding box center [126, 269] width 111 height 17
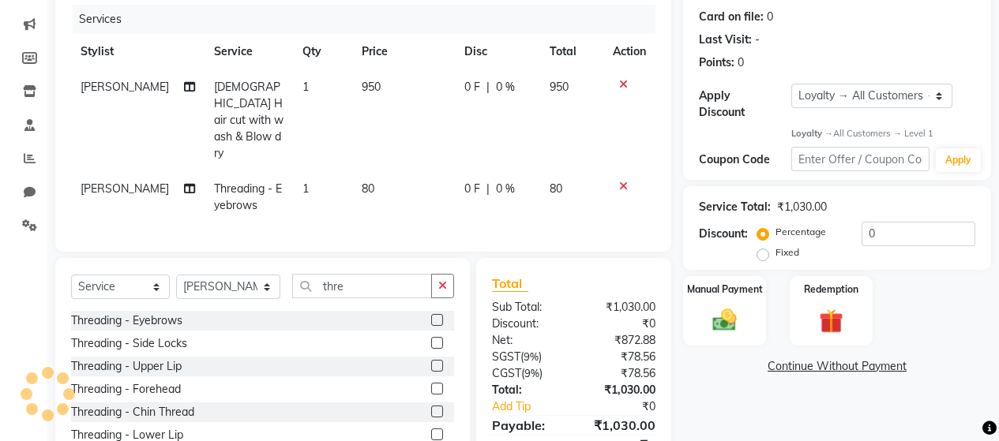
click at [362, 182] on span "80" at bounding box center [368, 189] width 13 height 14
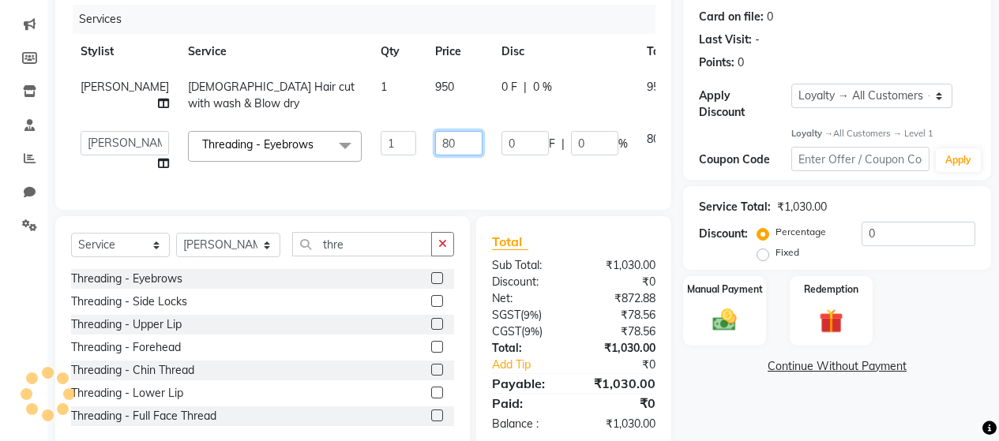
click at [435, 156] on input "80" at bounding box center [458, 143] width 47 height 24
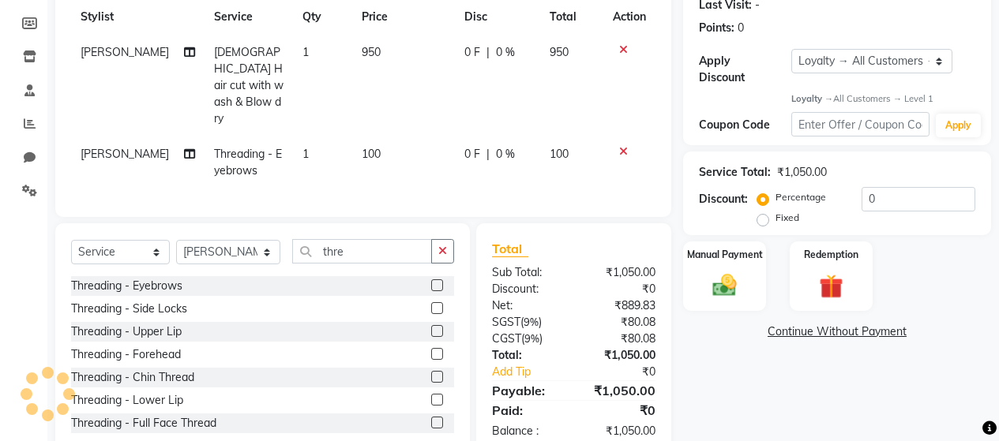
scroll to position [243, 0]
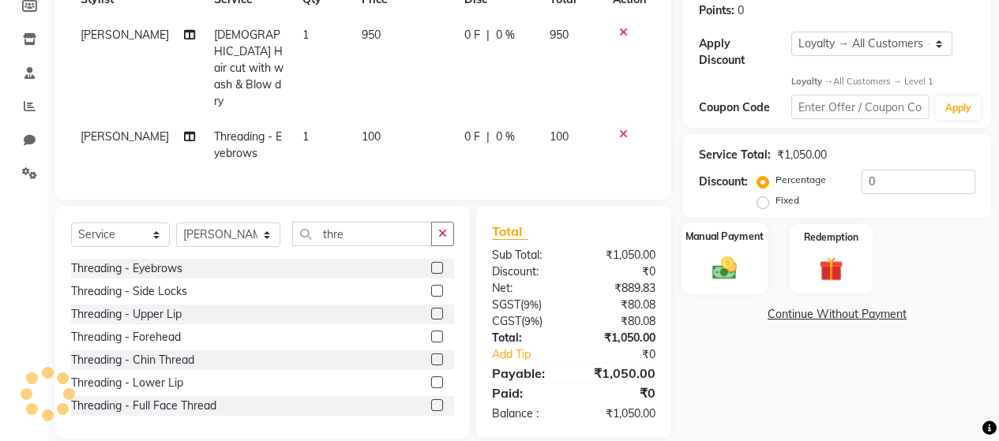
click at [733, 254] on img at bounding box center [724, 268] width 40 height 28
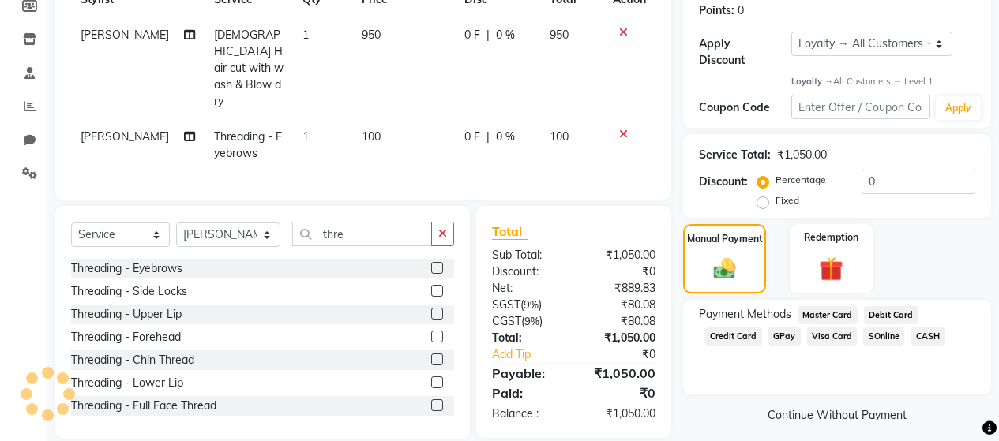
click at [780, 328] on span "GPay" at bounding box center [784, 337] width 32 height 18
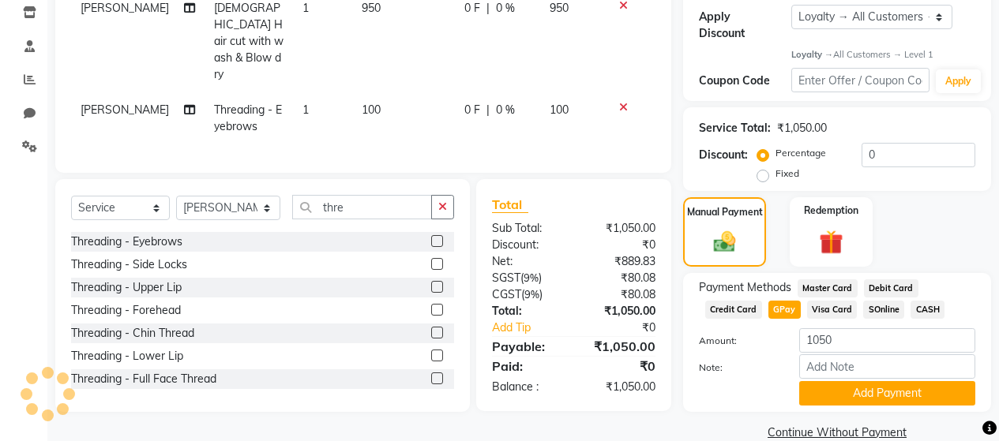
scroll to position [284, 0]
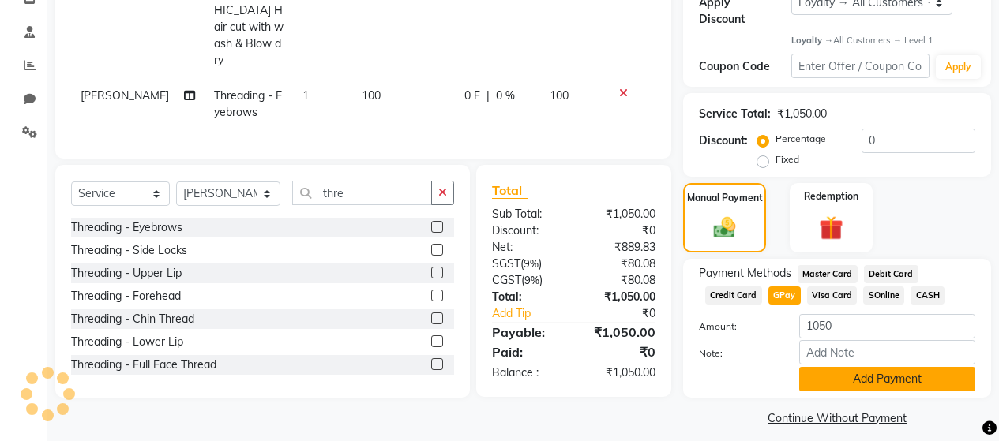
click at [852, 367] on button "Add Payment" at bounding box center [887, 379] width 176 height 24
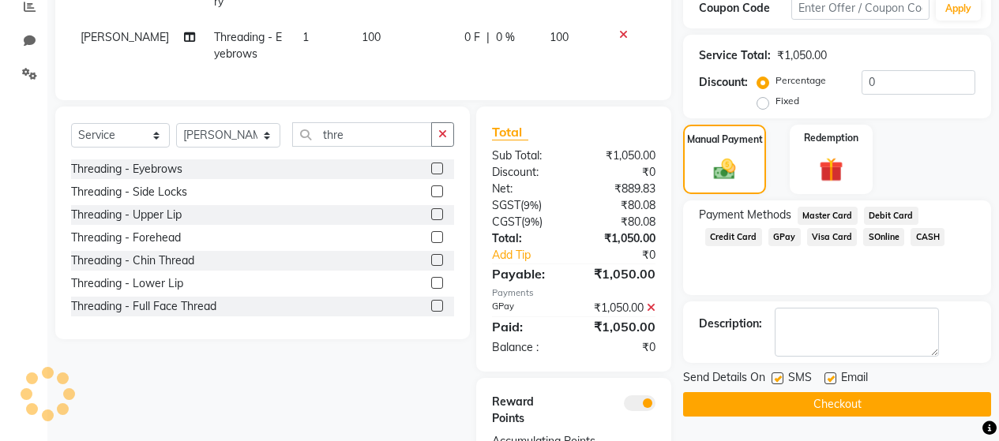
scroll to position [403, 0]
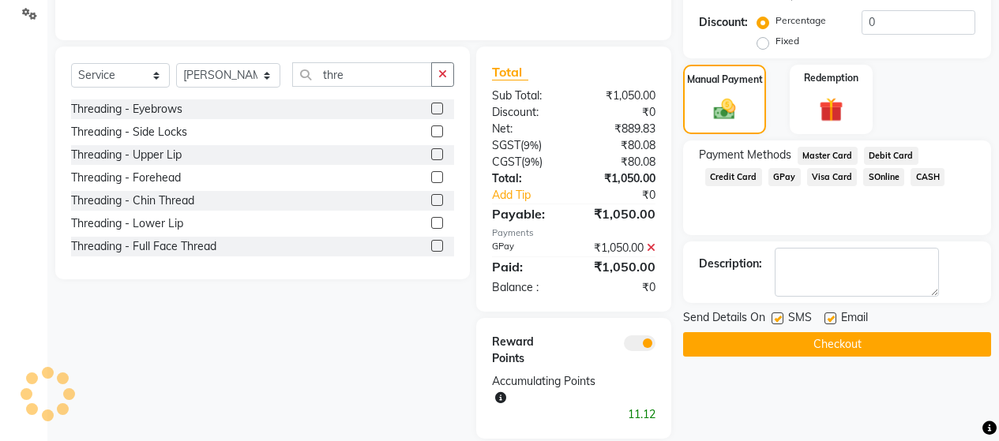
click at [777, 313] on label at bounding box center [778, 319] width 12 height 12
click at [777, 314] on input "checkbox" at bounding box center [777, 319] width 10 height 10
click at [802, 335] on button "Checkout" at bounding box center [837, 344] width 308 height 24
click at [831, 332] on button "Checkout" at bounding box center [837, 344] width 308 height 24
click at [789, 168] on span "GPay" at bounding box center [784, 177] width 32 height 18
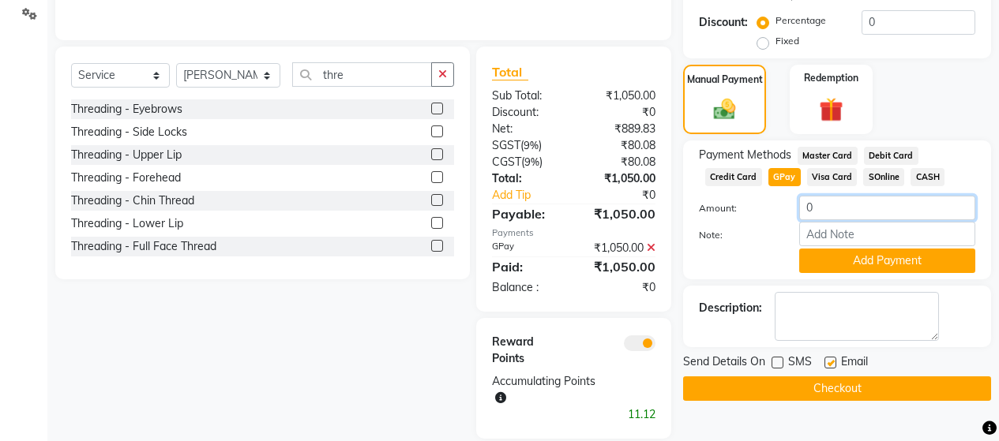
click at [821, 197] on input "0" at bounding box center [887, 208] width 176 height 24
drag, startPoint x: 821, startPoint y: 197, endPoint x: 794, endPoint y: 198, distance: 26.9
click at [794, 198] on div "0" at bounding box center [887, 208] width 200 height 24
click at [650, 242] on icon at bounding box center [651, 247] width 9 height 11
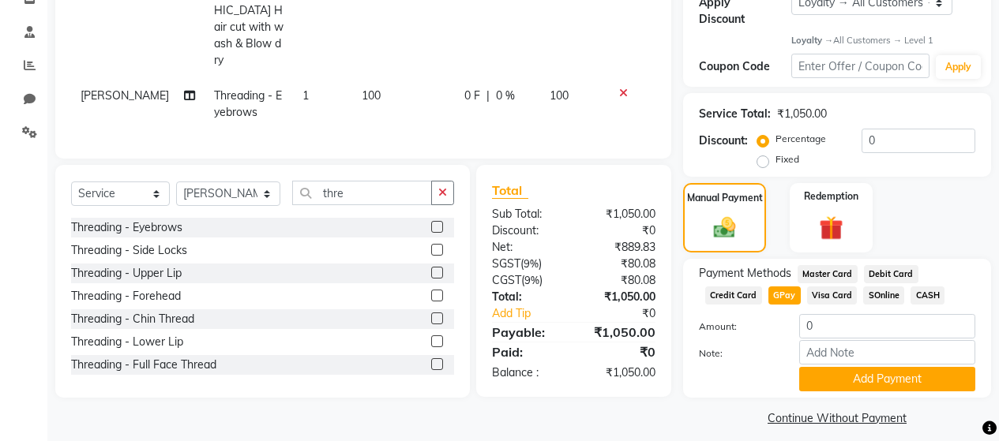
click at [784, 287] on span "GPay" at bounding box center [784, 296] width 32 height 18
click at [880, 367] on button "Add Payment" at bounding box center [887, 379] width 176 height 24
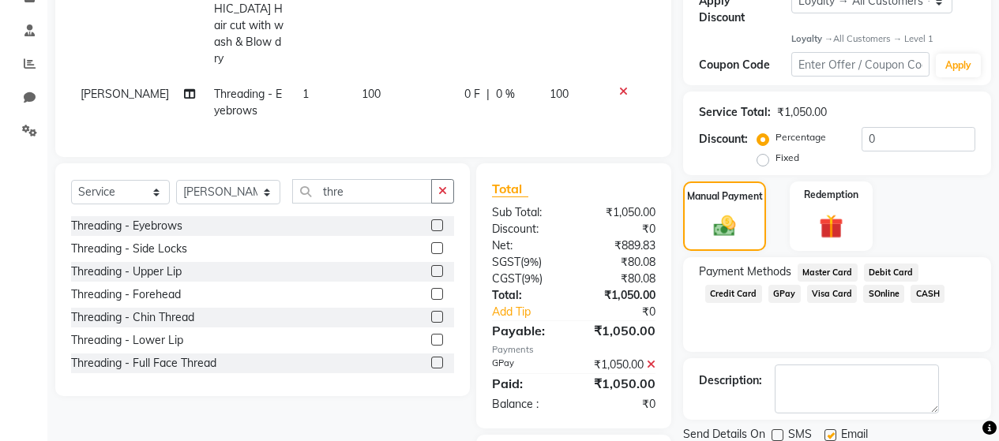
scroll to position [403, 0]
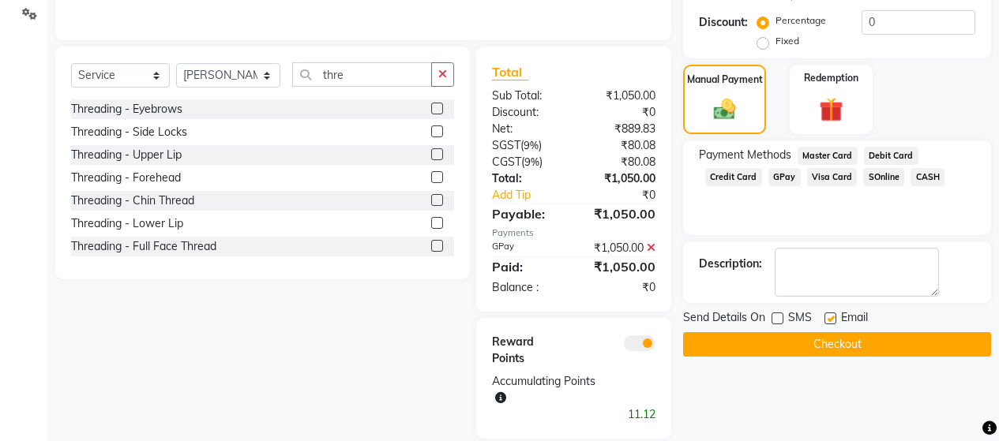
click at [832, 332] on button "Checkout" at bounding box center [837, 344] width 308 height 24
click at [834, 332] on button "Checkout" at bounding box center [837, 344] width 308 height 24
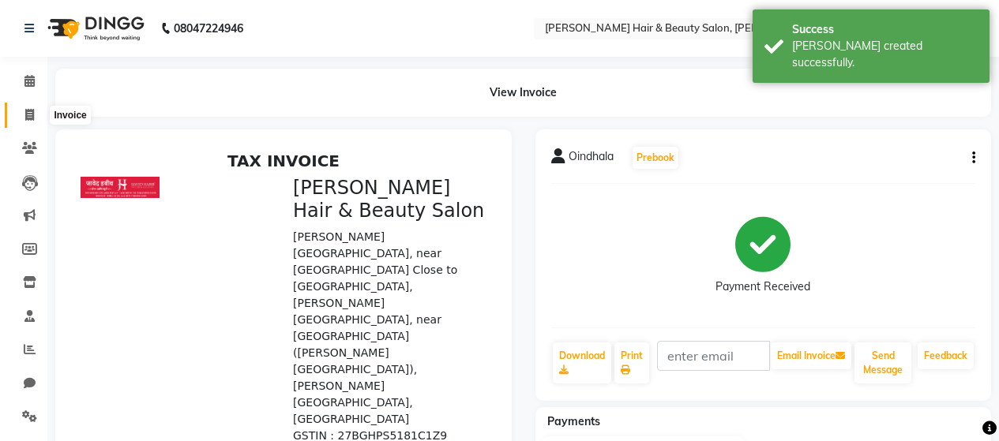
click at [29, 111] on icon at bounding box center [29, 115] width 9 height 12
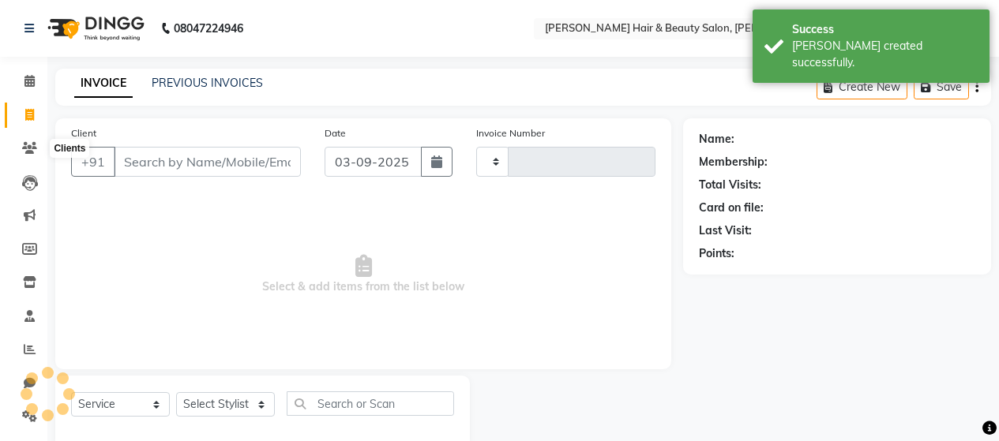
scroll to position [33, 0]
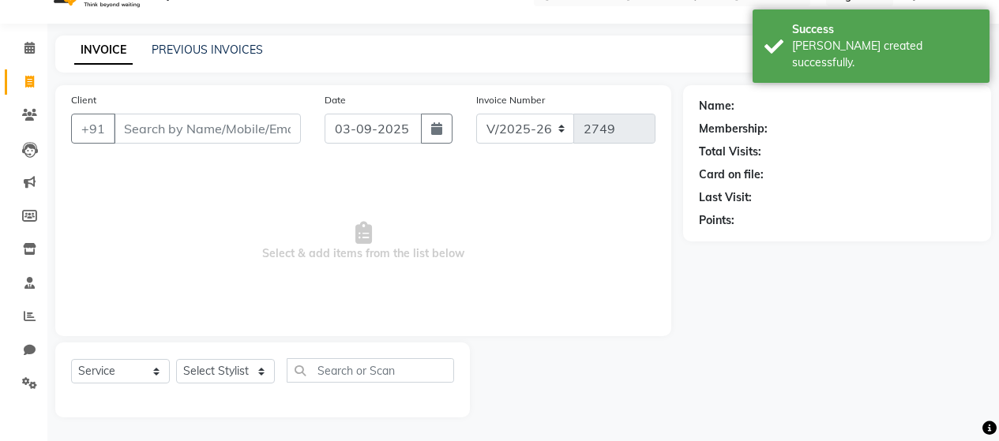
click at [190, 129] on input "Client" at bounding box center [207, 129] width 187 height 30
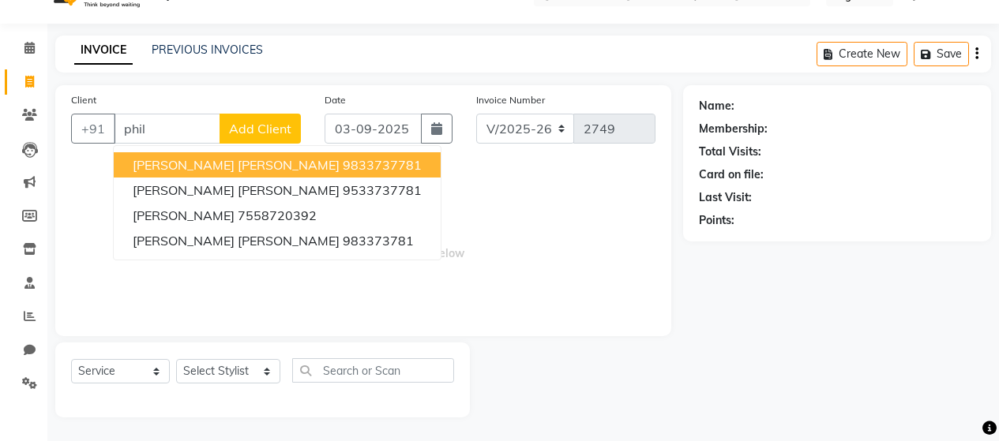
click at [343, 165] on ngb-highlight "9833737781" at bounding box center [382, 165] width 79 height 16
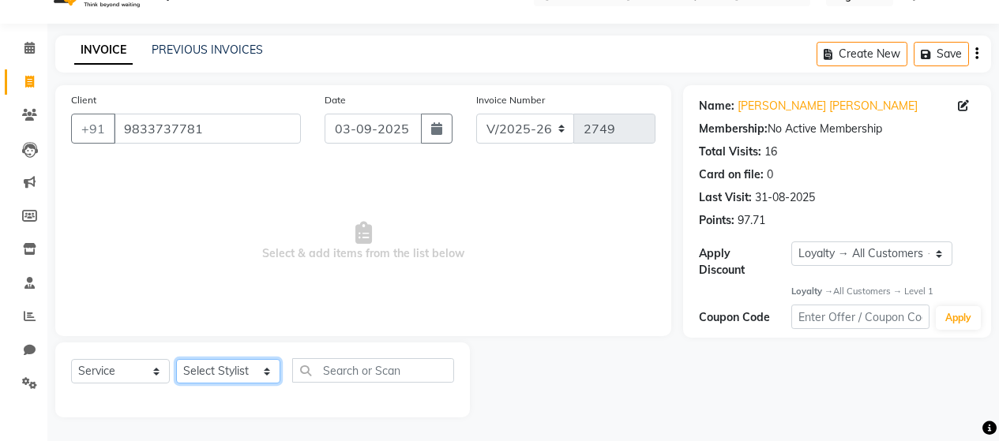
click at [213, 372] on select "Select Stylist [PERSON_NAME] Zibral [PERSON_NAME] [PERSON_NAME] [PERSON_NAME] […" at bounding box center [228, 371] width 104 height 24
click at [176, 359] on select "Select Stylist [PERSON_NAME] Zibral [PERSON_NAME] [PERSON_NAME] [PERSON_NAME] […" at bounding box center [228, 371] width 104 height 24
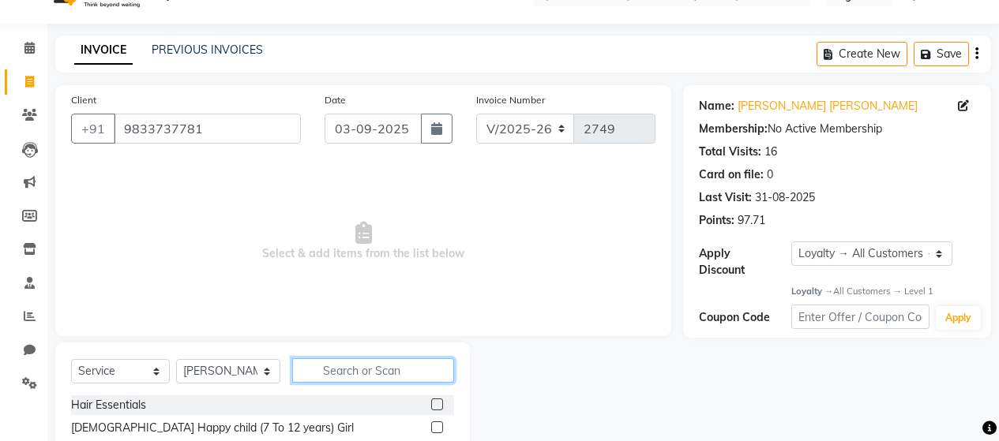
click at [352, 373] on input "text" at bounding box center [373, 371] width 162 height 24
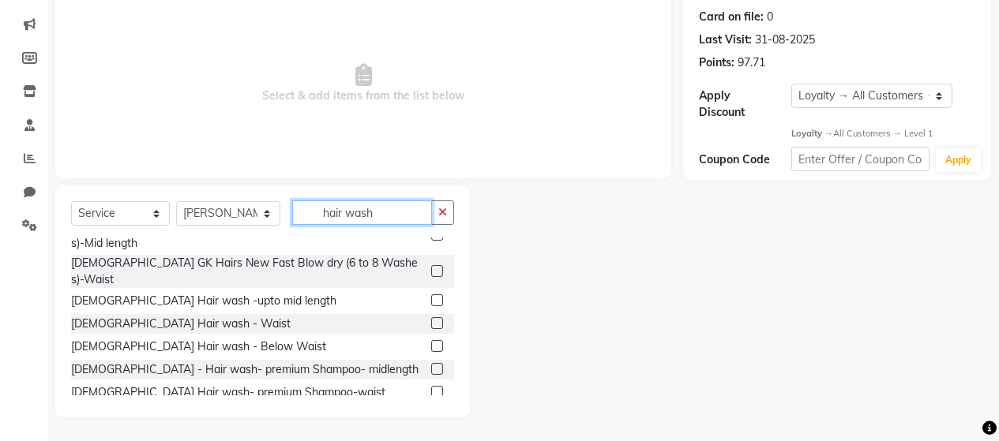
scroll to position [158, 0]
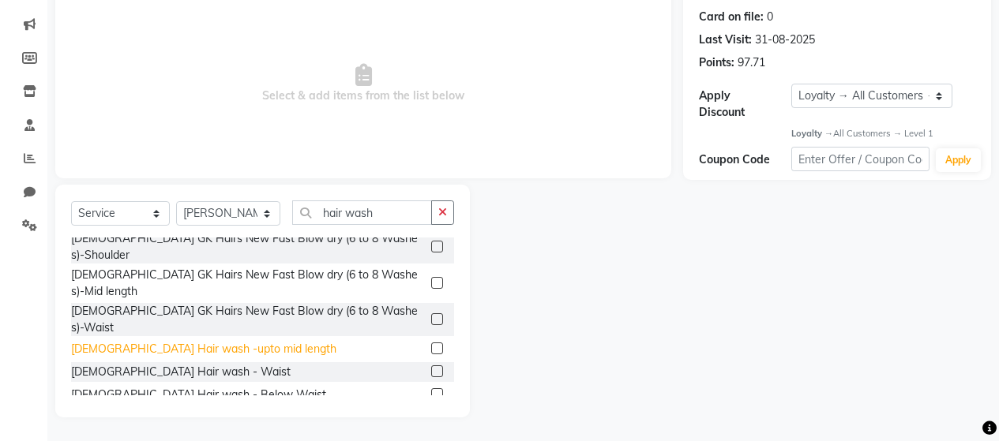
click at [239, 341] on div "[DEMOGRAPHIC_DATA] Hair wash -upto mid length" at bounding box center [203, 349] width 265 height 17
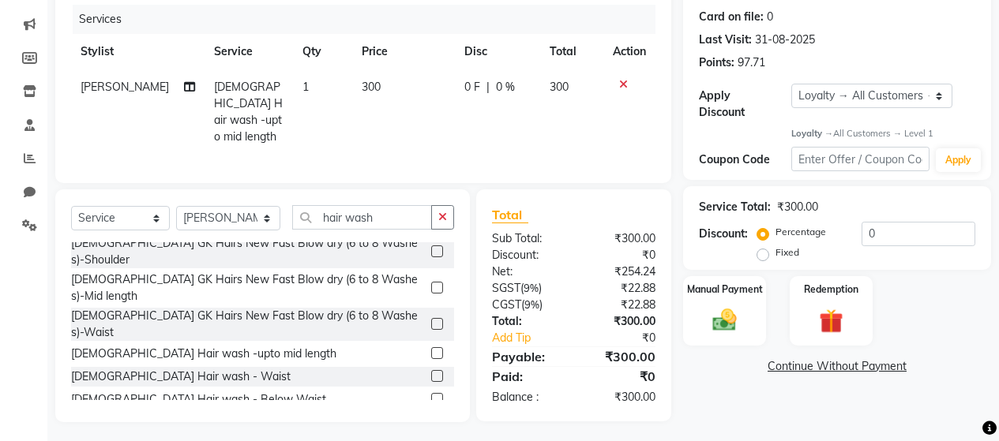
click at [362, 85] on span "300" at bounding box center [371, 87] width 19 height 14
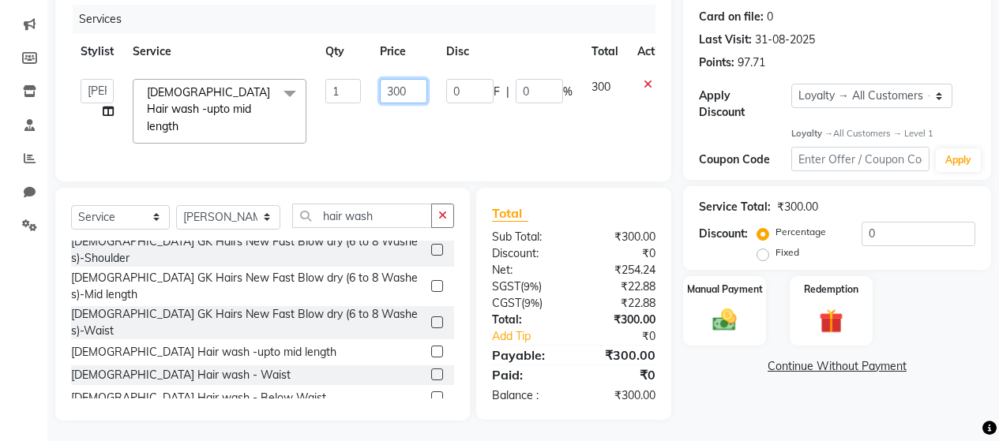
click at [392, 92] on input "300" at bounding box center [403, 91] width 47 height 24
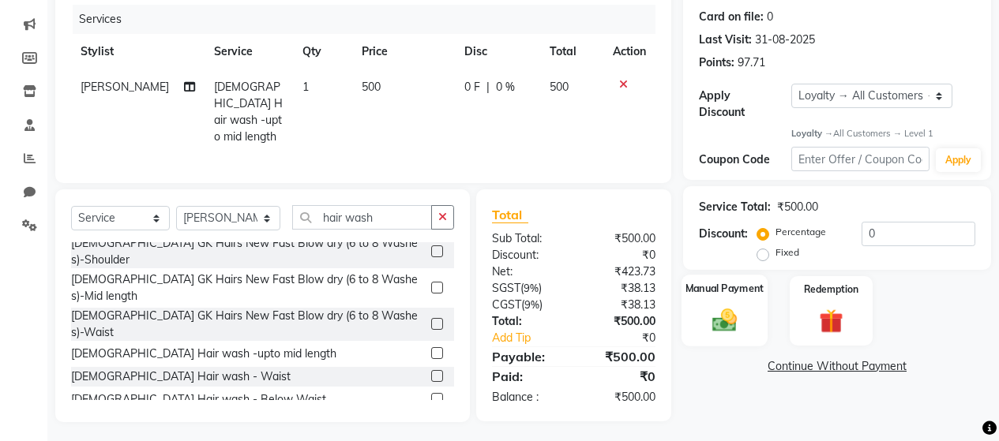
click at [711, 306] on img at bounding box center [724, 320] width 40 height 28
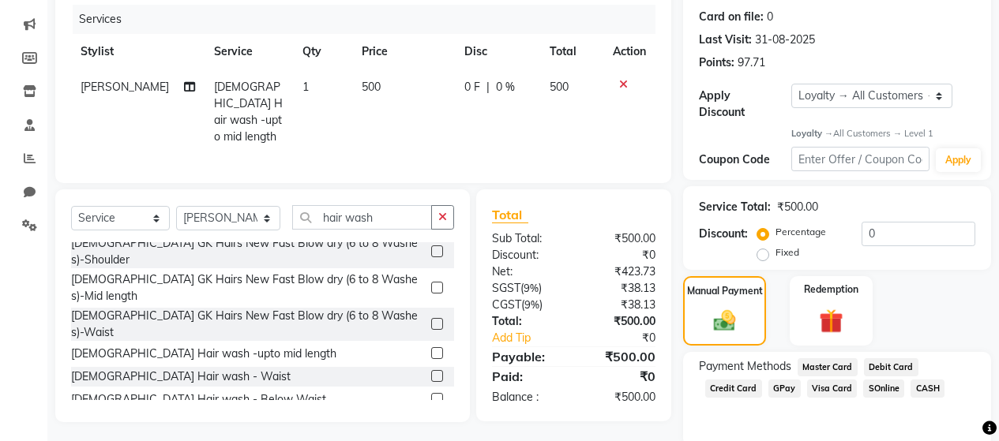
click at [779, 380] on span "GPay" at bounding box center [784, 389] width 32 height 18
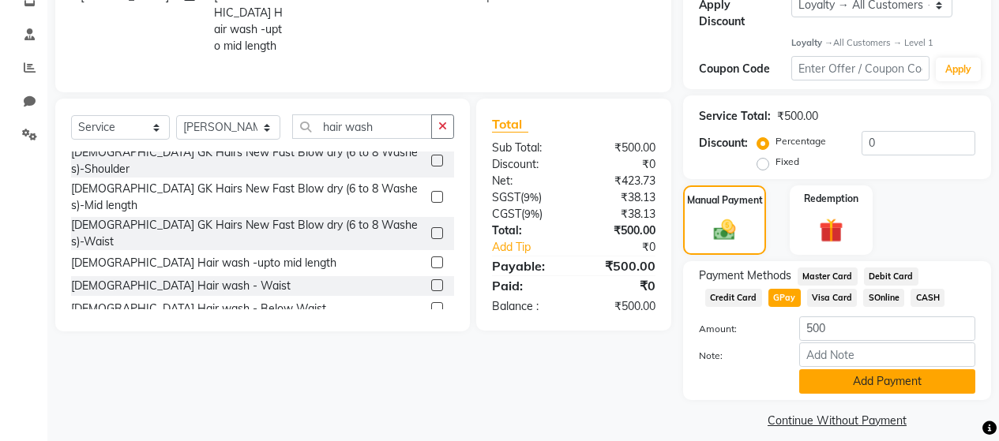
scroll to position [284, 0]
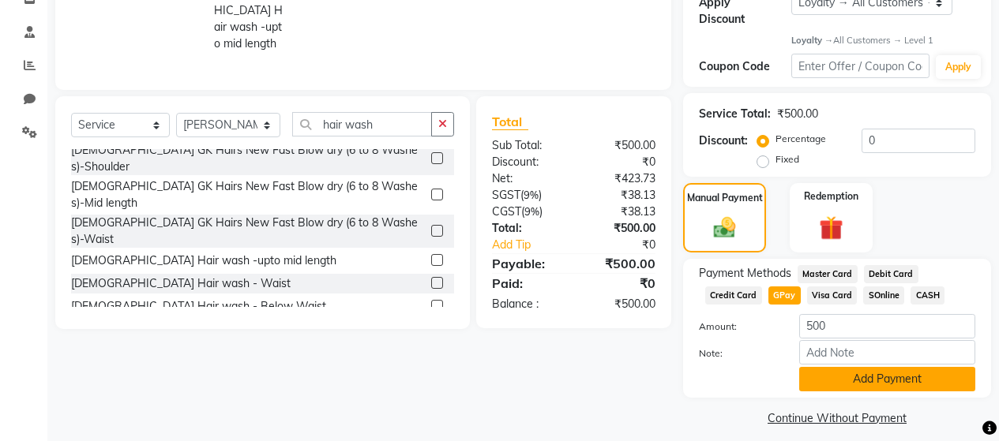
click at [854, 367] on button "Add Payment" at bounding box center [887, 379] width 176 height 24
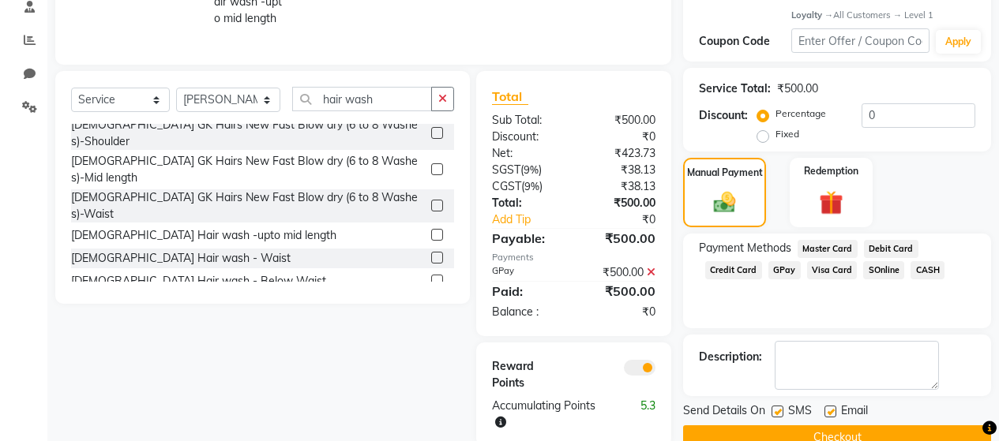
scroll to position [334, 0]
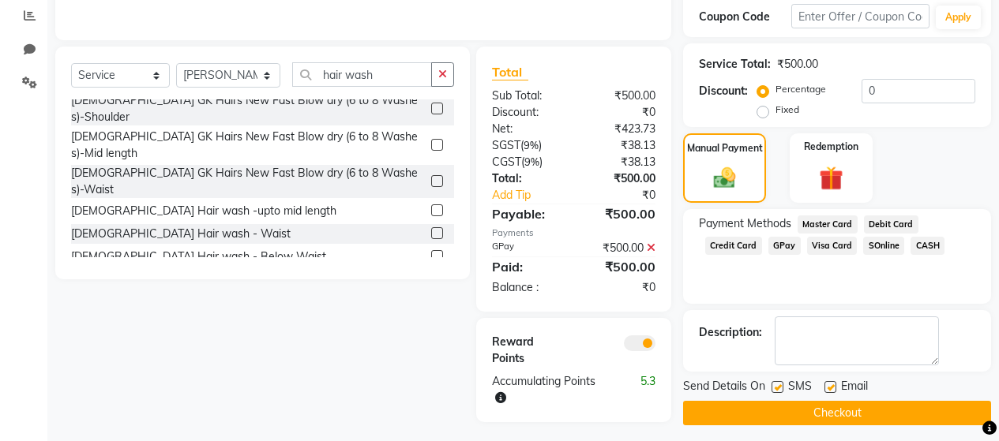
click at [779, 381] on label at bounding box center [778, 387] width 12 height 12
click at [779, 383] on input "checkbox" at bounding box center [777, 388] width 10 height 10
click at [783, 401] on button "Checkout" at bounding box center [837, 413] width 308 height 24
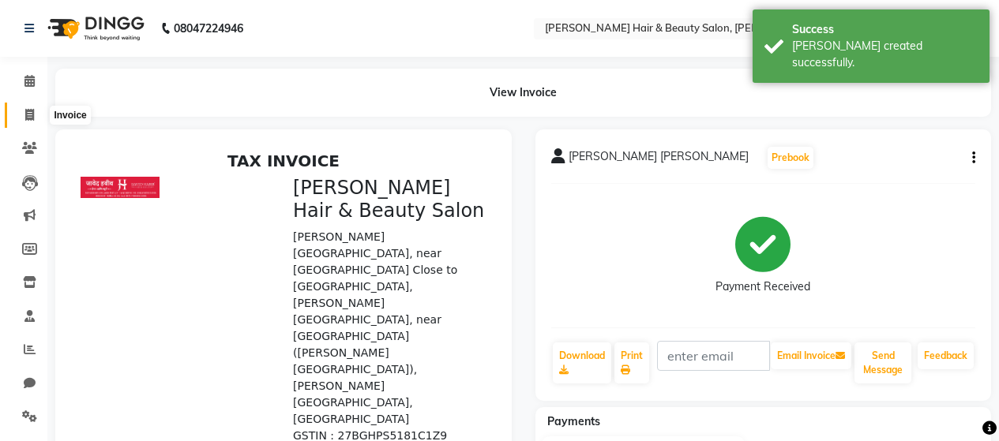
click at [31, 110] on icon at bounding box center [29, 115] width 9 height 12
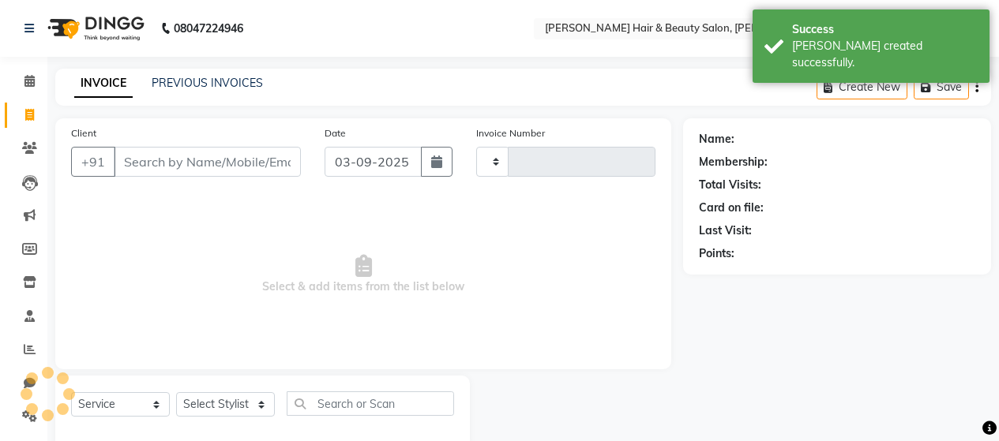
scroll to position [33, 0]
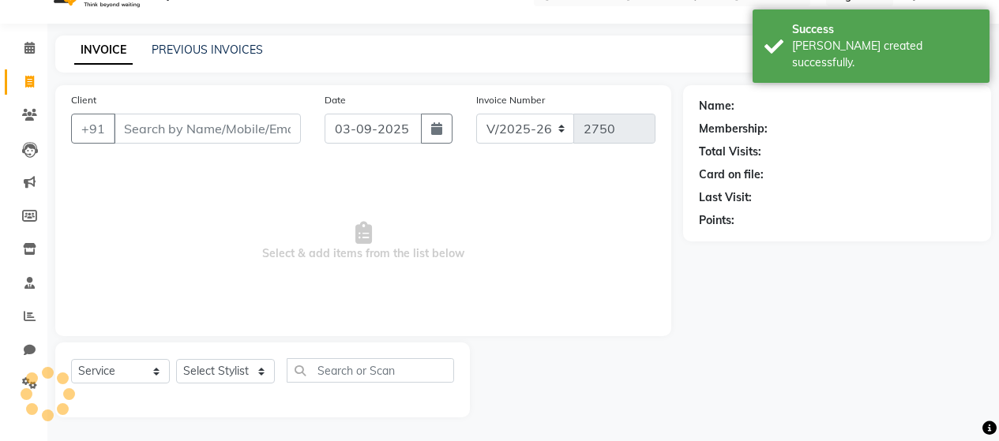
click at [186, 133] on input "Client" at bounding box center [207, 129] width 187 height 30
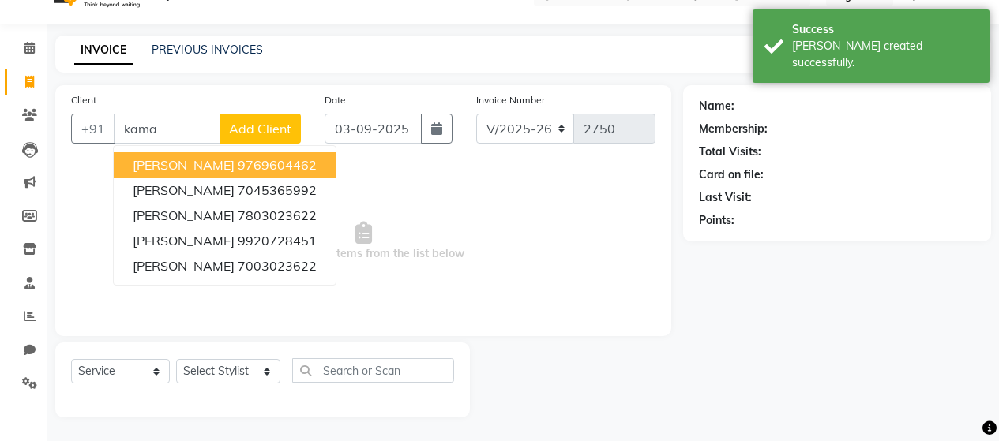
click at [195, 170] on span "Kamakshi Narwekar" at bounding box center [184, 165] width 102 height 16
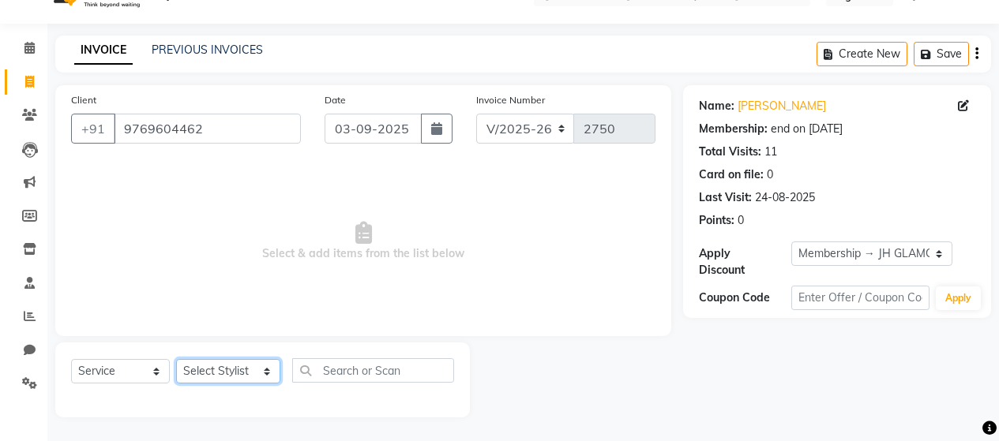
click at [217, 368] on select "Select Stylist [PERSON_NAME] Zibral [PERSON_NAME] [PERSON_NAME] [PERSON_NAME] […" at bounding box center [228, 371] width 104 height 24
click at [176, 359] on select "Select Stylist [PERSON_NAME] Zibral [PERSON_NAME] [PERSON_NAME] [PERSON_NAME] […" at bounding box center [228, 371] width 104 height 24
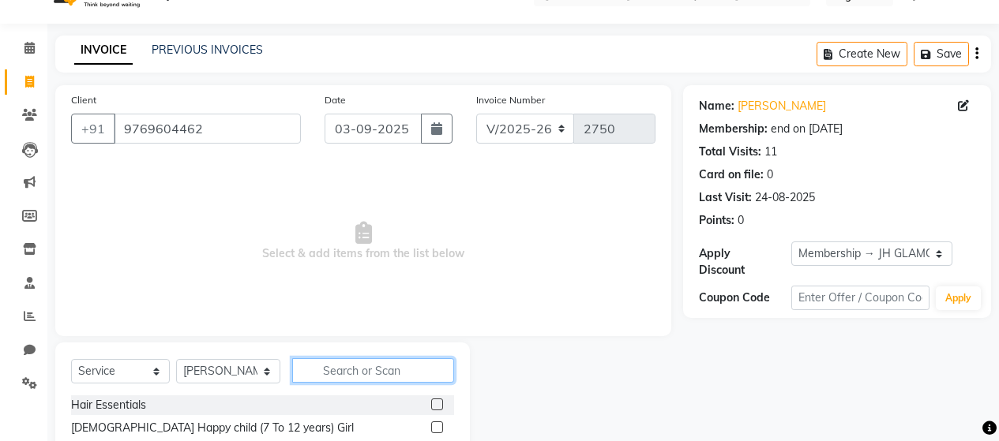
click at [363, 368] on input "text" at bounding box center [373, 371] width 162 height 24
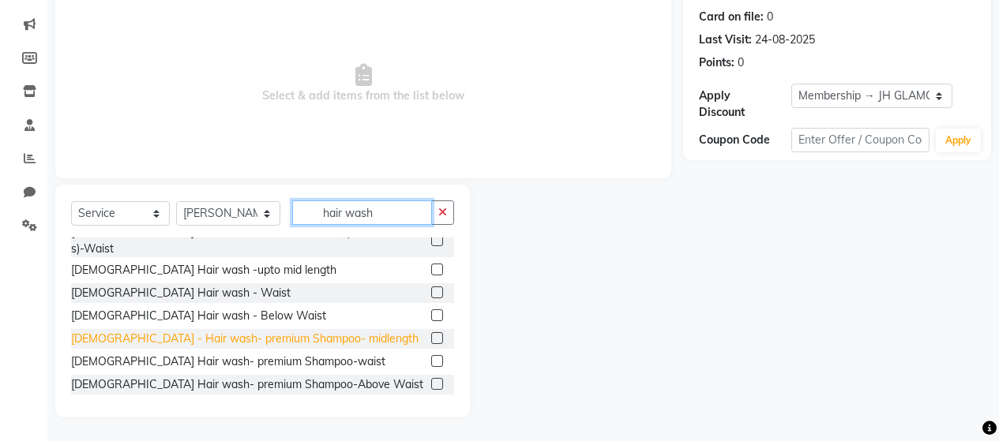
scroll to position [158, 0]
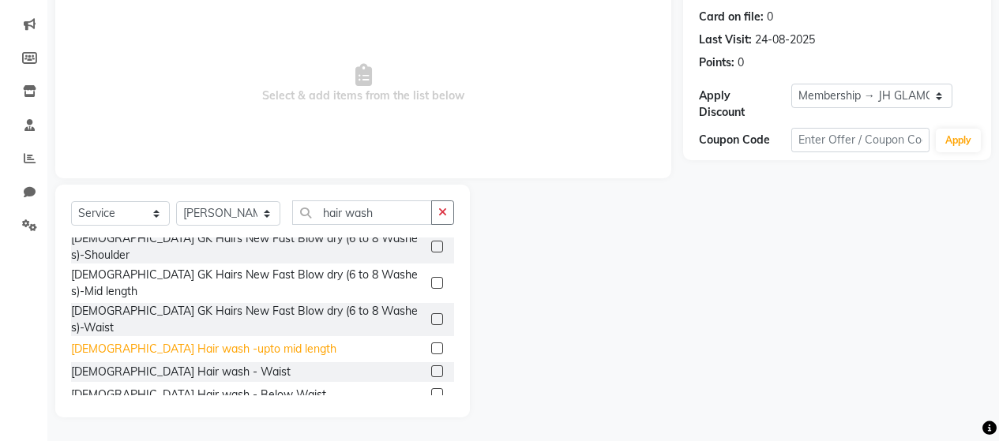
click at [242, 341] on div "[DEMOGRAPHIC_DATA] Hair wash -upto mid length" at bounding box center [203, 349] width 265 height 17
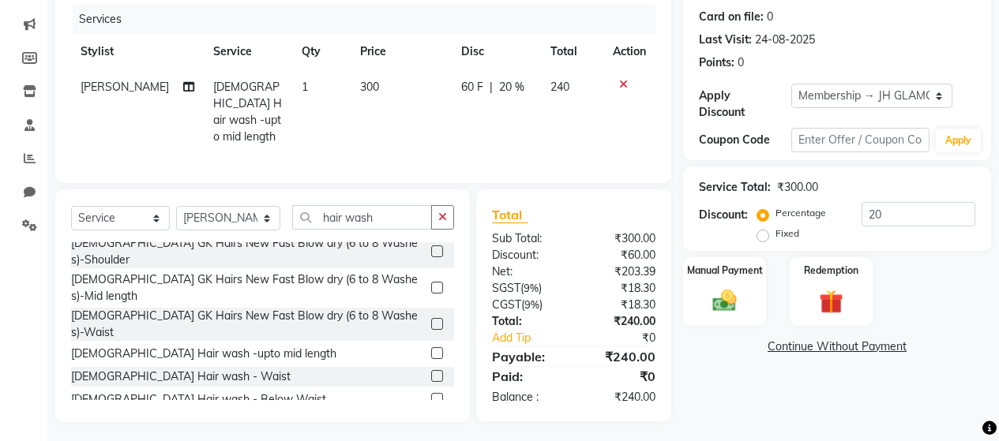
click at [360, 83] on span "300" at bounding box center [369, 87] width 19 height 14
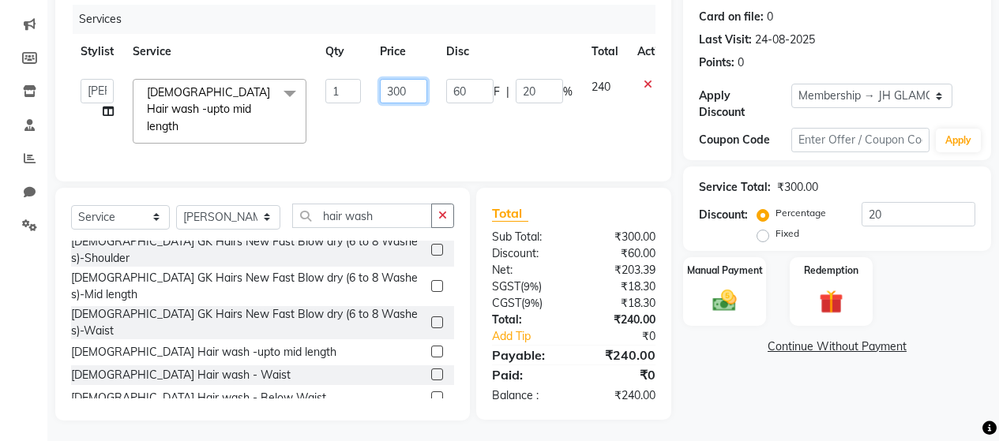
click at [397, 91] on input "300" at bounding box center [403, 91] width 47 height 24
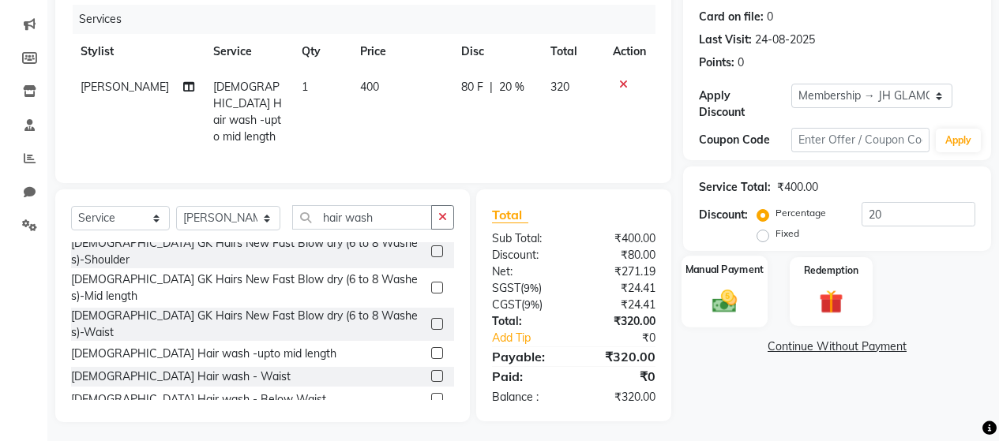
click at [725, 272] on div "Manual Payment" at bounding box center [725, 292] width 86 height 72
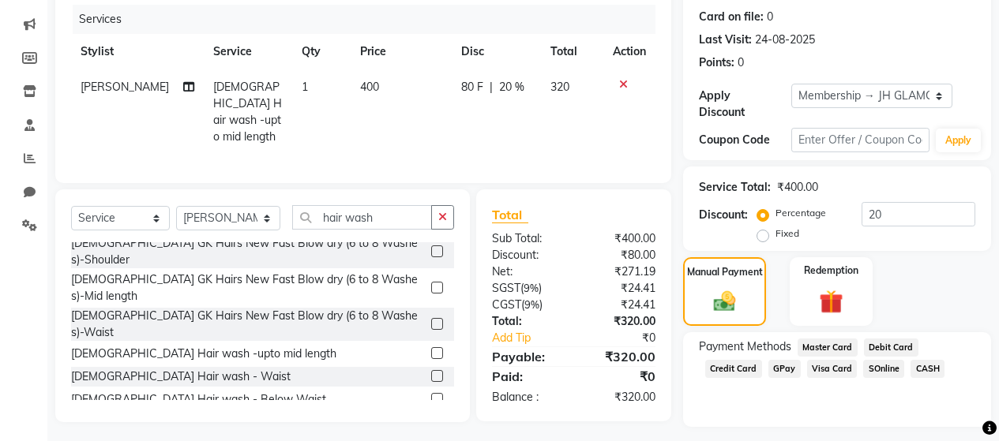
click at [776, 360] on span "GPay" at bounding box center [784, 369] width 32 height 18
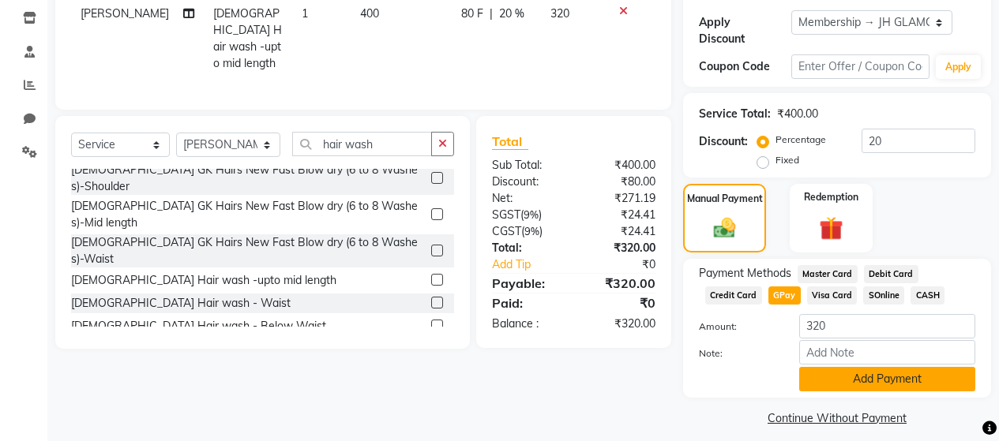
click at [850, 367] on button "Add Payment" at bounding box center [887, 379] width 176 height 24
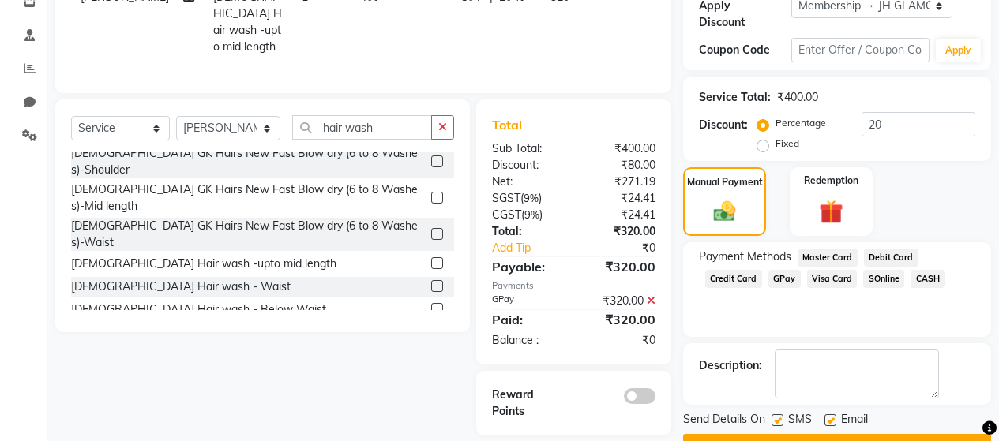
scroll to position [310, 0]
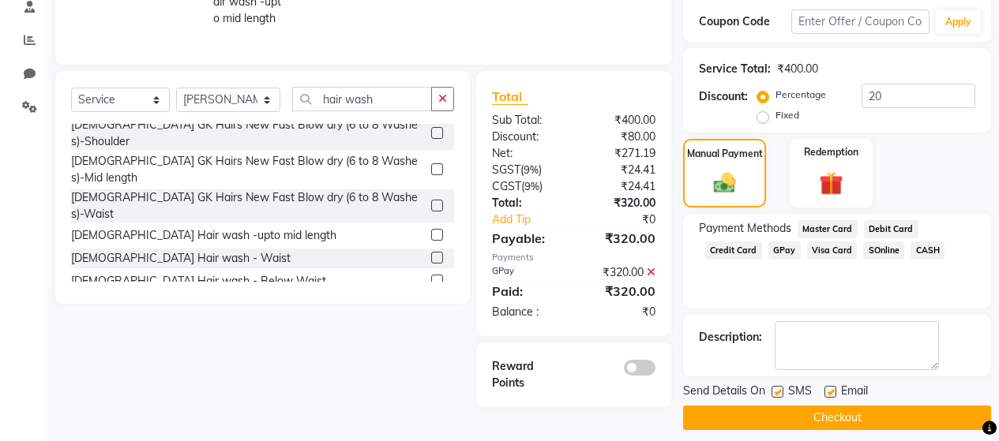
click at [783, 386] on label at bounding box center [778, 392] width 12 height 12
click at [782, 388] on input "checkbox" at bounding box center [777, 393] width 10 height 10
click at [799, 406] on button "Checkout" at bounding box center [837, 418] width 308 height 24
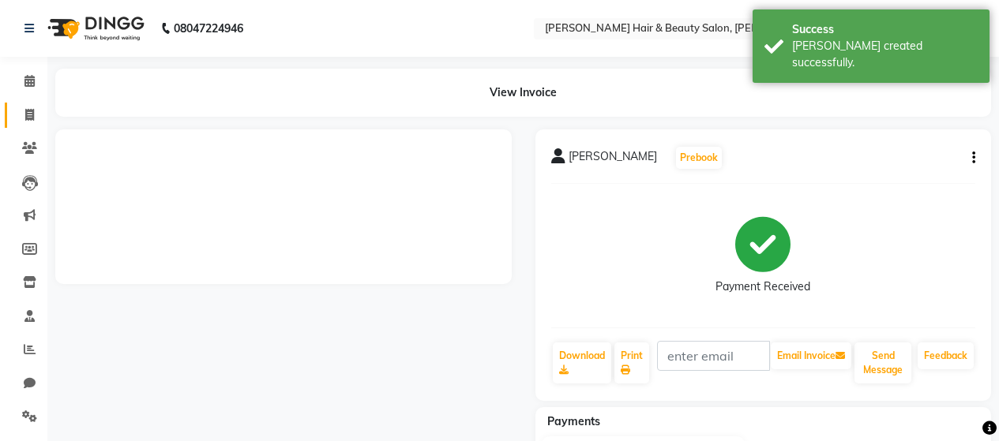
click at [28, 114] on icon at bounding box center [29, 115] width 9 height 12
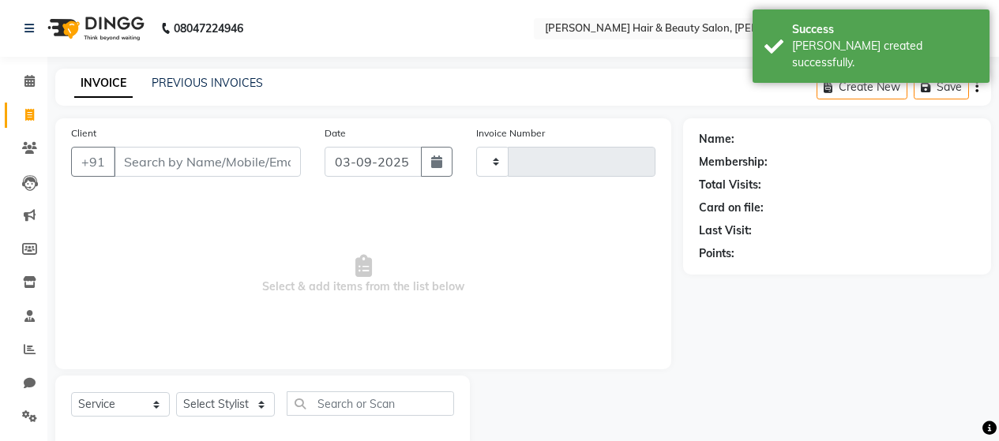
scroll to position [33, 0]
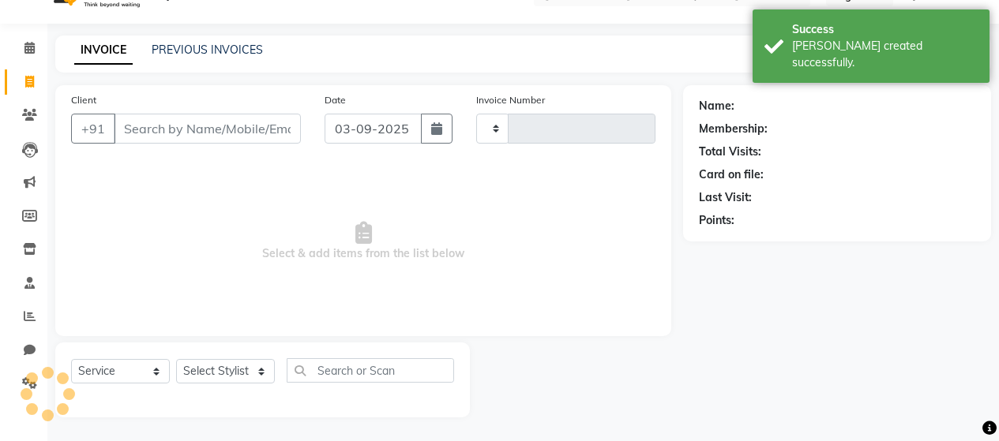
drag, startPoint x: 181, startPoint y: 132, endPoint x: 155, endPoint y: 146, distance: 29.7
click at [182, 132] on input "Client" at bounding box center [207, 129] width 187 height 30
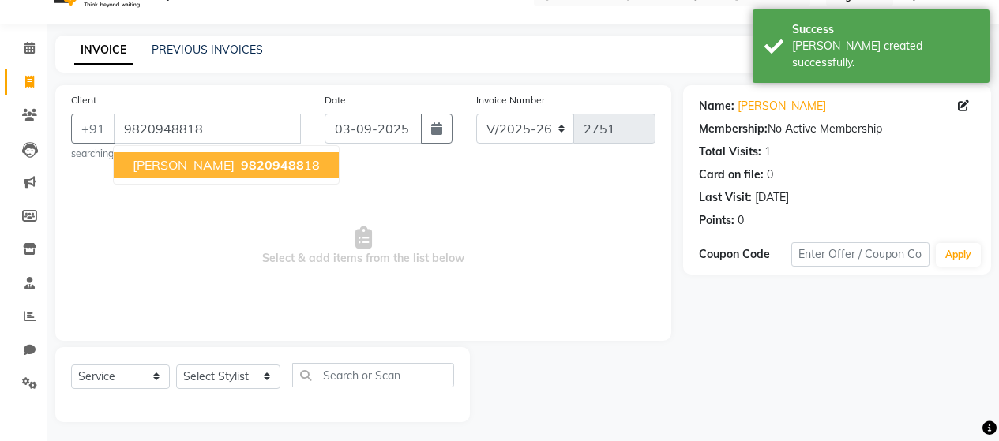
click at [174, 165] on span "Alok Pandey" at bounding box center [184, 165] width 102 height 16
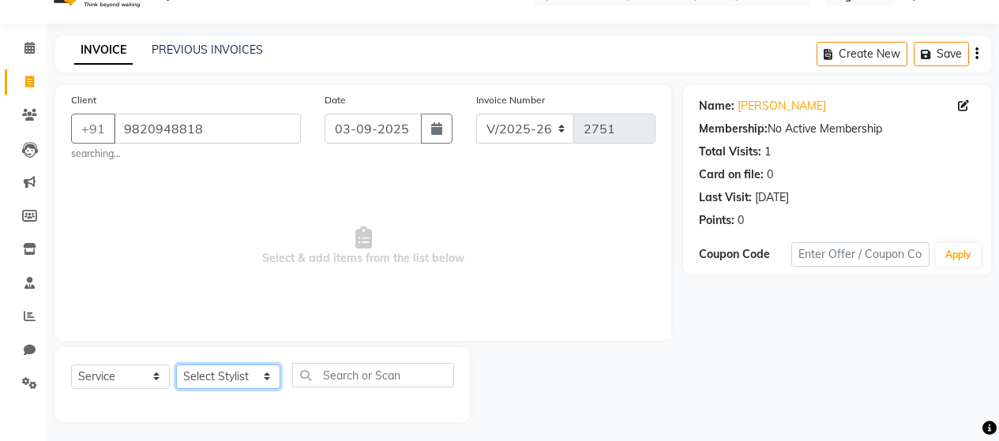
click at [231, 375] on select "Select Stylist [PERSON_NAME] Zibral [PERSON_NAME] [PERSON_NAME] [PERSON_NAME] […" at bounding box center [228, 377] width 104 height 24
click at [176, 365] on select "Select Stylist [PERSON_NAME] Zibral [PERSON_NAME] [PERSON_NAME] [PERSON_NAME] […" at bounding box center [228, 377] width 104 height 24
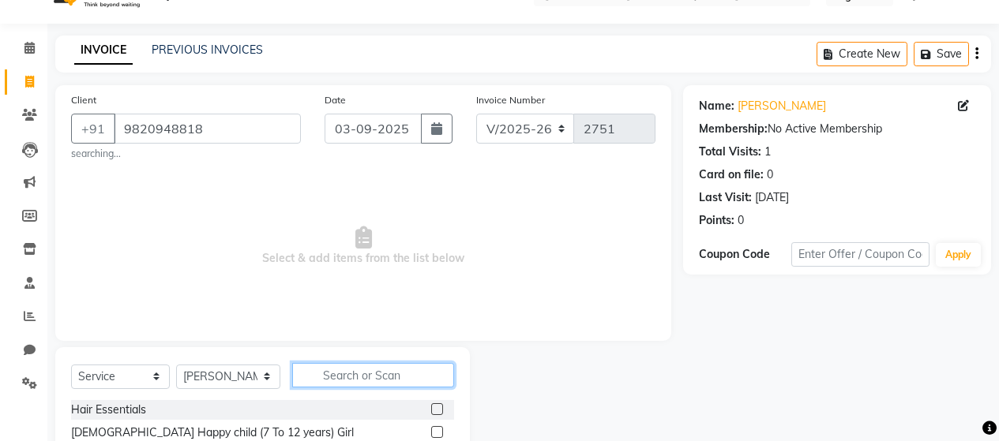
click at [345, 378] on input "text" at bounding box center [373, 375] width 162 height 24
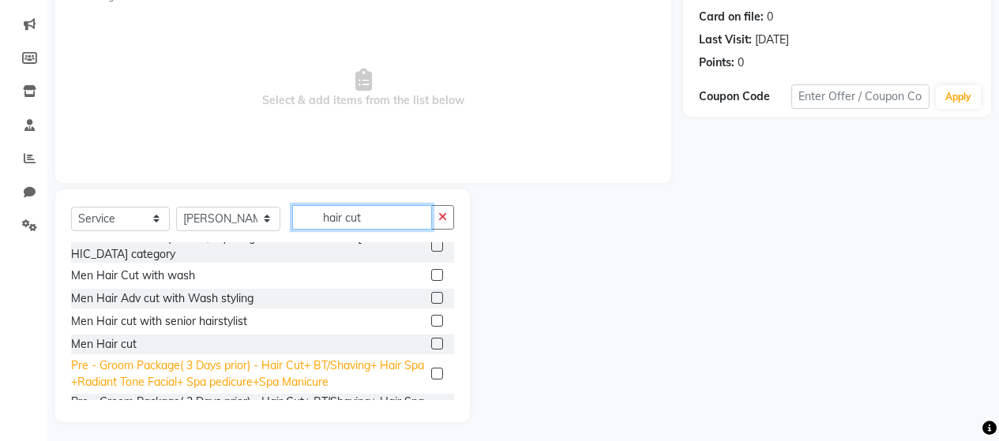
scroll to position [316, 0]
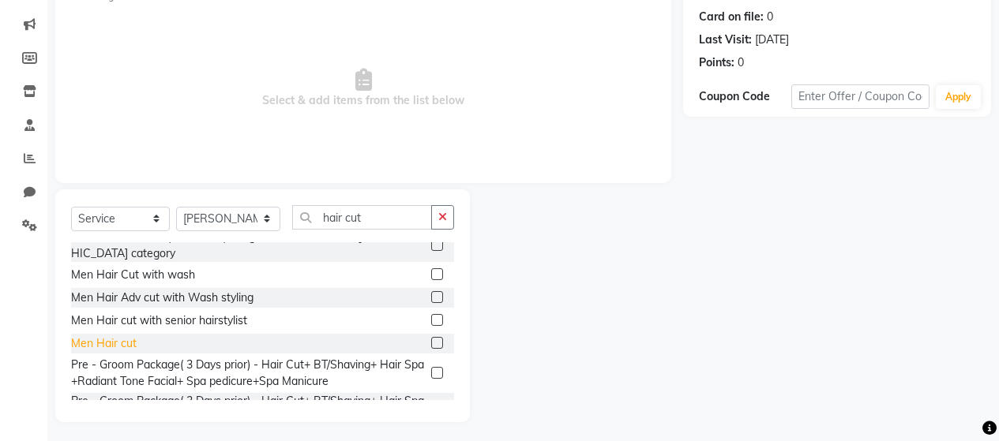
click at [122, 336] on div "Men Hair cut" at bounding box center [104, 344] width 66 height 17
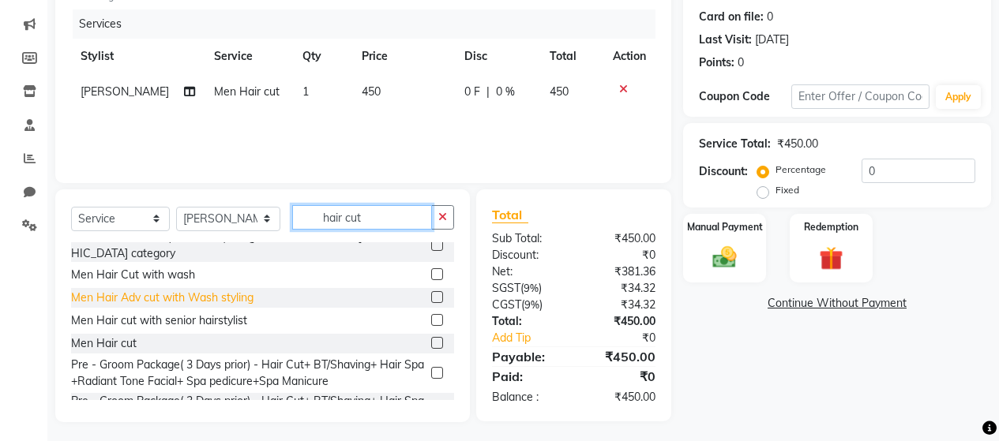
drag, startPoint x: 376, startPoint y: 218, endPoint x: 242, endPoint y: 276, distance: 145.7
click at [261, 224] on div "Select Service Product Membership Package Voucher Prepaid Gift Card Select Styl…" at bounding box center [262, 223] width 383 height 37
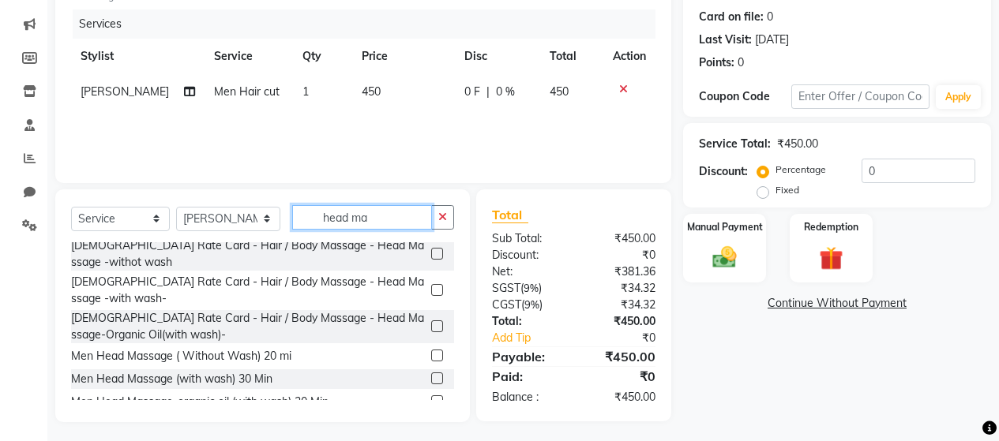
scroll to position [0, 0]
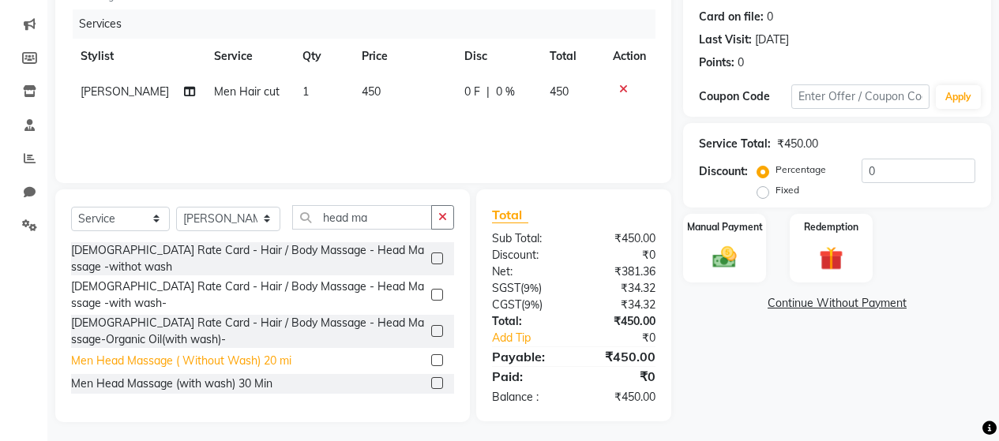
click at [213, 356] on div "Men Head Massage ( Without Wash) 20 mi" at bounding box center [181, 361] width 220 height 17
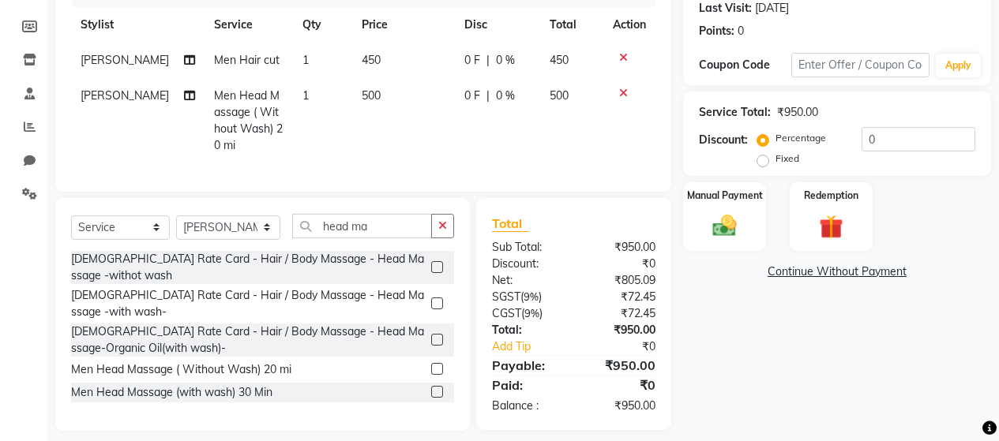
scroll to position [248, 0]
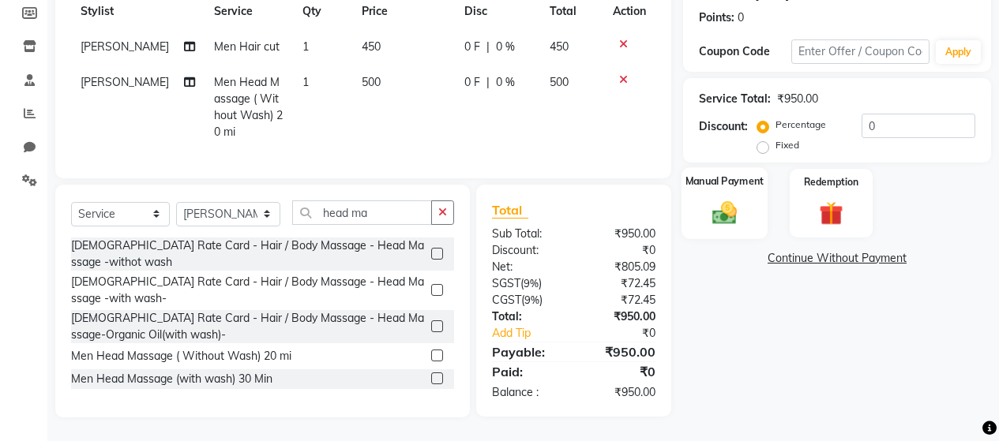
click at [723, 198] on img at bounding box center [724, 212] width 40 height 28
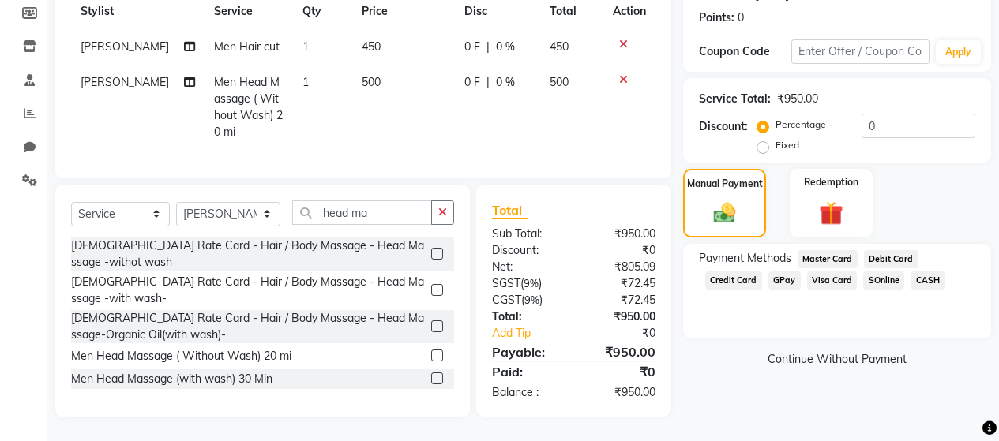
click at [827, 272] on span "Visa Card" at bounding box center [832, 281] width 51 height 18
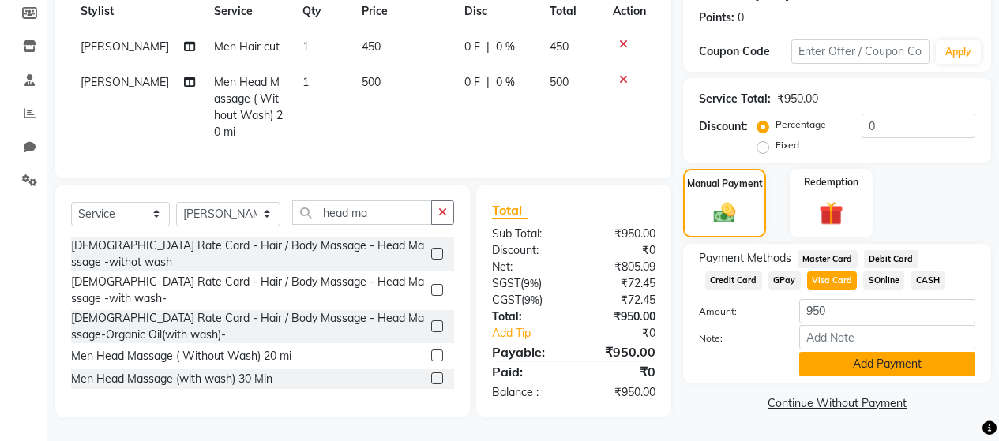
click at [875, 352] on button "Add Payment" at bounding box center [887, 364] width 176 height 24
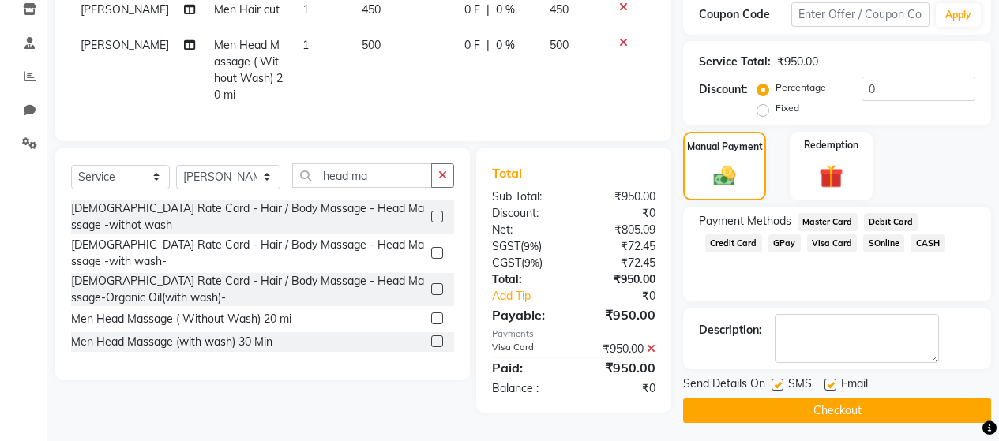
scroll to position [280, 0]
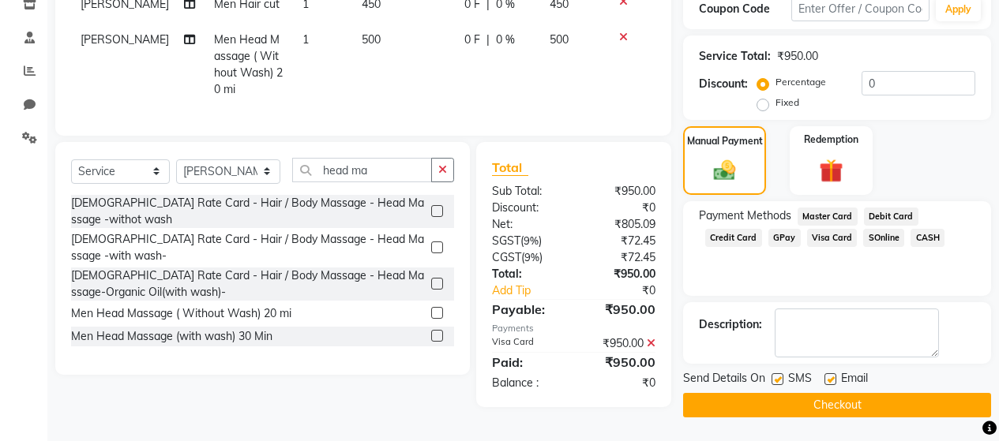
click at [782, 376] on label at bounding box center [778, 380] width 12 height 12
click at [782, 376] on input "checkbox" at bounding box center [777, 380] width 10 height 10
drag, startPoint x: 791, startPoint y: 400, endPoint x: 787, endPoint y: 384, distance: 16.3
click at [791, 400] on button "Checkout" at bounding box center [837, 405] width 308 height 24
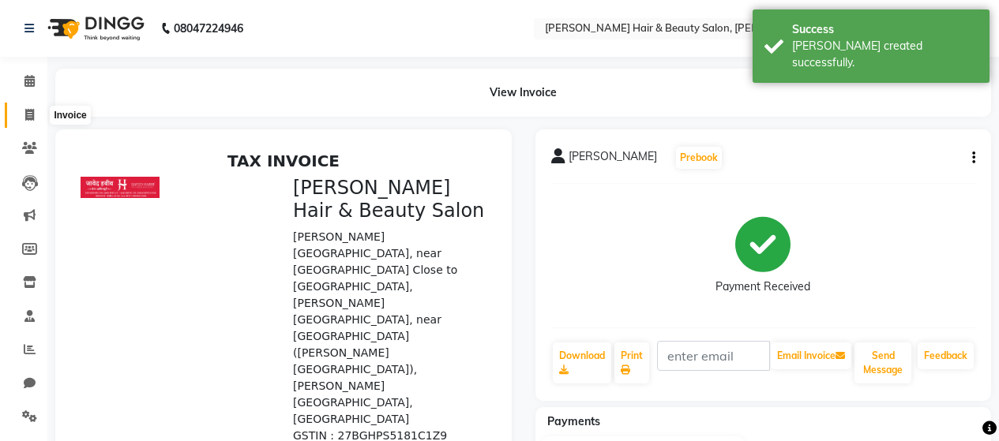
click at [30, 113] on icon at bounding box center [29, 115] width 9 height 12
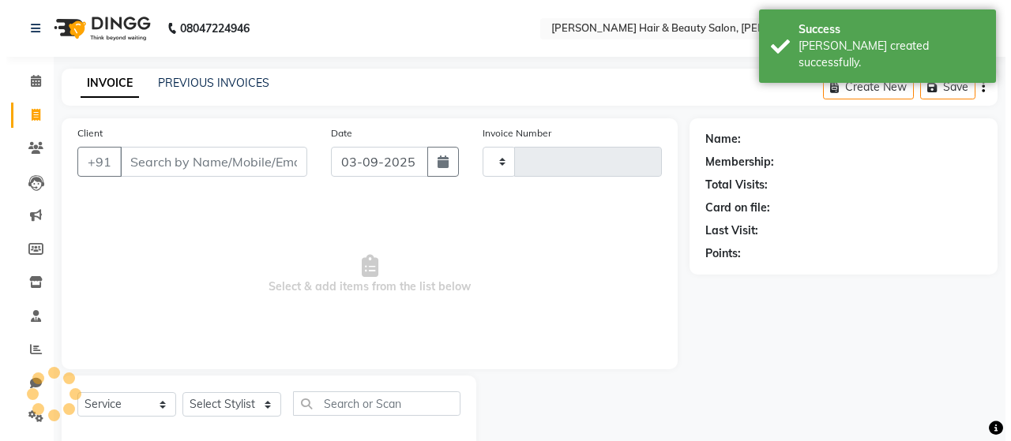
scroll to position [33, 0]
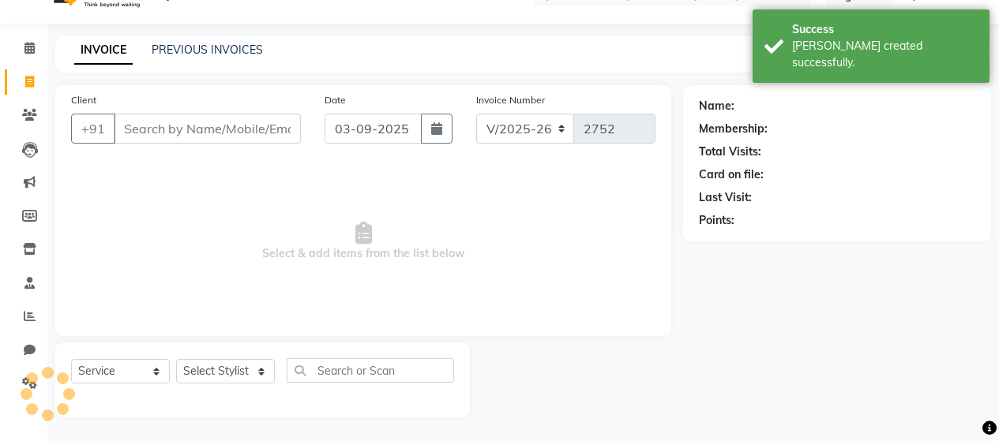
click at [212, 131] on input "Client" at bounding box center [207, 129] width 187 height 30
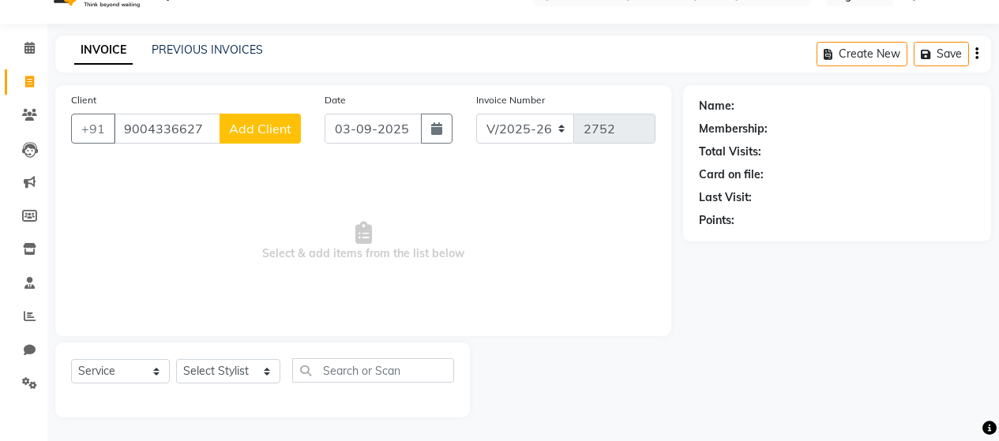
click at [255, 132] on span "Add Client" at bounding box center [260, 129] width 62 height 16
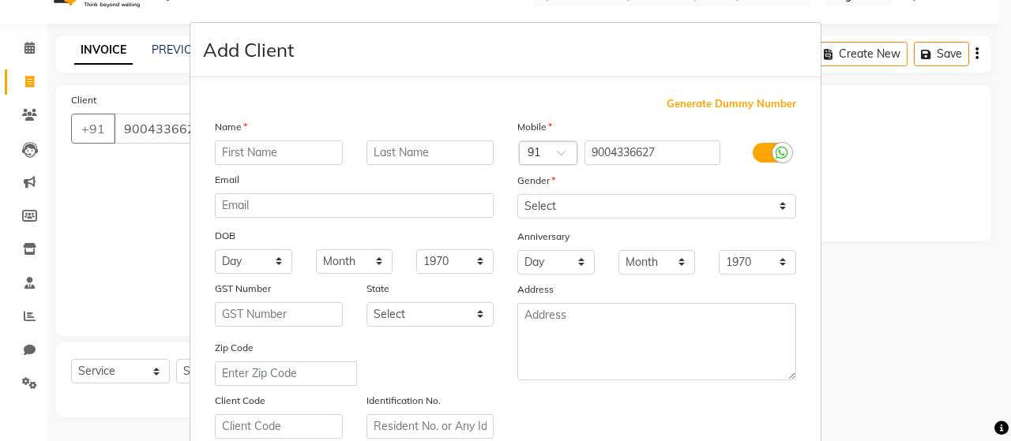
click at [250, 148] on input "text" at bounding box center [279, 153] width 128 height 24
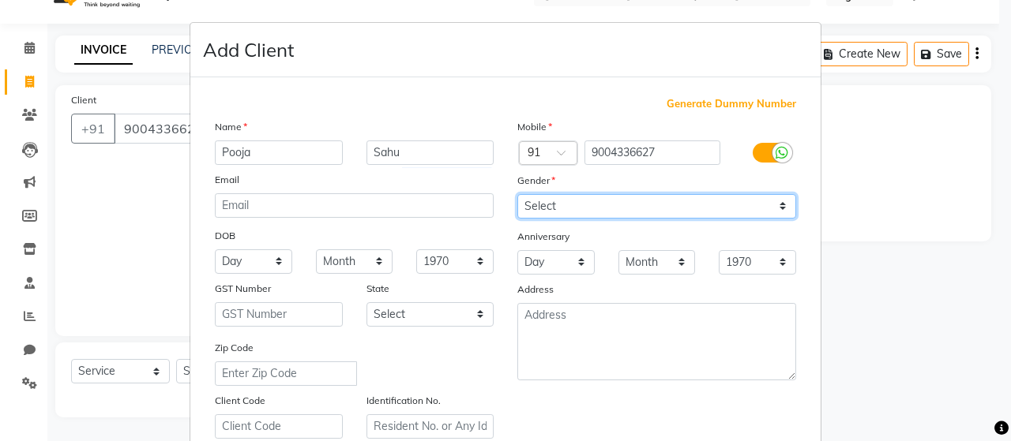
click at [542, 205] on select "Select [DEMOGRAPHIC_DATA] [DEMOGRAPHIC_DATA] Other Prefer Not To Say" at bounding box center [656, 206] width 279 height 24
click at [517, 194] on select "Select [DEMOGRAPHIC_DATA] [DEMOGRAPHIC_DATA] Other Prefer Not To Say" at bounding box center [656, 206] width 279 height 24
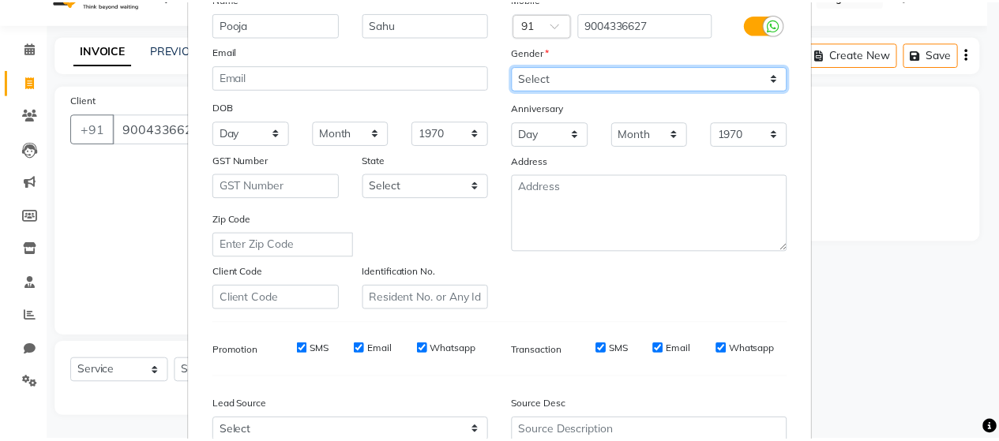
scroll to position [287, 0]
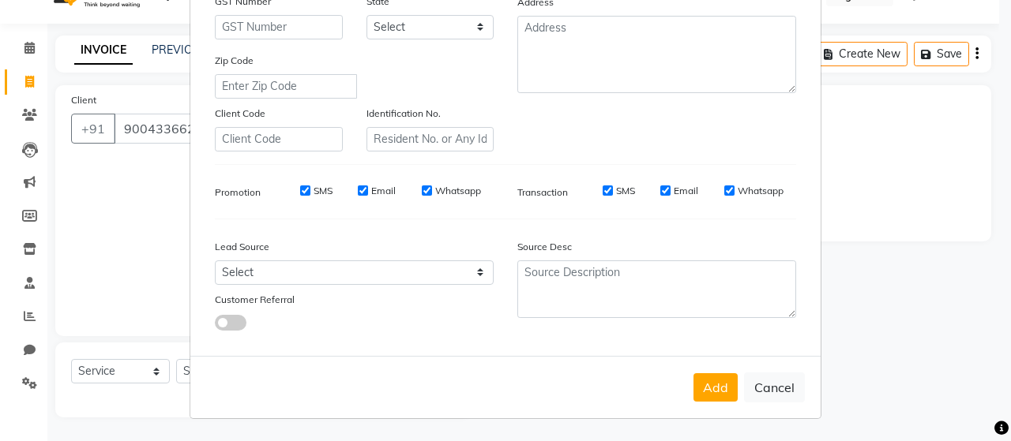
click at [314, 187] on label "SMS" at bounding box center [323, 191] width 19 height 14
click at [307, 187] on input "SMS" at bounding box center [305, 191] width 10 height 10
click at [371, 192] on label "Email" at bounding box center [383, 191] width 24 height 14
click at [368, 192] on input "Email" at bounding box center [363, 191] width 10 height 10
click at [318, 189] on label "SMS" at bounding box center [323, 191] width 19 height 14
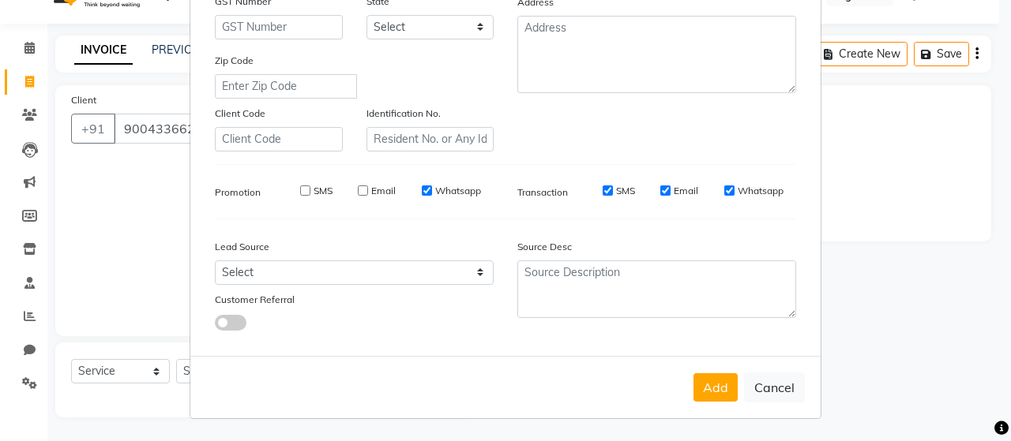
click at [310, 189] on input "SMS" at bounding box center [305, 191] width 10 height 10
click at [435, 192] on label "Whatsapp" at bounding box center [458, 191] width 46 height 14
click at [603, 191] on input "SMS" at bounding box center [608, 191] width 10 height 10
click at [709, 385] on button "Add" at bounding box center [715, 388] width 44 height 28
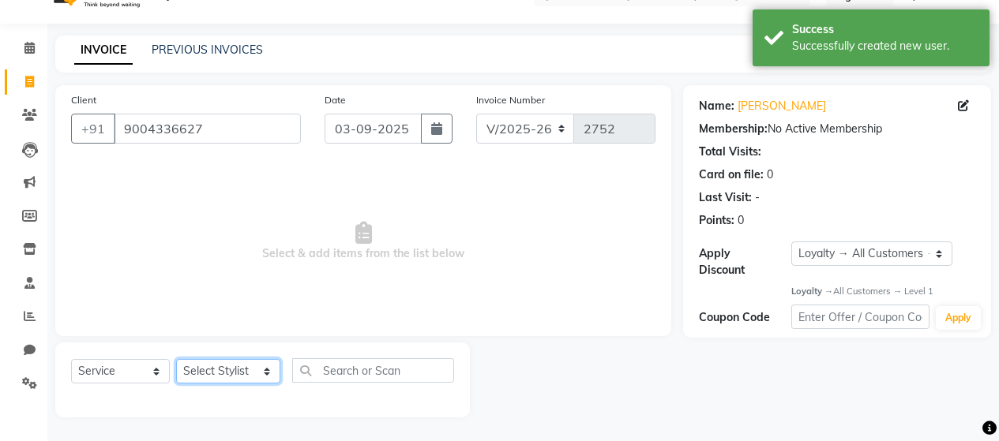
click at [213, 366] on select "Select Stylist [PERSON_NAME] Zibral [PERSON_NAME] [PERSON_NAME] [PERSON_NAME] […" at bounding box center [228, 371] width 104 height 24
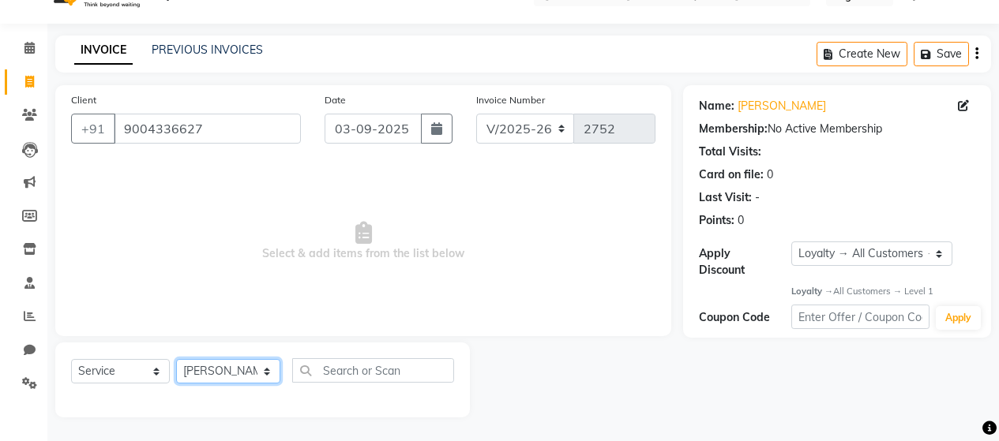
click at [176, 359] on select "Select Stylist [PERSON_NAME] Zibral [PERSON_NAME] [PERSON_NAME] [PERSON_NAME] […" at bounding box center [228, 371] width 104 height 24
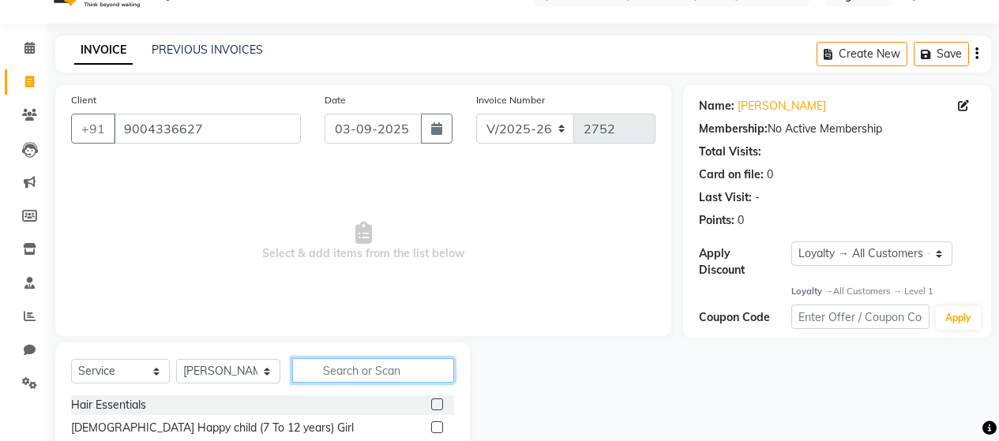
click at [338, 370] on input "text" at bounding box center [373, 371] width 162 height 24
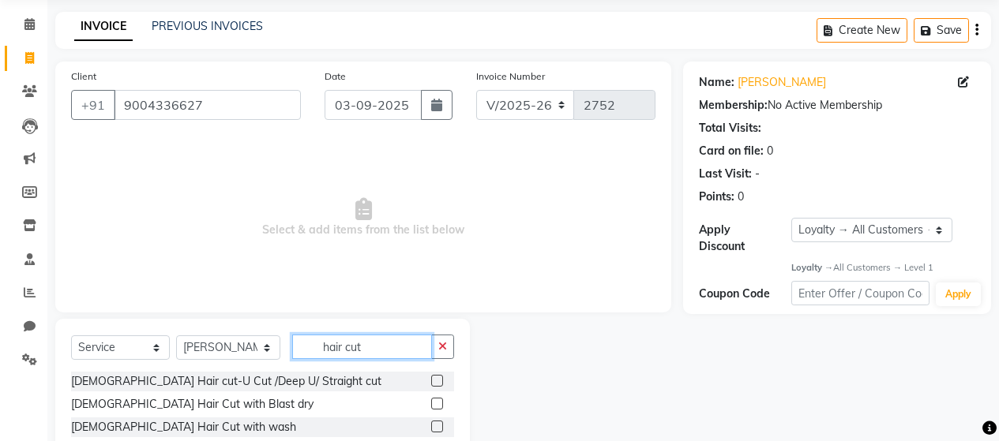
scroll to position [191, 0]
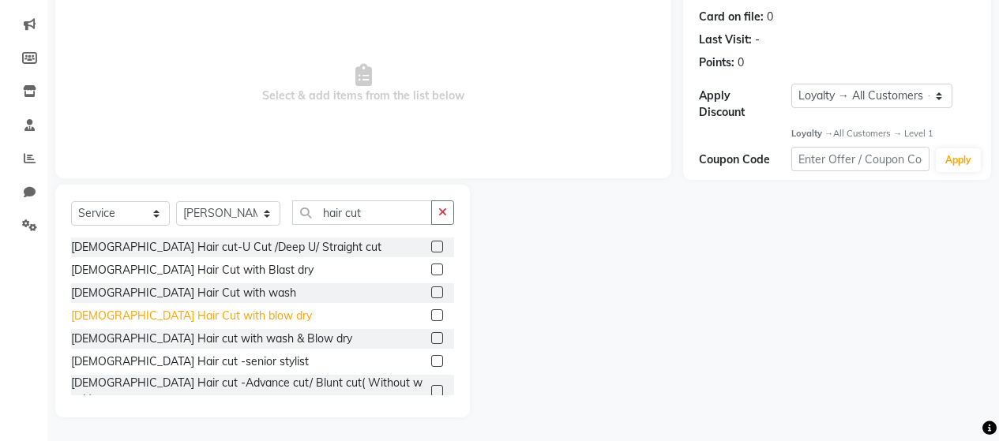
click at [197, 319] on div "[DEMOGRAPHIC_DATA] Hair Cut with blow dry" at bounding box center [191, 316] width 241 height 17
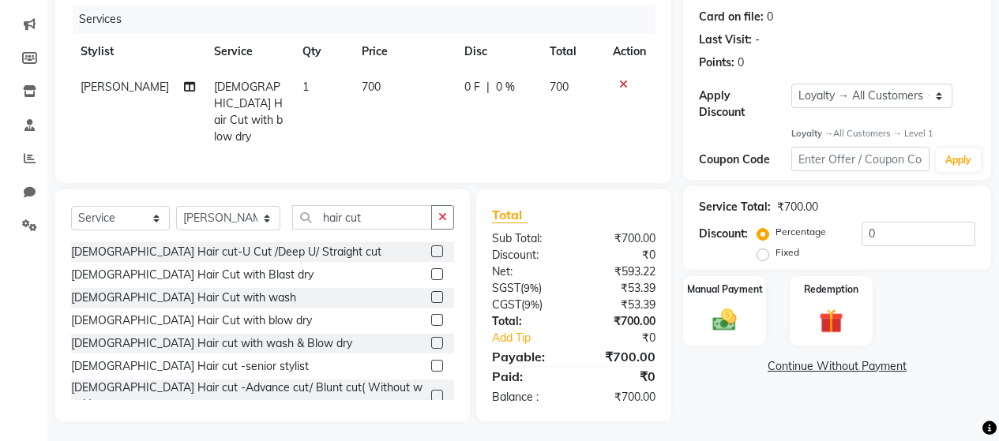
click at [362, 85] on span "700" at bounding box center [371, 87] width 19 height 14
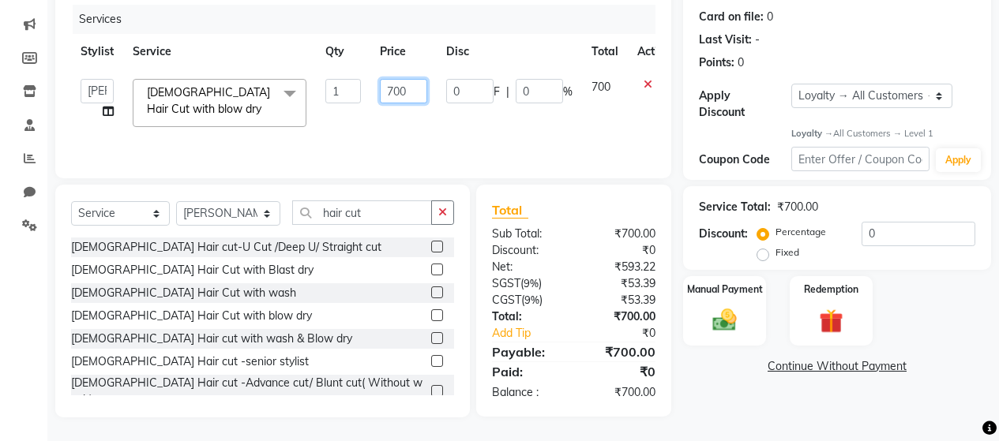
click at [393, 90] on input "700" at bounding box center [403, 91] width 47 height 24
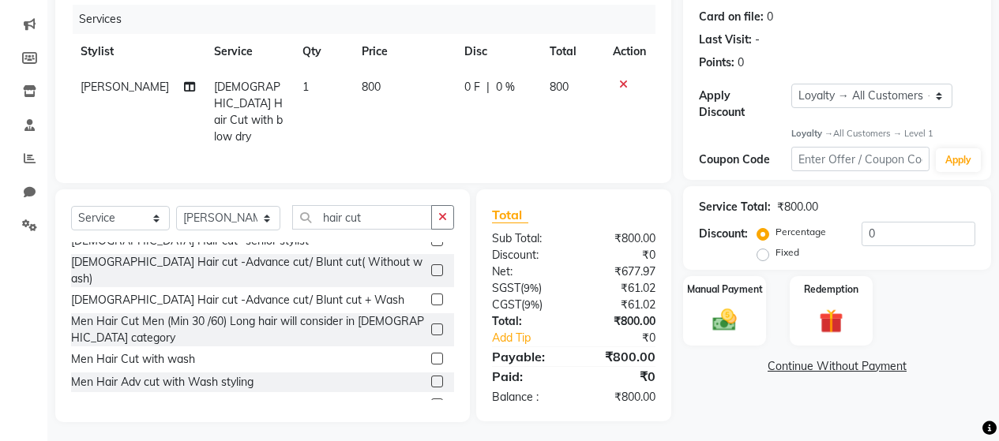
scroll to position [130, 0]
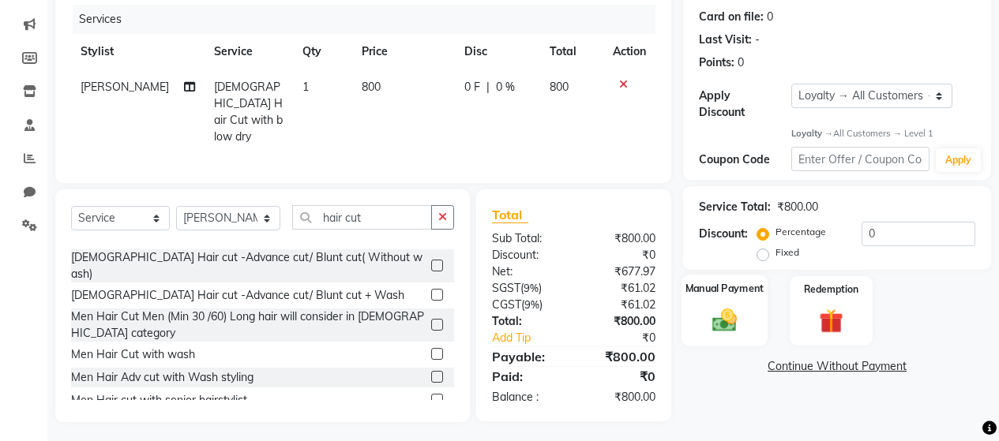
click at [721, 306] on img at bounding box center [724, 320] width 40 height 28
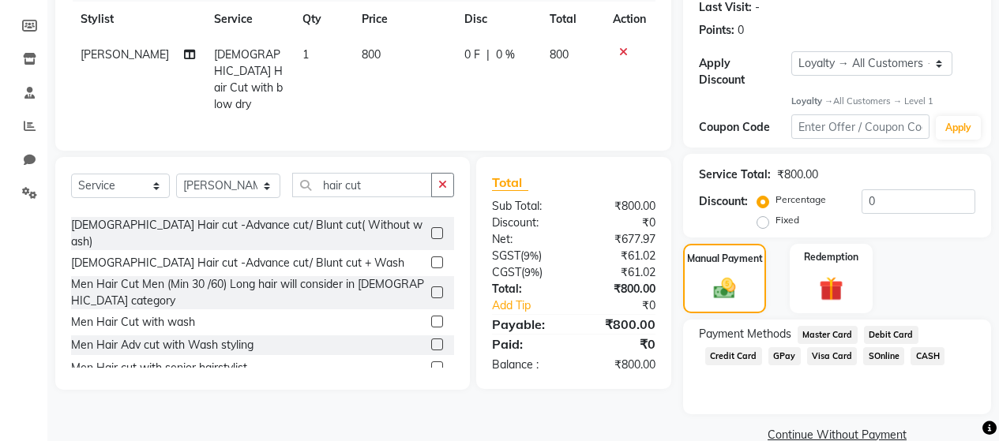
scroll to position [240, 0]
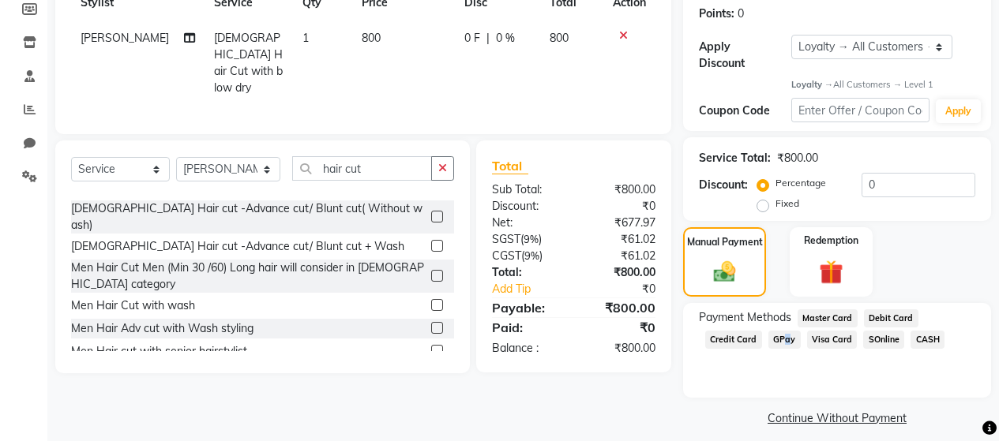
click at [781, 331] on span "GPay" at bounding box center [784, 340] width 32 height 18
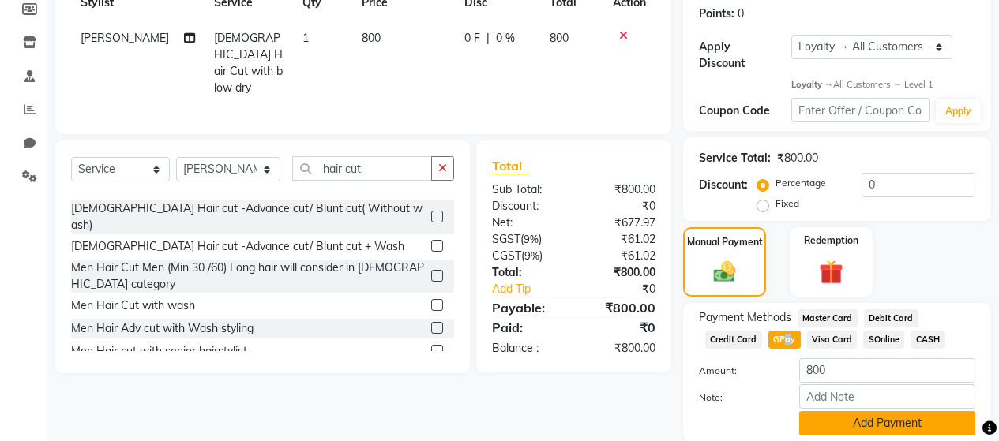
click at [851, 411] on button "Add Payment" at bounding box center [887, 423] width 176 height 24
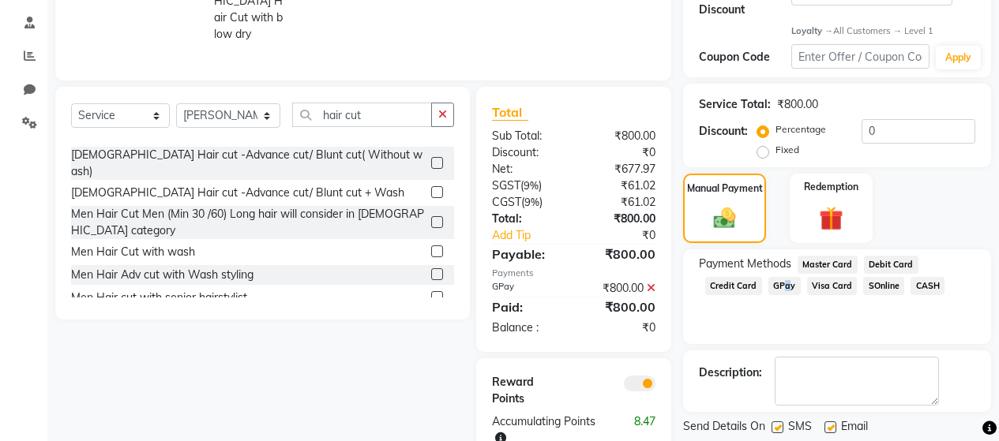
scroll to position [334, 0]
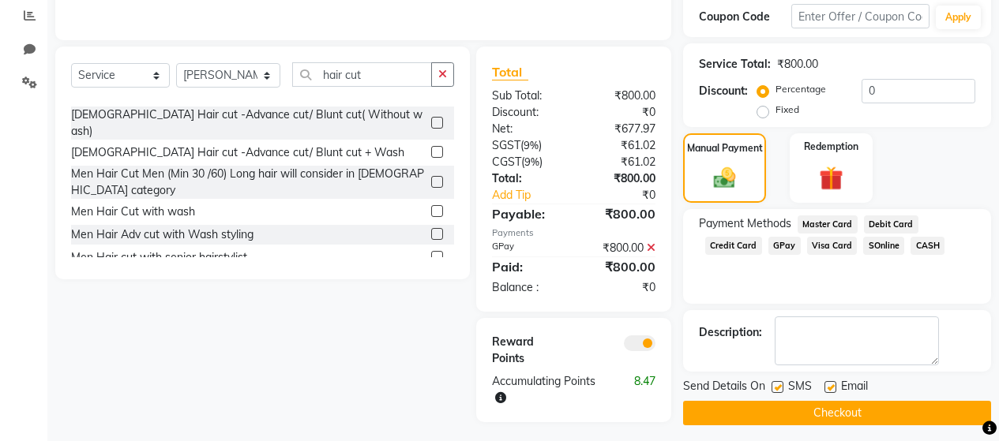
click at [779, 381] on label at bounding box center [778, 387] width 12 height 12
click at [779, 383] on input "checkbox" at bounding box center [777, 388] width 10 height 10
click at [794, 401] on button "Checkout" at bounding box center [837, 413] width 308 height 24
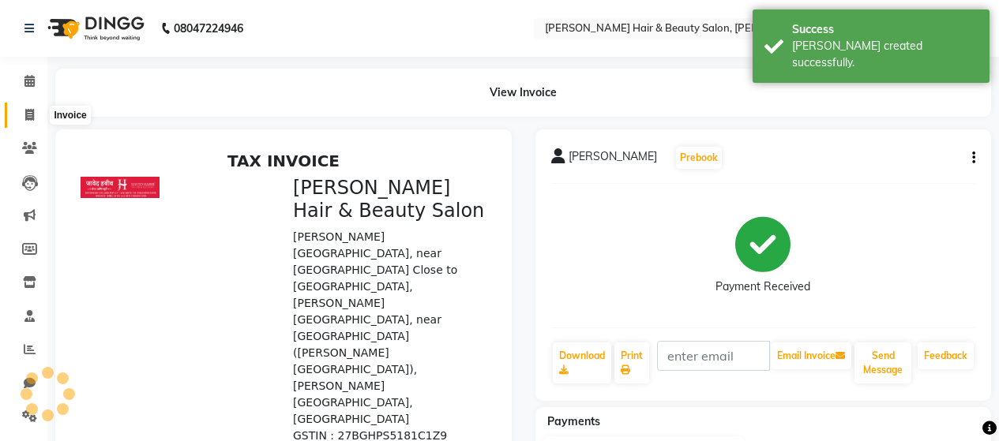
click at [33, 114] on icon at bounding box center [29, 115] width 9 height 12
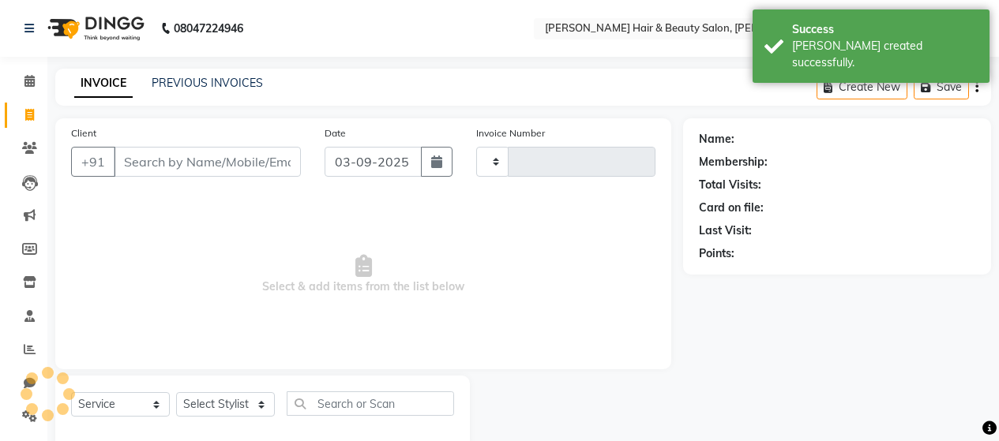
scroll to position [33, 0]
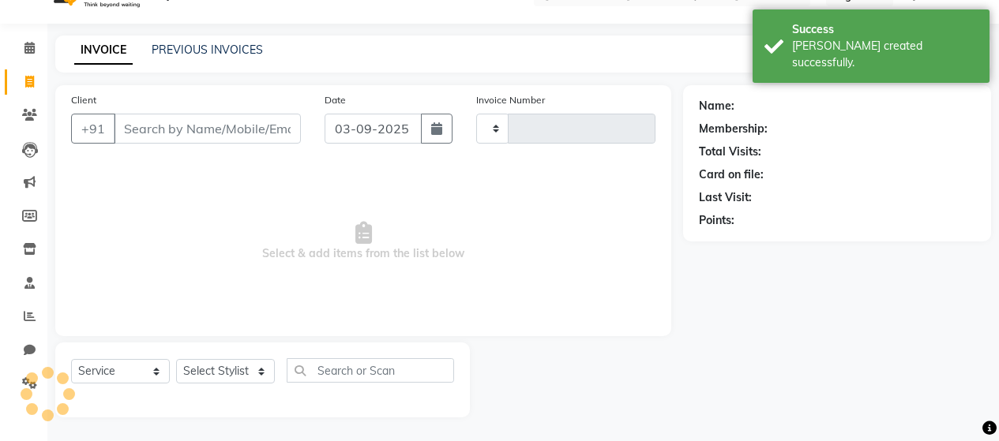
drag, startPoint x: 192, startPoint y: 130, endPoint x: 176, endPoint y: 197, distance: 68.2
click at [196, 130] on input "Client" at bounding box center [207, 129] width 187 height 30
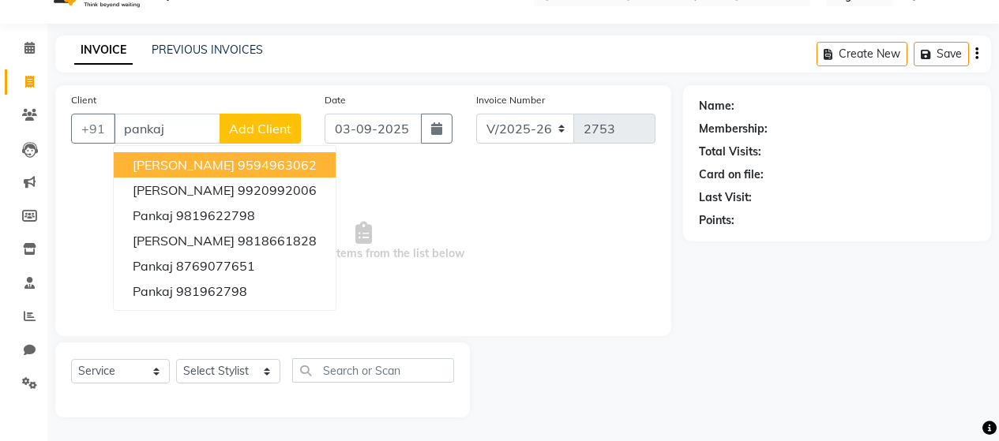
click at [246, 167] on ngb-highlight "9594963062" at bounding box center [277, 165] width 79 height 16
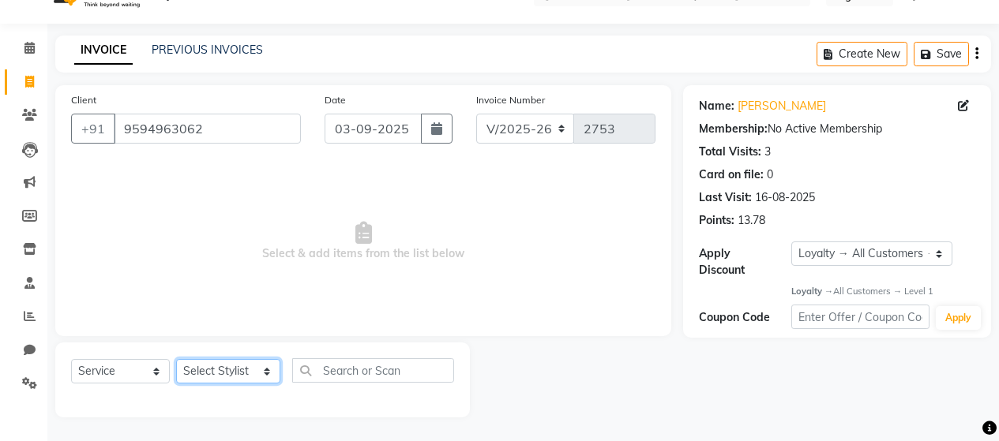
click at [210, 366] on select "Select Stylist [PERSON_NAME] Zibral [PERSON_NAME] [PERSON_NAME] [PERSON_NAME] […" at bounding box center [228, 371] width 104 height 24
click at [176, 359] on select "Select Stylist [PERSON_NAME] Zibral [PERSON_NAME] [PERSON_NAME] [PERSON_NAME] […" at bounding box center [228, 371] width 104 height 24
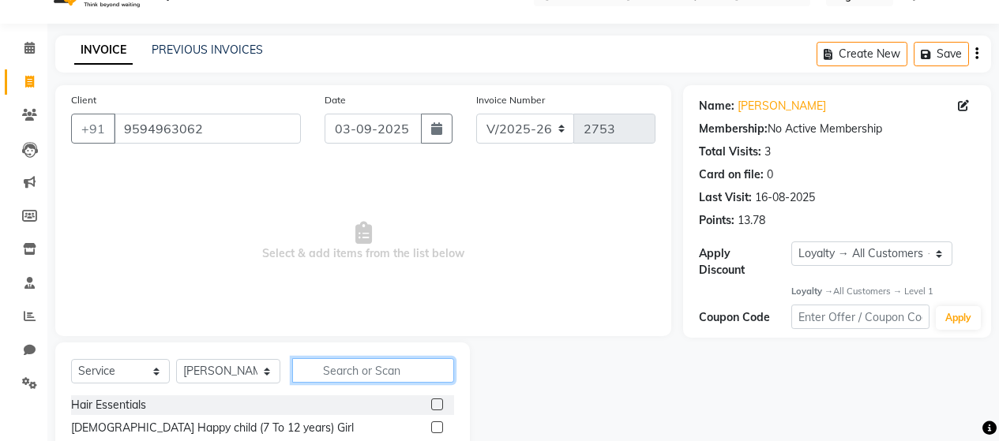
click at [356, 370] on input "text" at bounding box center [373, 371] width 162 height 24
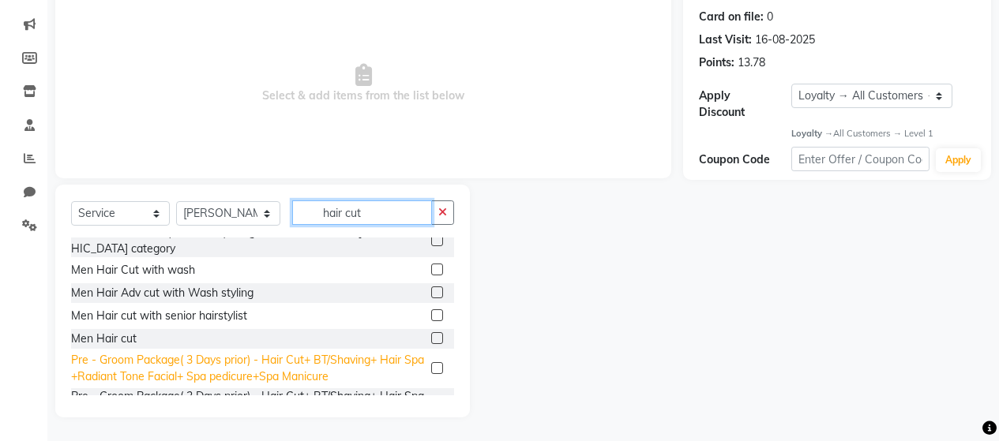
scroll to position [332, 0]
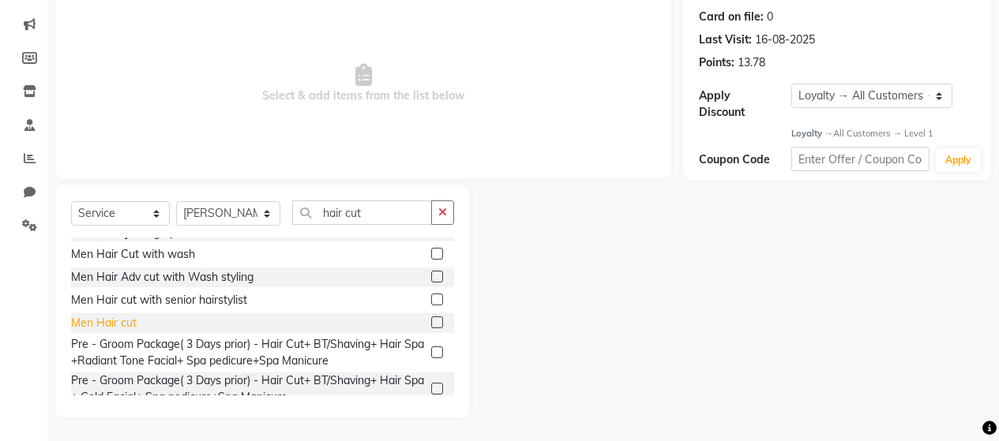
click at [130, 315] on div "Men Hair cut" at bounding box center [104, 323] width 66 height 17
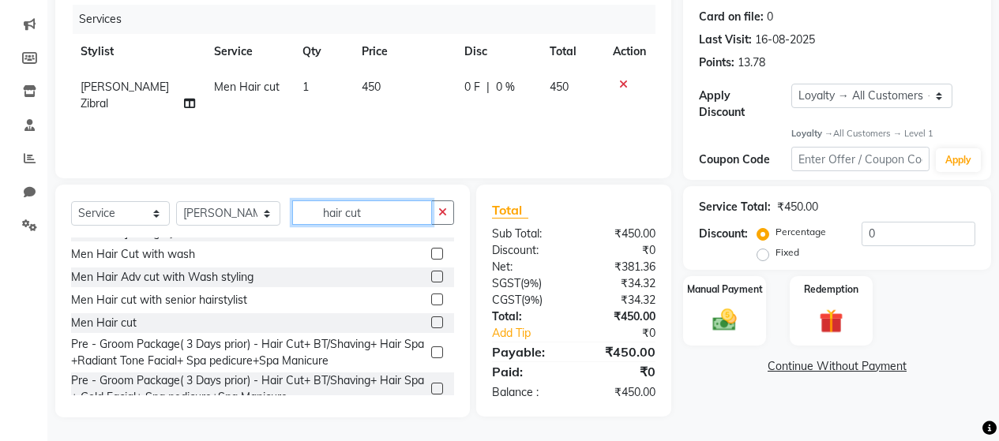
drag, startPoint x: 370, startPoint y: 212, endPoint x: 287, endPoint y: 209, distance: 83.7
click at [292, 206] on input "hair cut" at bounding box center [362, 213] width 140 height 24
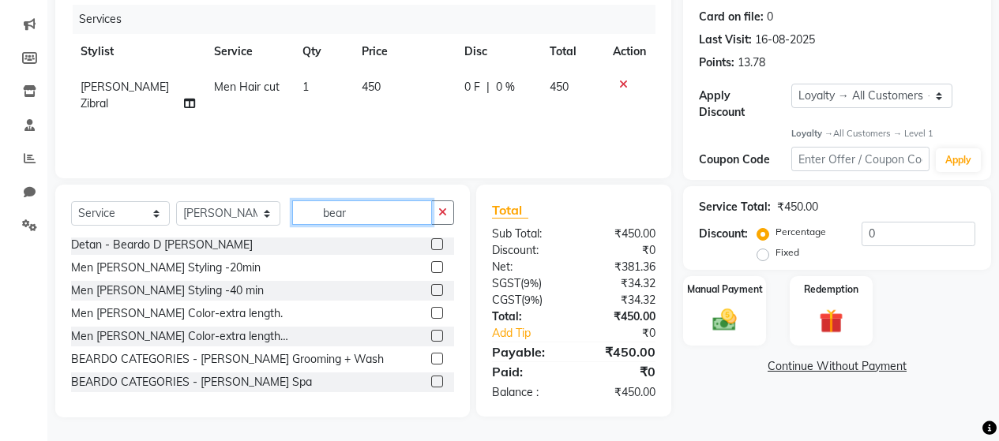
scroll to position [94, 0]
drag, startPoint x: 164, startPoint y: 269, endPoint x: 182, endPoint y: 273, distance: 18.8
click at [164, 268] on div "Men [PERSON_NAME] Styling -20min" at bounding box center [166, 268] width 190 height 17
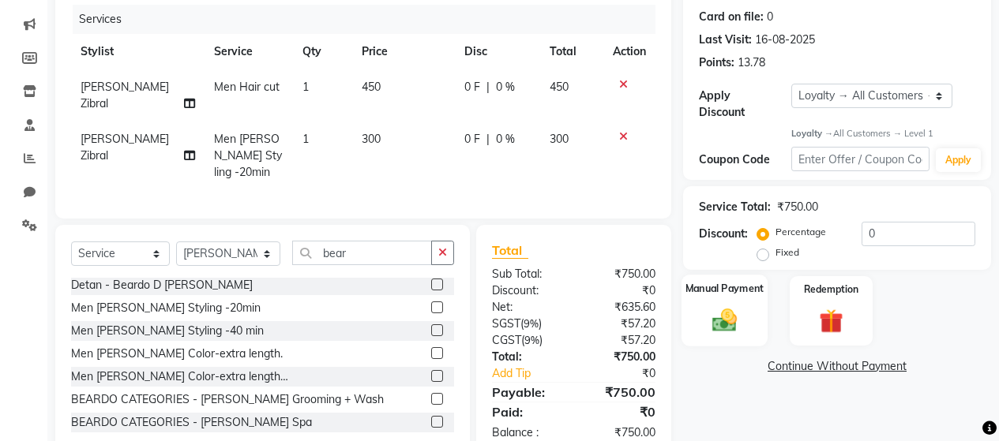
click at [719, 282] on label "Manual Payment" at bounding box center [725, 289] width 79 height 15
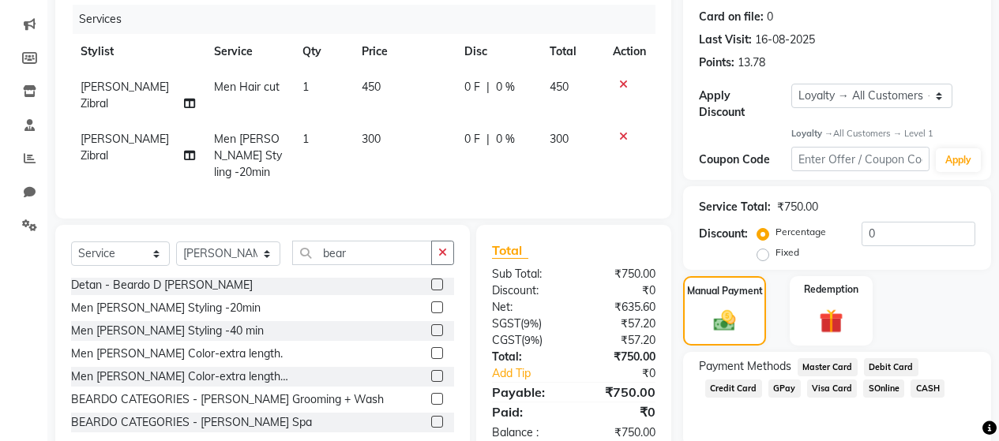
click at [918, 380] on span "CASH" at bounding box center [928, 389] width 34 height 18
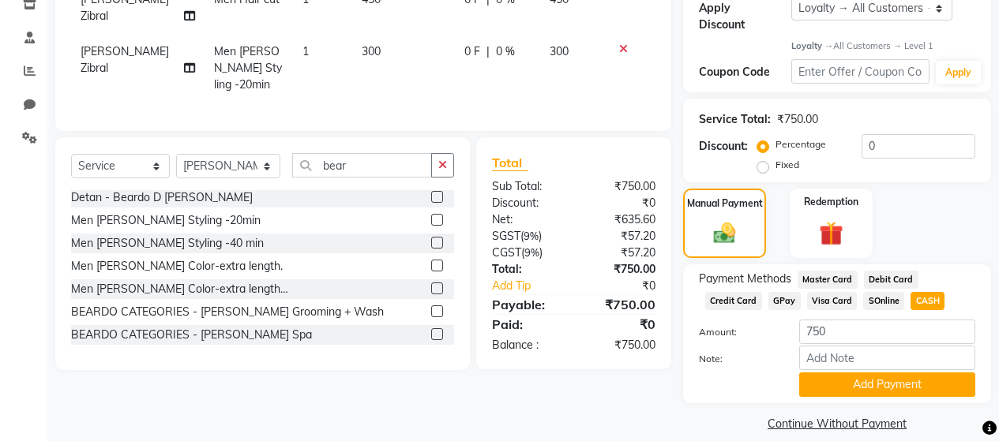
scroll to position [284, 0]
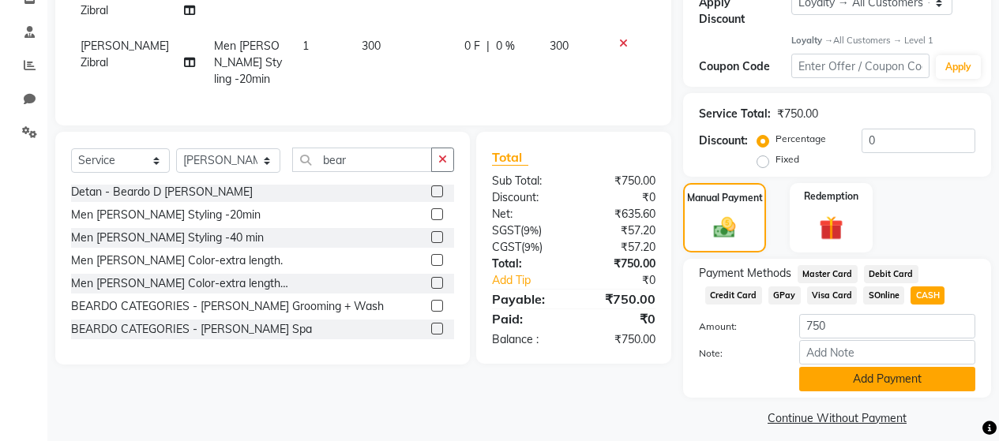
click at [854, 370] on button "Add Payment" at bounding box center [887, 379] width 176 height 24
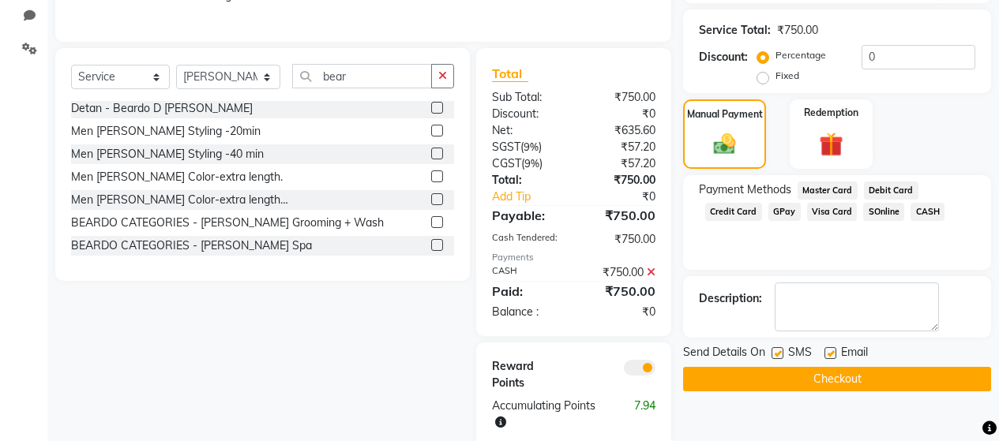
scroll to position [376, 0]
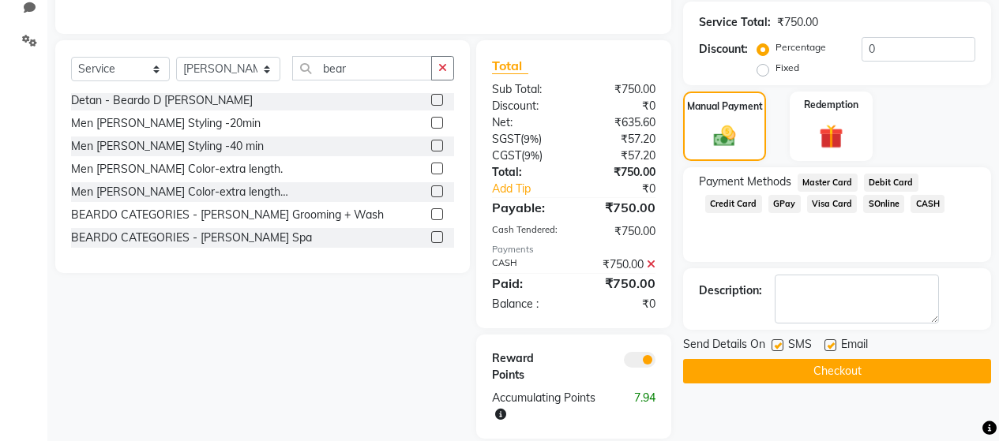
click at [779, 340] on label at bounding box center [778, 346] width 12 height 12
click at [779, 341] on input "checkbox" at bounding box center [777, 346] width 10 height 10
click at [795, 359] on button "Checkout" at bounding box center [837, 371] width 308 height 24
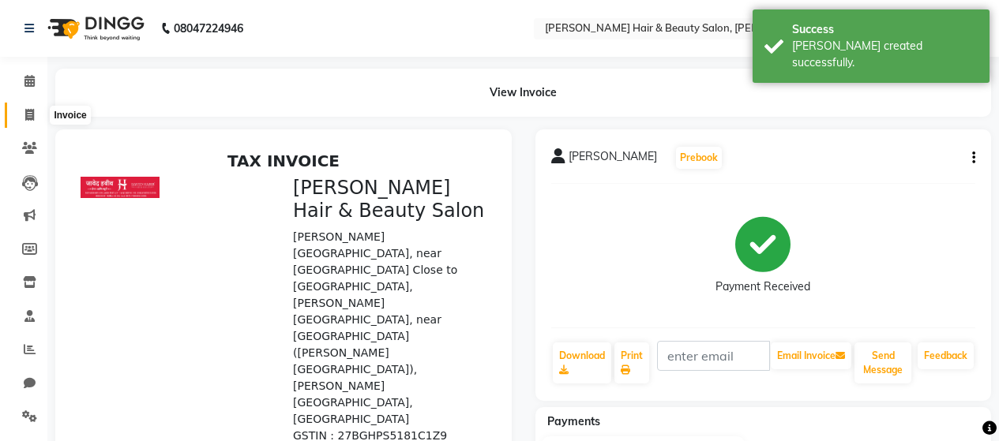
click at [25, 110] on icon at bounding box center [29, 115] width 9 height 12
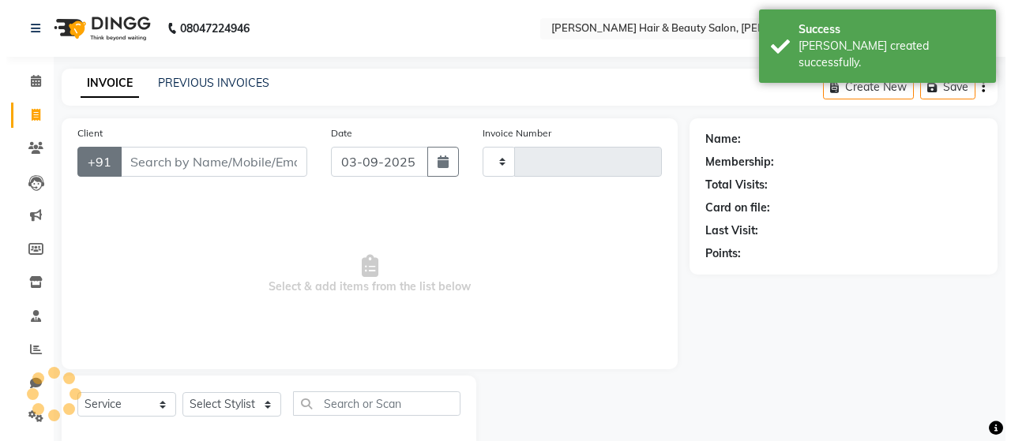
scroll to position [33, 0]
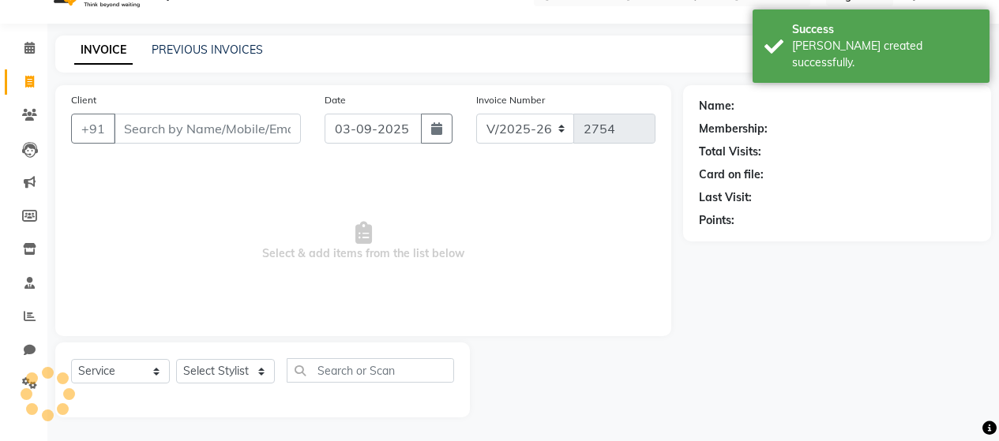
click at [165, 133] on input "Client" at bounding box center [207, 129] width 187 height 30
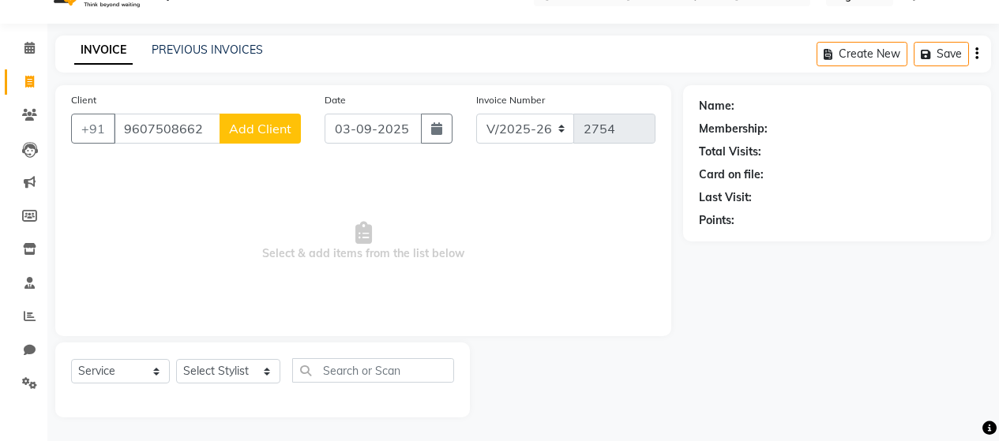
click at [263, 129] on span "Add Client" at bounding box center [260, 129] width 62 height 16
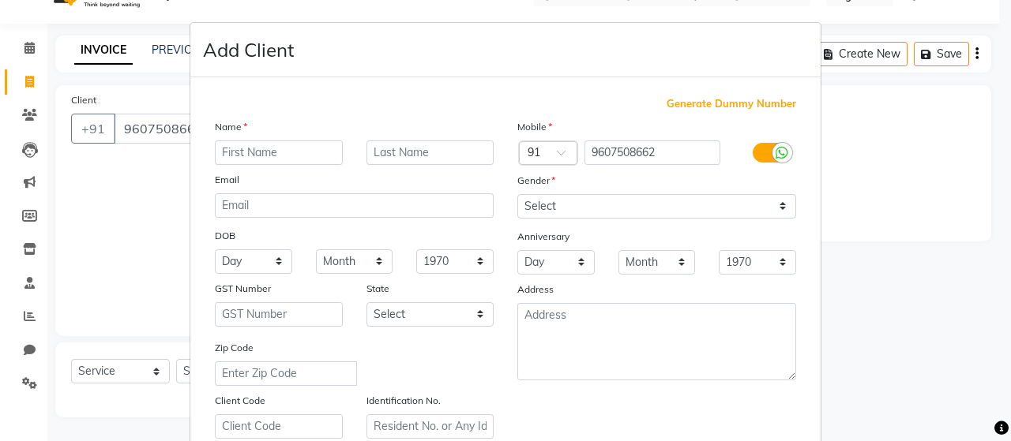
drag, startPoint x: 257, startPoint y: 154, endPoint x: 222, endPoint y: 249, distance: 100.9
click at [259, 159] on input "text" at bounding box center [279, 153] width 128 height 24
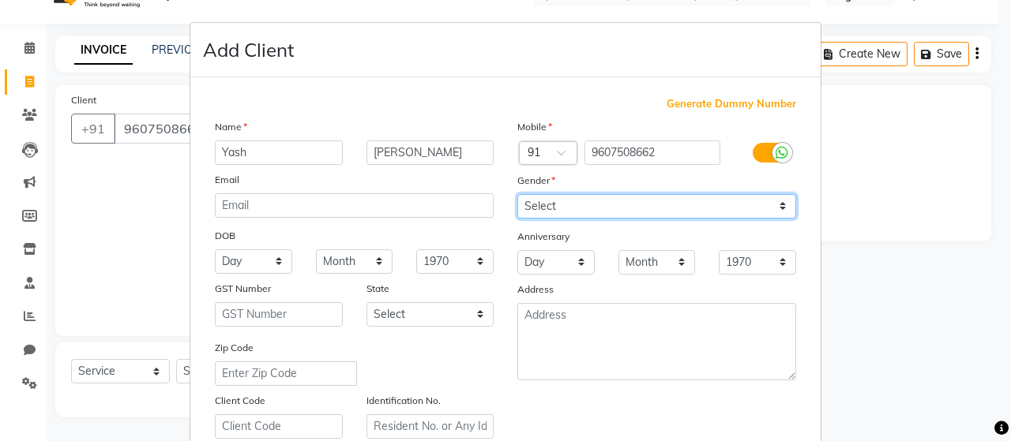
click at [637, 208] on select "Select [DEMOGRAPHIC_DATA] [DEMOGRAPHIC_DATA] Other Prefer Not To Say" at bounding box center [656, 206] width 279 height 24
click at [517, 194] on select "Select [DEMOGRAPHIC_DATA] [DEMOGRAPHIC_DATA] Other Prefer Not To Say" at bounding box center [656, 206] width 279 height 24
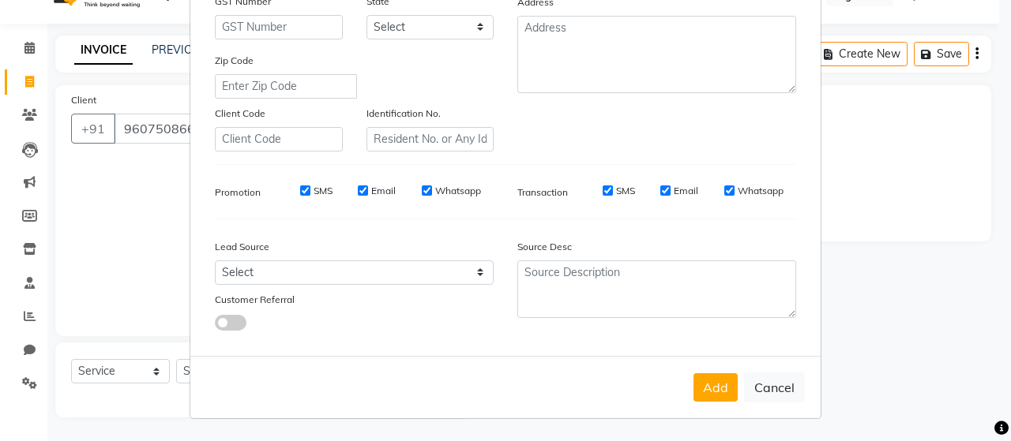
click at [603, 190] on input "SMS" at bounding box center [608, 191] width 10 height 10
click at [716, 389] on button "Add" at bounding box center [715, 388] width 44 height 28
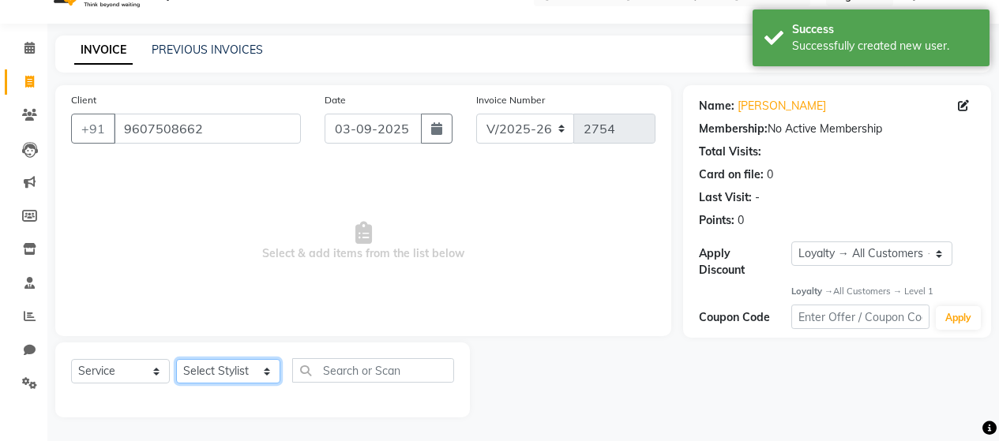
click at [213, 372] on select "Select Stylist [PERSON_NAME] Zibral [PERSON_NAME] [PERSON_NAME] [PERSON_NAME] […" at bounding box center [228, 371] width 104 height 24
click at [176, 359] on select "Select Stylist [PERSON_NAME] Zibral [PERSON_NAME] [PERSON_NAME] [PERSON_NAME] […" at bounding box center [228, 371] width 104 height 24
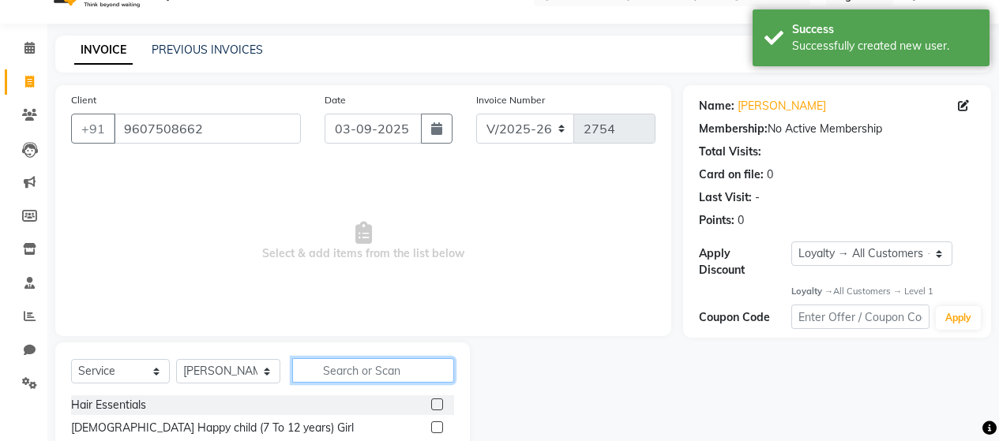
click at [358, 370] on input "text" at bounding box center [373, 371] width 162 height 24
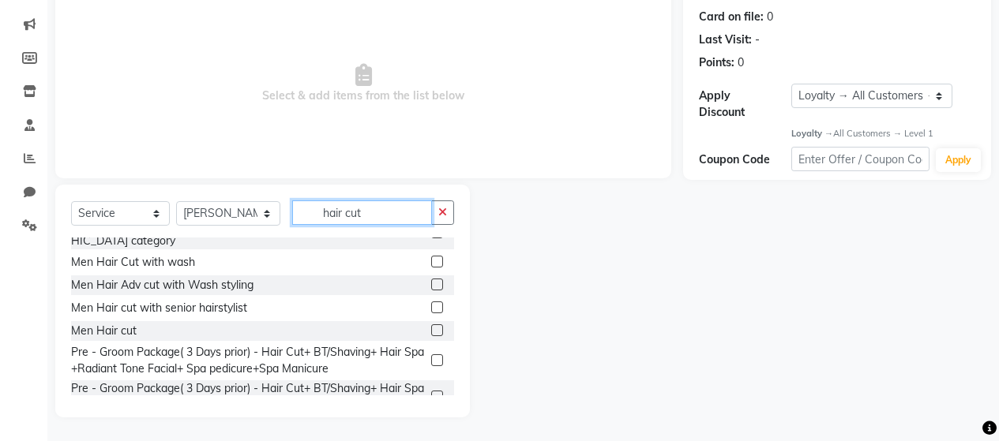
scroll to position [332, 0]
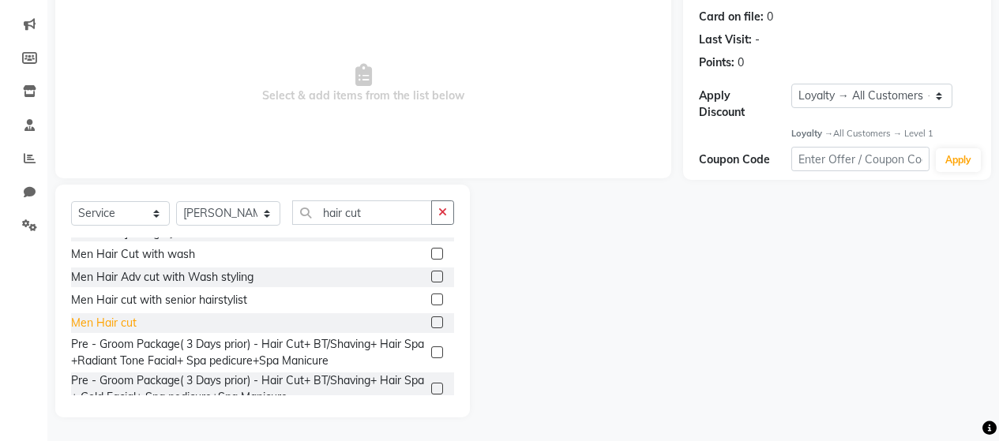
click at [124, 315] on div "Men Hair cut" at bounding box center [104, 323] width 66 height 17
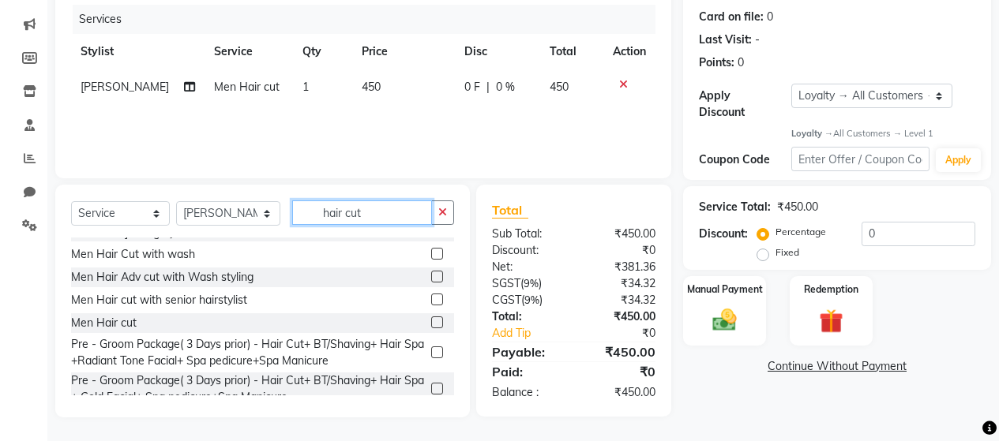
drag, startPoint x: 375, startPoint y: 215, endPoint x: 287, endPoint y: 211, distance: 88.5
click at [292, 211] on input "hair cut" at bounding box center [362, 213] width 140 height 24
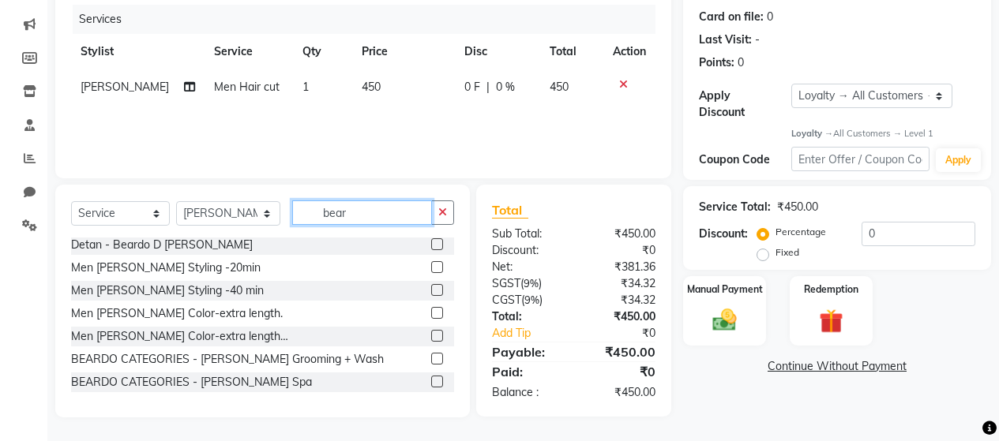
scroll to position [94, 0]
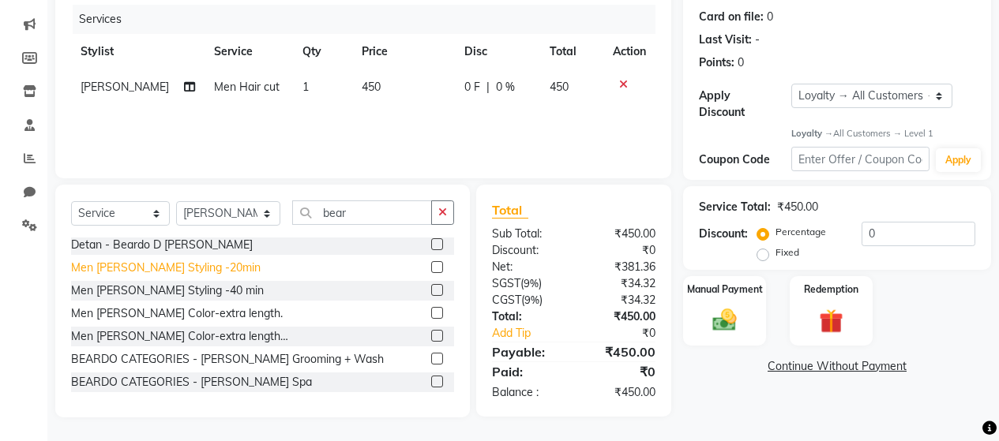
click at [185, 268] on div "Men [PERSON_NAME] Styling -20min" at bounding box center [166, 268] width 190 height 17
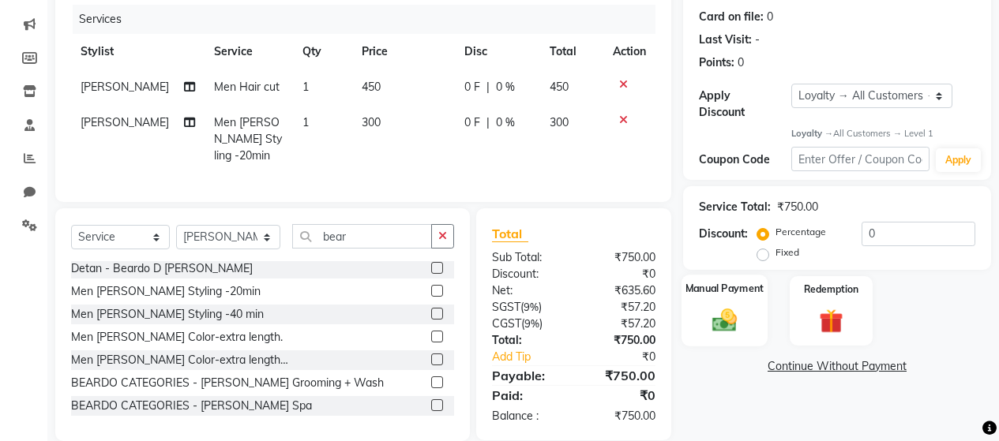
click at [727, 287] on div "Manual Payment" at bounding box center [725, 312] width 86 height 72
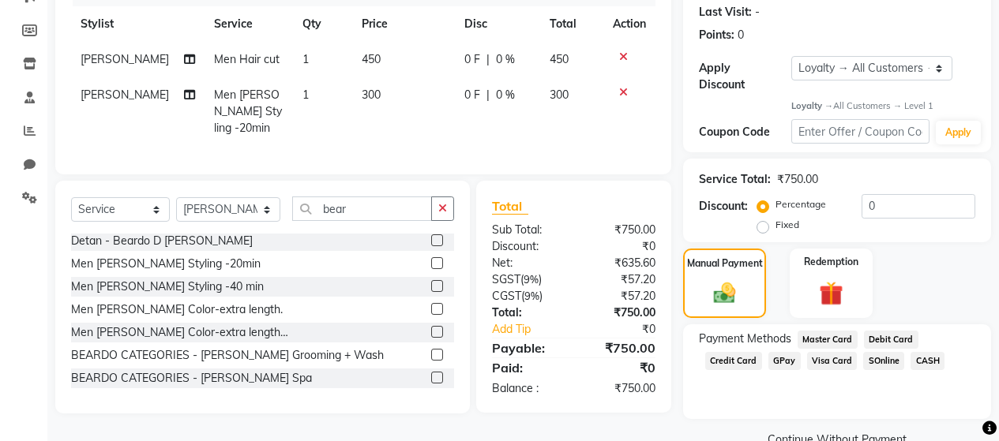
scroll to position [240, 0]
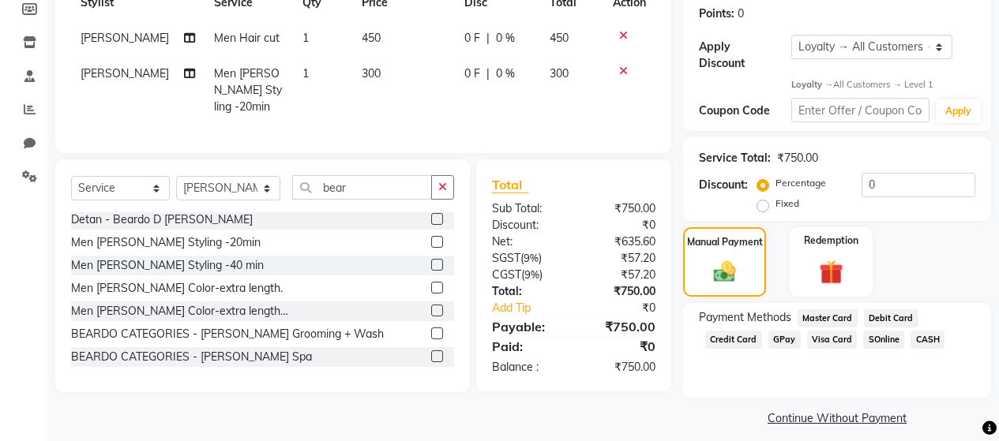
click at [772, 331] on span "GPay" at bounding box center [784, 340] width 32 height 18
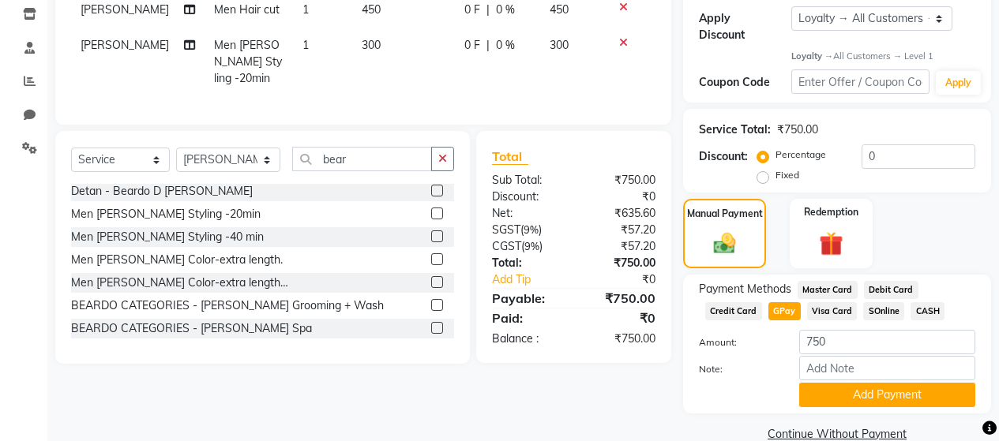
scroll to position [284, 0]
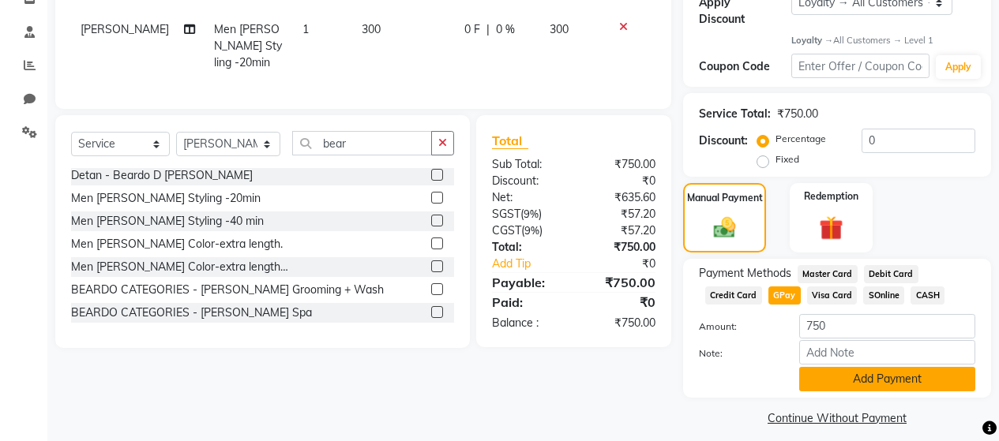
click at [893, 367] on button "Add Payment" at bounding box center [887, 379] width 176 height 24
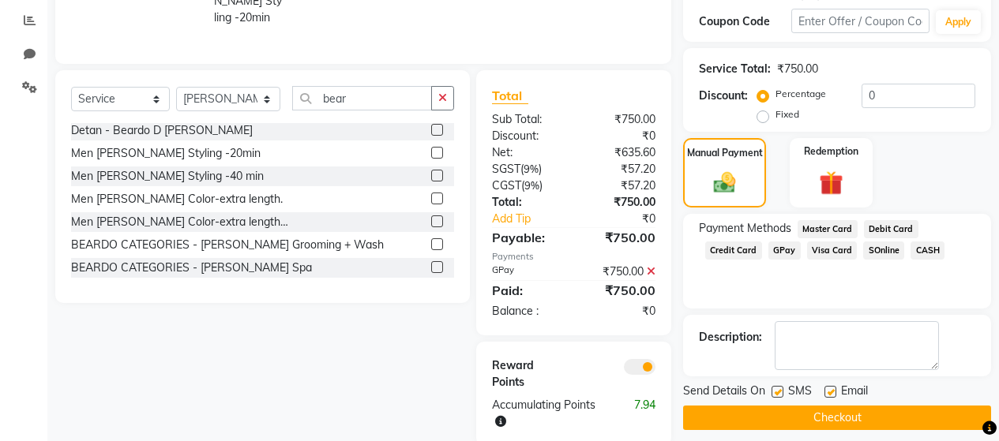
scroll to position [353, 0]
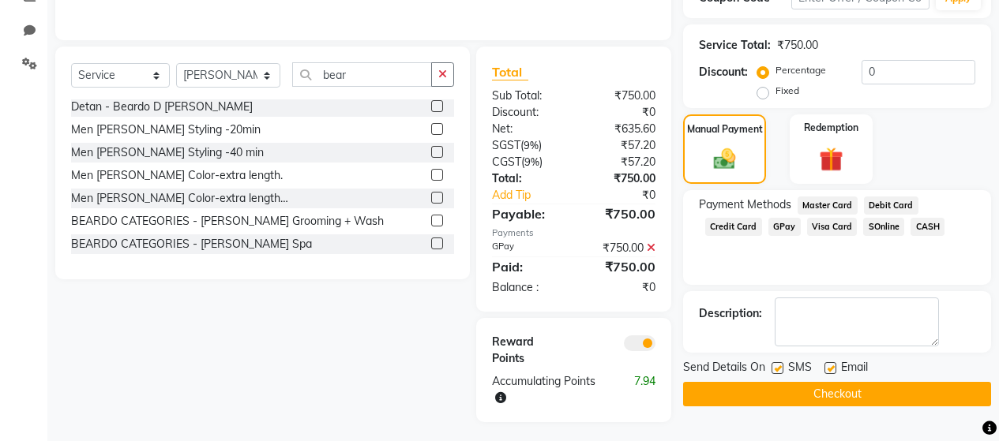
click at [777, 362] on label at bounding box center [778, 368] width 12 height 12
click at [777, 364] on input "checkbox" at bounding box center [777, 369] width 10 height 10
click at [799, 390] on button "Checkout" at bounding box center [837, 394] width 308 height 24
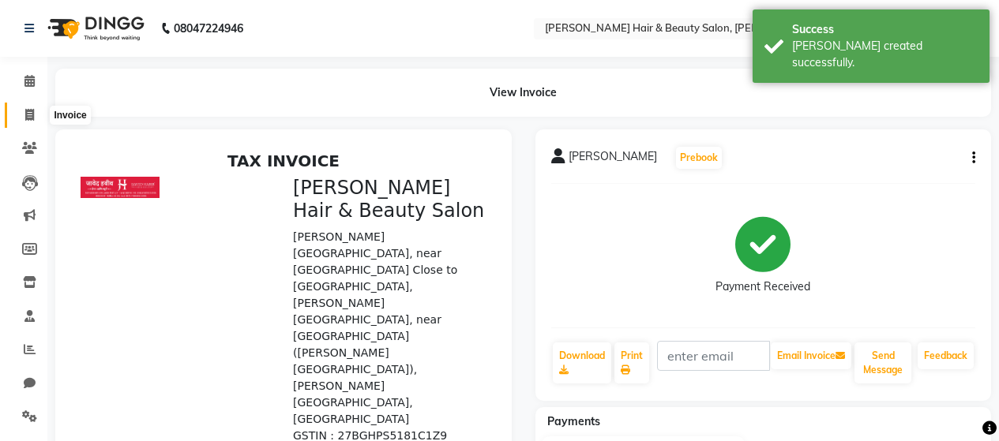
click at [32, 114] on icon at bounding box center [29, 115] width 9 height 12
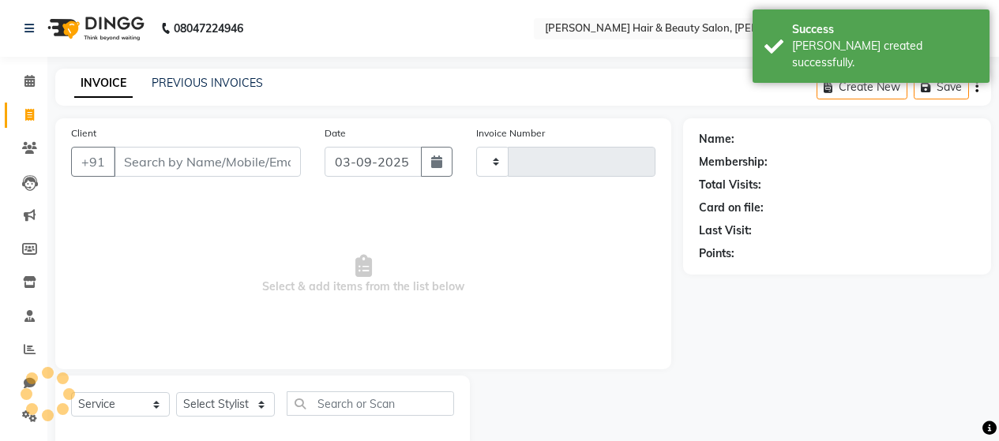
scroll to position [33, 0]
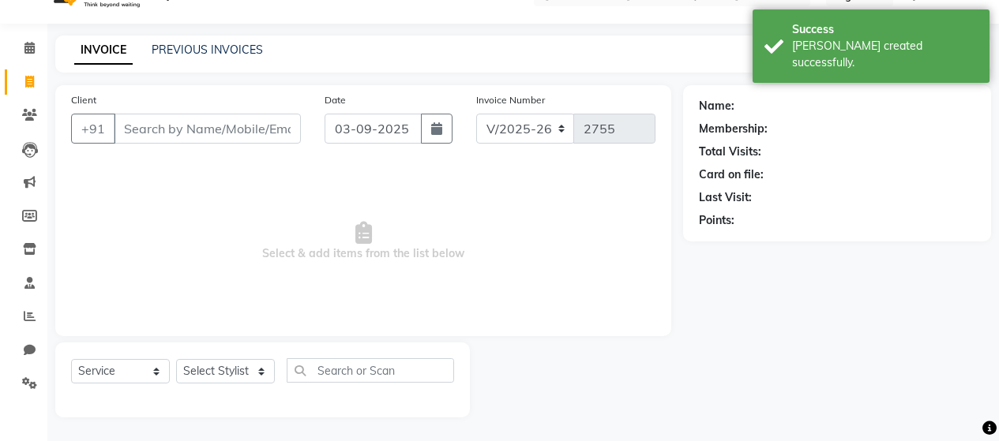
drag, startPoint x: 179, startPoint y: 124, endPoint x: 135, endPoint y: 166, distance: 60.9
click at [181, 121] on input "Client" at bounding box center [207, 129] width 187 height 30
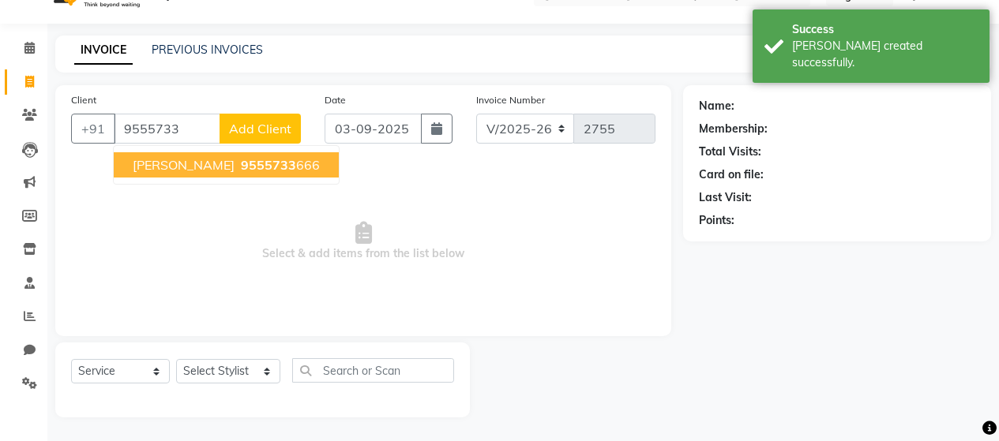
click at [199, 165] on span "Akash Taneja" at bounding box center [184, 165] width 102 height 16
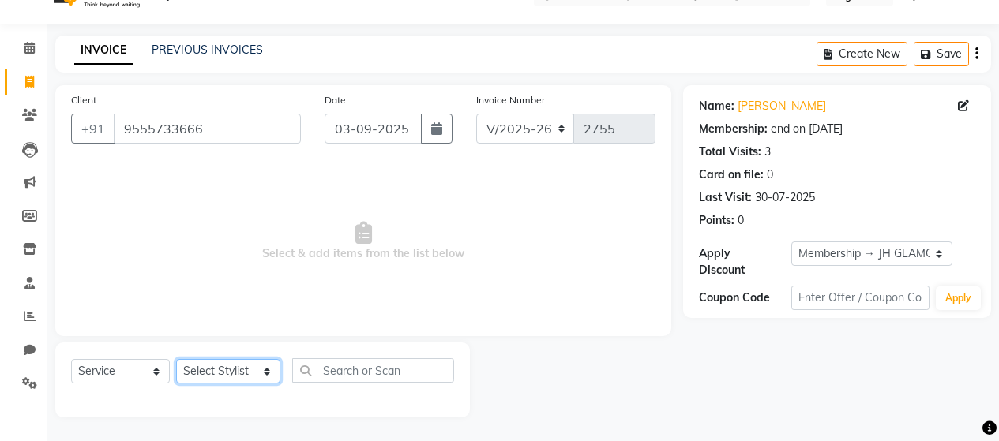
click at [236, 370] on select "Select Stylist [PERSON_NAME] Zibral [PERSON_NAME] [PERSON_NAME] [PERSON_NAME] […" at bounding box center [228, 371] width 104 height 24
click at [176, 359] on select "Select Stylist [PERSON_NAME] Zibral [PERSON_NAME] [PERSON_NAME] [PERSON_NAME] […" at bounding box center [228, 371] width 104 height 24
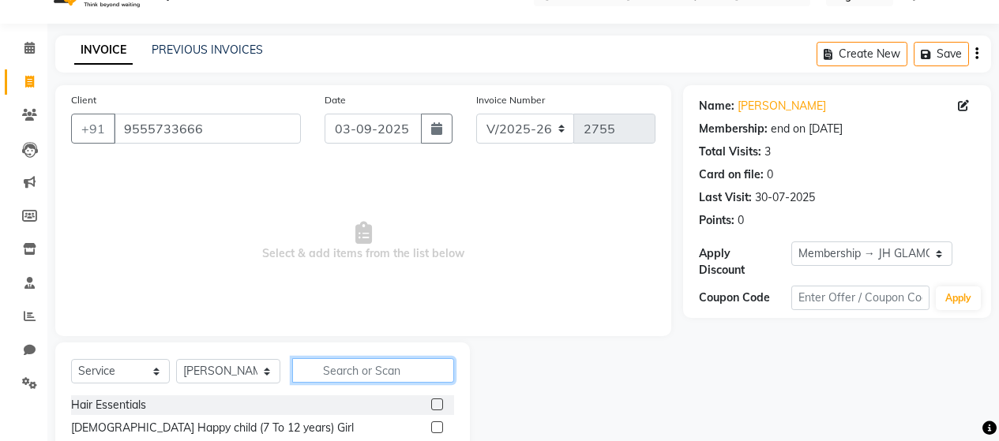
click at [330, 371] on input "text" at bounding box center [373, 371] width 162 height 24
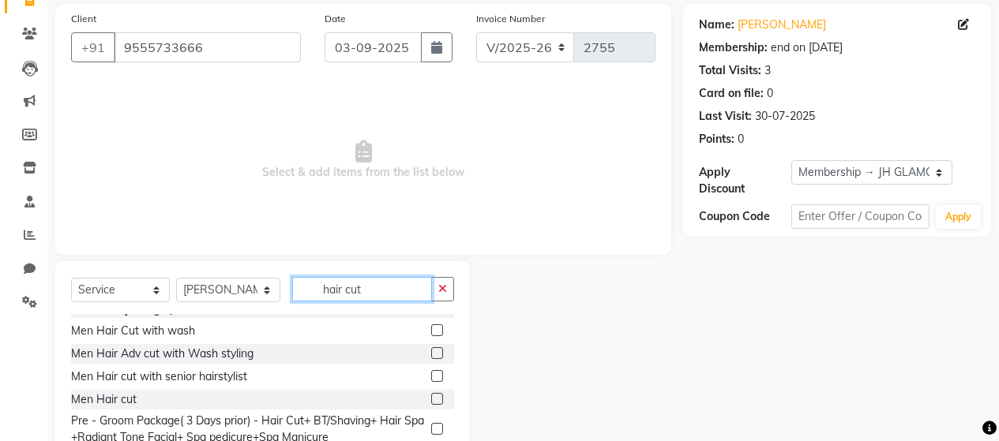
scroll to position [191, 0]
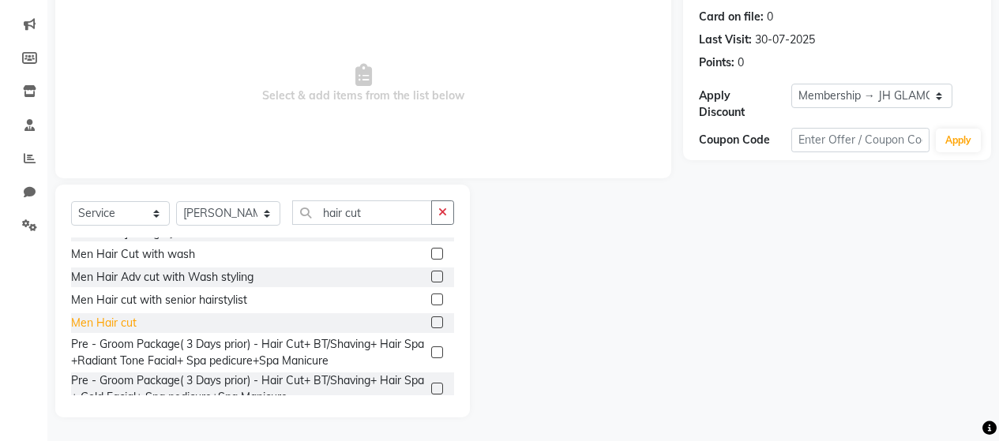
click at [111, 315] on div "Men Hair cut" at bounding box center [104, 323] width 66 height 17
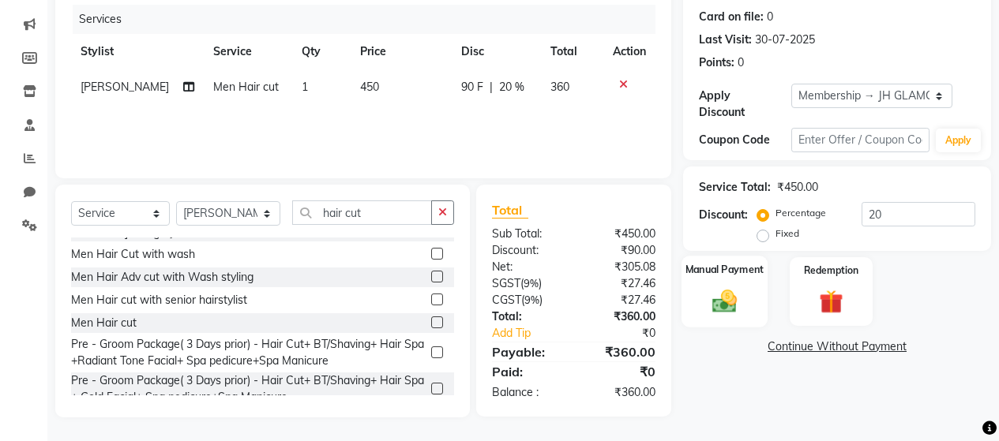
drag, startPoint x: 722, startPoint y: 280, endPoint x: 733, endPoint y: 280, distance: 11.1
click at [723, 287] on img at bounding box center [724, 301] width 40 height 28
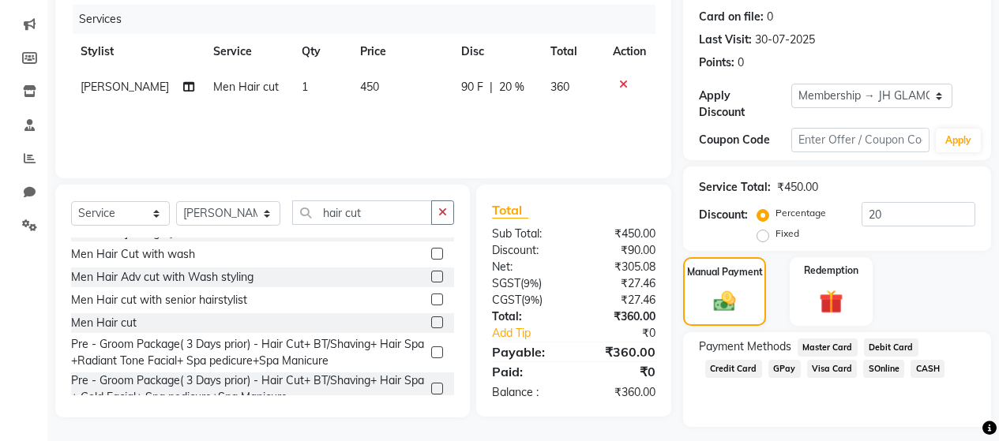
click at [930, 360] on span "CASH" at bounding box center [928, 369] width 34 height 18
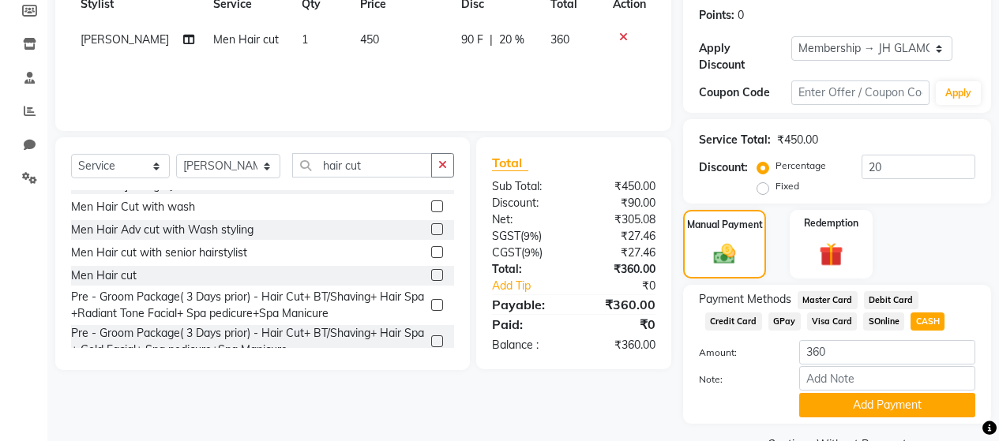
scroll to position [265, 0]
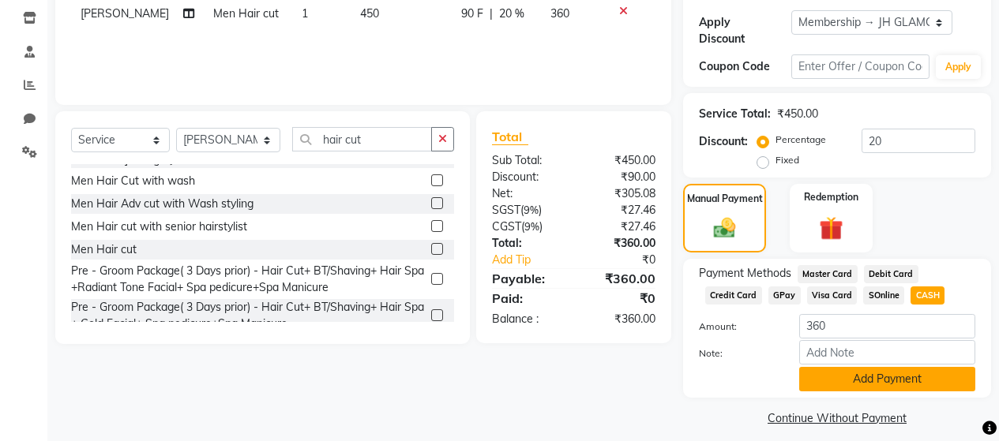
click at [868, 367] on button "Add Payment" at bounding box center [887, 379] width 176 height 24
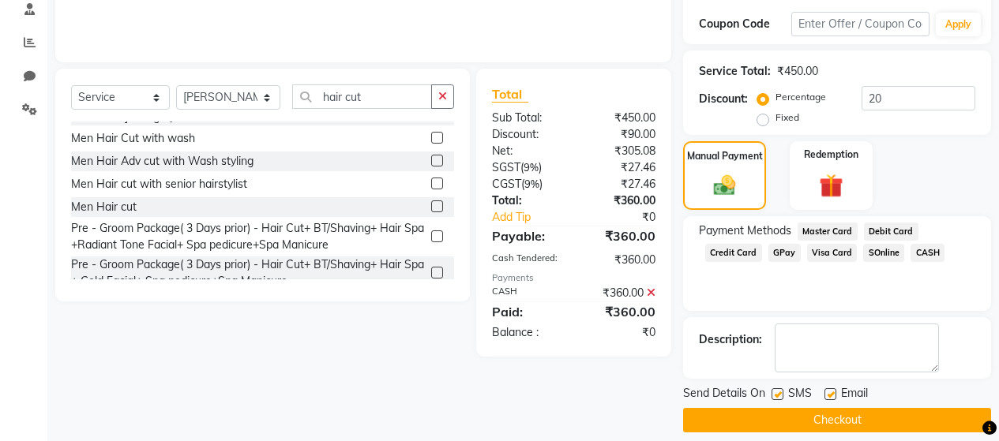
scroll to position [310, 0]
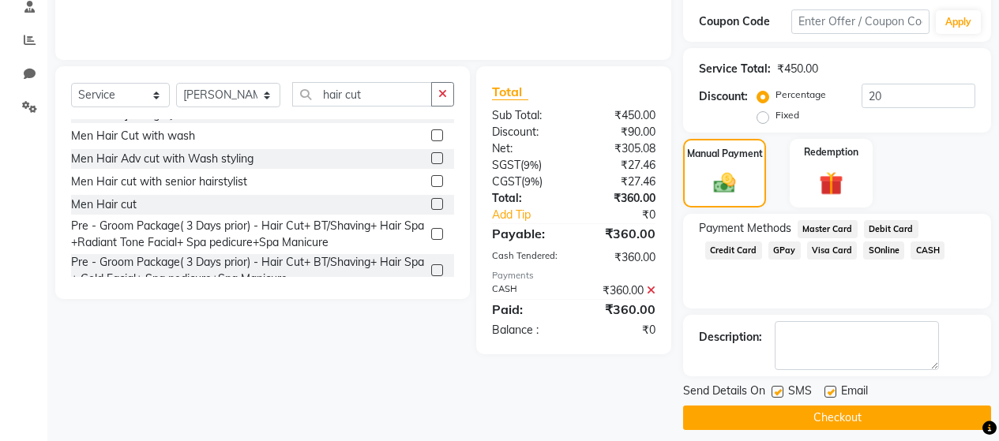
click at [779, 386] on label at bounding box center [778, 392] width 12 height 12
click at [779, 388] on input "checkbox" at bounding box center [777, 393] width 10 height 10
click at [797, 406] on button "Checkout" at bounding box center [837, 418] width 308 height 24
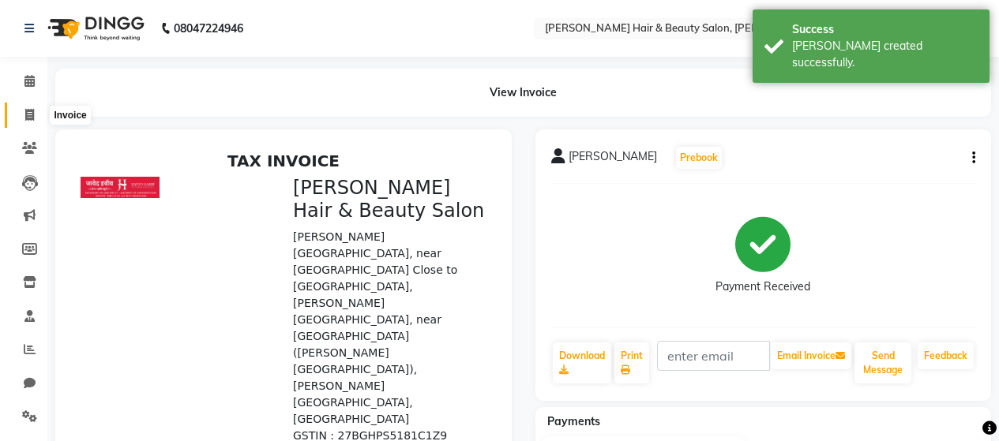
click at [32, 118] on icon at bounding box center [29, 115] width 9 height 12
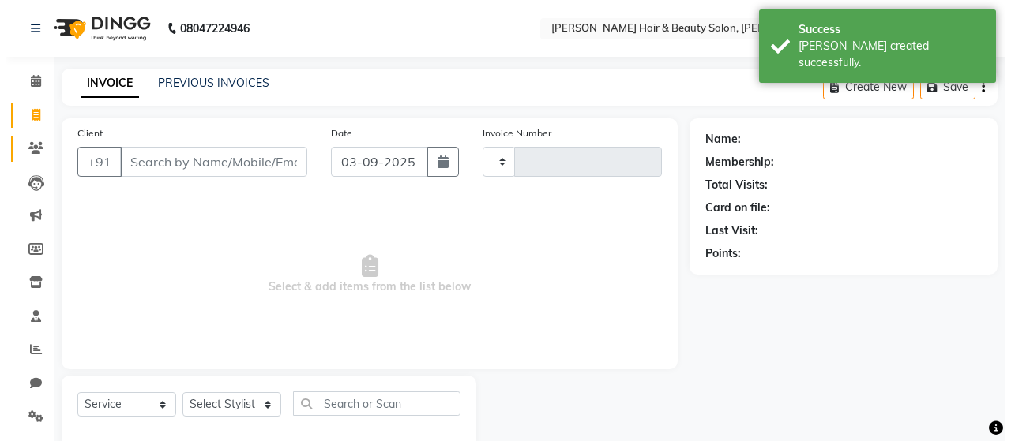
scroll to position [33, 0]
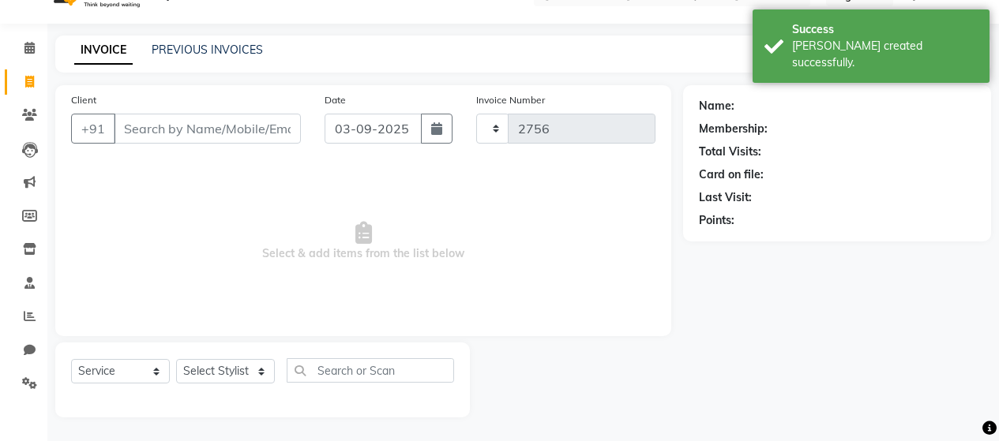
click at [171, 126] on input "Client" at bounding box center [207, 129] width 187 height 30
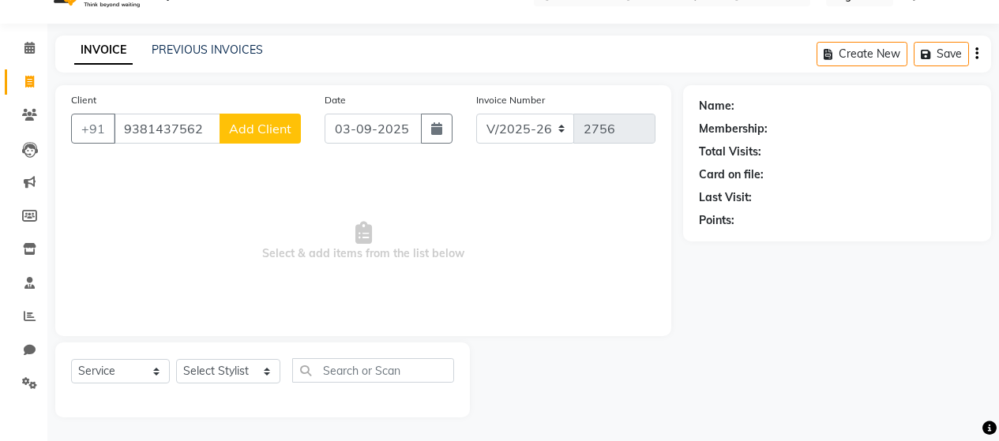
click at [256, 132] on span "Add Client" at bounding box center [260, 129] width 62 height 16
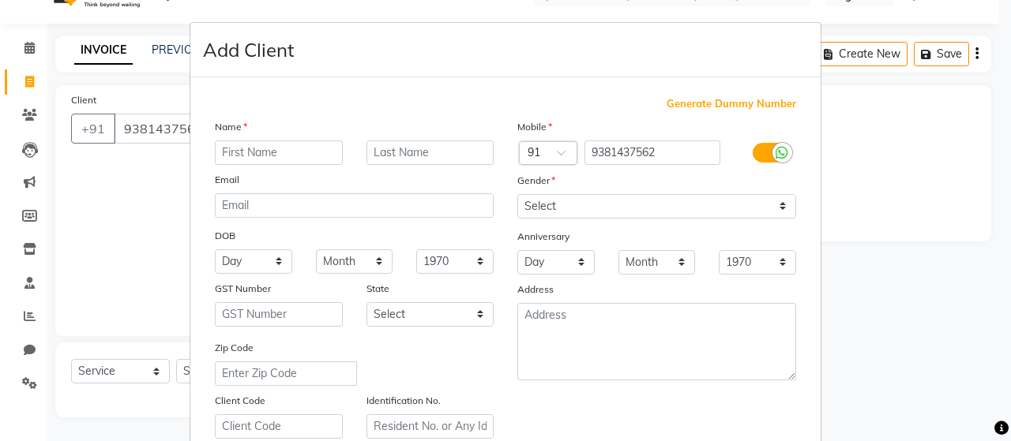
click at [250, 152] on input "text" at bounding box center [279, 153] width 128 height 24
click at [269, 157] on input "nikil" at bounding box center [279, 153] width 128 height 24
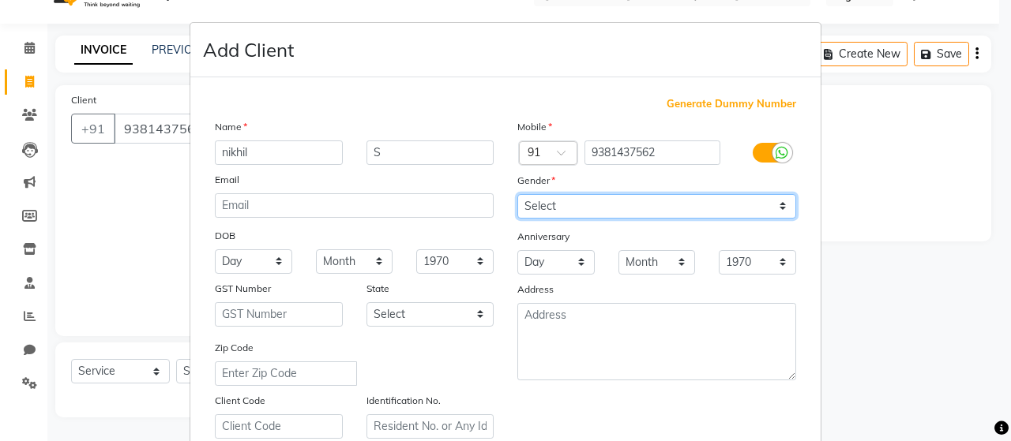
click at [574, 205] on select "Select [DEMOGRAPHIC_DATA] [DEMOGRAPHIC_DATA] Other Prefer Not To Say" at bounding box center [656, 206] width 279 height 24
click at [517, 194] on select "Select [DEMOGRAPHIC_DATA] [DEMOGRAPHIC_DATA] Other Prefer Not To Say" at bounding box center [656, 206] width 279 height 24
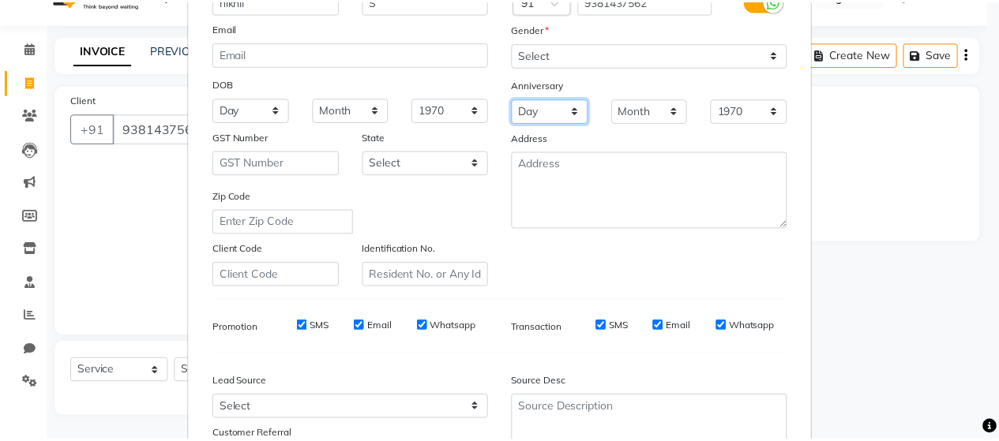
scroll to position [287, 0]
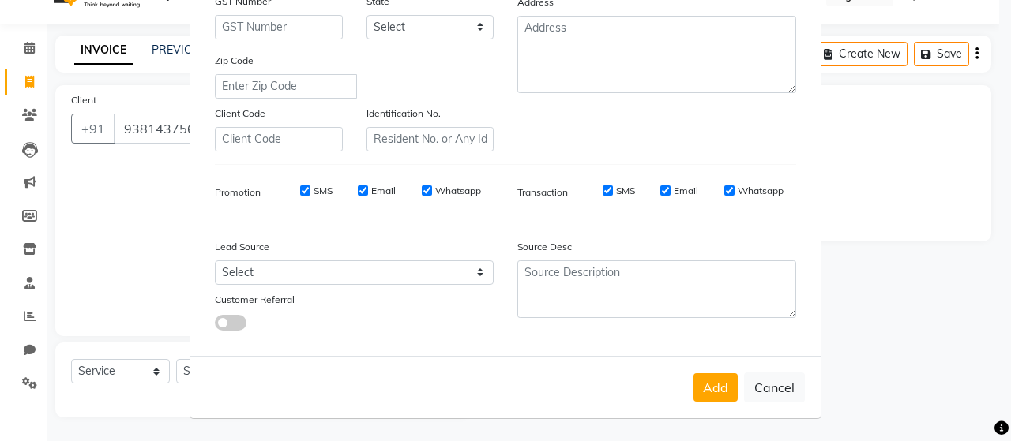
click at [608, 190] on div "SMS" at bounding box center [607, 191] width 54 height 14
click at [603, 190] on input "SMS" at bounding box center [608, 191] width 10 height 10
click at [708, 381] on button "Add" at bounding box center [715, 388] width 44 height 28
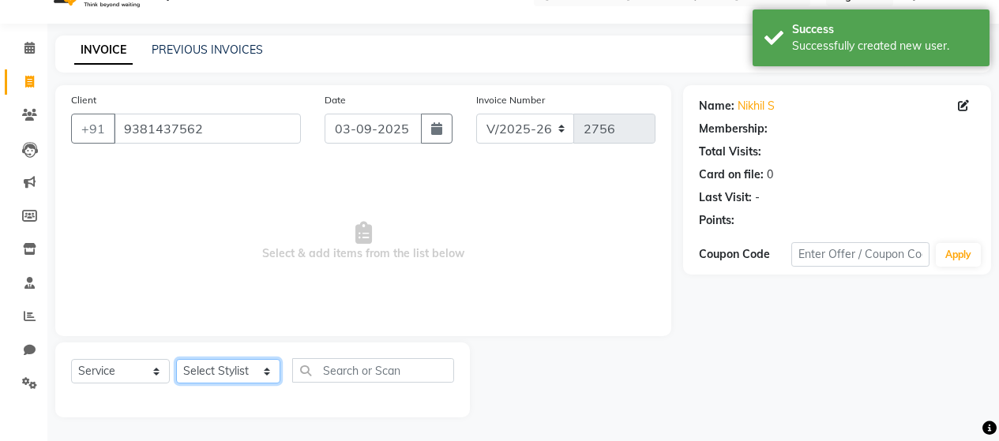
click at [225, 365] on select "Select Stylist [PERSON_NAME] Zibral [PERSON_NAME] [PERSON_NAME] [PERSON_NAME] […" at bounding box center [228, 371] width 104 height 24
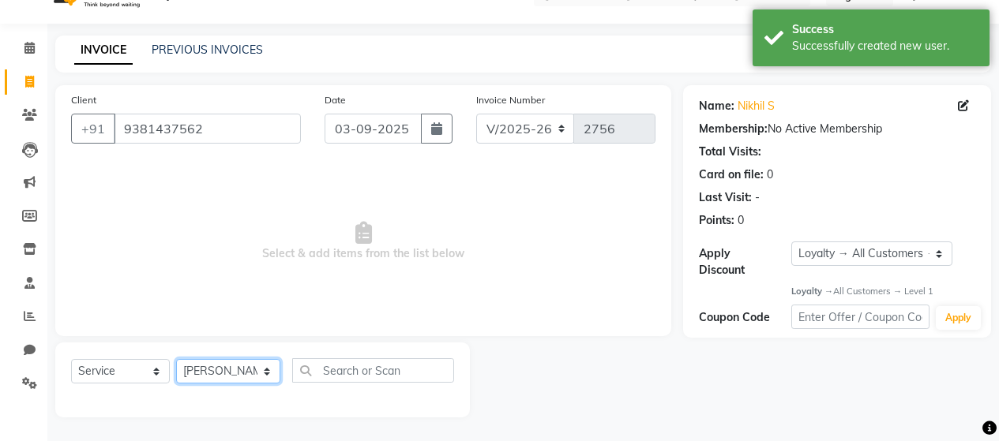
click at [176, 359] on select "Select Stylist [PERSON_NAME] Zibral [PERSON_NAME] [PERSON_NAME] [PERSON_NAME] […" at bounding box center [228, 371] width 104 height 24
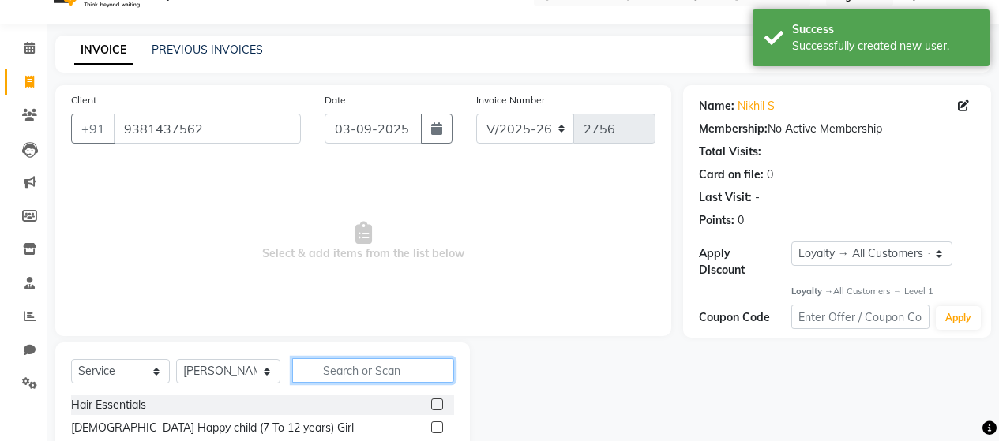
click at [378, 369] on input "text" at bounding box center [373, 371] width 162 height 24
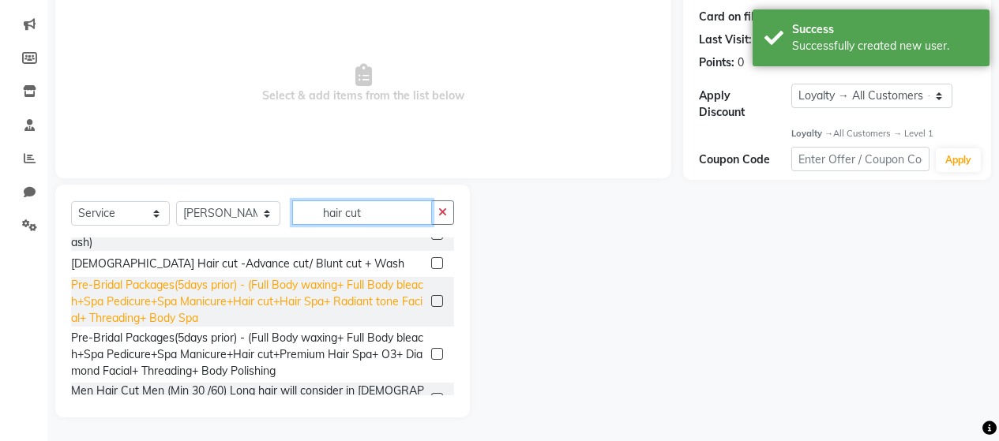
scroll to position [332, 0]
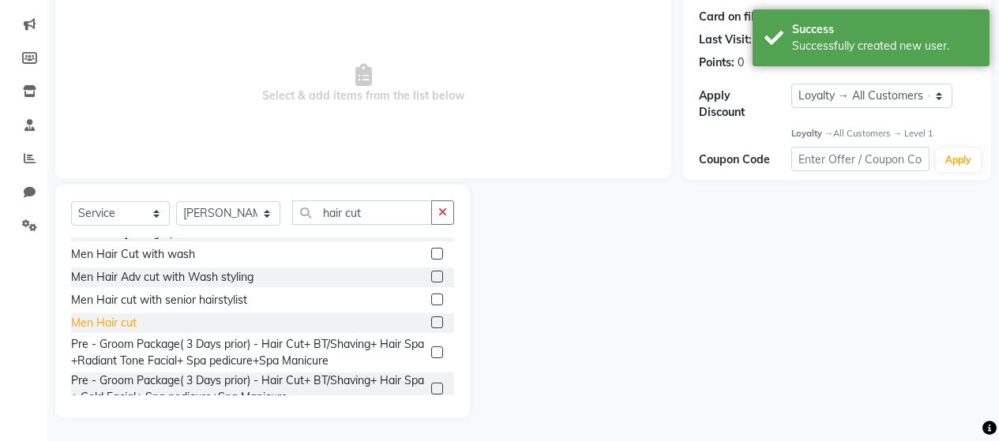
click at [102, 315] on div "Men Hair cut" at bounding box center [104, 323] width 66 height 17
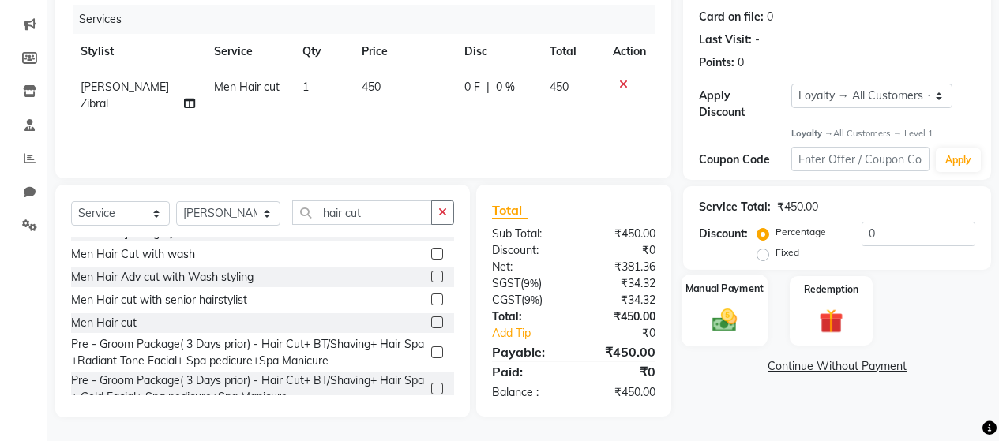
click at [716, 306] on img at bounding box center [724, 320] width 40 height 28
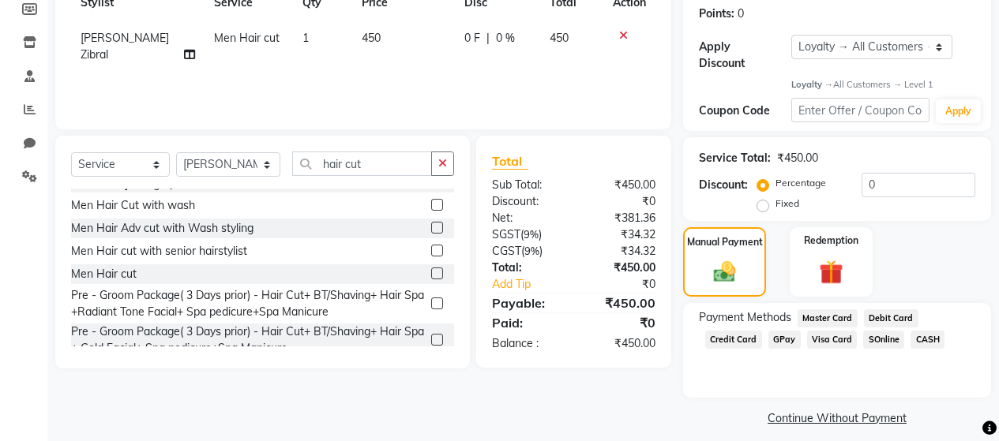
click at [776, 331] on span "GPay" at bounding box center [784, 340] width 32 height 18
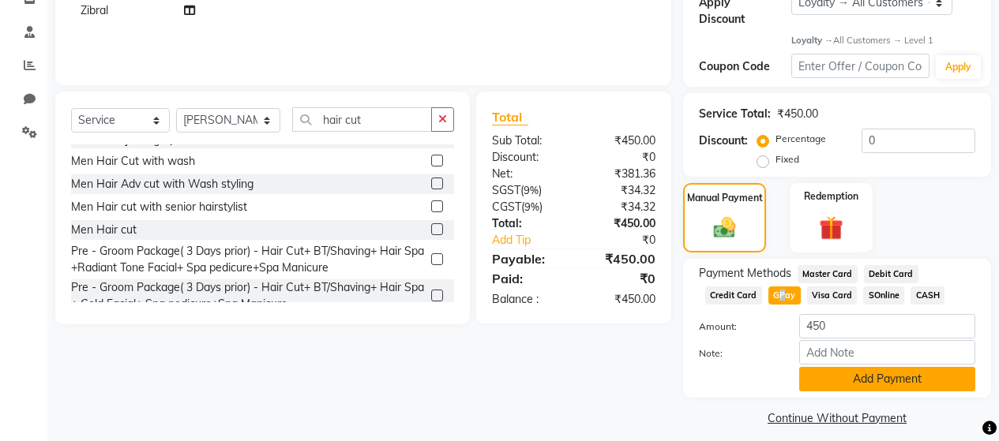
click at [858, 367] on button "Add Payment" at bounding box center [887, 379] width 176 height 24
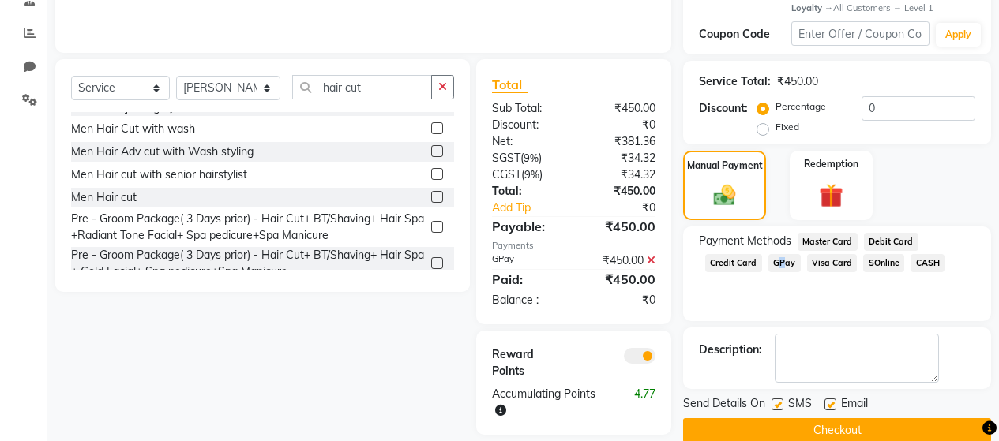
scroll to position [334, 0]
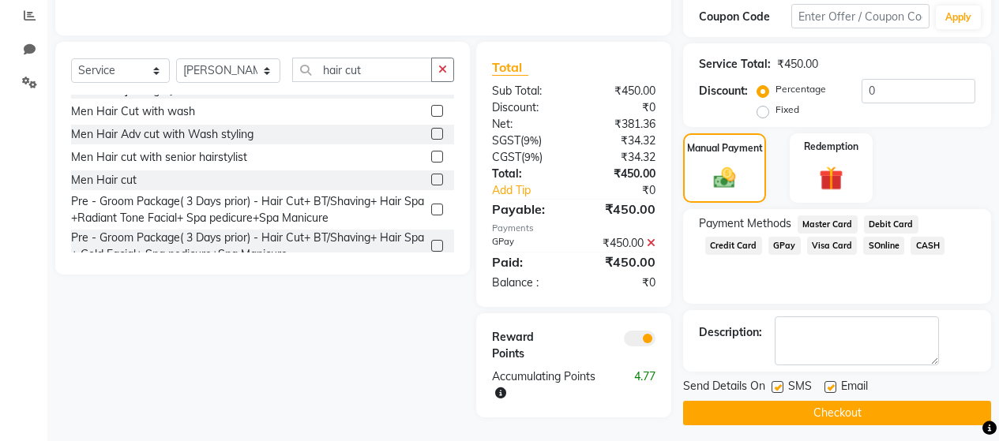
click at [778, 381] on label at bounding box center [778, 387] width 12 height 12
click at [778, 383] on input "checkbox" at bounding box center [777, 388] width 10 height 10
click at [797, 401] on button "Checkout" at bounding box center [837, 413] width 308 height 24
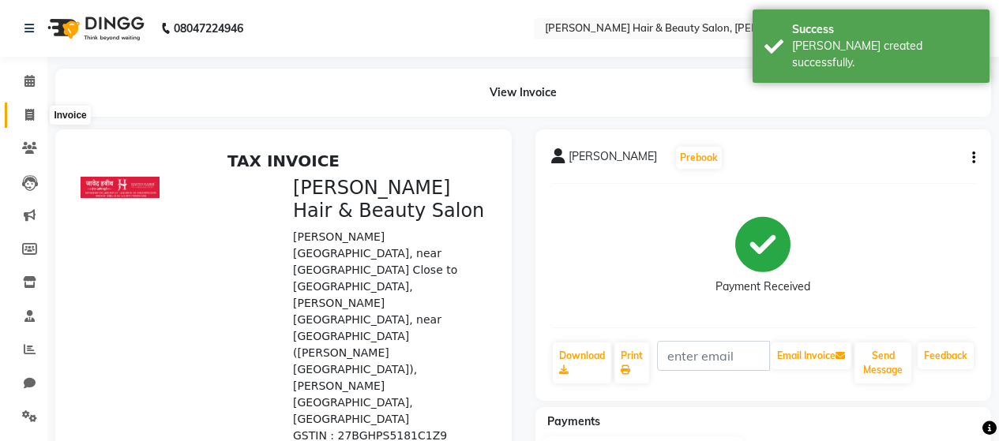
click at [28, 117] on icon at bounding box center [29, 115] width 9 height 12
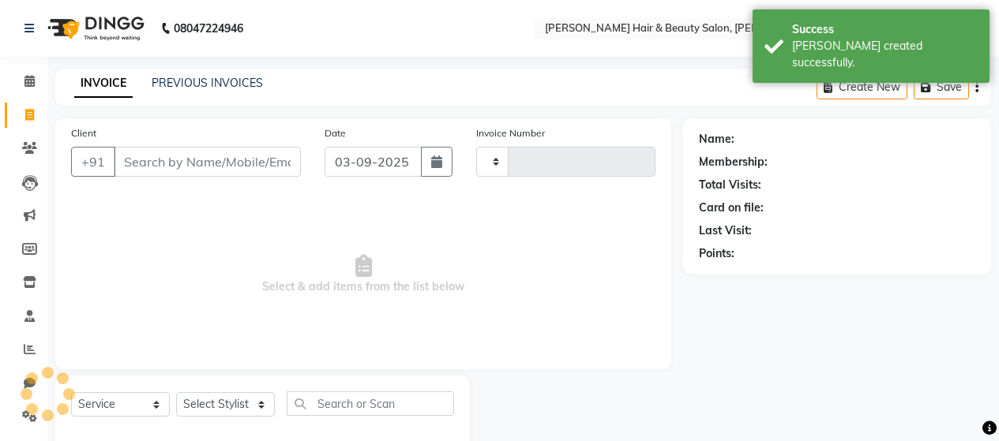
scroll to position [33, 0]
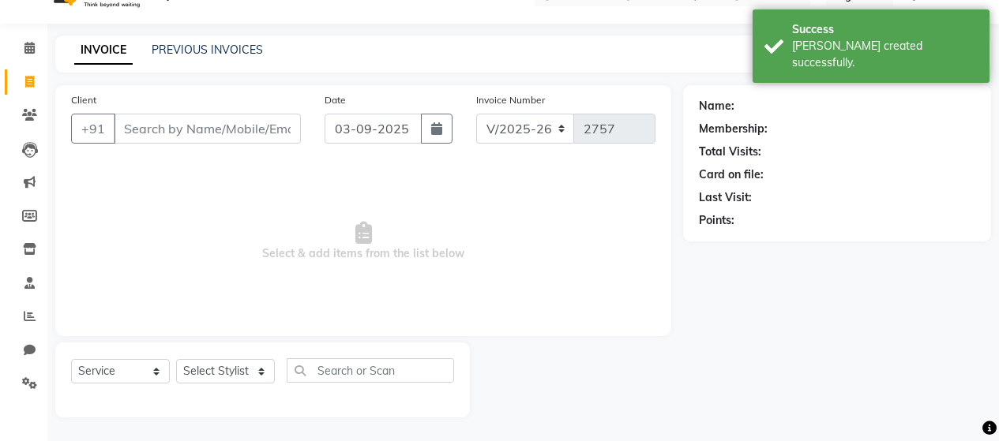
click at [168, 132] on input "Client" at bounding box center [207, 129] width 187 height 30
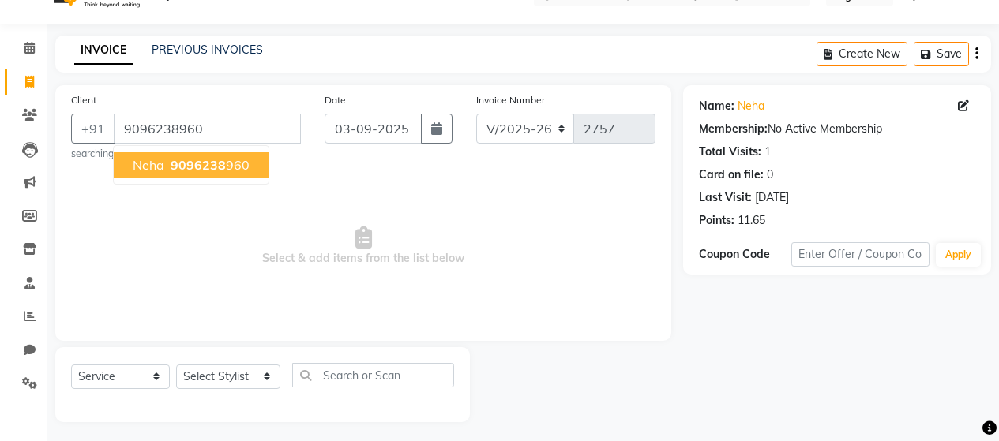
click at [172, 166] on span "9096238" at bounding box center [198, 165] width 55 height 16
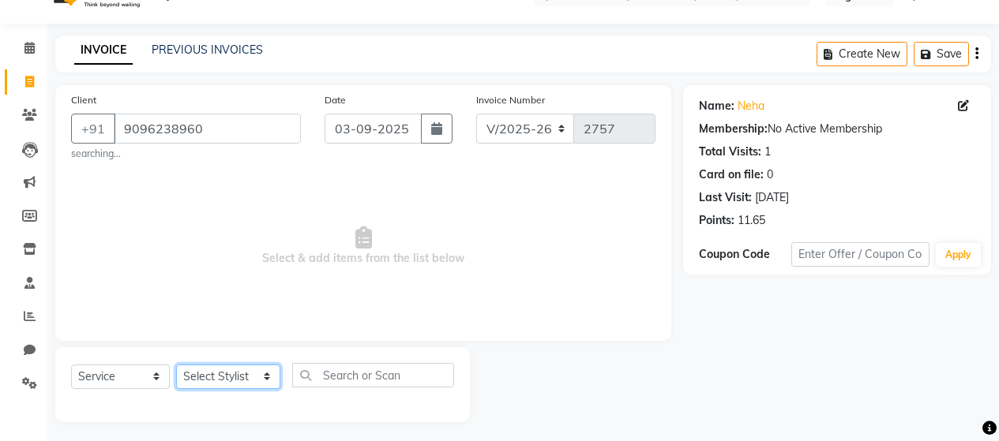
click at [207, 375] on select "Select Stylist [PERSON_NAME] Zibral [PERSON_NAME] [PERSON_NAME] [PERSON_NAME] […" at bounding box center [228, 377] width 104 height 24
click at [176, 365] on select "Select Stylist [PERSON_NAME] Zibral [PERSON_NAME] [PERSON_NAME] [PERSON_NAME] […" at bounding box center [228, 377] width 104 height 24
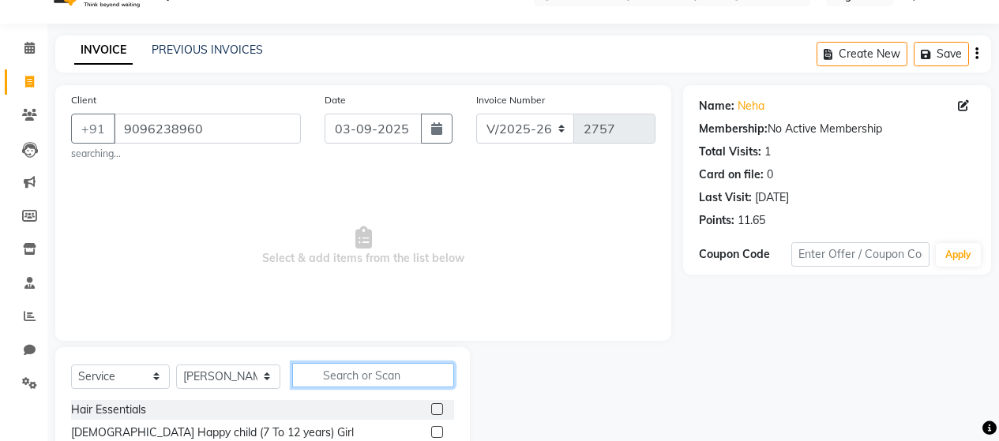
click at [369, 366] on input "text" at bounding box center [373, 375] width 162 height 24
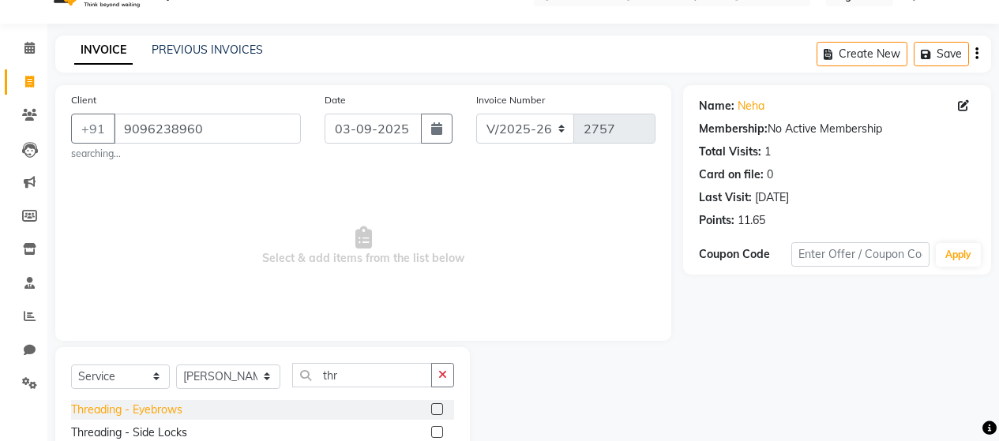
click at [159, 412] on div "Threading - Eyebrows" at bounding box center [126, 410] width 111 height 17
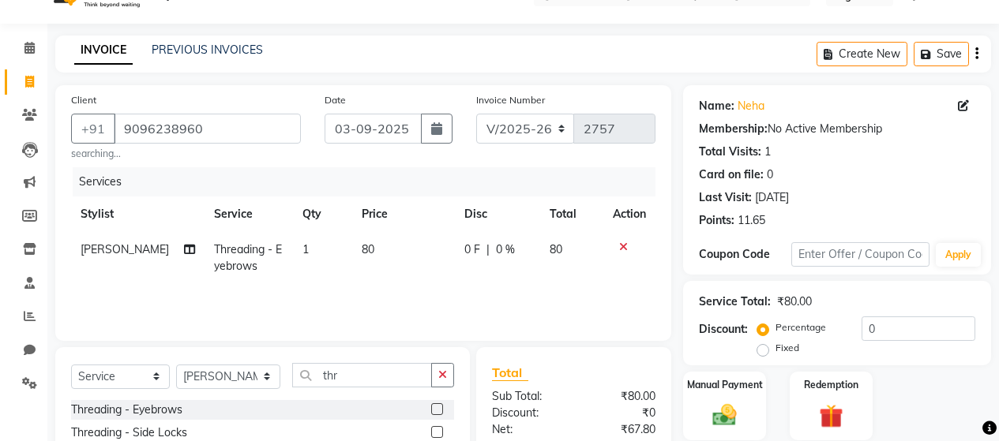
click at [362, 247] on span "80" at bounding box center [368, 249] width 13 height 14
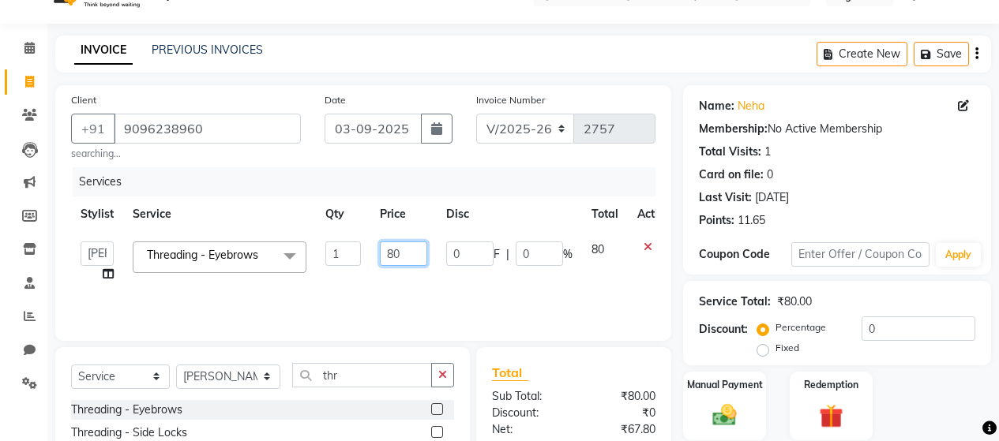
click at [395, 252] on input "80" at bounding box center [403, 254] width 47 height 24
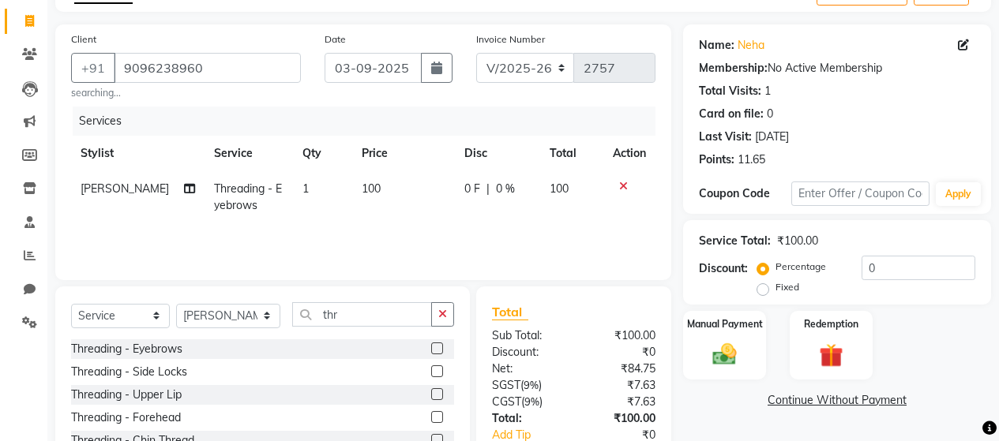
scroll to position [196, 0]
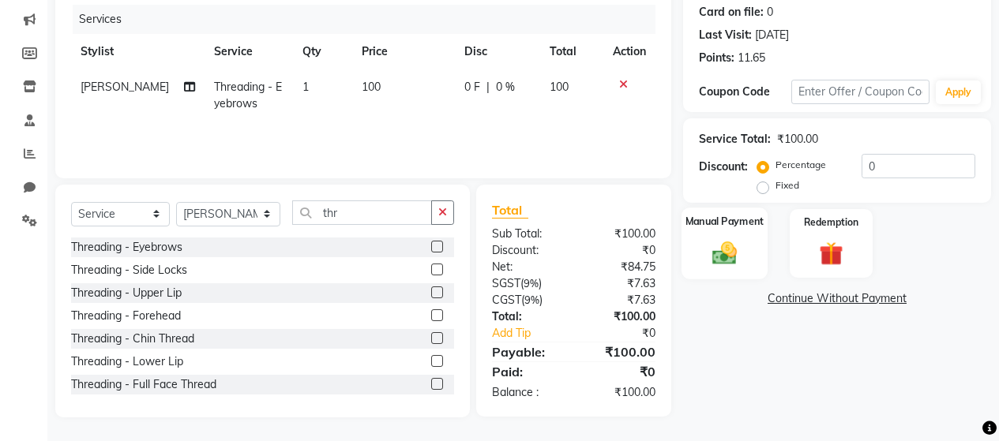
click at [720, 251] on img at bounding box center [724, 253] width 40 height 28
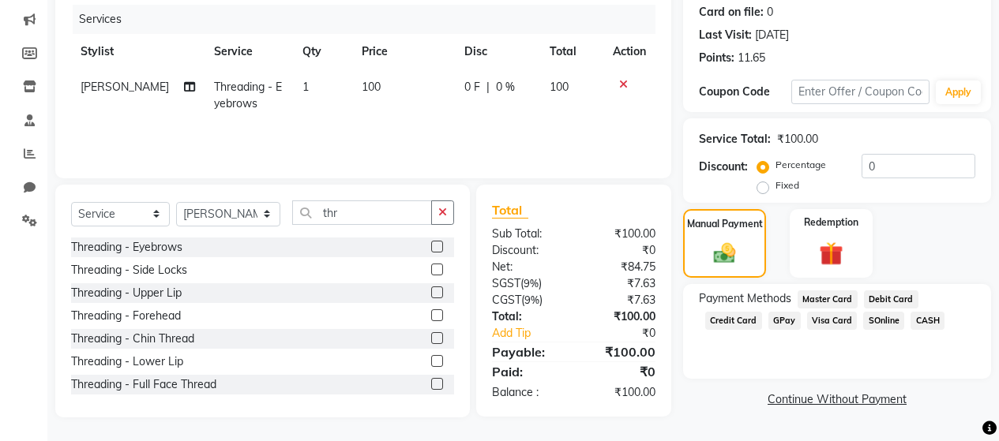
drag, startPoint x: 783, startPoint y: 317, endPoint x: 791, endPoint y: 326, distance: 11.7
click at [786, 320] on span "GPay" at bounding box center [784, 321] width 32 height 18
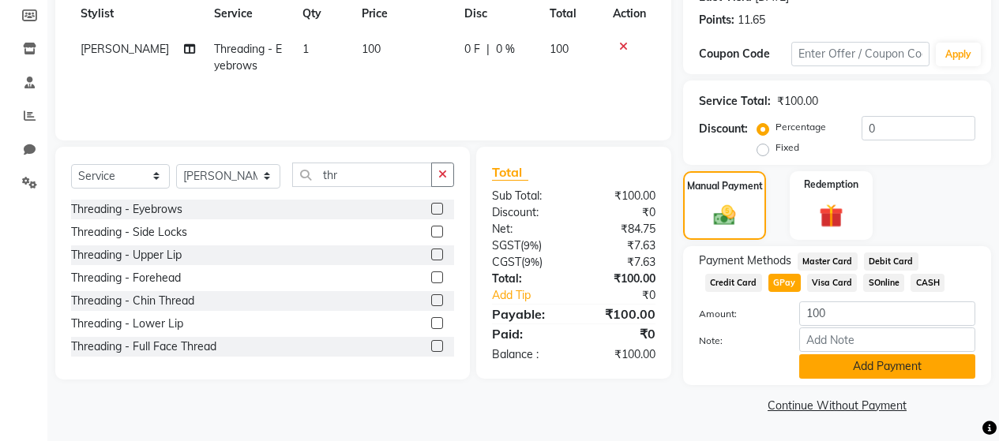
click at [841, 362] on button "Add Payment" at bounding box center [887, 367] width 176 height 24
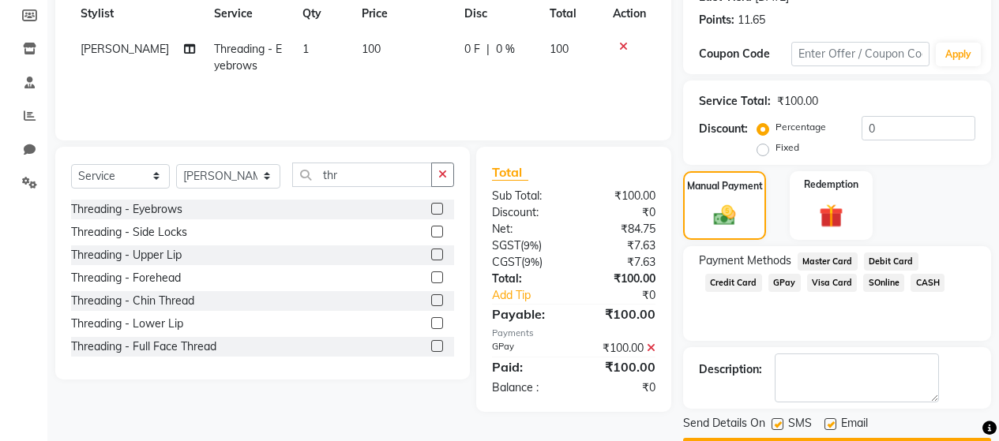
scroll to position [279, 0]
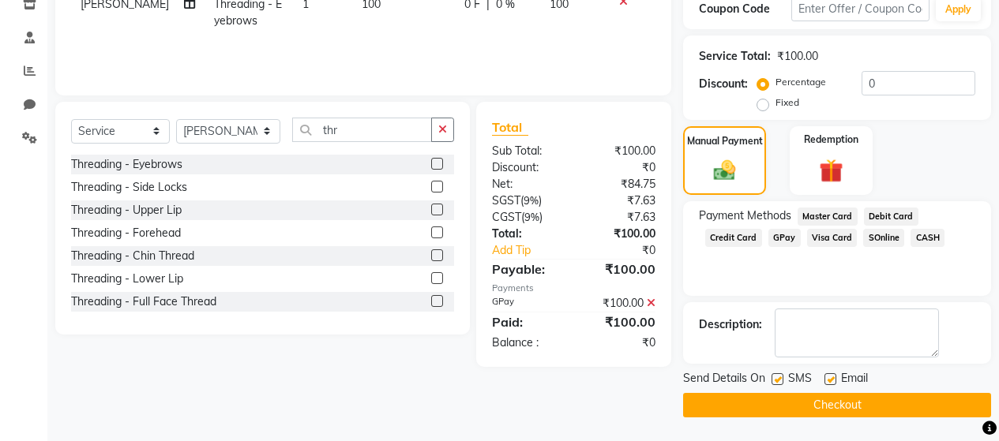
drag, startPoint x: 779, startPoint y: 377, endPoint x: 790, endPoint y: 389, distance: 16.3
click at [779, 378] on label at bounding box center [778, 380] width 12 height 12
click at [779, 378] on input "checkbox" at bounding box center [777, 380] width 10 height 10
click at [797, 395] on button "Checkout" at bounding box center [837, 405] width 308 height 24
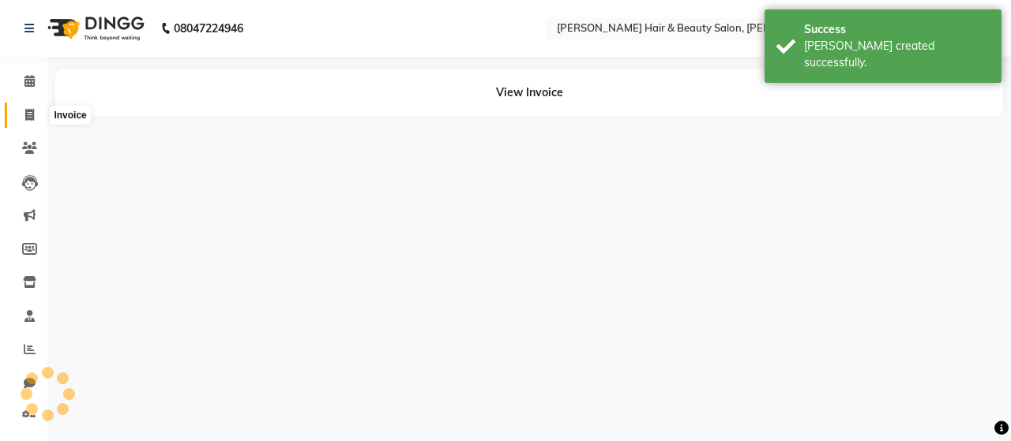
click at [28, 113] on icon at bounding box center [29, 115] width 9 height 12
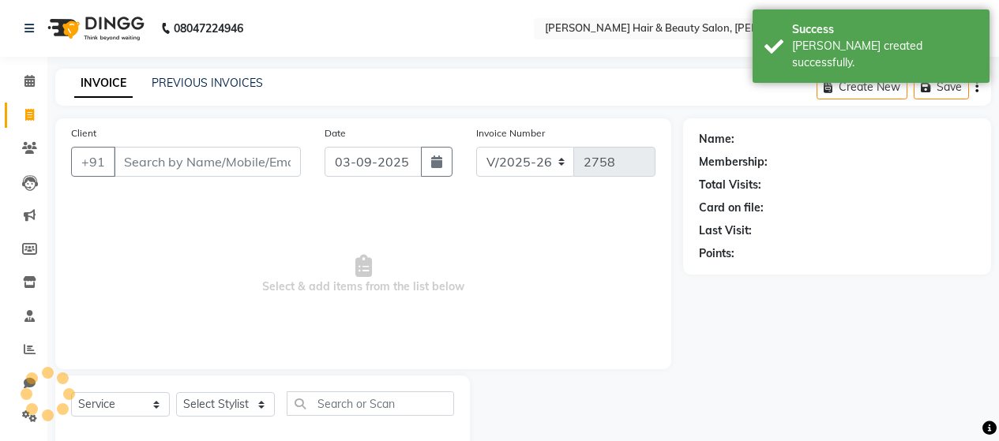
drag, startPoint x: 173, startPoint y: 158, endPoint x: 110, endPoint y: 227, distance: 93.9
click at [173, 156] on input "Client" at bounding box center [207, 162] width 187 height 30
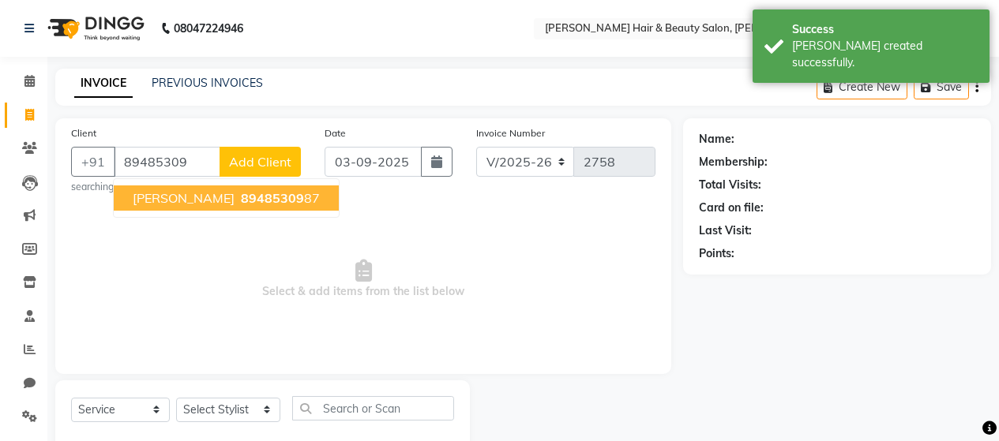
select select "7927"
select select "service"
click at [241, 199] on span "89485309" at bounding box center [272, 198] width 63 height 16
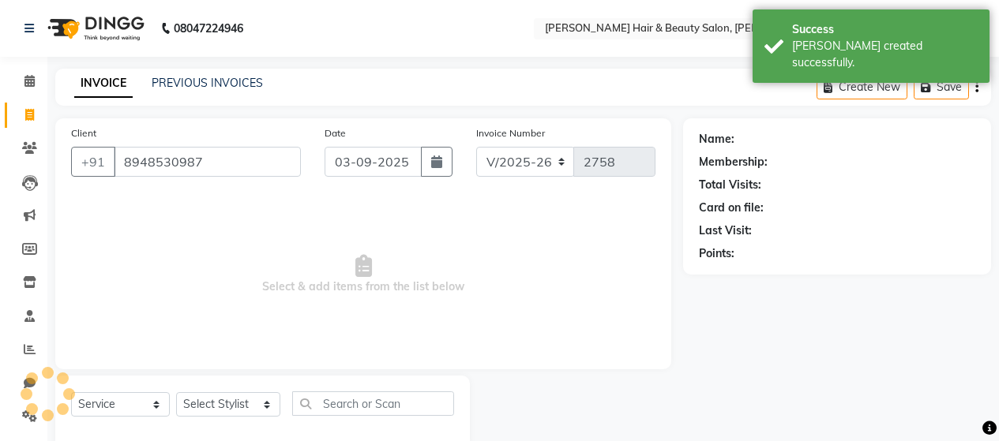
type input "8948530987"
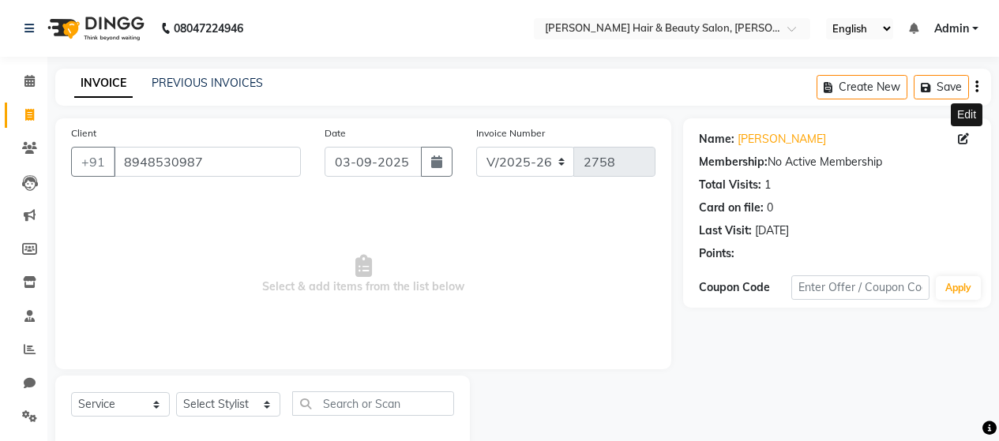
click at [961, 134] on icon at bounding box center [963, 138] width 11 height 11
select select "[DEMOGRAPHIC_DATA]"
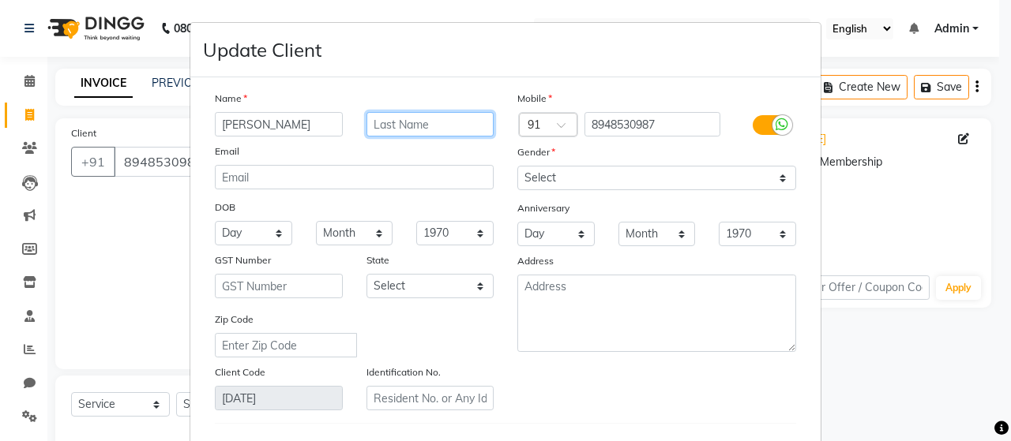
click at [395, 126] on input "text" at bounding box center [430, 124] width 128 height 24
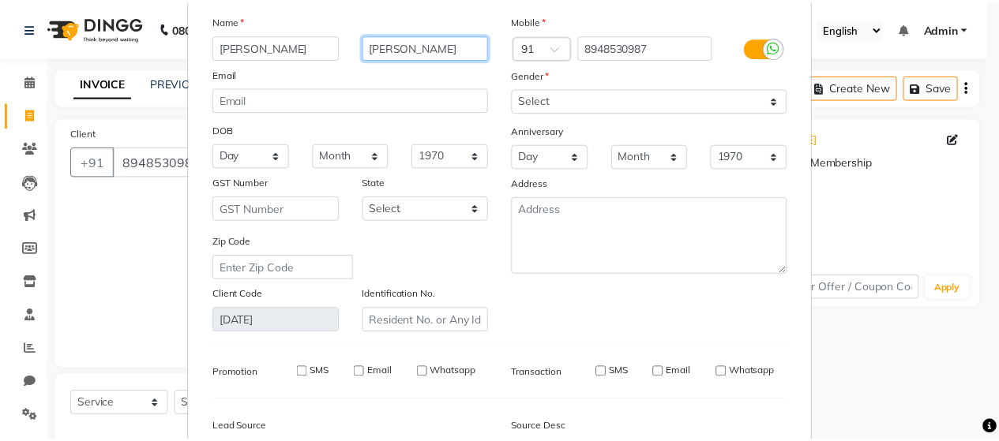
scroll to position [259, 0]
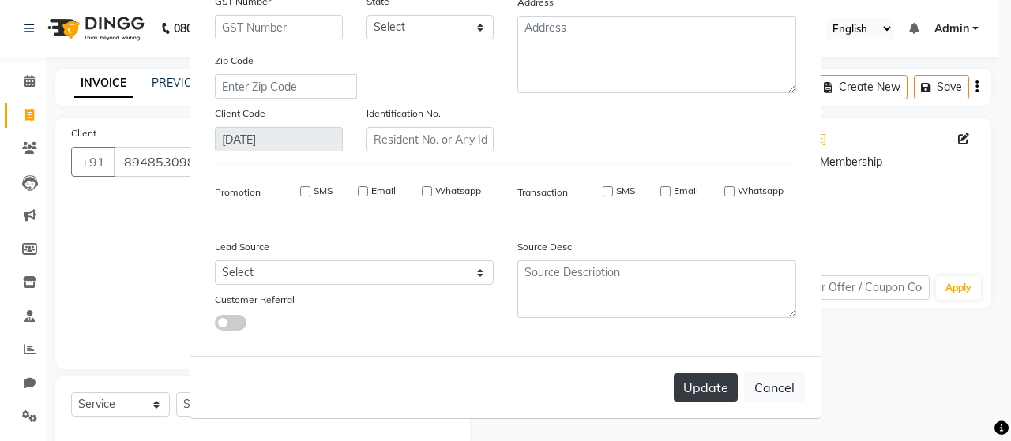
type input "[PERSON_NAME]"
click at [701, 395] on button "Update" at bounding box center [706, 388] width 64 height 28
select select
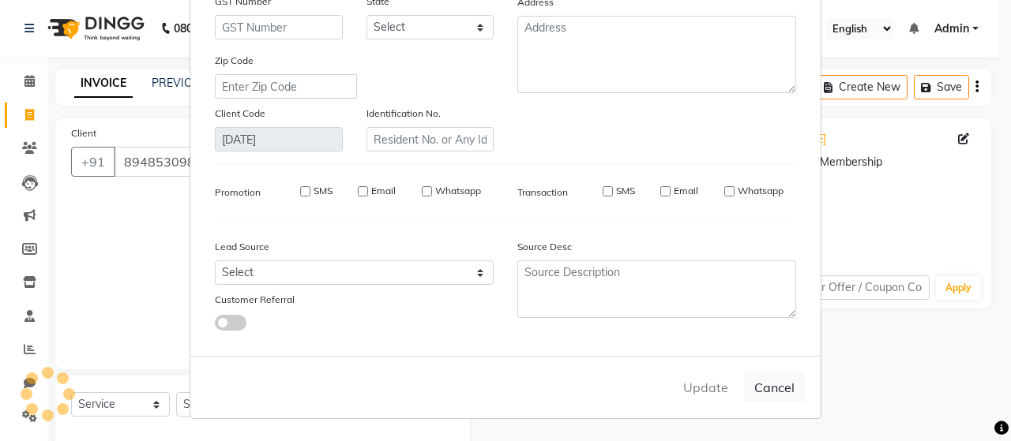
select select
checkbox input "false"
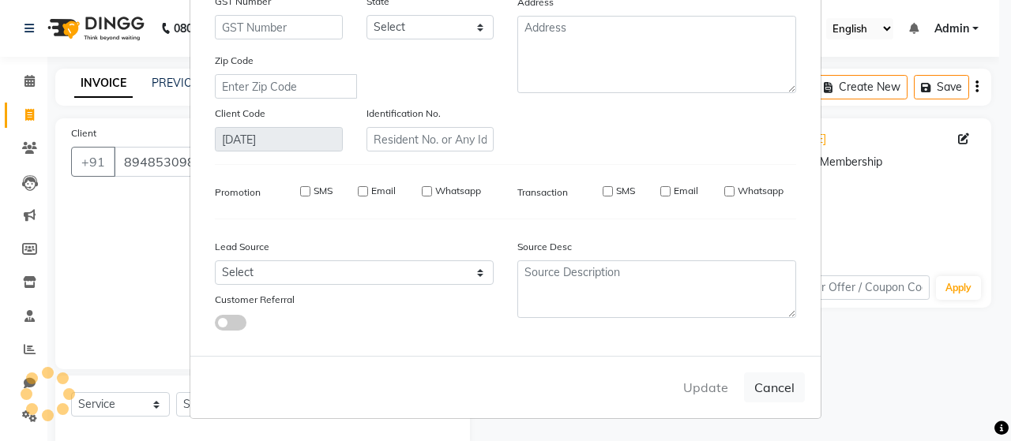
checkbox input "false"
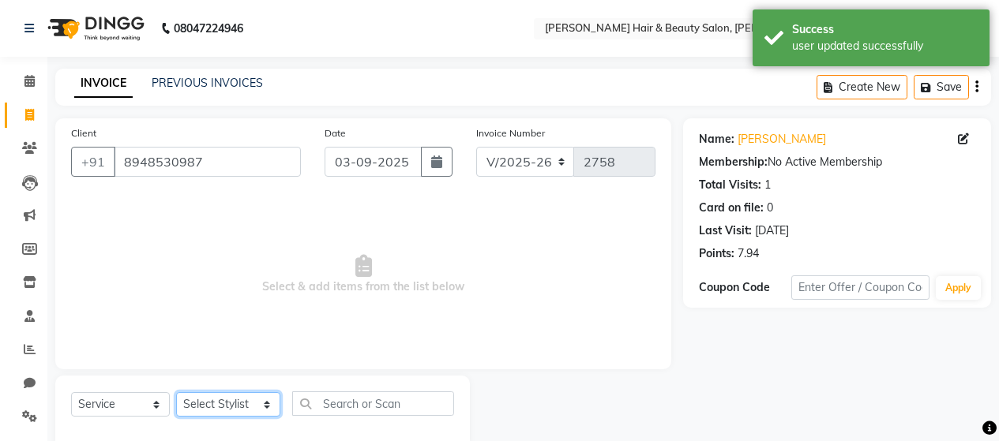
click at [225, 398] on select "Select Stylist [PERSON_NAME] Zibral [PERSON_NAME] [PERSON_NAME] [PERSON_NAME] […" at bounding box center [228, 405] width 104 height 24
select select "72244"
click at [176, 393] on select "Select Stylist [PERSON_NAME] Zibral [PERSON_NAME] [PERSON_NAME] [PERSON_NAME] […" at bounding box center [228, 405] width 104 height 24
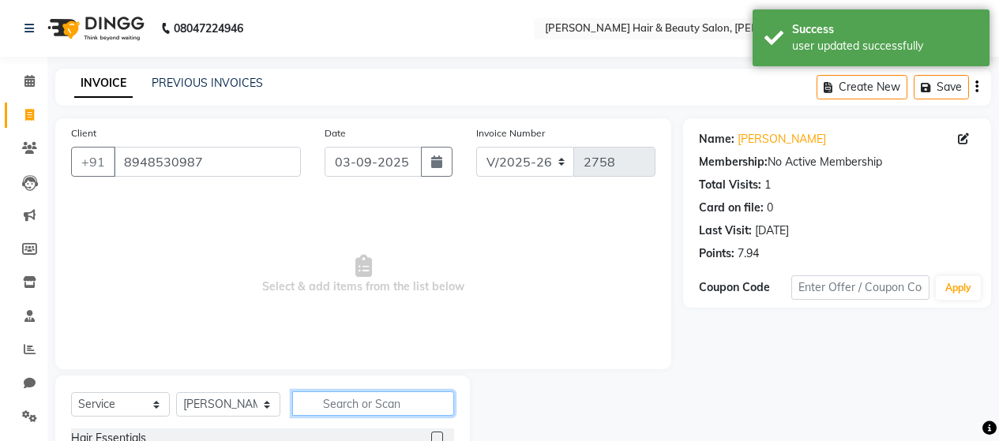
click at [350, 401] on input "text" at bounding box center [373, 404] width 162 height 24
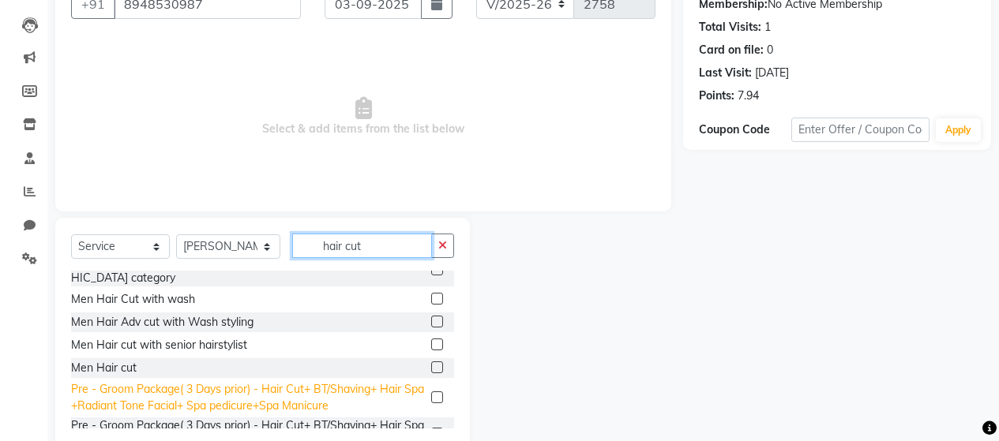
scroll to position [332, 0]
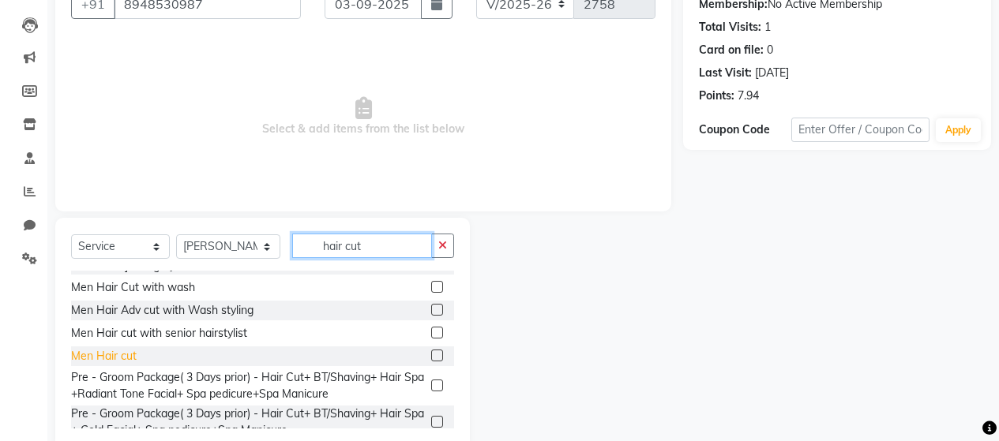
type input "hair cut"
click at [121, 348] on div "Men Hair cut" at bounding box center [104, 356] width 66 height 17
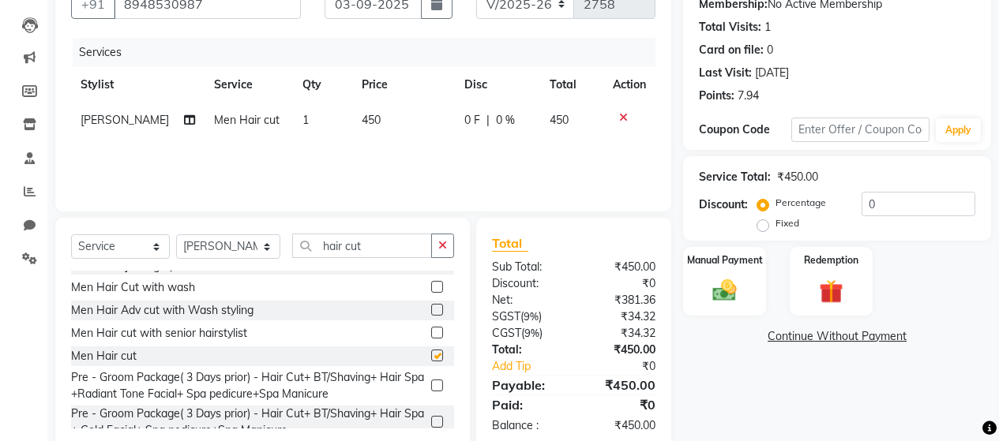
checkbox input "false"
click at [117, 248] on select "Select Service Product Membership Package Voucher Prepaid Gift Card" at bounding box center [120, 247] width 99 height 24
select select "product"
click at [71, 235] on select "Select Service Product Membership Package Voucher Prepaid Gift Card" at bounding box center [120, 247] width 99 height 24
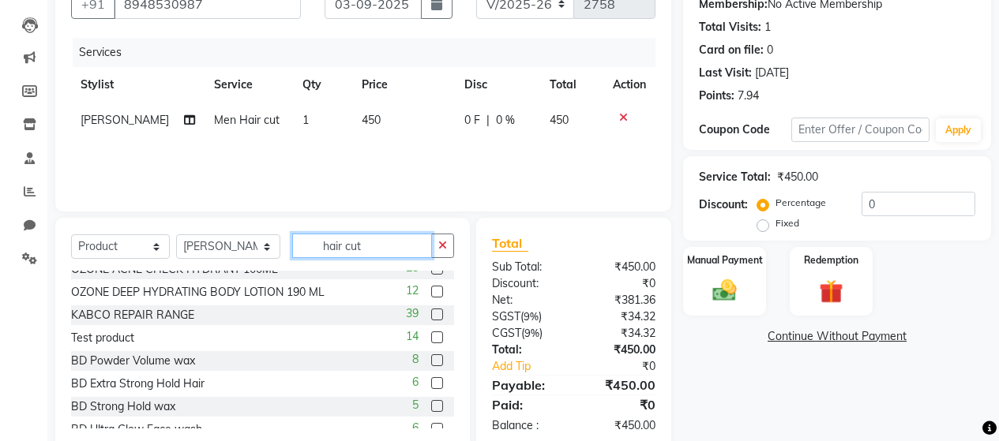
drag, startPoint x: 375, startPoint y: 245, endPoint x: 255, endPoint y: 250, distance: 120.1
click at [255, 250] on div "Select Service Product Membership Package Voucher Prepaid Gift Card Select Styl…" at bounding box center [262, 252] width 383 height 37
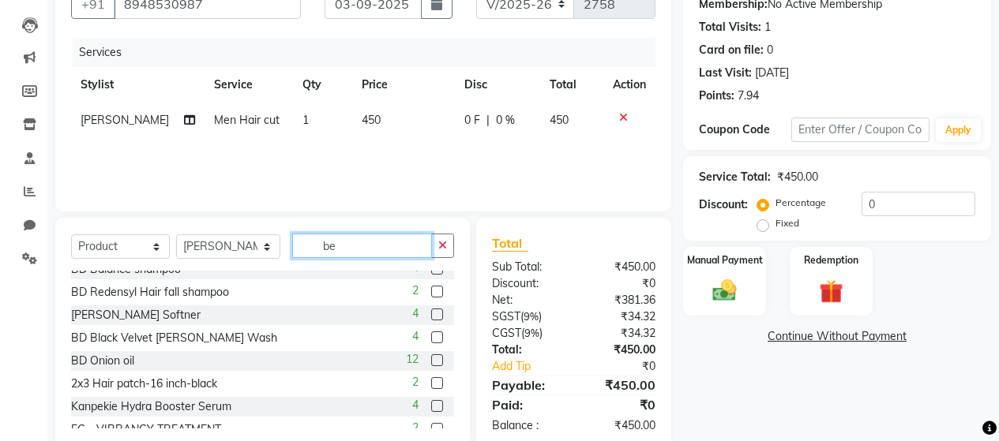
scroll to position [0, 0]
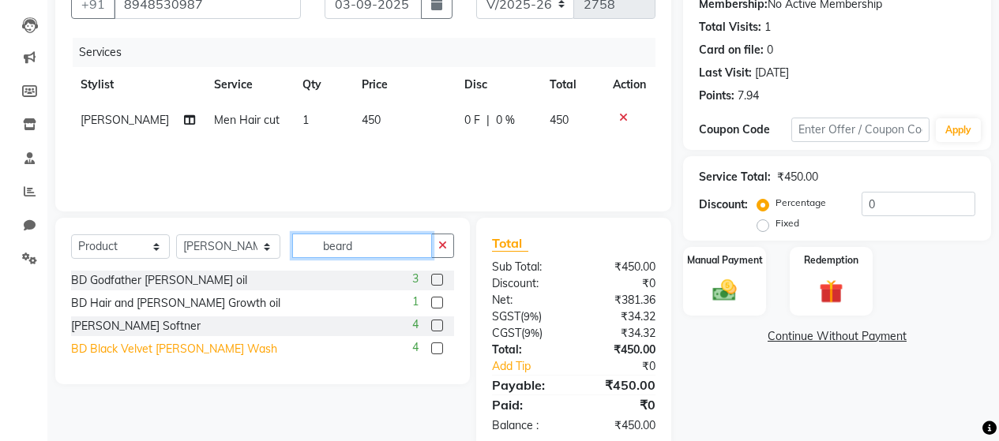
type input "beard"
click at [182, 349] on div "BD Black Velvet [PERSON_NAME] Wash" at bounding box center [174, 349] width 206 height 17
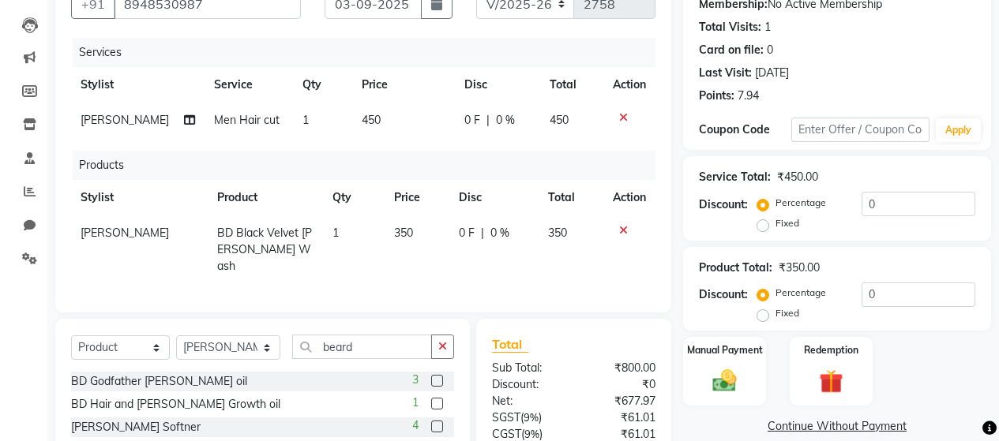
checkbox input "false"
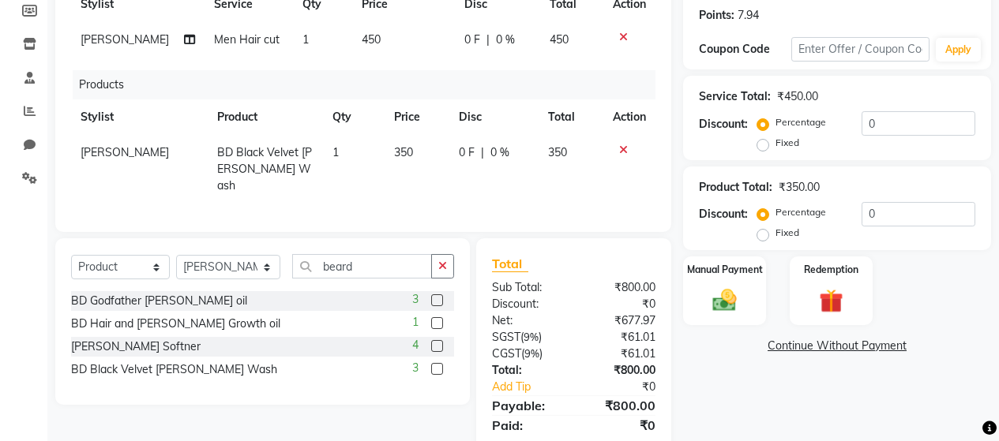
scroll to position [287, 0]
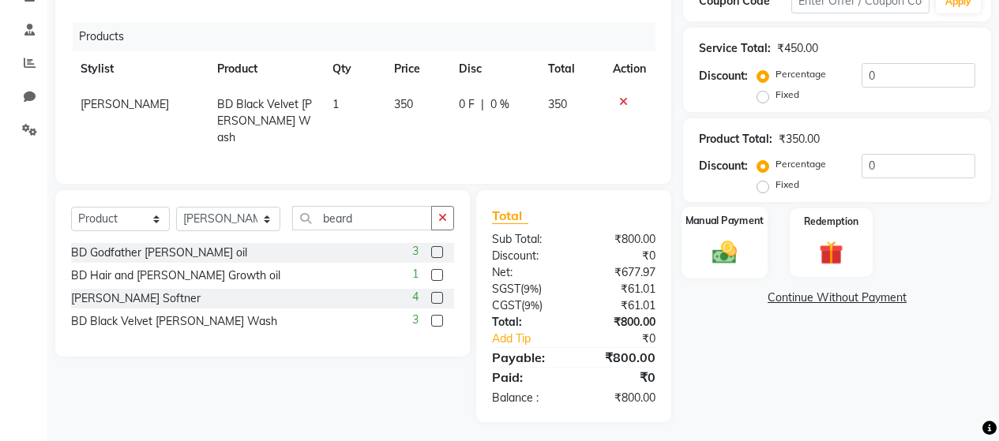
click at [714, 258] on img at bounding box center [724, 253] width 40 height 28
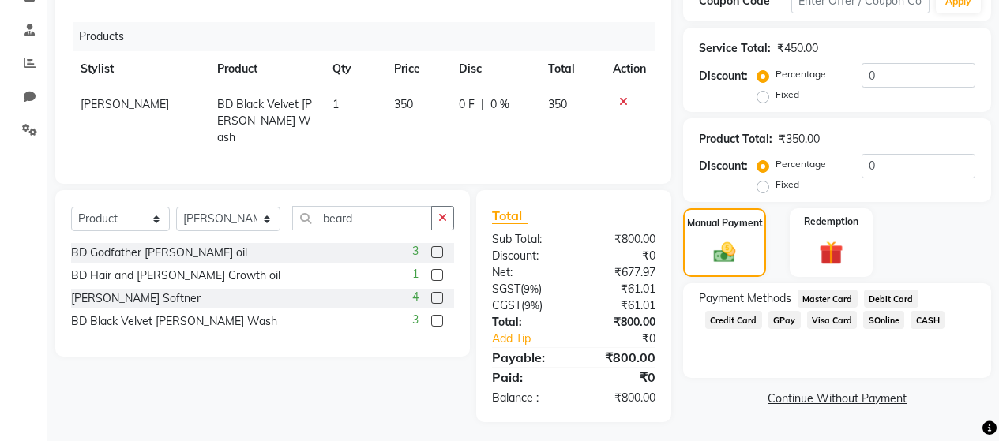
click at [833, 320] on span "Visa Card" at bounding box center [832, 320] width 51 height 18
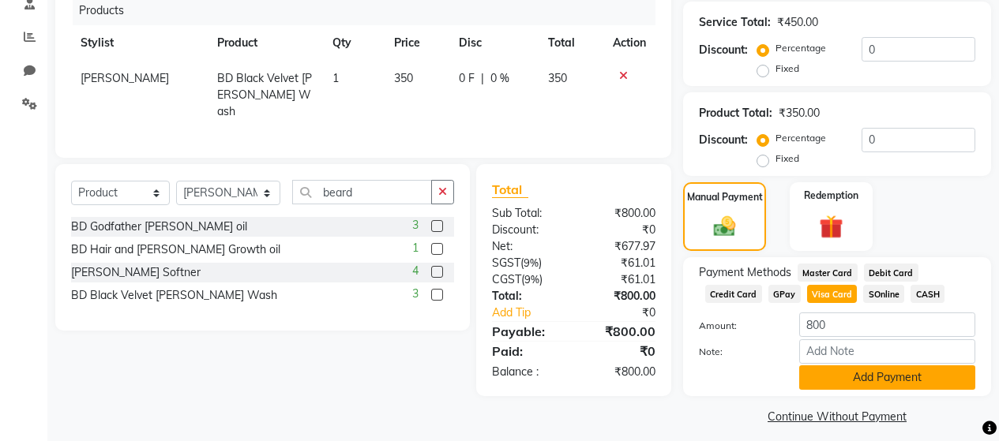
scroll to position [324, 0]
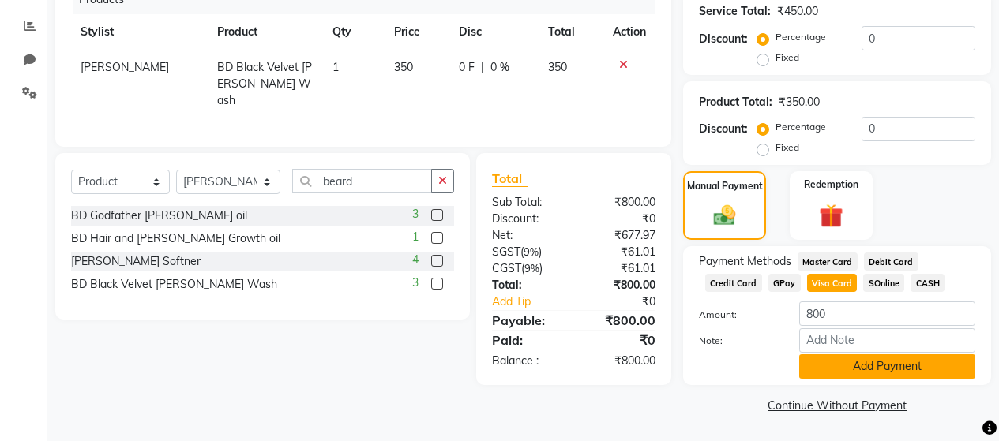
click at [866, 359] on button "Add Payment" at bounding box center [887, 367] width 176 height 24
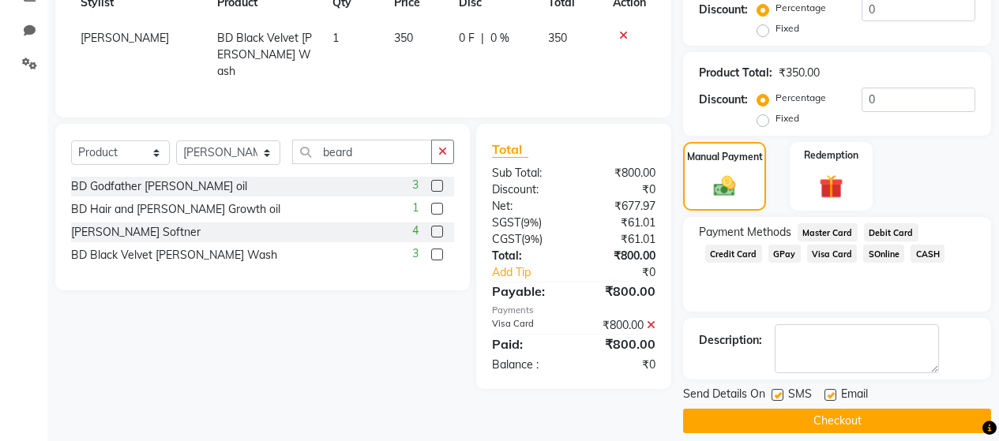
scroll to position [369, 0]
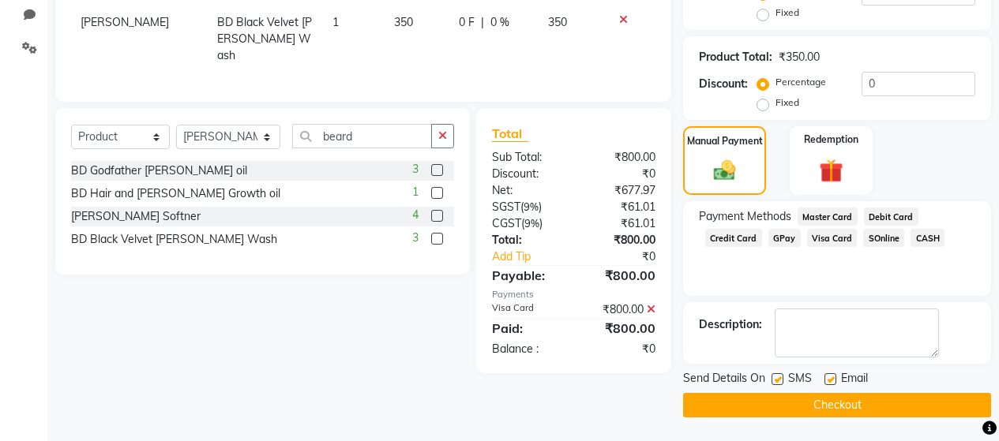
drag, startPoint x: 778, startPoint y: 374, endPoint x: 794, endPoint y: 395, distance: 25.9
click at [777, 374] on label at bounding box center [778, 380] width 12 height 12
click at [777, 375] on input "checkbox" at bounding box center [777, 380] width 10 height 10
checkbox input "false"
click at [796, 400] on button "Checkout" at bounding box center [837, 405] width 308 height 24
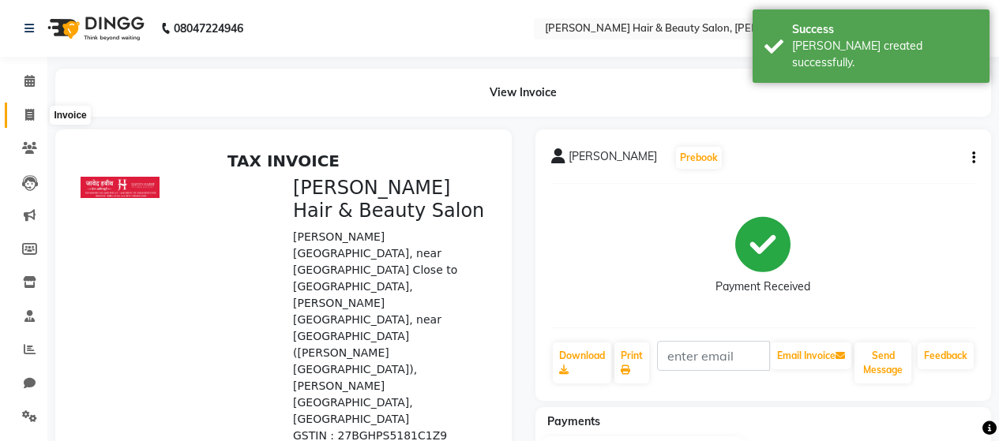
click at [27, 111] on icon at bounding box center [29, 115] width 9 height 12
select select "service"
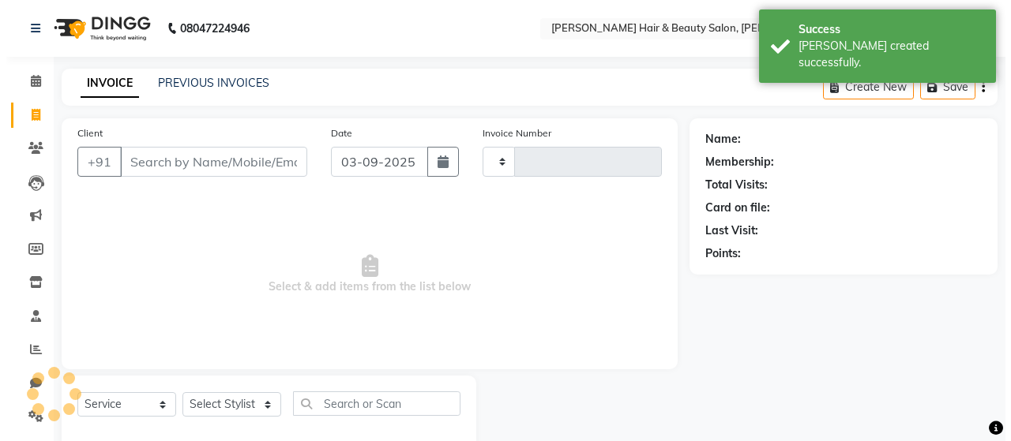
scroll to position [33, 0]
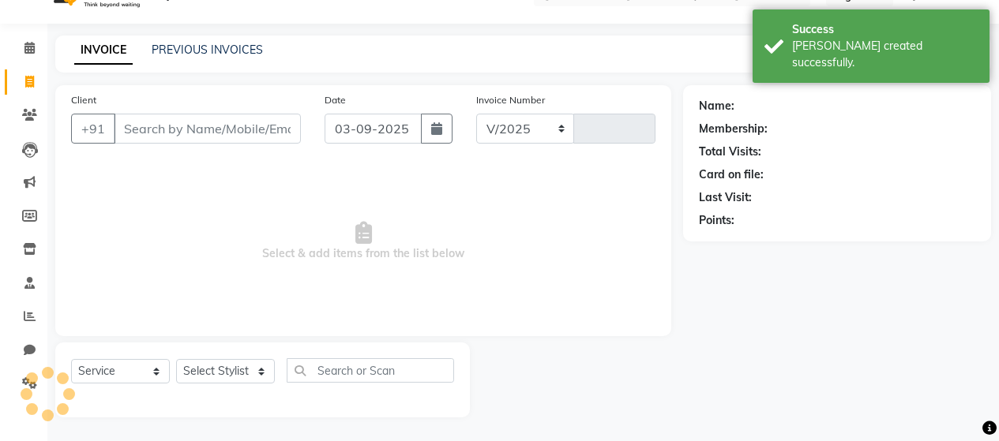
select select "7927"
type input "2759"
drag, startPoint x: 216, startPoint y: 134, endPoint x: 205, endPoint y: 138, distance: 11.7
click at [216, 133] on input "Client" at bounding box center [207, 129] width 187 height 30
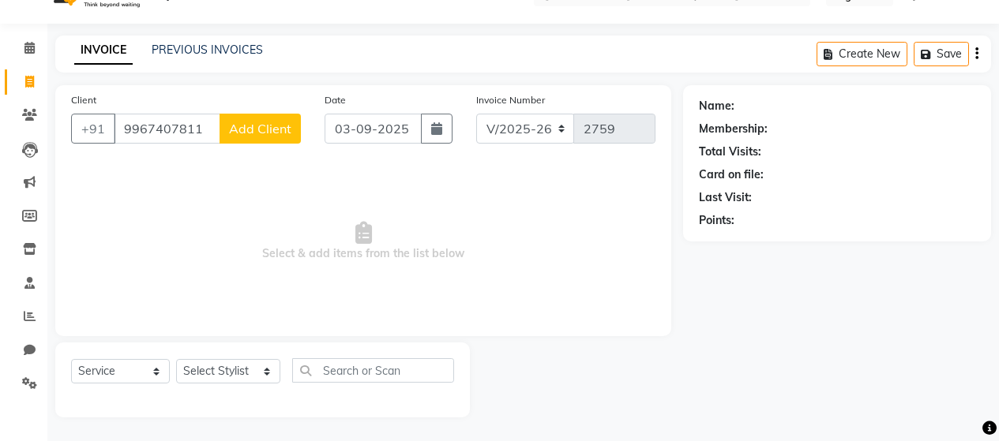
type input "9967407811"
click at [248, 128] on span "Add Client" at bounding box center [260, 129] width 62 height 16
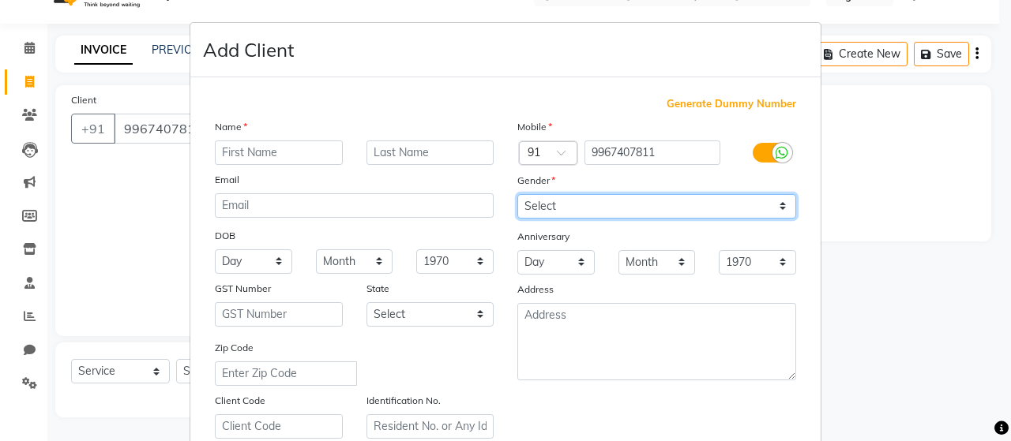
click at [552, 202] on select "Select [DEMOGRAPHIC_DATA] [DEMOGRAPHIC_DATA] Other Prefer Not To Say" at bounding box center [656, 206] width 279 height 24
select select "[DEMOGRAPHIC_DATA]"
click at [517, 194] on select "Select [DEMOGRAPHIC_DATA] [DEMOGRAPHIC_DATA] Other Prefer Not To Say" at bounding box center [656, 206] width 279 height 24
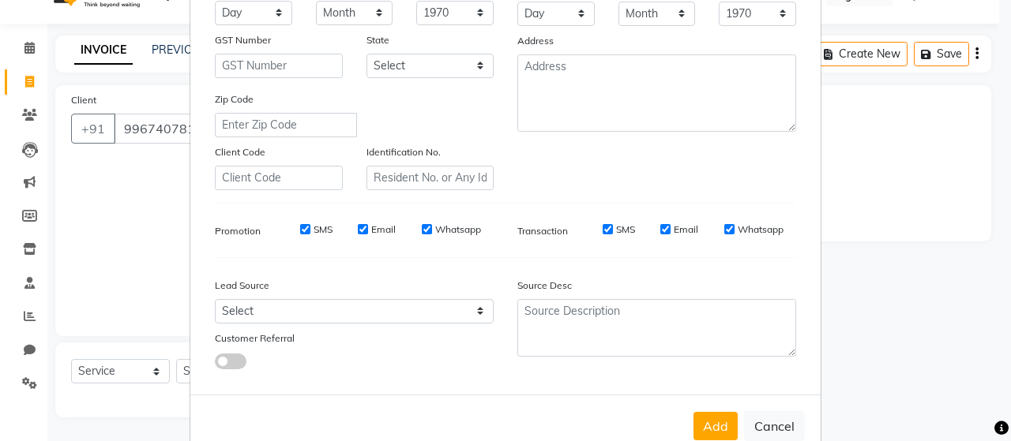
scroll to position [287, 0]
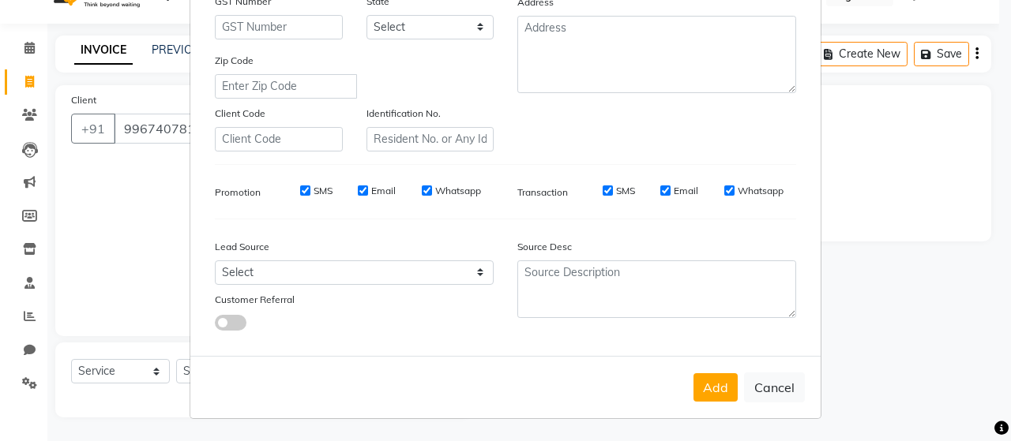
click at [603, 190] on input "SMS" at bounding box center [608, 191] width 10 height 10
checkbox input "false"
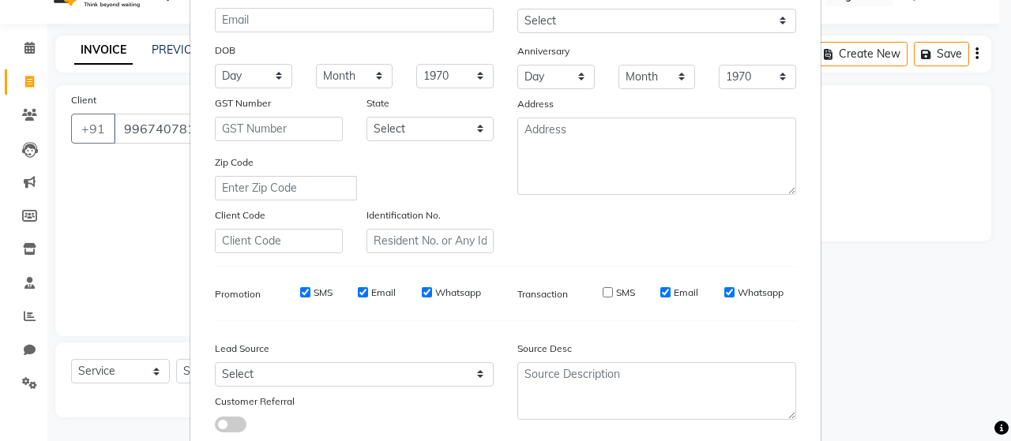
scroll to position [51, 0]
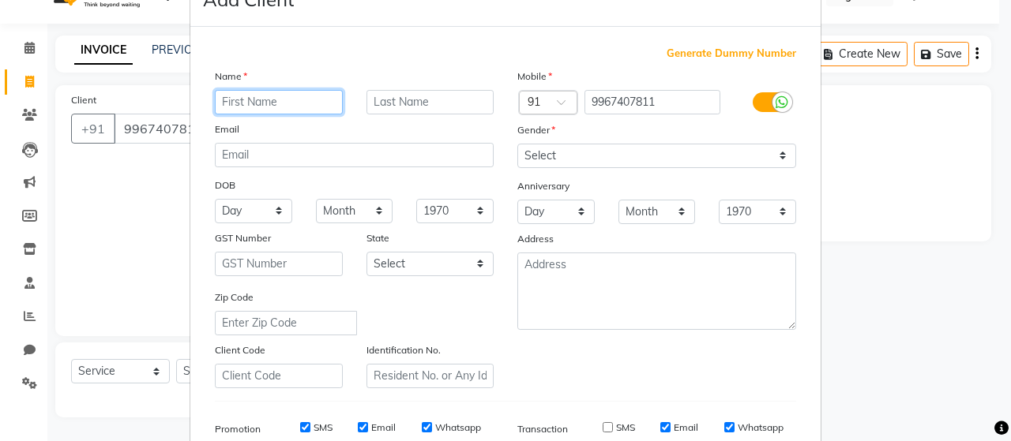
click at [269, 101] on input "text" at bounding box center [279, 102] width 128 height 24
type input "Sanjay"
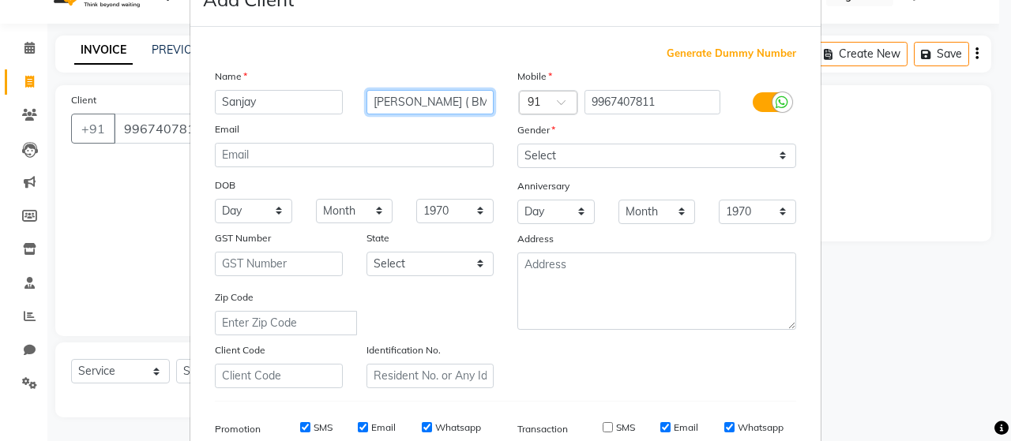
click at [434, 100] on input "[PERSON_NAME] ( BMC)" at bounding box center [430, 102] width 128 height 24
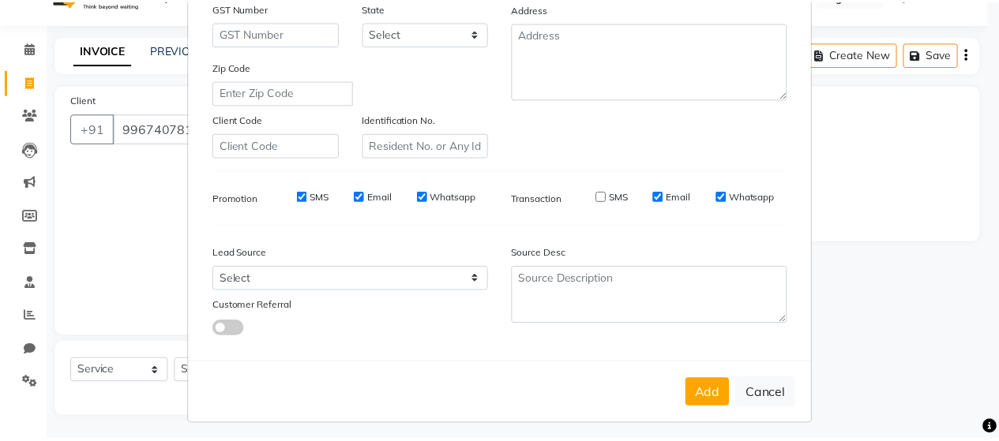
scroll to position [287, 0]
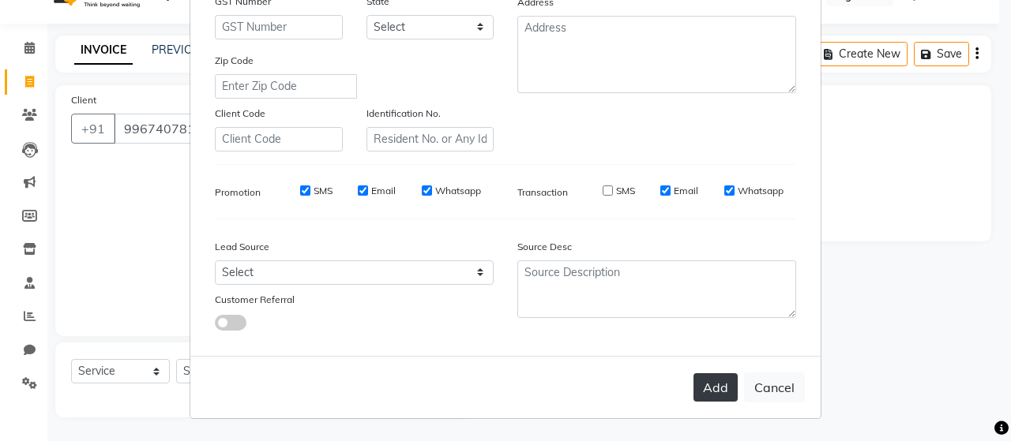
type input "[PERSON_NAME] ( BMC health)"
click at [717, 389] on button "Add" at bounding box center [715, 388] width 44 height 28
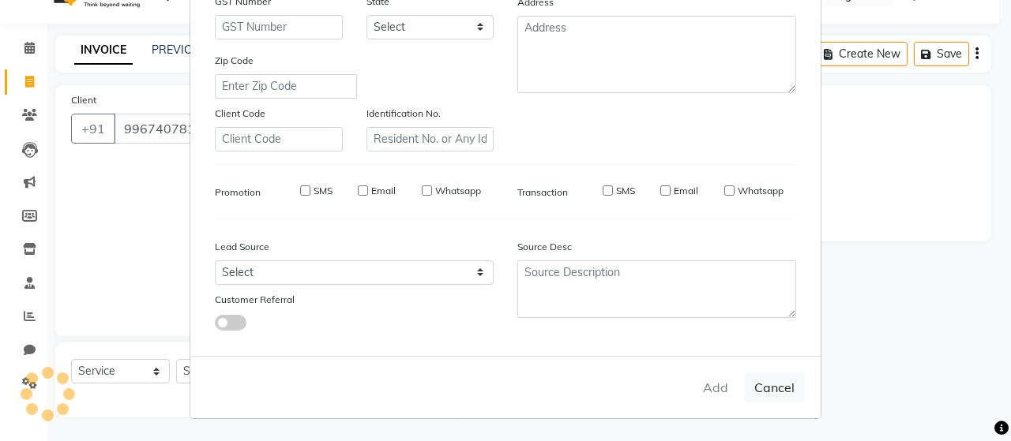
select select
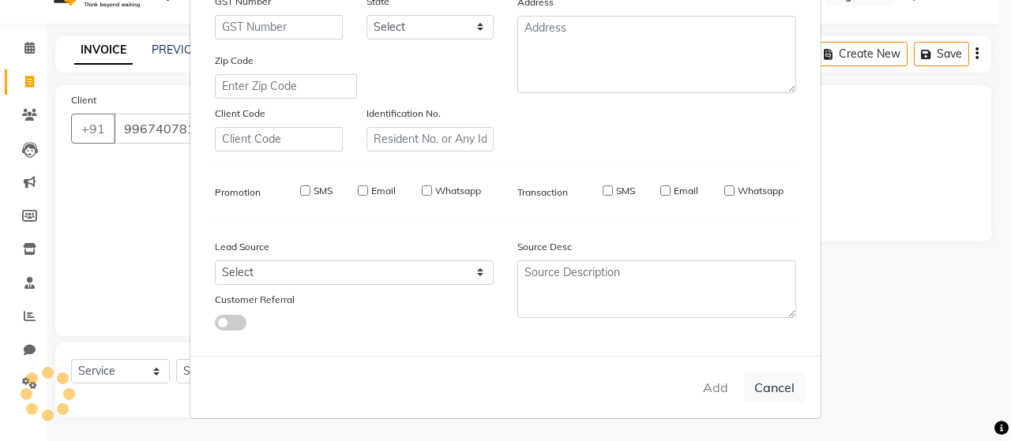
select select
checkbox input "false"
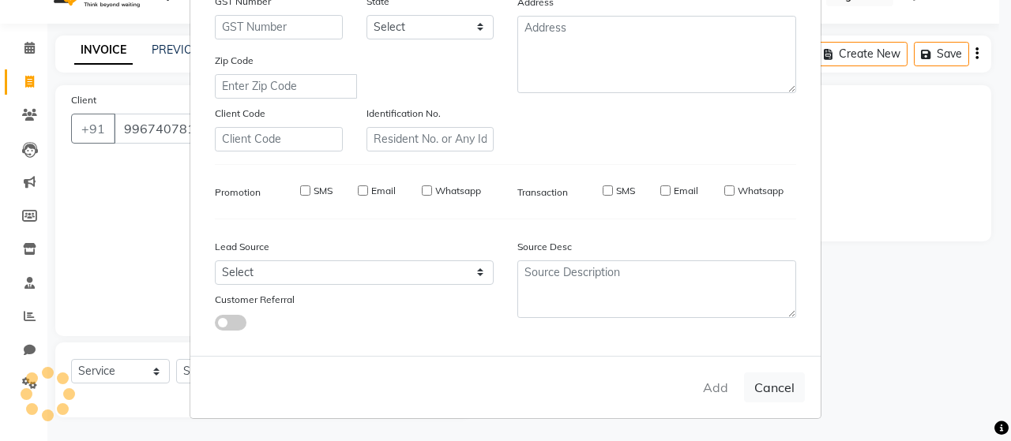
checkbox input "false"
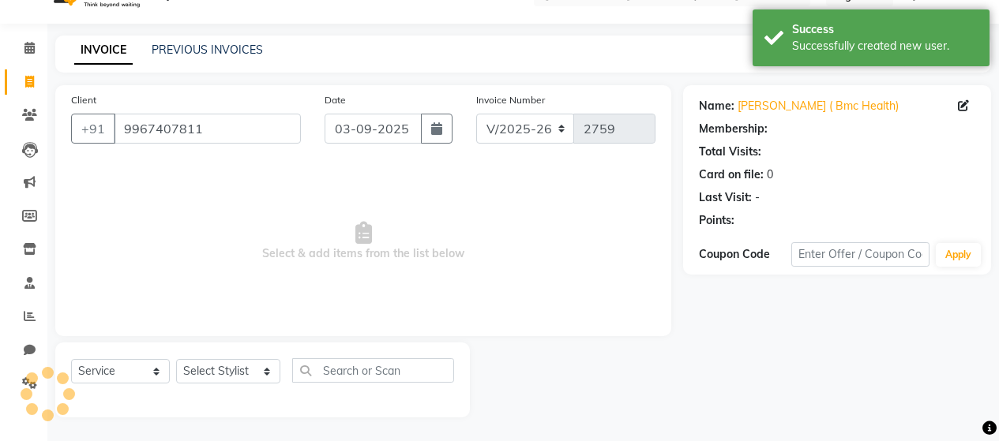
select select "1: Object"
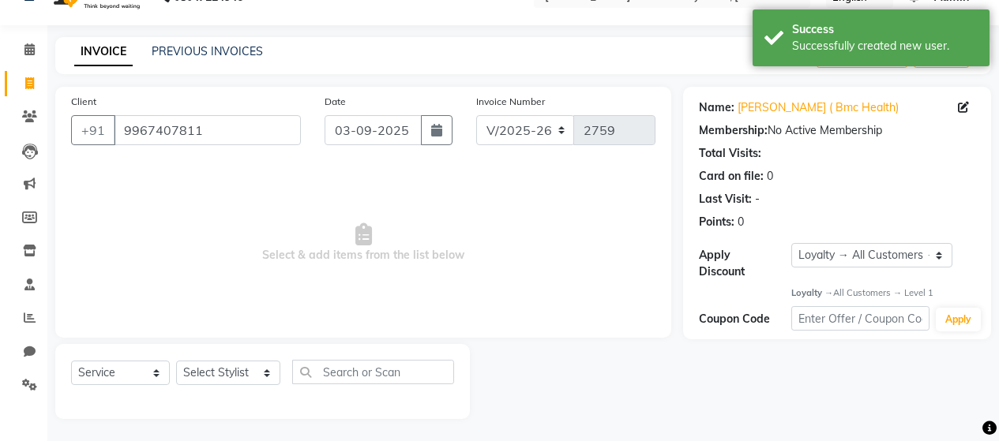
scroll to position [33, 0]
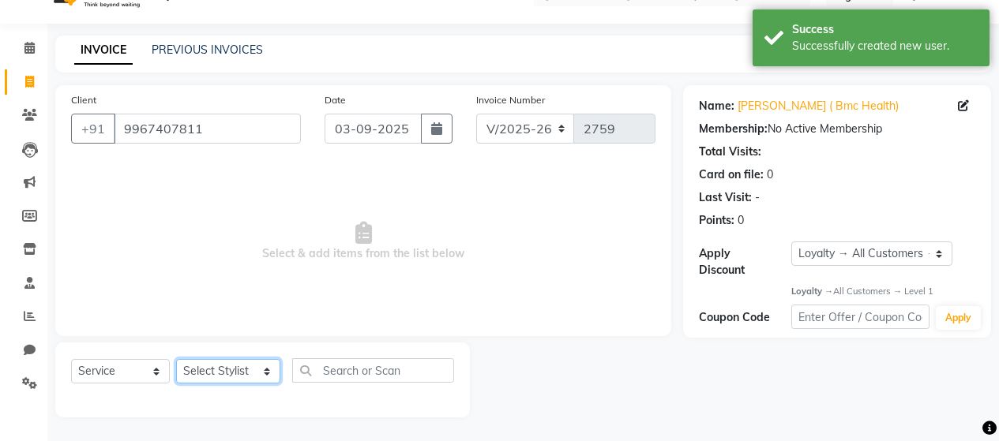
click at [219, 370] on select "Select Stylist [PERSON_NAME] Zibral [PERSON_NAME] [PERSON_NAME] [PERSON_NAME] […" at bounding box center [228, 371] width 104 height 24
select select "74422"
click at [176, 359] on select "Select Stylist [PERSON_NAME] Zibral [PERSON_NAME] [PERSON_NAME] [PERSON_NAME] […" at bounding box center [228, 371] width 104 height 24
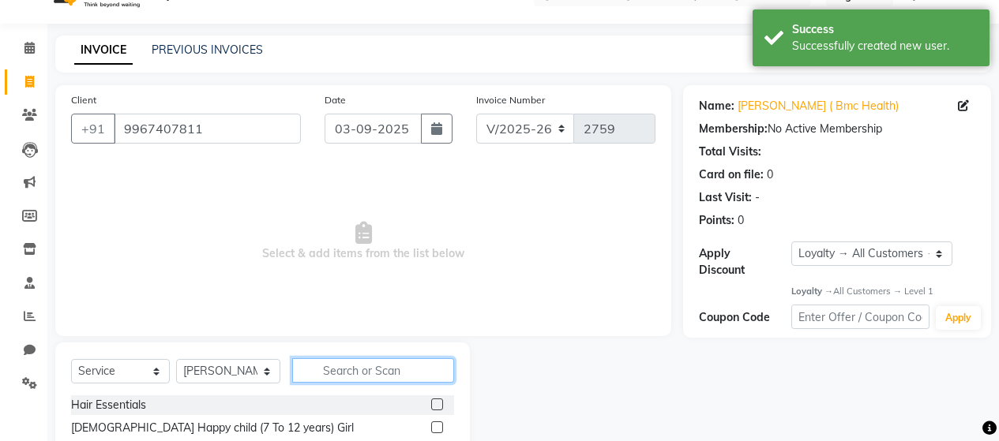
click at [349, 370] on input "text" at bounding box center [373, 371] width 162 height 24
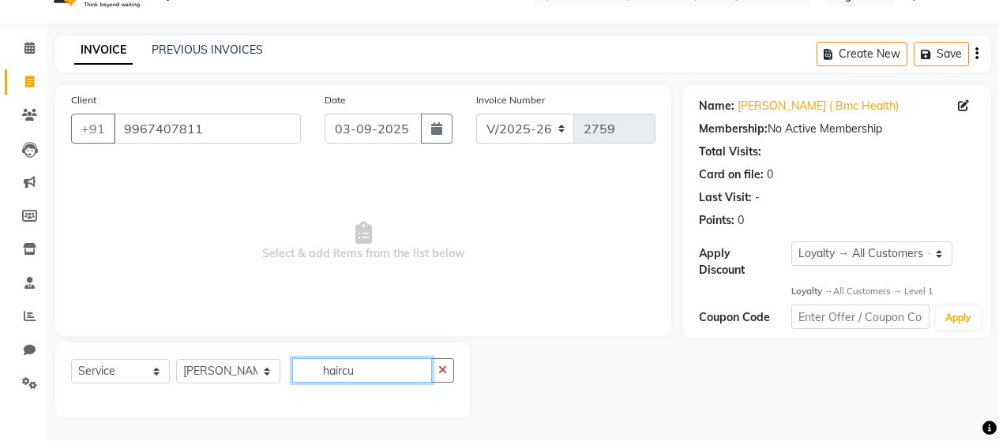
type input "haircut"
drag, startPoint x: 366, startPoint y: 375, endPoint x: 202, endPoint y: 381, distance: 164.4
click at [209, 379] on div "Select Service Product Membership Package Voucher Prepaid Gift Card Select Styl…" at bounding box center [262, 377] width 383 height 37
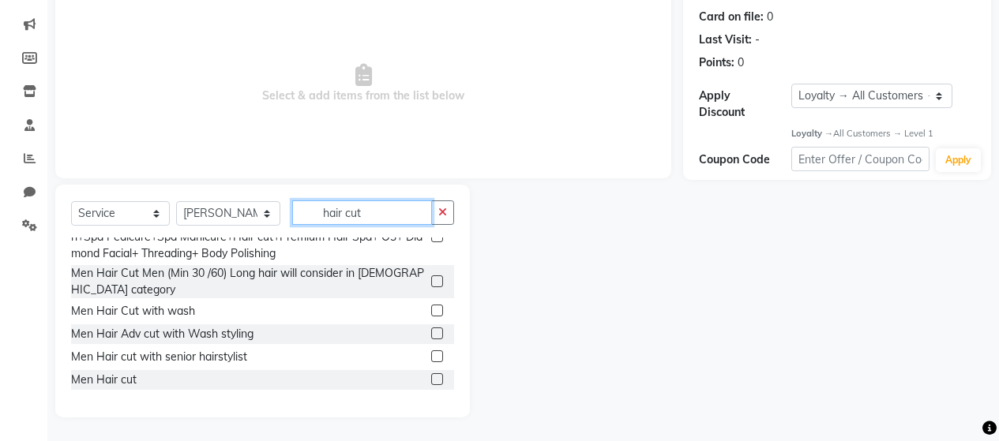
scroll to position [332, 0]
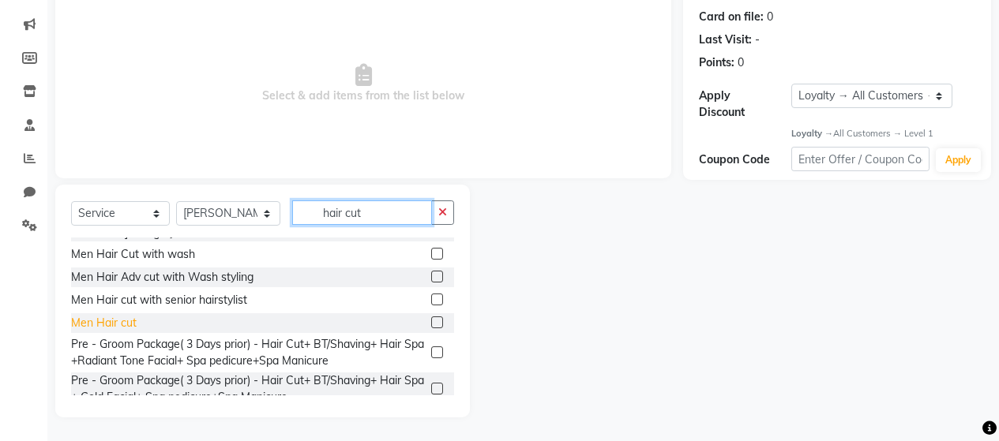
type input "hair cut"
click at [111, 315] on div "Men Hair cut" at bounding box center [104, 323] width 66 height 17
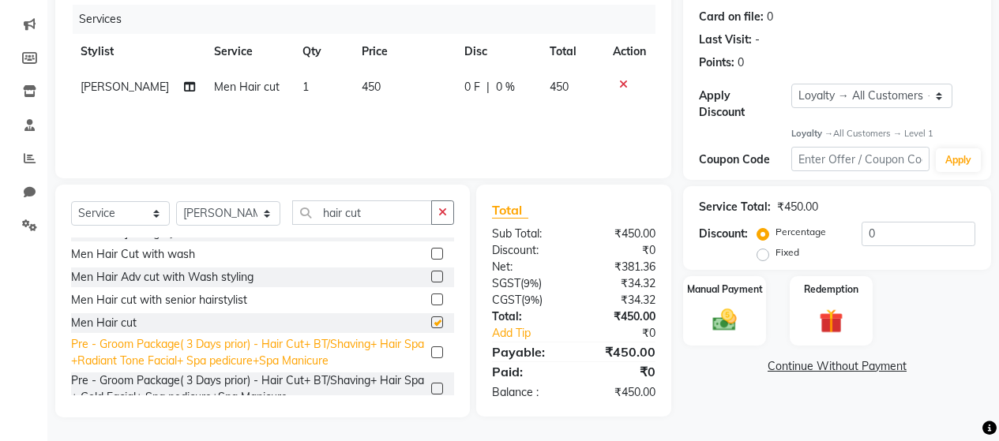
checkbox input "false"
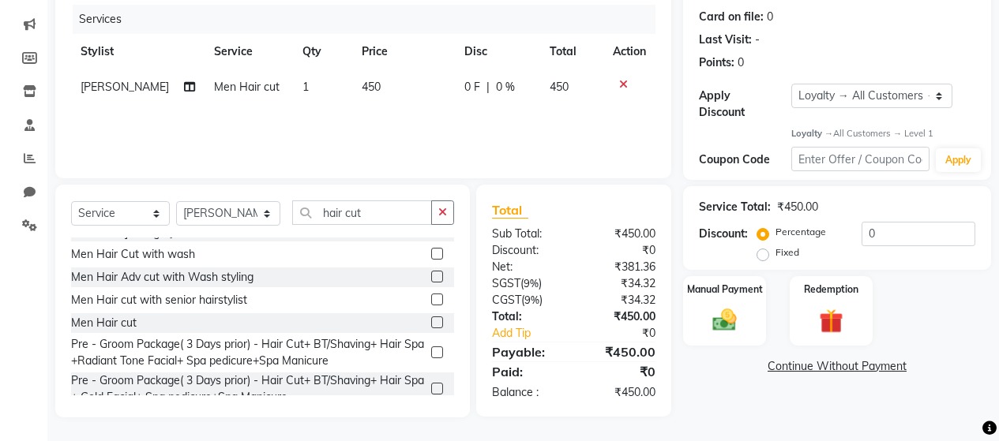
click at [362, 86] on span "450" at bounding box center [371, 87] width 19 height 14
select select "74422"
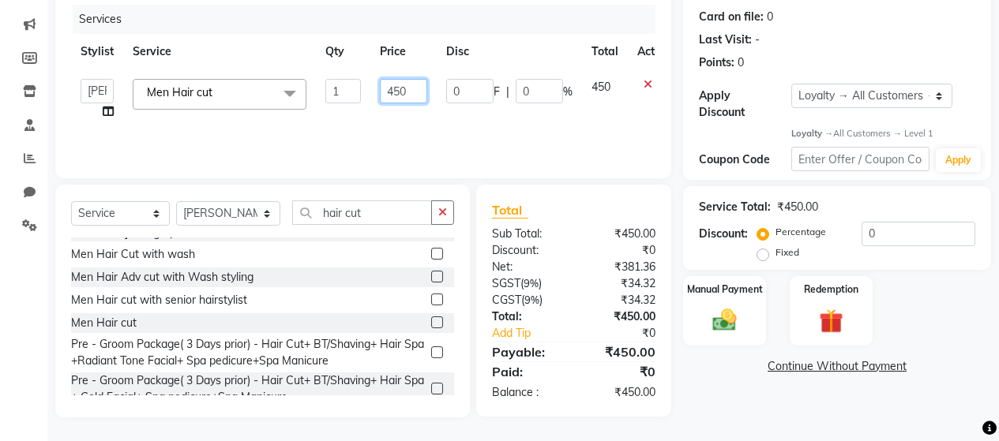
click at [419, 89] on input "450" at bounding box center [403, 91] width 47 height 24
type input "4"
type input "500"
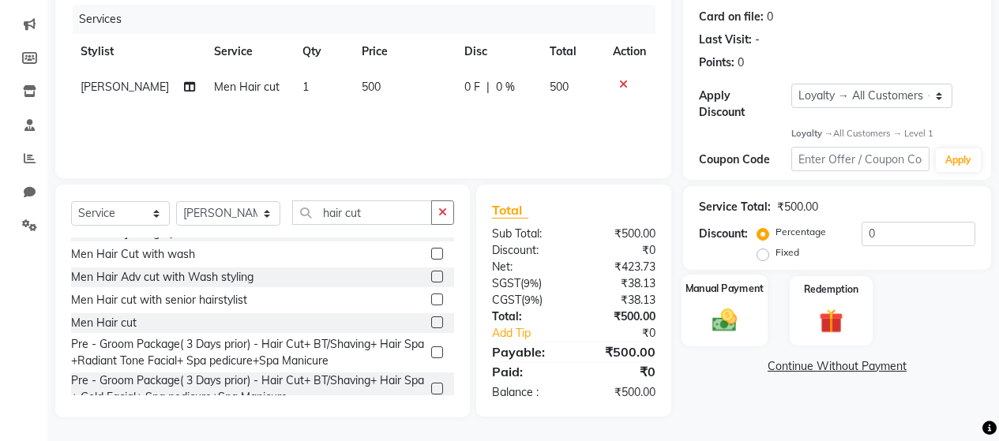
click at [735, 306] on img at bounding box center [724, 320] width 40 height 28
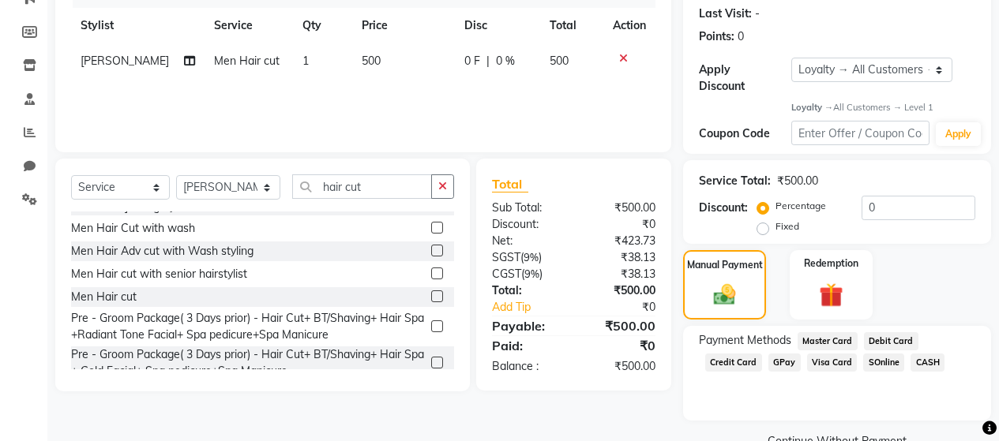
scroll to position [240, 0]
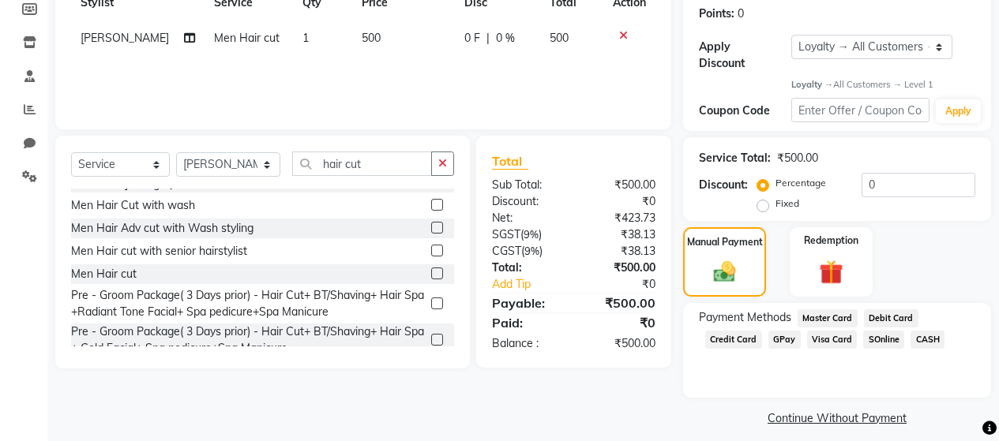
click at [776, 331] on span "GPay" at bounding box center [784, 340] width 32 height 18
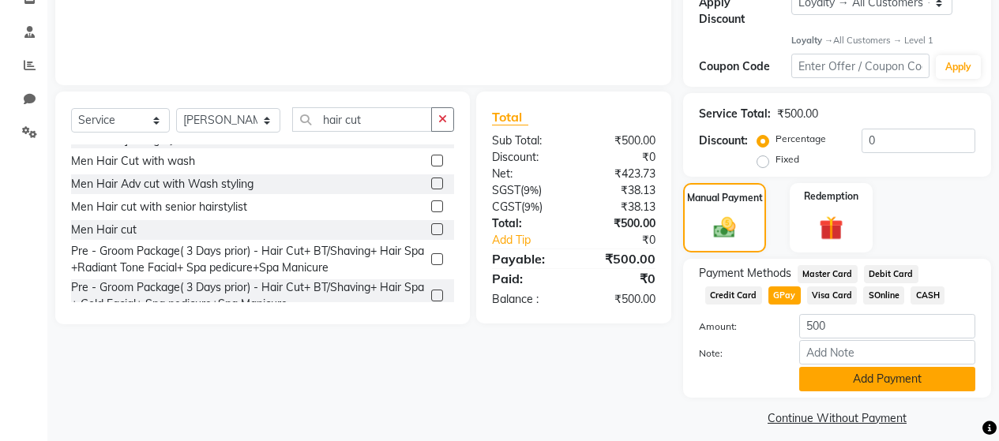
click at [862, 367] on button "Add Payment" at bounding box center [887, 379] width 176 height 24
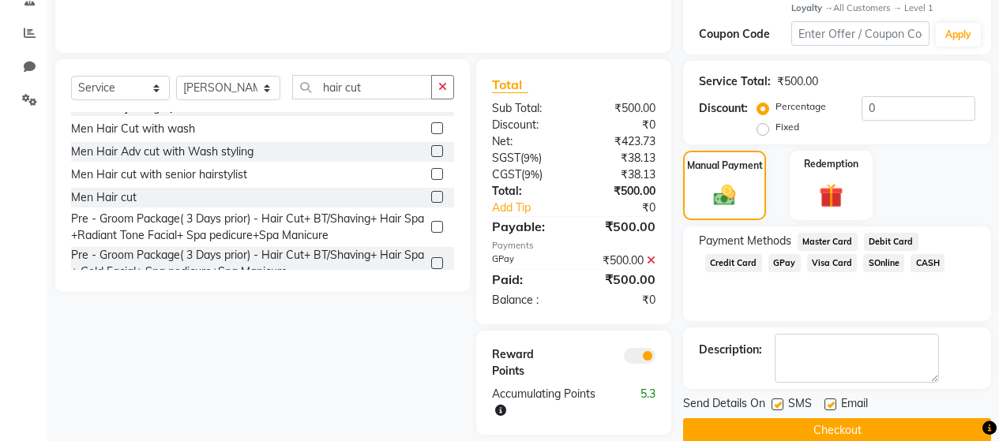
scroll to position [334, 0]
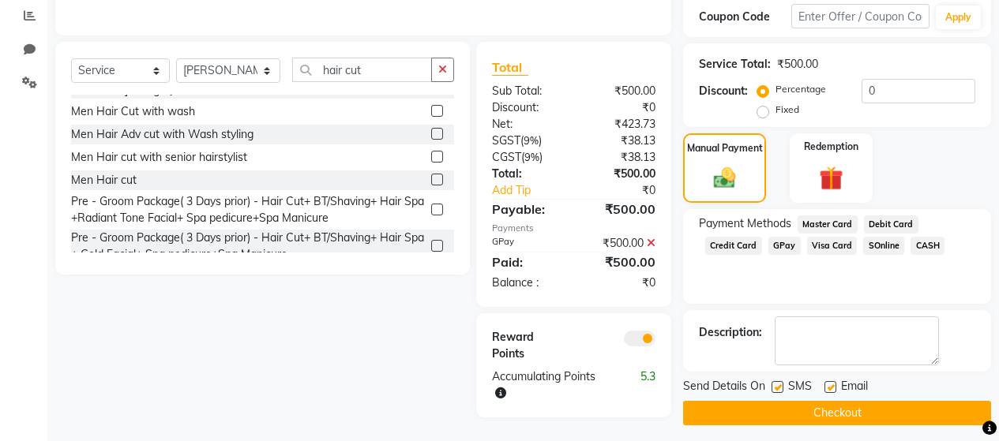
click at [776, 381] on label at bounding box center [778, 387] width 12 height 12
click at [776, 383] on input "checkbox" at bounding box center [777, 388] width 10 height 10
checkbox input "false"
click at [795, 406] on button "Checkout" at bounding box center [837, 413] width 308 height 24
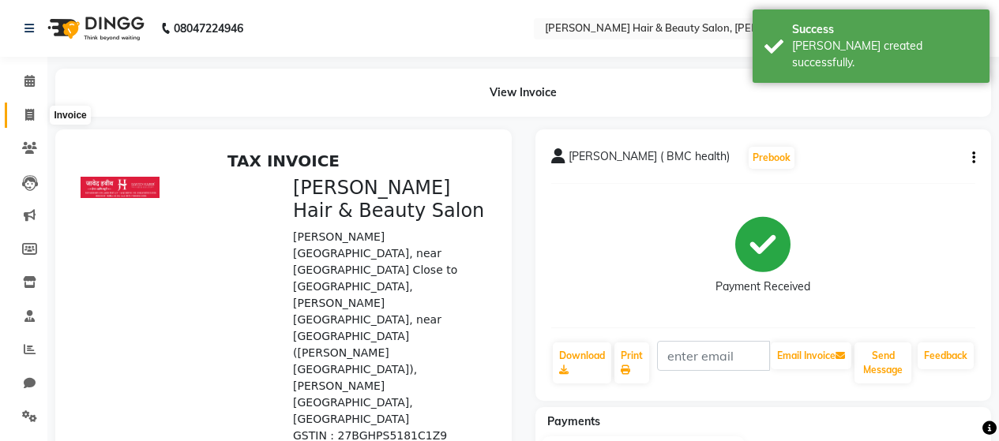
click at [23, 115] on span at bounding box center [30, 116] width 28 height 18
select select "service"
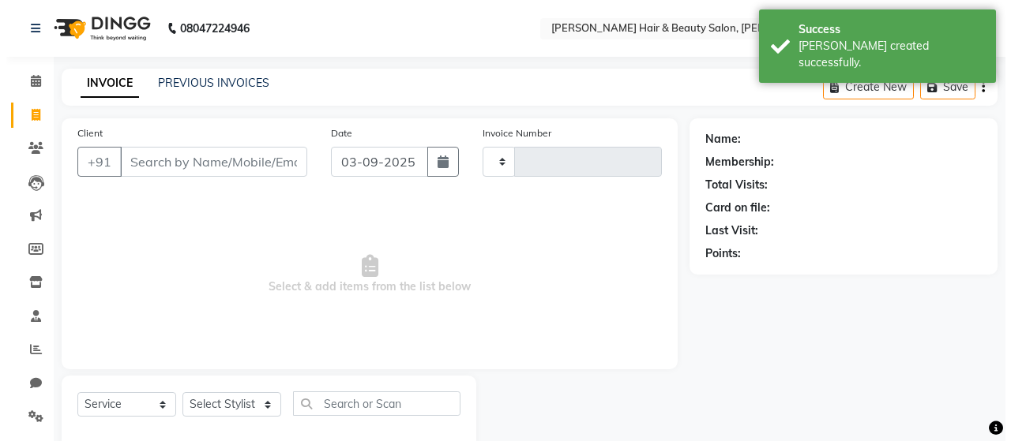
scroll to position [33, 0]
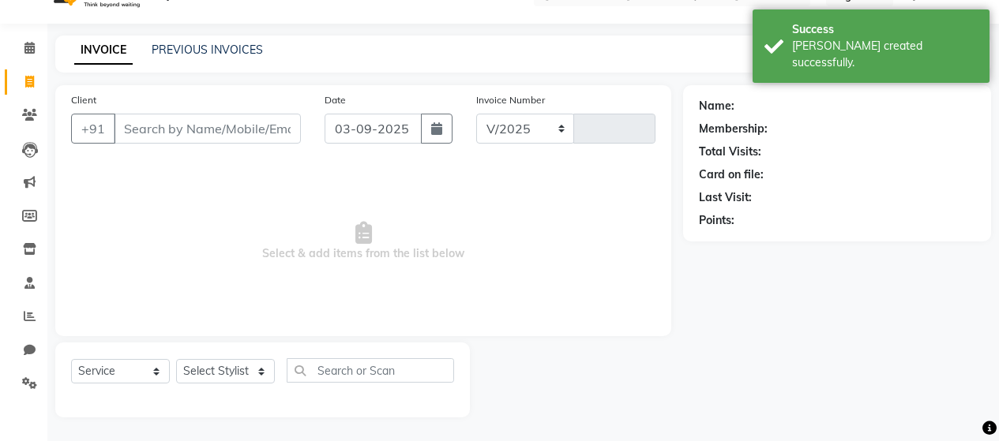
select select "7927"
type input "2760"
click at [193, 129] on input "Client" at bounding box center [207, 129] width 187 height 30
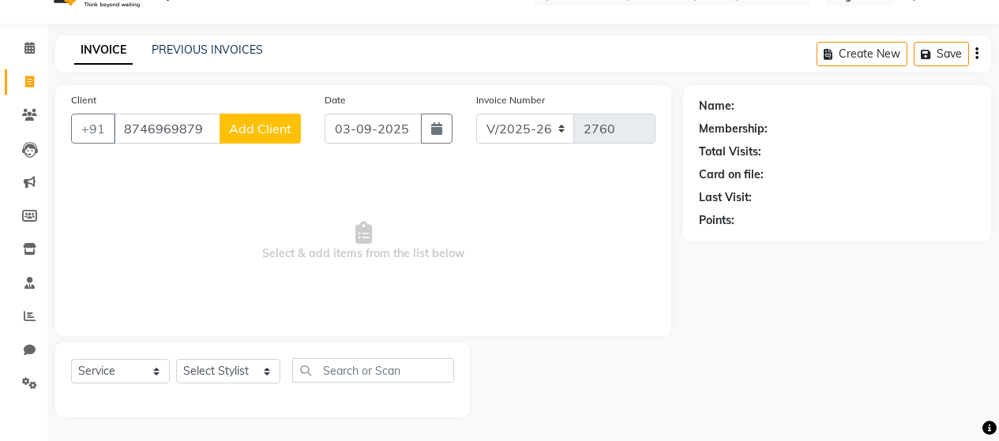
type input "8746969879"
click at [245, 126] on span "Add Client" at bounding box center [260, 129] width 62 height 16
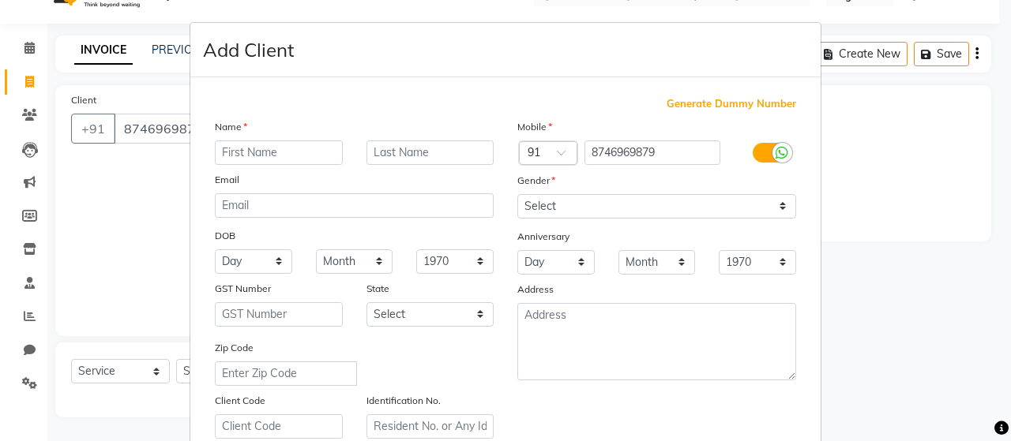
click at [257, 155] on input "text" at bounding box center [279, 153] width 128 height 24
type input "Ankita"
type input "[PERSON_NAME]"
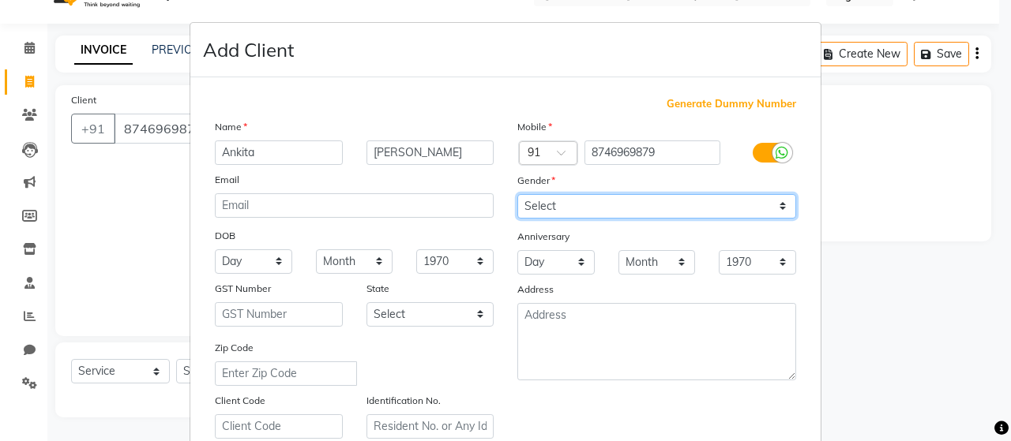
click at [543, 208] on select "Select [DEMOGRAPHIC_DATA] [DEMOGRAPHIC_DATA] Other Prefer Not To Say" at bounding box center [656, 206] width 279 height 24
select select "[DEMOGRAPHIC_DATA]"
click at [517, 194] on select "Select [DEMOGRAPHIC_DATA] [DEMOGRAPHIC_DATA] Other Prefer Not To Say" at bounding box center [656, 206] width 279 height 24
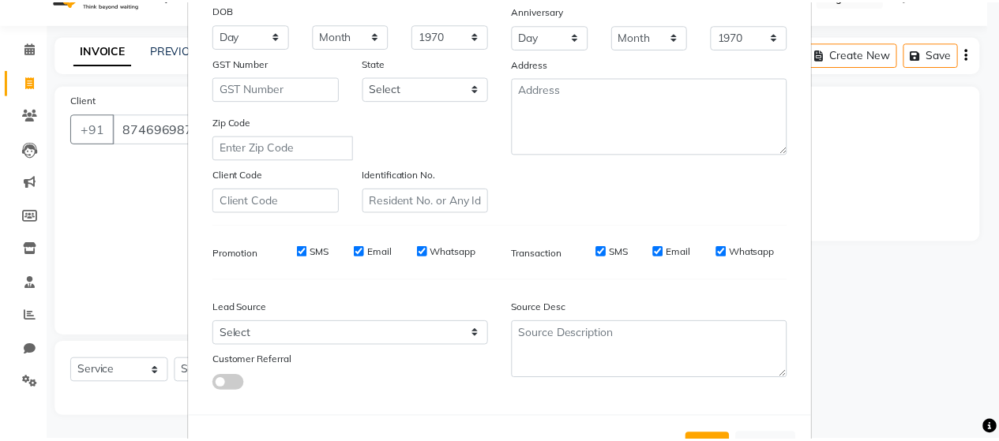
scroll to position [237, 0]
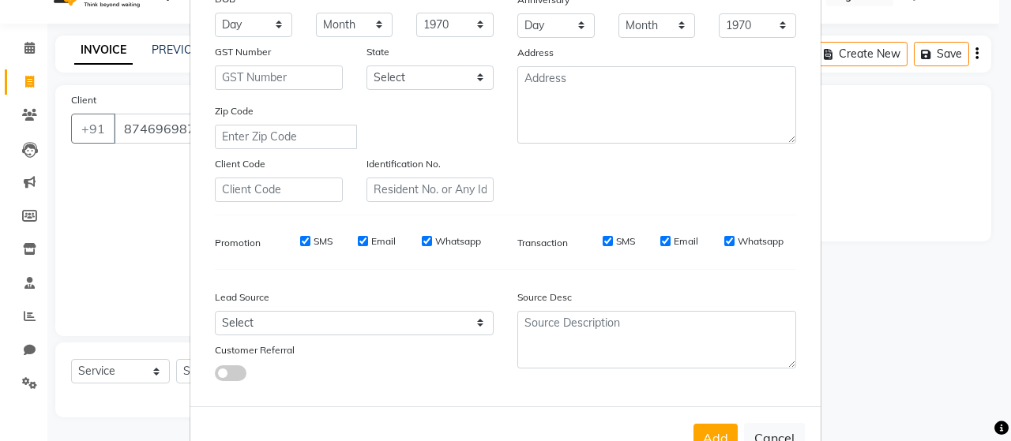
click at [605, 241] on input "SMS" at bounding box center [608, 241] width 10 height 10
checkbox input "false"
click at [717, 438] on button "Add" at bounding box center [715, 438] width 44 height 28
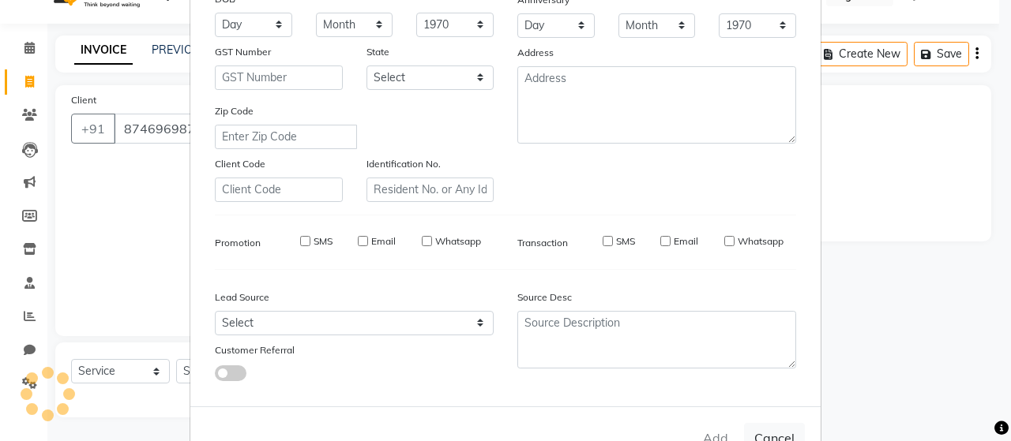
select select
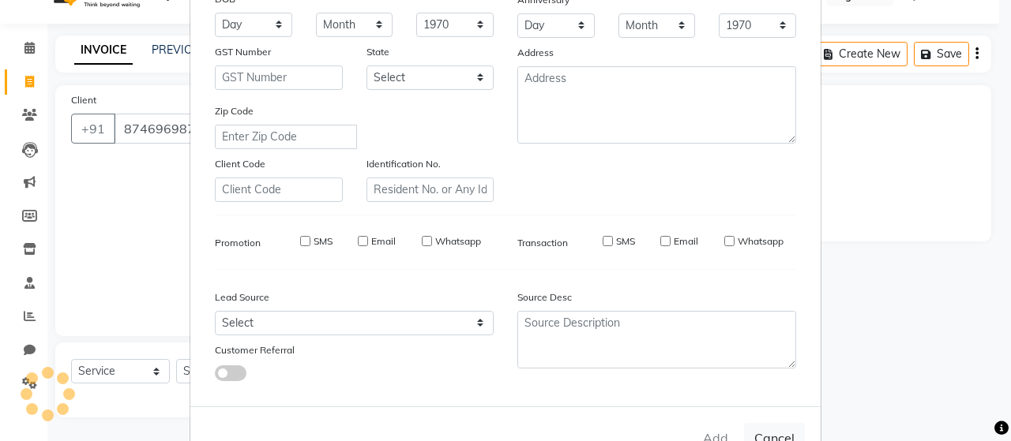
select select
checkbox input "false"
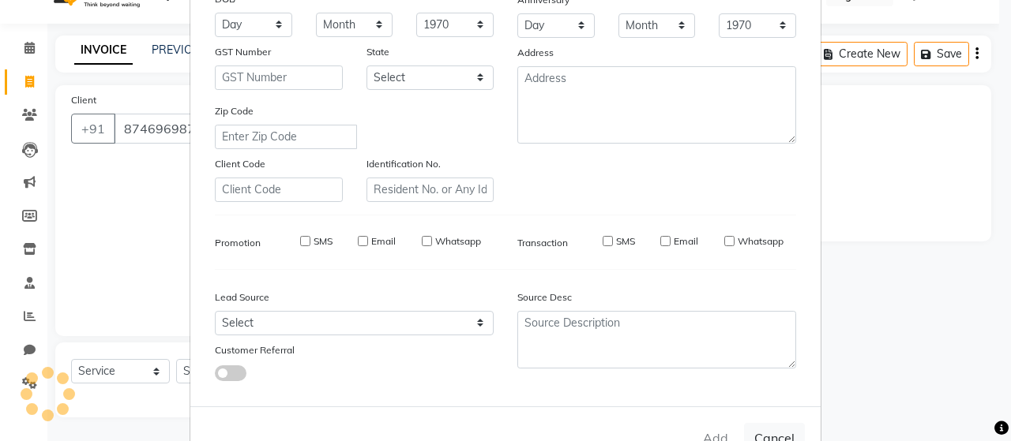
checkbox input "false"
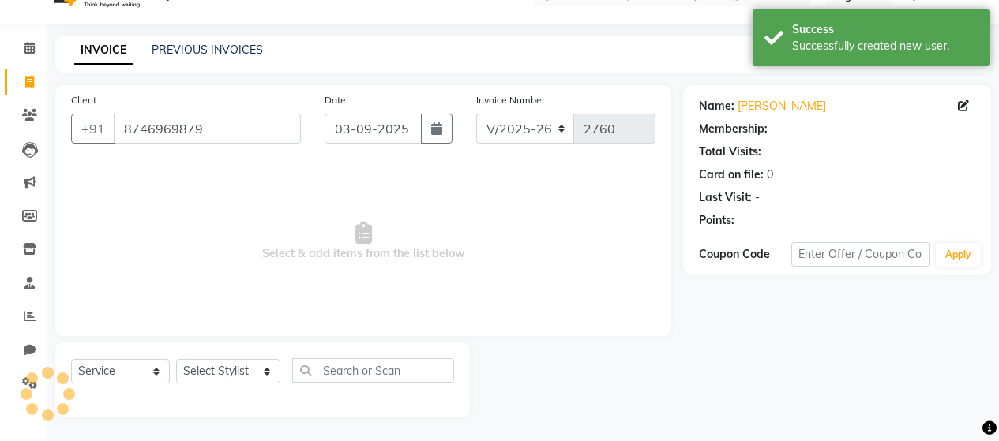
select select "1: Object"
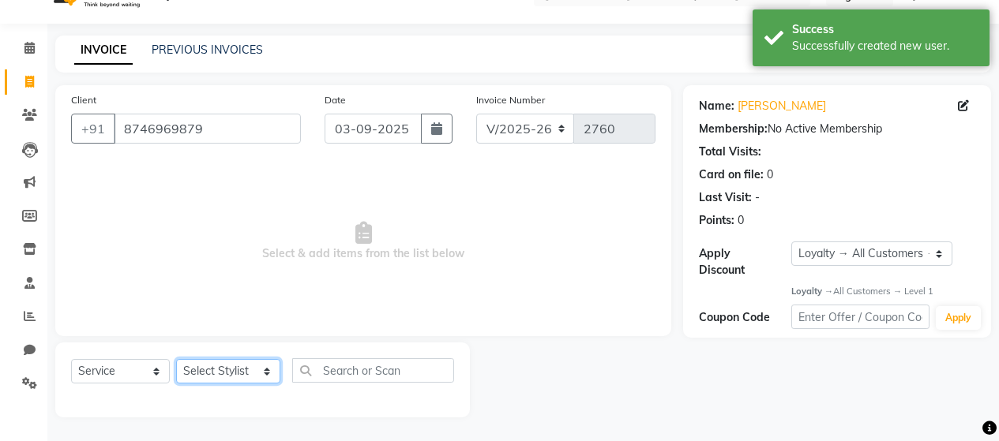
click at [221, 374] on select "Select Stylist [PERSON_NAME] Zibral [PERSON_NAME] [PERSON_NAME] [PERSON_NAME] […" at bounding box center [228, 371] width 104 height 24
select select "72246"
click at [176, 359] on select "Select Stylist [PERSON_NAME] Zibral [PERSON_NAME] [PERSON_NAME] [PERSON_NAME] […" at bounding box center [228, 371] width 104 height 24
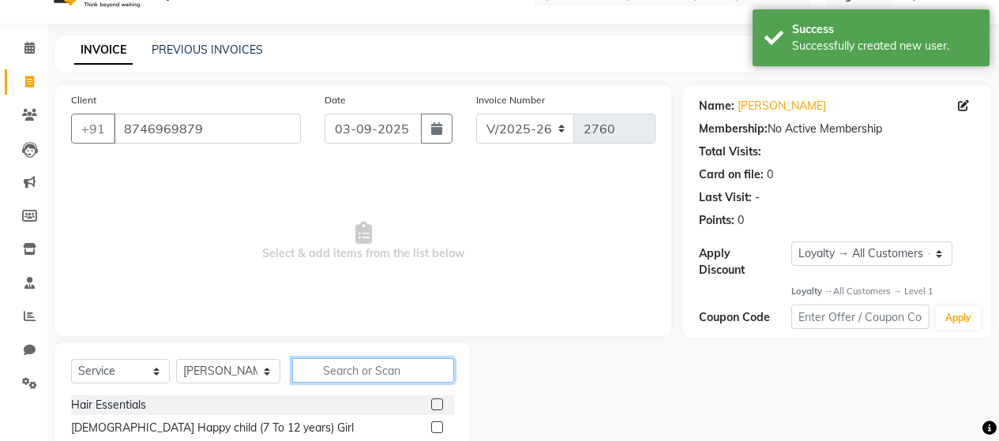
click at [356, 370] on input "text" at bounding box center [373, 371] width 162 height 24
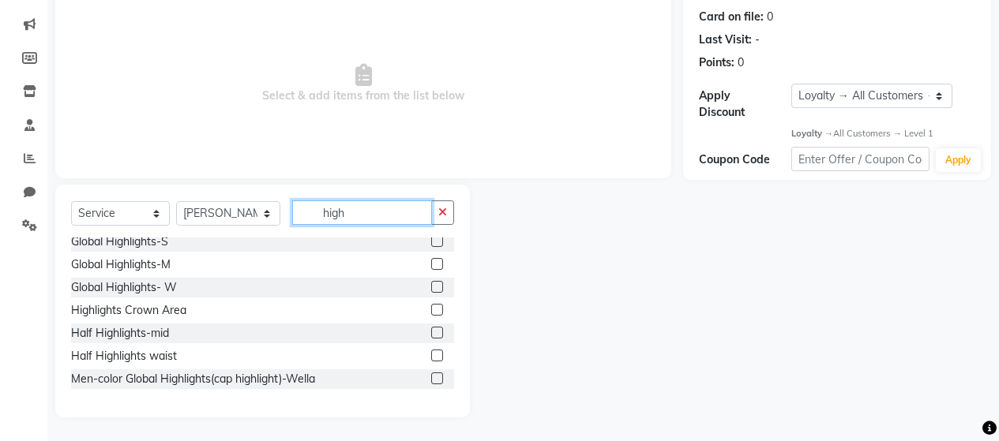
scroll to position [0, 0]
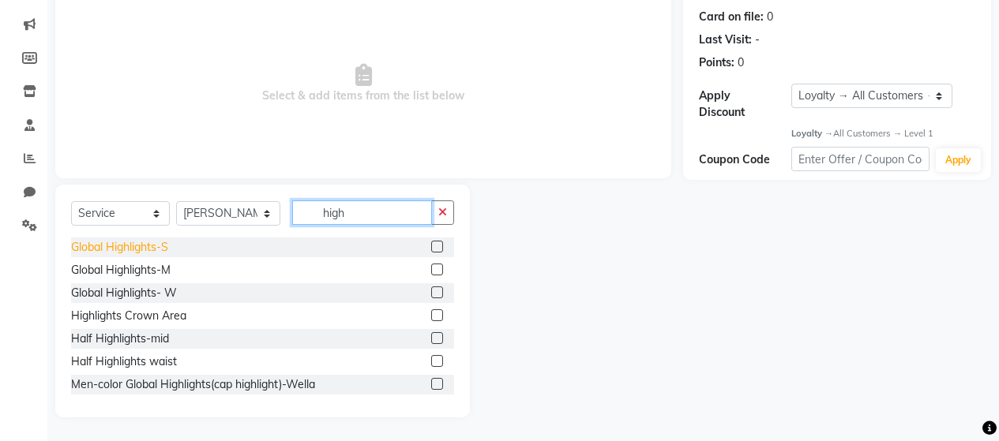
type input "high"
click at [152, 247] on div "Global Highlights-S" at bounding box center [119, 247] width 97 height 17
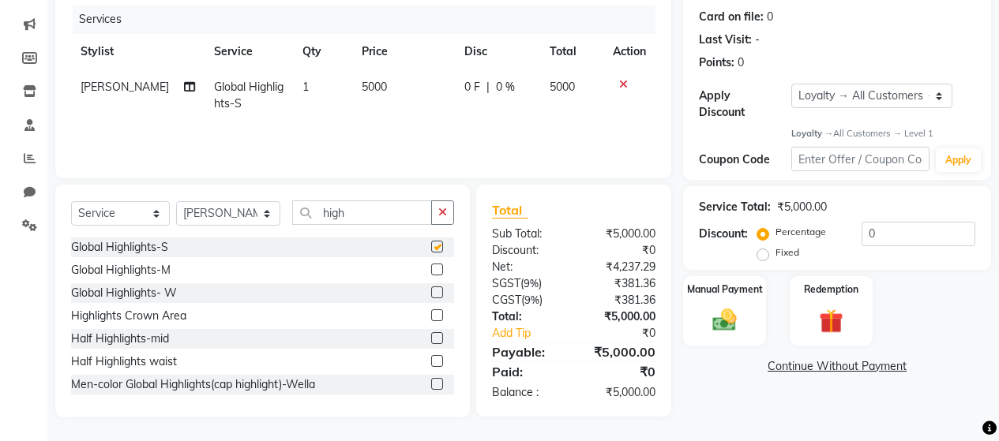
checkbox input "false"
click at [362, 88] on span "5000" at bounding box center [374, 87] width 25 height 14
select select "72246"
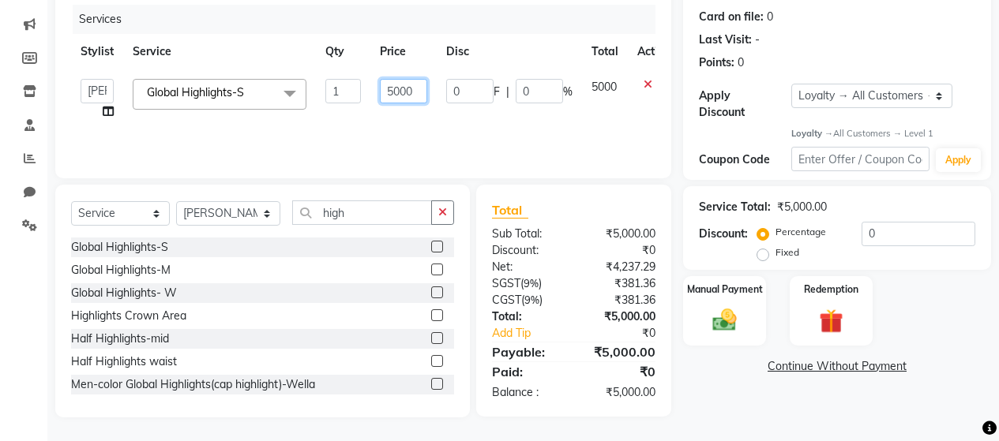
drag, startPoint x: 413, startPoint y: 89, endPoint x: 381, endPoint y: 90, distance: 31.6
click at [381, 90] on input "5000" at bounding box center [403, 91] width 47 height 24
type input "200"
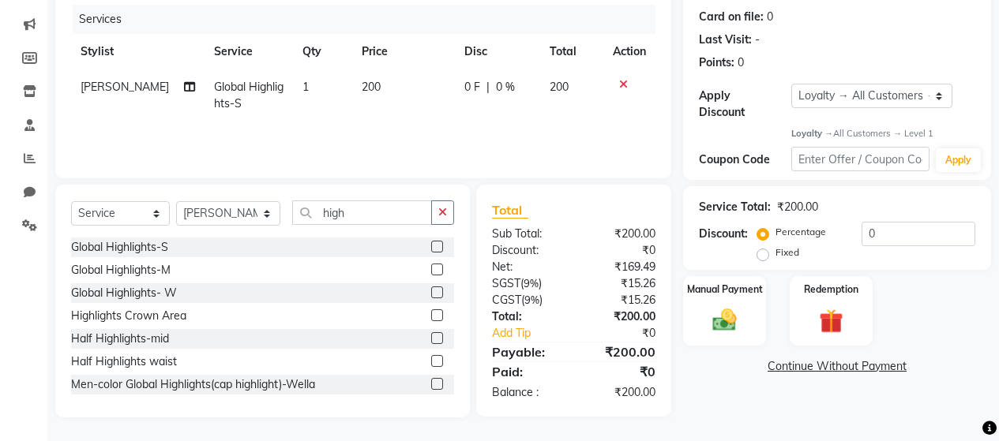
click at [362, 90] on span "200" at bounding box center [371, 87] width 19 height 14
select select "72246"
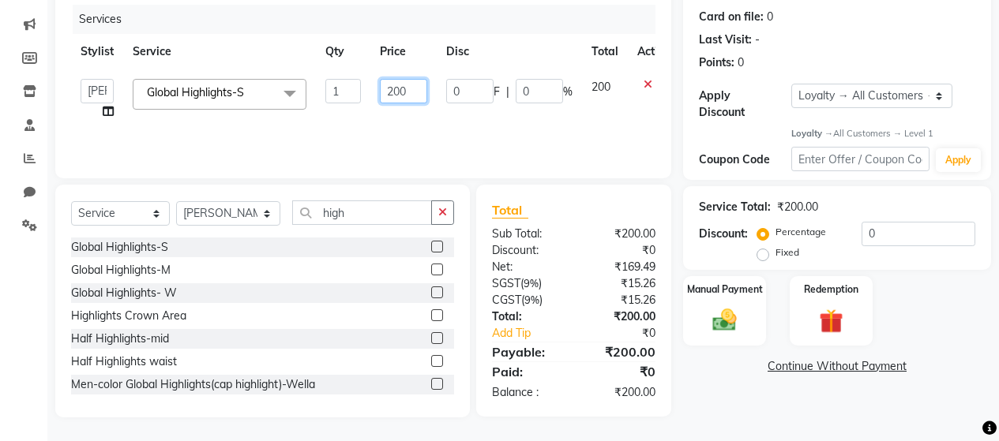
click at [402, 88] on input "200" at bounding box center [403, 91] width 47 height 24
type input "2000"
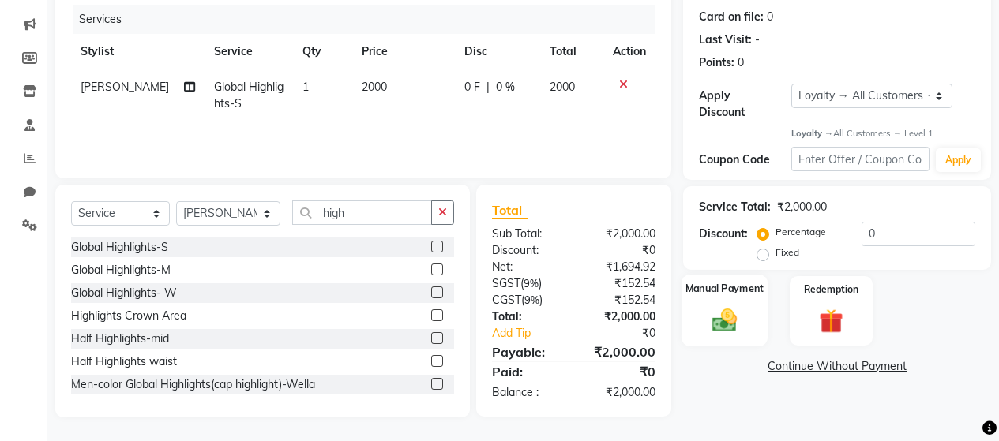
click at [737, 306] on img at bounding box center [724, 320] width 40 height 28
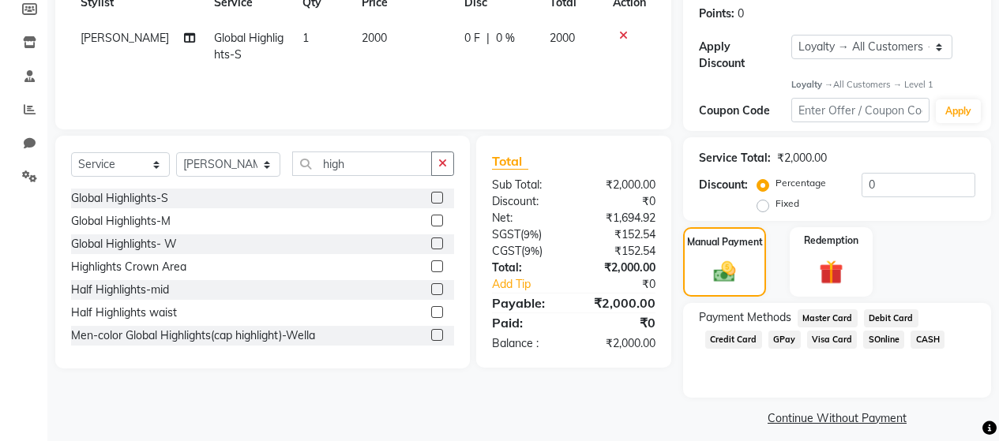
click at [779, 331] on span "GPay" at bounding box center [784, 340] width 32 height 18
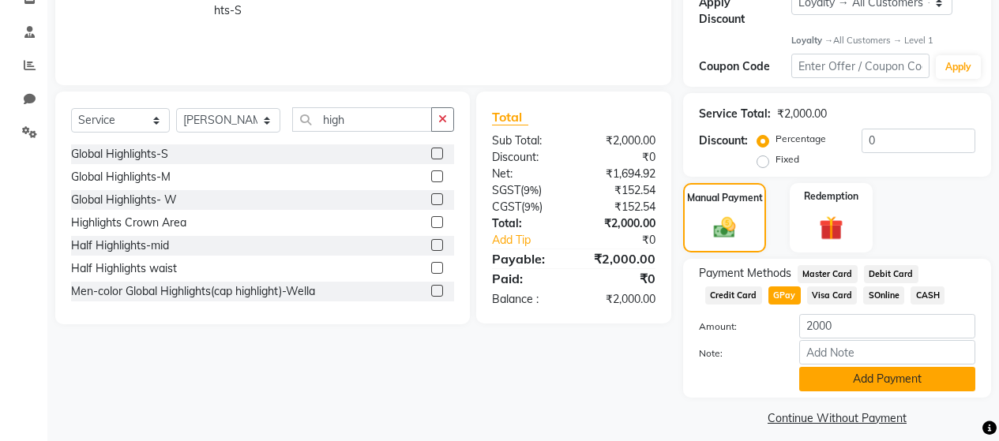
click at [881, 367] on button "Add Payment" at bounding box center [887, 379] width 176 height 24
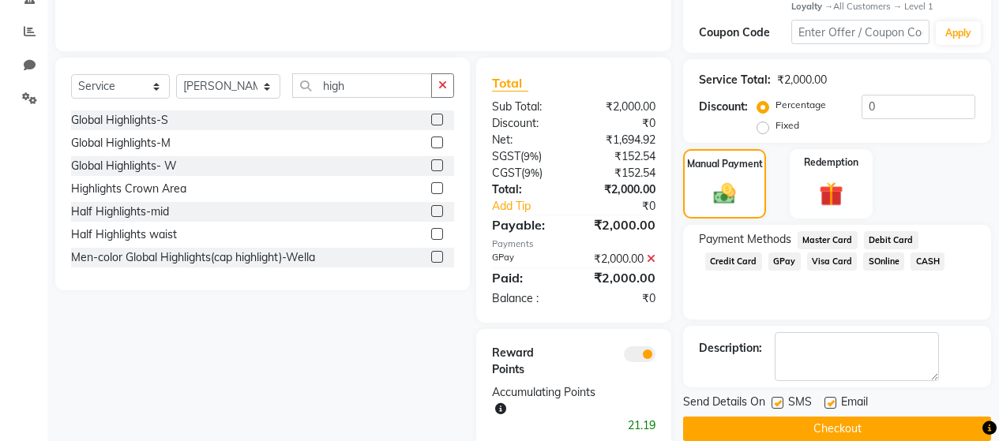
scroll to position [351, 0]
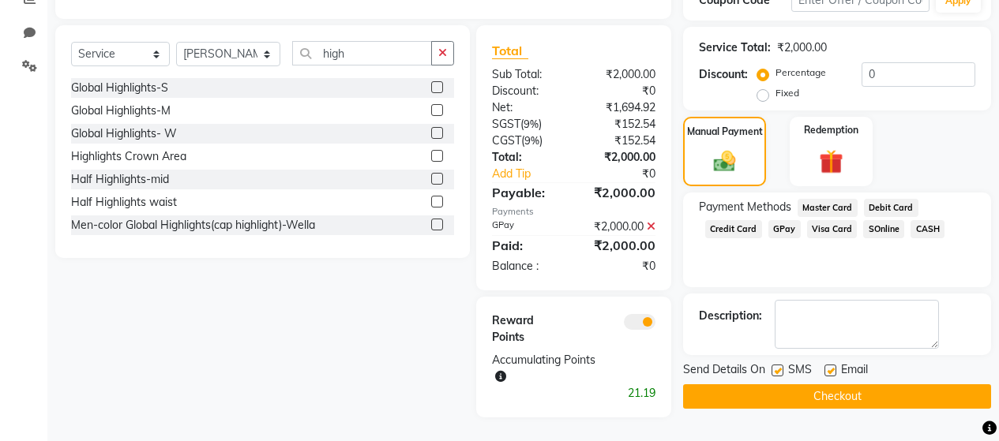
click at [779, 365] on label at bounding box center [778, 371] width 12 height 12
click at [779, 366] on input "checkbox" at bounding box center [777, 371] width 10 height 10
checkbox input "false"
click at [796, 386] on button "Checkout" at bounding box center [837, 397] width 308 height 24
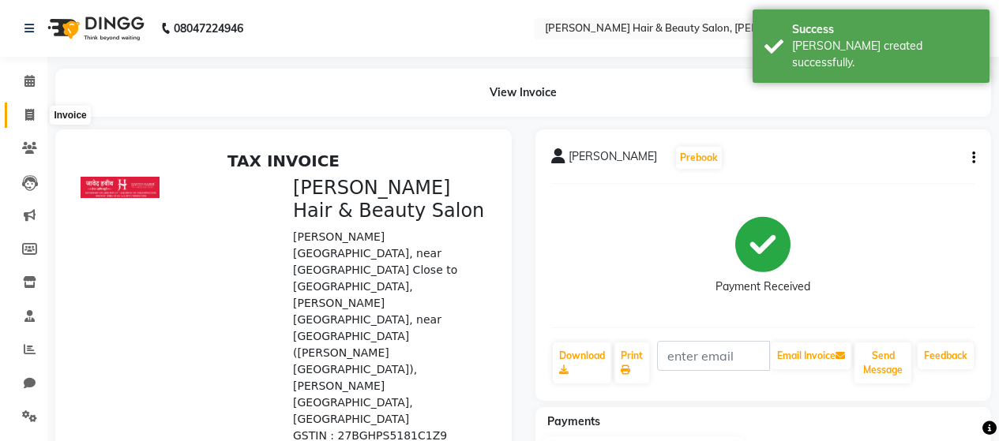
click at [27, 115] on icon at bounding box center [29, 115] width 9 height 12
select select "service"
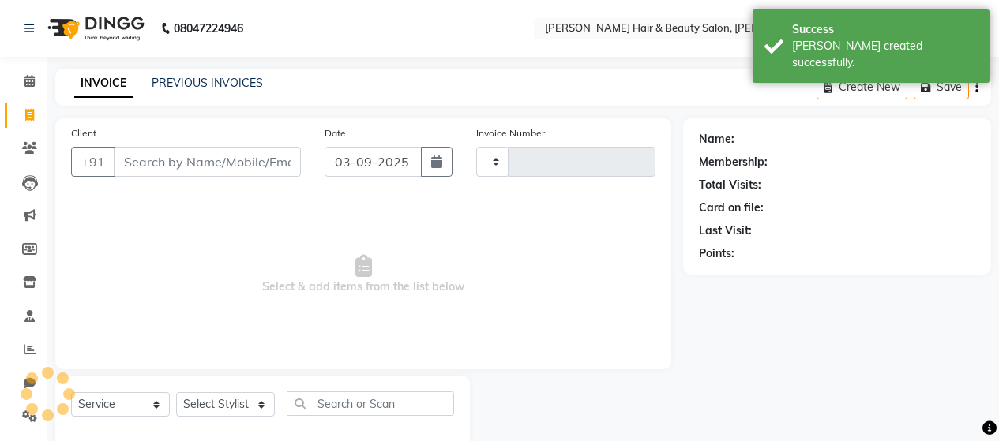
scroll to position [33, 0]
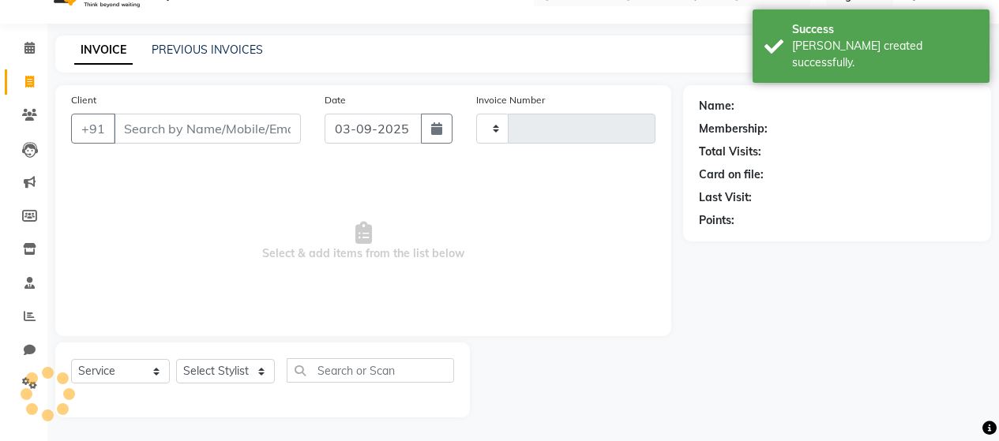
type input "2761"
select select "7927"
click at [171, 126] on input "Client" at bounding box center [207, 129] width 187 height 30
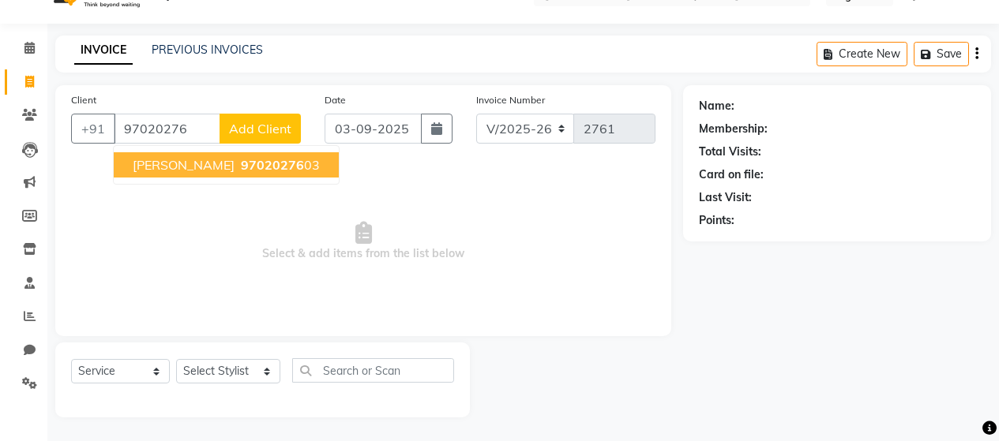
click at [264, 157] on button "[PERSON_NAME] 97020276 03" at bounding box center [226, 164] width 225 height 25
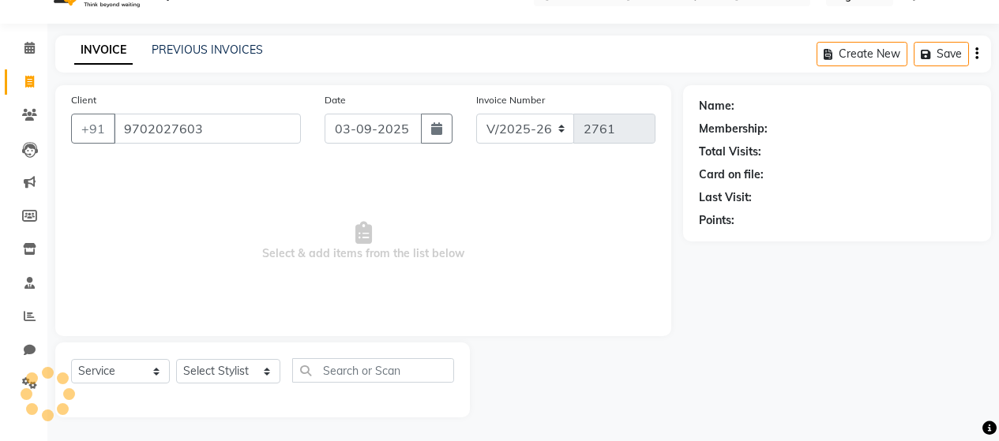
type input "9702027603"
select select "1: Object"
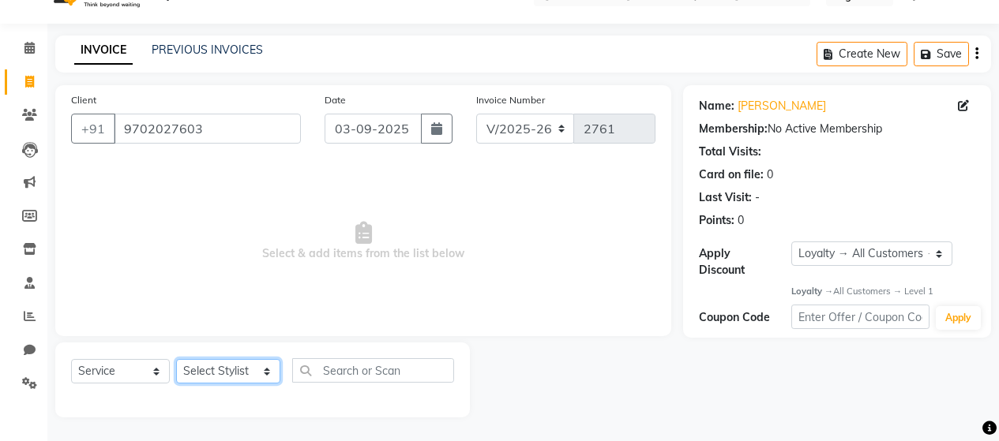
click at [201, 374] on select "Select Stylist [PERSON_NAME] Zibral [PERSON_NAME] [PERSON_NAME] [PERSON_NAME] […" at bounding box center [228, 371] width 104 height 24
select select "72242"
click at [176, 359] on select "Select Stylist [PERSON_NAME] Zibral [PERSON_NAME] [PERSON_NAME] [PERSON_NAME] […" at bounding box center [228, 371] width 104 height 24
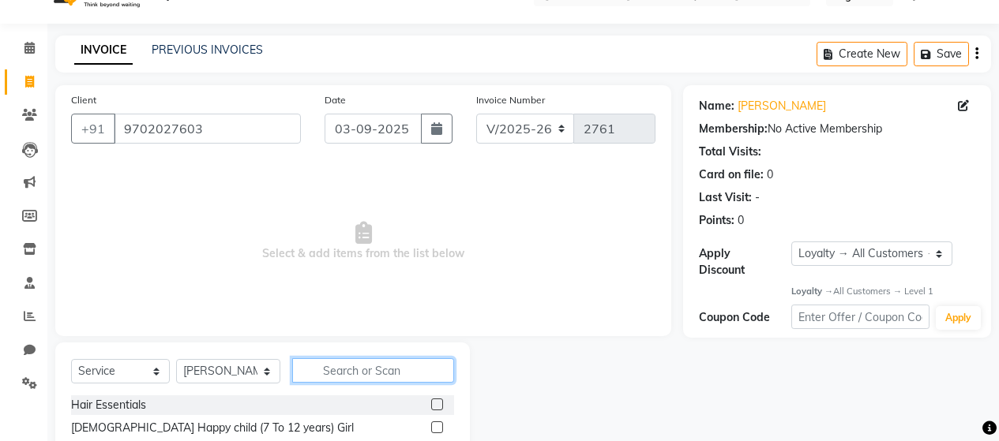
click at [389, 370] on input "text" at bounding box center [373, 371] width 162 height 24
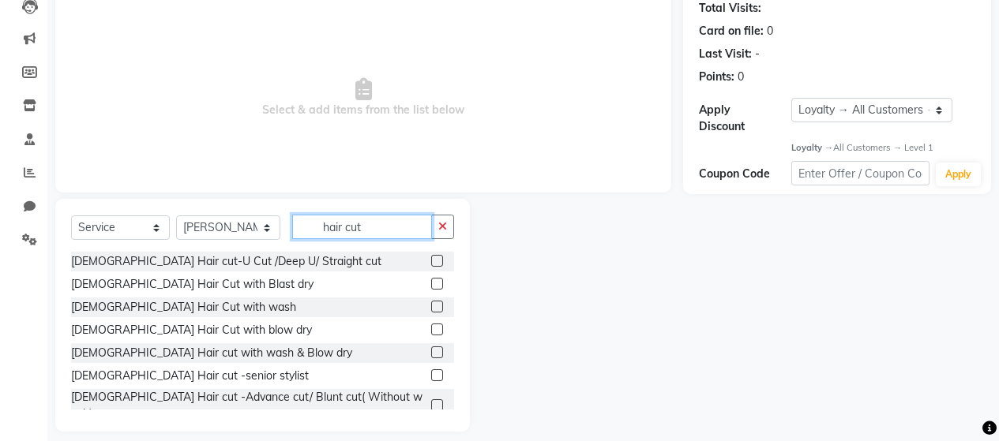
scroll to position [191, 0]
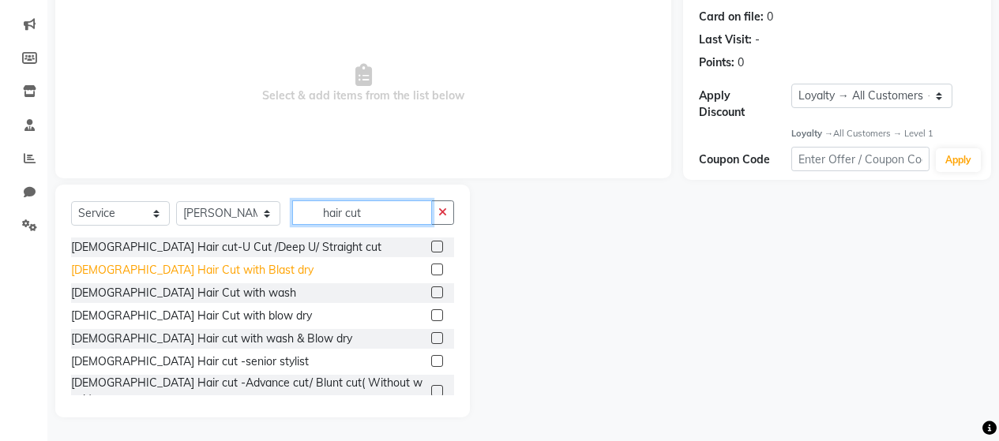
type input "hair cut"
click at [202, 272] on div "[DEMOGRAPHIC_DATA] Hair Cut with Blast dry" at bounding box center [192, 270] width 242 height 17
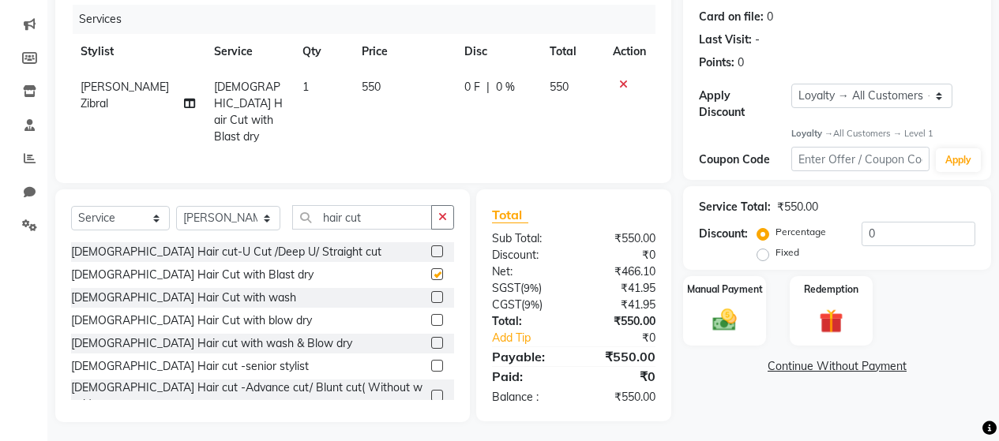
checkbox input "false"
click at [294, 86] on td "1" at bounding box center [322, 111] width 59 height 85
select select "72242"
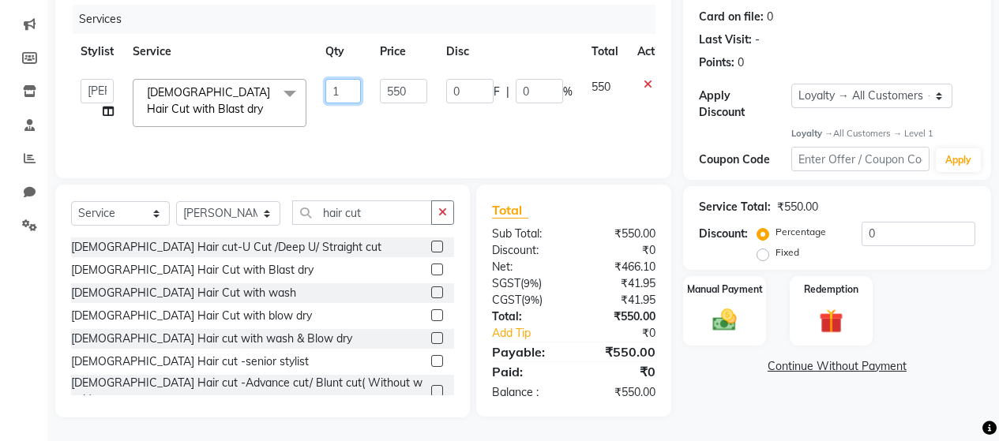
click at [349, 92] on input "1" at bounding box center [343, 91] width 36 height 24
type input "3"
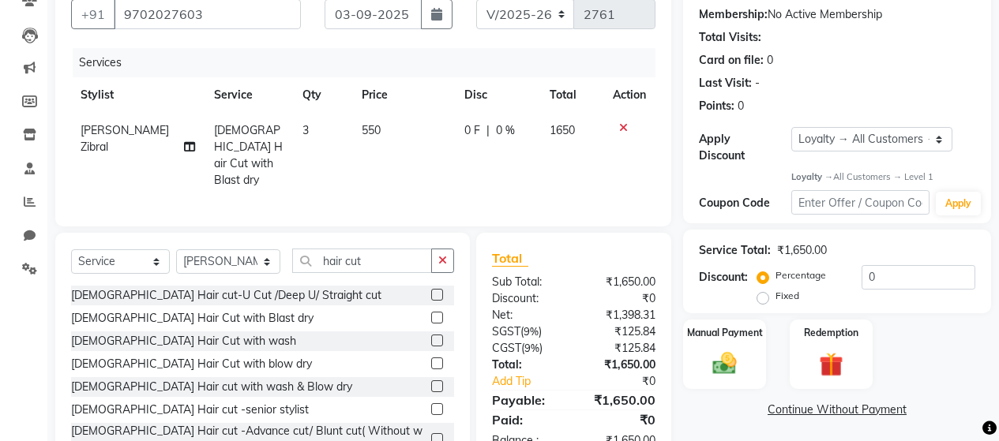
scroll to position [112, 0]
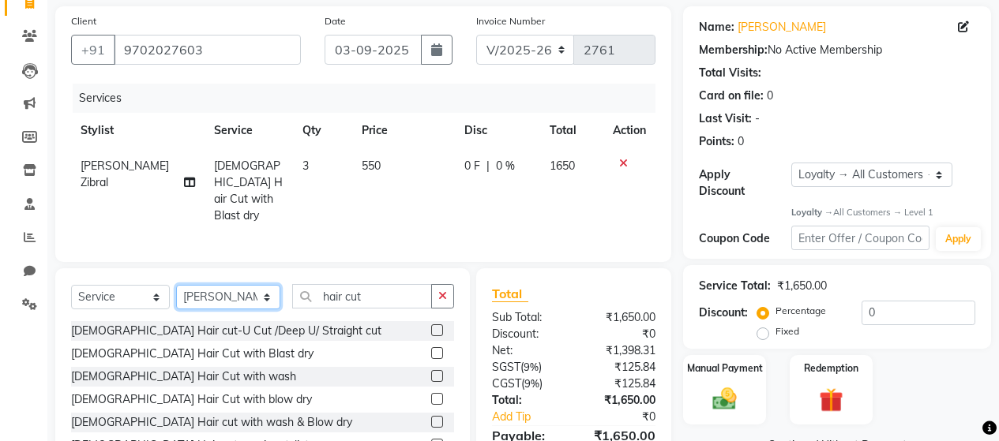
click at [220, 290] on select "Select Stylist [PERSON_NAME] Zibral [PERSON_NAME] [PERSON_NAME] [PERSON_NAME] […" at bounding box center [228, 297] width 104 height 24
select select "72243"
click at [176, 285] on select "Select Stylist [PERSON_NAME] Zibral [PERSON_NAME] [PERSON_NAME] [PERSON_NAME] […" at bounding box center [228, 297] width 104 height 24
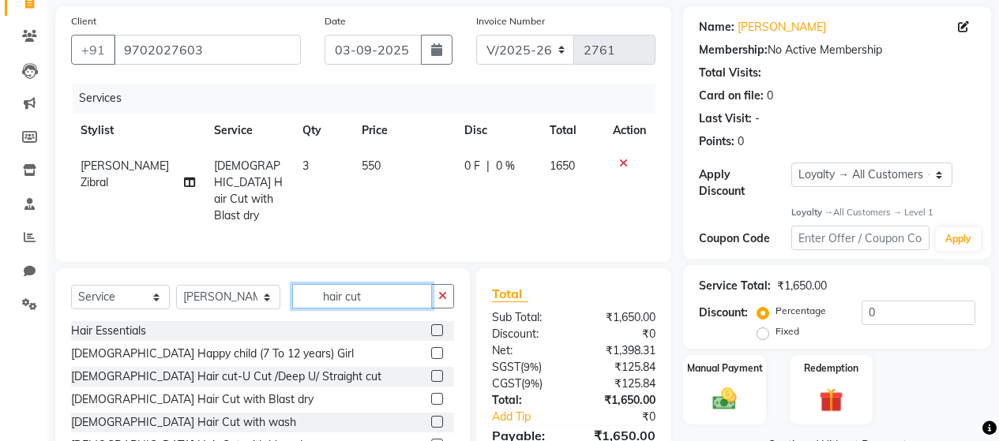
drag, startPoint x: 374, startPoint y: 294, endPoint x: 299, endPoint y: 290, distance: 75.1
click at [304, 290] on input "hair cut" at bounding box center [362, 296] width 140 height 24
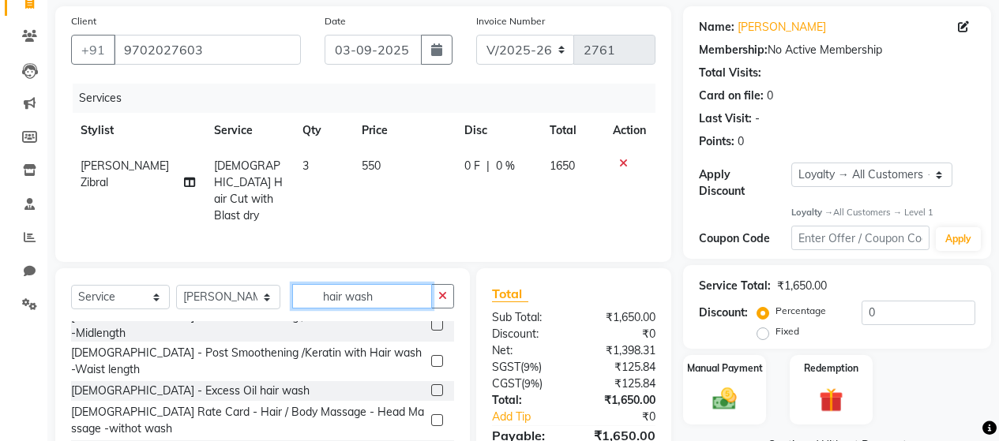
scroll to position [478, 0]
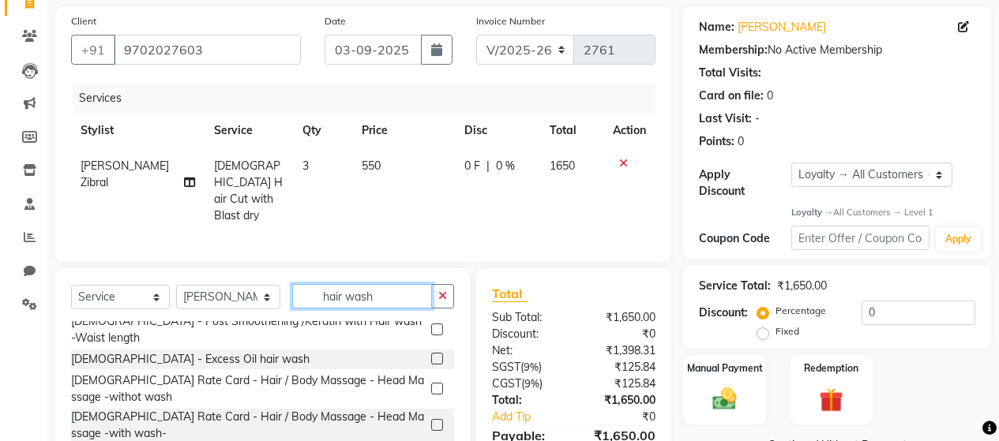
type input "hair wash"
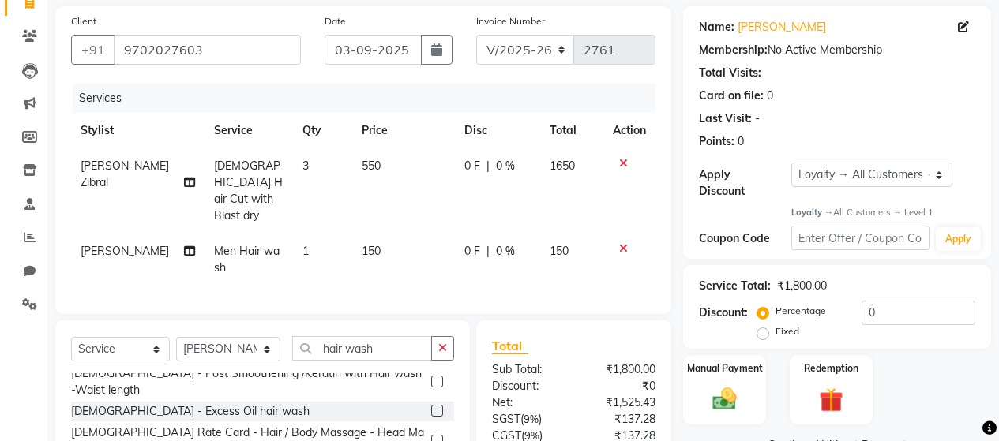
checkbox input "false"
click at [302, 244] on span "1" at bounding box center [305, 251] width 6 height 14
select select "72243"
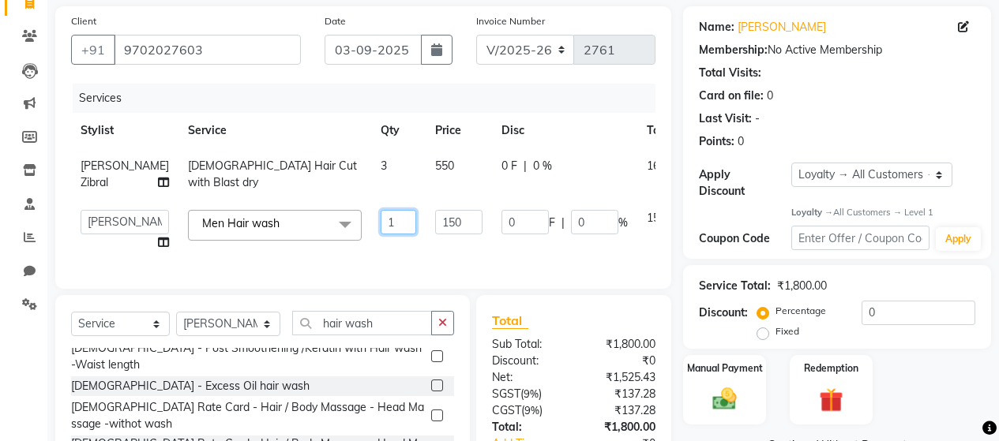
click at [381, 235] on input "1" at bounding box center [399, 222] width 36 height 24
type input "3"
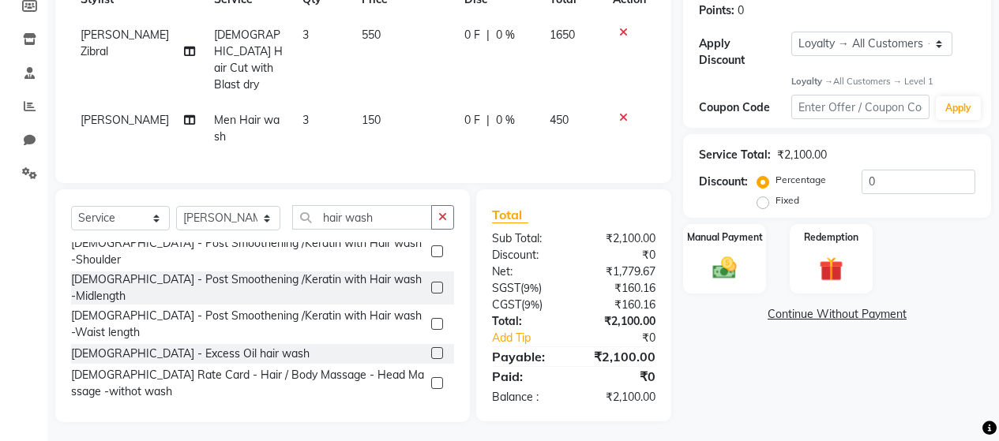
scroll to position [320, 0]
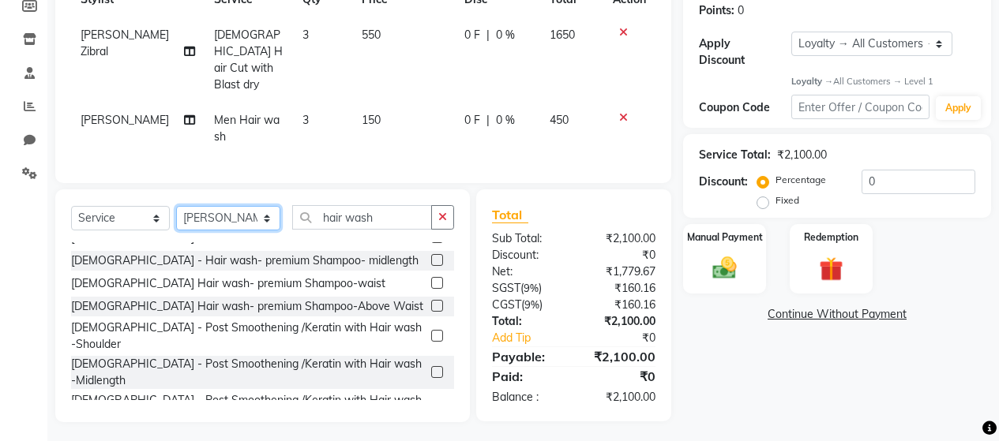
click at [239, 208] on select "Select Stylist [PERSON_NAME] Zibral [PERSON_NAME] [PERSON_NAME] [PERSON_NAME] […" at bounding box center [228, 218] width 104 height 24
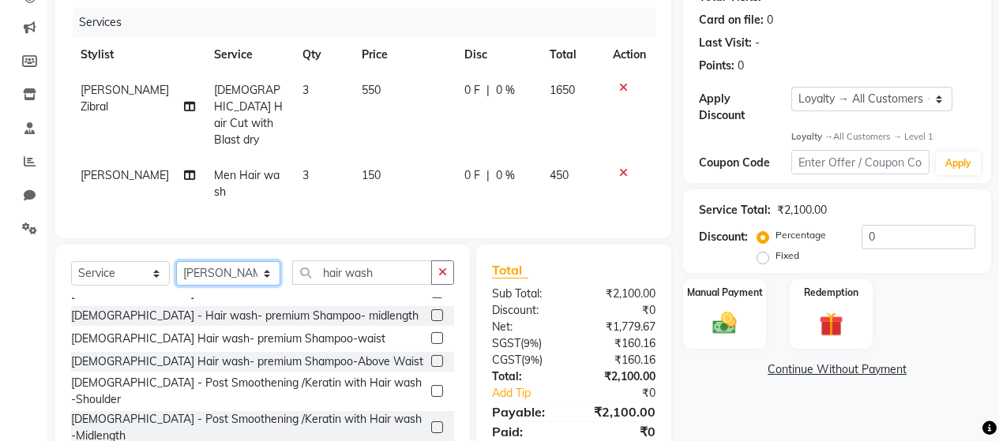
scroll to position [164, 0]
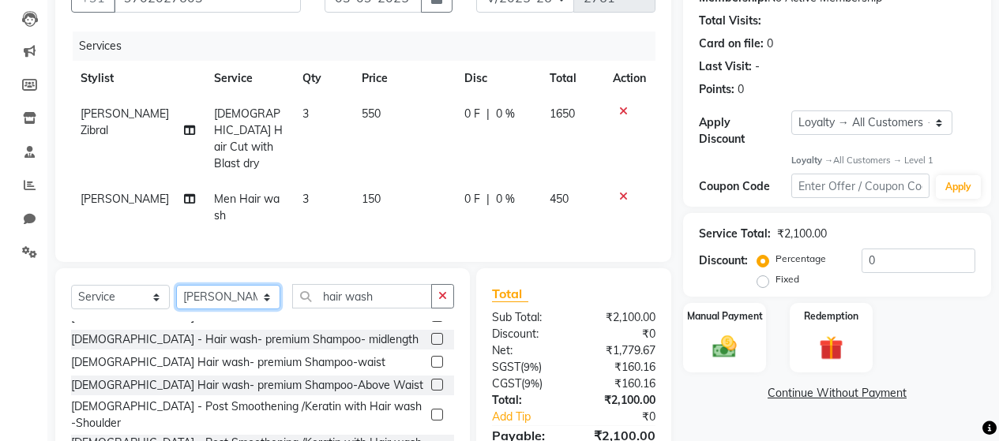
click at [222, 290] on select "Select Stylist [PERSON_NAME] Zibral [PERSON_NAME] [PERSON_NAME] [PERSON_NAME] […" at bounding box center [228, 297] width 104 height 24
select select "72239"
click at [176, 285] on select "Select Stylist [PERSON_NAME] Zibral [PERSON_NAME] [PERSON_NAME] [PERSON_NAME] […" at bounding box center [228, 297] width 104 height 24
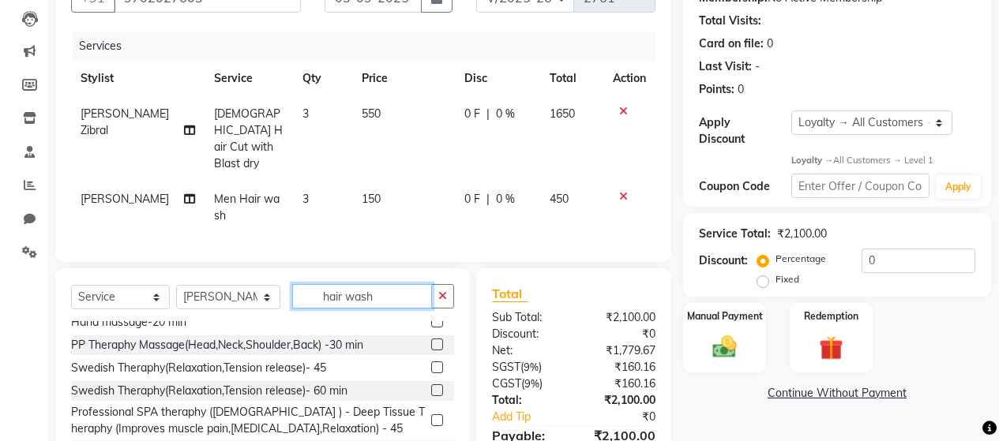
click at [310, 293] on input "hair wash" at bounding box center [362, 296] width 140 height 24
click at [337, 293] on input "hair wash" at bounding box center [362, 296] width 140 height 24
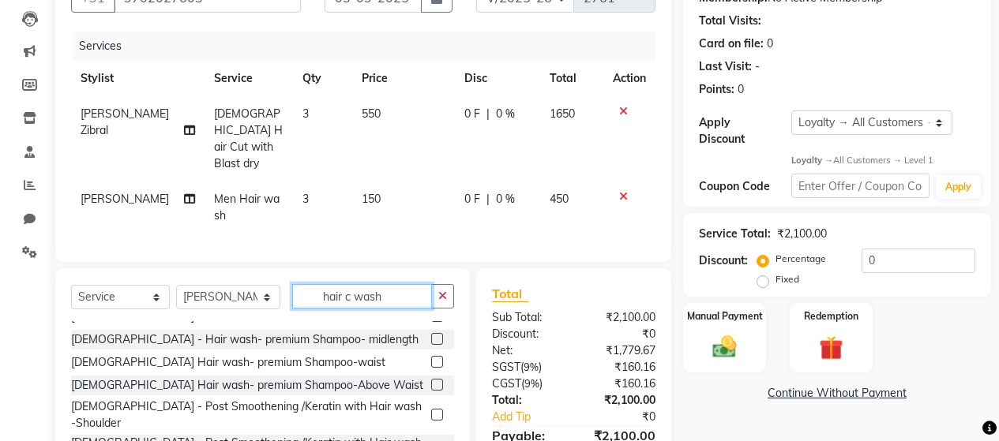
scroll to position [0, 0]
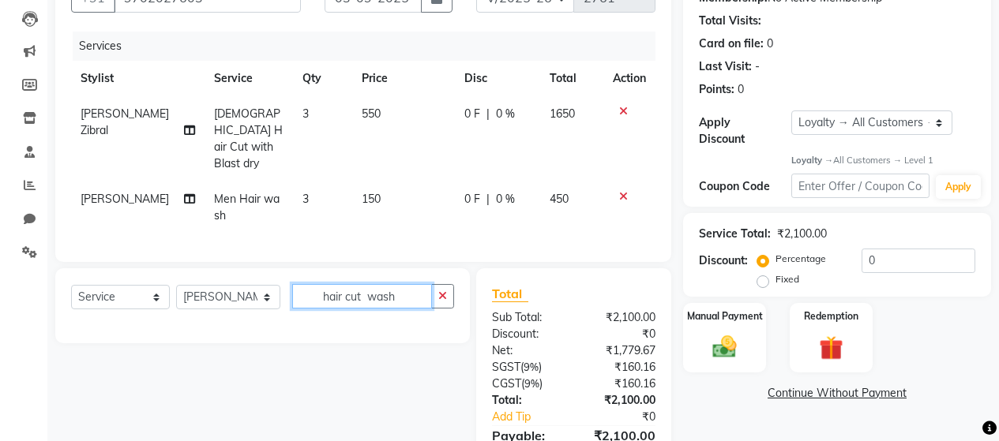
click at [411, 295] on input "hair cut wash" at bounding box center [362, 296] width 140 height 24
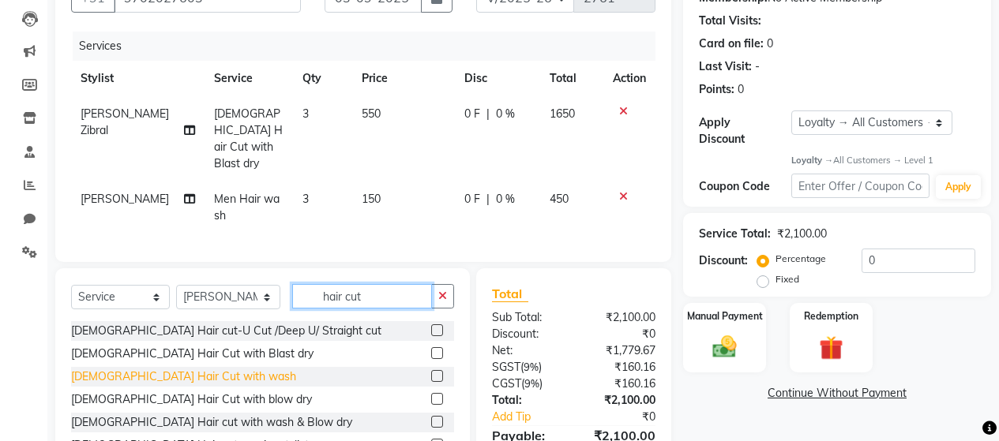
type input "hair cut"
click at [199, 370] on div "[DEMOGRAPHIC_DATA] Hair Cut with wash" at bounding box center [183, 377] width 225 height 17
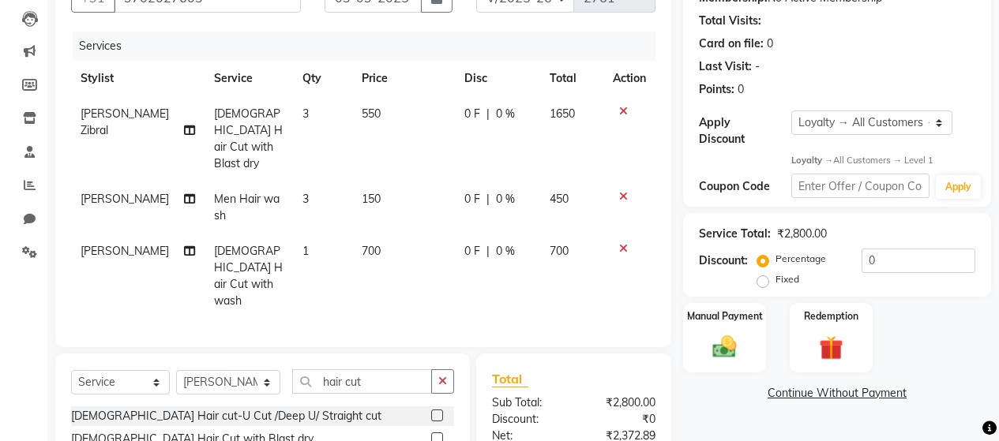
checkbox input "false"
drag, startPoint x: 379, startPoint y: 343, endPoint x: 196, endPoint y: 359, distance: 184.0
click at [223, 370] on div "Select Service Product Membership Package Voucher Prepaid Gift Card Select Styl…" at bounding box center [262, 388] width 383 height 37
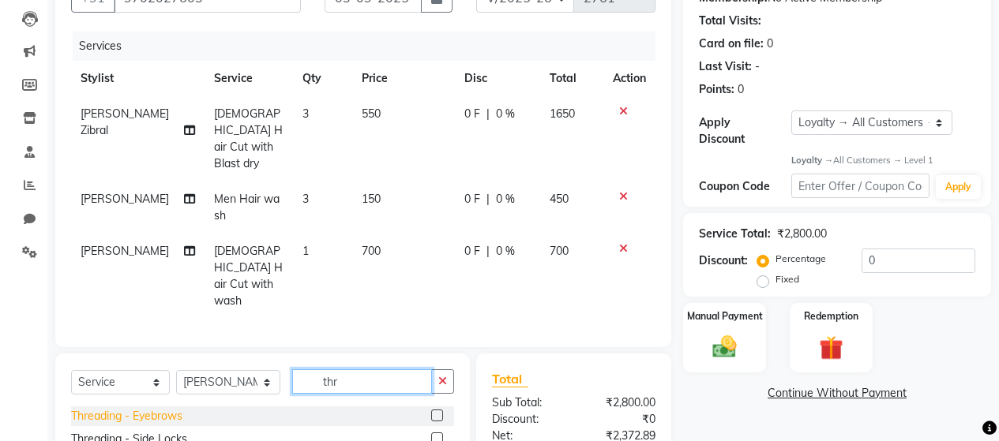
type input "thr"
click at [152, 408] on div "Threading - Eyebrows" at bounding box center [126, 416] width 111 height 17
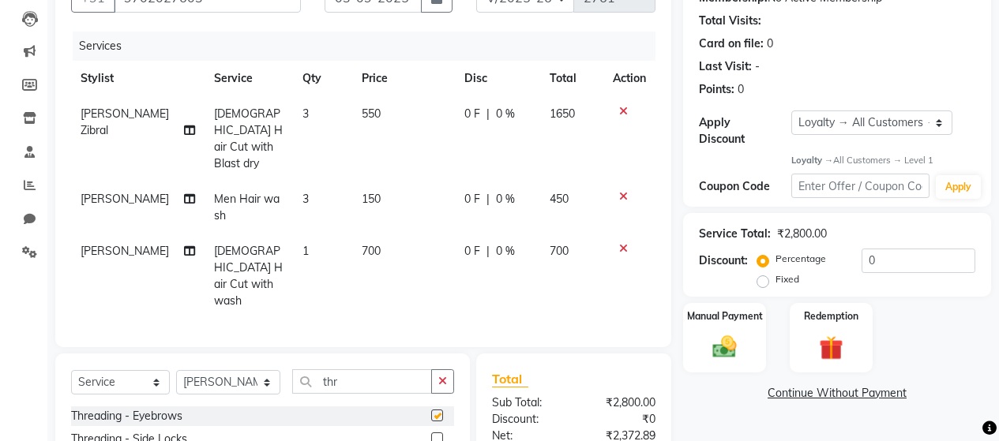
checkbox input "false"
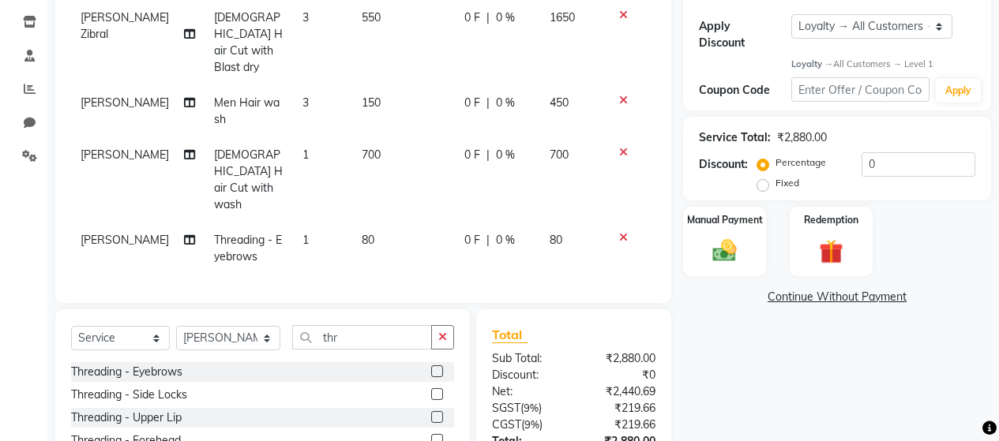
scroll to position [322, 0]
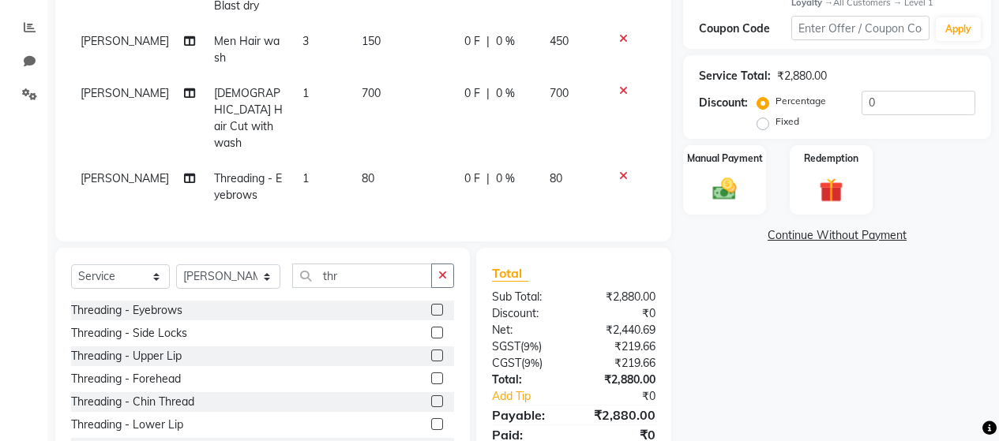
click at [362, 171] on span "80" at bounding box center [368, 178] width 13 height 14
select select "72239"
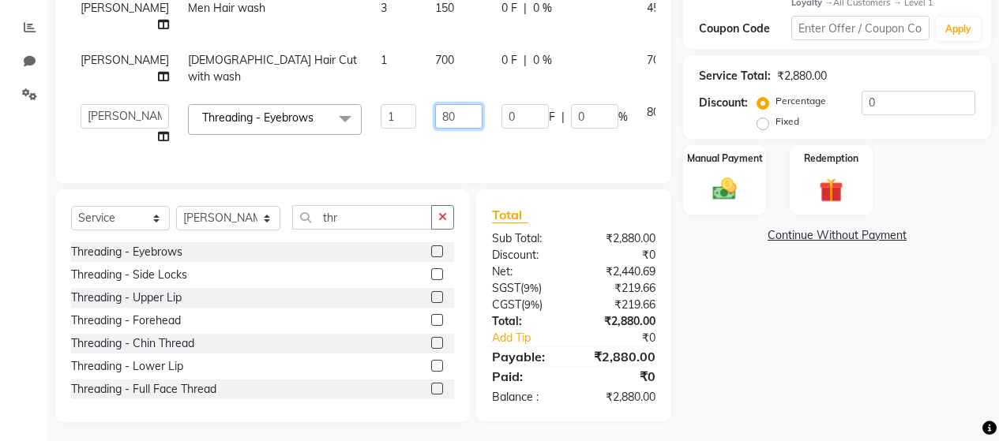
click at [435, 129] on input "80" at bounding box center [458, 116] width 47 height 24
type input "8"
type input "100"
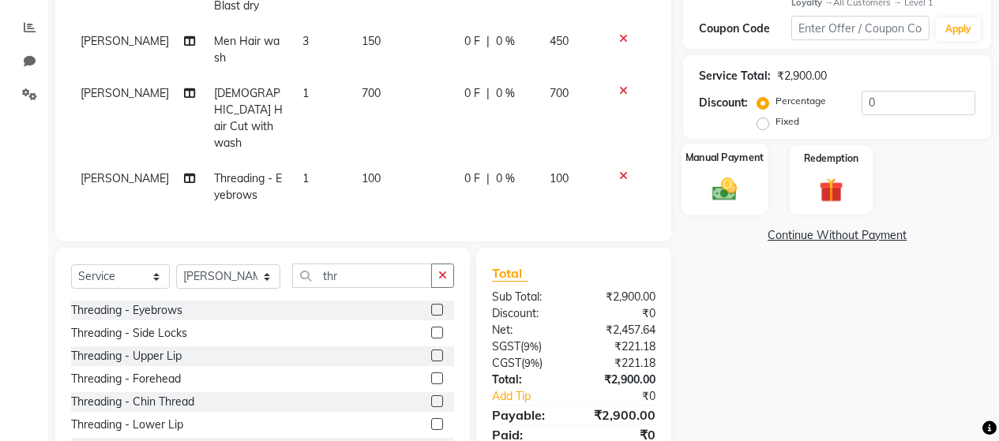
click at [724, 175] on img at bounding box center [724, 189] width 40 height 28
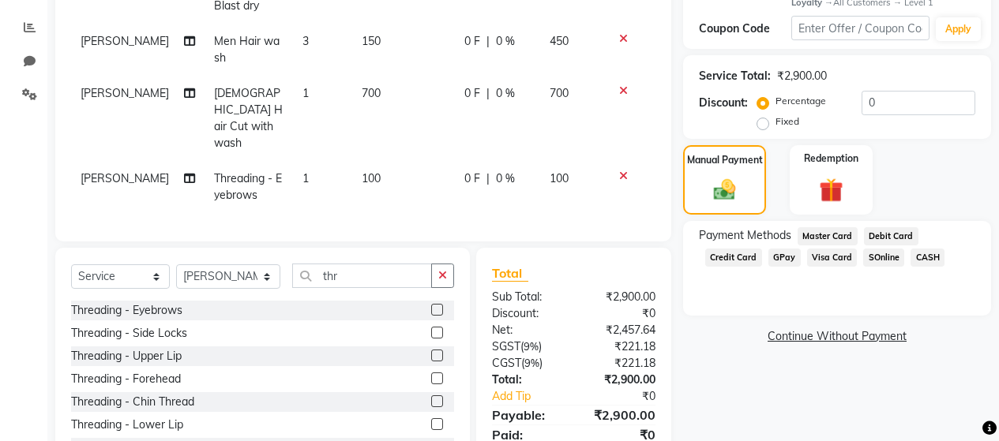
click at [777, 249] on span "GPay" at bounding box center [784, 258] width 32 height 18
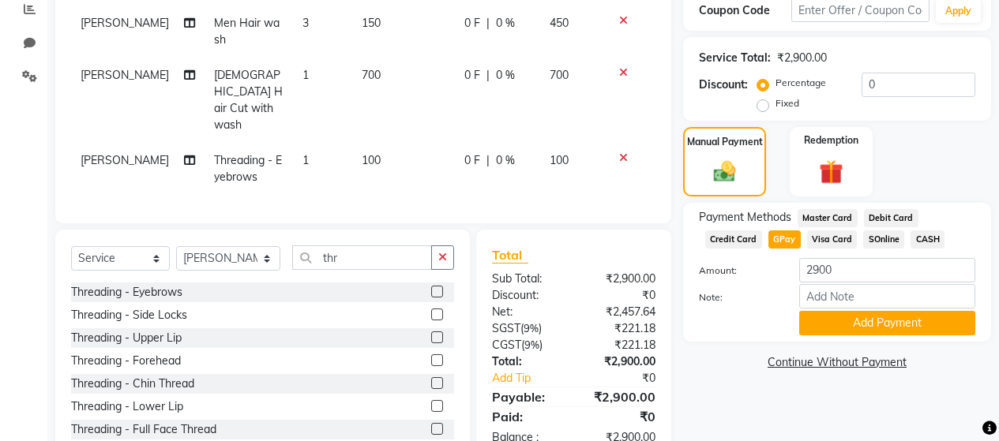
scroll to position [347, 0]
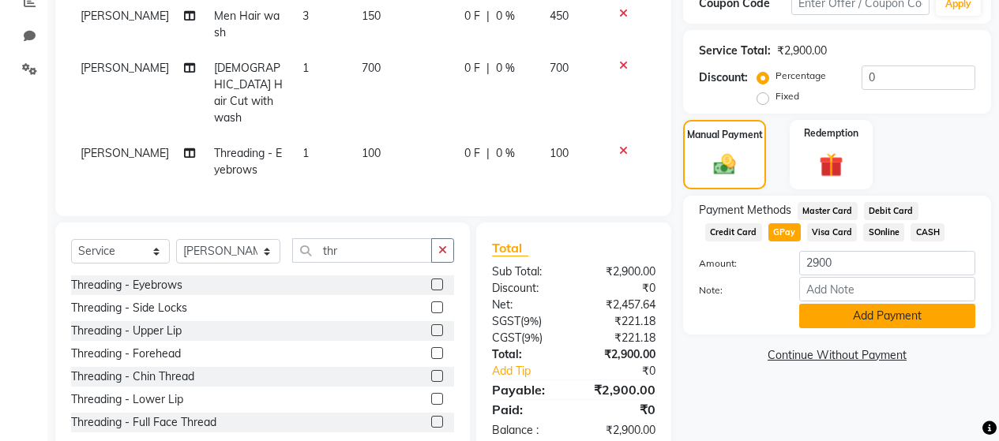
click at [866, 308] on button "Add Payment" at bounding box center [887, 316] width 176 height 24
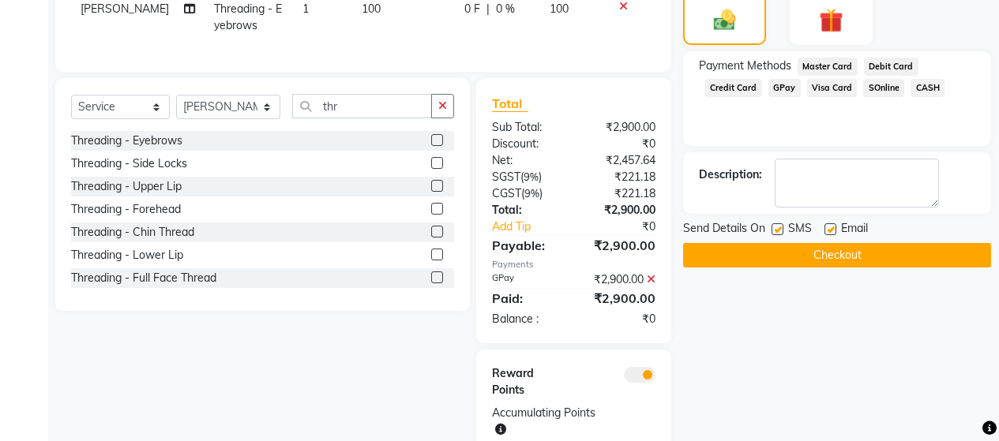
scroll to position [507, 0]
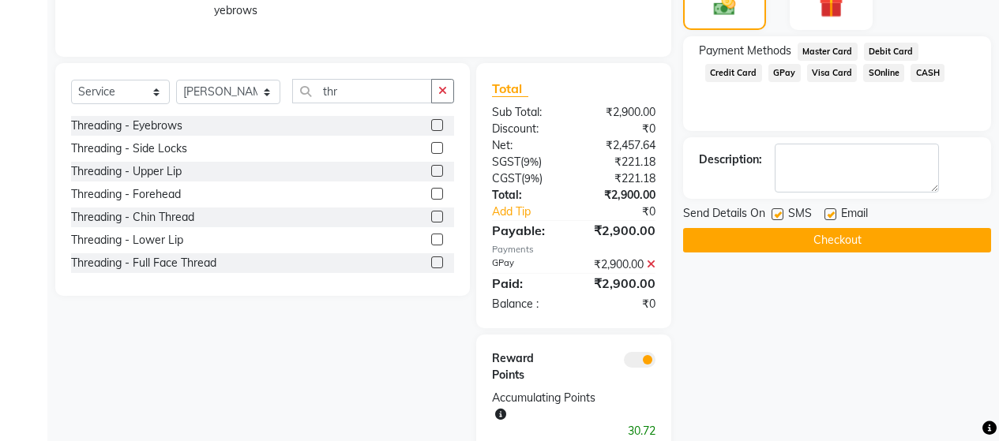
click at [780, 208] on label at bounding box center [778, 214] width 12 height 12
click at [780, 210] on input "checkbox" at bounding box center [777, 215] width 10 height 10
checkbox input "false"
click at [799, 231] on button "Checkout" at bounding box center [837, 240] width 308 height 24
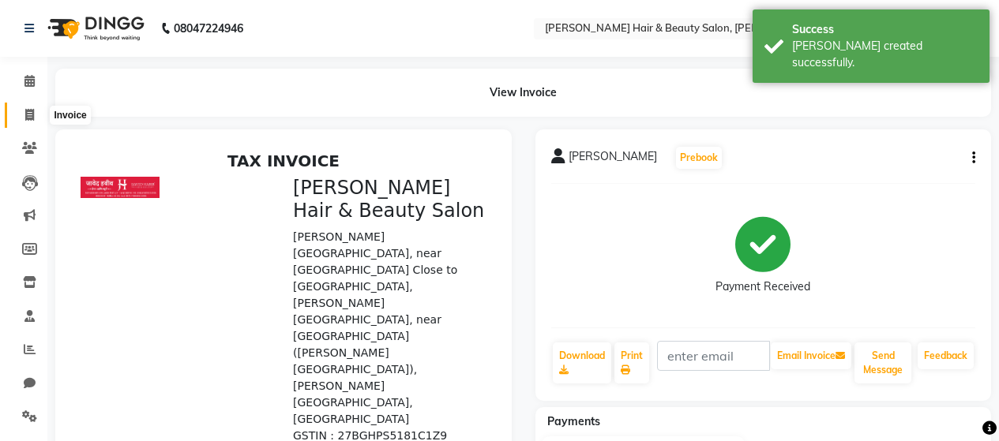
click at [32, 114] on icon at bounding box center [29, 115] width 9 height 12
select select "service"
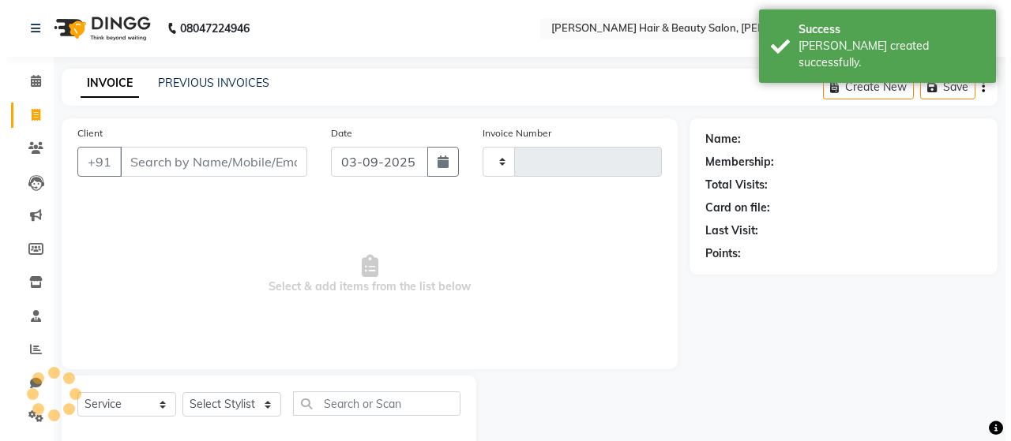
scroll to position [33, 0]
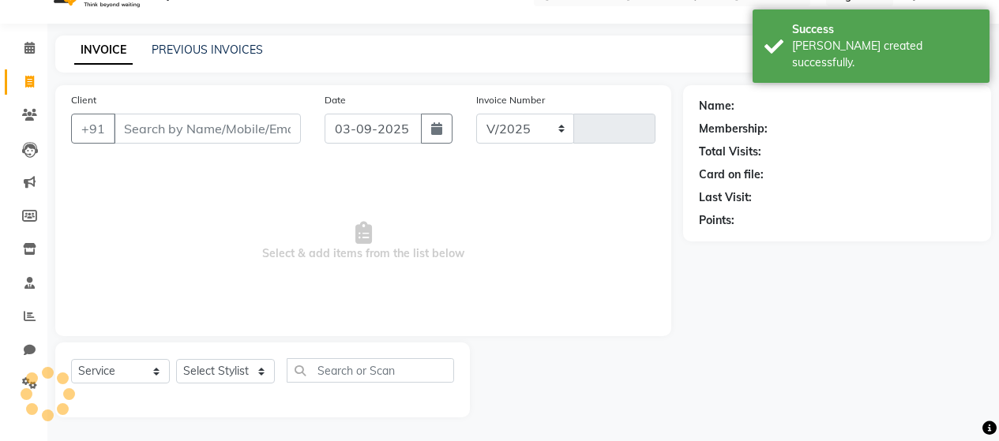
select select "7927"
type input "2762"
click at [182, 128] on input "Client" at bounding box center [207, 129] width 187 height 30
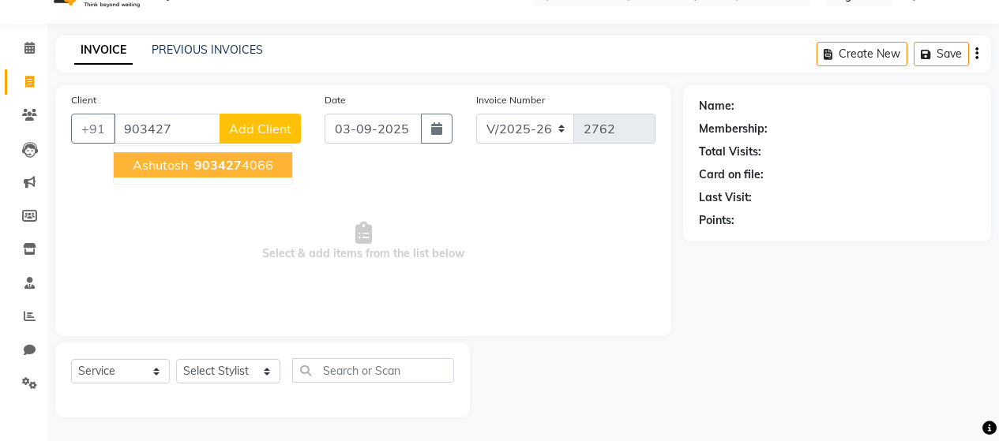
click at [226, 169] on span "903427" at bounding box center [217, 165] width 47 height 16
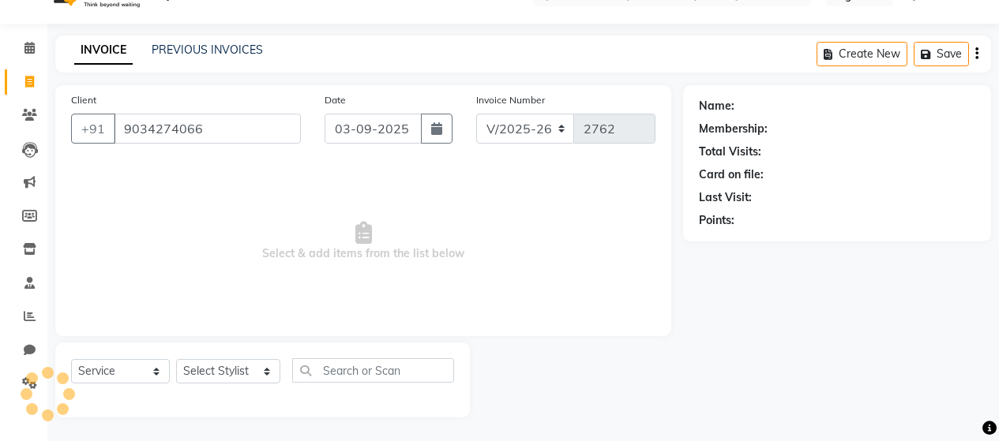
type input "9034274066"
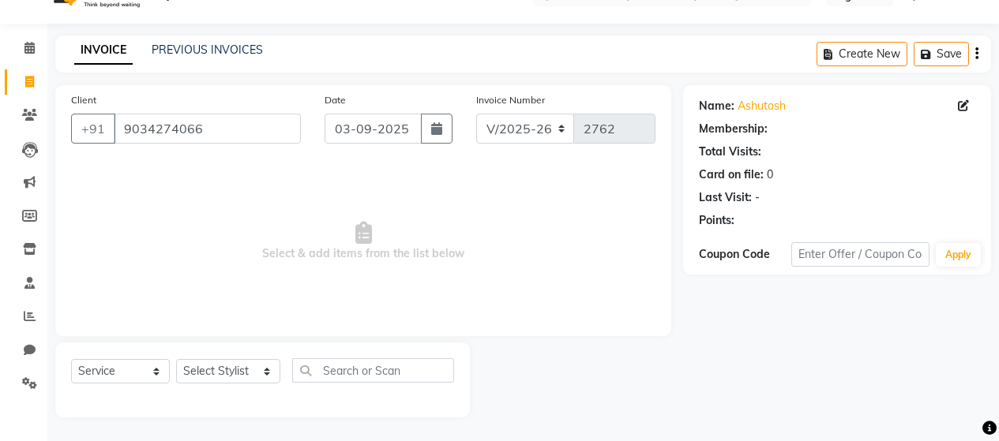
select select "1: Object"
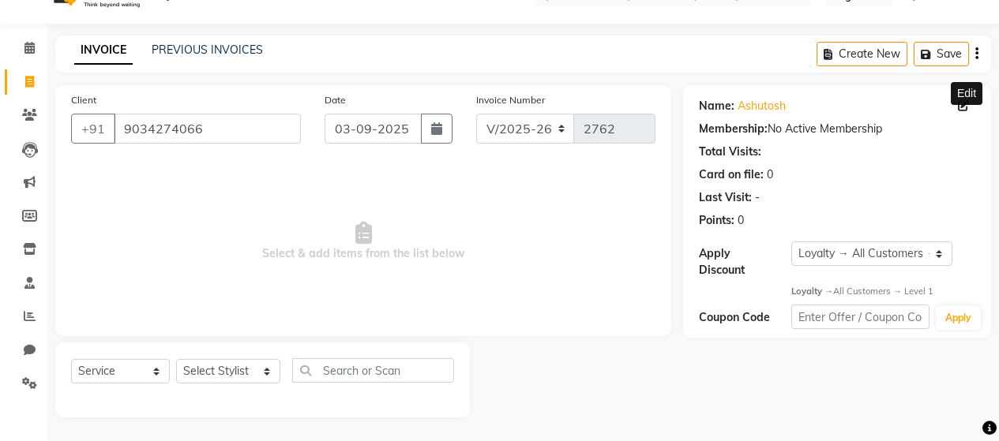
click at [964, 105] on icon at bounding box center [963, 105] width 11 height 11
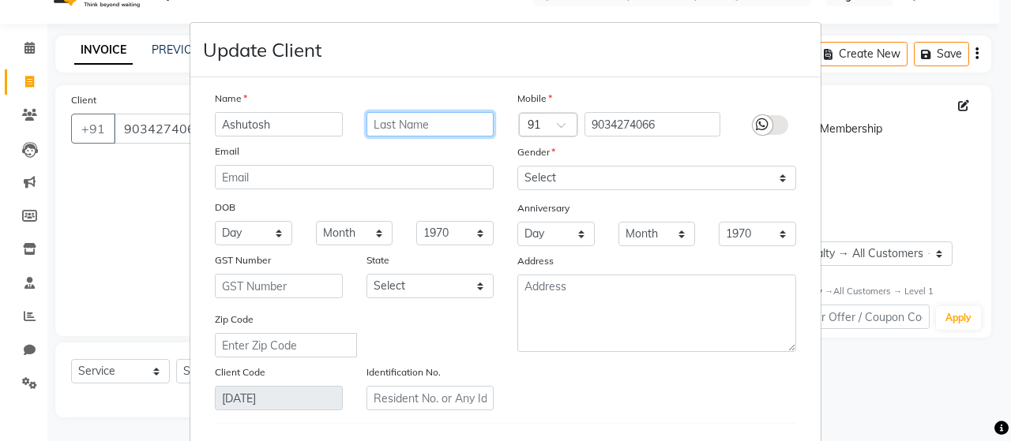
click at [405, 123] on input "text" at bounding box center [430, 124] width 128 height 24
click at [370, 123] on input "rana" at bounding box center [430, 124] width 128 height 24
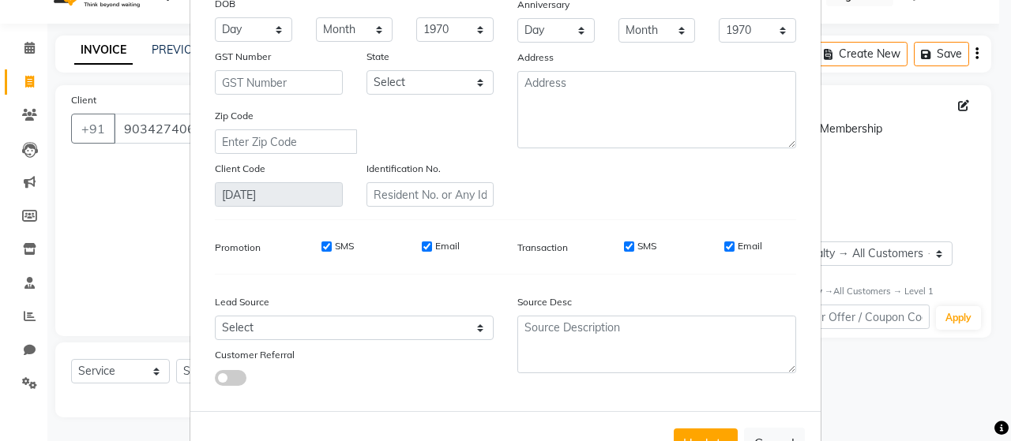
scroll to position [237, 0]
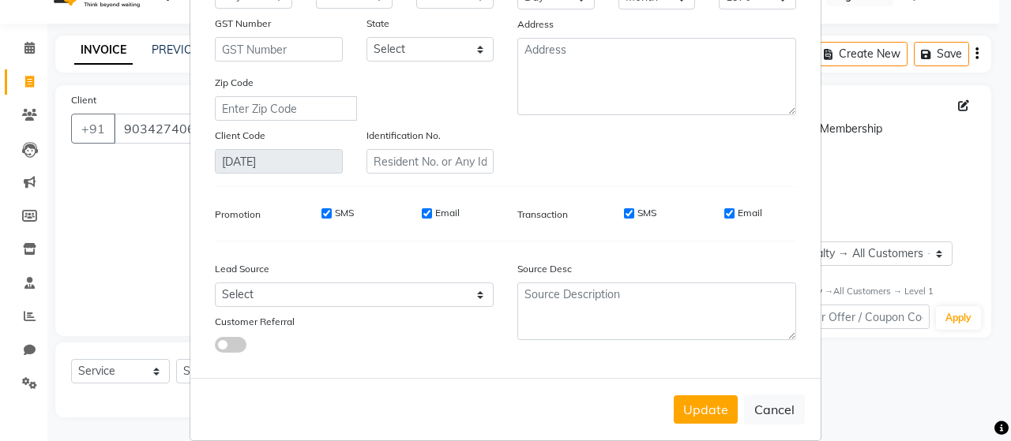
type input "[PERSON_NAME]"
click at [625, 212] on input "SMS" at bounding box center [629, 213] width 10 height 10
checkbox input "false"
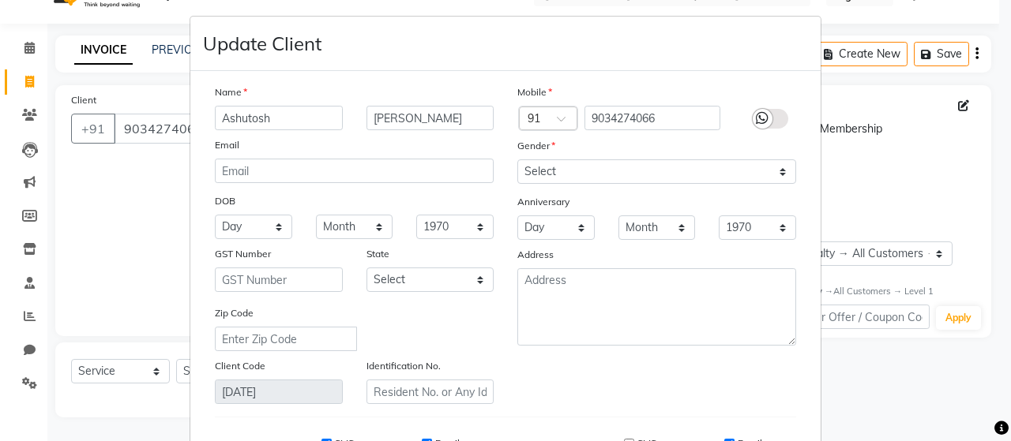
scroll to position [0, 0]
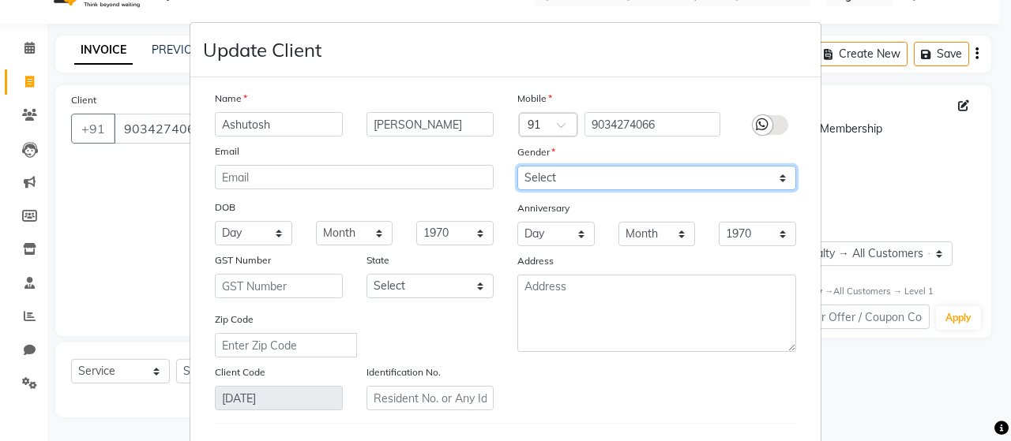
click at [547, 181] on select "Select [DEMOGRAPHIC_DATA] [DEMOGRAPHIC_DATA] Other Prefer Not To Say" at bounding box center [656, 178] width 279 height 24
select select "[DEMOGRAPHIC_DATA]"
click at [517, 166] on select "Select [DEMOGRAPHIC_DATA] [DEMOGRAPHIC_DATA] Other Prefer Not To Say" at bounding box center [656, 178] width 279 height 24
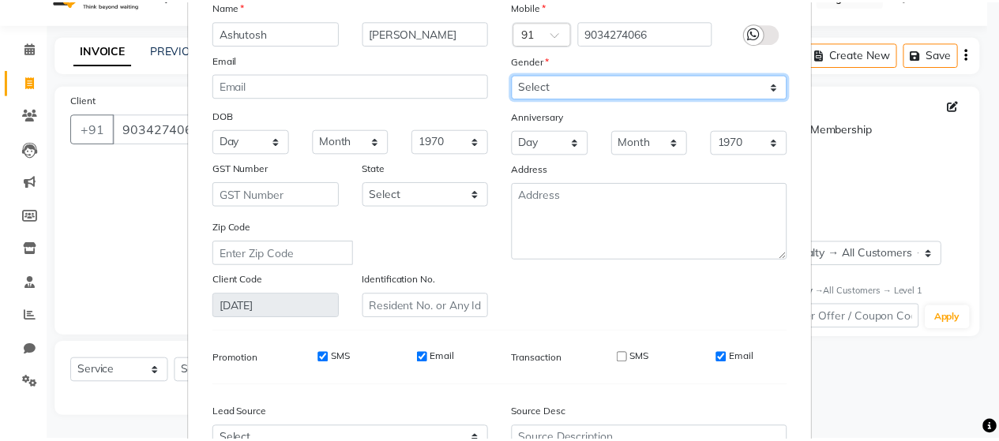
scroll to position [259, 0]
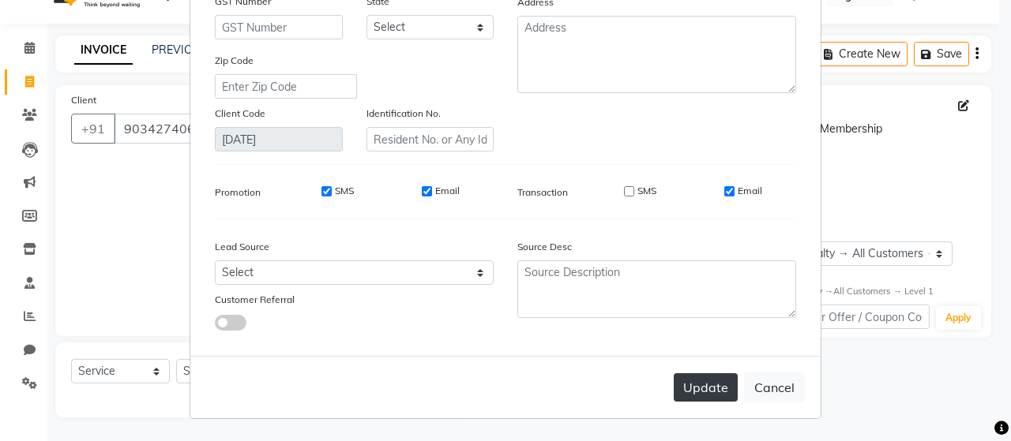
click at [705, 393] on button "Update" at bounding box center [706, 388] width 64 height 28
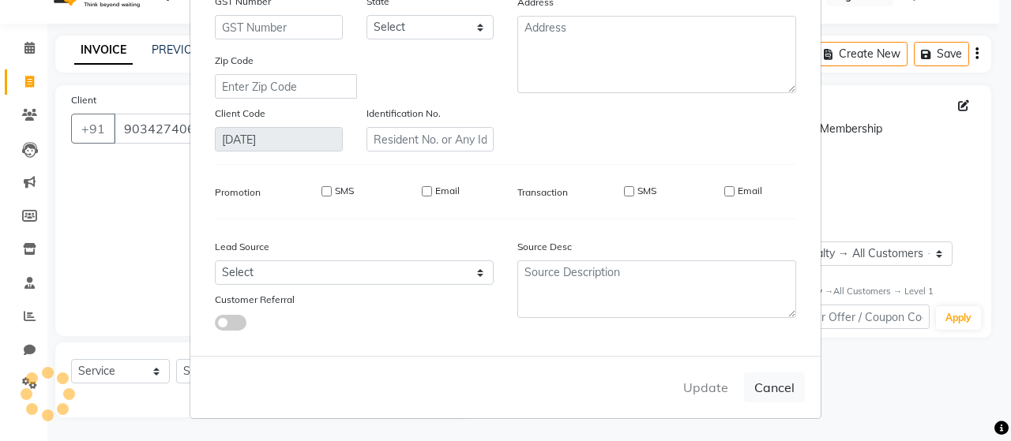
select select
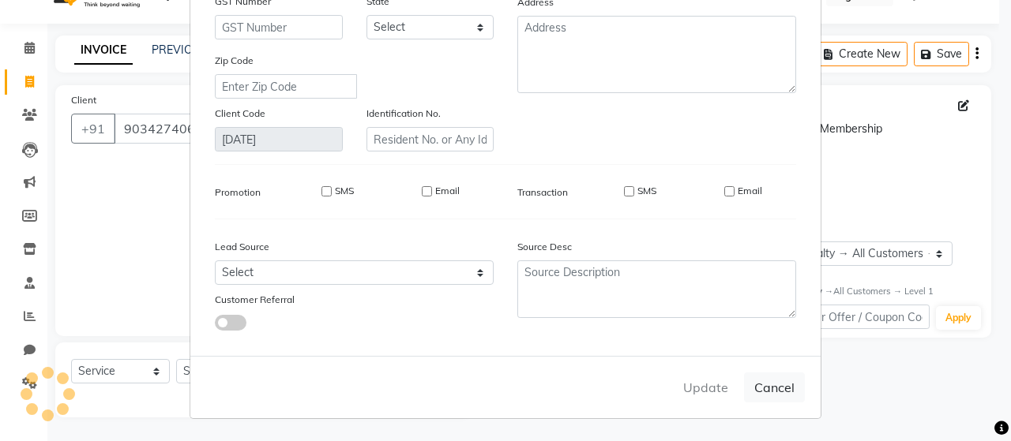
select select
checkbox input "false"
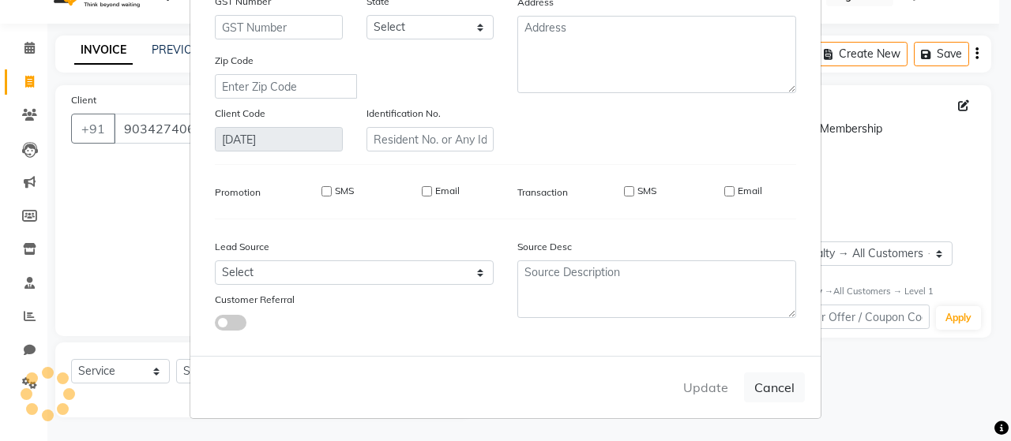
checkbox input "false"
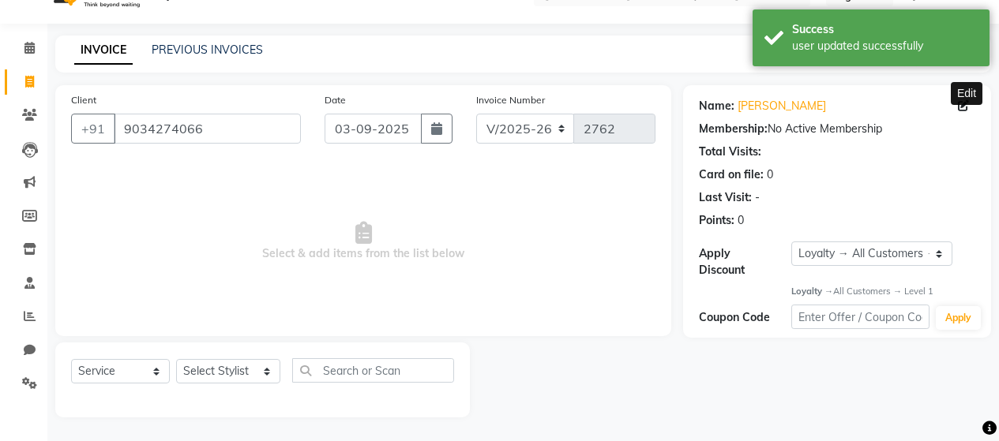
select select "1: Object"
click at [235, 367] on select "Select Stylist [PERSON_NAME] Zibral [PERSON_NAME] [PERSON_NAME] [PERSON_NAME] […" at bounding box center [228, 371] width 104 height 24
select select "72246"
click at [176, 359] on select "Select Stylist [PERSON_NAME] Zibral [PERSON_NAME] [PERSON_NAME] [PERSON_NAME] […" at bounding box center [228, 371] width 104 height 24
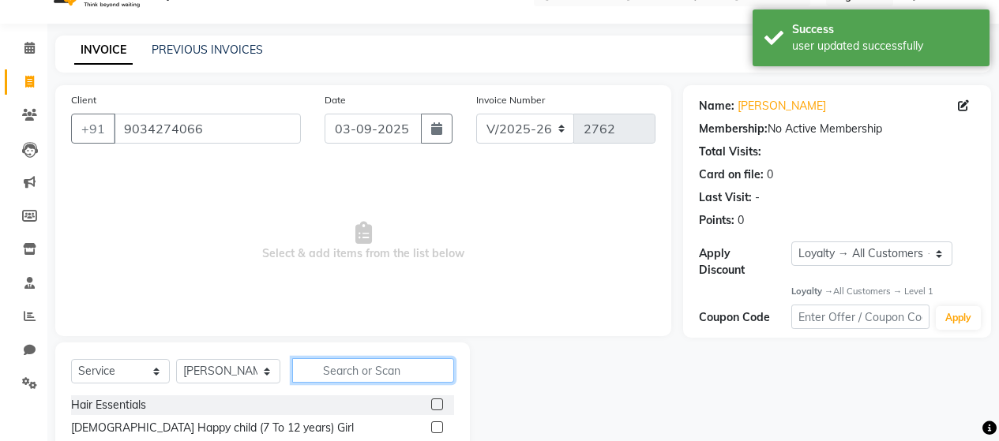
click at [365, 366] on input "text" at bounding box center [373, 371] width 162 height 24
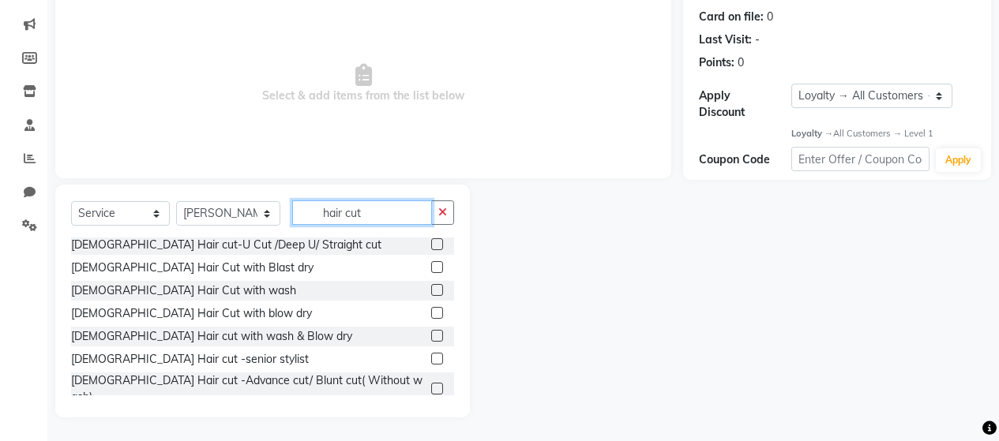
scroll to position [0, 0]
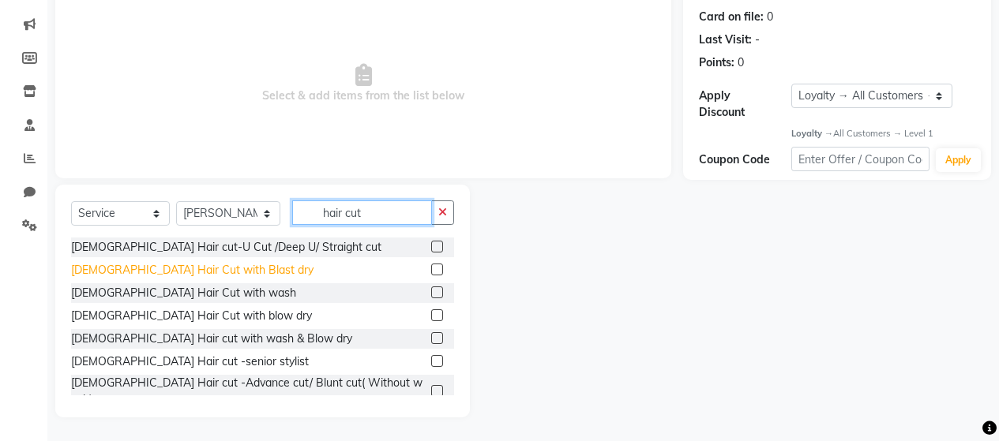
type input "hair cut"
click at [206, 267] on div "[DEMOGRAPHIC_DATA] Hair Cut with Blast dry" at bounding box center [192, 270] width 242 height 17
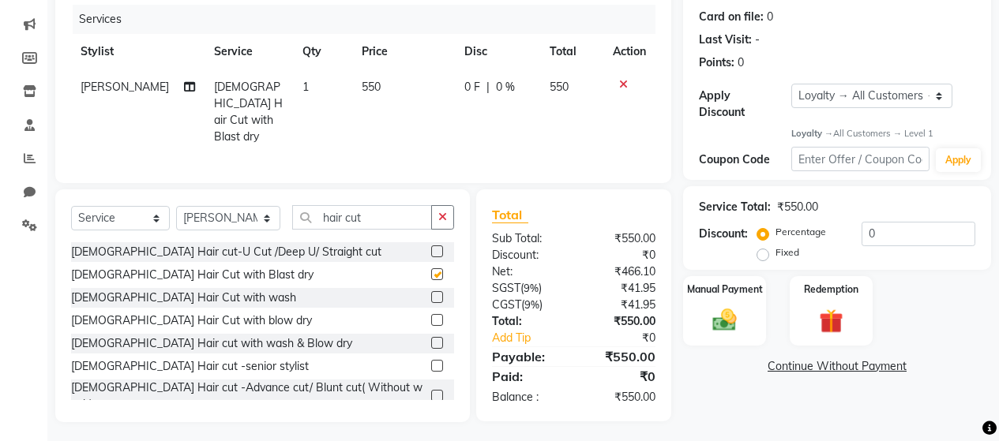
checkbox input "false"
click at [719, 307] on img at bounding box center [724, 320] width 40 height 28
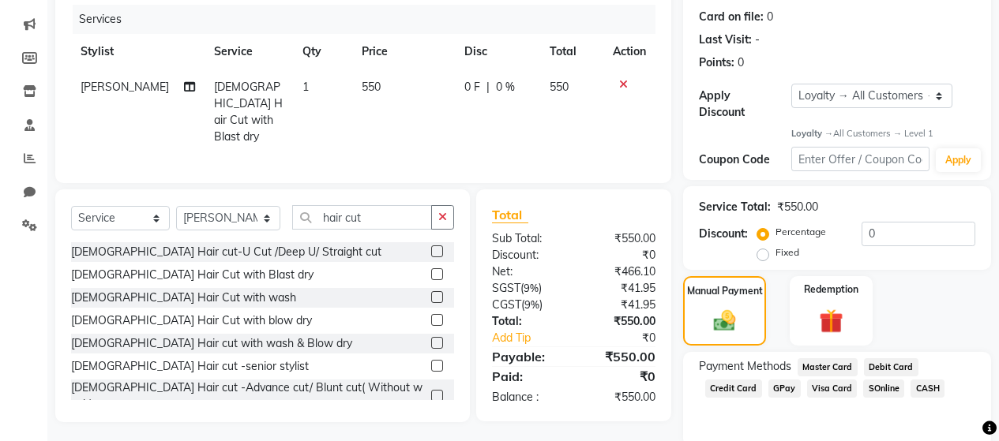
click at [783, 380] on span "GPay" at bounding box center [784, 389] width 32 height 18
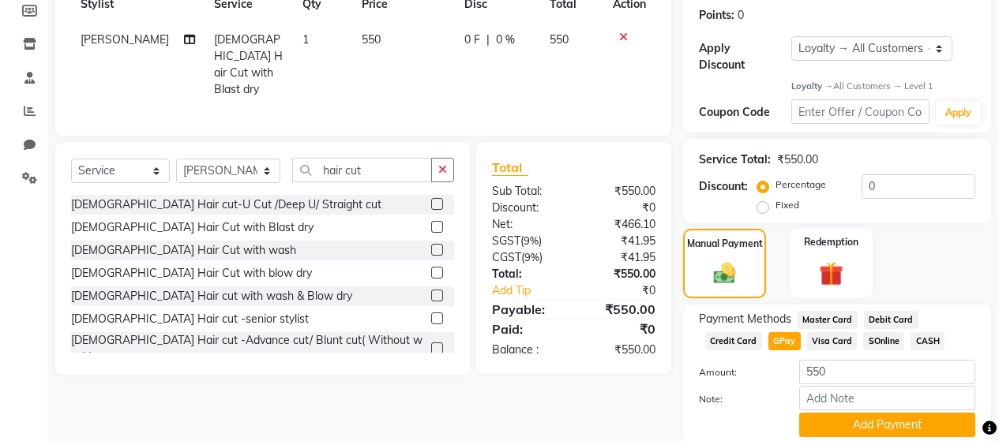
scroll to position [284, 0]
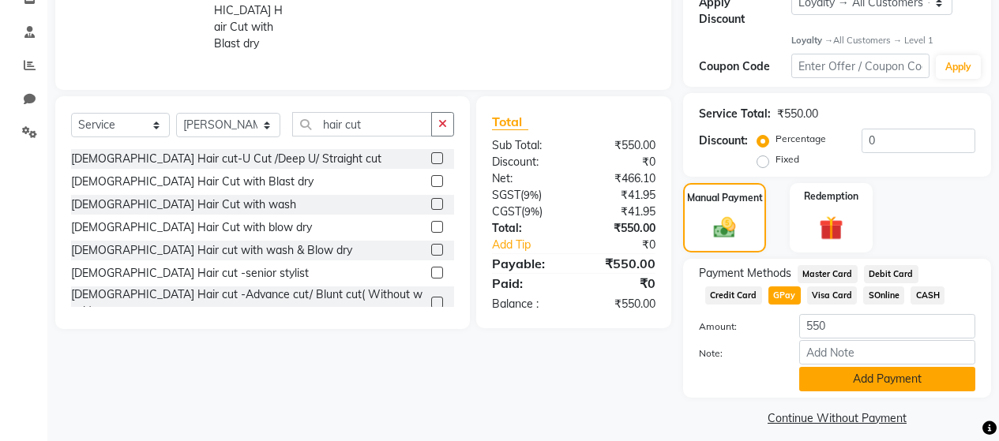
click at [856, 369] on button "Add Payment" at bounding box center [887, 379] width 176 height 24
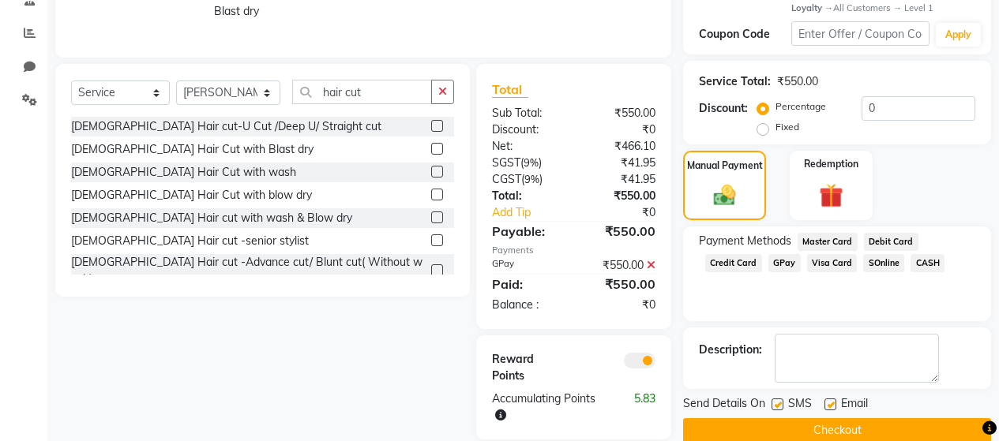
scroll to position [334, 0]
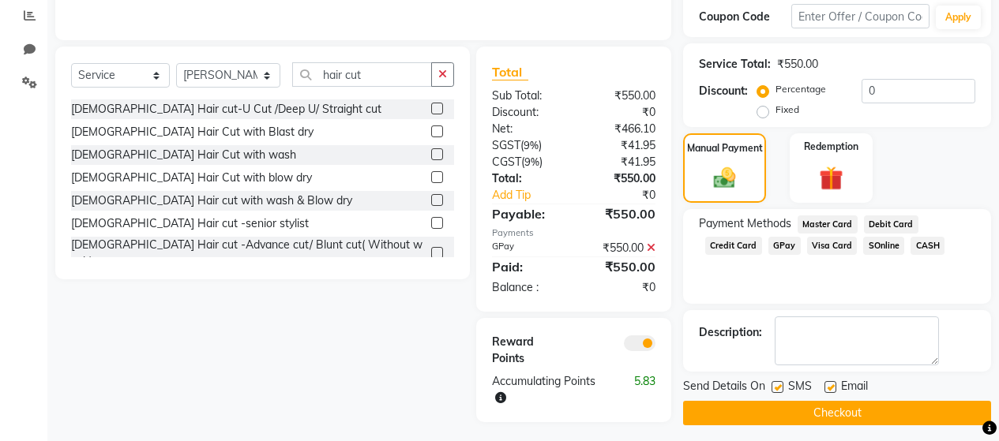
click at [776, 381] on label at bounding box center [778, 387] width 12 height 12
click at [776, 383] on input "checkbox" at bounding box center [777, 388] width 10 height 10
checkbox input "false"
click at [794, 401] on button "Checkout" at bounding box center [837, 413] width 308 height 24
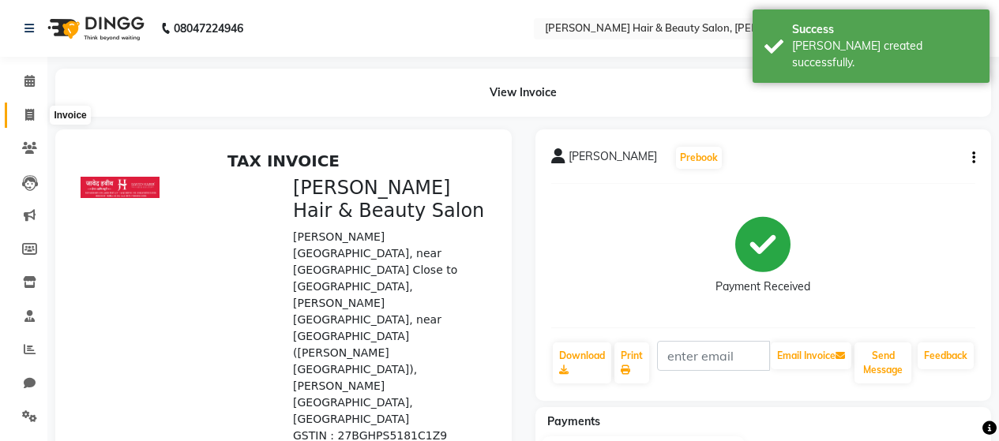
click at [35, 115] on span at bounding box center [30, 116] width 28 height 18
select select "service"
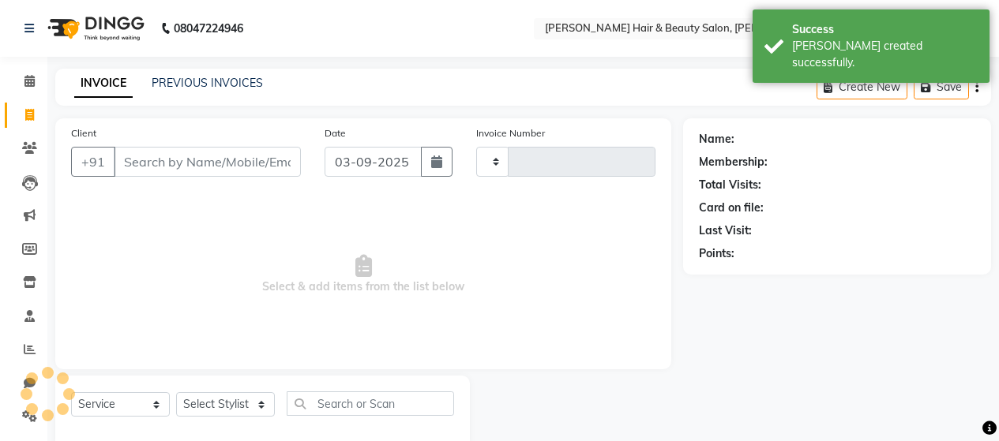
scroll to position [33, 0]
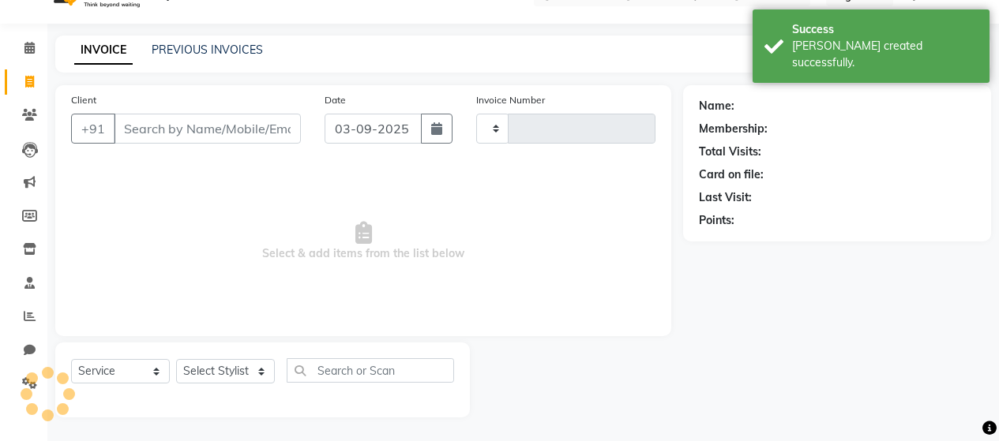
type input "2763"
select select "7927"
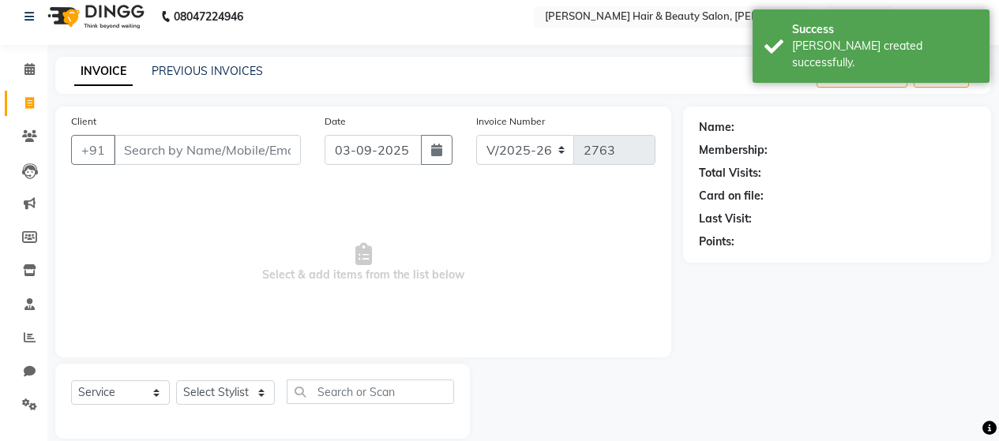
scroll to position [0, 0]
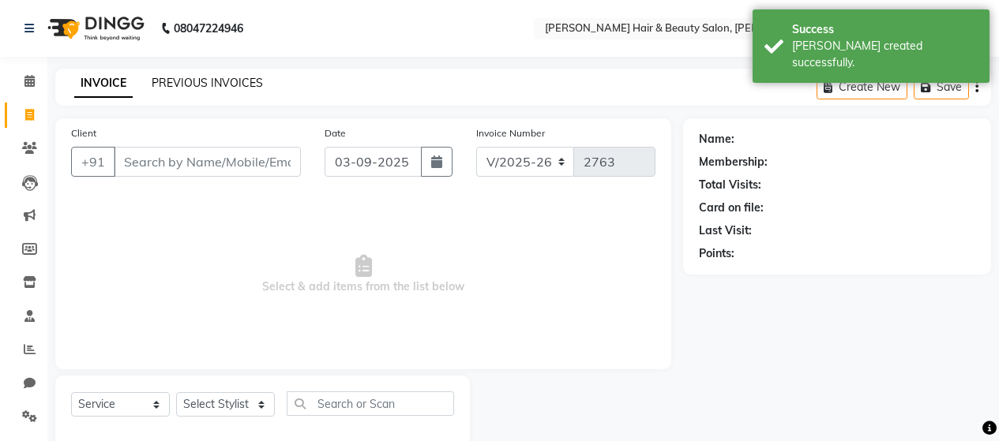
click at [197, 79] on link "PREVIOUS INVOICES" at bounding box center [207, 83] width 111 height 14
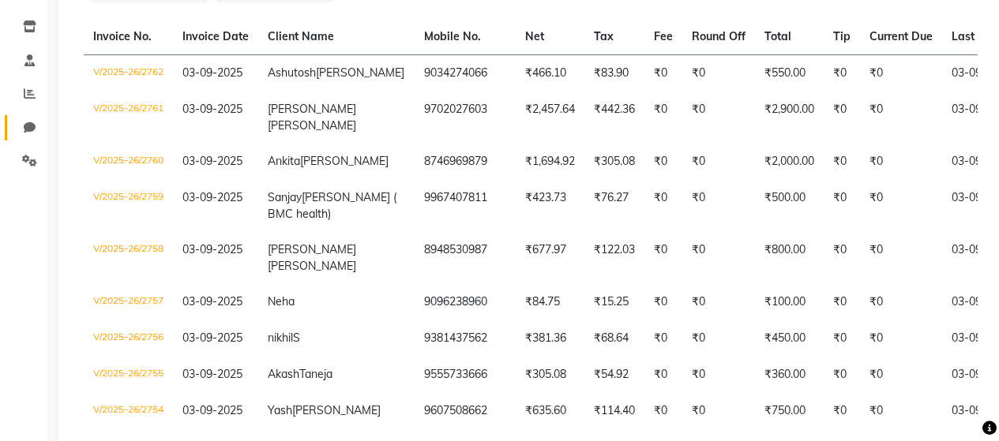
scroll to position [158, 0]
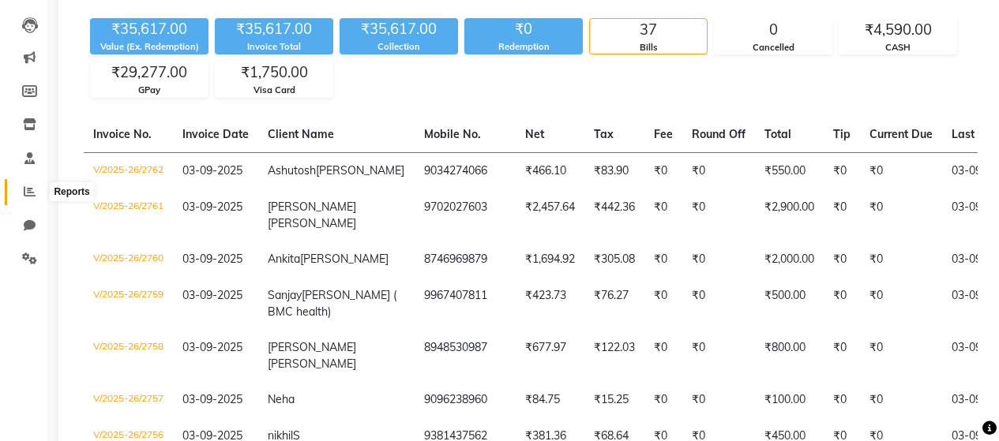
click at [31, 187] on icon at bounding box center [30, 192] width 12 height 12
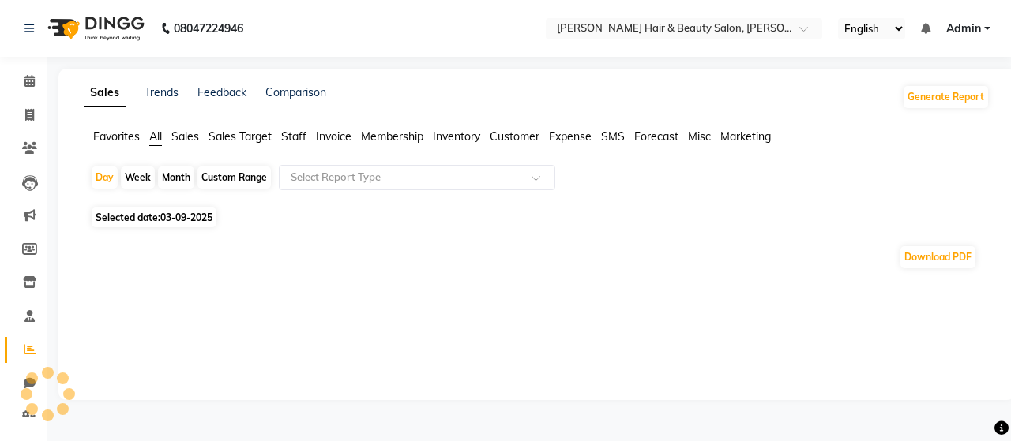
click at [178, 175] on div "Month" at bounding box center [176, 178] width 36 height 22
select select "9"
select select "2025"
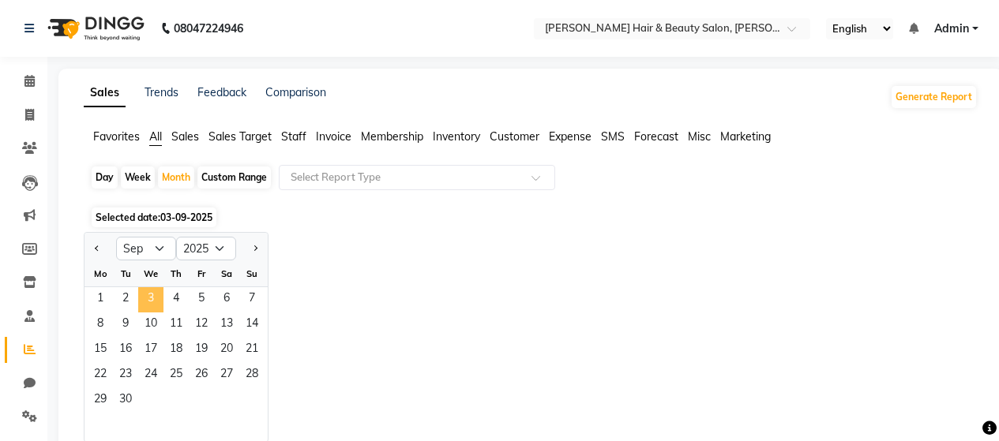
click at [154, 287] on span "3" at bounding box center [150, 299] width 25 height 25
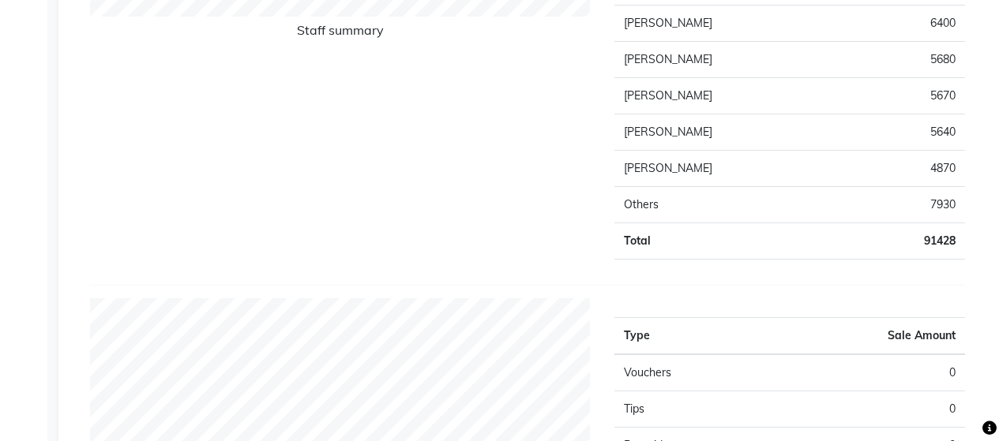
scroll to position [632, 0]
